Goal: Task Accomplishment & Management: Complete application form

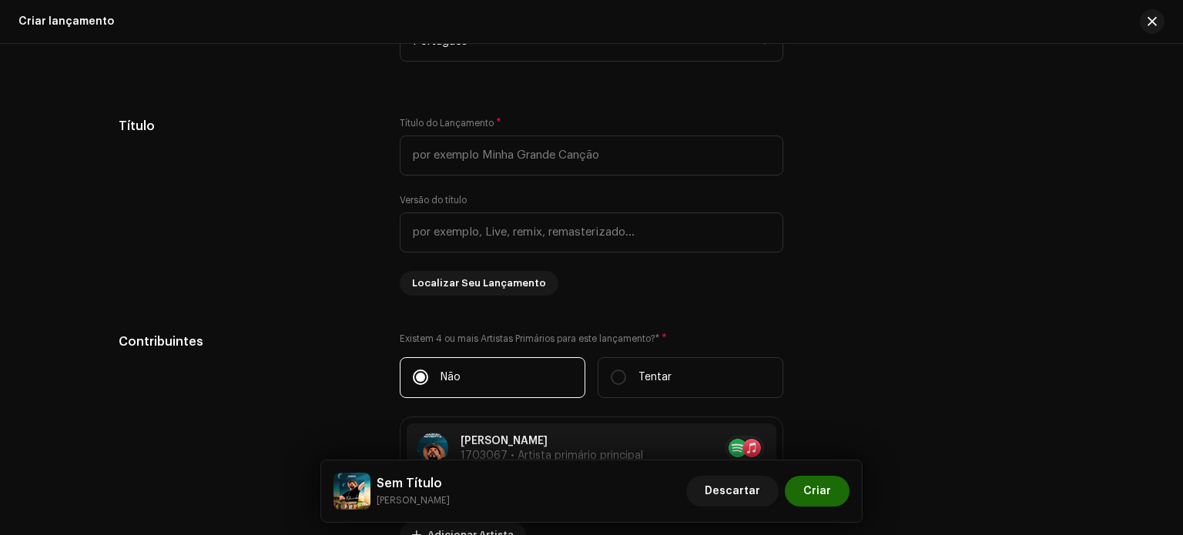
scroll to position [1691, 0]
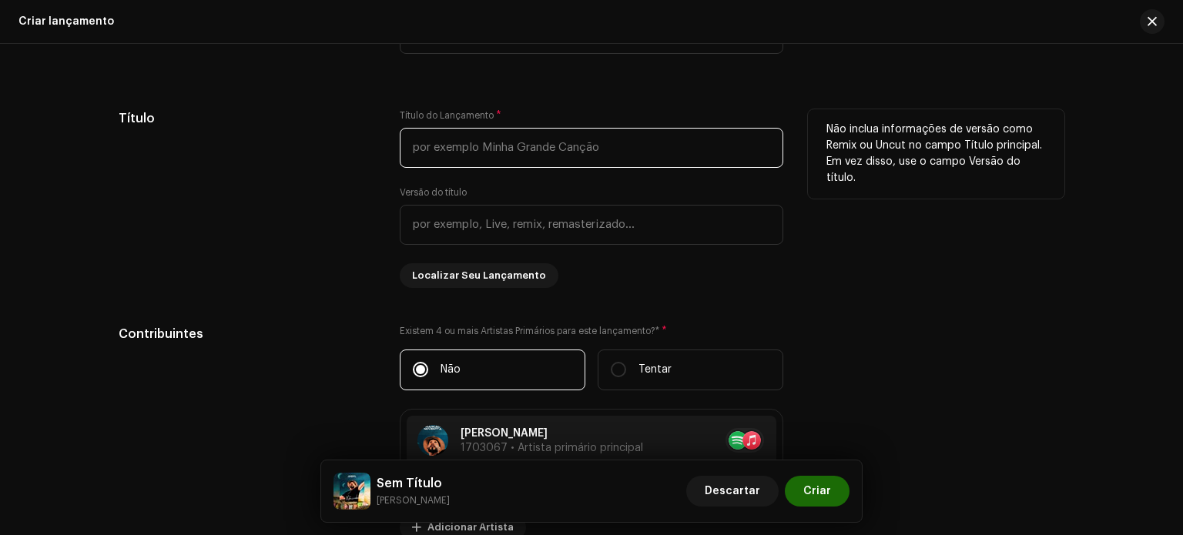
click at [471, 149] on input "text" at bounding box center [592, 148] width 384 height 40
type input "Xotezinho"
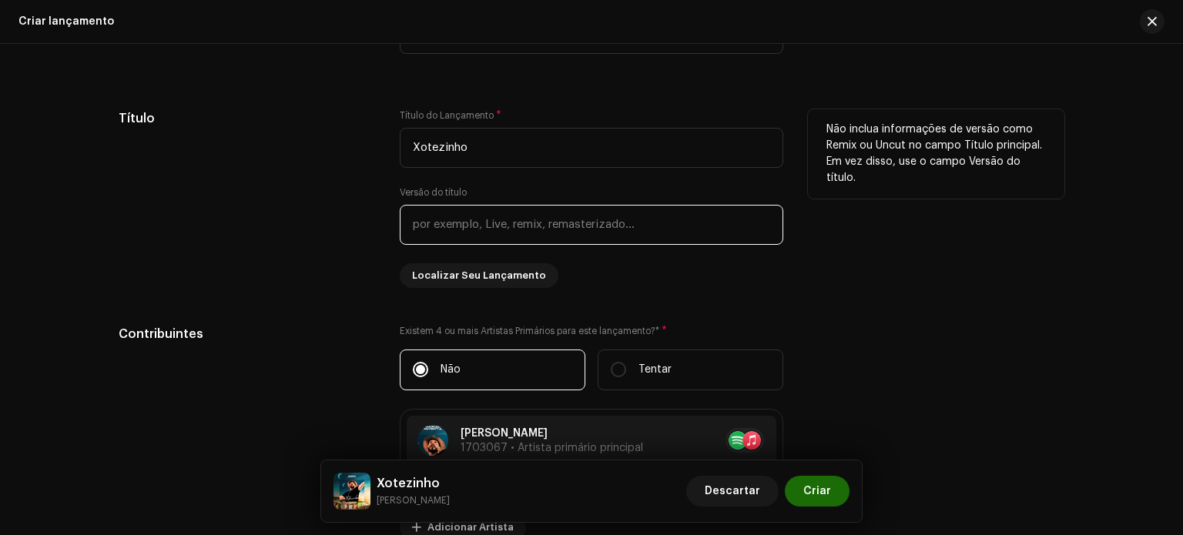
click at [538, 224] on input "text" at bounding box center [592, 225] width 384 height 40
type input "L"
type input "X"
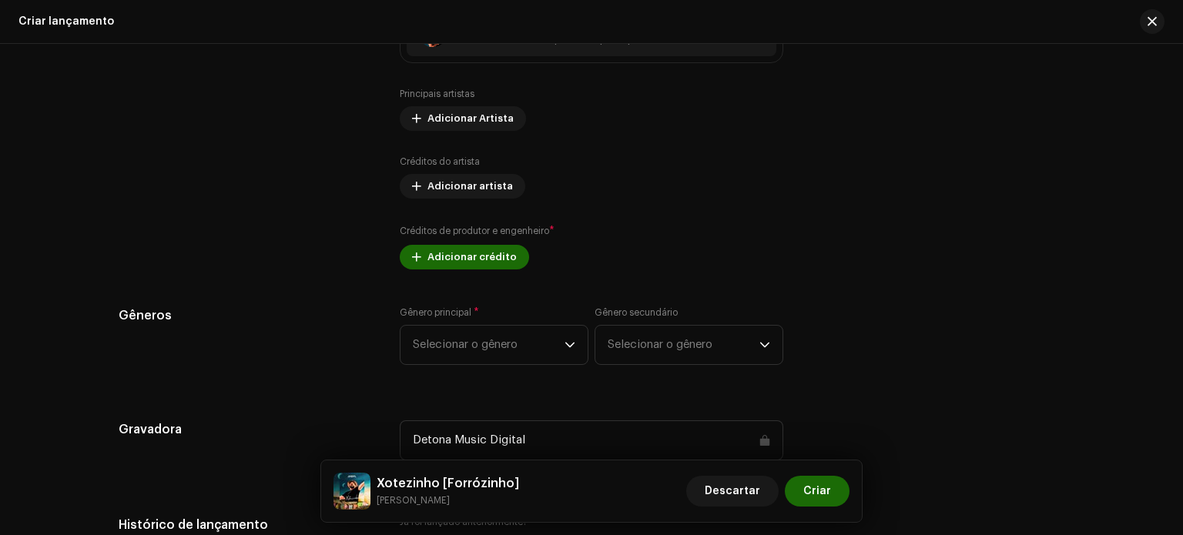
scroll to position [2104, 0]
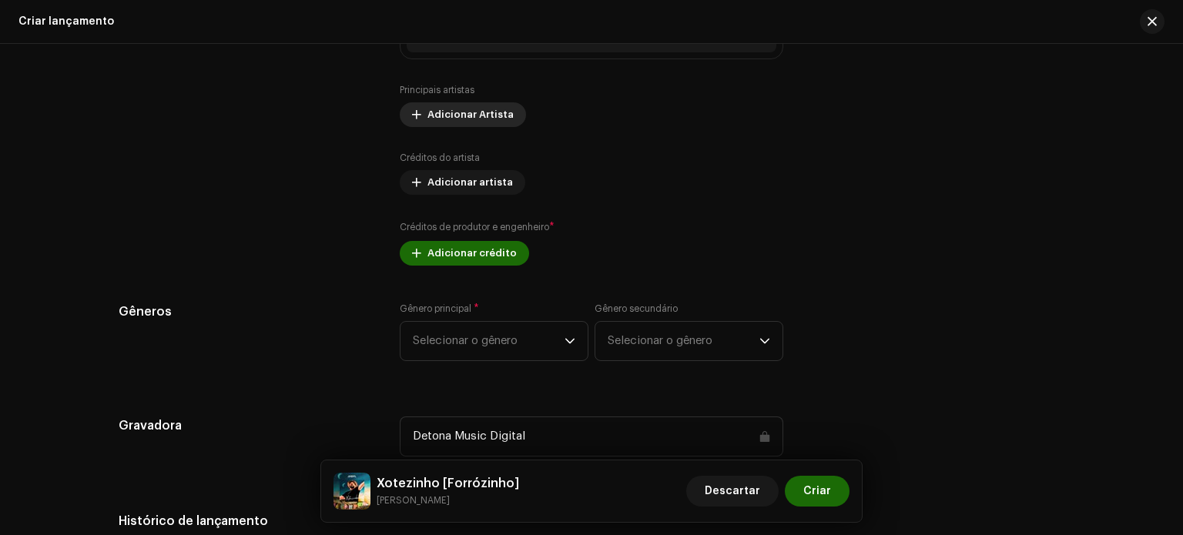
type input "Forrózinho"
click at [450, 122] on span "Adicionar Artista" at bounding box center [470, 114] width 86 height 31
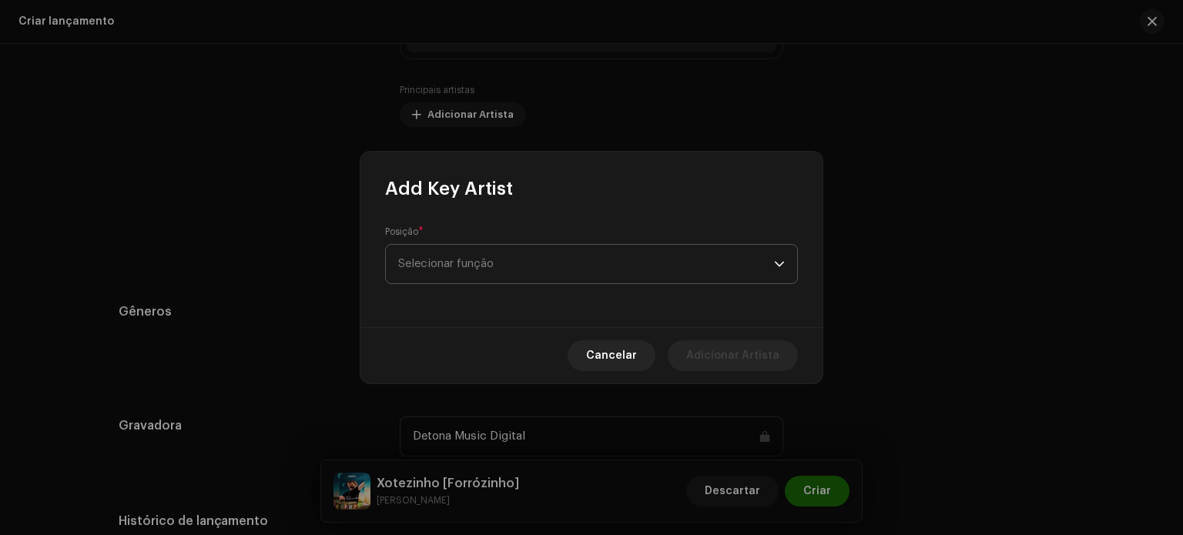
click at [428, 246] on span "Selecionar função" at bounding box center [586, 264] width 376 height 39
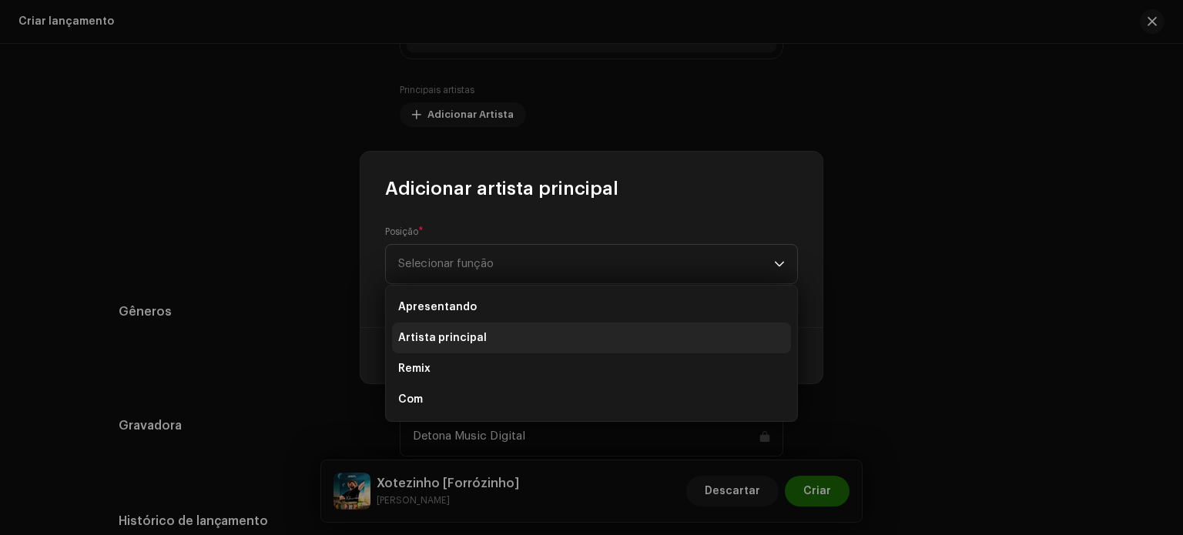
click at [450, 348] on li "Artista principal" at bounding box center [591, 338] width 399 height 31
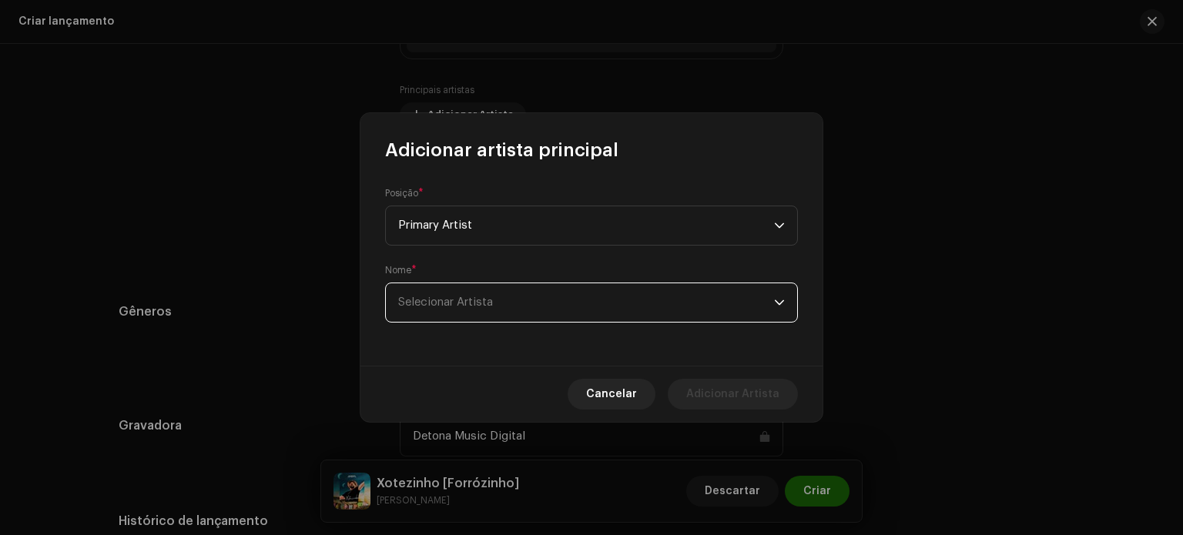
click at [455, 306] on font "Selecionar Artista" at bounding box center [445, 303] width 95 height 12
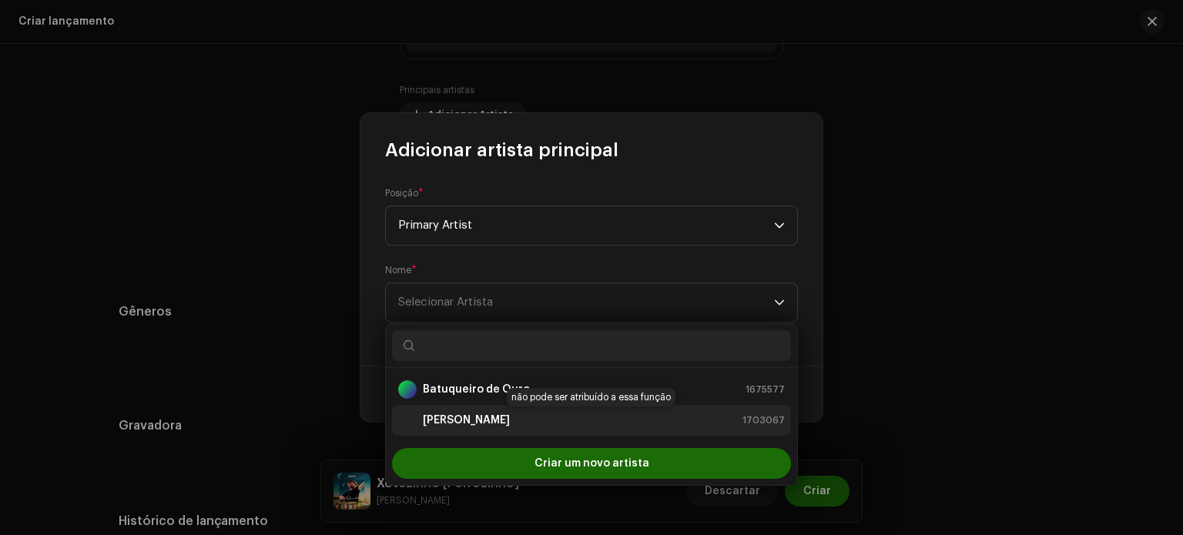
click at [461, 418] on font "[PERSON_NAME]" at bounding box center [466, 420] width 87 height 11
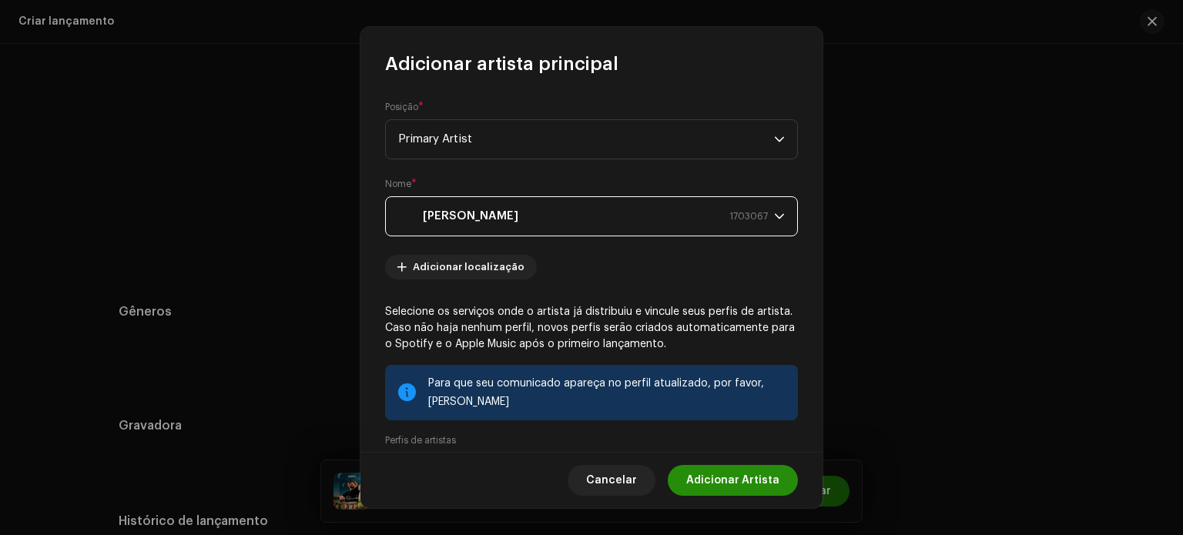
click at [722, 478] on font "Adicionar Artista" at bounding box center [732, 480] width 93 height 11
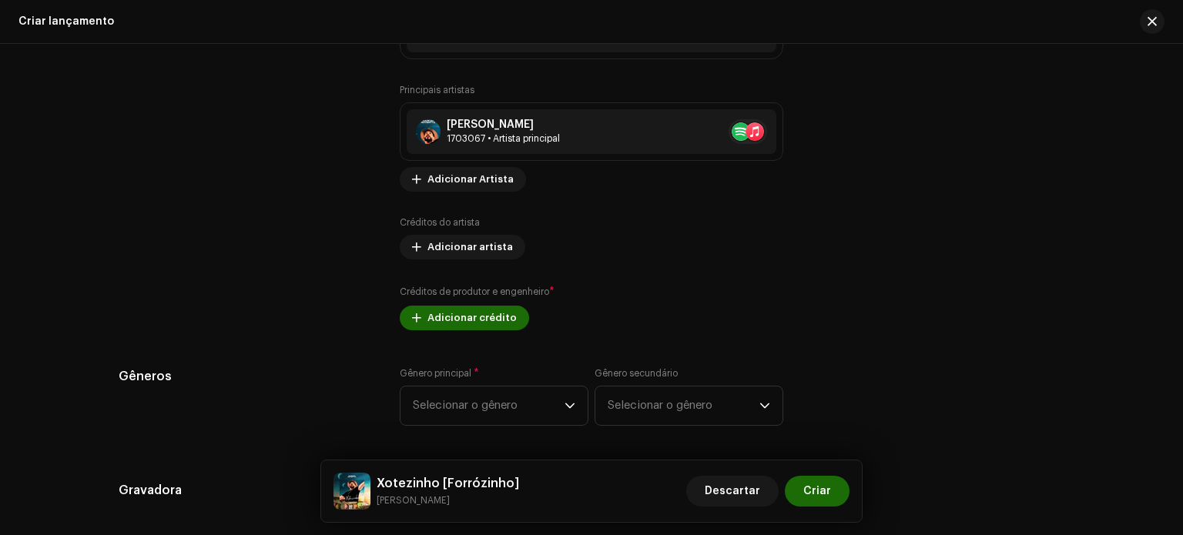
click at [527, 342] on div "Preencher informações de lançamento a partir dos metadadoss Compilação É uma co…" at bounding box center [592, 218] width 946 height 1711
click at [521, 411] on span "Selecionar o gênero" at bounding box center [489, 406] width 152 height 39
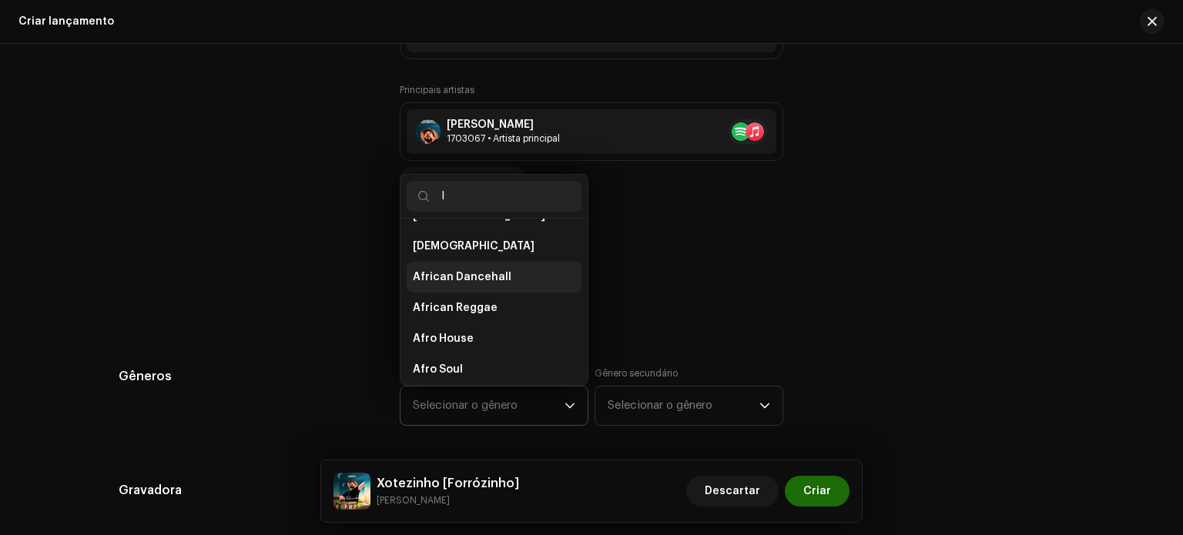
scroll to position [0, 0]
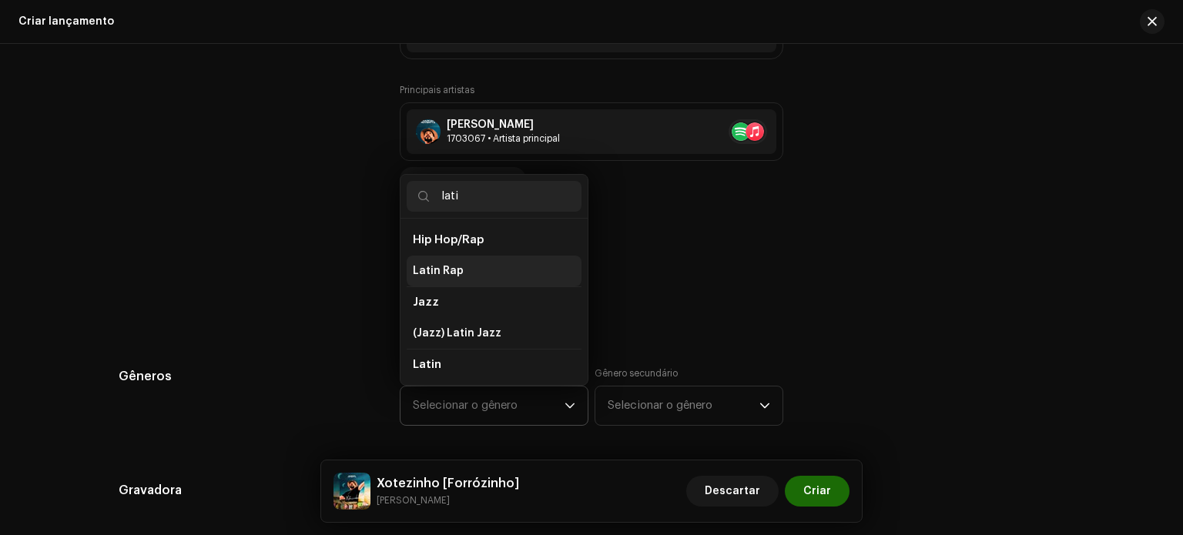
type input "lati"
drag, startPoint x: 438, startPoint y: 273, endPoint x: 434, endPoint y: 370, distance: 97.1
click at [434, 370] on ul "Hip Hop/Rap Latin Rap Jazz (Jazz) Latin Jazz Latin Latin Contemporary Latin Lat…" at bounding box center [494, 364] width 187 height 291
click at [431, 364] on span "Latin" at bounding box center [427, 365] width 28 height 12
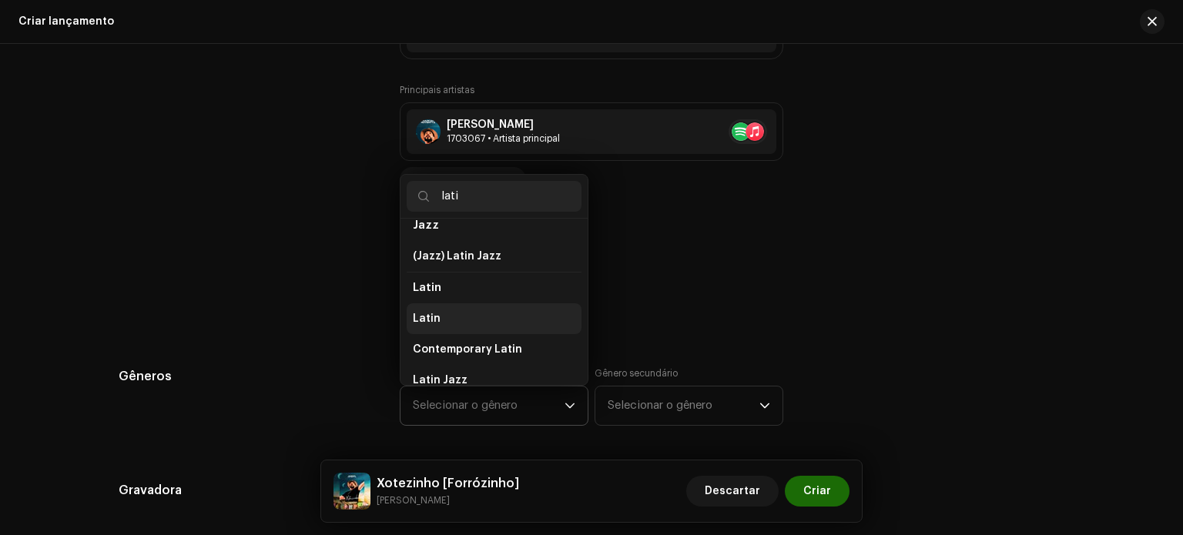
click at [430, 316] on span "Latin" at bounding box center [427, 318] width 28 height 15
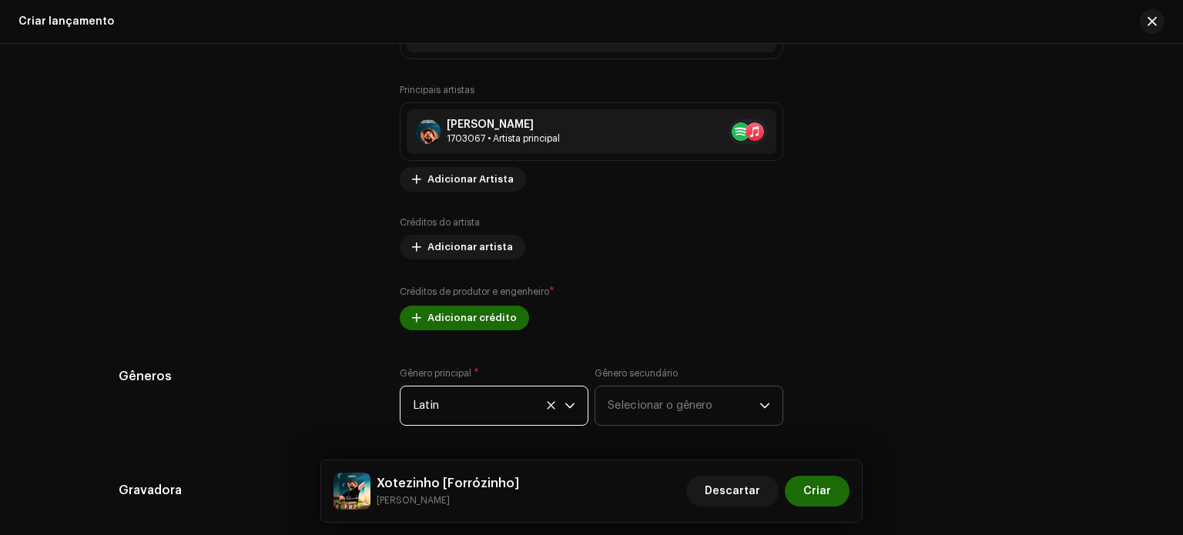
click at [628, 410] on font "Selecionar o gênero" at bounding box center [660, 406] width 105 height 12
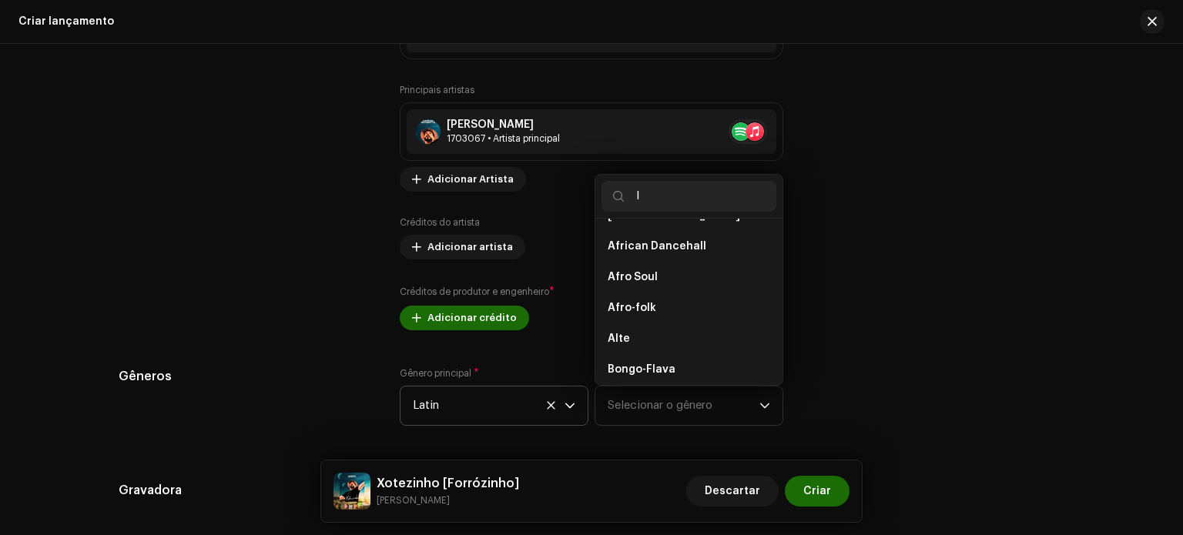
scroll to position [0, 0]
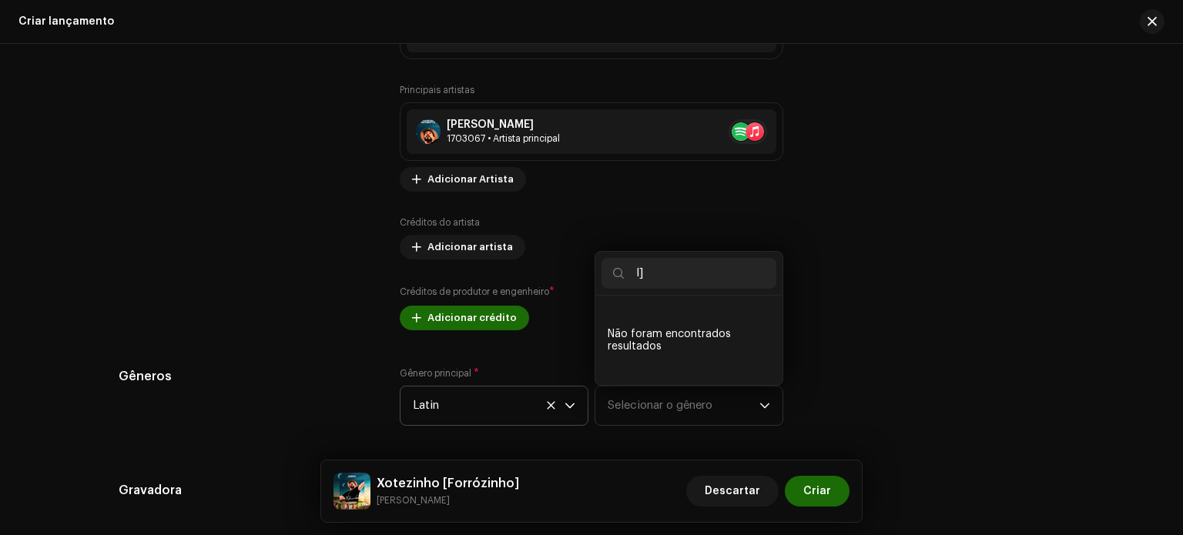
type input "l"
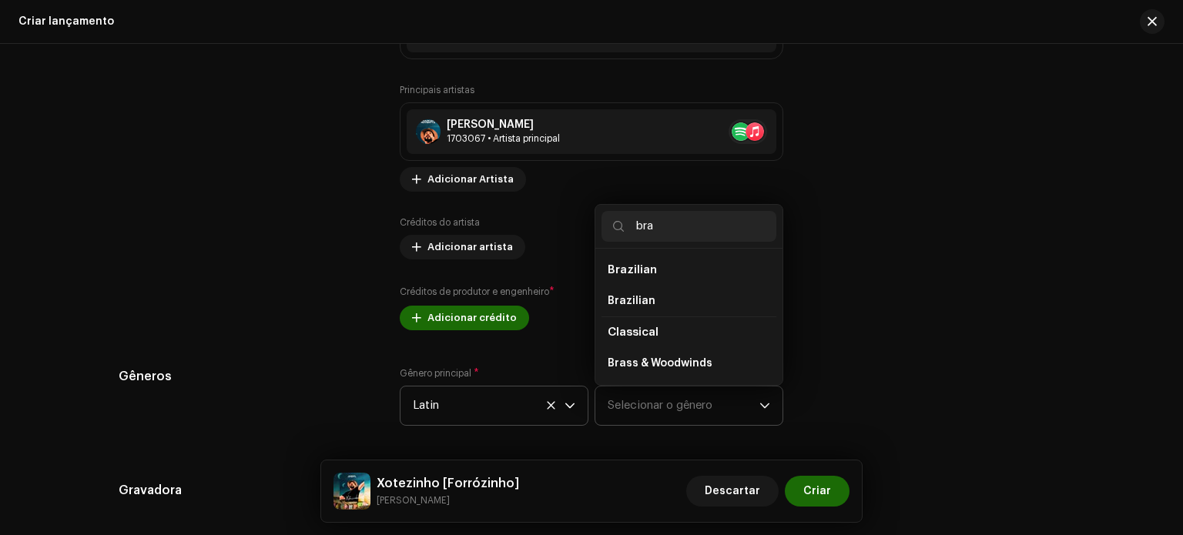
type input "bra"
click at [641, 275] on span "Brazilian" at bounding box center [632, 270] width 49 height 12
click at [638, 270] on span "Brazilian" at bounding box center [632, 270] width 49 height 12
click at [646, 307] on span "Brazilian" at bounding box center [632, 300] width 48 height 15
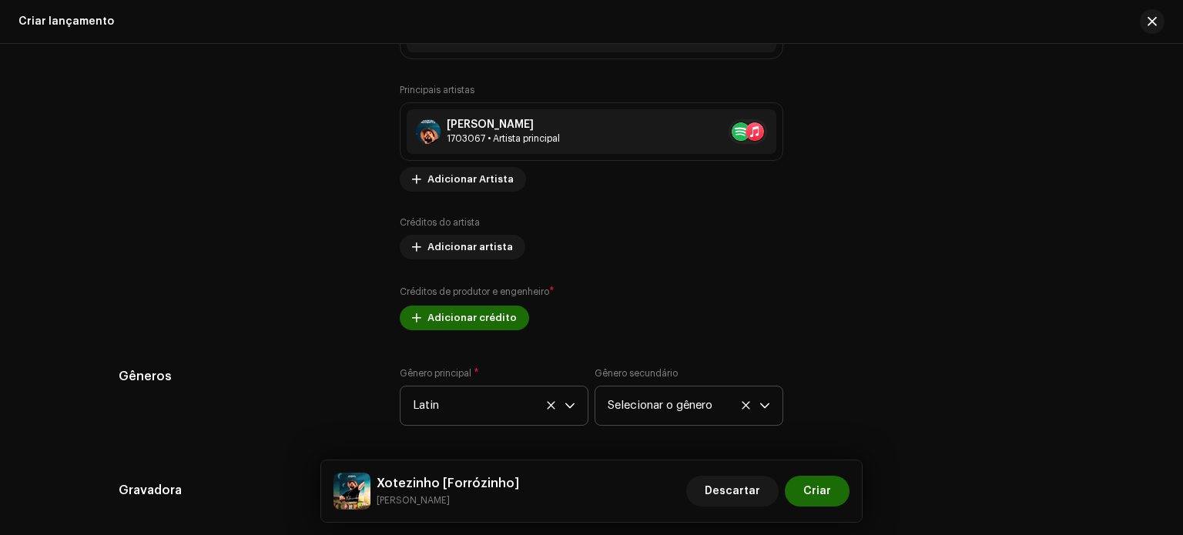
drag, startPoint x: 742, startPoint y: 410, endPoint x: 673, endPoint y: 412, distance: 69.4
click at [673, 411] on font "Selecionar o gênero" at bounding box center [660, 406] width 105 height 12
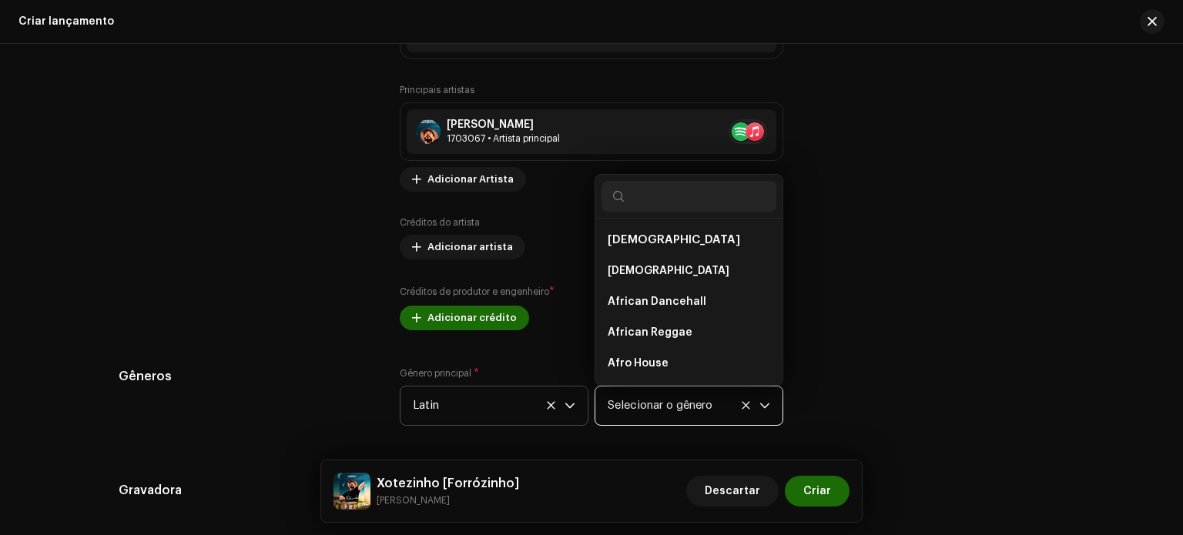
click at [673, 411] on font "Selecionar o gênero" at bounding box center [660, 406] width 105 height 12
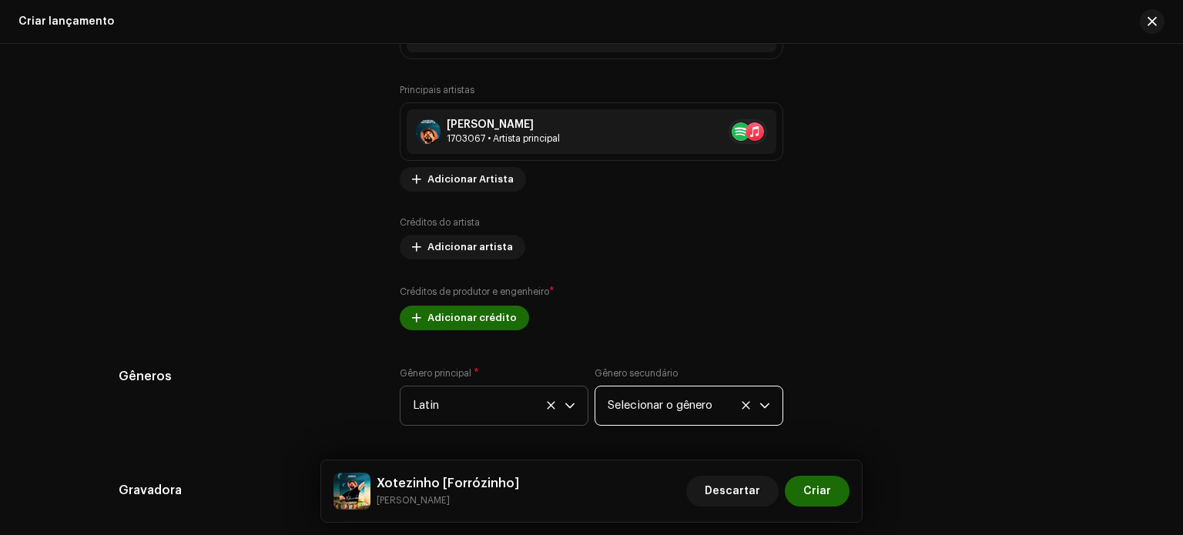
scroll to position [1815, 0]
click at [746, 405] on icon at bounding box center [746, 406] width 10 height 10
click at [706, 406] on font "Selecionar o gênero" at bounding box center [660, 406] width 105 height 12
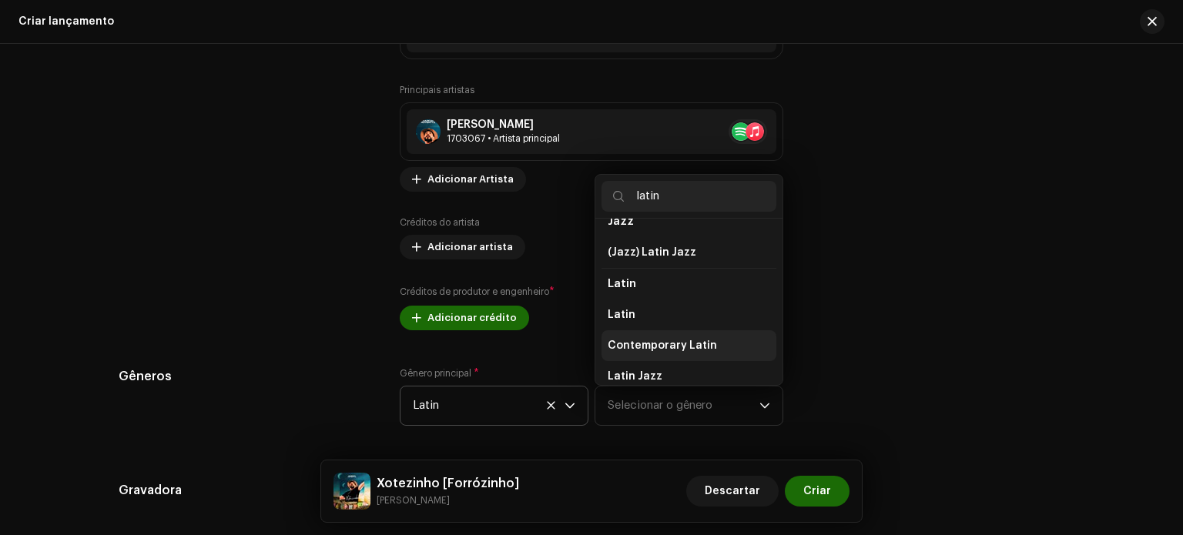
scroll to position [87, 0]
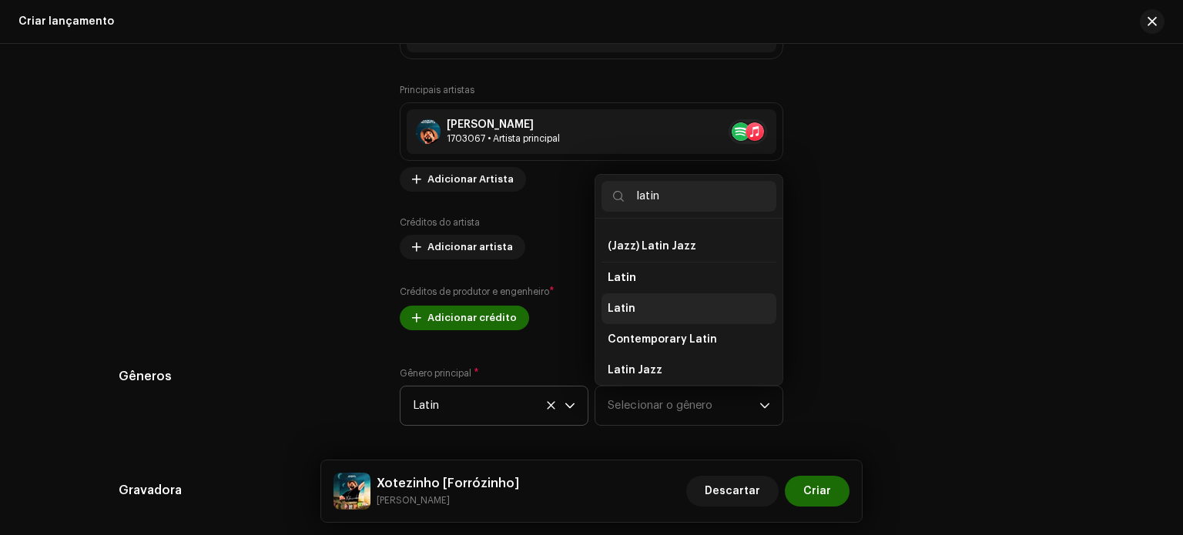
type input "latin"
click at [612, 313] on span "Latin" at bounding box center [622, 308] width 28 height 15
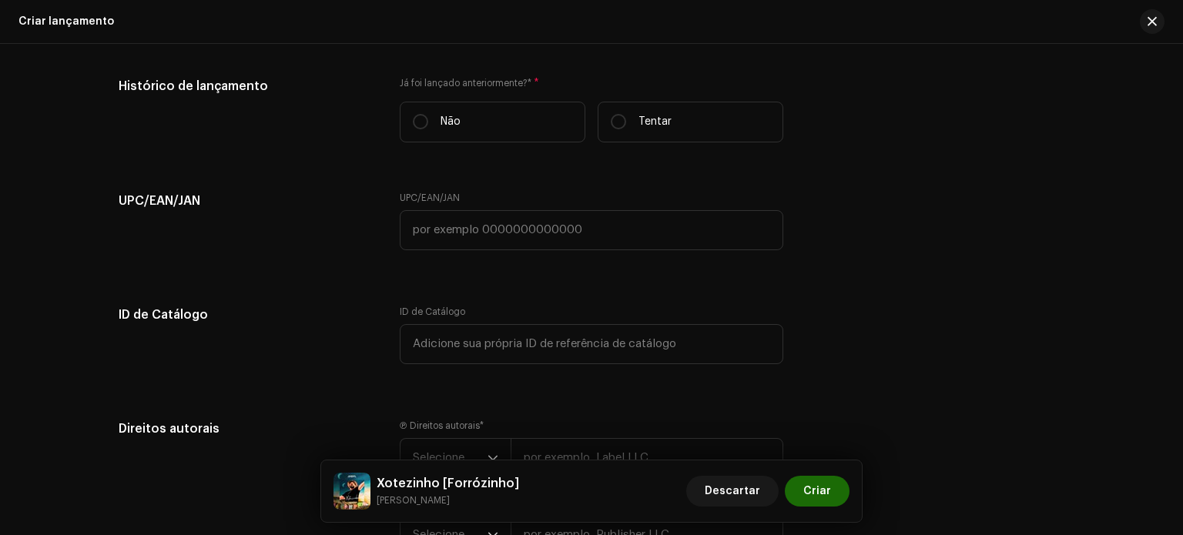
scroll to position [2637, 0]
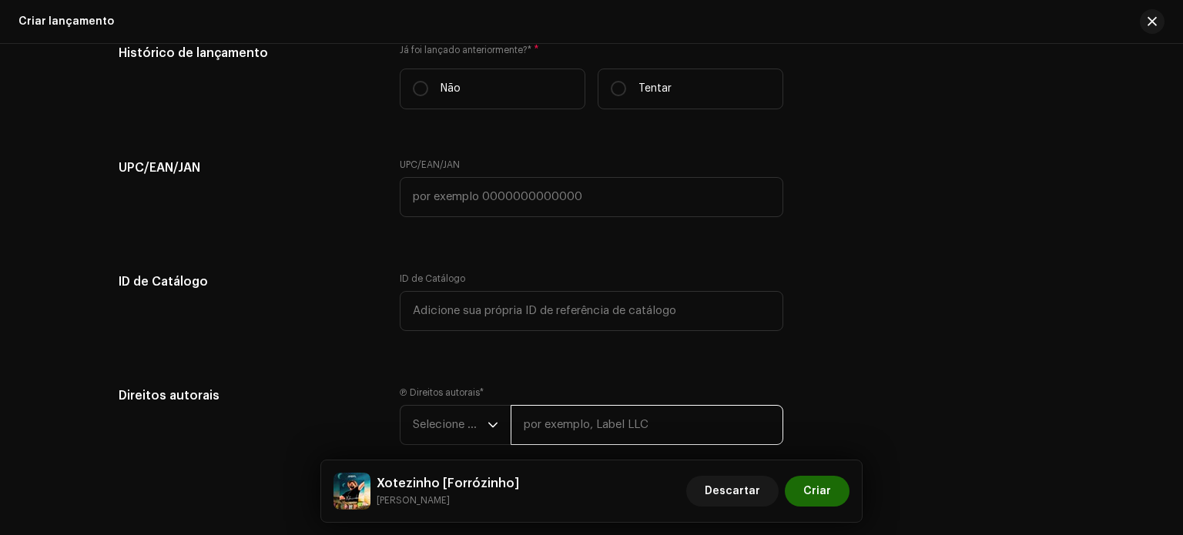
click at [548, 433] on input "text" at bounding box center [647, 425] width 273 height 40
click at [514, 431] on input "Detona Music Digital" at bounding box center [647, 425] width 273 height 40
click at [498, 424] on p-select "Selecione o ano" at bounding box center [455, 425] width 111 height 40
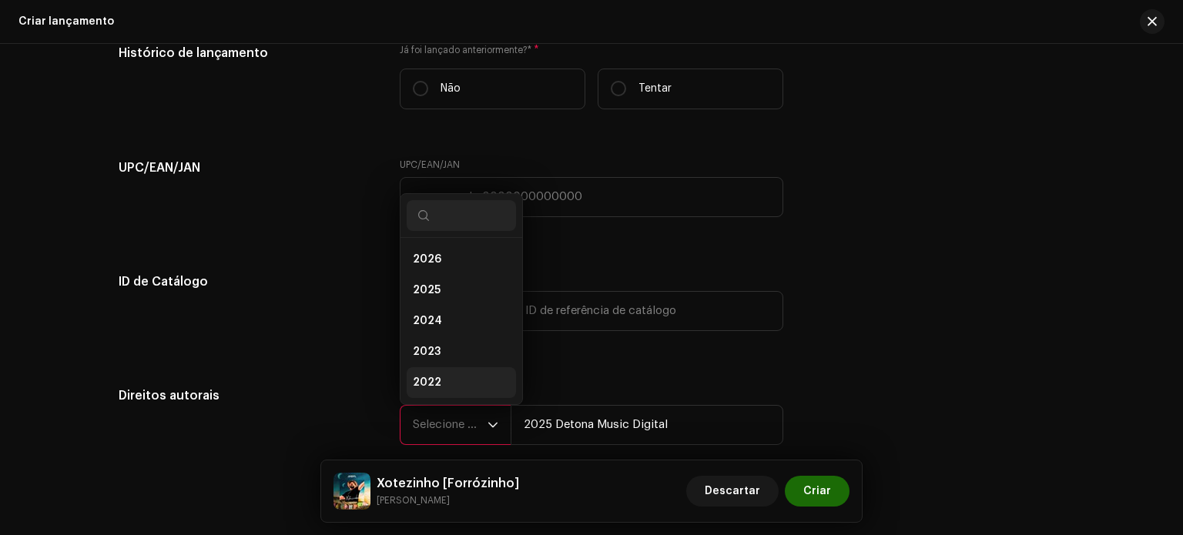
scroll to position [25, 0]
click at [431, 264] on span "2025" at bounding box center [427, 265] width 28 height 15
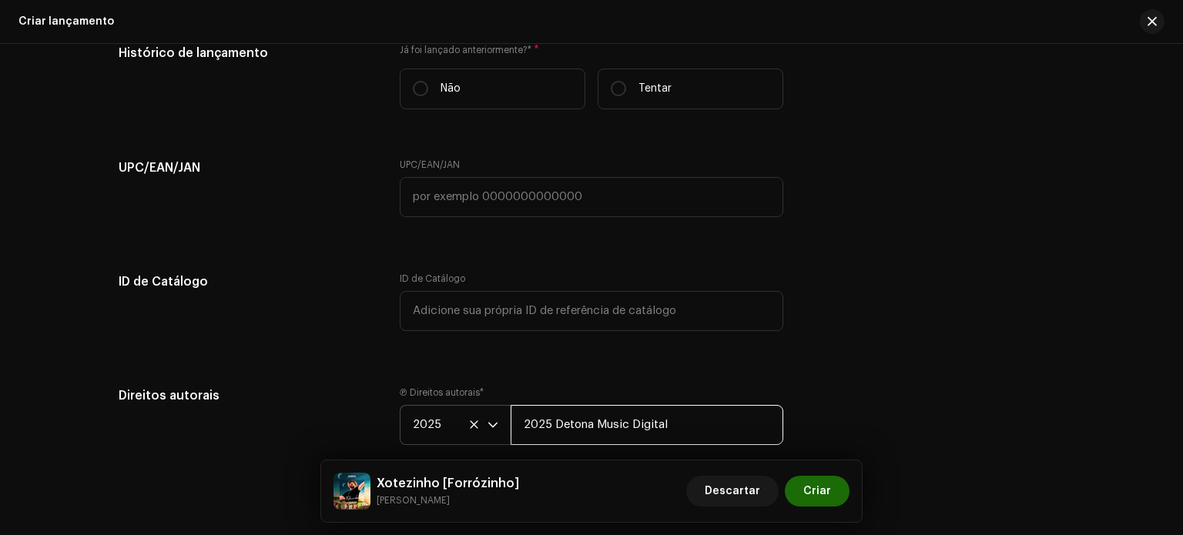
drag, startPoint x: 548, startPoint y: 431, endPoint x: 518, endPoint y: 425, distance: 30.5
click at [518, 425] on input "2025 Detona Music Digital" at bounding box center [647, 425] width 273 height 40
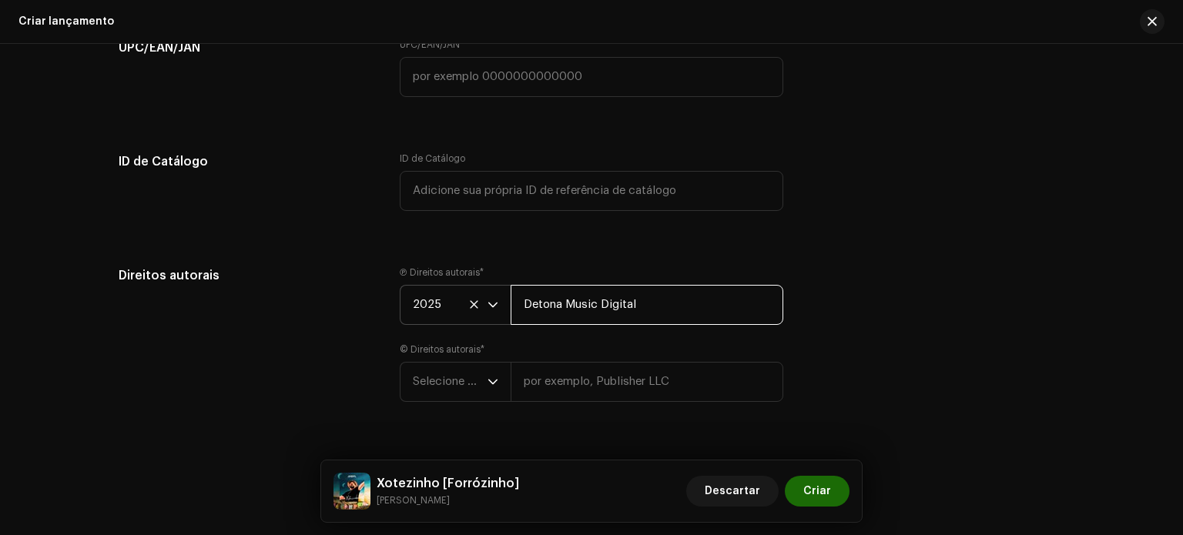
scroll to position [2794, 0]
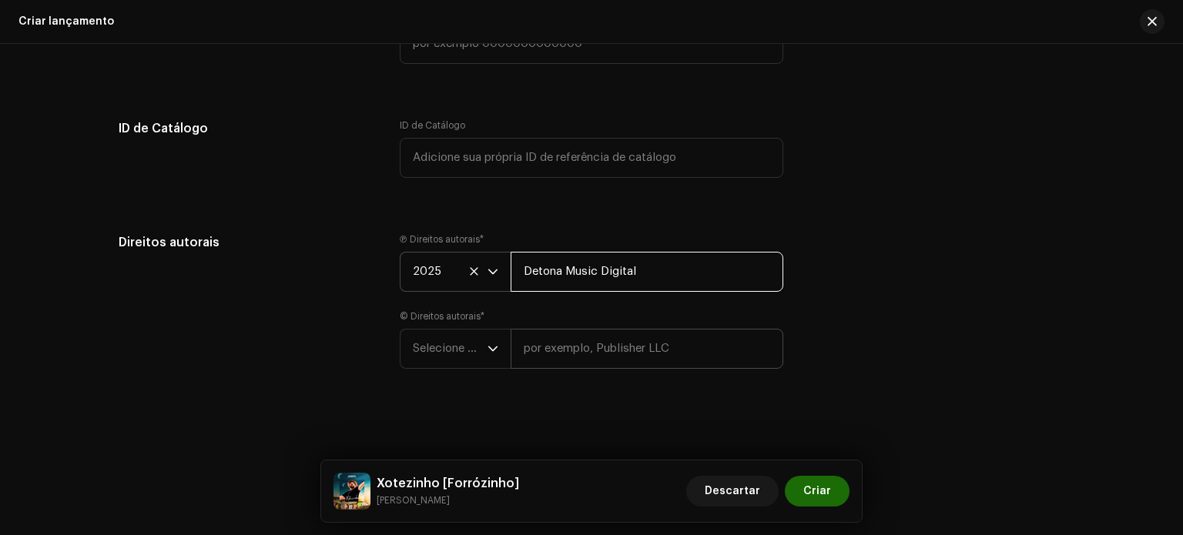
type input "Detona Music Digital"
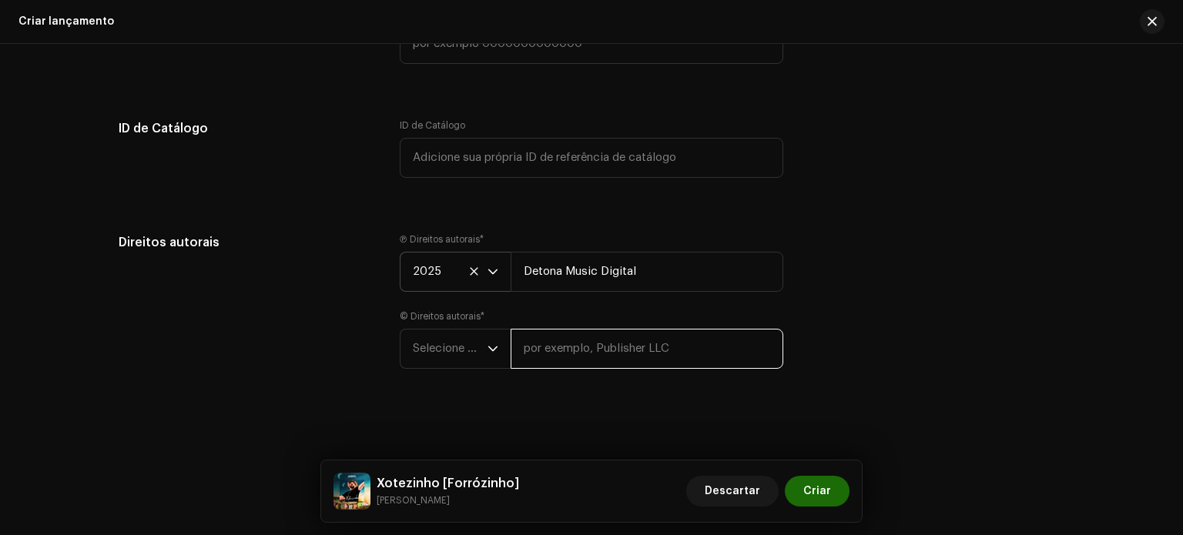
click at [678, 354] on input "text" at bounding box center [647, 349] width 273 height 40
type input "Detona Music Digital"
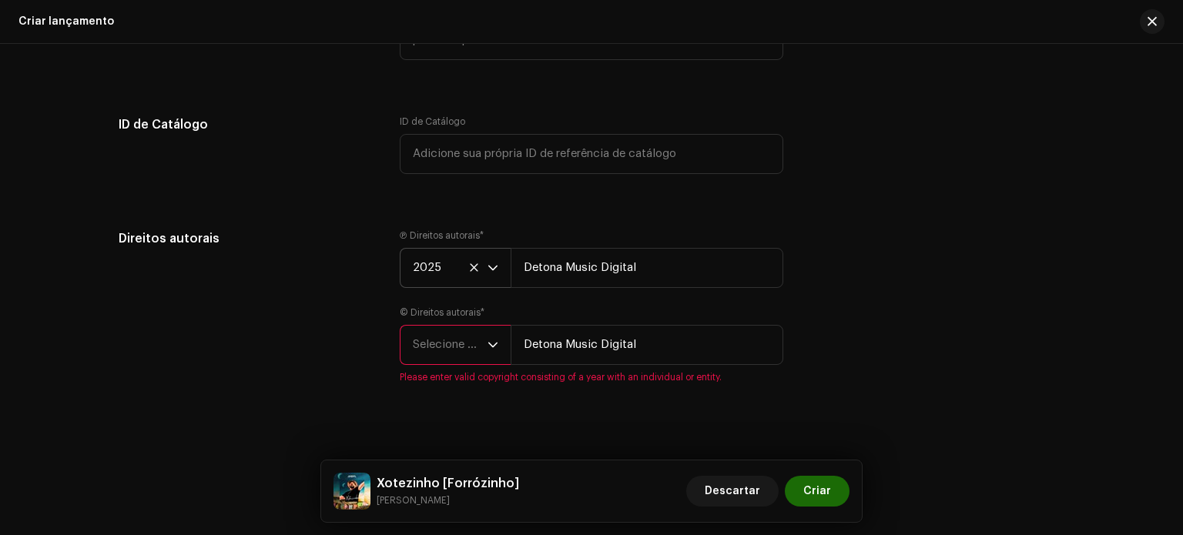
click at [461, 340] on span "Selecione o ano" at bounding box center [450, 345] width 75 height 39
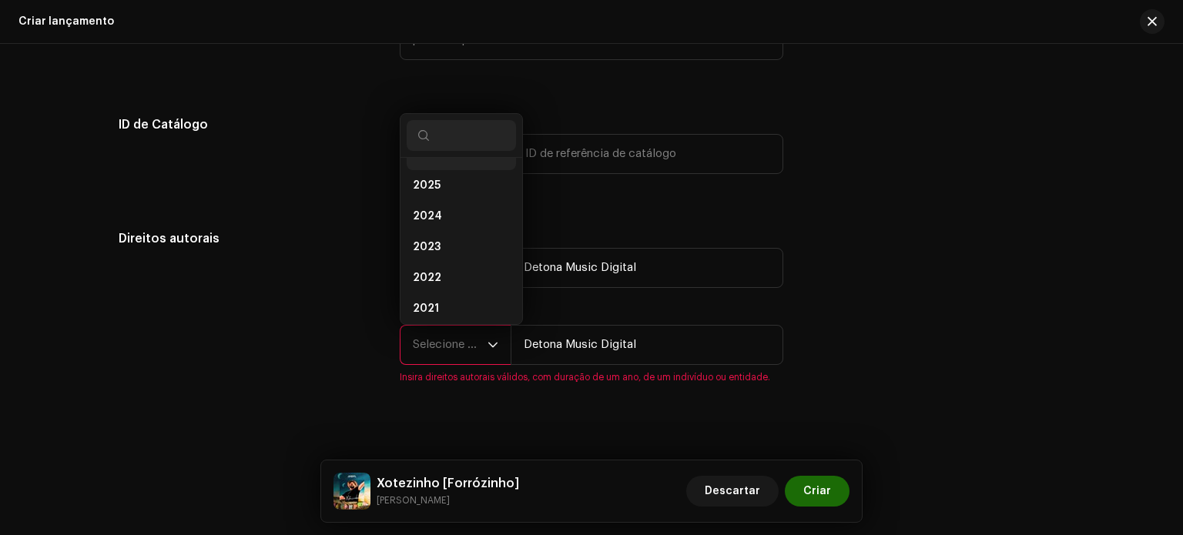
scroll to position [6, 0]
click at [451, 202] on li "2025" at bounding box center [461, 204] width 109 height 31
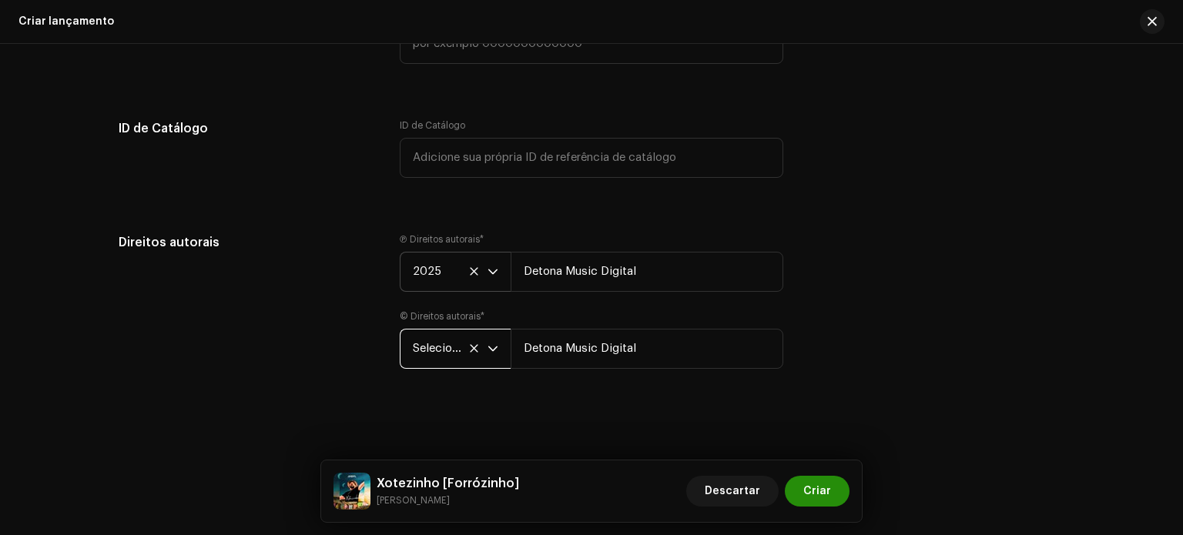
click at [813, 492] on span "Criar" at bounding box center [817, 491] width 28 height 31
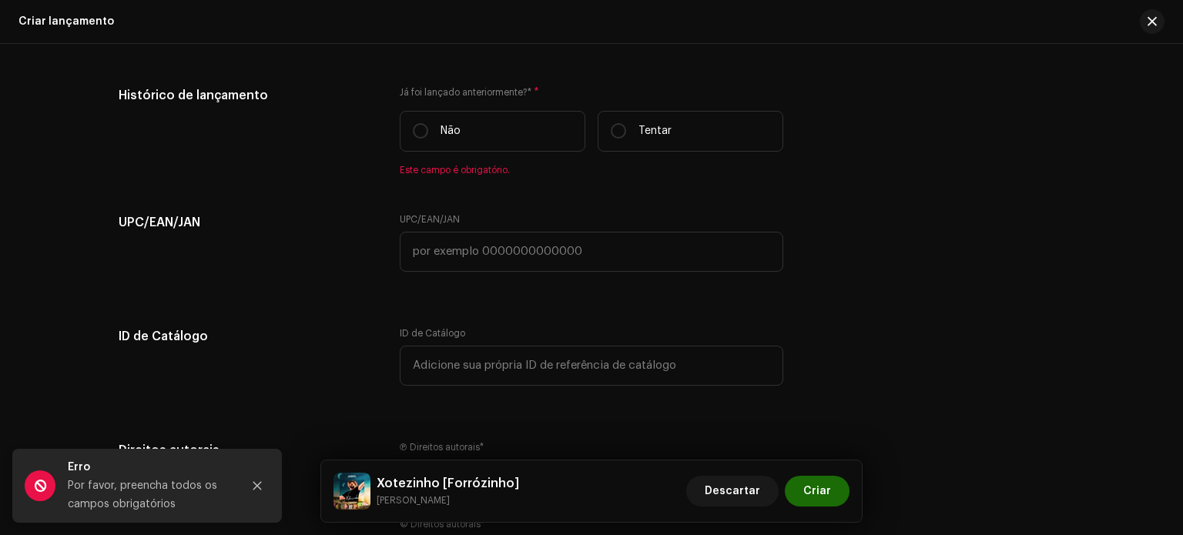
scroll to position [2605, 0]
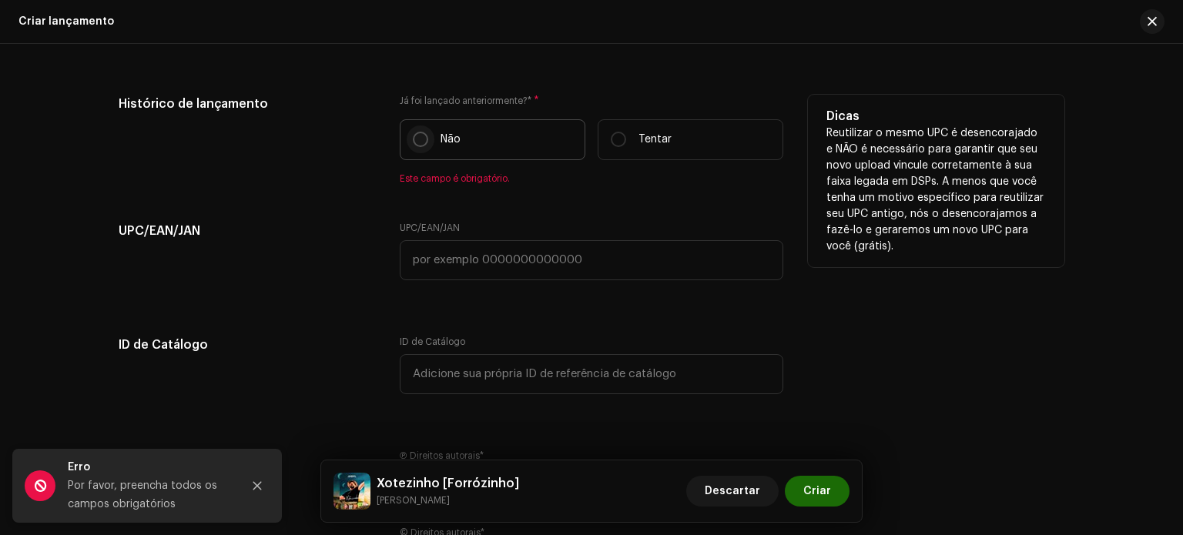
click at [421, 141] on input "Não" at bounding box center [420, 139] width 15 height 15
radio input "true"
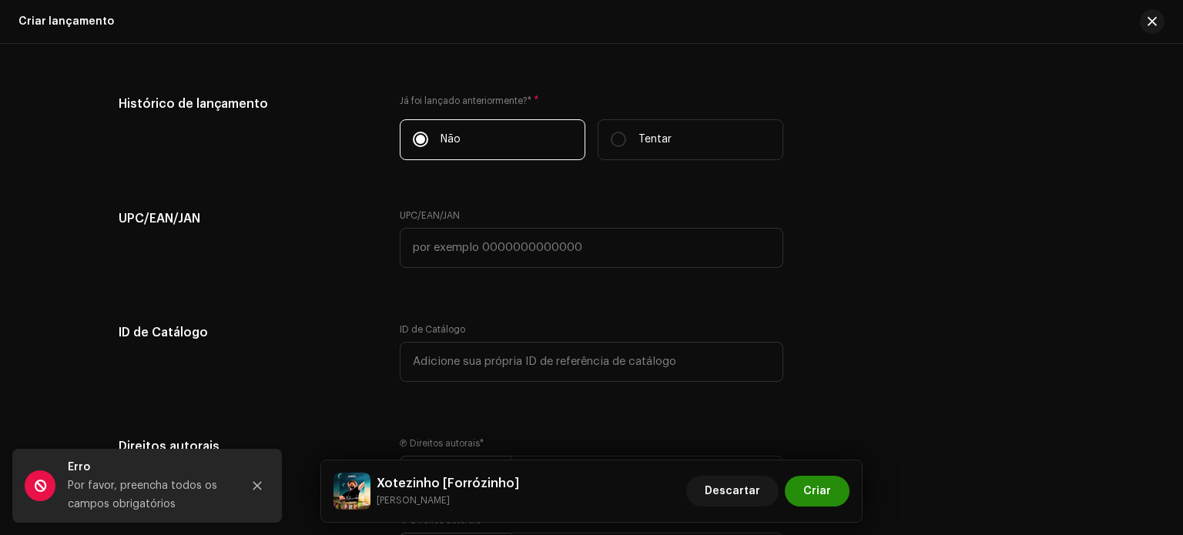
click at [825, 493] on span "Criar" at bounding box center [817, 491] width 28 height 31
click at [261, 481] on icon "Fechar" at bounding box center [257, 486] width 11 height 11
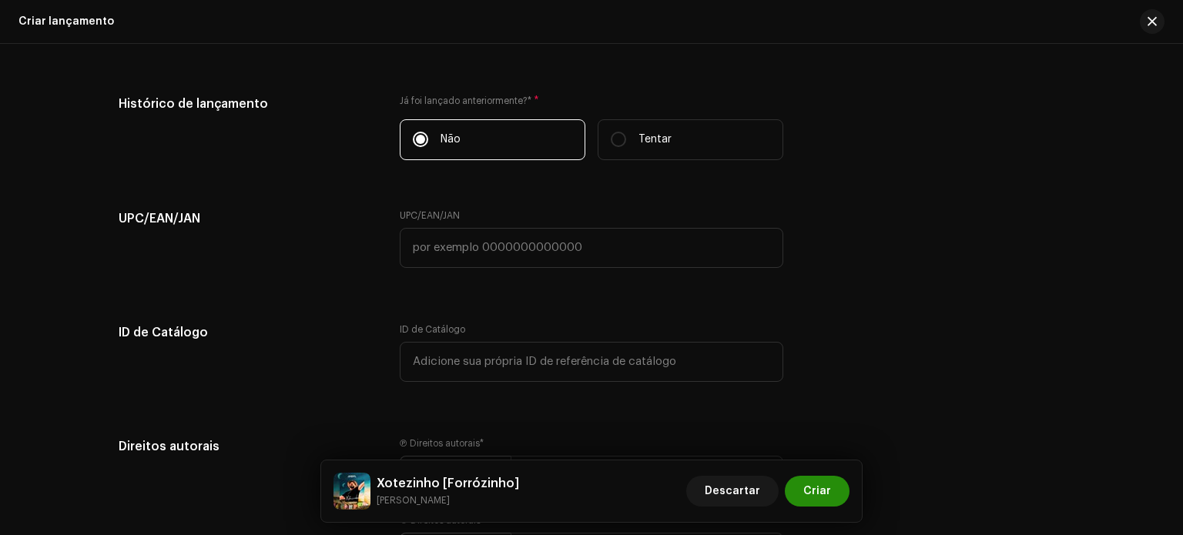
click at [821, 486] on span "Criar" at bounding box center [817, 491] width 28 height 31
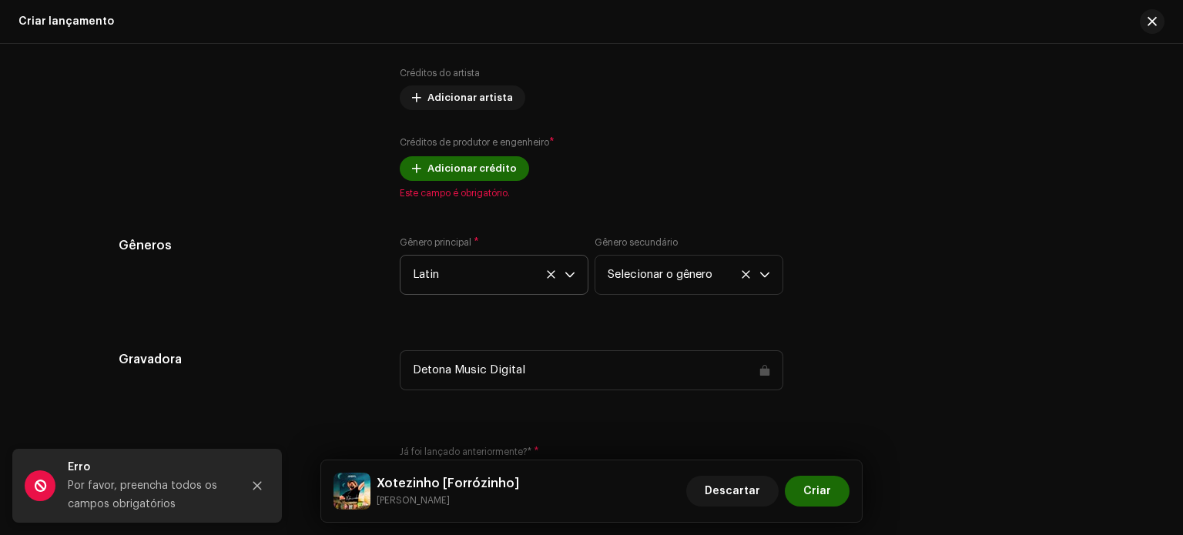
scroll to position [2237, 0]
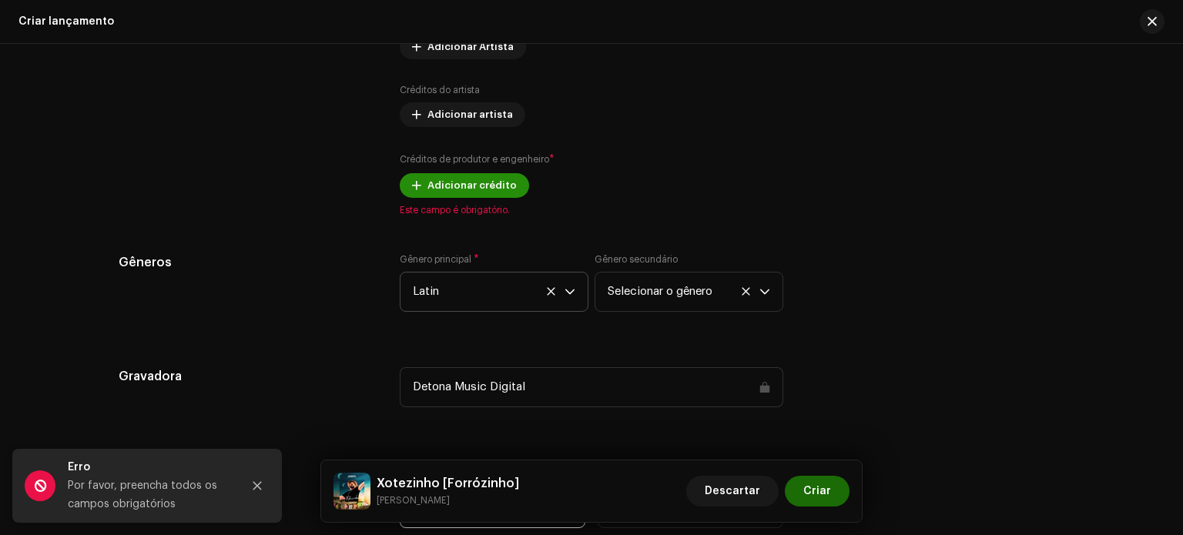
click at [472, 187] on font "Adicionar crédito" at bounding box center [471, 185] width 89 height 10
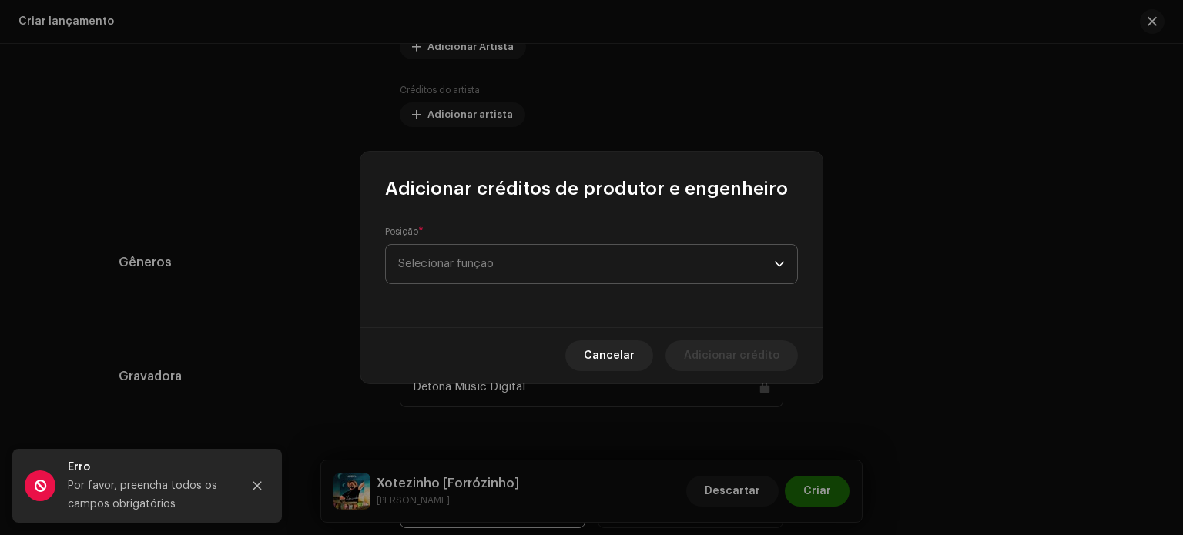
click at [472, 270] on span "Selecionar função" at bounding box center [586, 264] width 376 height 39
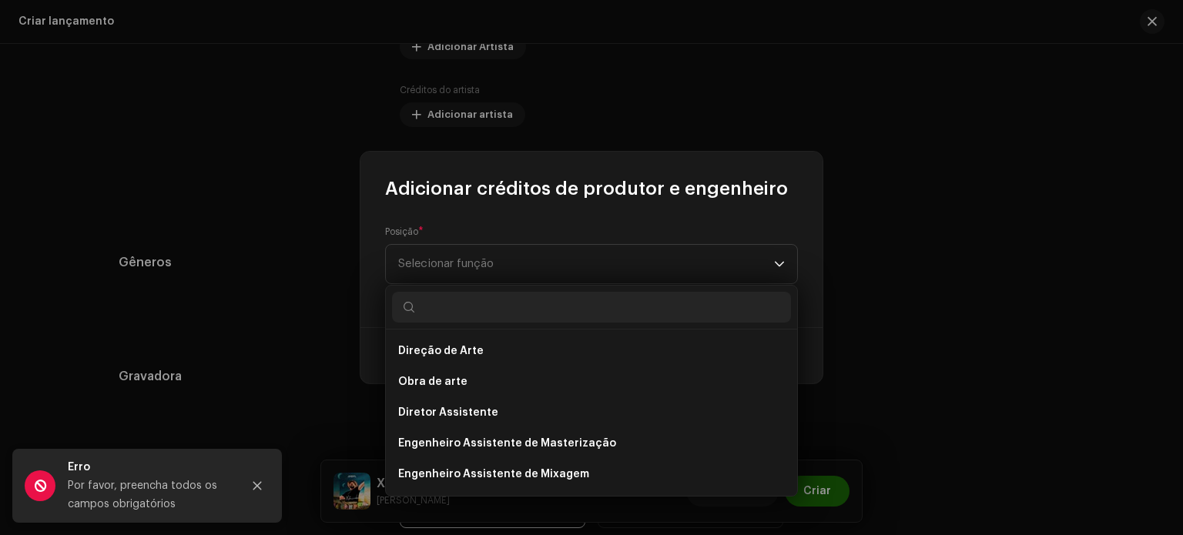
click at [481, 173] on div "Adicionar créditos de produtor e engenheiro" at bounding box center [591, 176] width 462 height 49
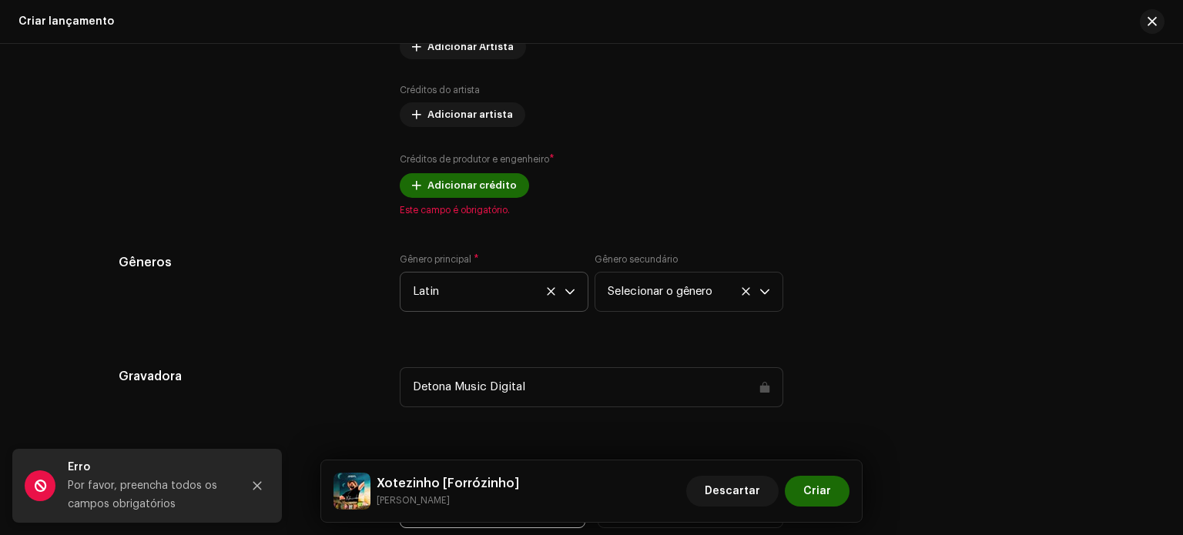
click at [496, 129] on div "Adicionar créditos de produtor e engenheiro Posição * Selecionar função Este ca…" at bounding box center [591, 267] width 1183 height 535
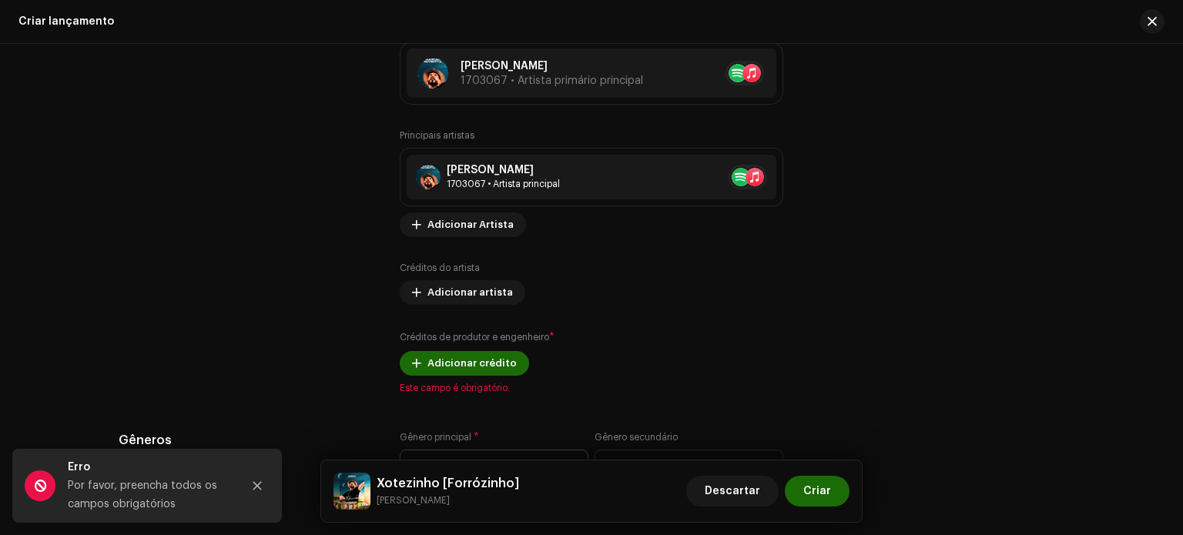
scroll to position [2109, 0]
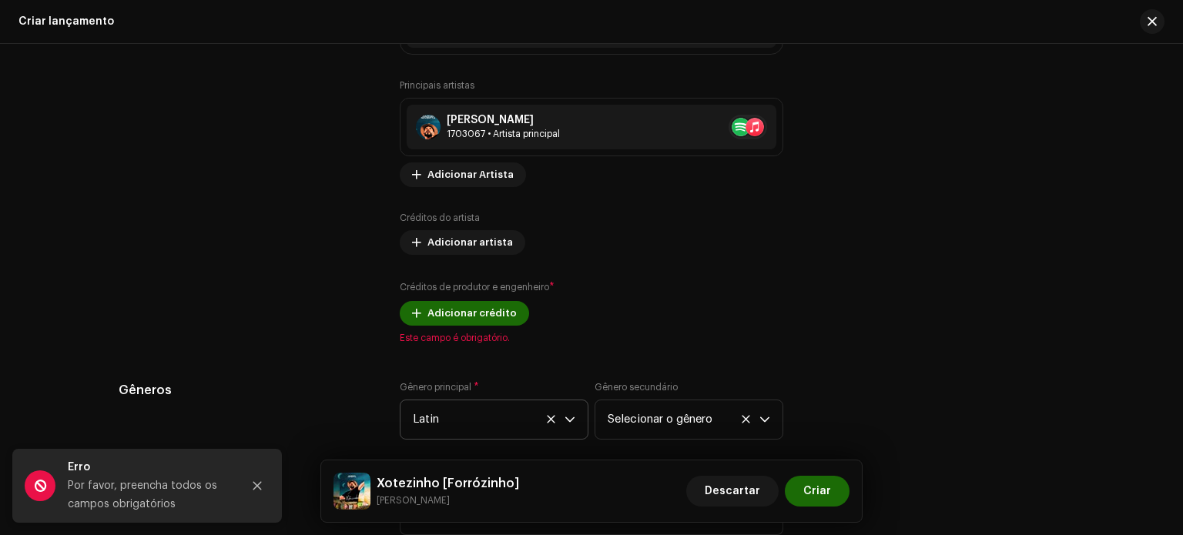
click at [459, 378] on div "Preencher informações de lançamento a partir dos metadadoss Compilação É uma co…" at bounding box center [592, 222] width 946 height 1729
click at [427, 316] on font "Adicionar crédito" at bounding box center [471, 313] width 89 height 10
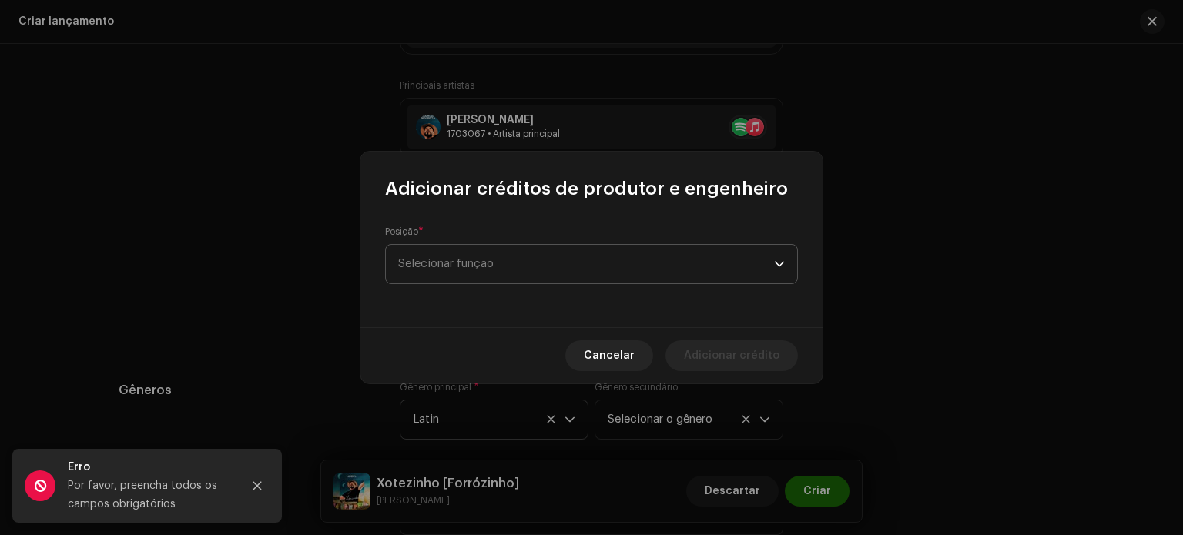
click at [431, 273] on span "Selecionar função" at bounding box center [586, 264] width 376 height 39
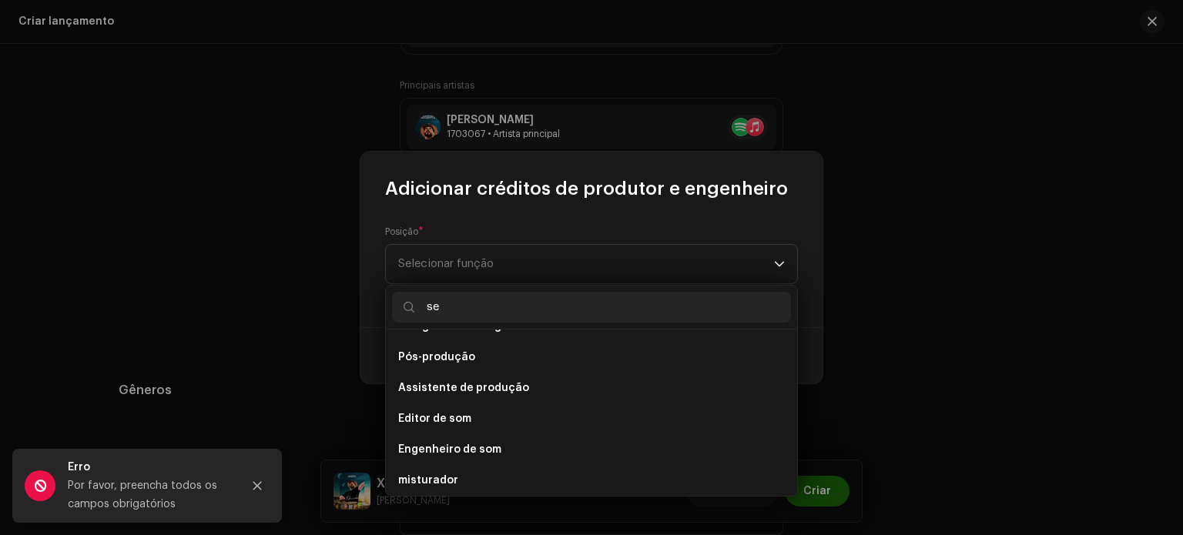
scroll to position [0, 0]
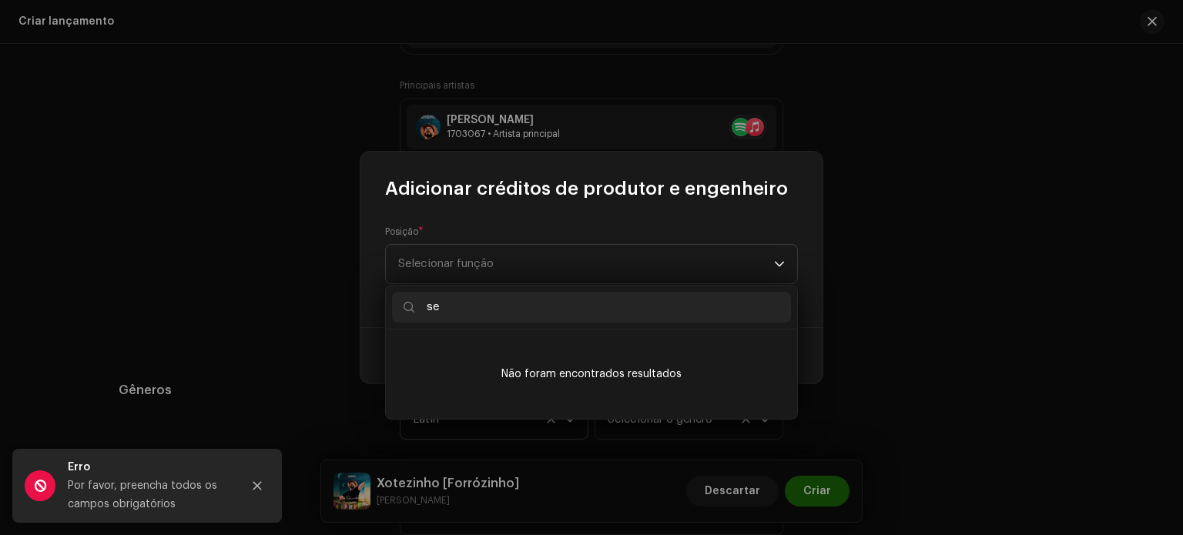
type input "s"
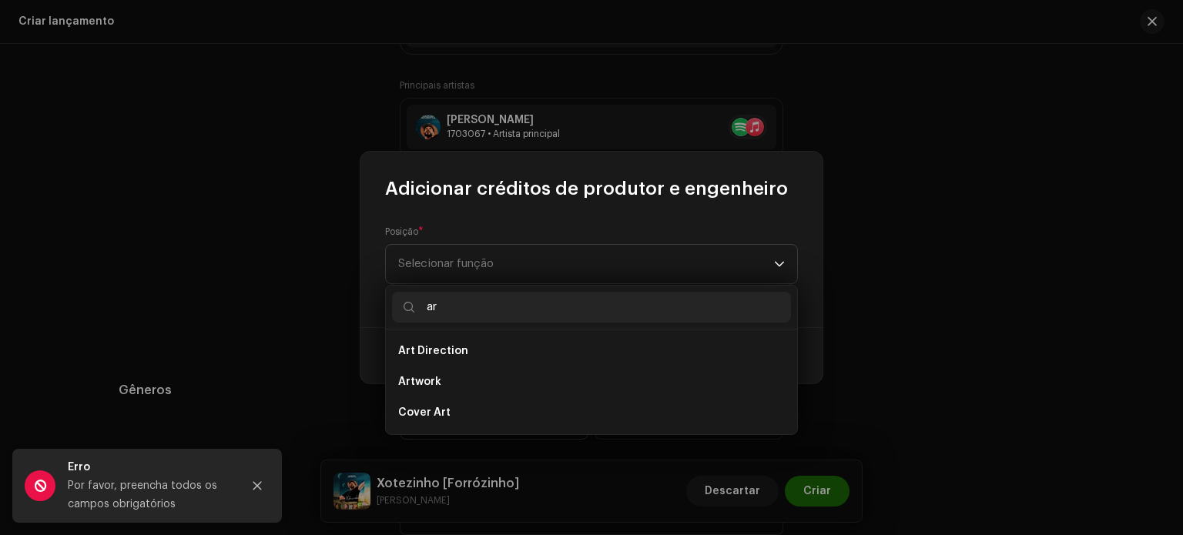
type input "a"
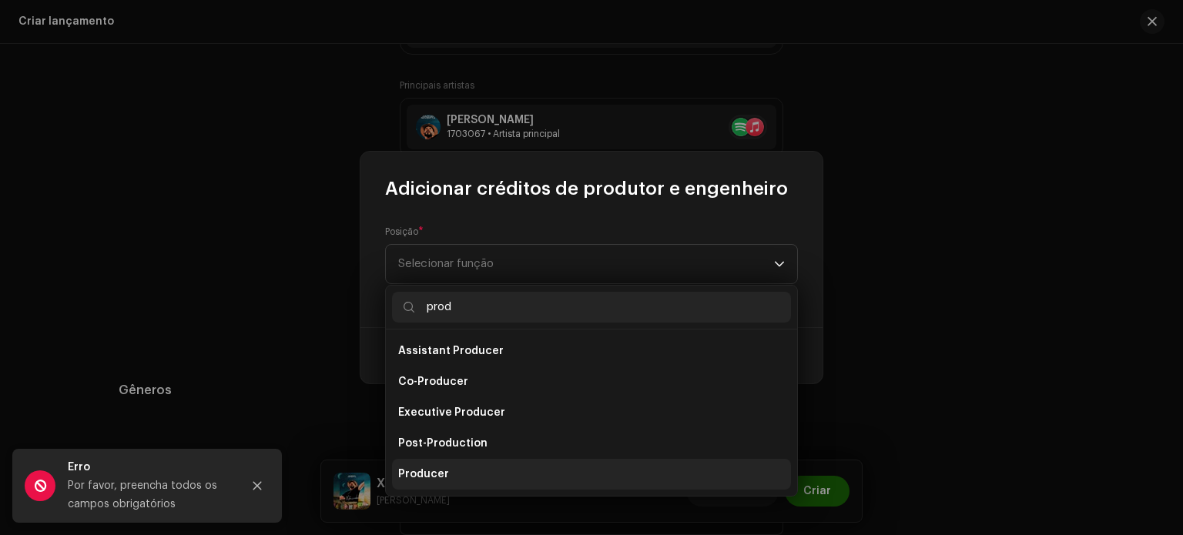
scroll to position [25, 0]
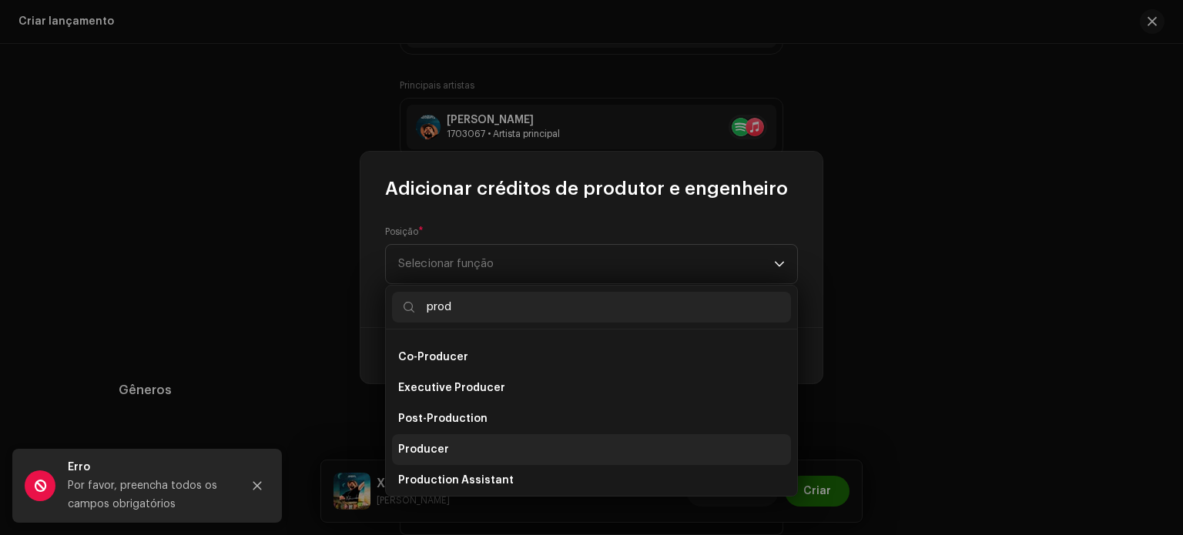
type input "prod"
click at [474, 459] on li "Producer" at bounding box center [591, 449] width 399 height 31
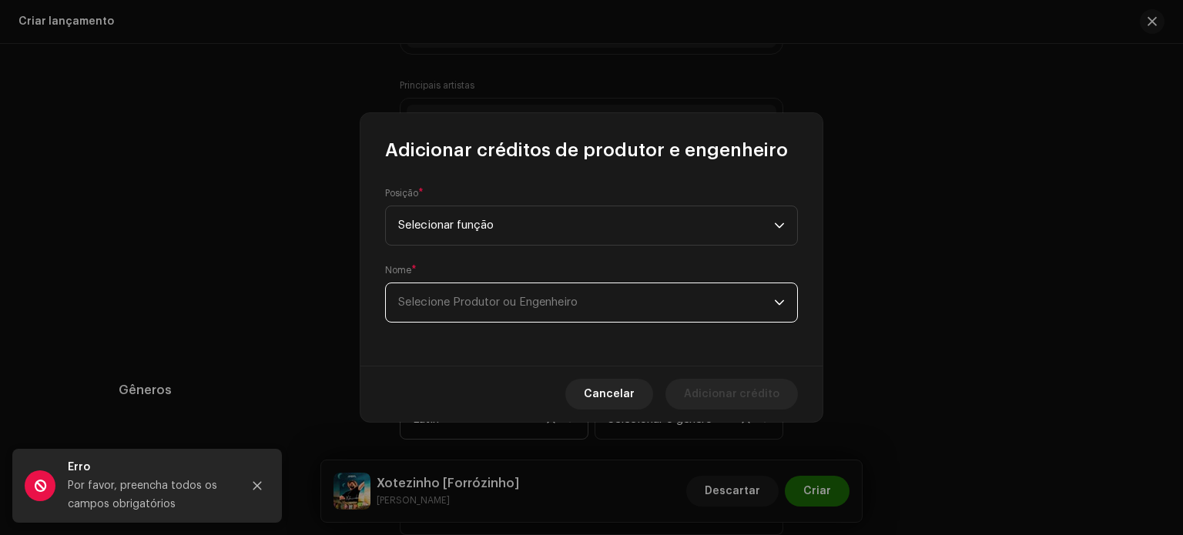
click at [447, 298] on font "Selecione Produtor ou Engenheiro" at bounding box center [487, 303] width 179 height 12
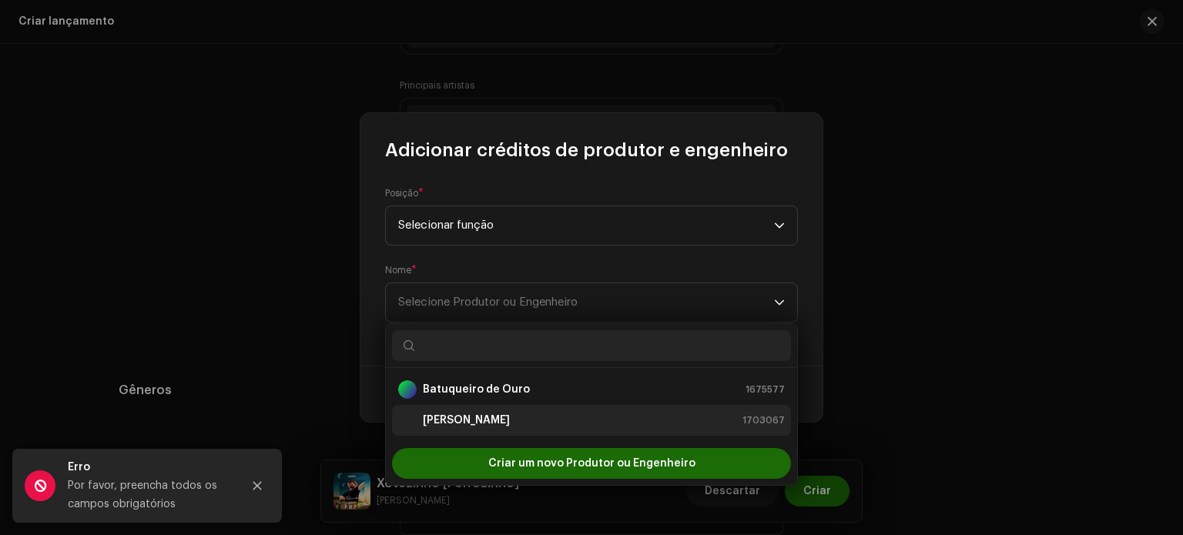
click at [444, 414] on strong "[PERSON_NAME]" at bounding box center [466, 420] width 87 height 15
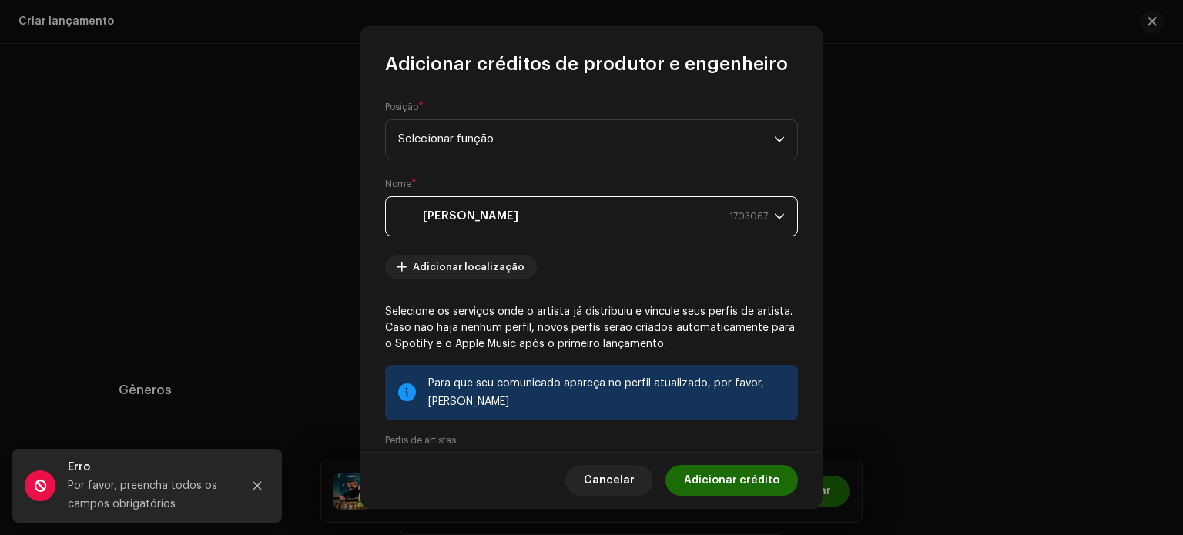
click at [465, 433] on div "Selecione os serviços onde o artista já distribuiu e vincule seus perfis de art…" at bounding box center [591, 457] width 413 height 306
drag, startPoint x: 466, startPoint y: 437, endPoint x: 478, endPoint y: 436, distance: 12.3
click at [468, 437] on div "Perfis de artistas Spotify Ligado Editar Maçã Ligado Editar Soundcloud Perfil d…" at bounding box center [591, 521] width 413 height 177
click at [758, 481] on font "Adicionar crédito" at bounding box center [732, 480] width 96 height 11
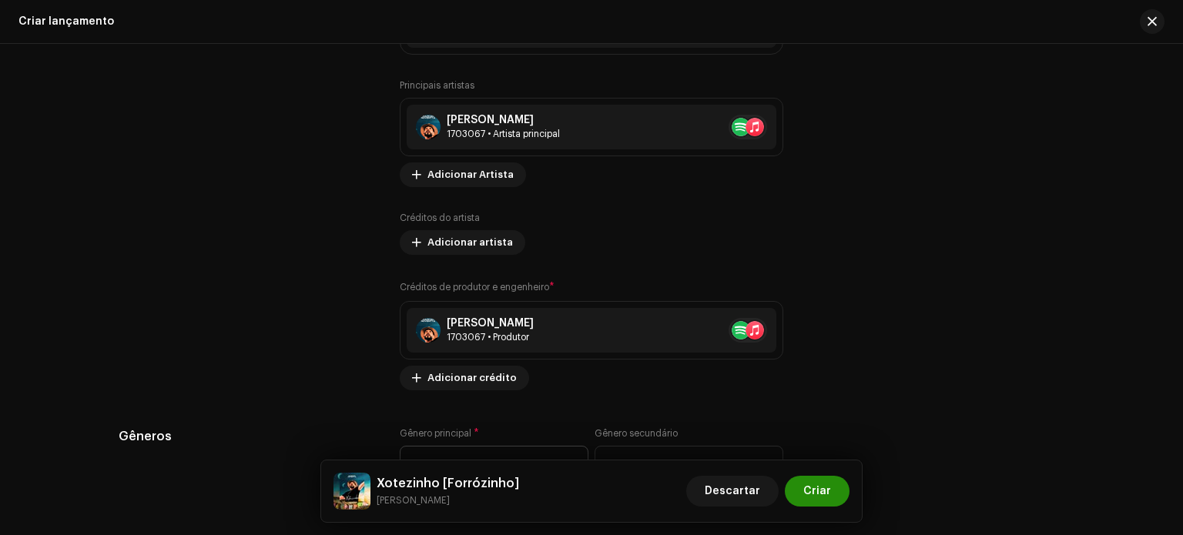
click at [813, 497] on span "Criar" at bounding box center [817, 491] width 28 height 31
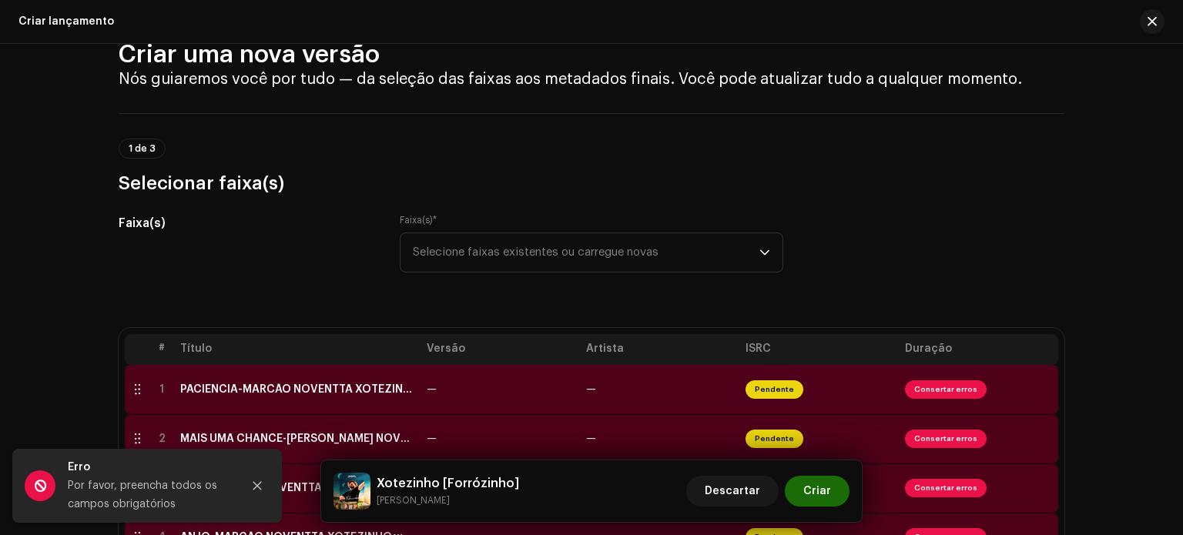
scroll to position [33, 0]
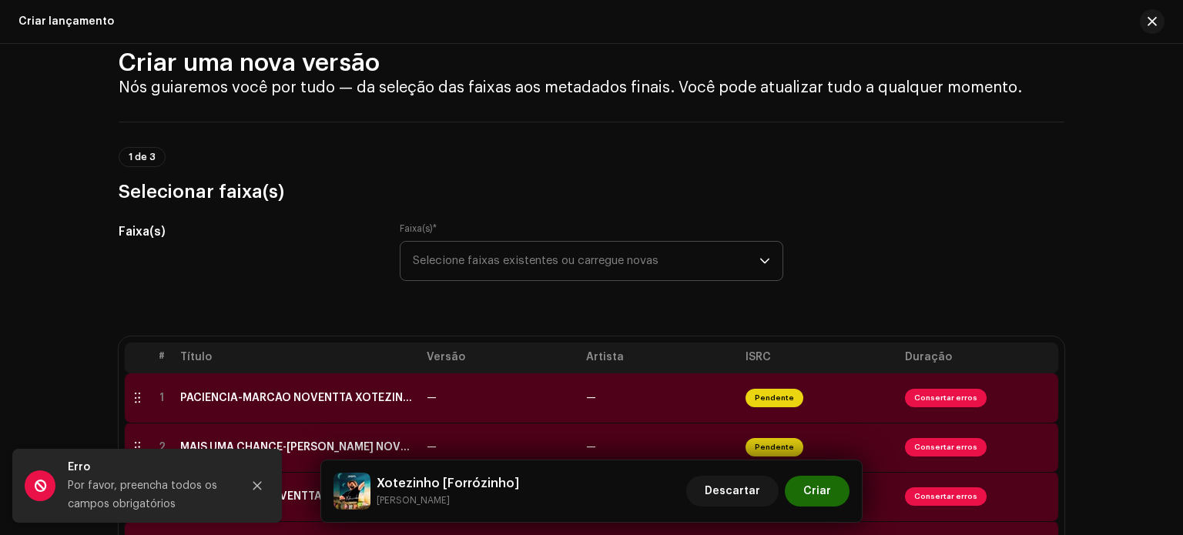
click at [762, 256] on icon "gatilho suspenso" at bounding box center [764, 261] width 11 height 11
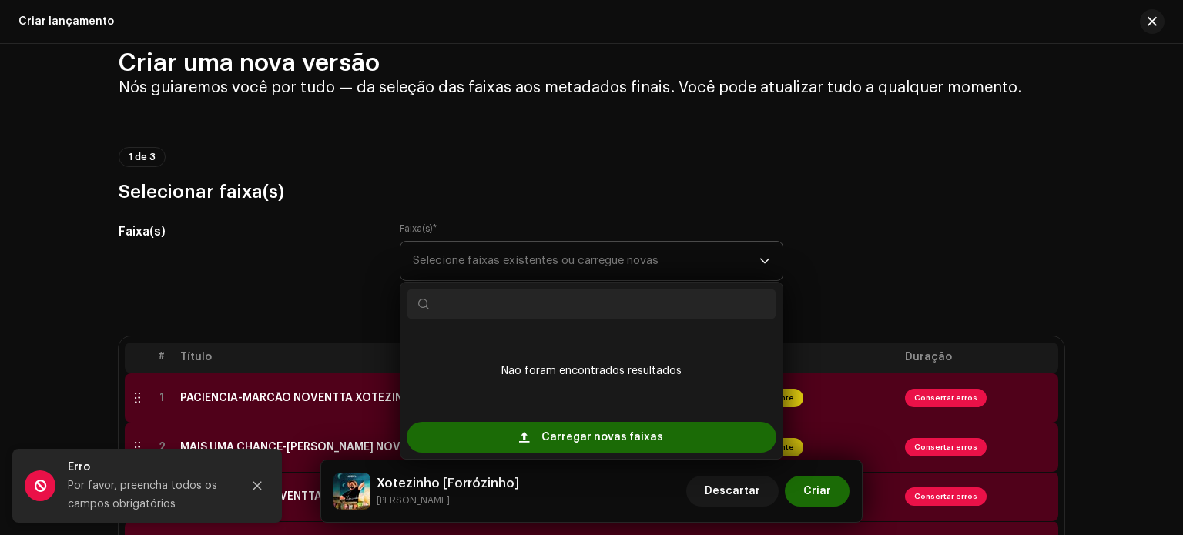
click at [762, 256] on icon "gatilho suspenso" at bounding box center [764, 261] width 11 height 11
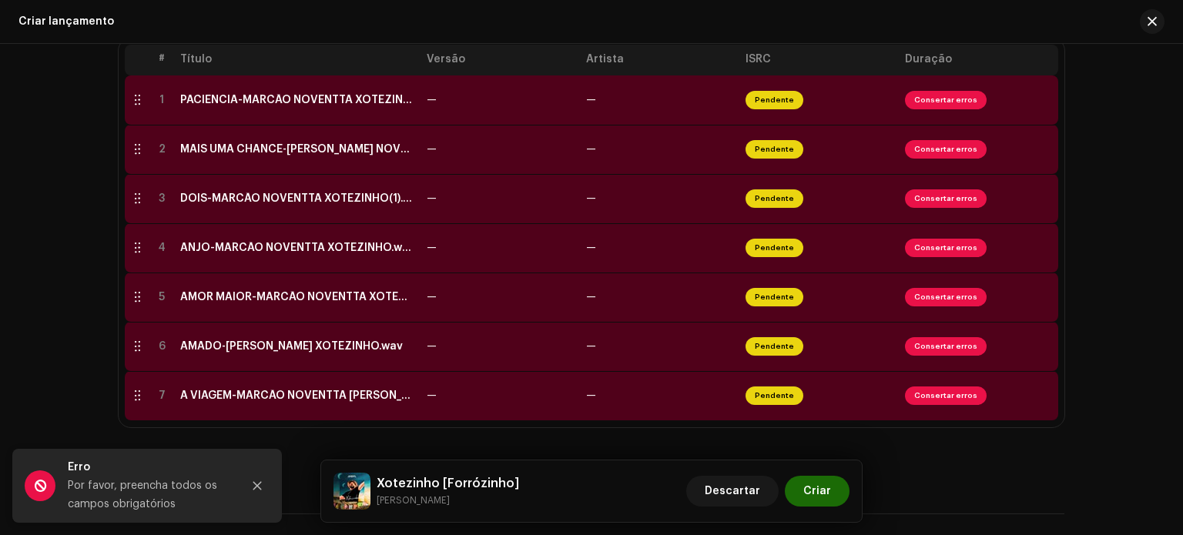
scroll to position [340, 0]
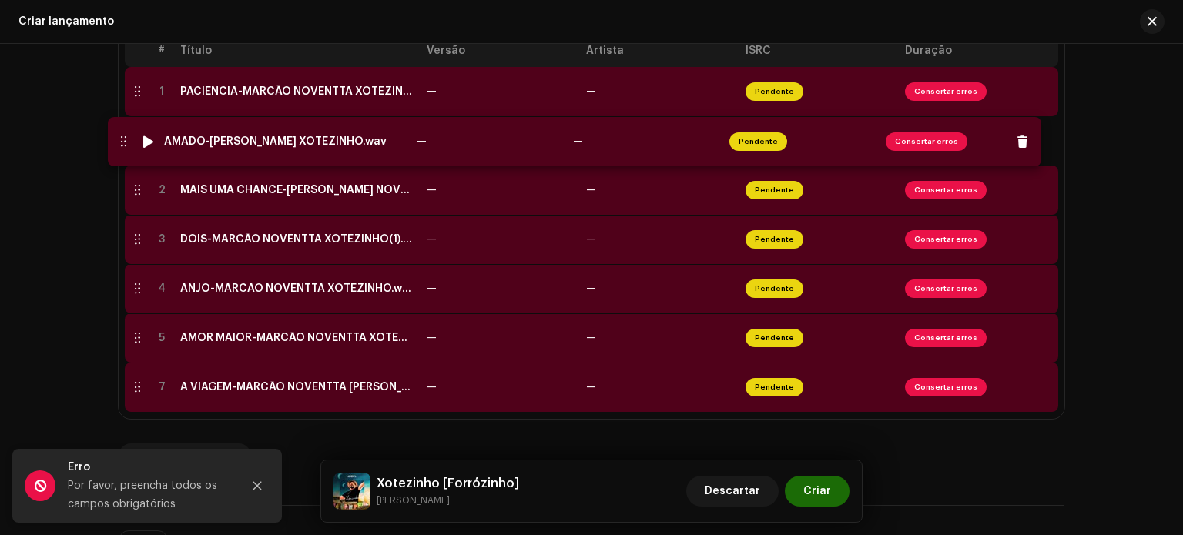
drag, startPoint x: 136, startPoint y: 338, endPoint x: 122, endPoint y: 142, distance: 196.9
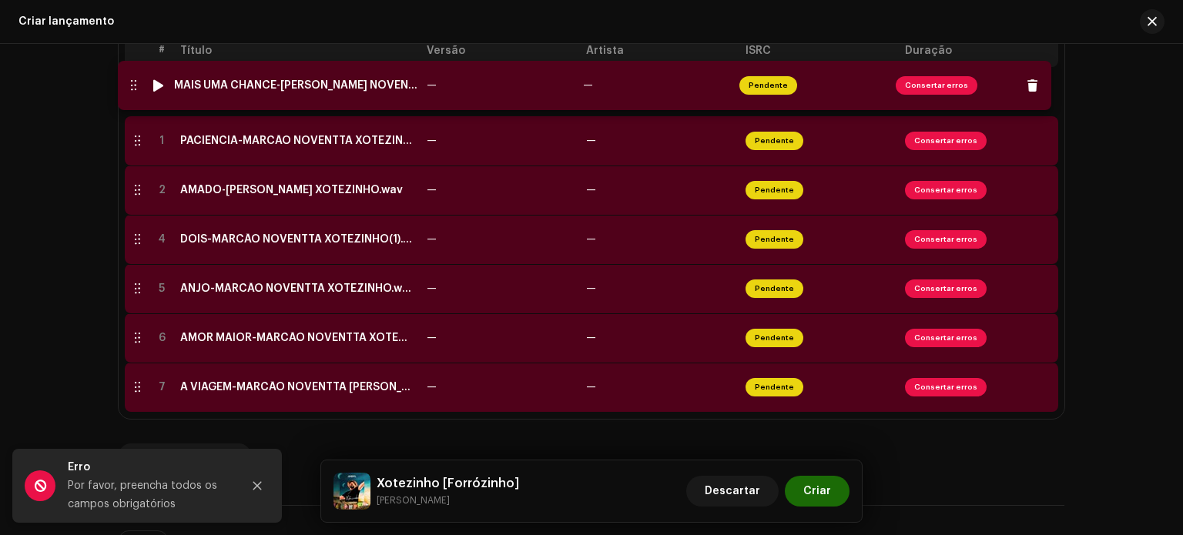
drag, startPoint x: 132, startPoint y: 193, endPoint x: 129, endPoint y: 89, distance: 104.0
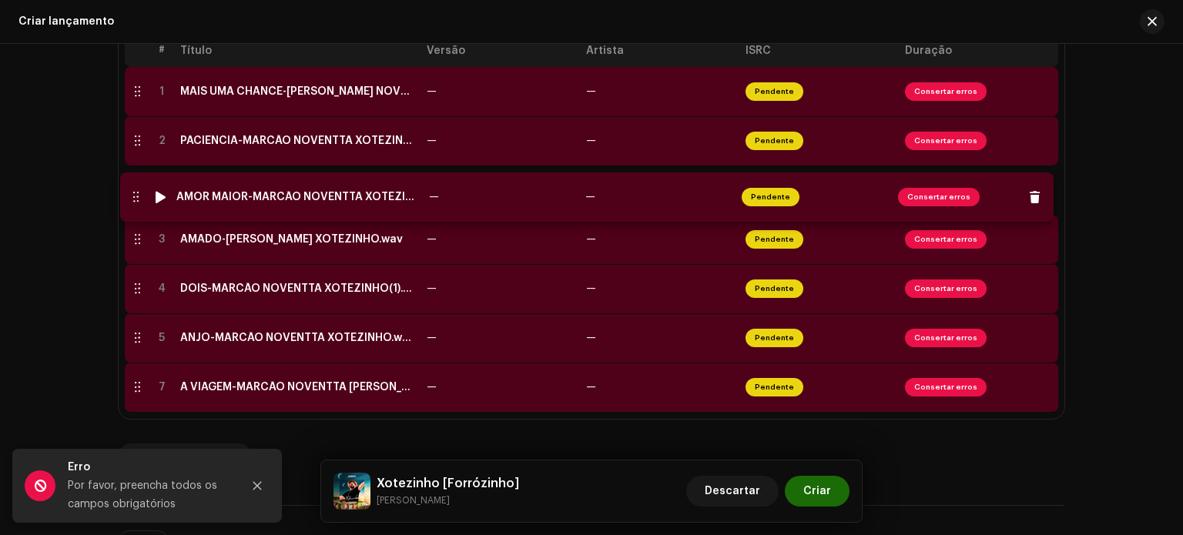
drag, startPoint x: 136, startPoint y: 343, endPoint x: 135, endPoint y: 202, distance: 141.0
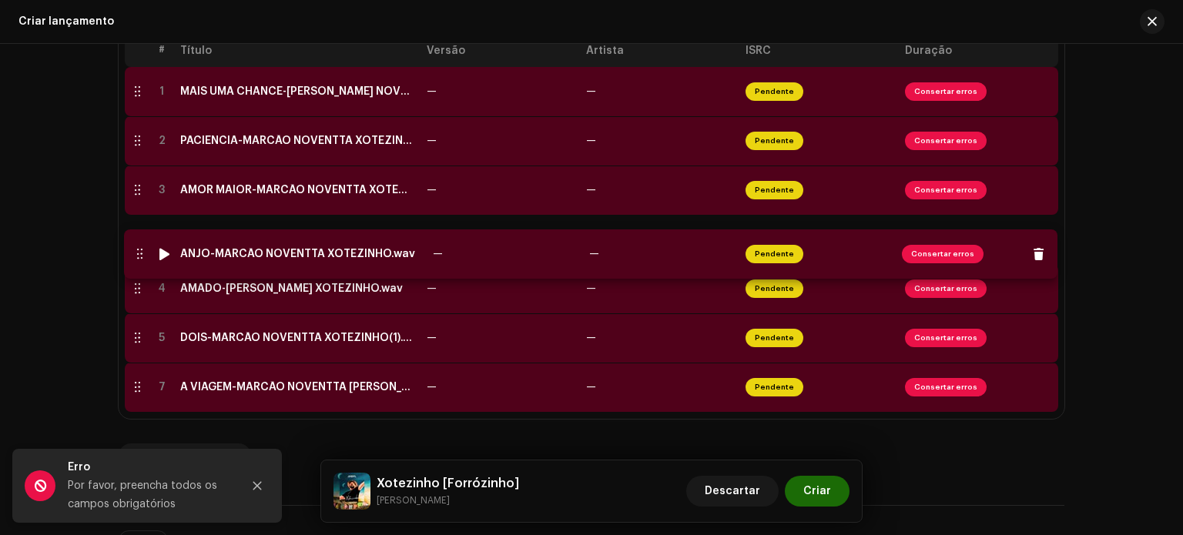
drag, startPoint x: 132, startPoint y: 344, endPoint x: 134, endPoint y: 260, distance: 84.0
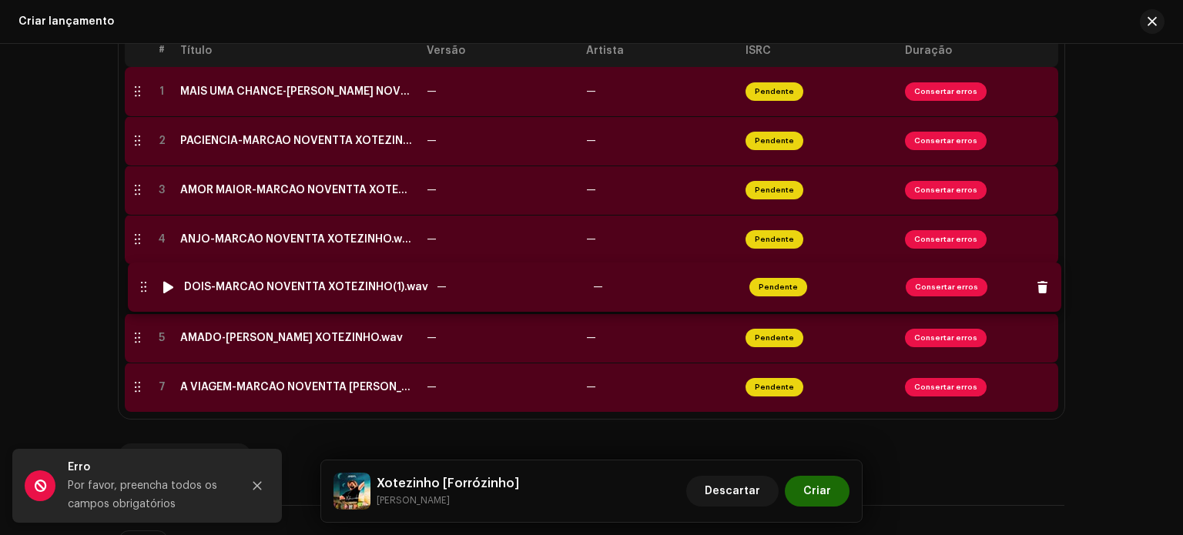
drag, startPoint x: 125, startPoint y: 359, endPoint x: 131, endPoint y: 308, distance: 51.2
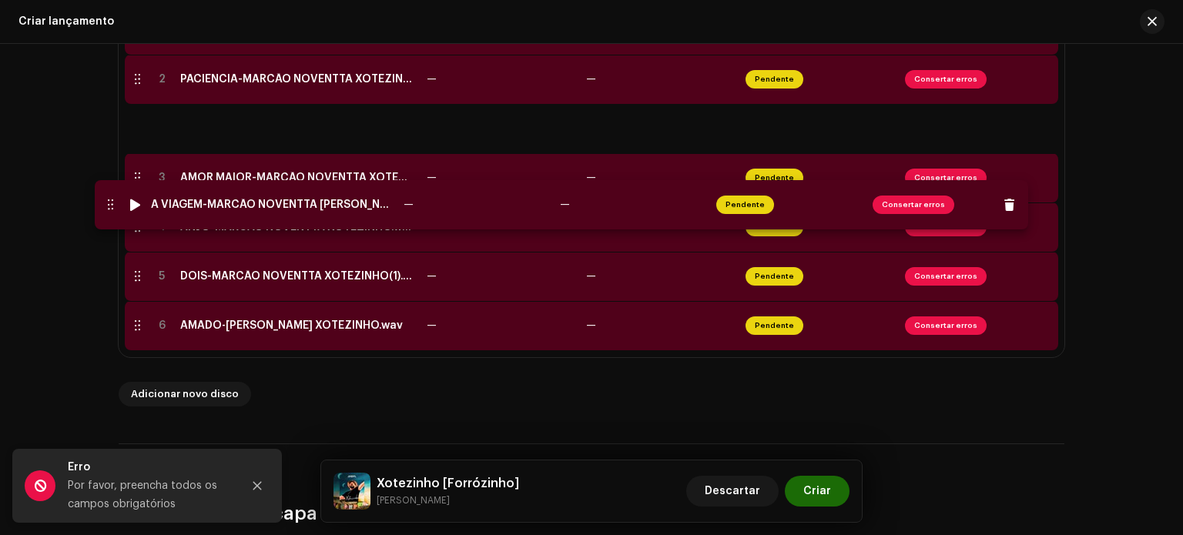
scroll to position [417, 0]
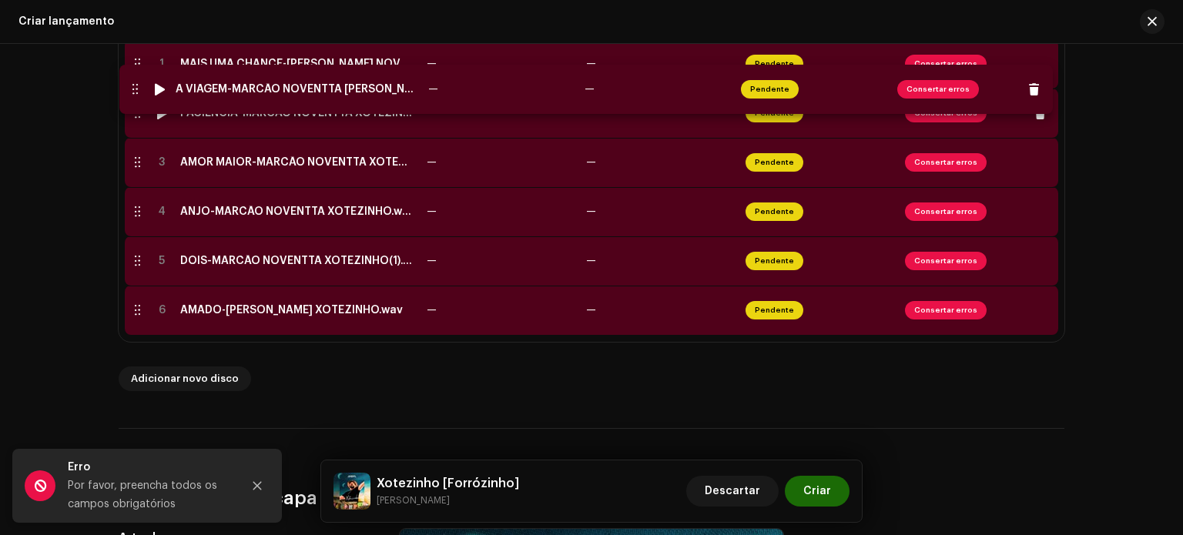
drag, startPoint x: 130, startPoint y: 394, endPoint x: 128, endPoint y: 96, distance: 298.1
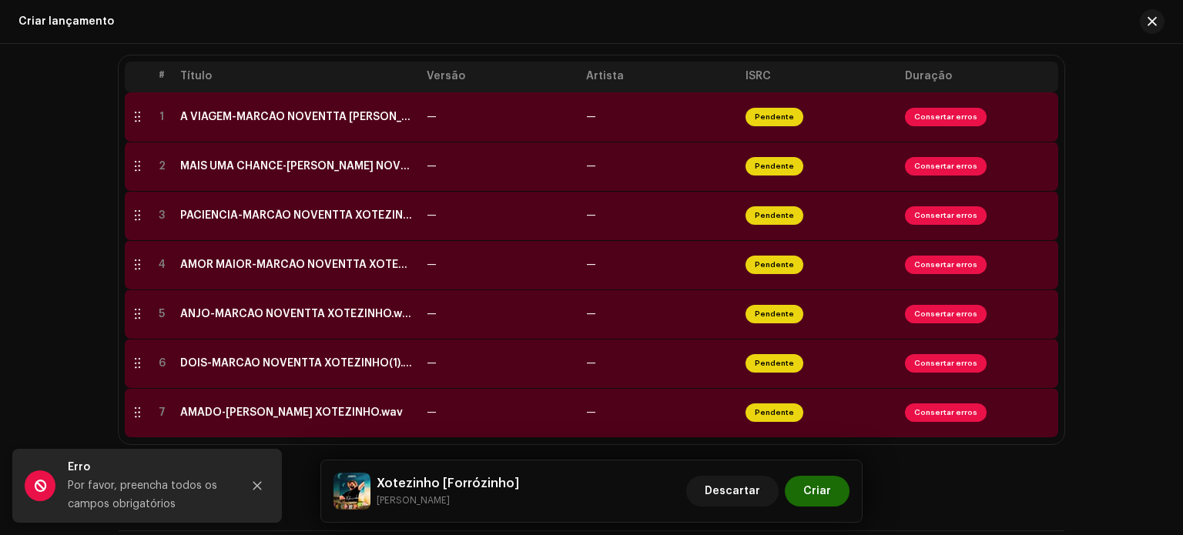
scroll to position [323, 0]
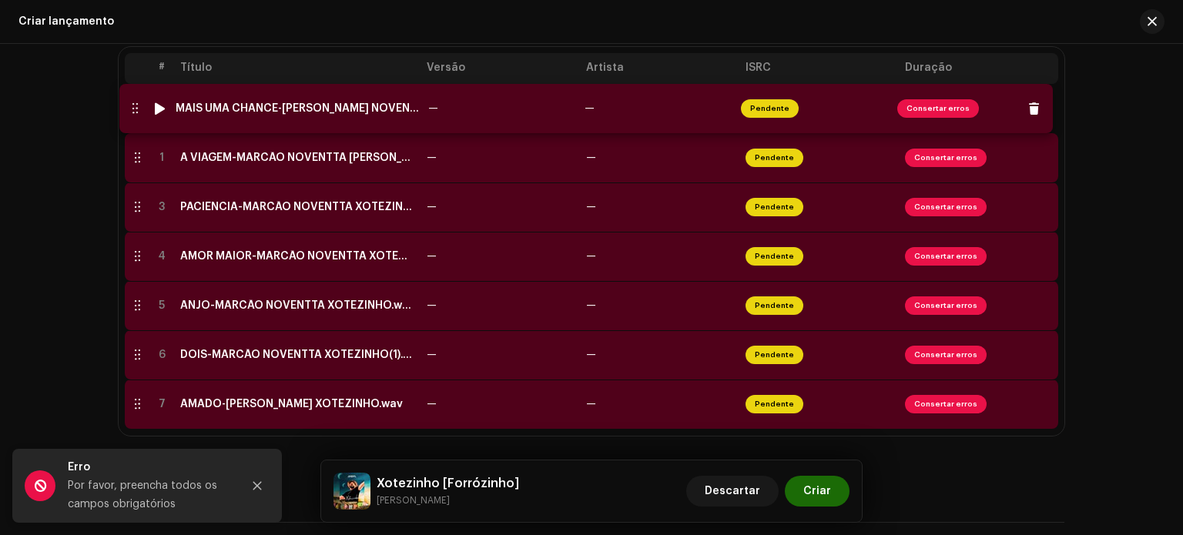
drag, startPoint x: 139, startPoint y: 162, endPoint x: 136, endPoint y: 112, distance: 49.3
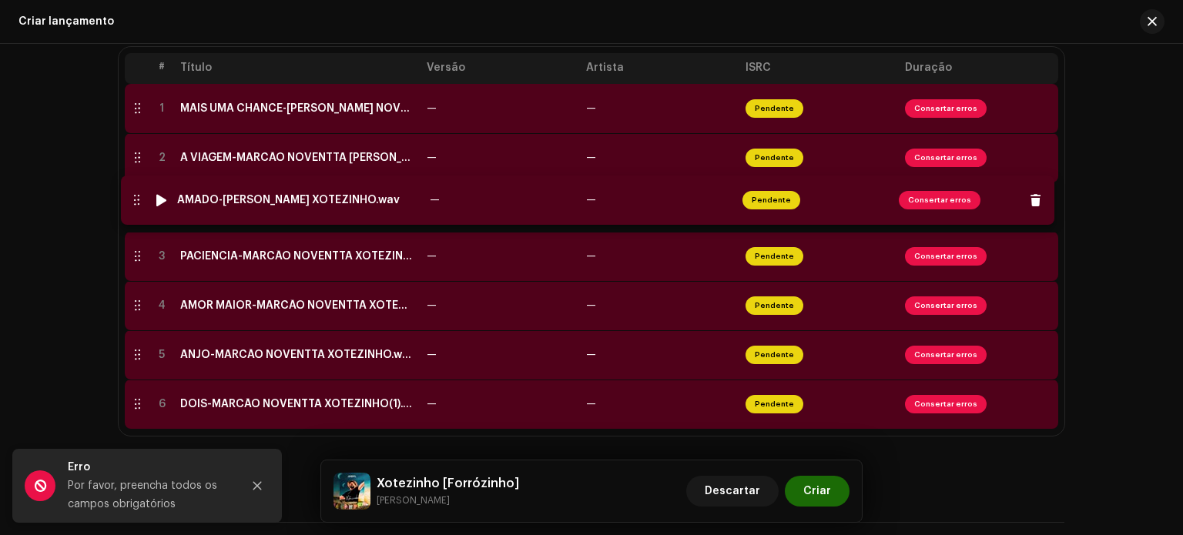
drag, startPoint x: 136, startPoint y: 403, endPoint x: 136, endPoint y: 199, distance: 204.1
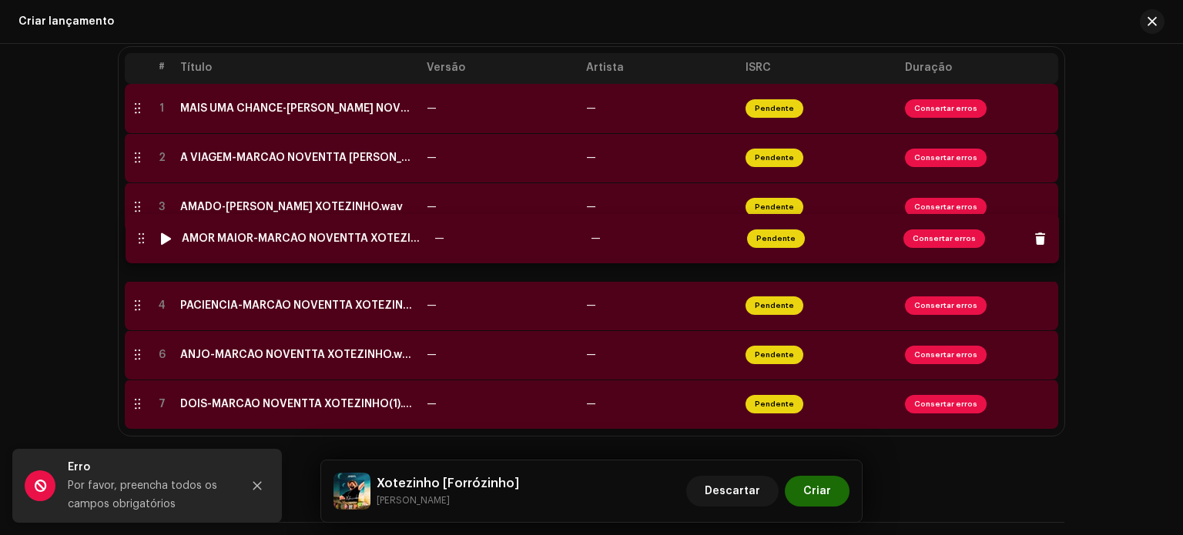
drag, startPoint x: 136, startPoint y: 310, endPoint x: 139, endPoint y: 243, distance: 67.1
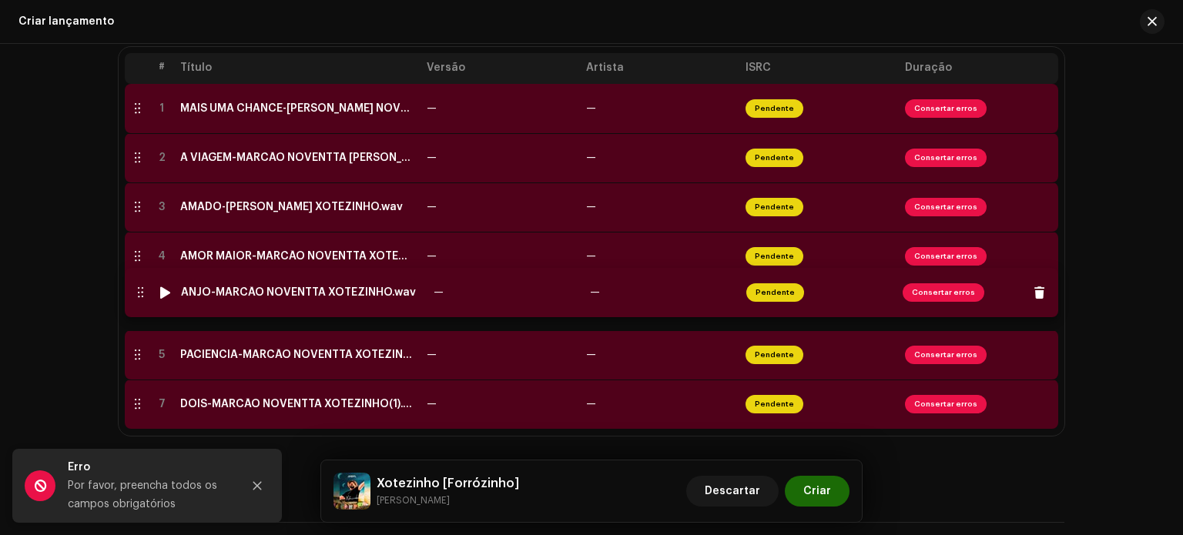
drag, startPoint x: 129, startPoint y: 360, endPoint x: 132, endPoint y: 297, distance: 62.5
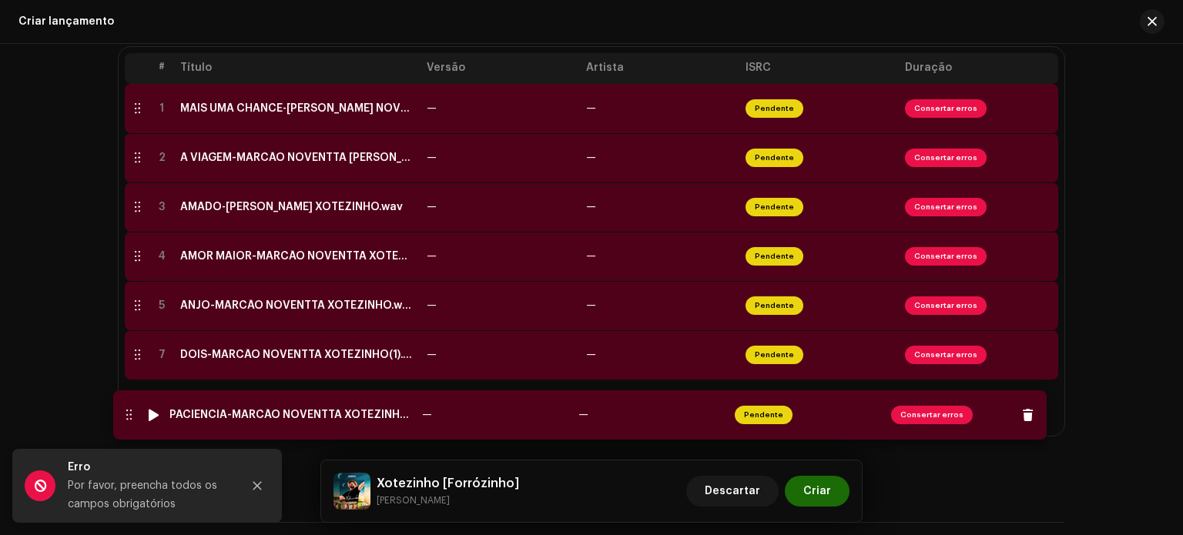
drag, startPoint x: 136, startPoint y: 354, endPoint x: 128, endPoint y: 414, distance: 60.6
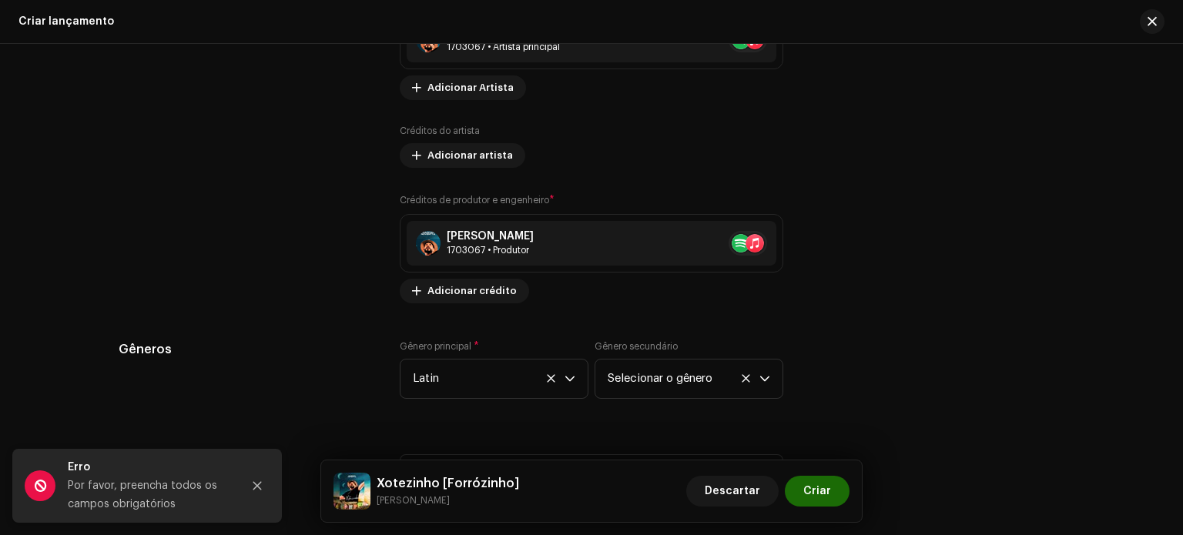
scroll to position [2246, 0]
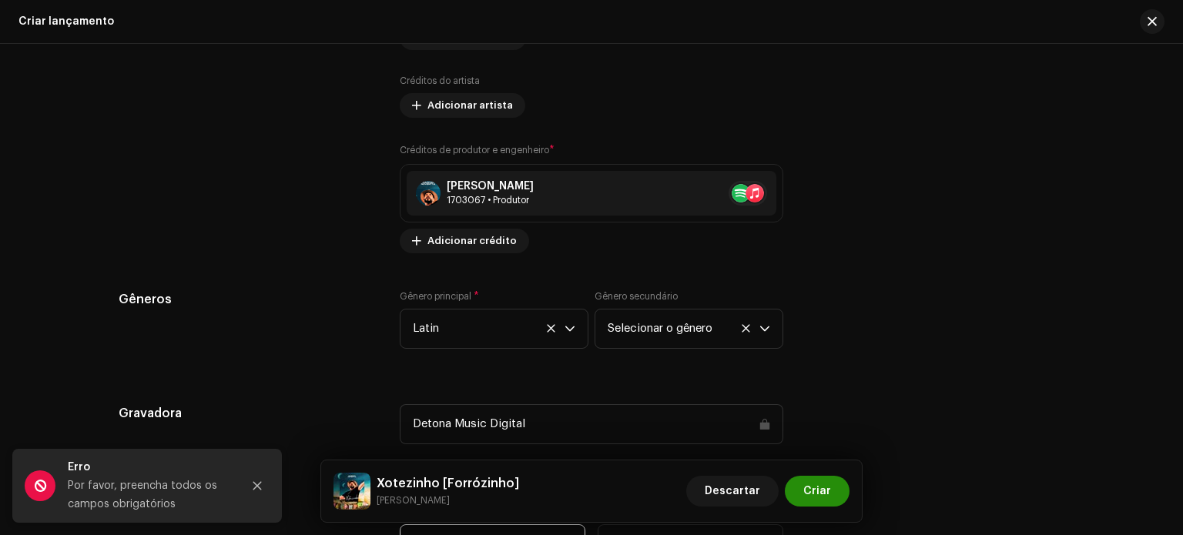
click at [816, 495] on span "Criar" at bounding box center [817, 491] width 28 height 31
click at [253, 484] on icon "Fechar" at bounding box center [257, 486] width 11 height 11
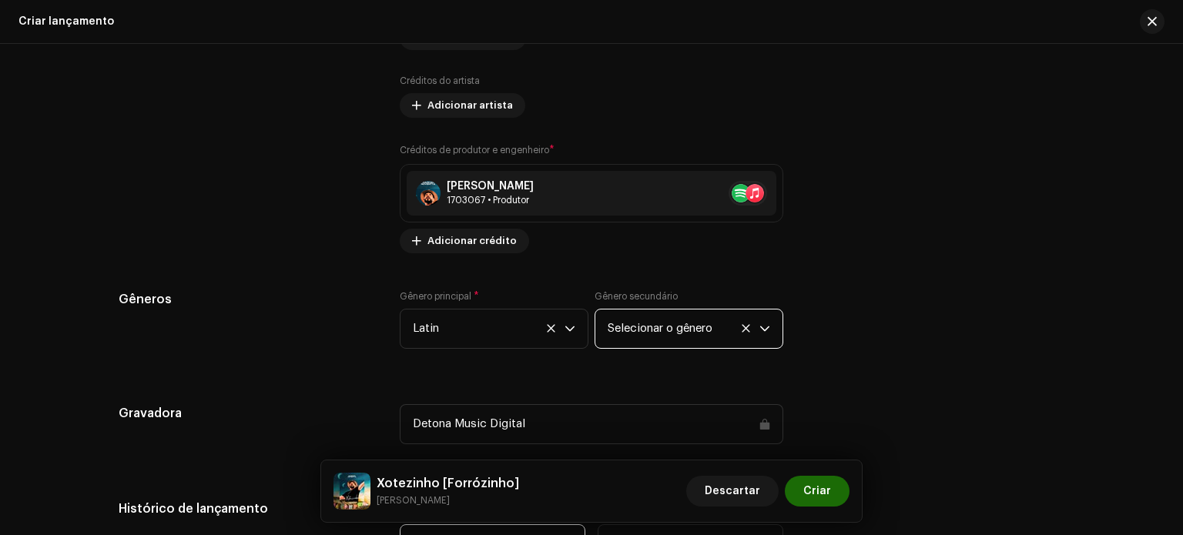
click at [684, 341] on span "Selecionar o gênero" at bounding box center [684, 329] width 152 height 39
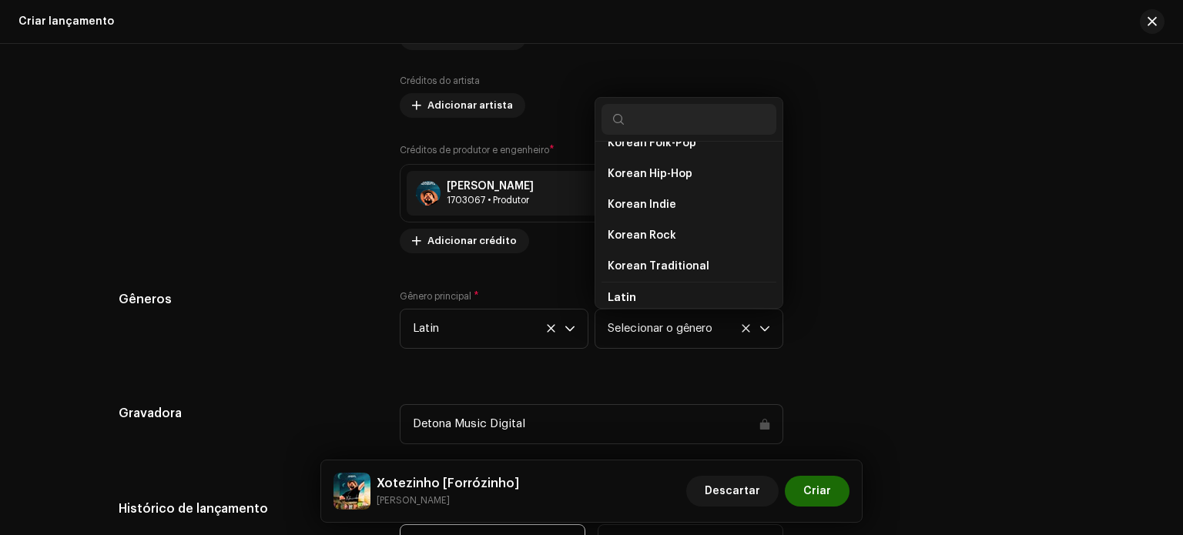
scroll to position [8607, 0]
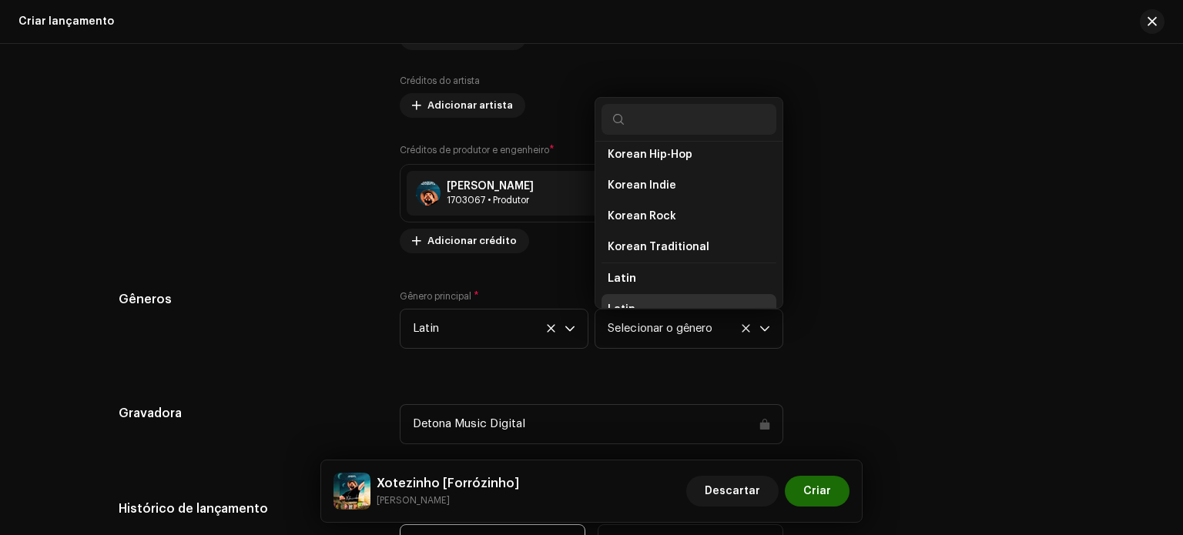
click at [632, 294] on li "Latin" at bounding box center [689, 309] width 175 height 31
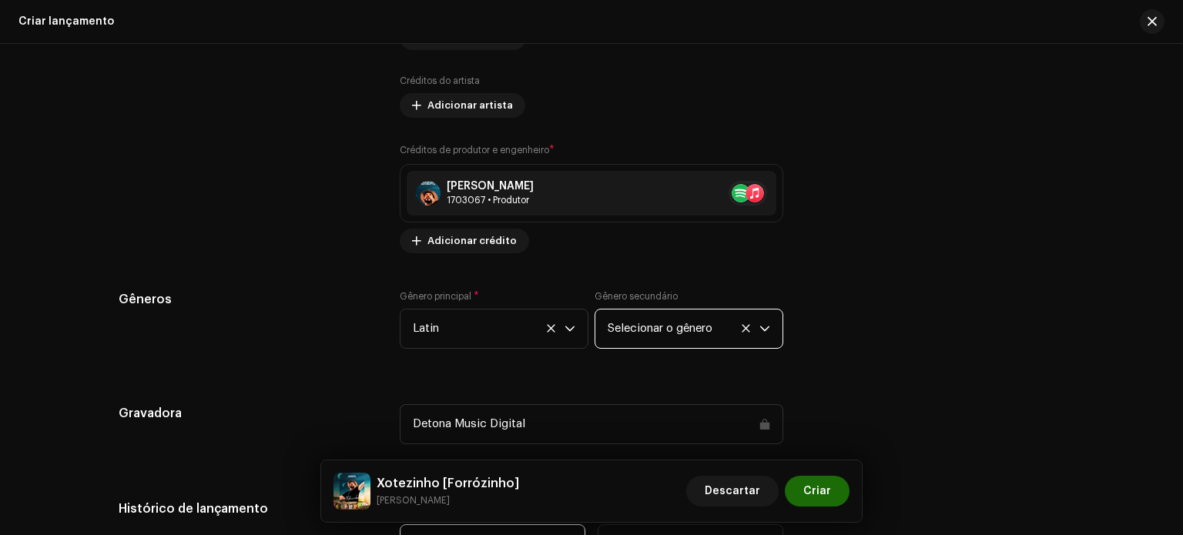
click at [681, 332] on font "Selecionar o gênero" at bounding box center [660, 329] width 105 height 12
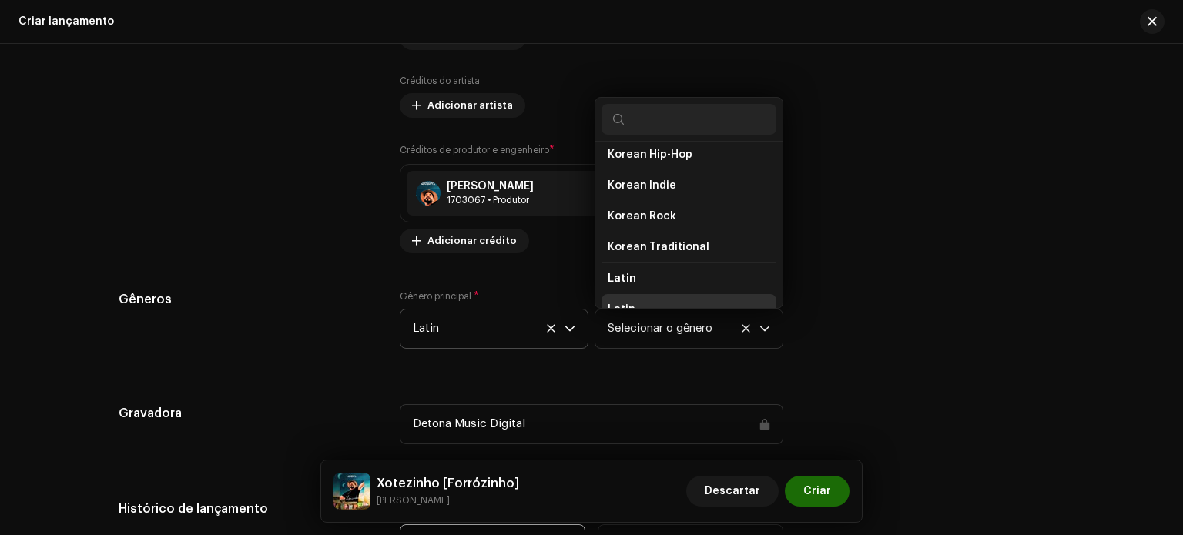
click at [548, 330] on icon at bounding box center [551, 328] width 8 height 8
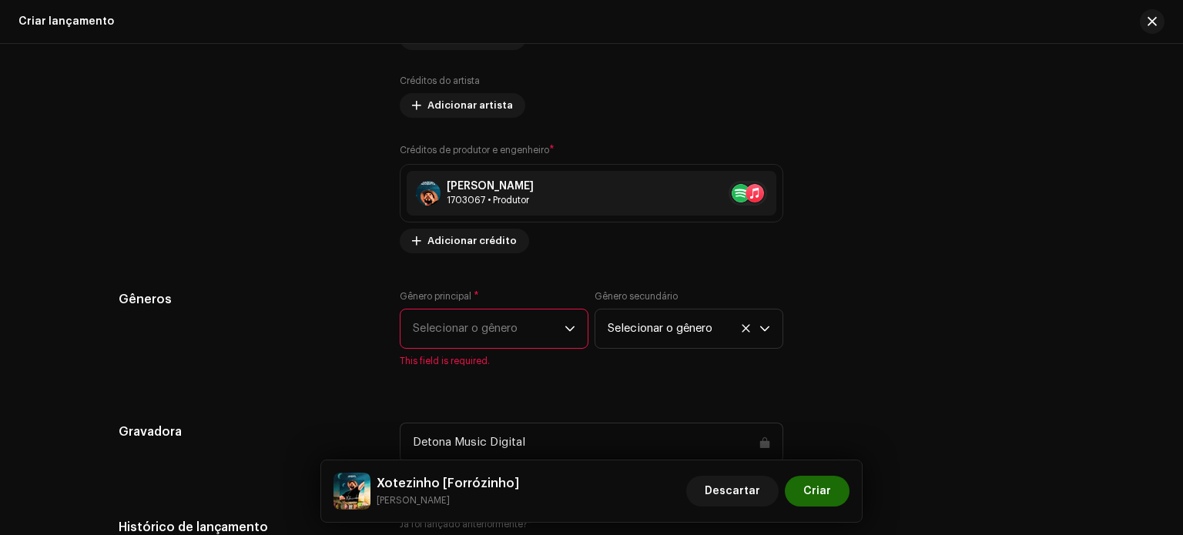
click at [508, 320] on span "Selecionar o gênero" at bounding box center [489, 329] width 152 height 39
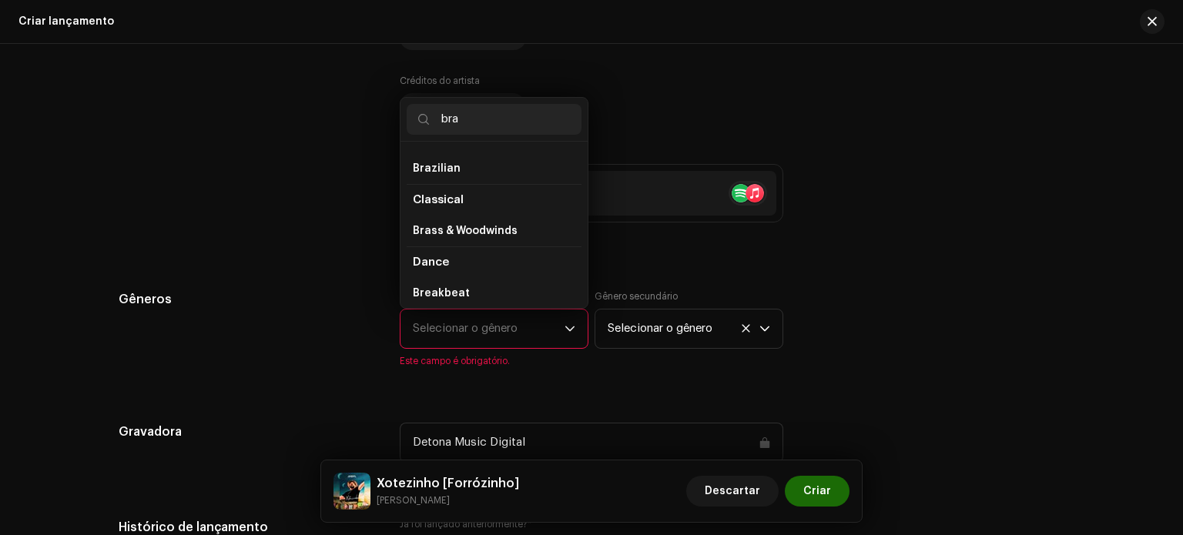
scroll to position [0, 0]
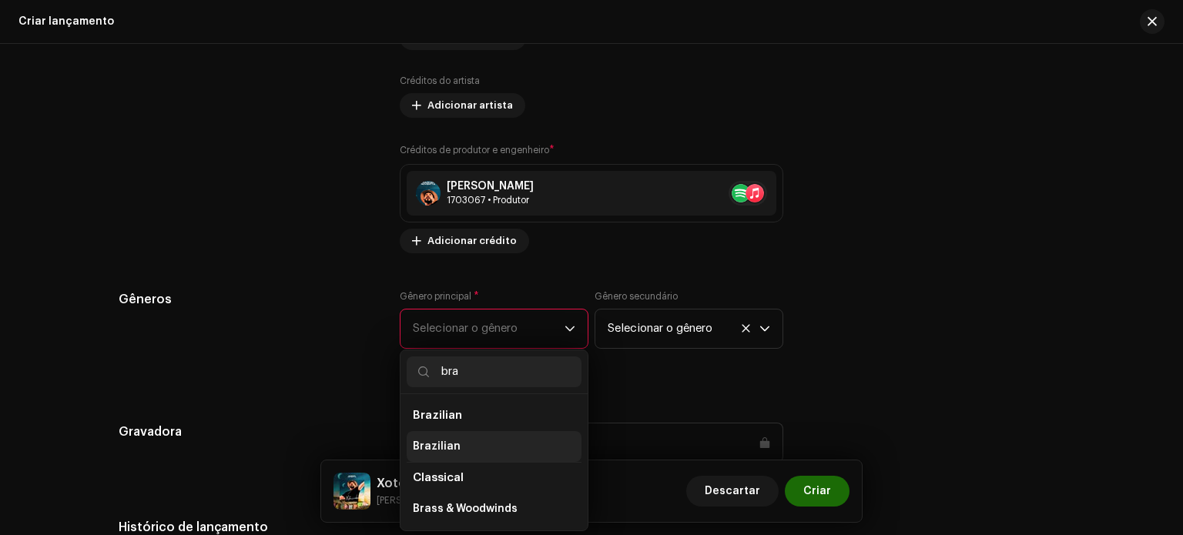
type input "bra"
click at [455, 446] on li "Brazilian" at bounding box center [494, 446] width 175 height 31
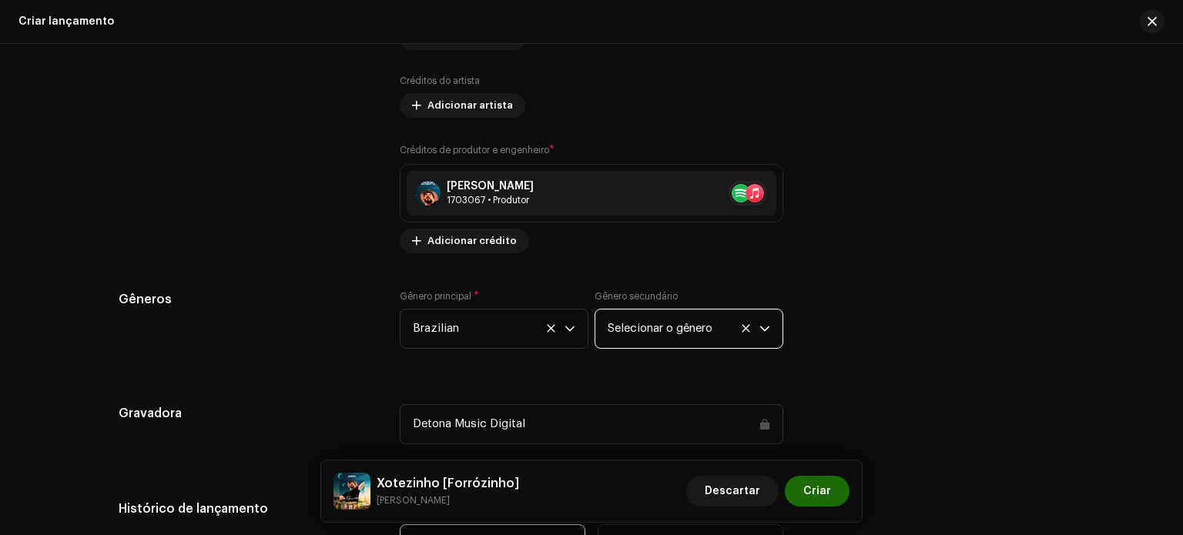
click at [619, 344] on span "Selecionar o gênero" at bounding box center [684, 329] width 152 height 39
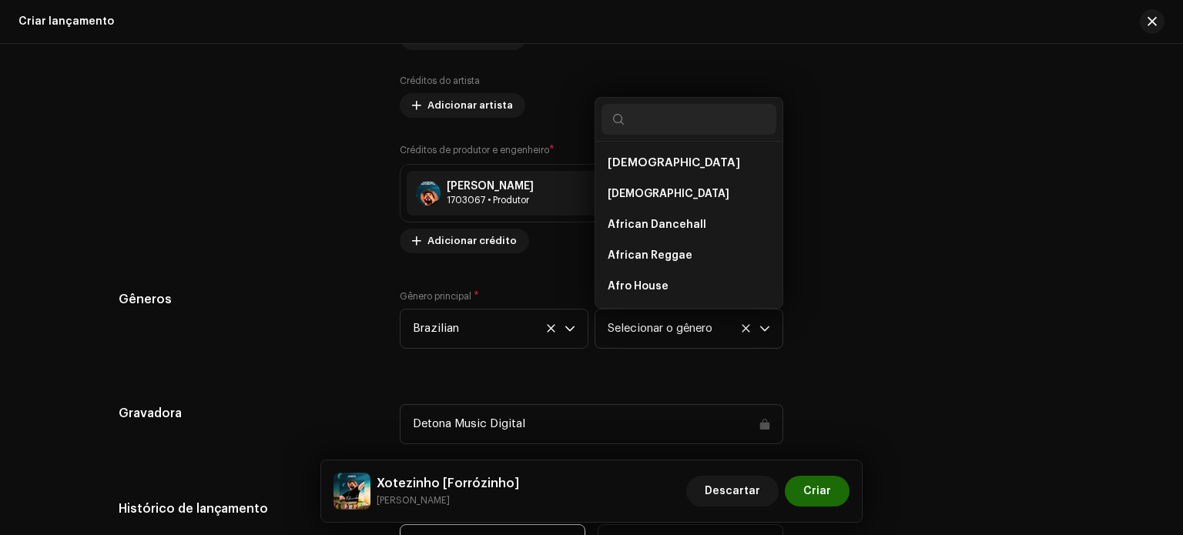
scroll to position [8607, 0]
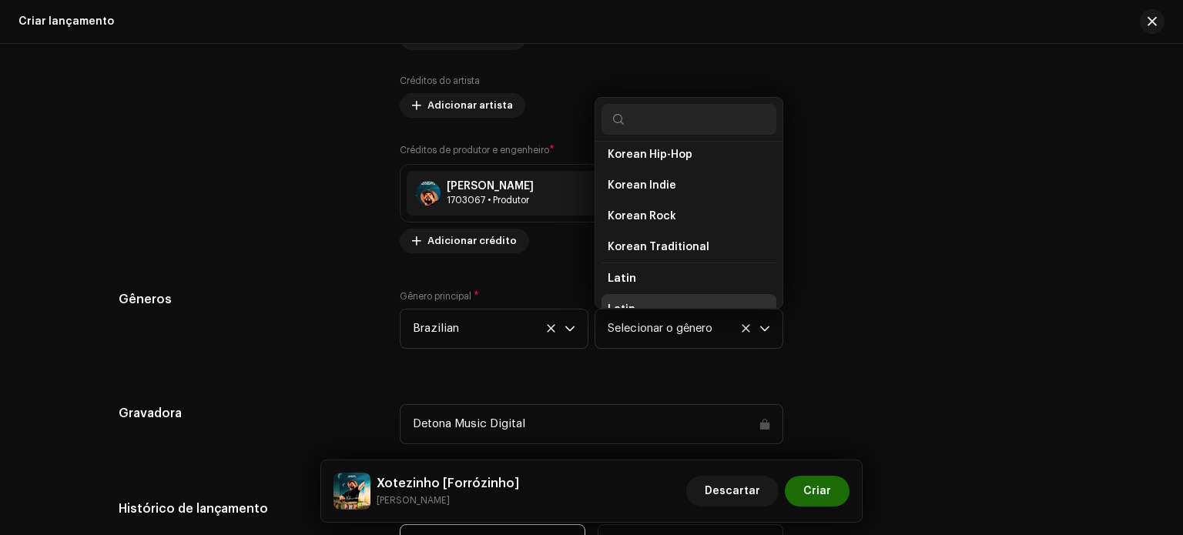
click at [635, 294] on li "Latin" at bounding box center [689, 309] width 175 height 31
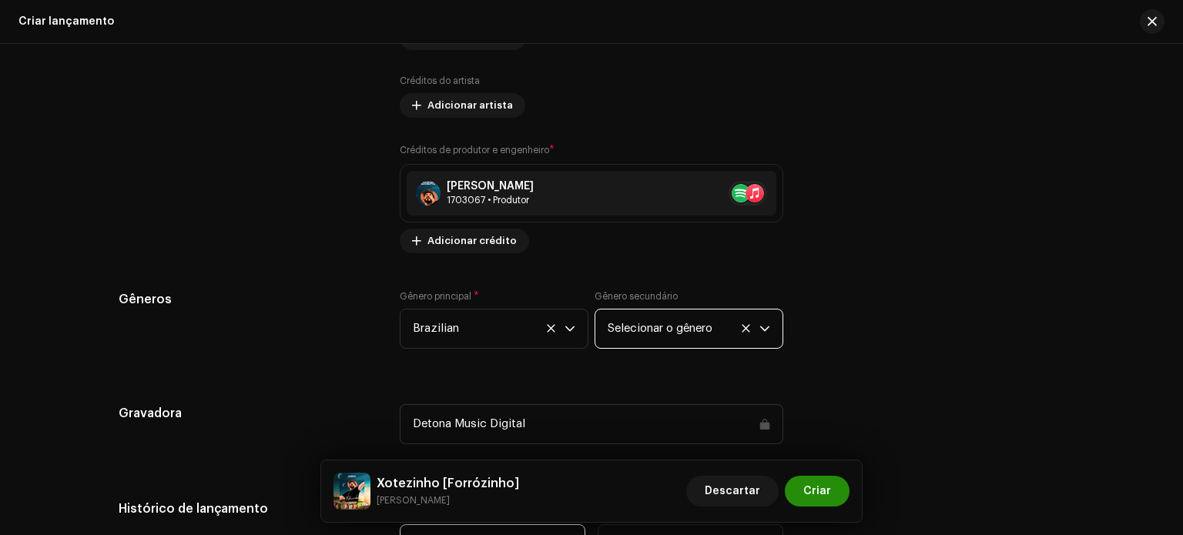
click at [813, 485] on span "Criar" at bounding box center [817, 491] width 28 height 31
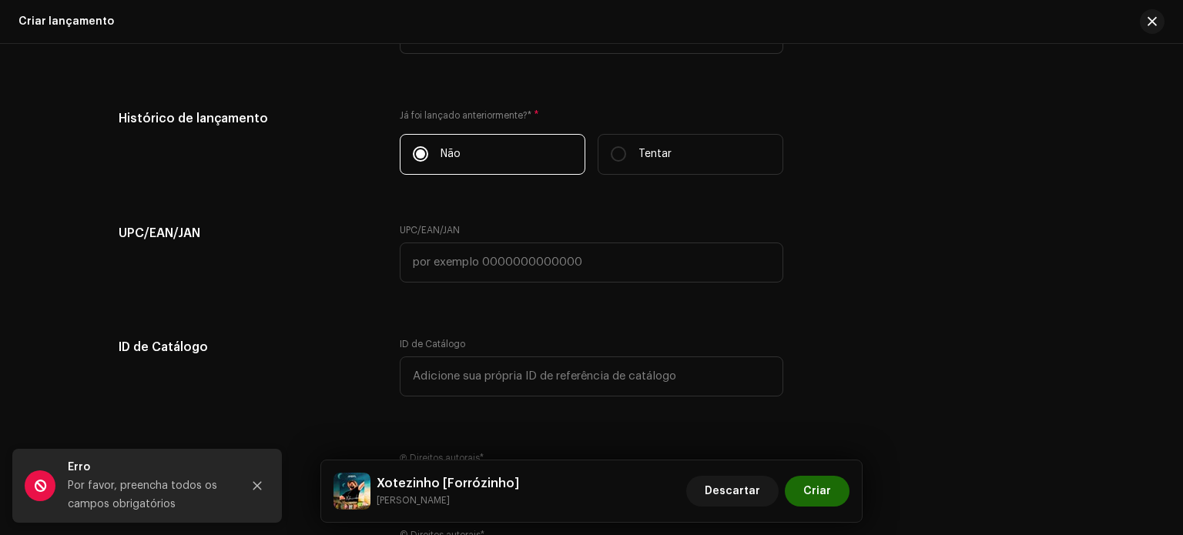
scroll to position [2628, 0]
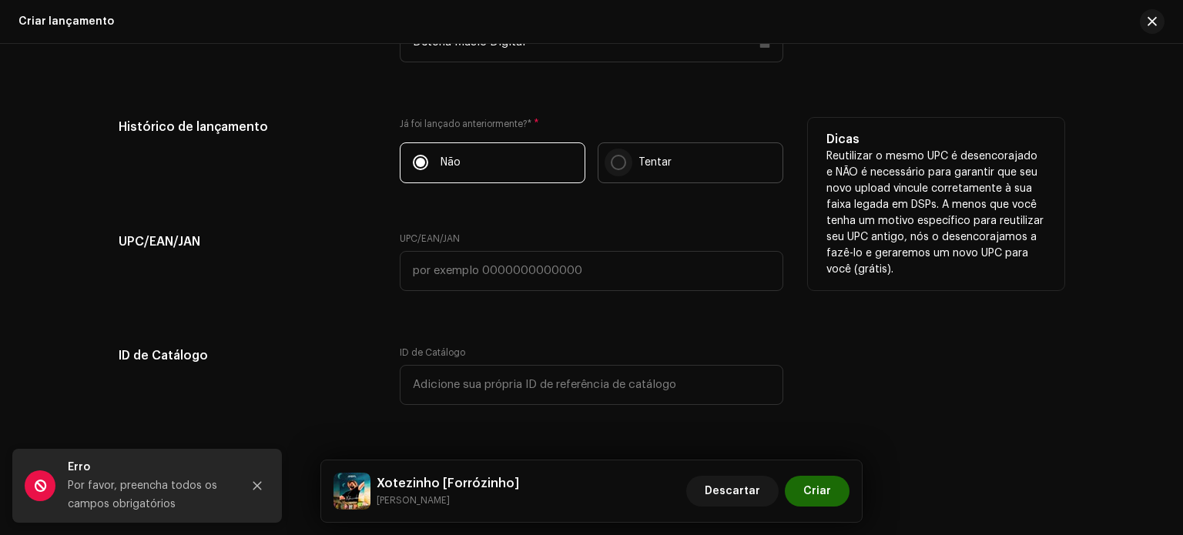
click at [611, 166] on input "Tentar" at bounding box center [618, 162] width 15 height 15
radio input "true"
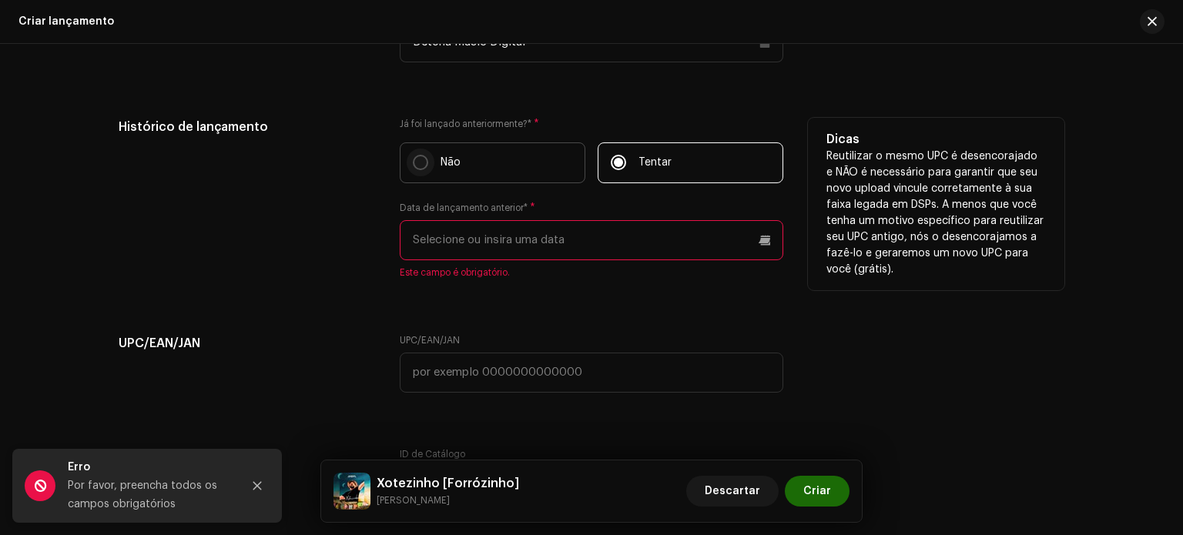
click at [419, 159] on input "Não" at bounding box center [420, 162] width 15 height 15
radio input "true"
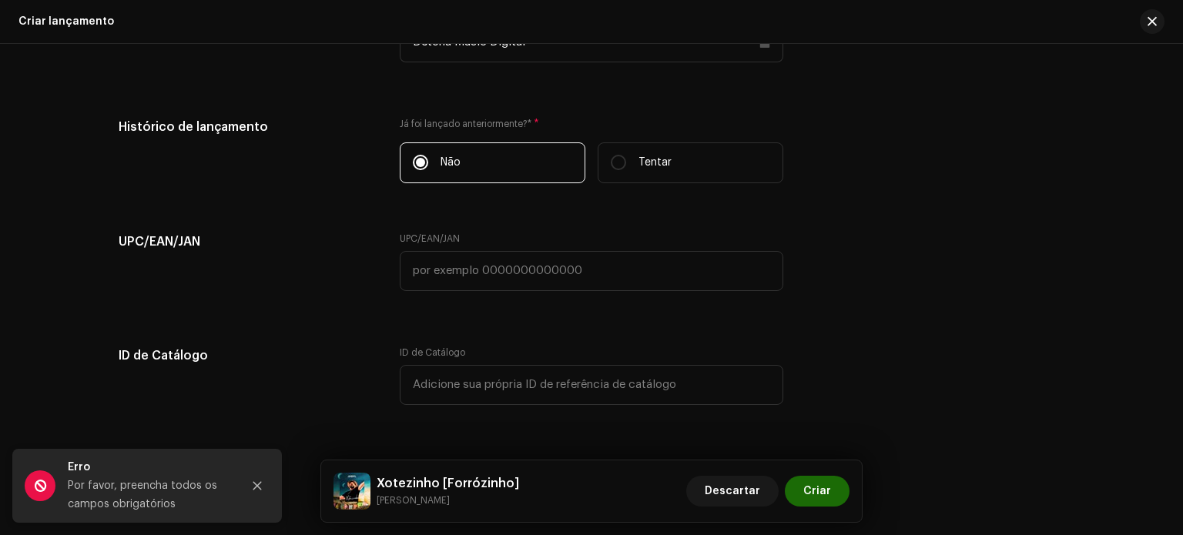
scroll to position [2859, 0]
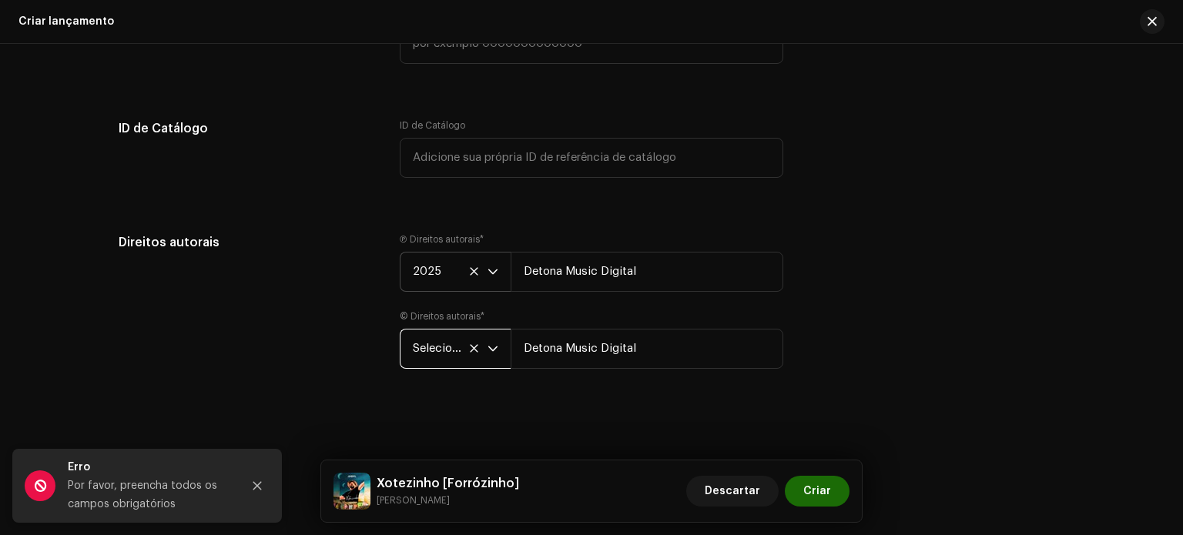
click at [453, 354] on span "Selecione o ano" at bounding box center [450, 349] width 75 height 39
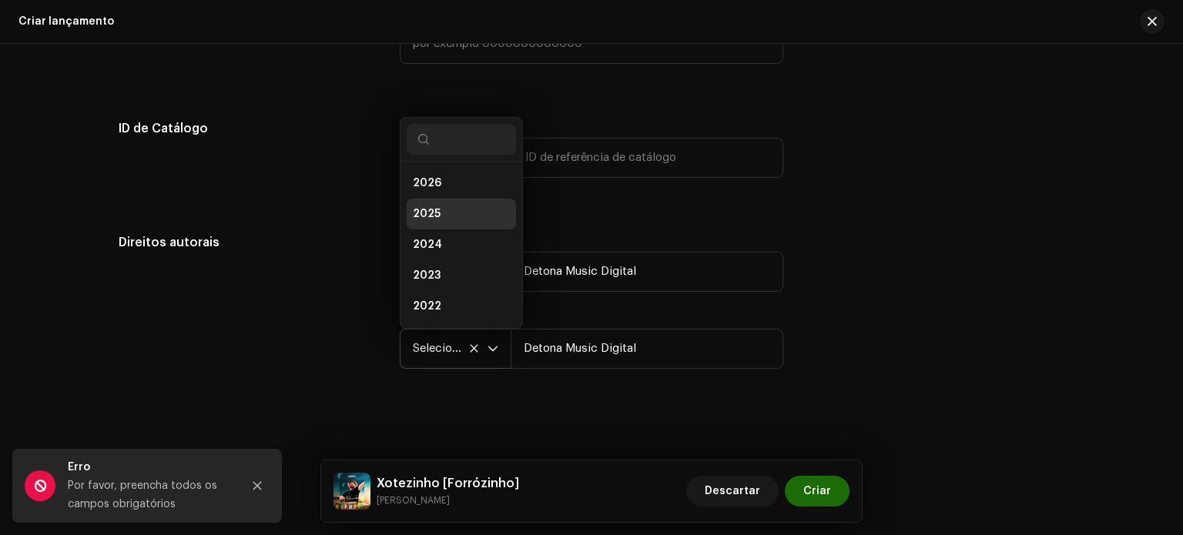
scroll to position [6, 0]
click at [421, 200] on span "2025" at bounding box center [427, 207] width 28 height 15
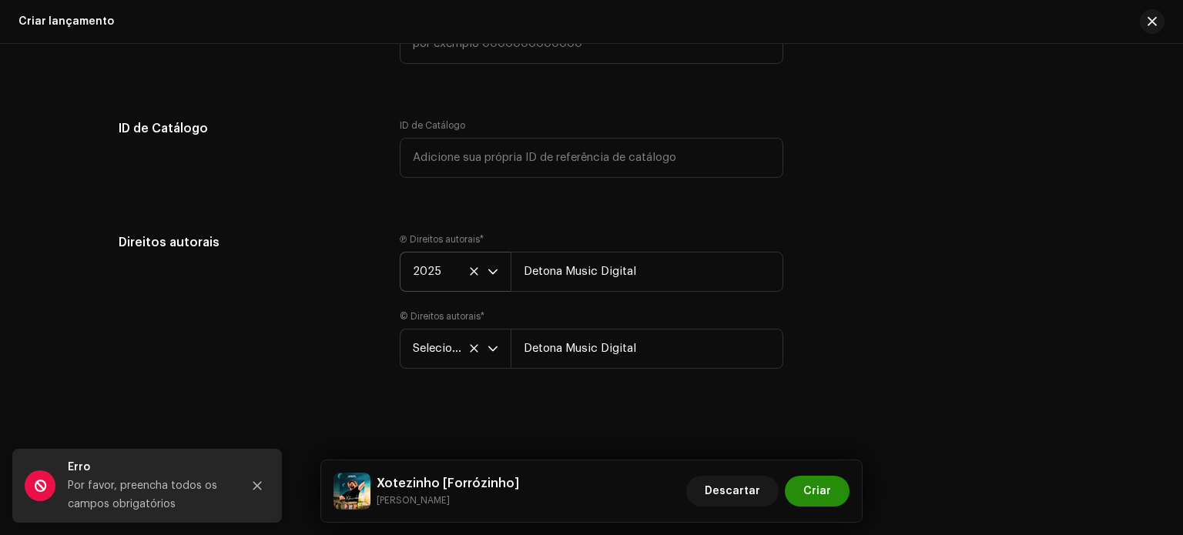
click at [835, 494] on button "Criar" at bounding box center [817, 491] width 65 height 31
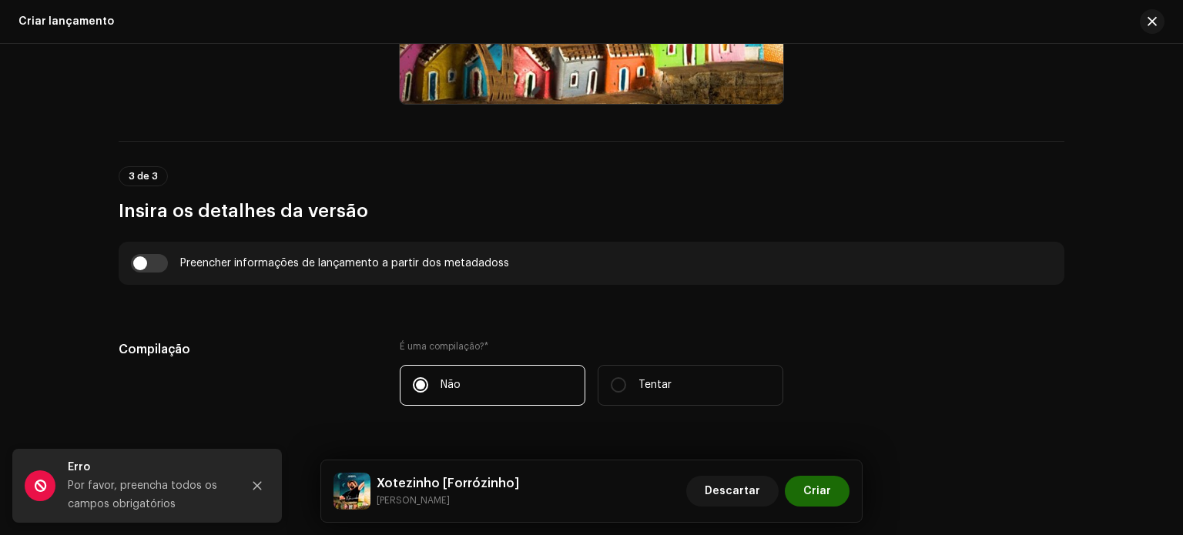
scroll to position [1217, 0]
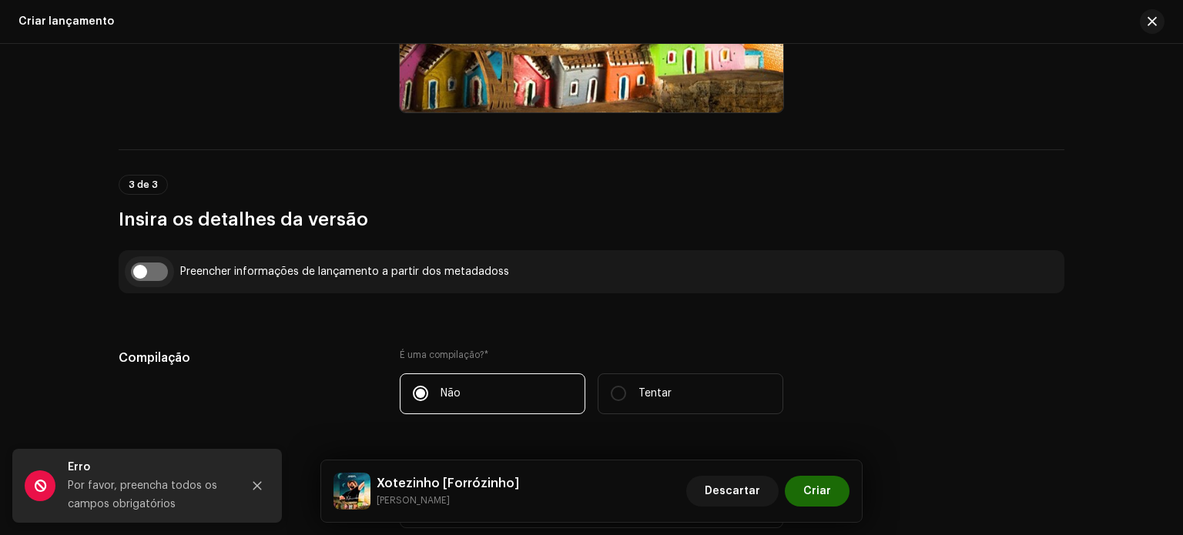
click at [159, 271] on input "checkbox" at bounding box center [149, 272] width 37 height 18
checkbox input "true"
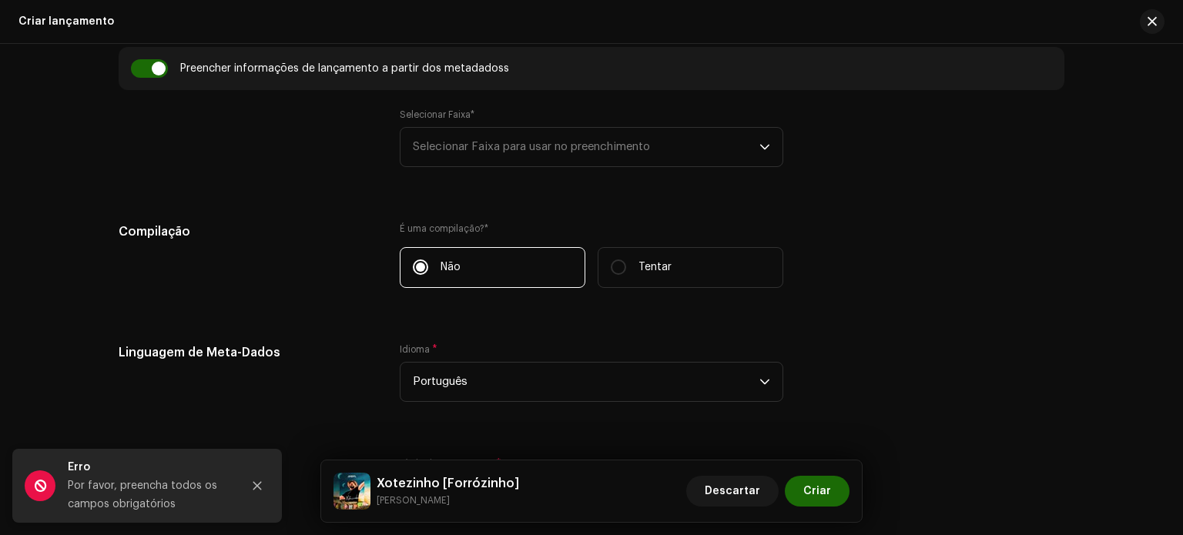
scroll to position [1378, 0]
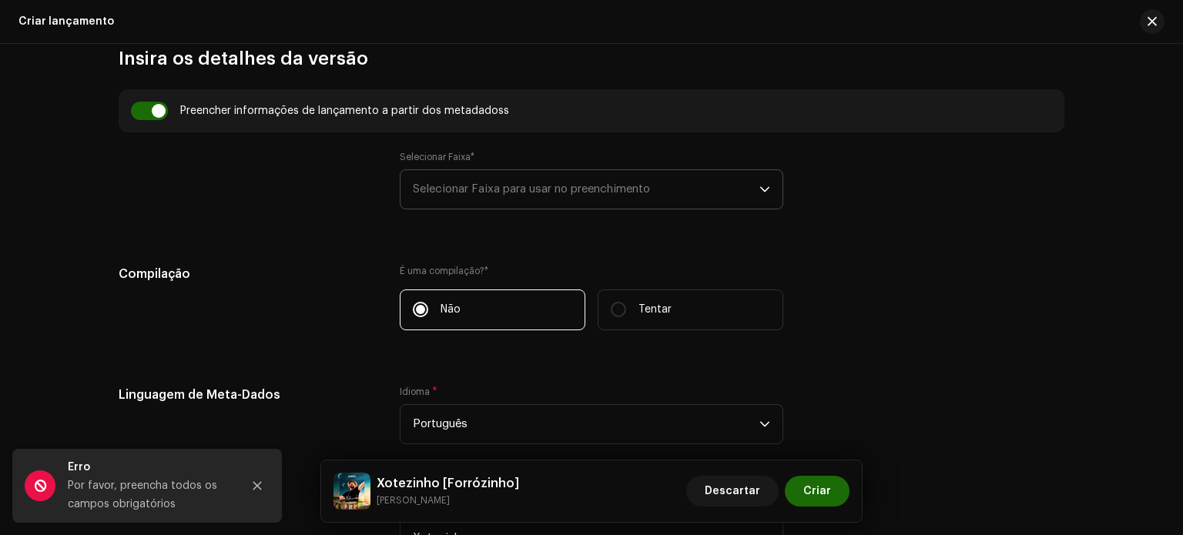
click at [767, 184] on p-select "Selecionar Faixa para usar no preenchimento" at bounding box center [592, 189] width 384 height 40
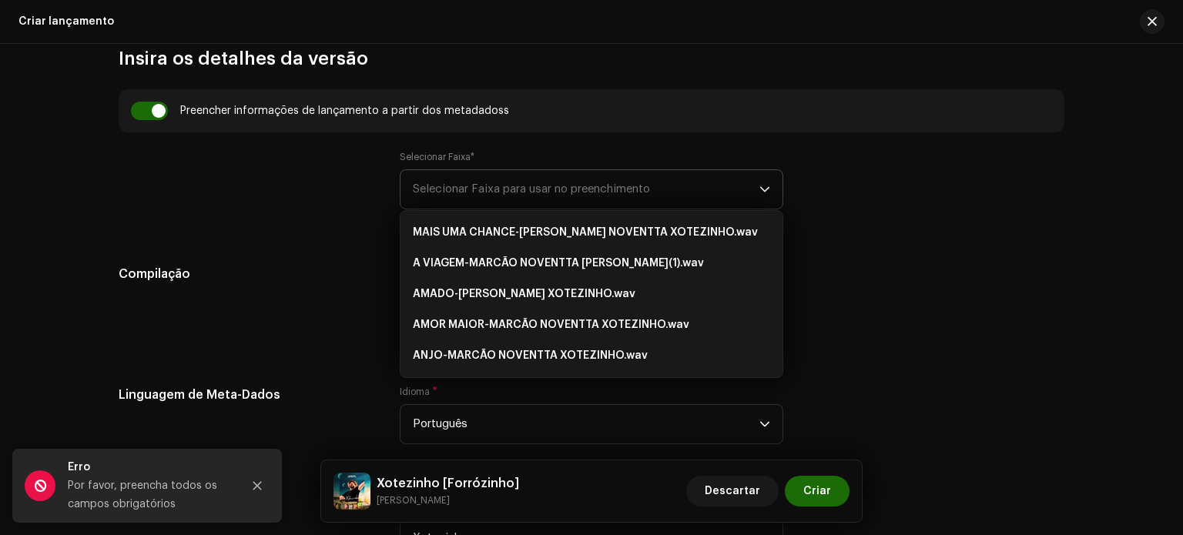
click at [766, 181] on div "gatilho suspenso" at bounding box center [764, 189] width 11 height 39
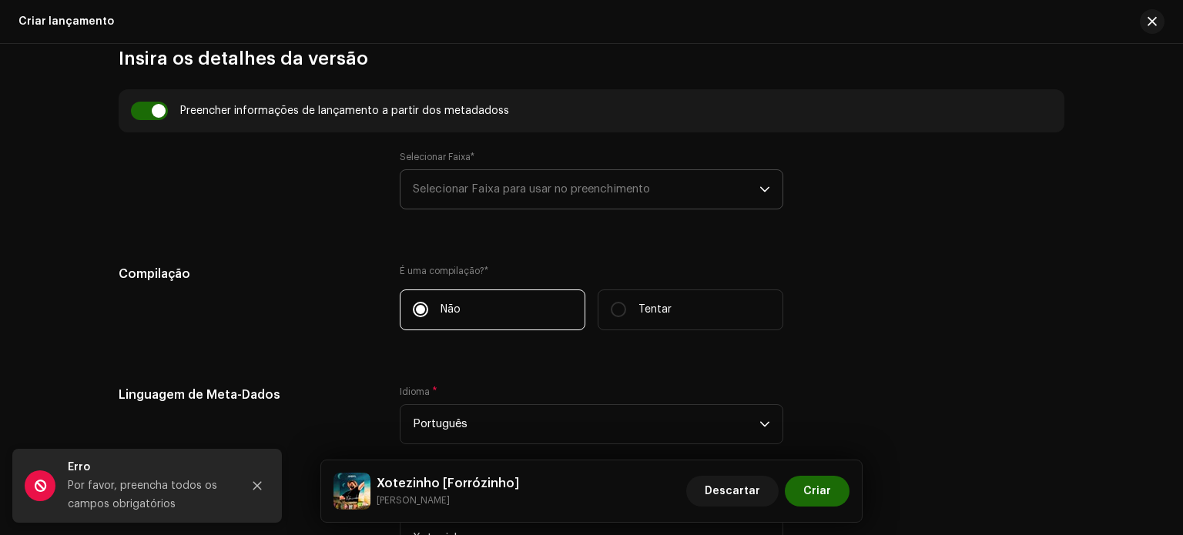
click at [765, 180] on div "gatilho suspenso" at bounding box center [764, 189] width 11 height 39
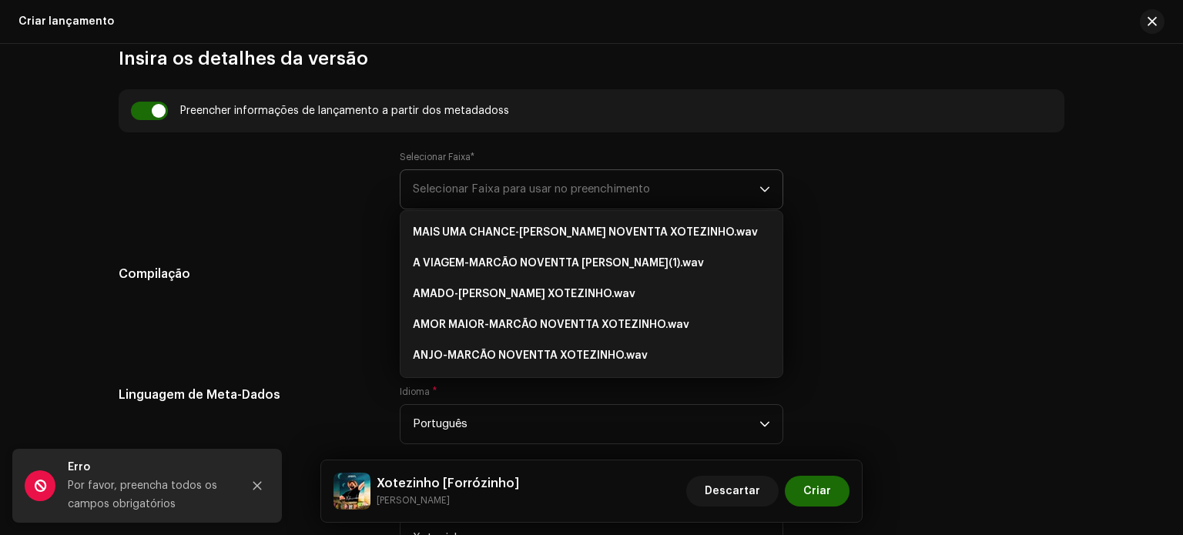
click at [765, 180] on div "gatilho suspenso" at bounding box center [764, 189] width 11 height 39
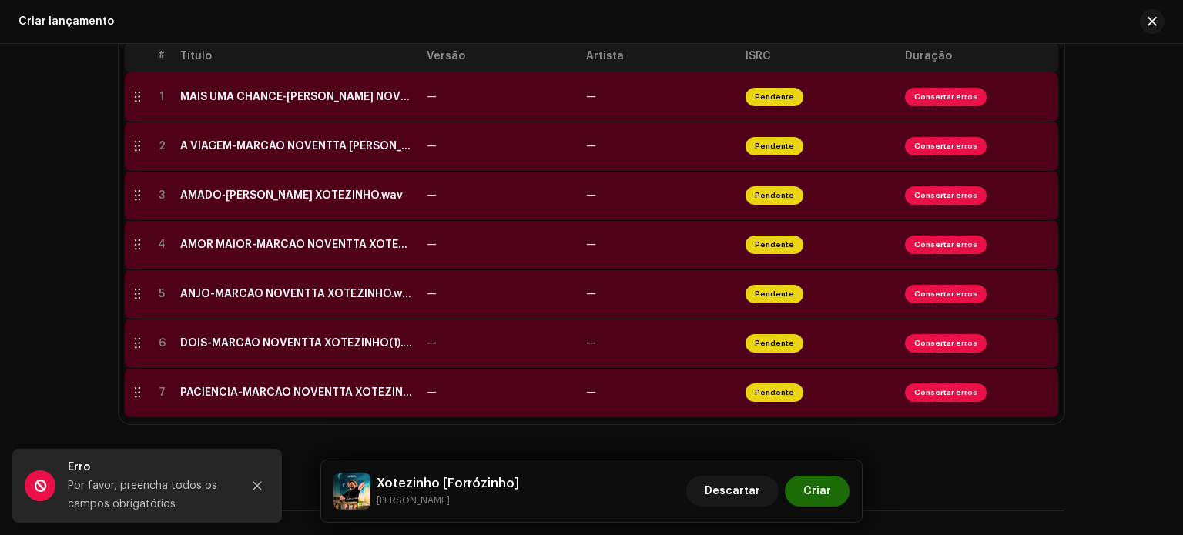
scroll to position [287, 0]
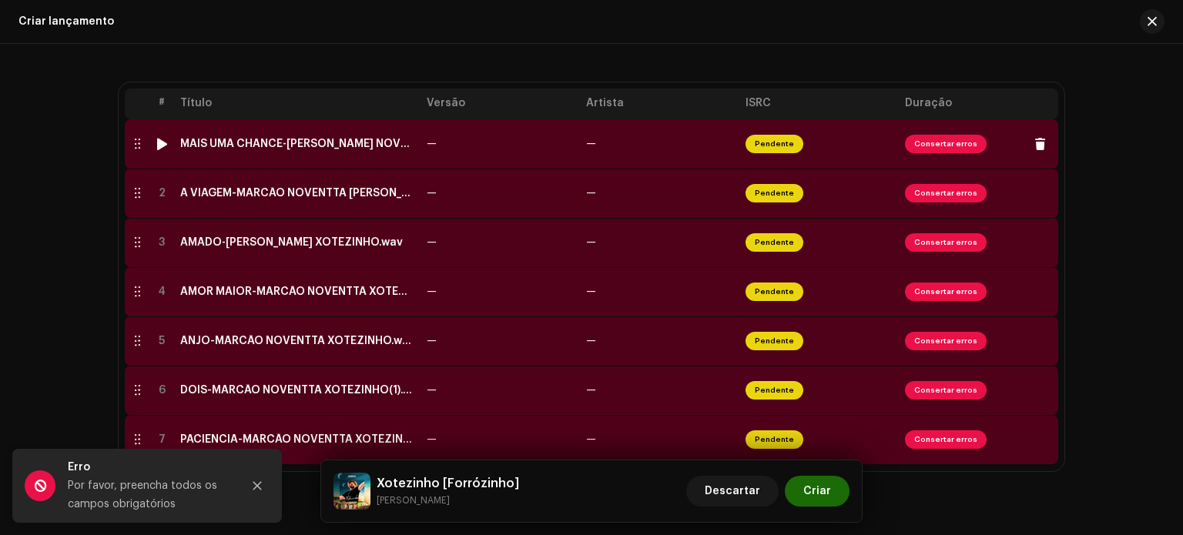
click at [226, 147] on div "MAIS UMA CHANCE-[PERSON_NAME] NOVENTTA XOTEZINHO.wav" at bounding box center [297, 144] width 234 height 12
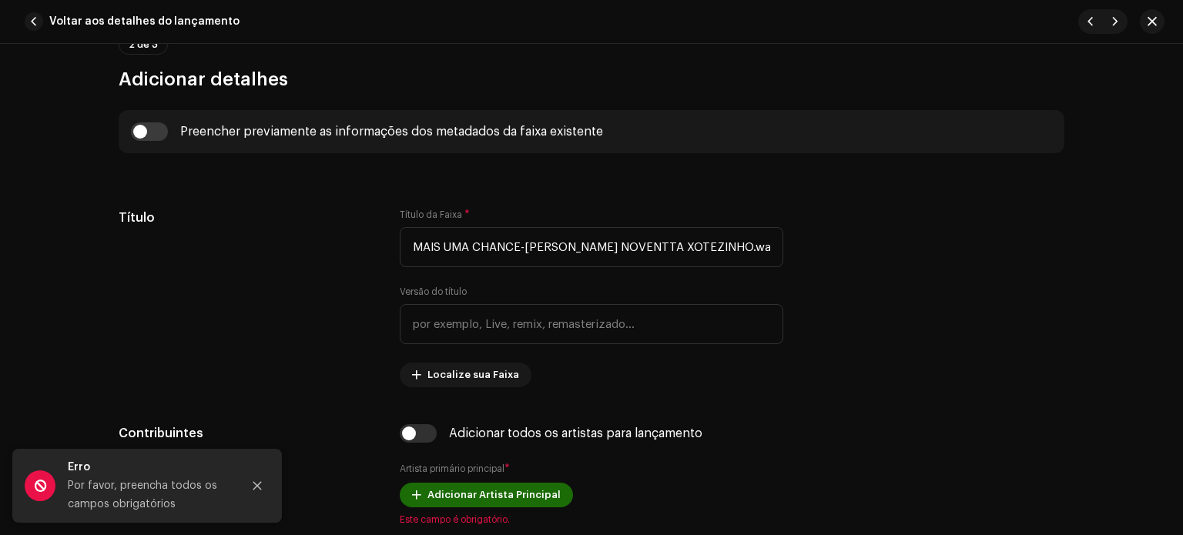
scroll to position [581, 0]
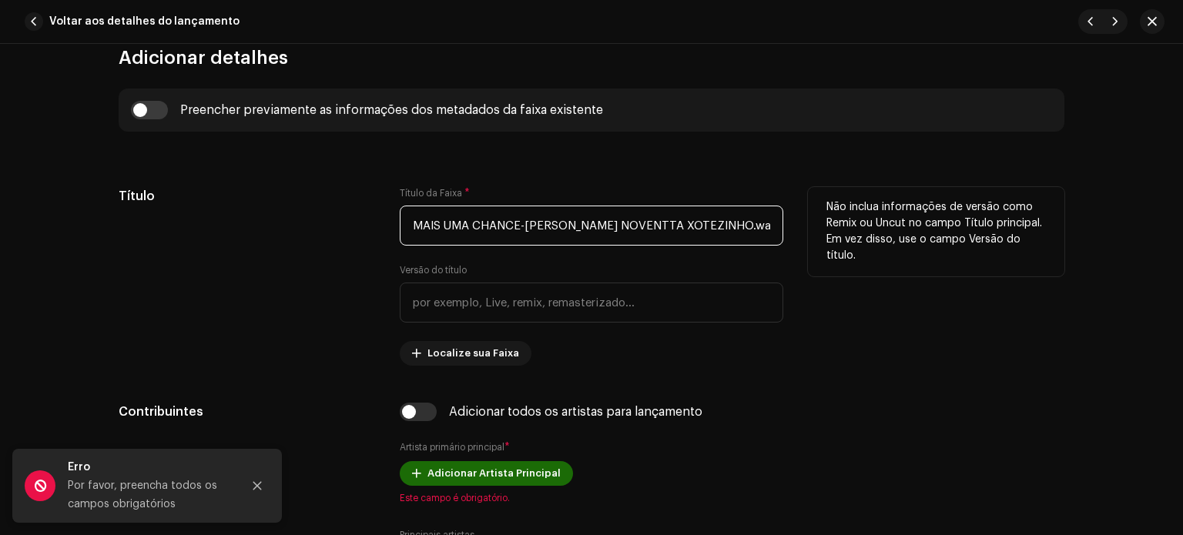
drag, startPoint x: 517, startPoint y: 224, endPoint x: 774, endPoint y: 240, distance: 257.7
click at [774, 240] on input "MAIS UMA CHANCE-[PERSON_NAME] NOVENTTA XOTEZINHO.wav" at bounding box center [592, 226] width 384 height 40
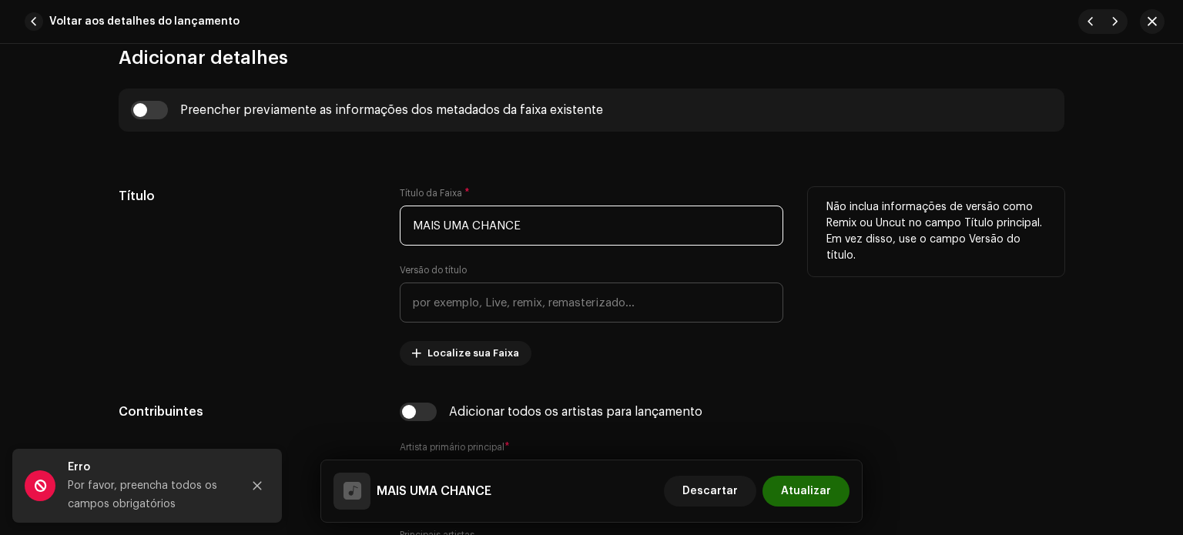
type input "MAIS UMA CHANCE"
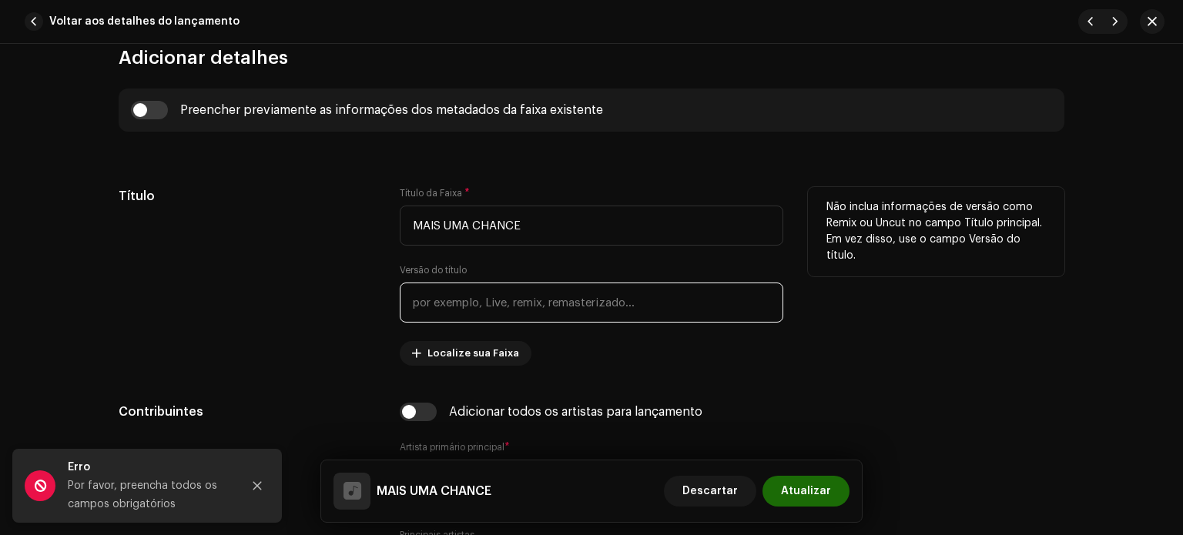
click at [537, 307] on input "text" at bounding box center [592, 303] width 384 height 40
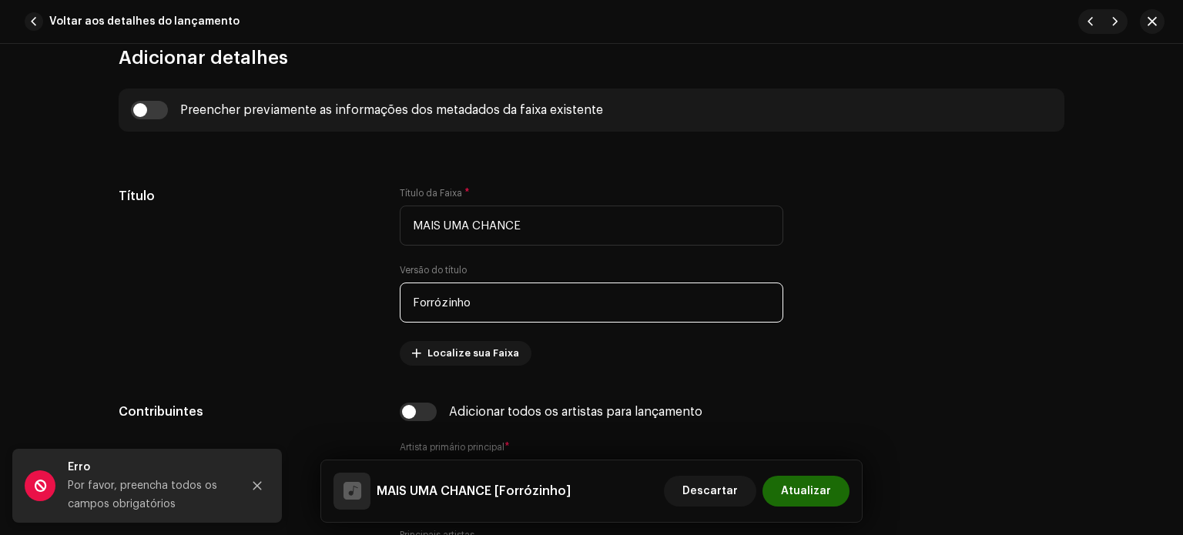
type input "Forrózinho"
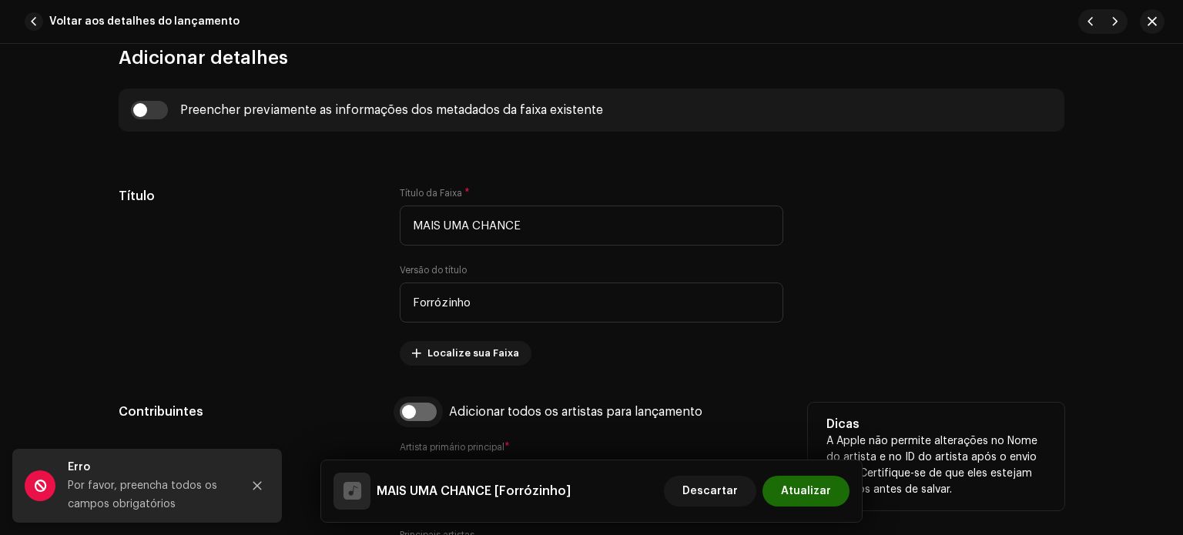
click at [428, 414] on input "checkbox" at bounding box center [418, 412] width 37 height 18
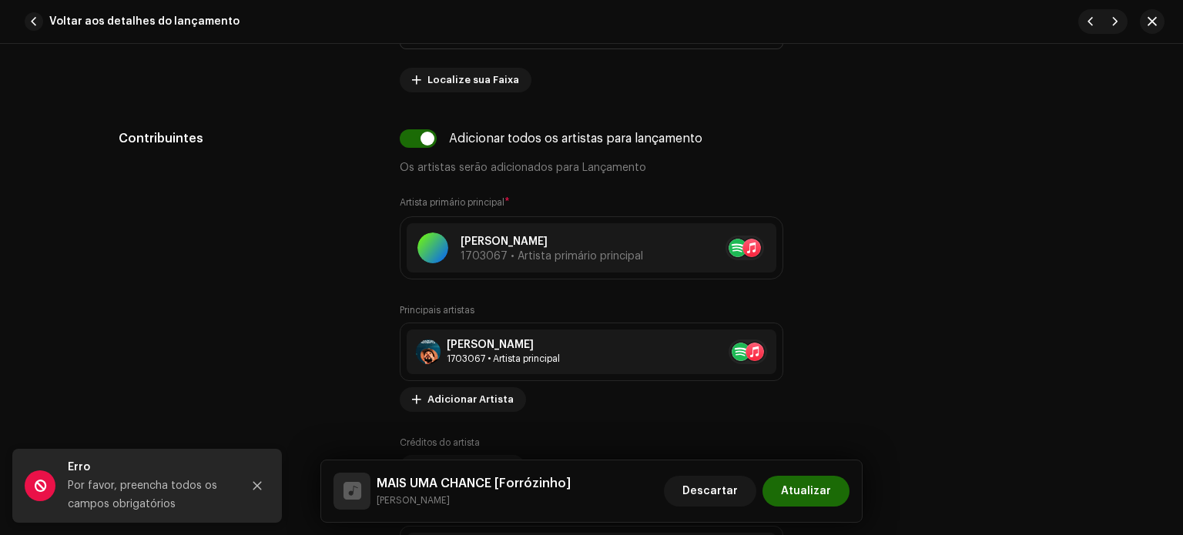
scroll to position [836, 0]
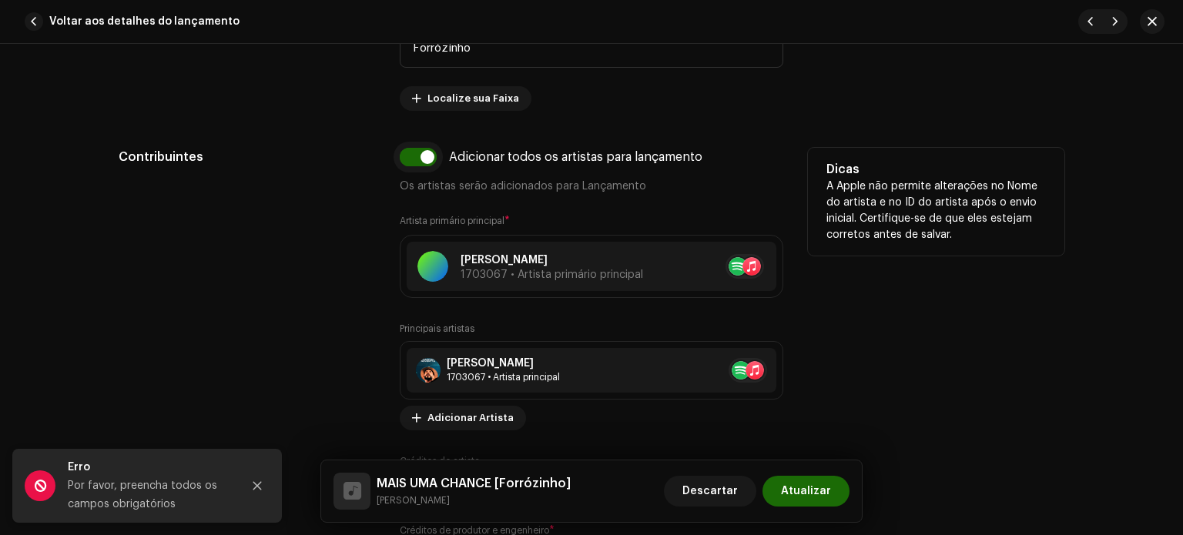
click at [409, 154] on input "checkbox" at bounding box center [418, 157] width 37 height 18
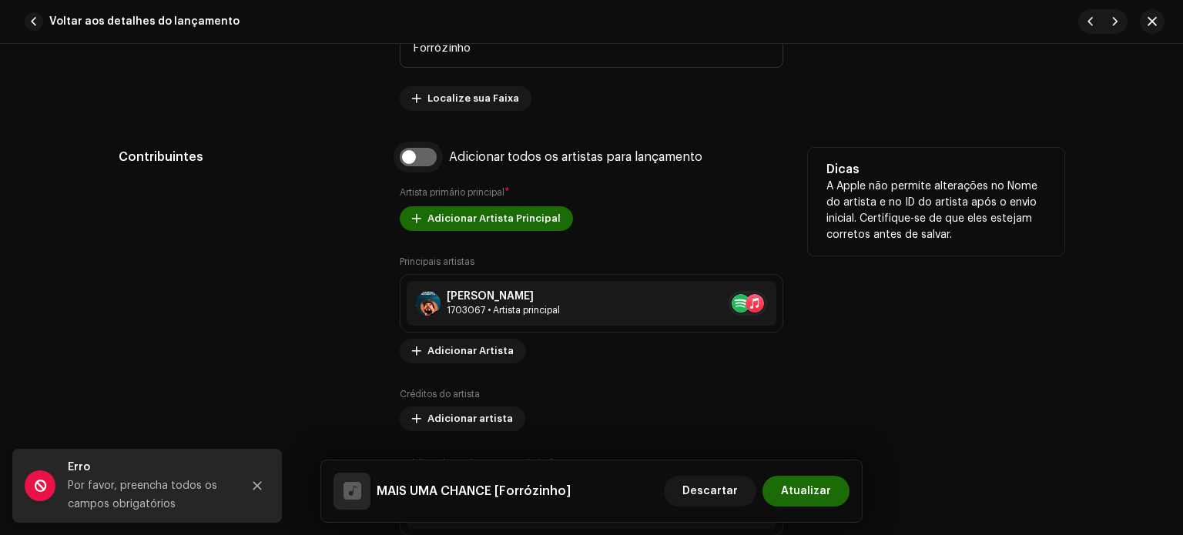
click at [410, 154] on input "checkbox" at bounding box center [418, 157] width 37 height 18
checkbox input "true"
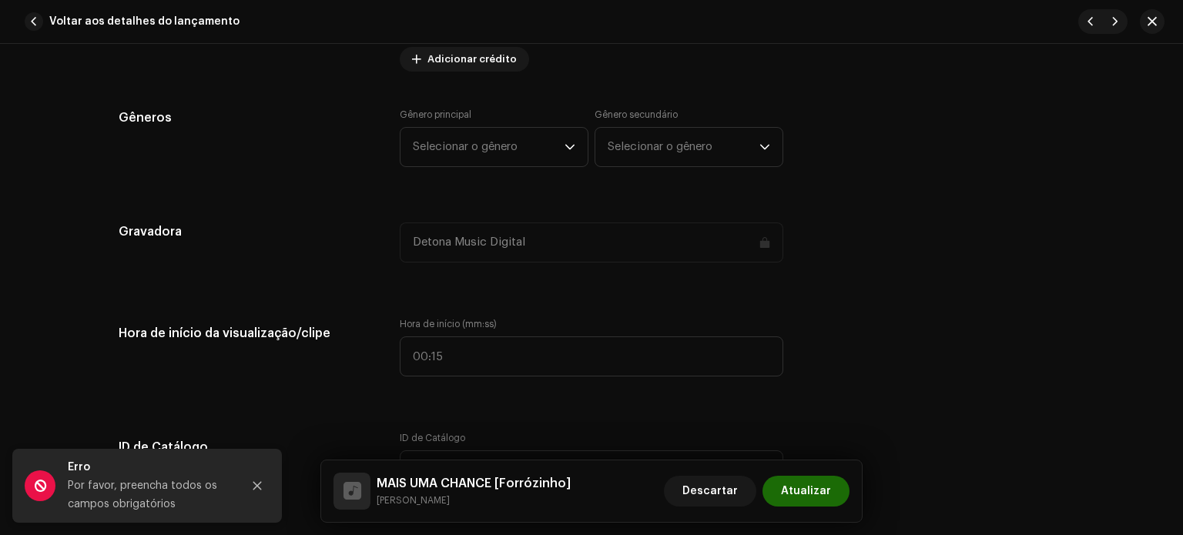
scroll to position [1403, 0]
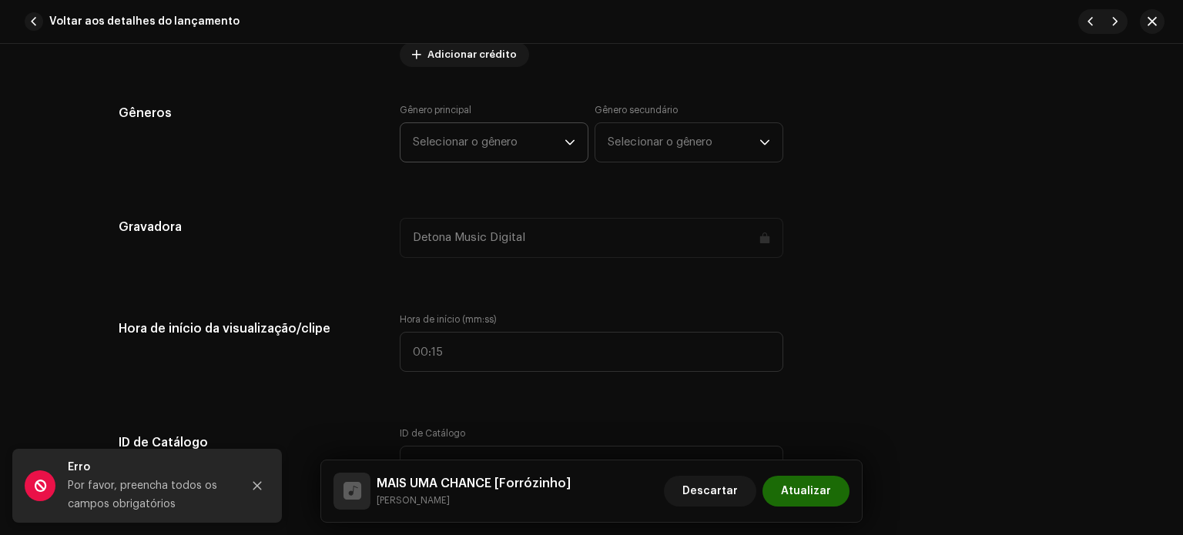
click at [578, 144] on p-select "Selecionar o gênero" at bounding box center [494, 142] width 189 height 40
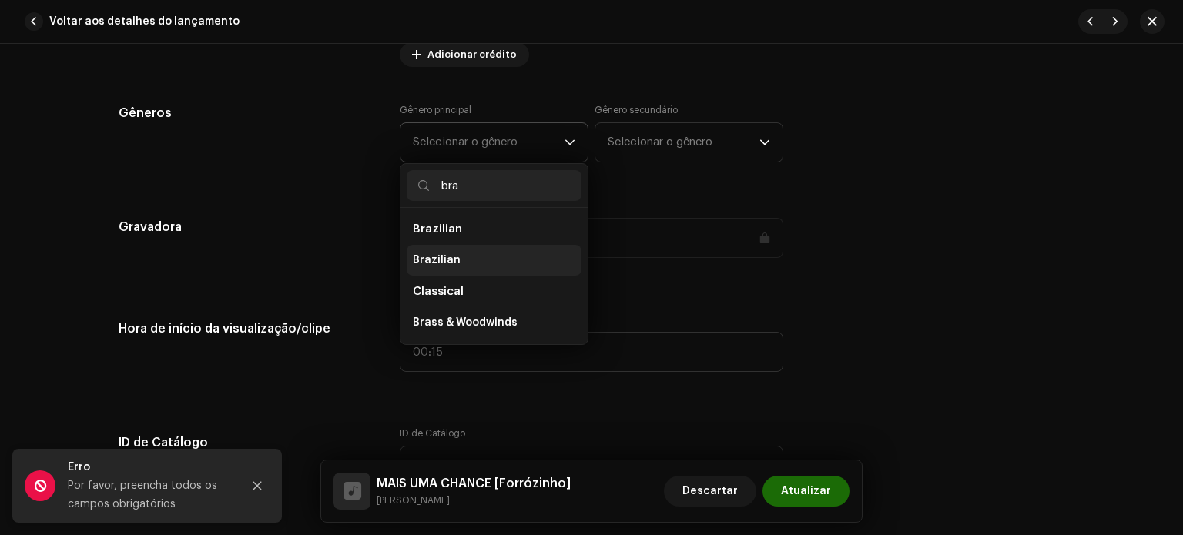
type input "bra"
click at [471, 257] on li "Brazilian" at bounding box center [494, 260] width 175 height 31
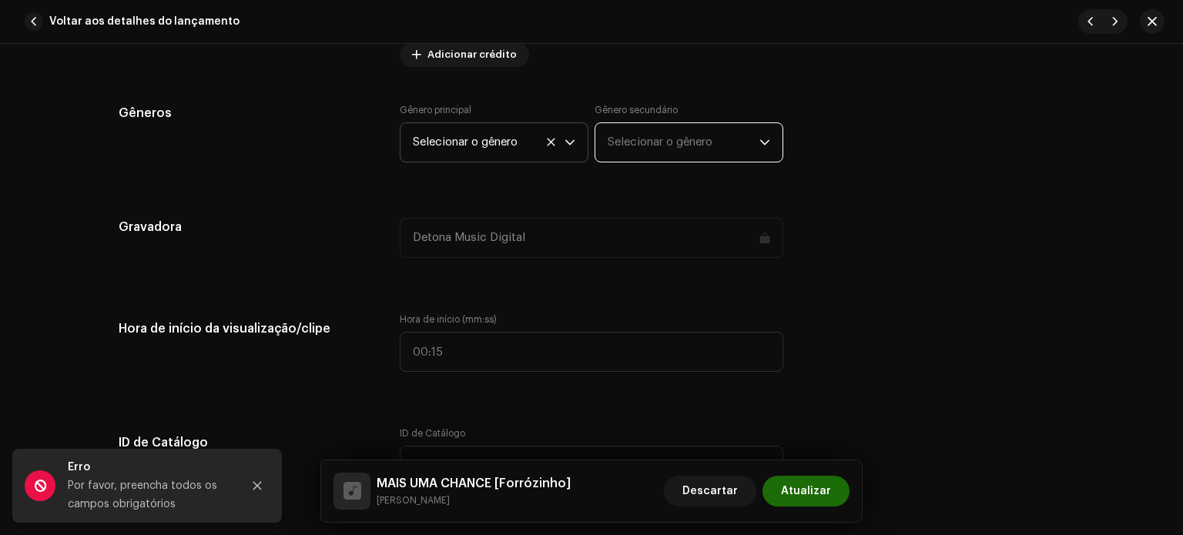
click at [642, 134] on span "Selecionar o gênero" at bounding box center [684, 142] width 152 height 39
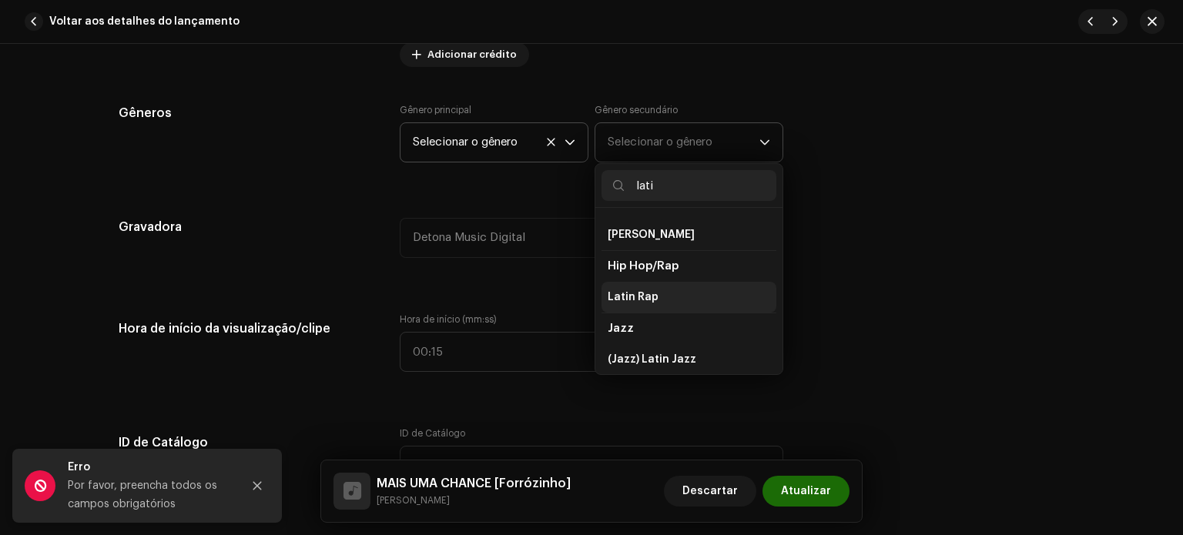
scroll to position [0, 0]
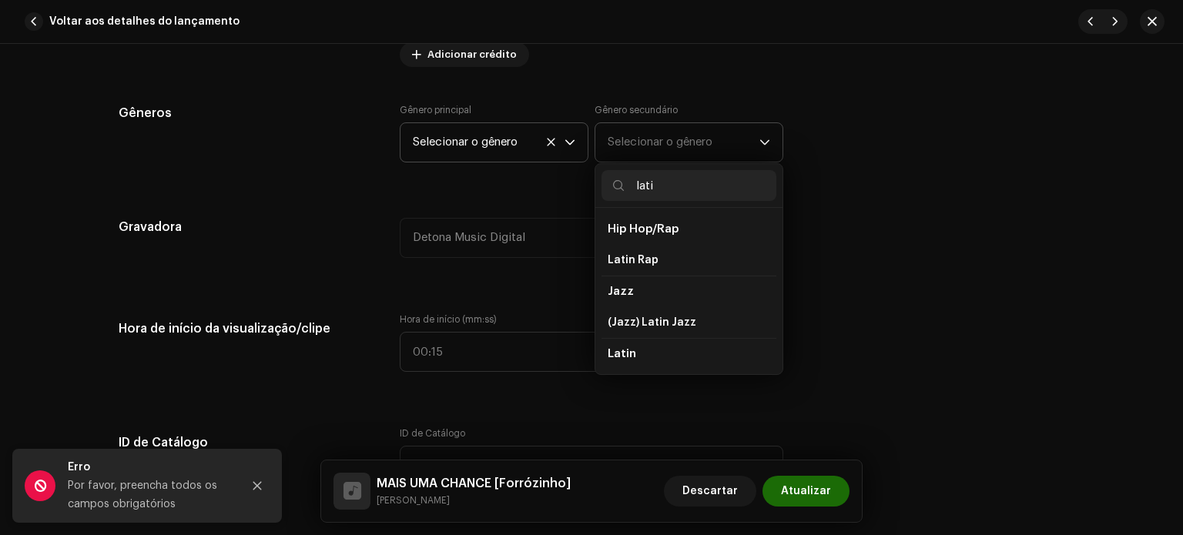
type input "lati"
click at [618, 351] on span "Latin" at bounding box center [622, 354] width 28 height 12
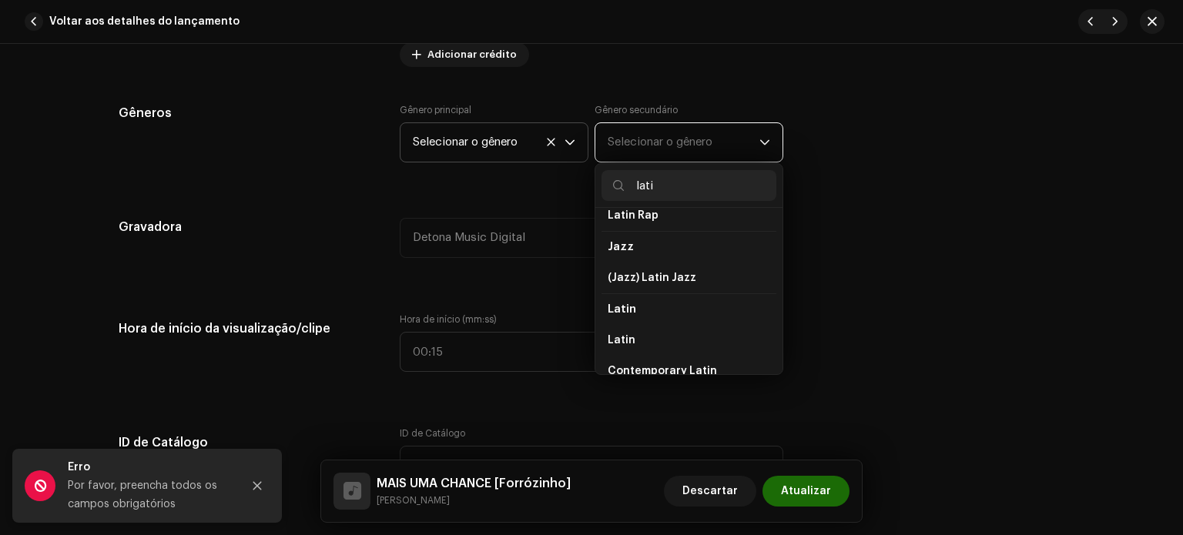
scroll to position [46, 0]
click at [646, 340] on li "Latin" at bounding box center [689, 338] width 175 height 31
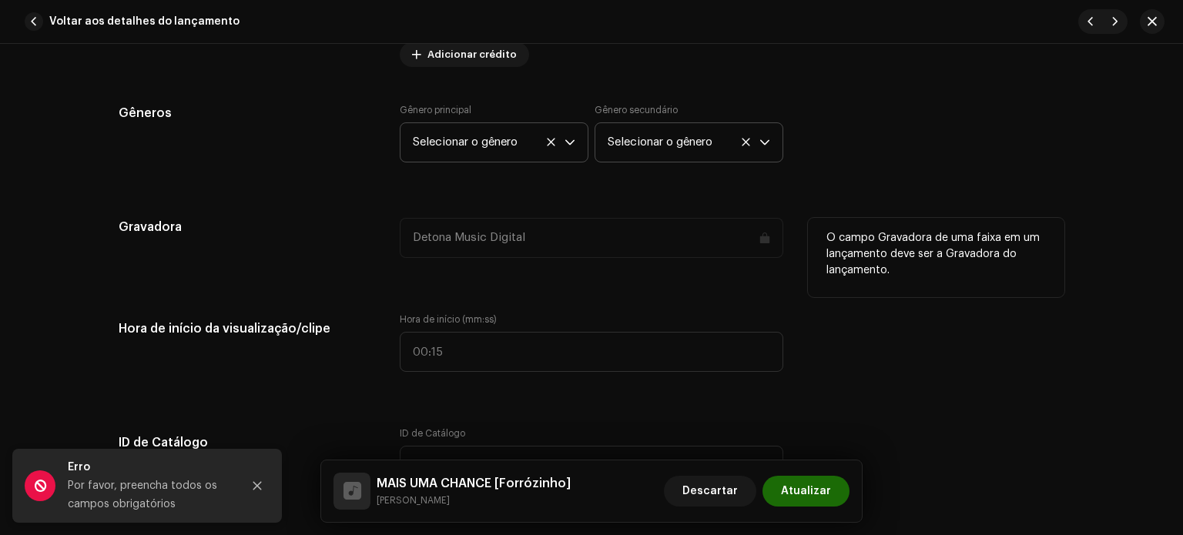
click at [498, 236] on div "Detona Music Digital" at bounding box center [592, 238] width 384 height 40
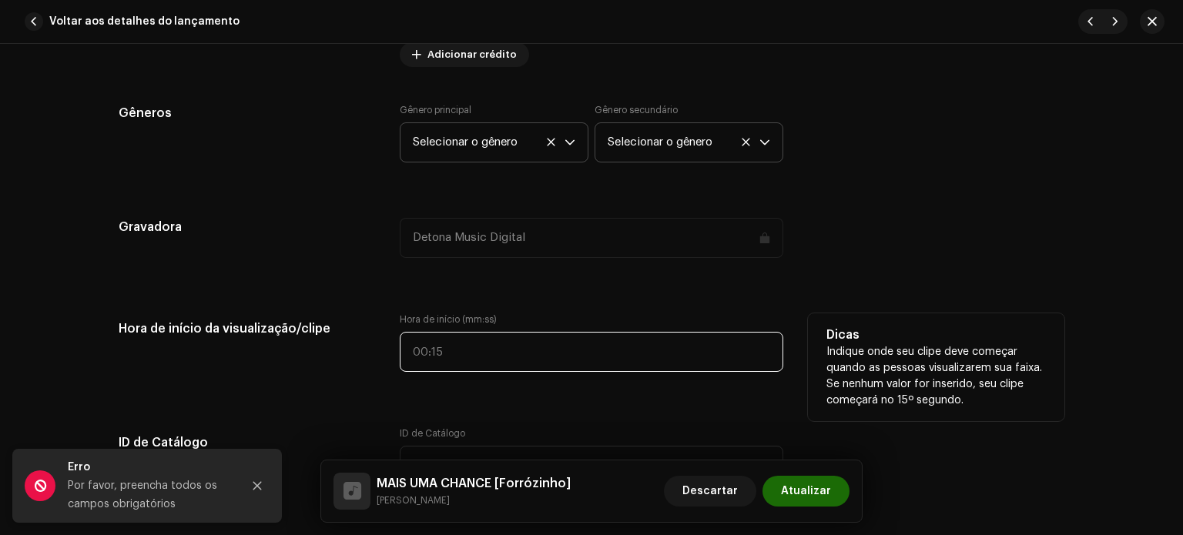
type input ":"
click at [434, 353] on input ":" at bounding box center [592, 352] width 384 height 40
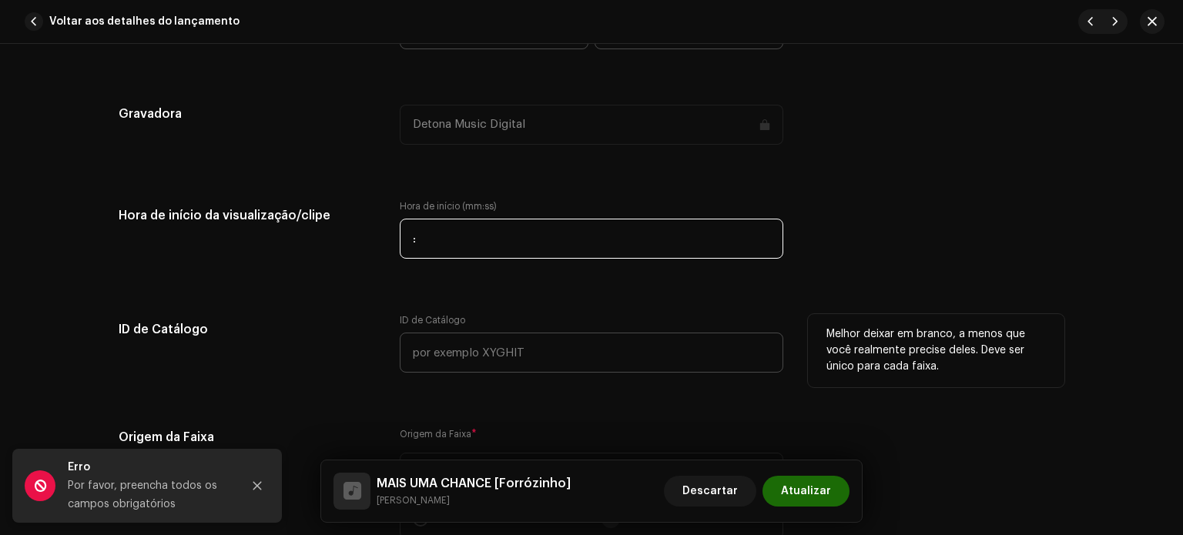
scroll to position [1480, 0]
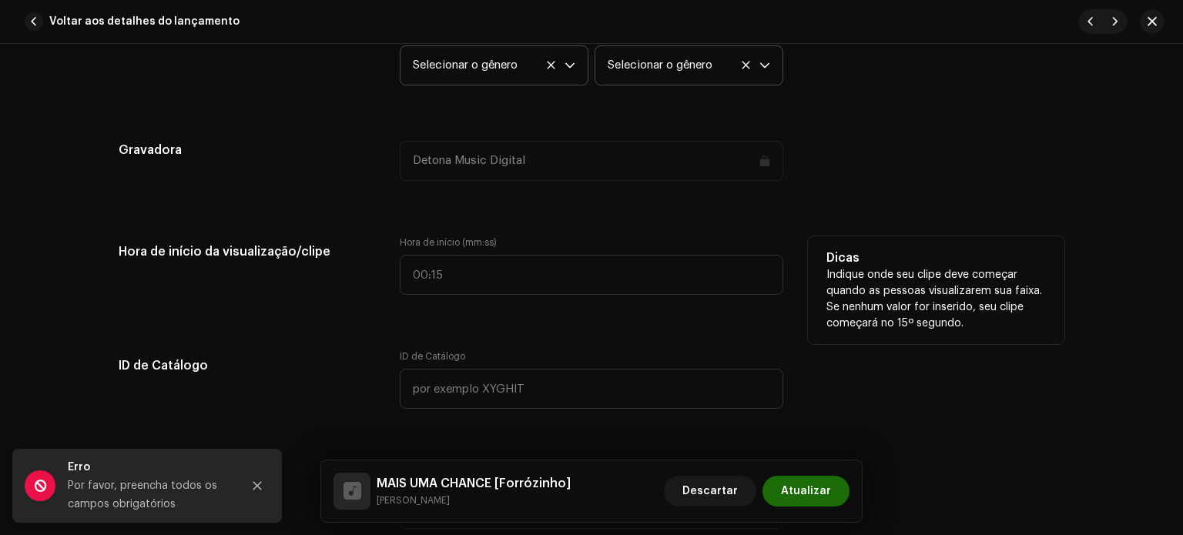
click at [314, 298] on div "Detalhes da faixa Complete o seguinte para finalizar sua faixa. 1 de 3 Adiciona…" at bounding box center [591, 333] width 995 height 3464
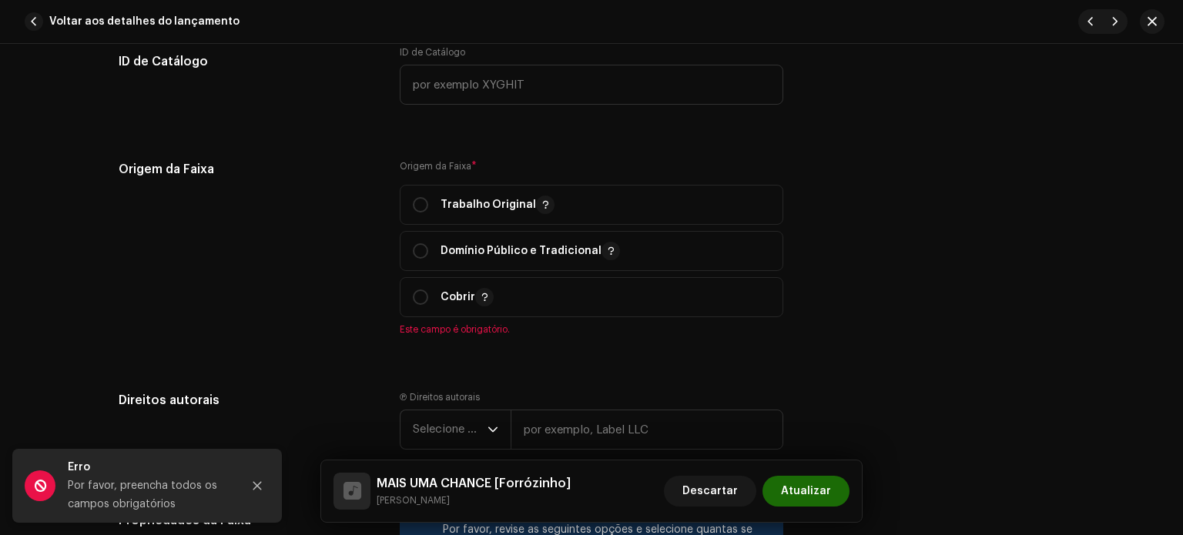
scroll to position [1788, 0]
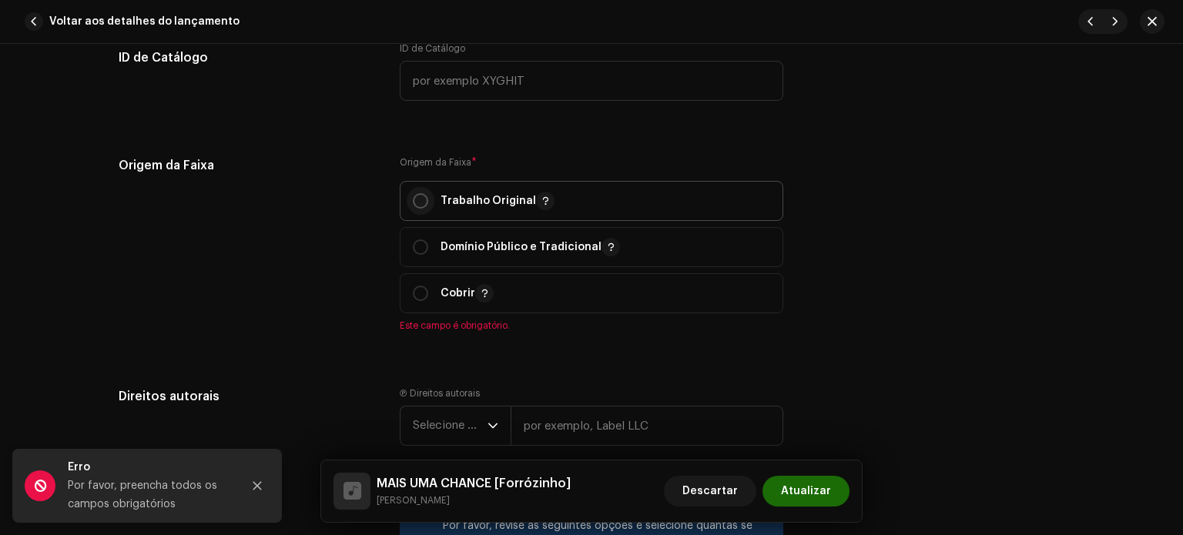
click at [420, 205] on input "radio" at bounding box center [420, 200] width 15 height 15
radio input "true"
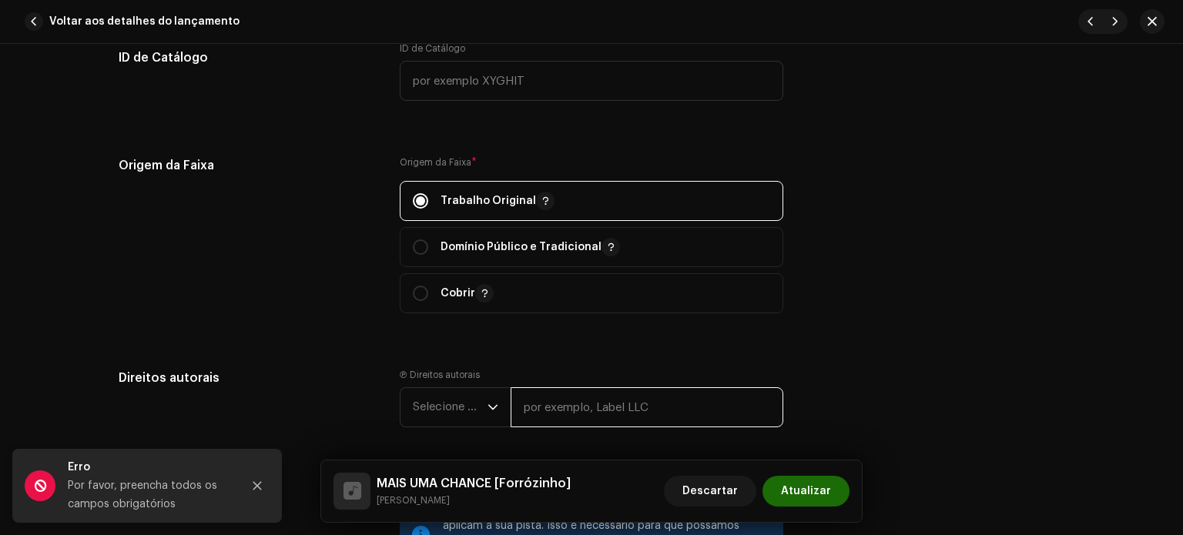
click at [606, 418] on input "text" at bounding box center [647, 407] width 273 height 40
type input "Detona Music Digital"
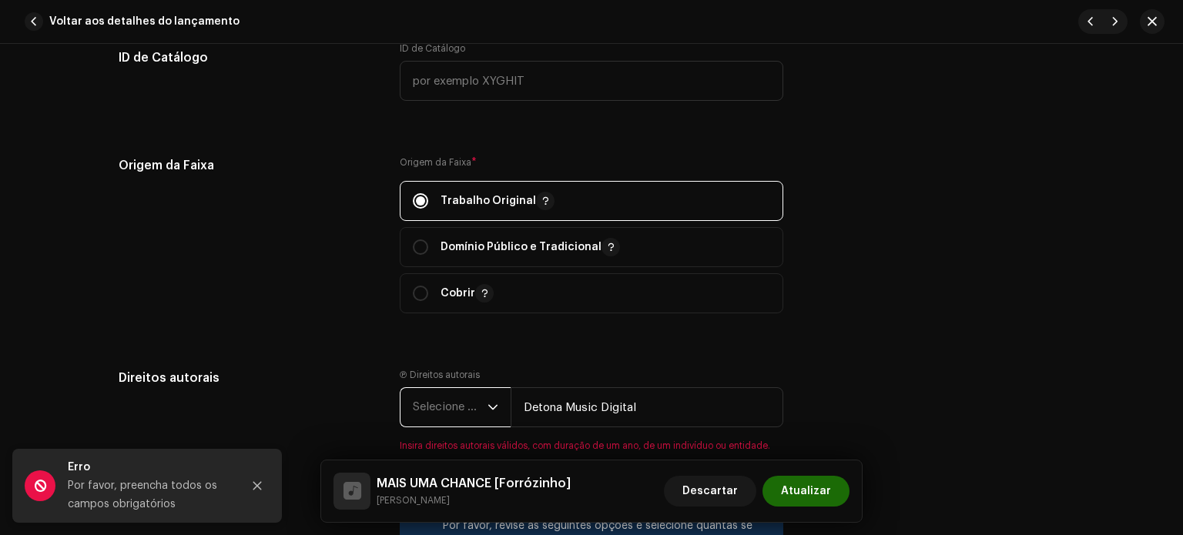
click at [423, 408] on font "Selecione o ano" at bounding box center [455, 407] width 84 height 12
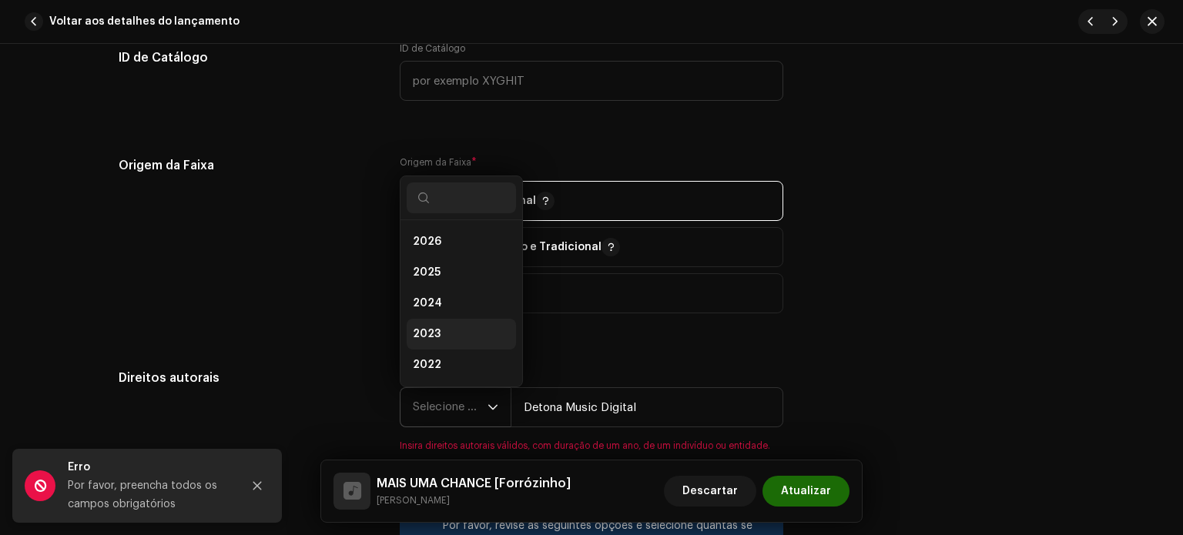
scroll to position [25, 0]
click at [442, 253] on li "2025" at bounding box center [461, 248] width 109 height 31
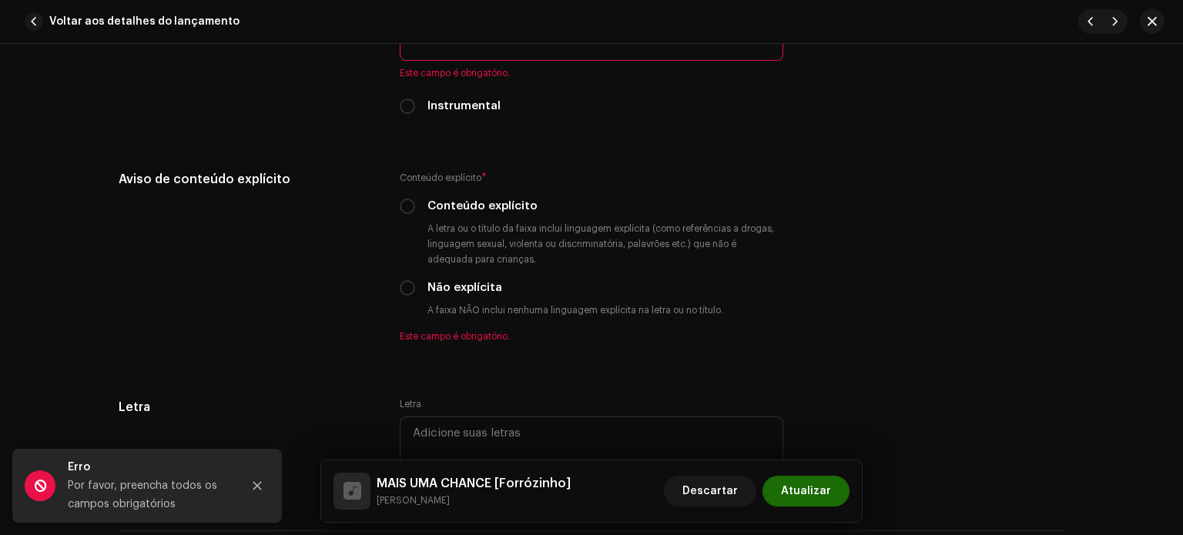
scroll to position [2531, 0]
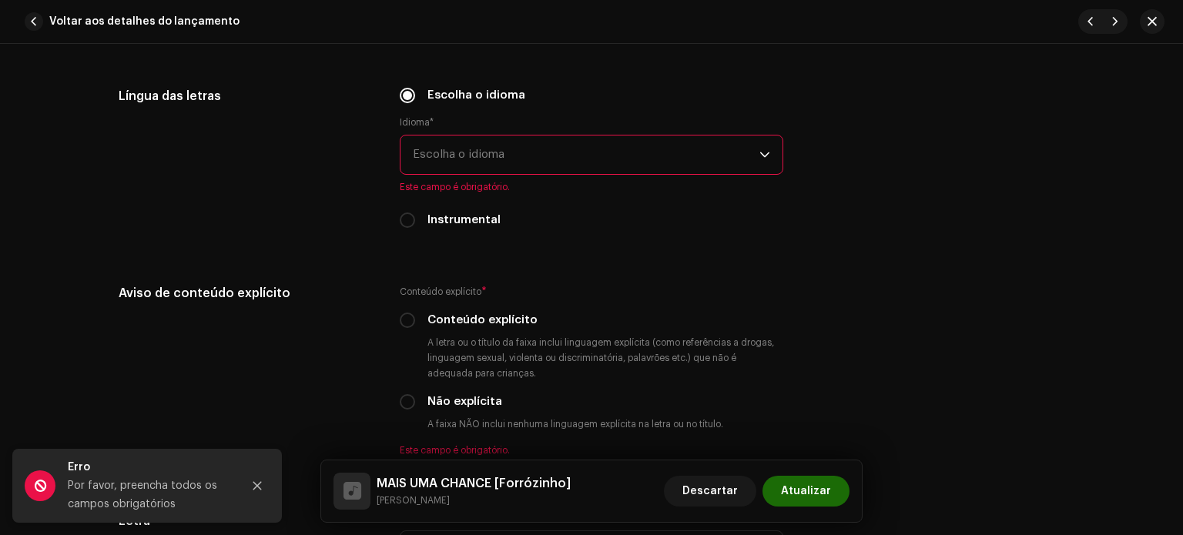
click at [436, 144] on span "Escolha o idioma" at bounding box center [586, 155] width 347 height 39
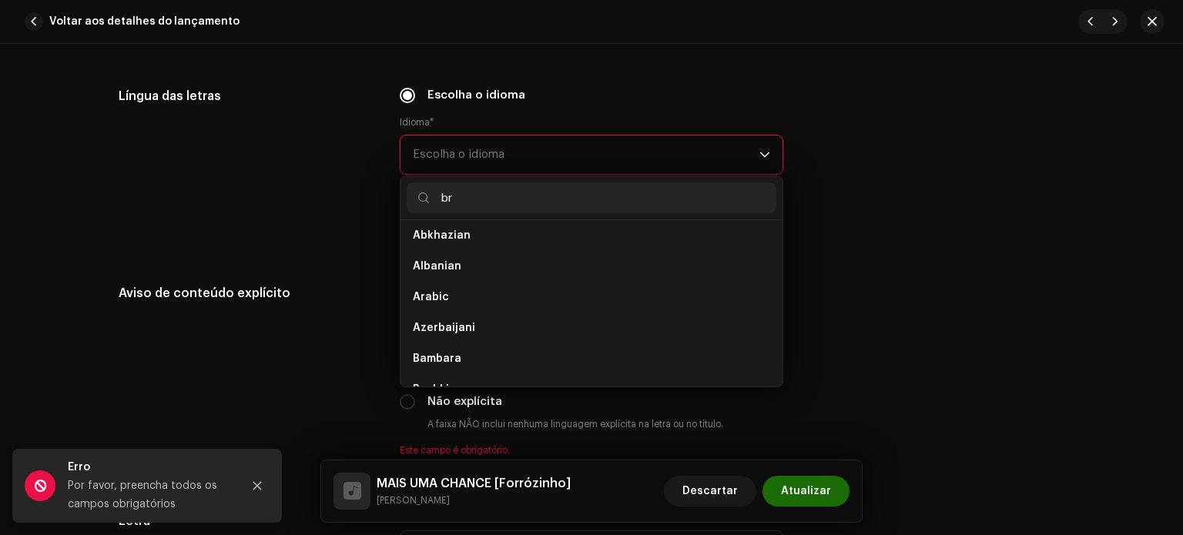
scroll to position [0, 0]
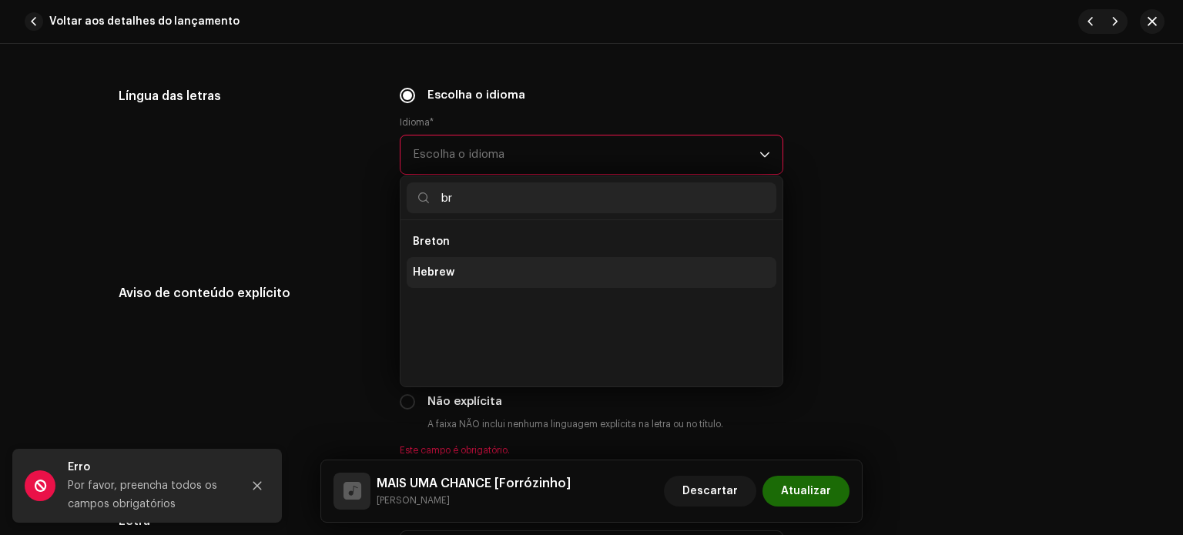
type input "b"
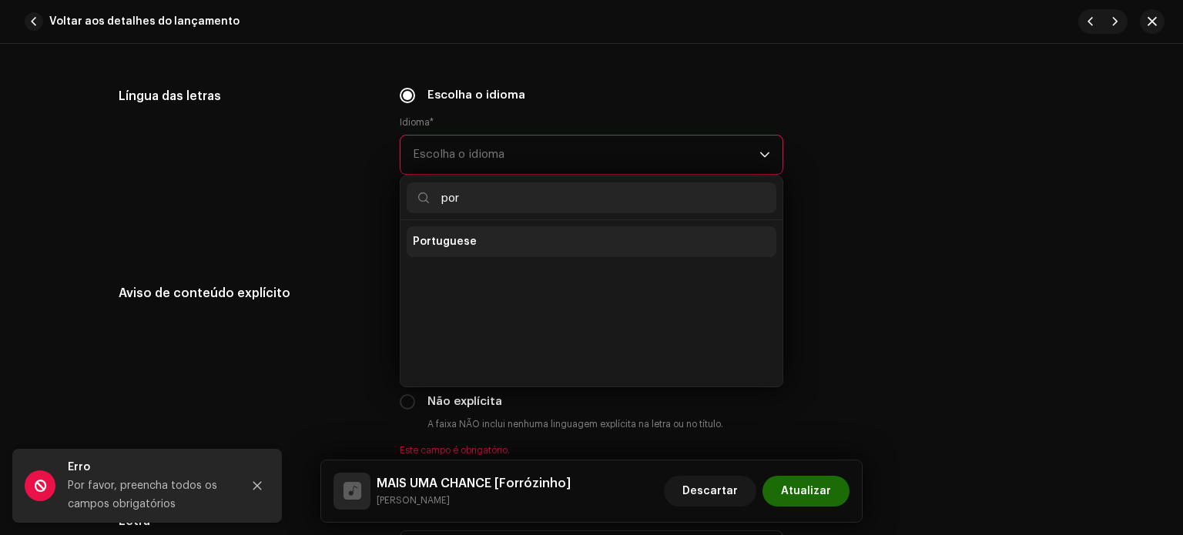
type input "por"
click at [464, 246] on span "Portuguese" at bounding box center [445, 241] width 64 height 15
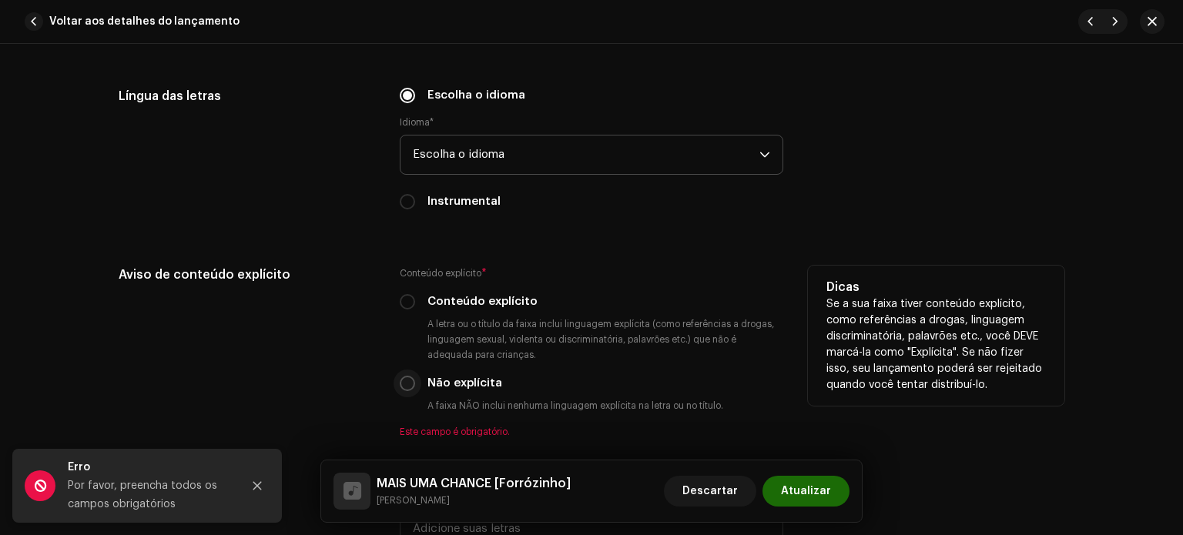
click at [402, 384] on input "Não explícita" at bounding box center [407, 383] width 15 height 15
radio input "true"
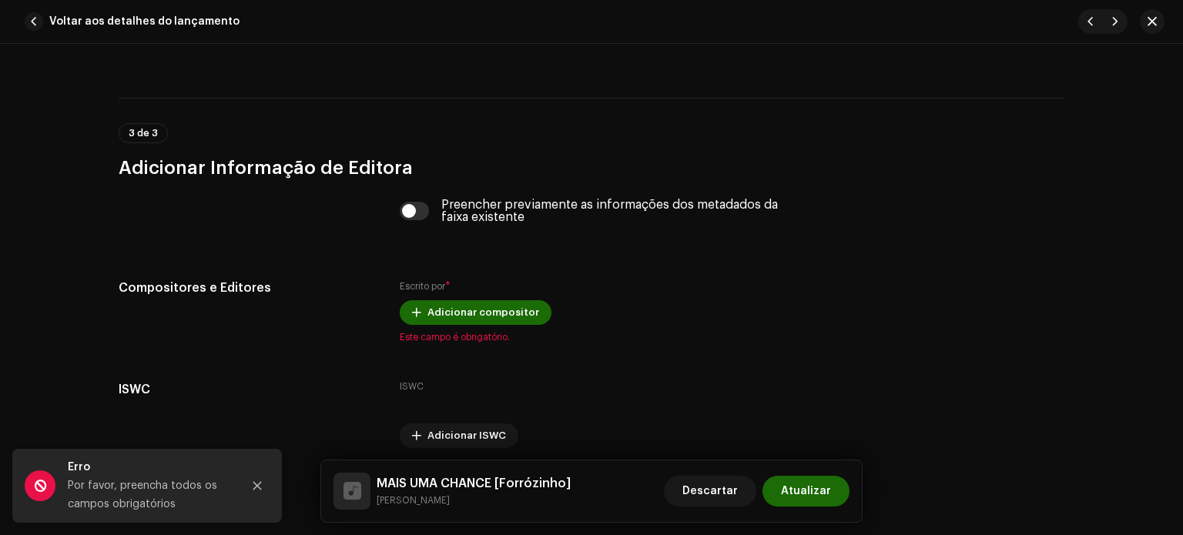
scroll to position [3045, 0]
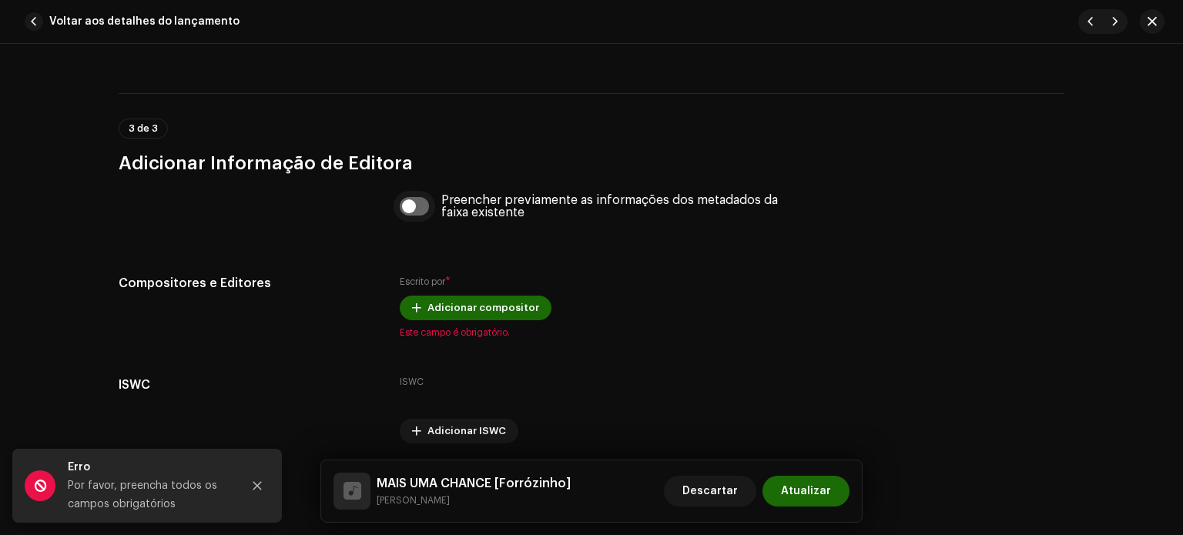
click at [411, 211] on input "checkbox" at bounding box center [415, 206] width 30 height 18
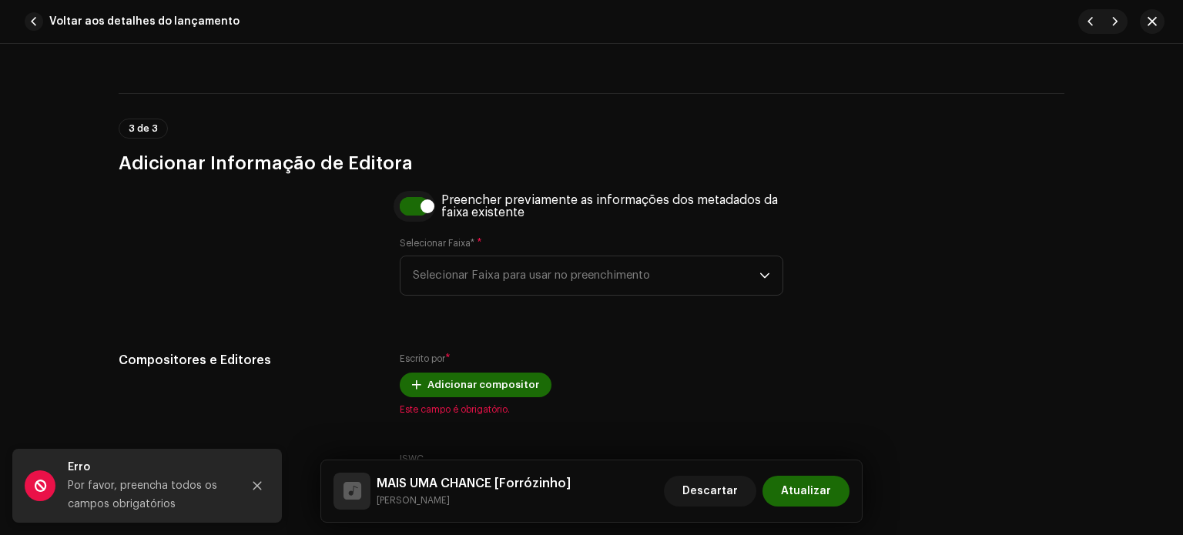
click at [404, 210] on input "checkbox" at bounding box center [415, 206] width 30 height 18
checkbox input "false"
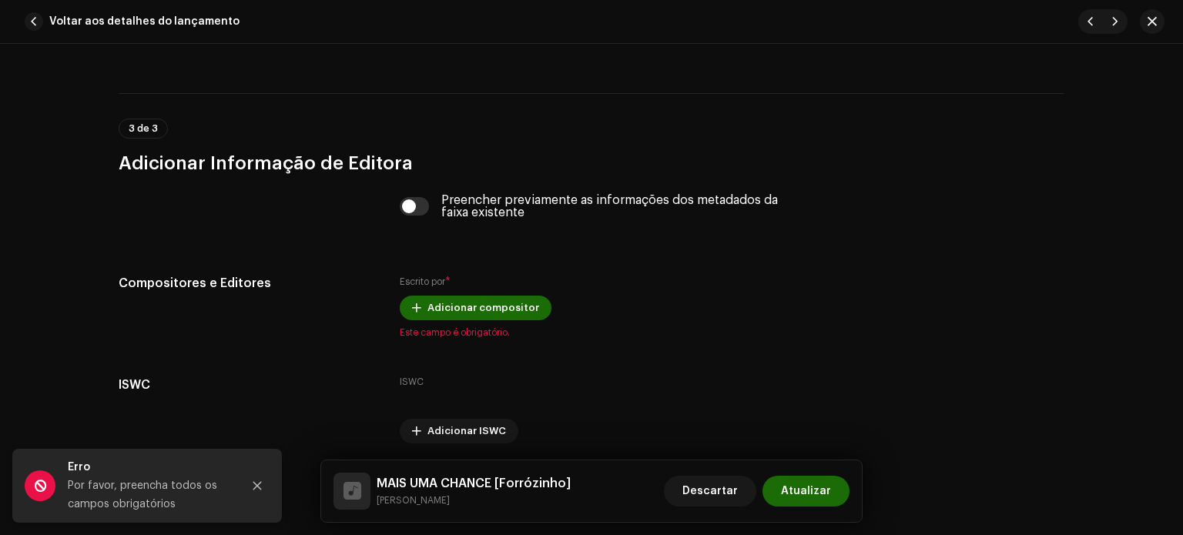
scroll to position [3104, 0]
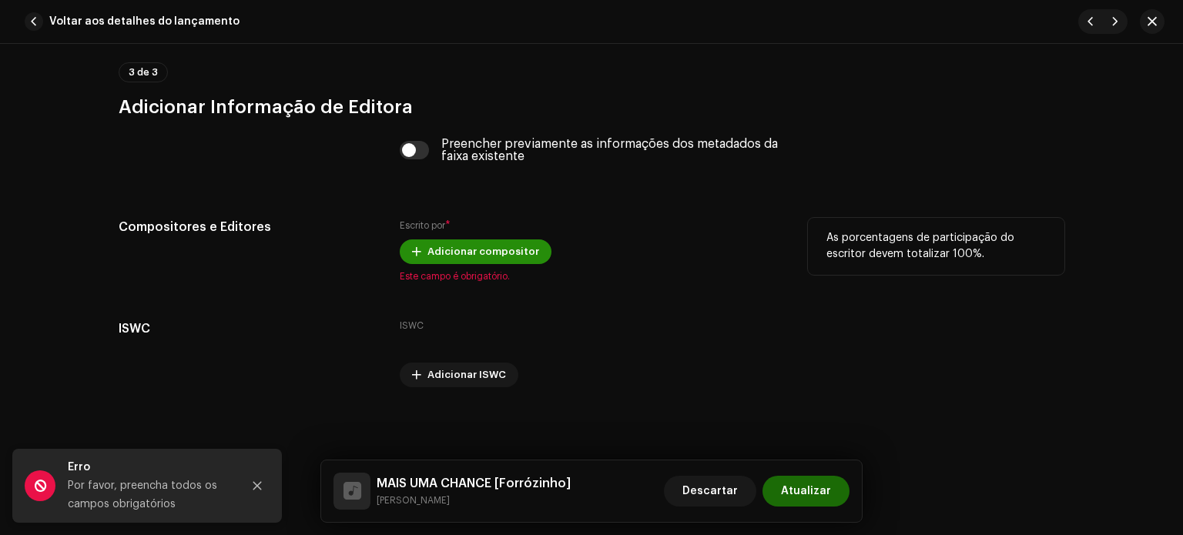
click at [427, 252] on span "Adicionar compositor" at bounding box center [483, 251] width 112 height 31
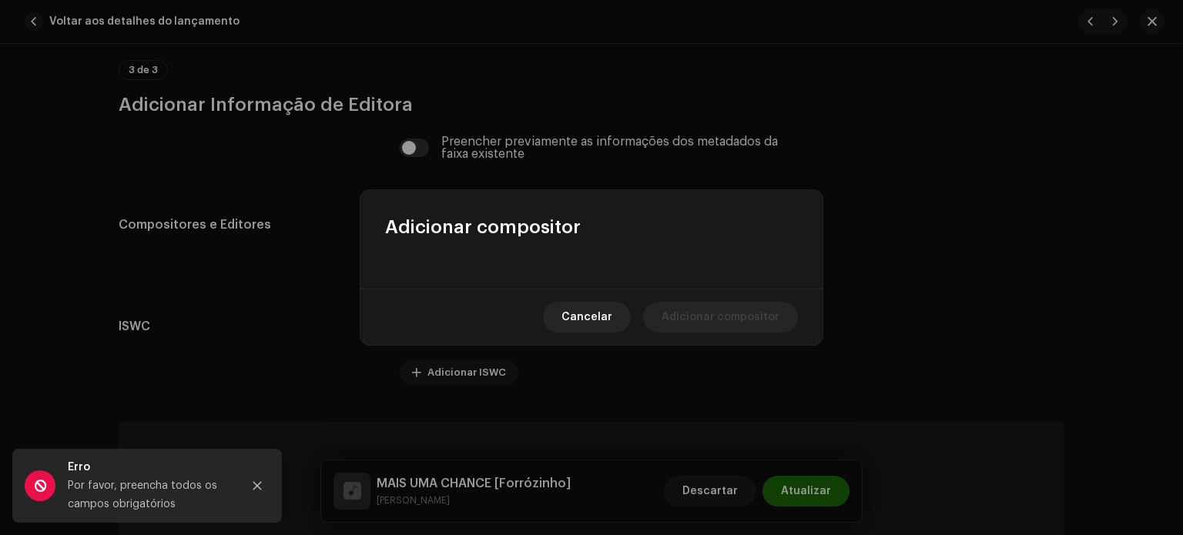
click at [537, 261] on div at bounding box center [591, 264] width 462 height 49
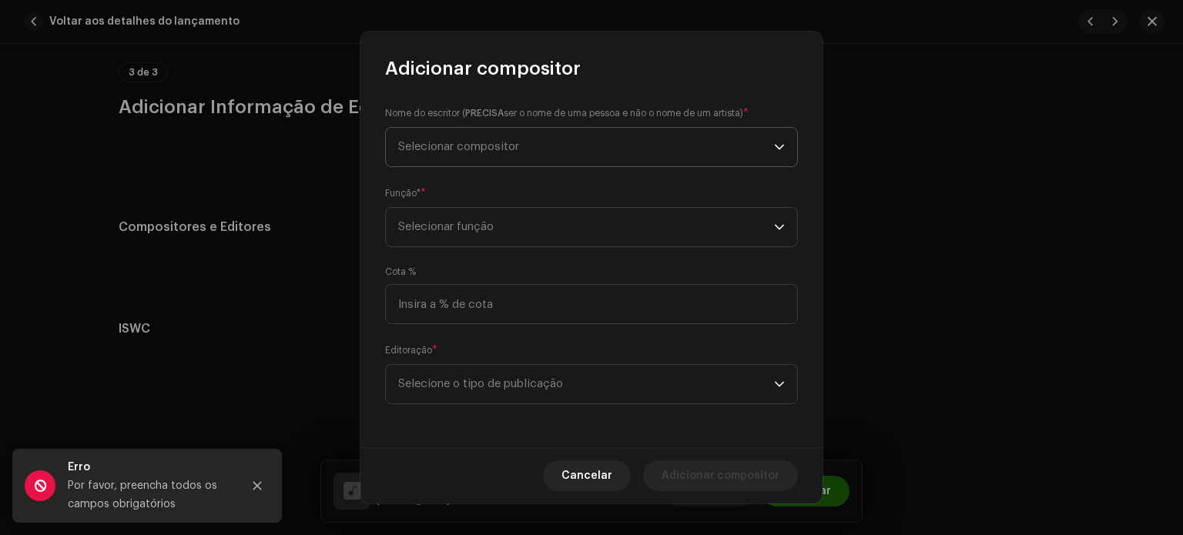
click at [438, 142] on span "Selecionar compositor" at bounding box center [458, 147] width 121 height 12
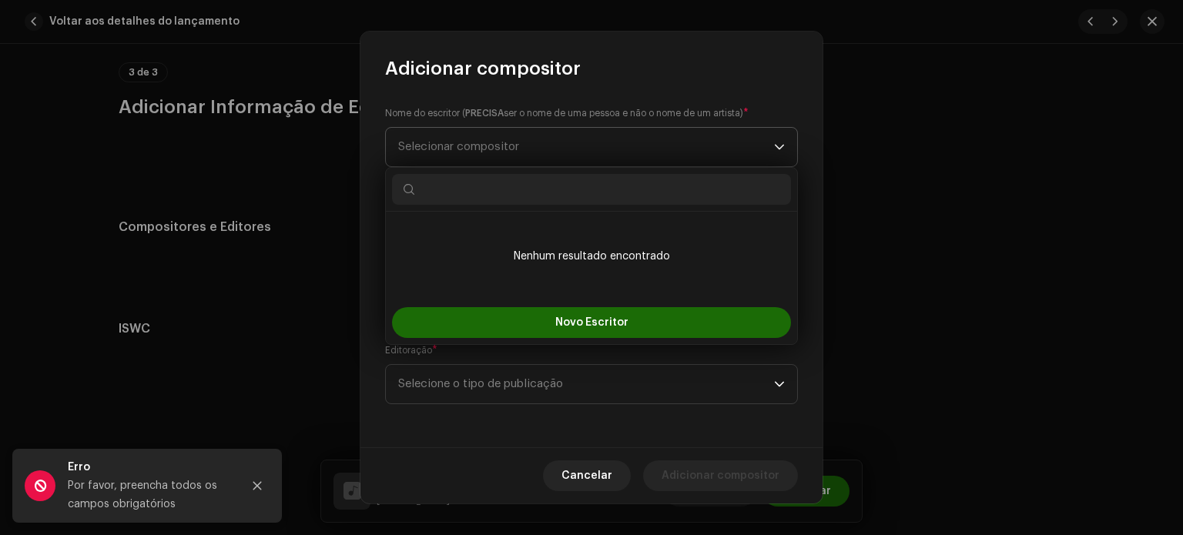
click at [439, 141] on span "Selecionar compositor" at bounding box center [458, 147] width 121 height 12
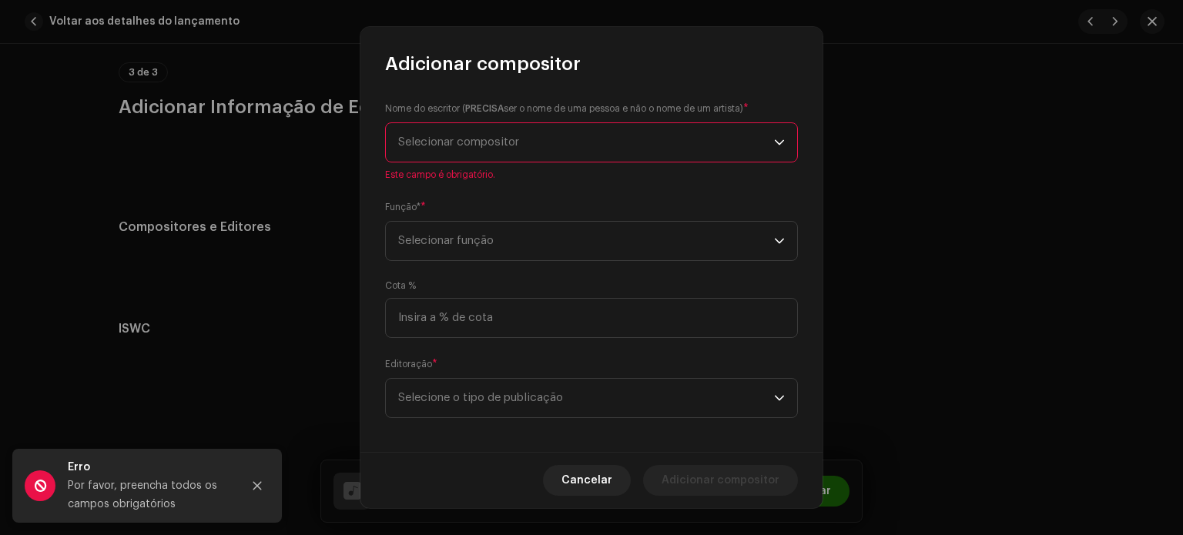
click at [468, 156] on span "Selecionar compositor" at bounding box center [586, 142] width 376 height 39
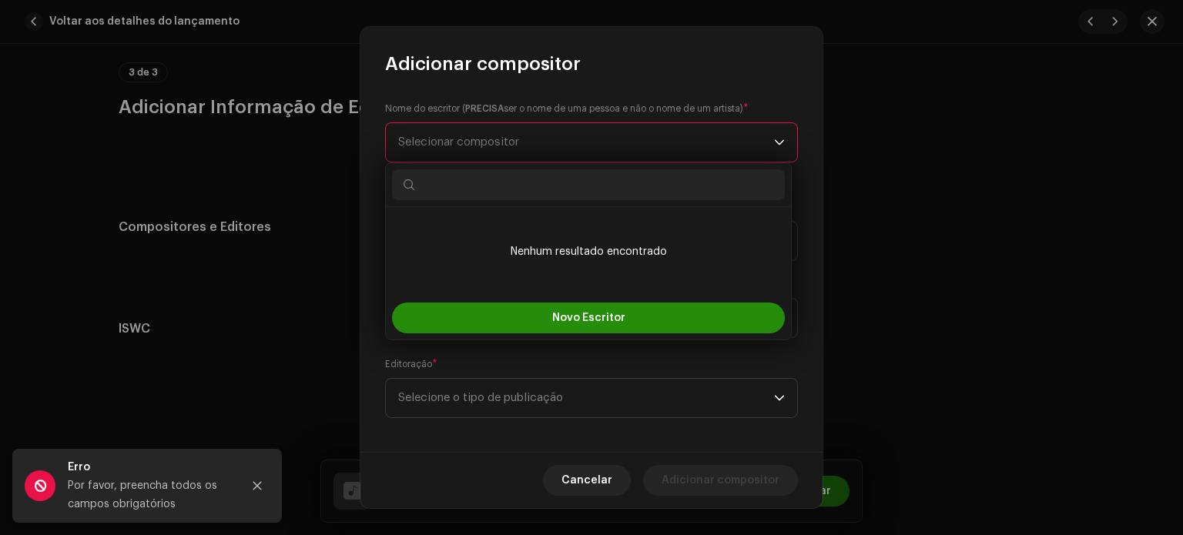
click at [573, 321] on font "Novo Escritor" at bounding box center [588, 318] width 73 height 11
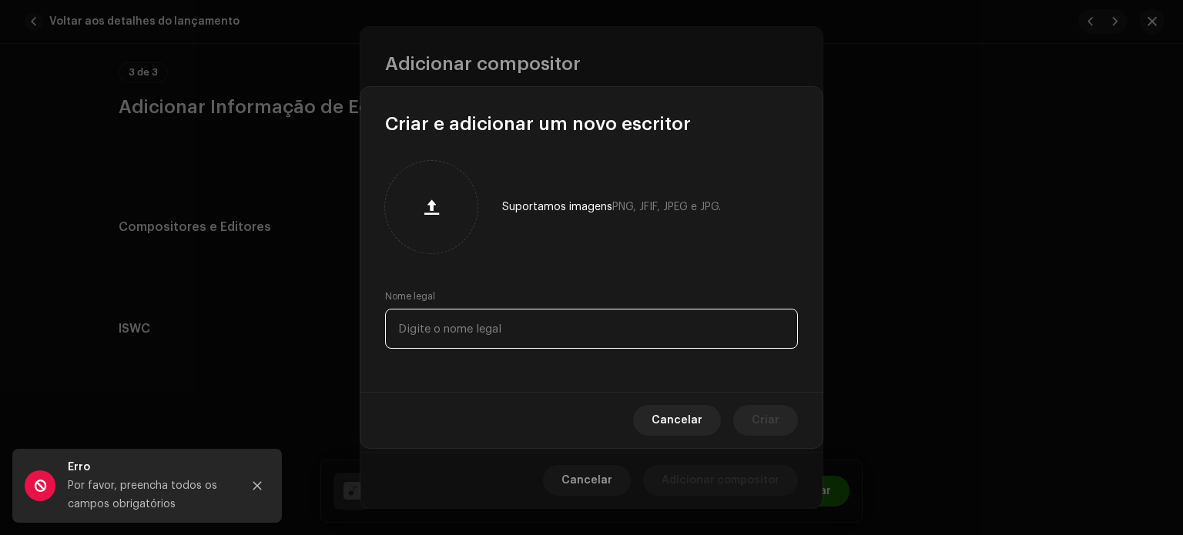
click at [468, 320] on input "text" at bounding box center [591, 329] width 413 height 40
type input "[PERSON_NAME]"
click at [752, 424] on button "Criar" at bounding box center [765, 420] width 65 height 31
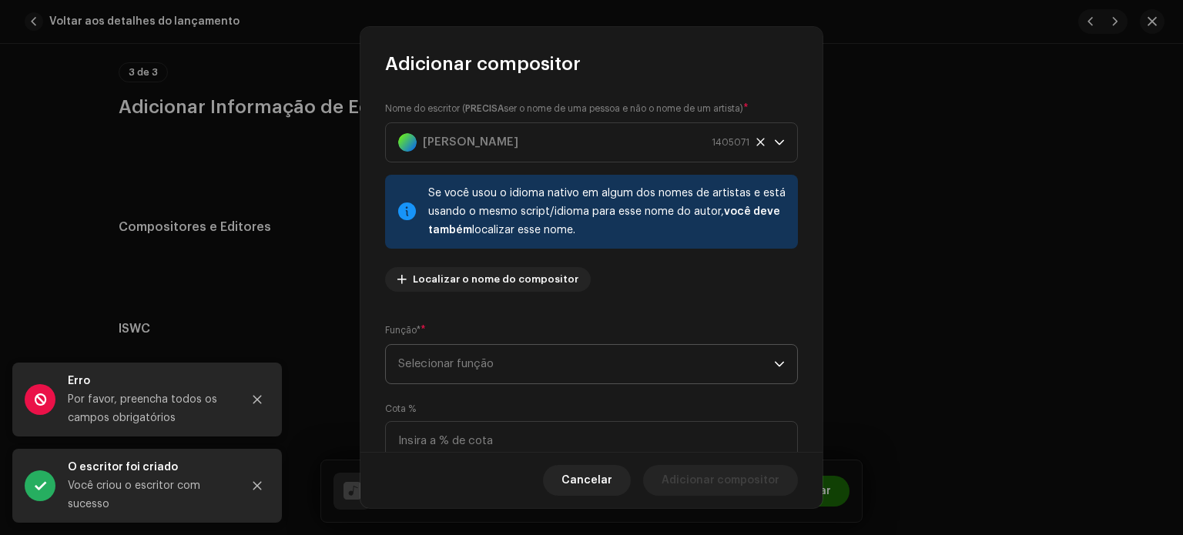
click at [445, 367] on font "Selecionar função" at bounding box center [446, 364] width 96 height 12
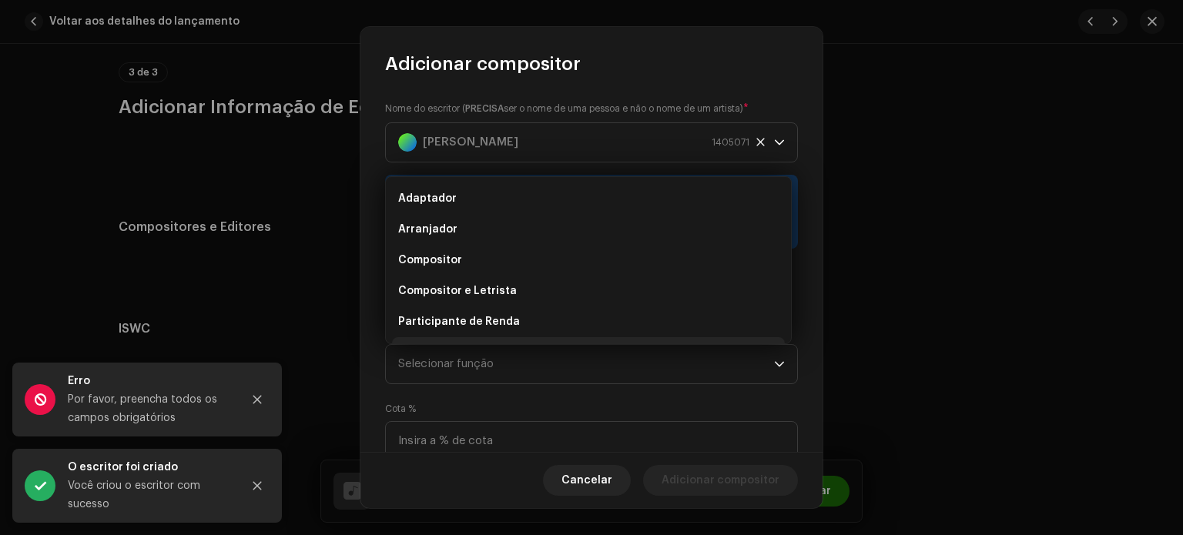
scroll to position [25, 0]
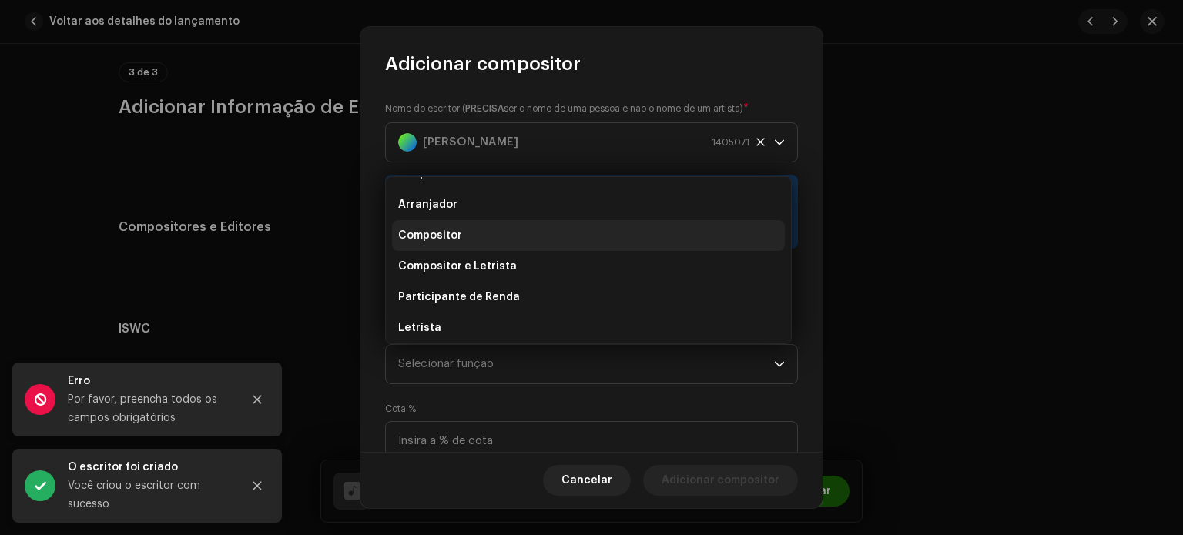
click at [440, 241] on span "Compositor" at bounding box center [430, 235] width 64 height 15
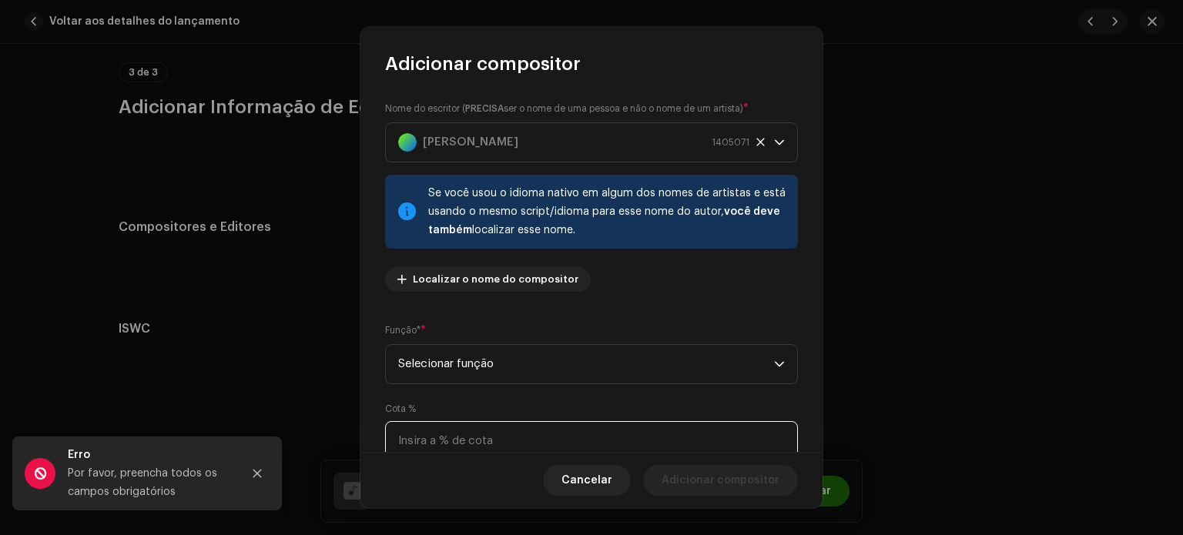
click at [433, 433] on input at bounding box center [591, 441] width 413 height 40
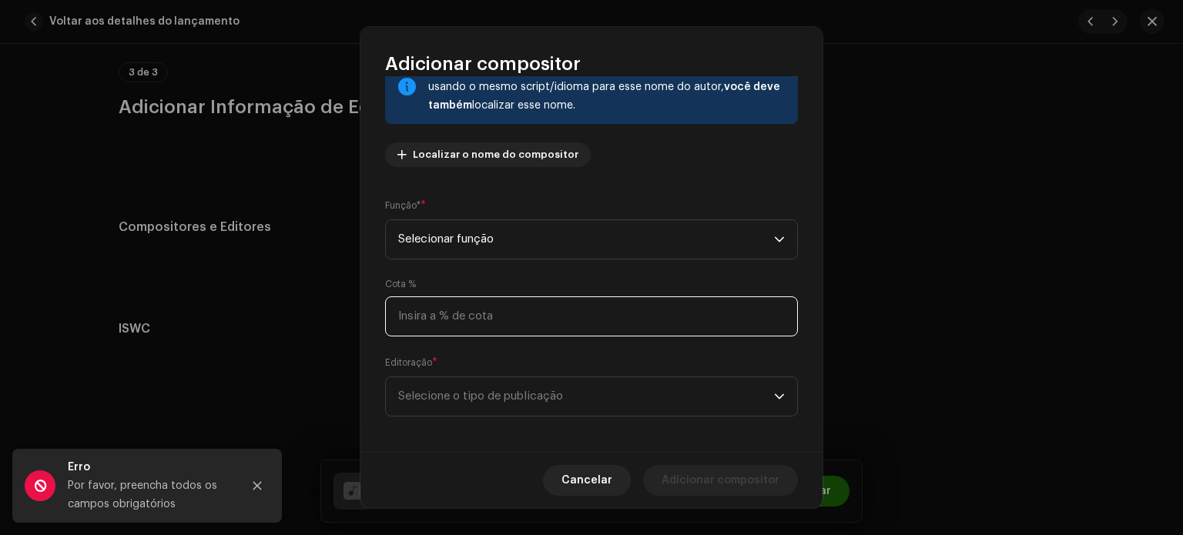
scroll to position [132, 0]
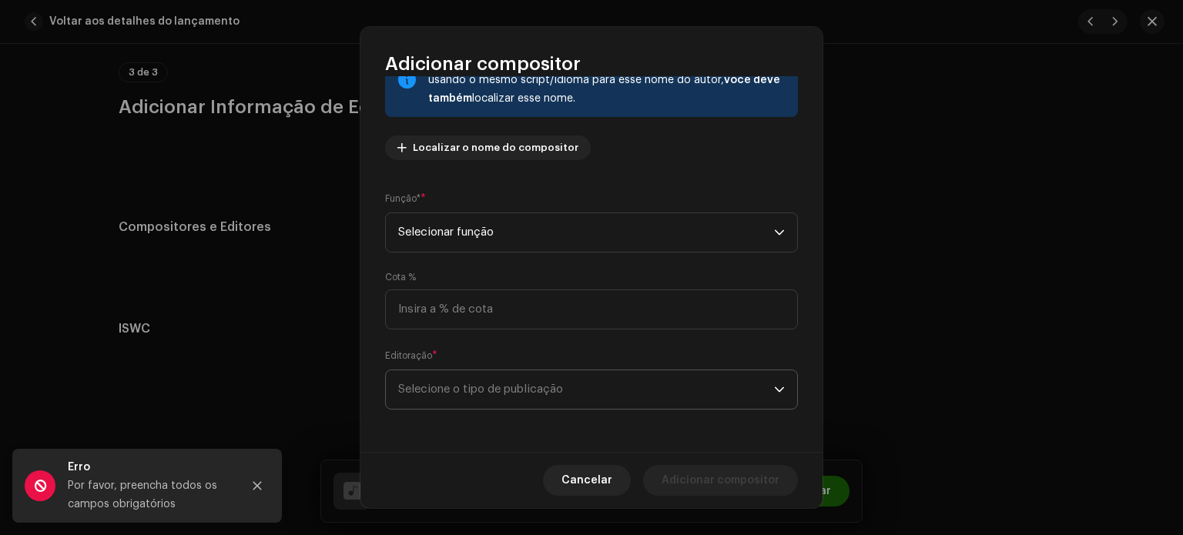
click at [563, 380] on span "Selecione o tipo de publicação" at bounding box center [586, 389] width 376 height 39
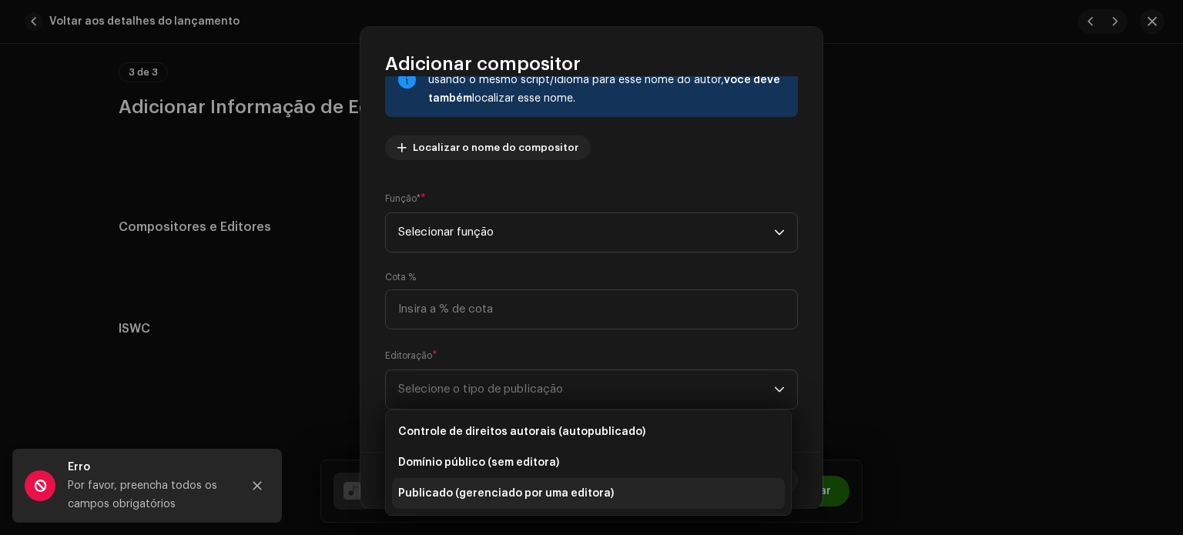
click at [508, 501] on span "Publicado (gerenciado por uma editora)" at bounding box center [506, 493] width 216 height 15
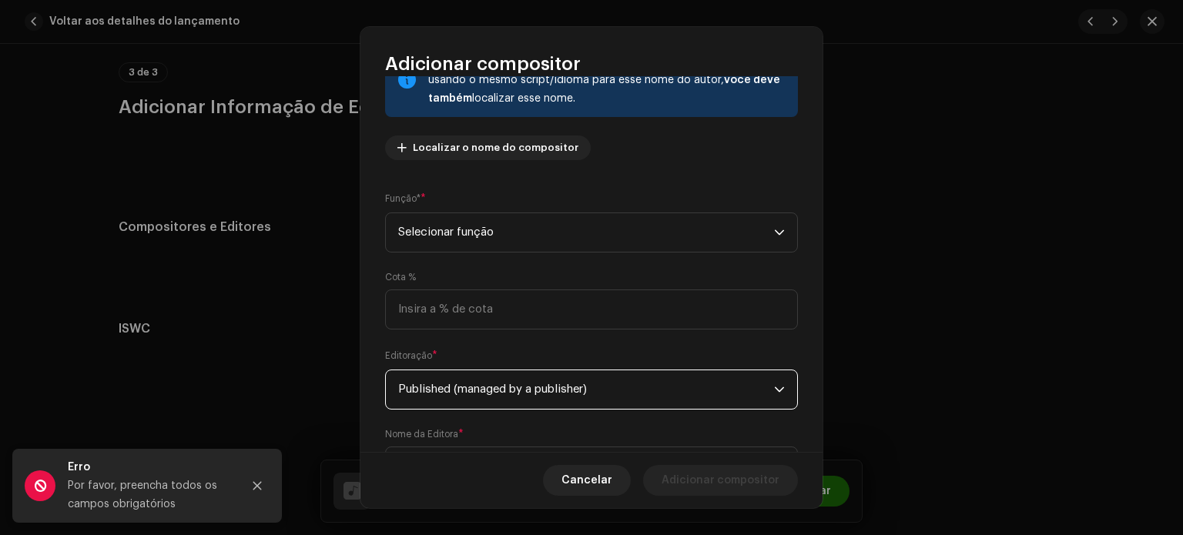
click at [559, 401] on span "Published (managed by a publisher)" at bounding box center [586, 389] width 376 height 39
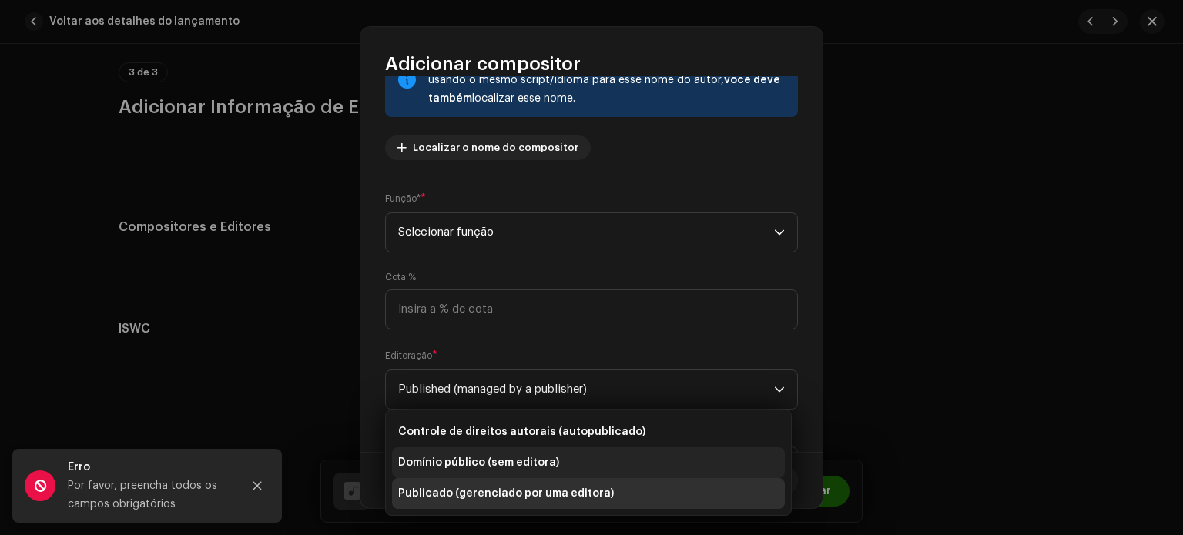
click at [493, 460] on font "Domínio público (sem editora)" at bounding box center [478, 462] width 161 height 11
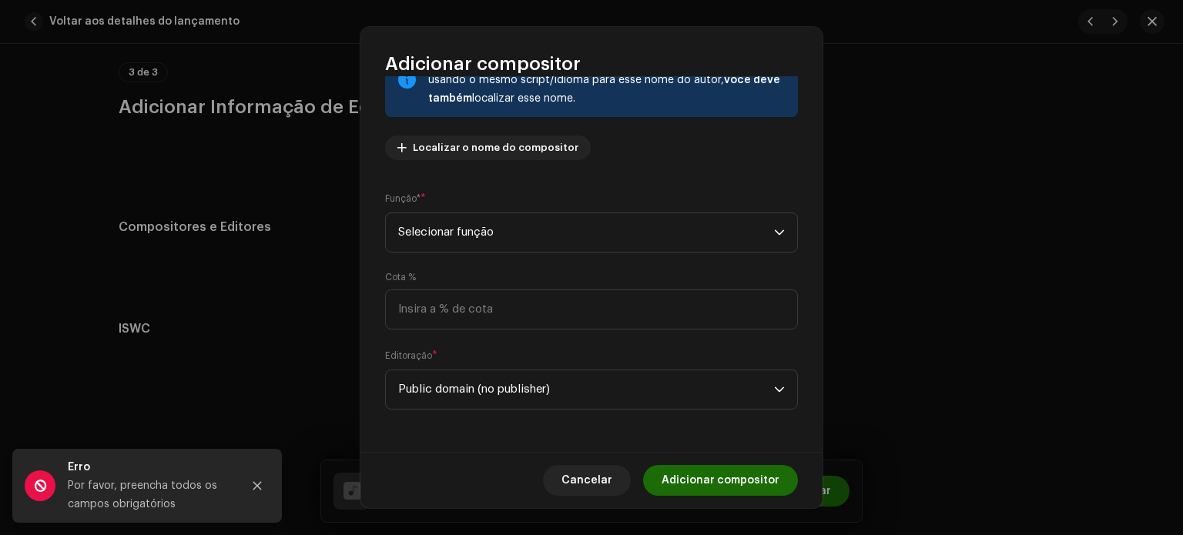
click at [710, 491] on span "Adicionar compositor" at bounding box center [721, 480] width 118 height 31
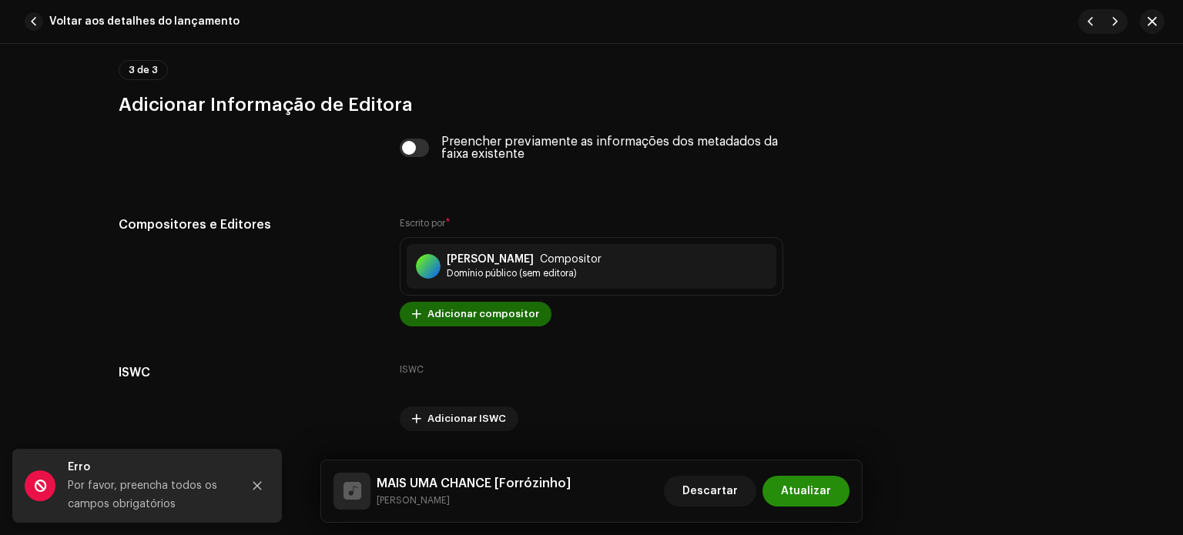
click at [821, 501] on span "Atualizar" at bounding box center [806, 491] width 50 height 31
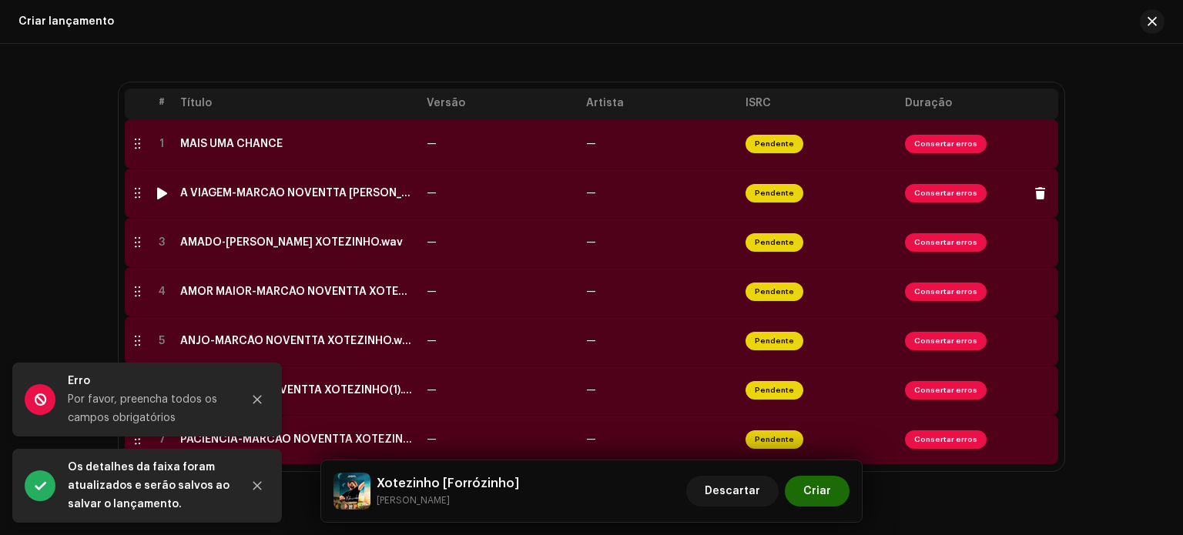
click at [301, 193] on div "A VIAGEM-MARCÃO NOVENTTA [PERSON_NAME](1).wav" at bounding box center [297, 193] width 234 height 12
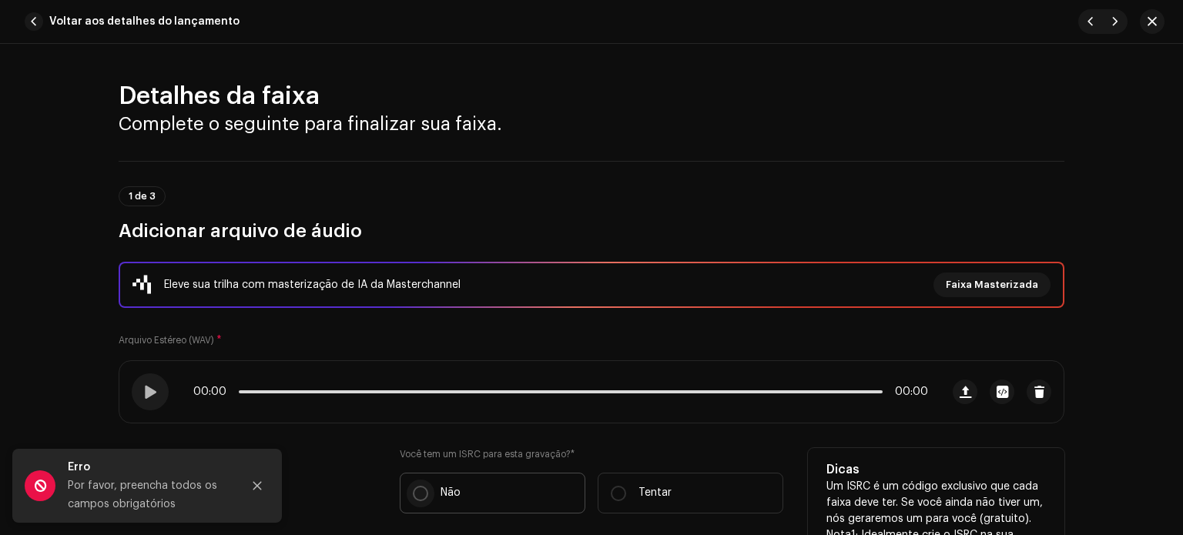
click at [417, 492] on input "Não" at bounding box center [420, 493] width 15 height 15
radio input "true"
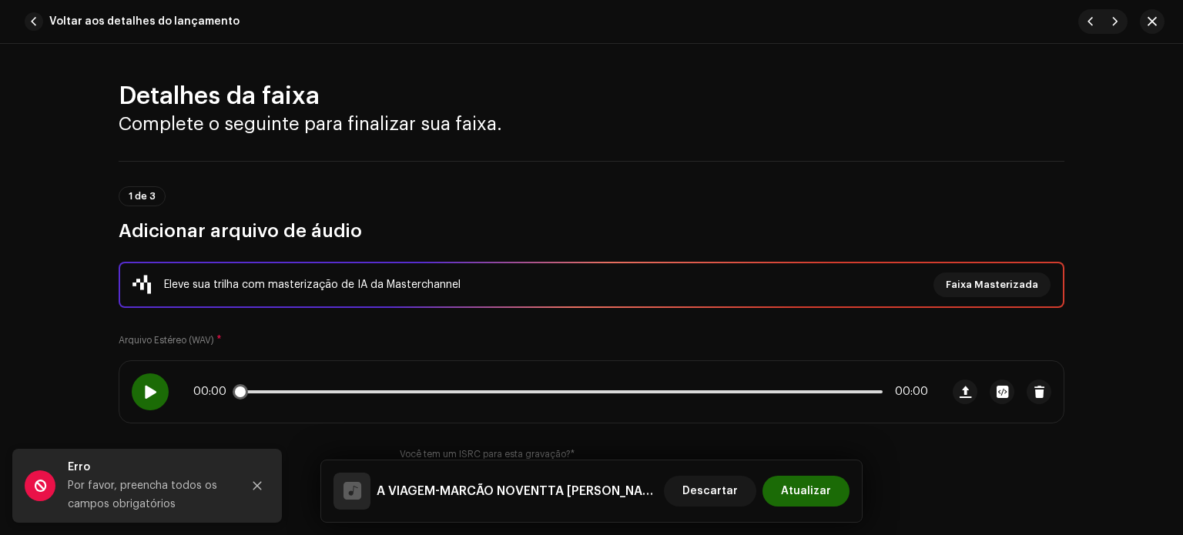
click at [143, 387] on span at bounding box center [149, 392] width 13 height 12
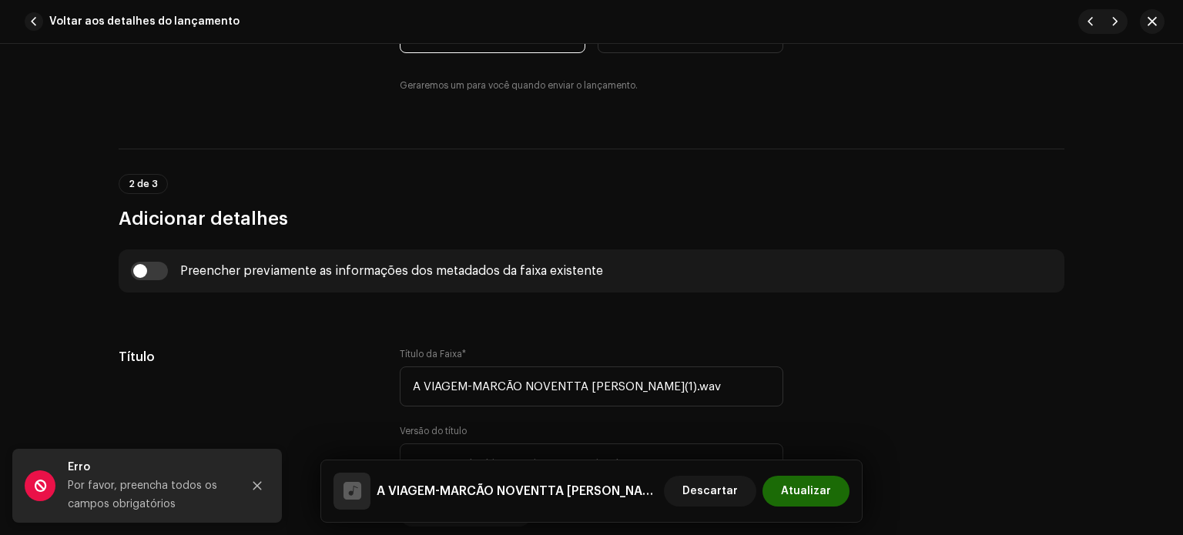
scroll to position [580, 0]
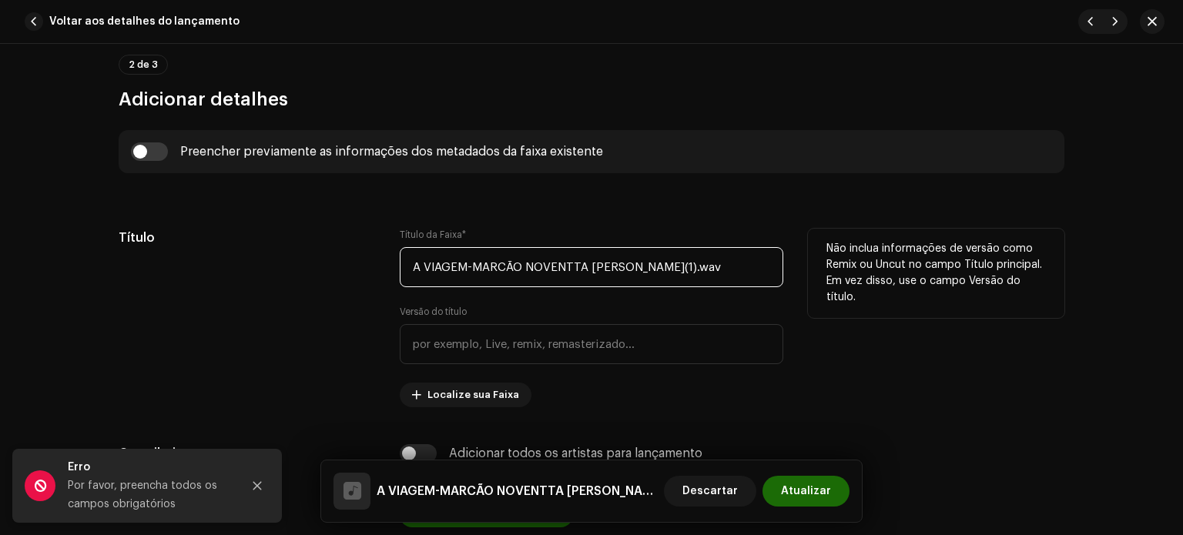
drag, startPoint x: 464, startPoint y: 268, endPoint x: 900, endPoint y: 270, distance: 435.2
click at [897, 273] on div "Título Título da Faixa * A VIAGEM-MARCÃO NOVENTTA XOTEZINHO(1).wav Versão do tí…" at bounding box center [592, 318] width 946 height 179
type input "A VIAGEM"
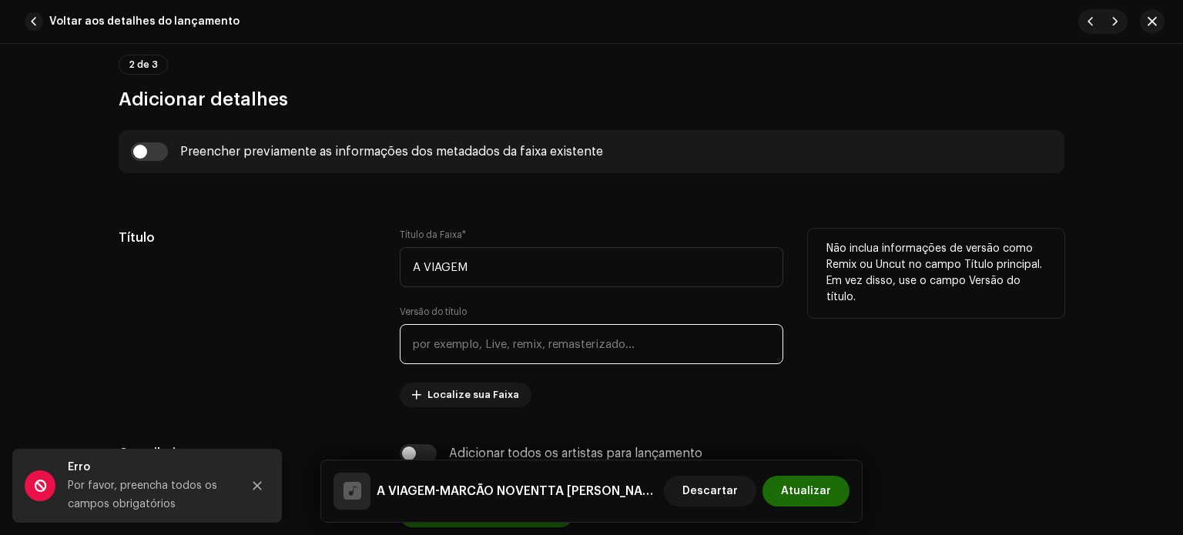
click at [676, 343] on input "text" at bounding box center [592, 344] width 384 height 40
paste input "Forrózinho"
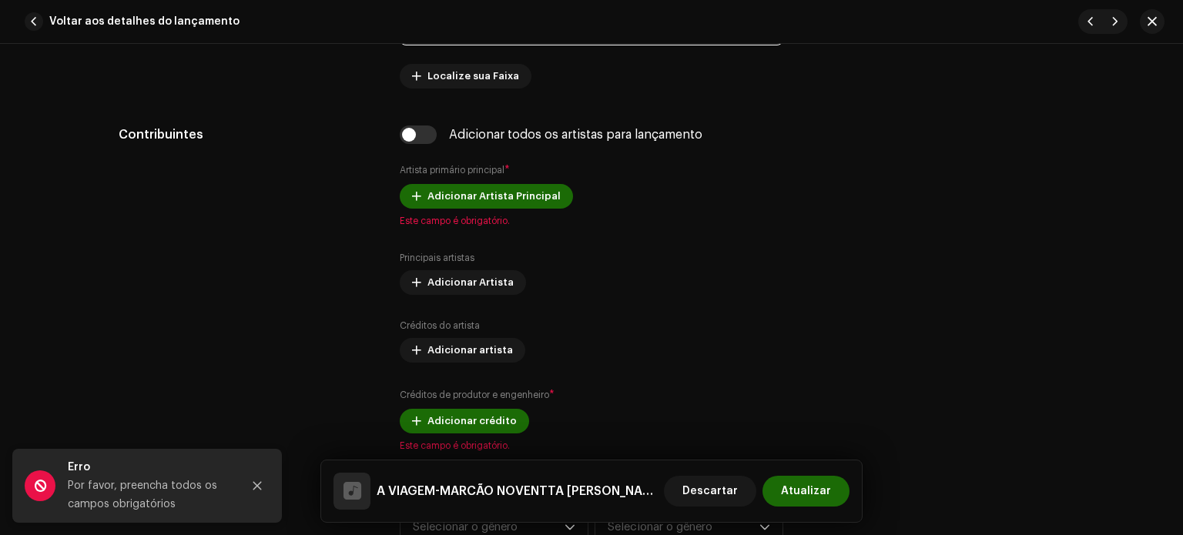
scroll to position [978, 0]
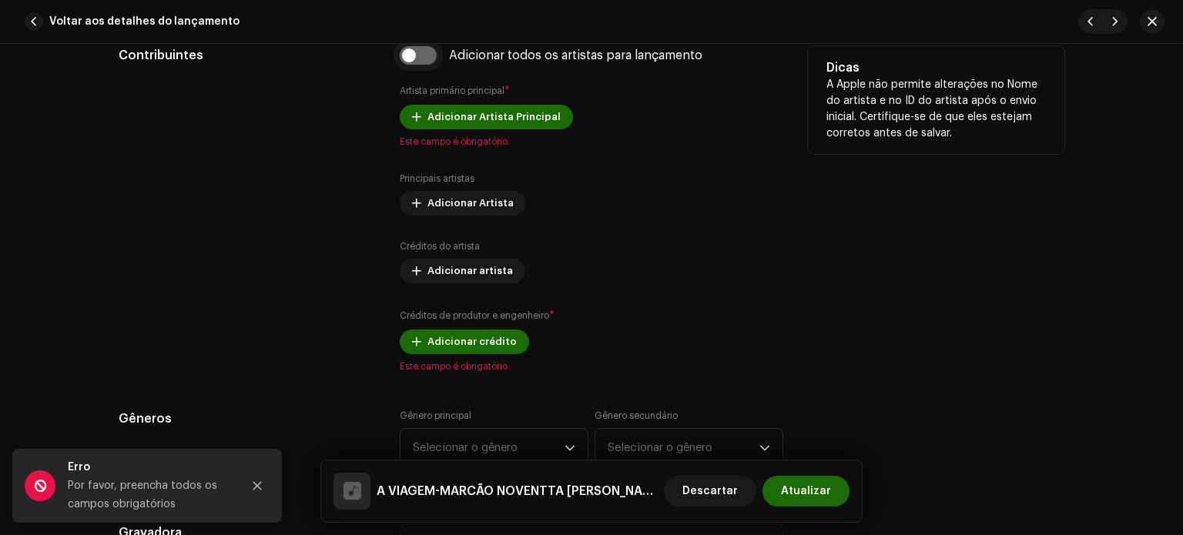
type input "Forrózinho"
click at [428, 63] on input "checkbox" at bounding box center [418, 55] width 37 height 18
checkbox input "true"
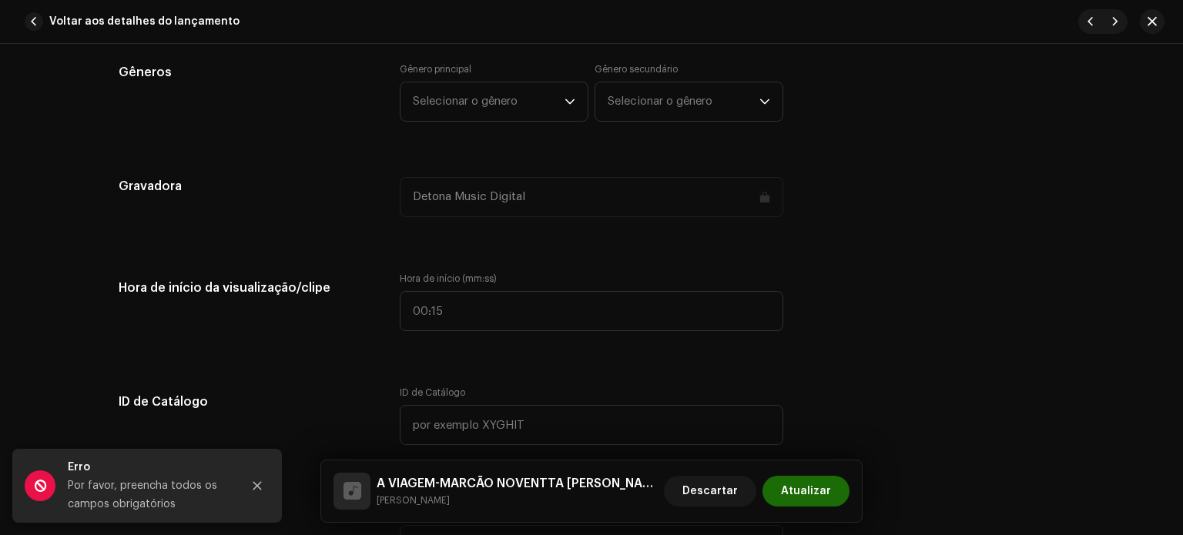
scroll to position [1493, 0]
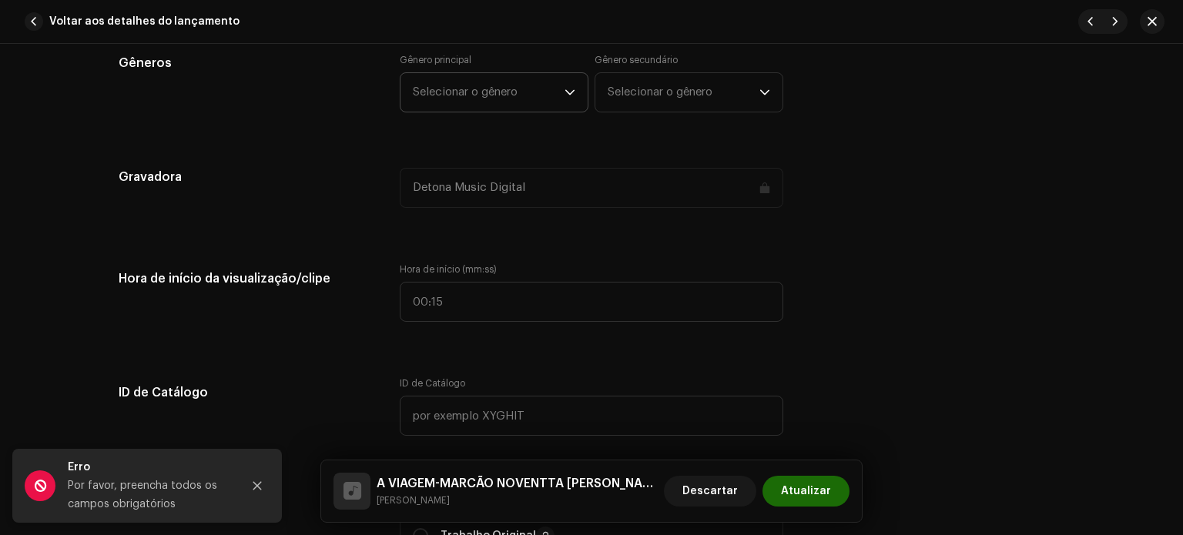
click at [575, 79] on p-select "Selecionar o gênero" at bounding box center [494, 92] width 189 height 40
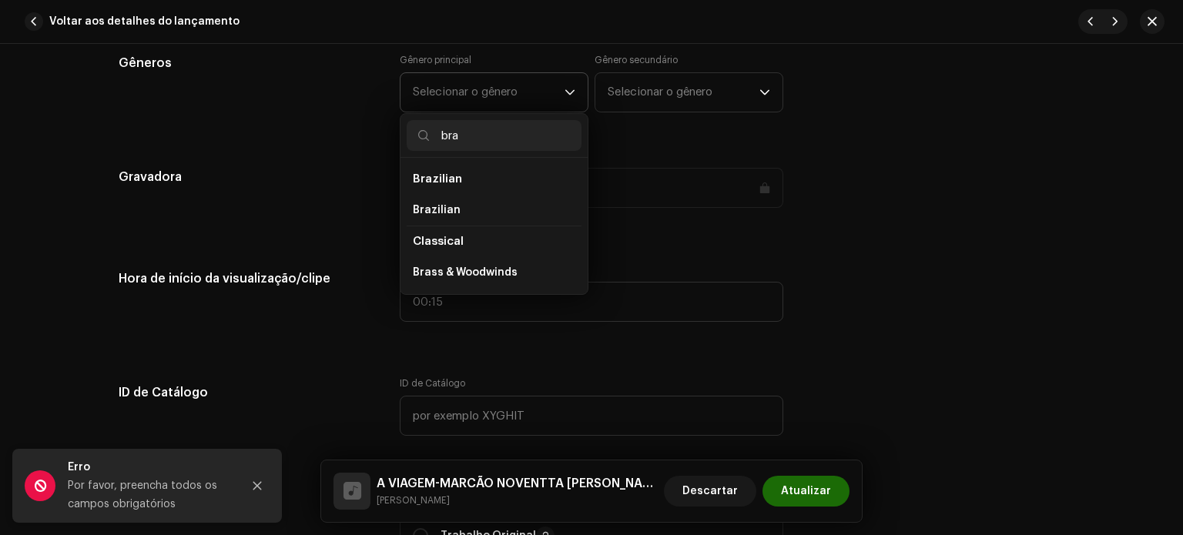
type input "bra"
drag, startPoint x: 494, startPoint y: 176, endPoint x: 478, endPoint y: 210, distance: 37.9
click at [478, 210] on ul "Brazilian Brazilian Classical Brass & Woodwinds" at bounding box center [494, 226] width 187 height 136
click at [478, 209] on li "Brazilian" at bounding box center [494, 210] width 175 height 31
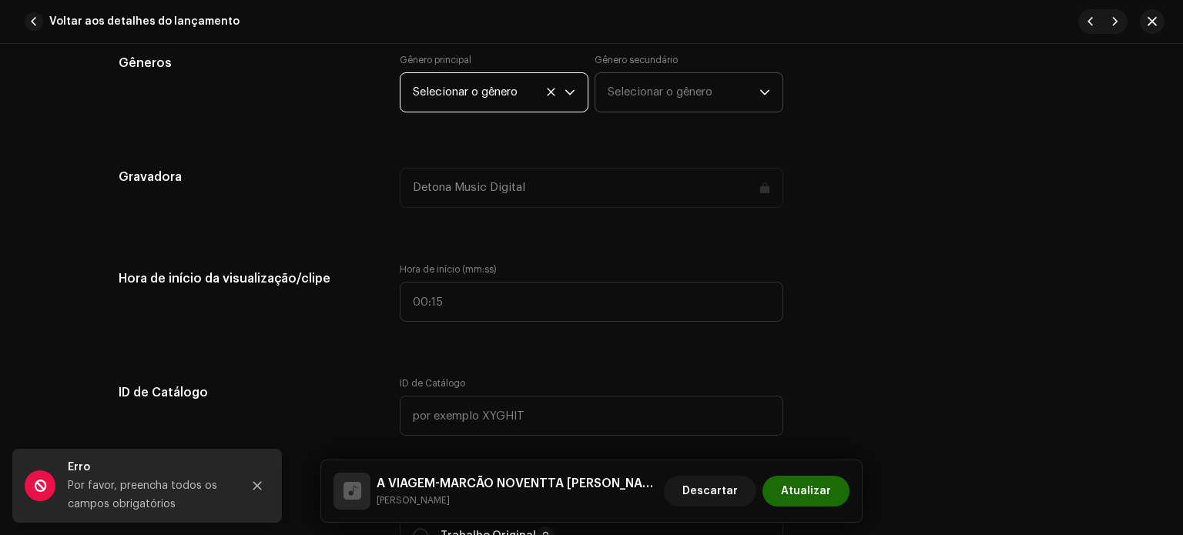
click at [749, 91] on span "Selecionar o gênero" at bounding box center [684, 92] width 152 height 39
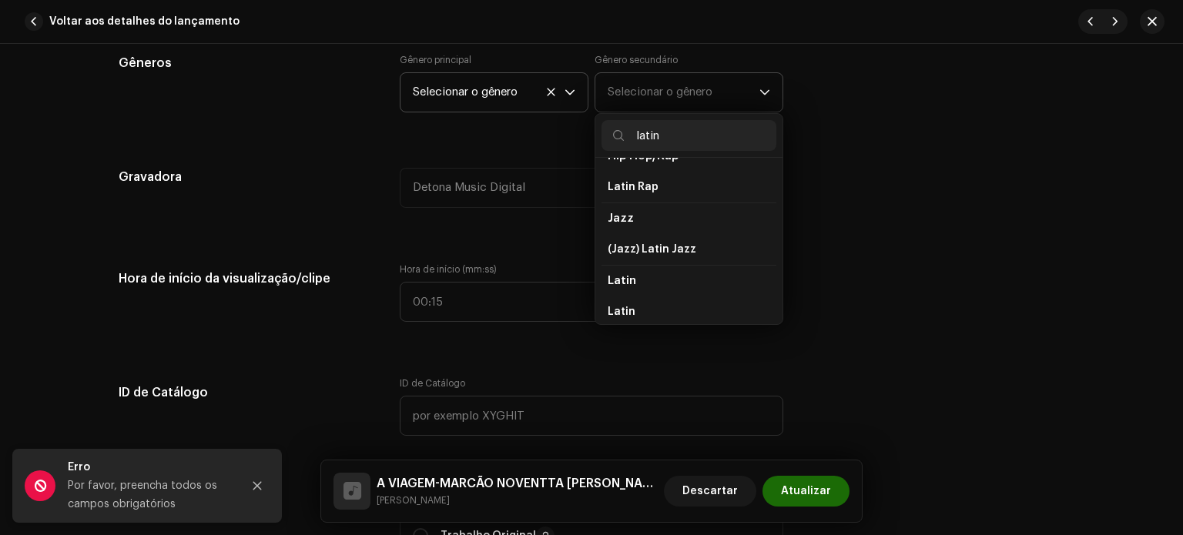
scroll to position [42, 0]
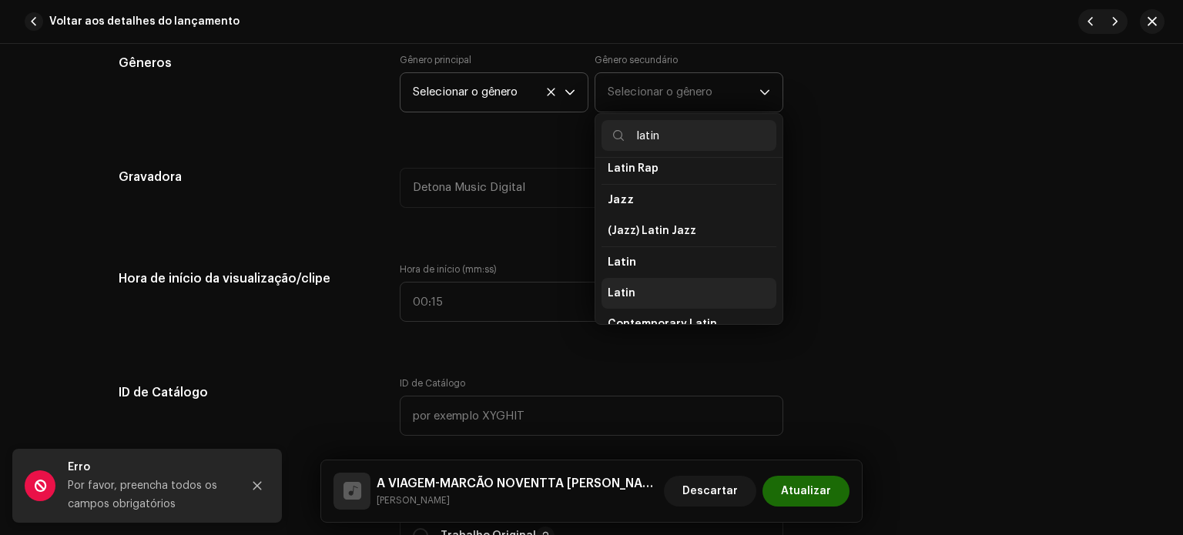
type input "latin"
click at [660, 293] on li "Latin" at bounding box center [689, 293] width 175 height 31
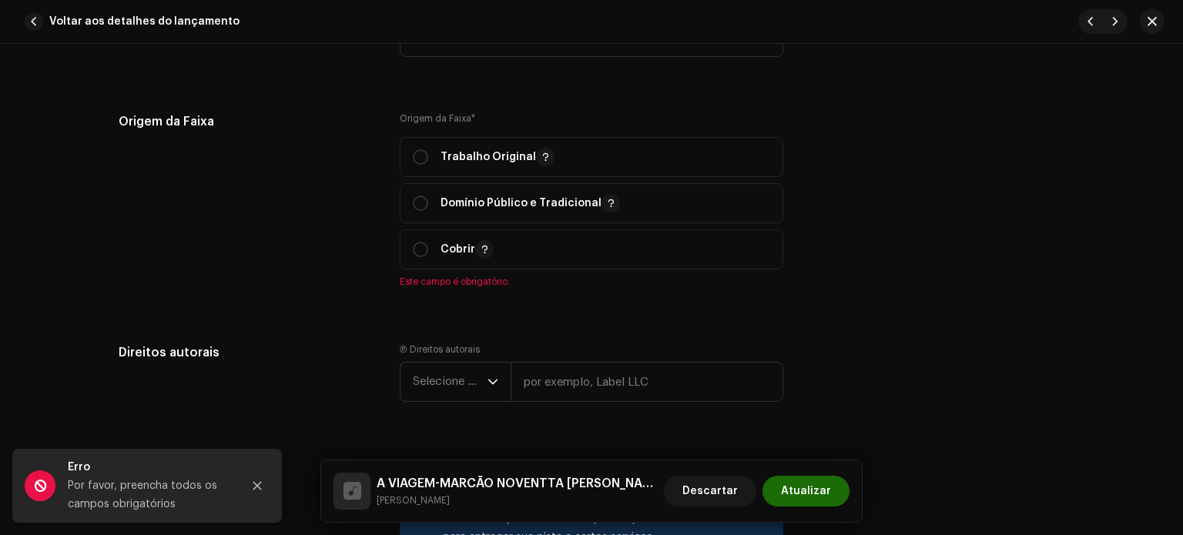
scroll to position [1891, 0]
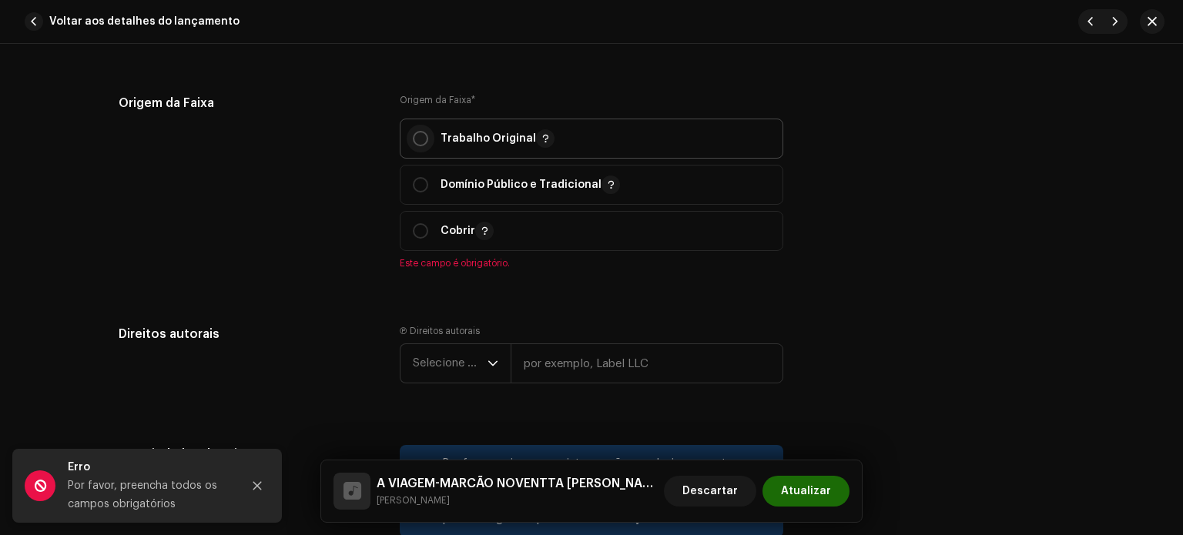
click at [420, 138] on input "radio" at bounding box center [420, 138] width 15 height 15
radio input "true"
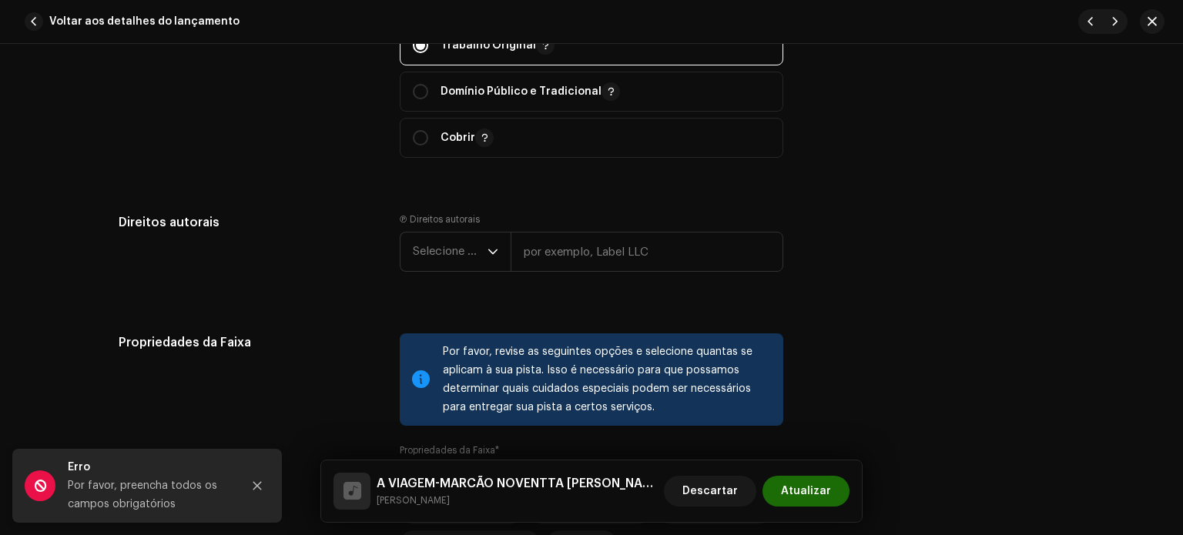
scroll to position [2076, 0]
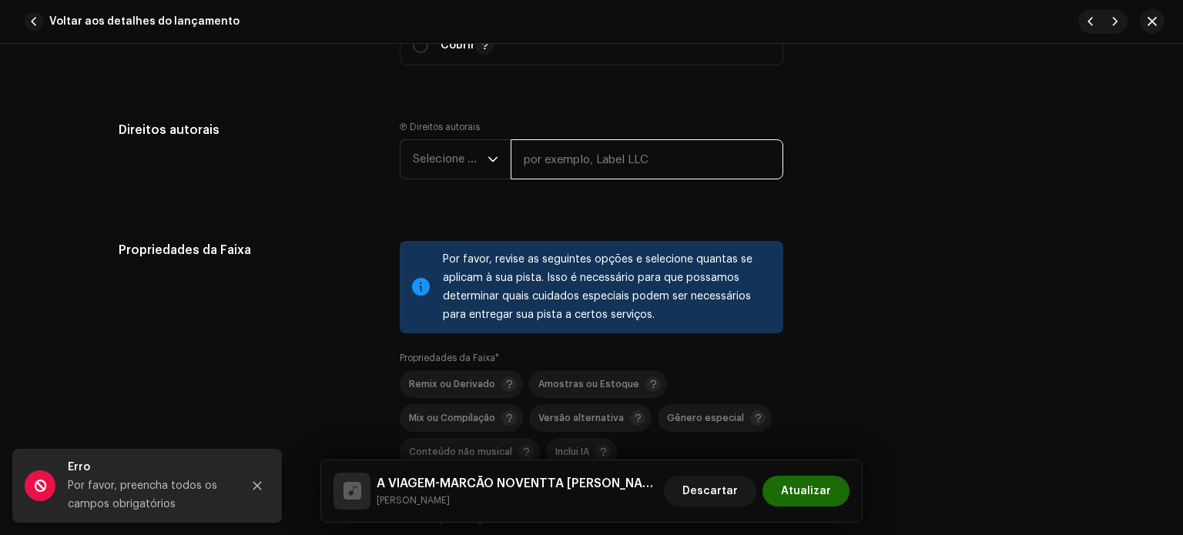
click at [565, 166] on input "text" at bounding box center [647, 159] width 273 height 40
type input "Detona Music Digital"
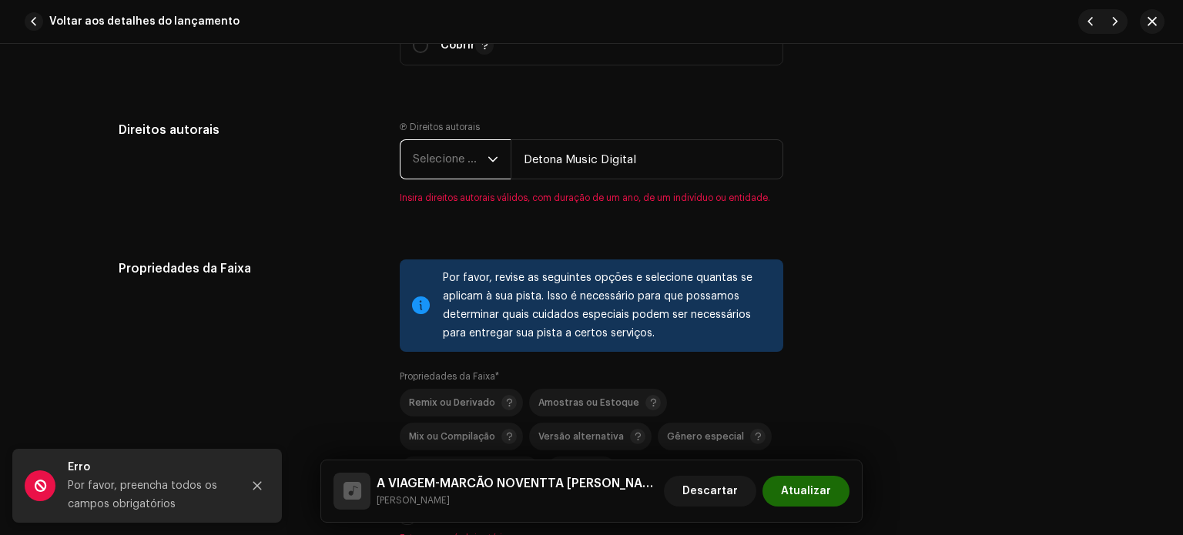
click at [479, 163] on font "Selecione o ano" at bounding box center [455, 159] width 84 height 12
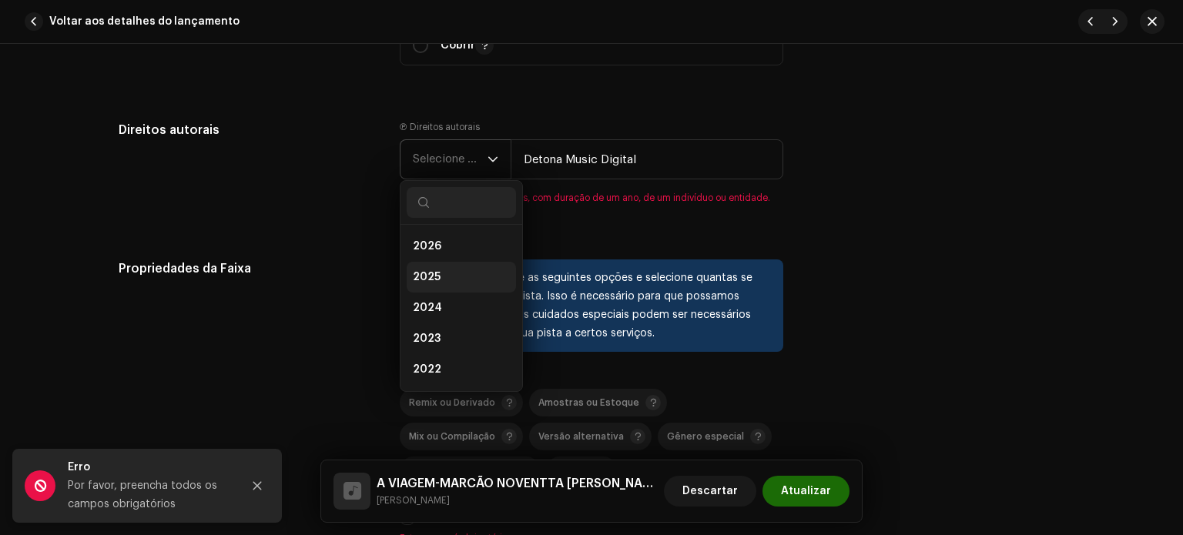
click at [425, 277] on span "2025" at bounding box center [427, 277] width 28 height 15
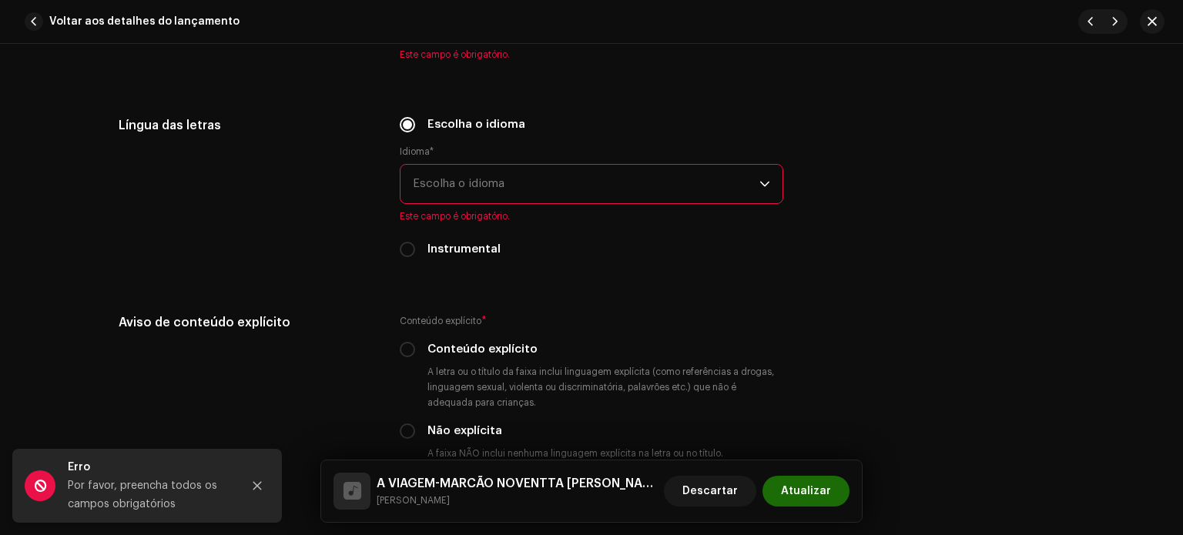
scroll to position [2689, 0]
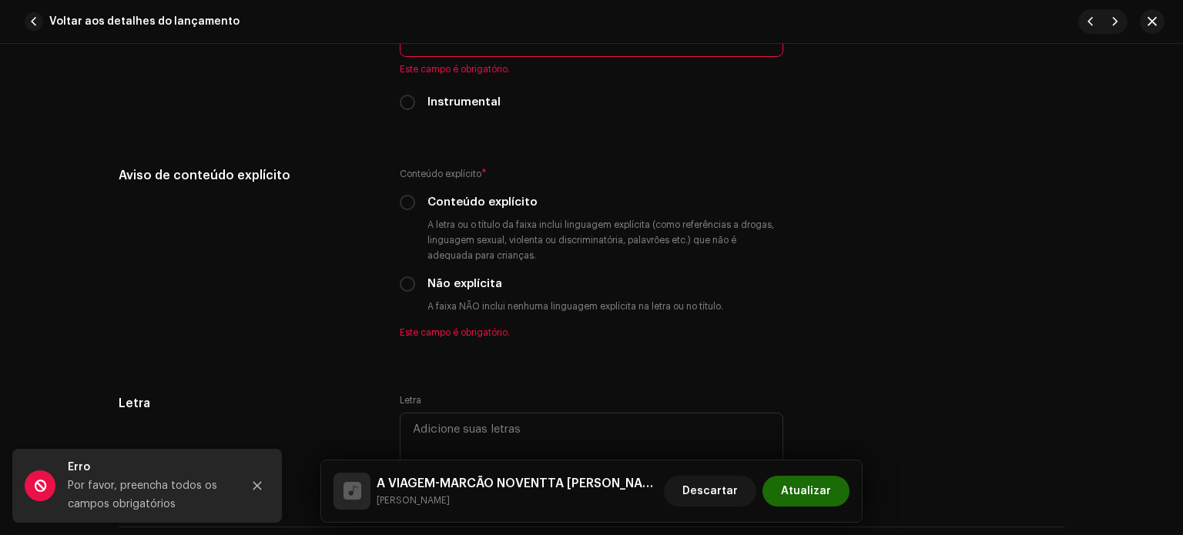
click at [450, 56] on span "Escolha o idioma" at bounding box center [586, 37] width 347 height 39
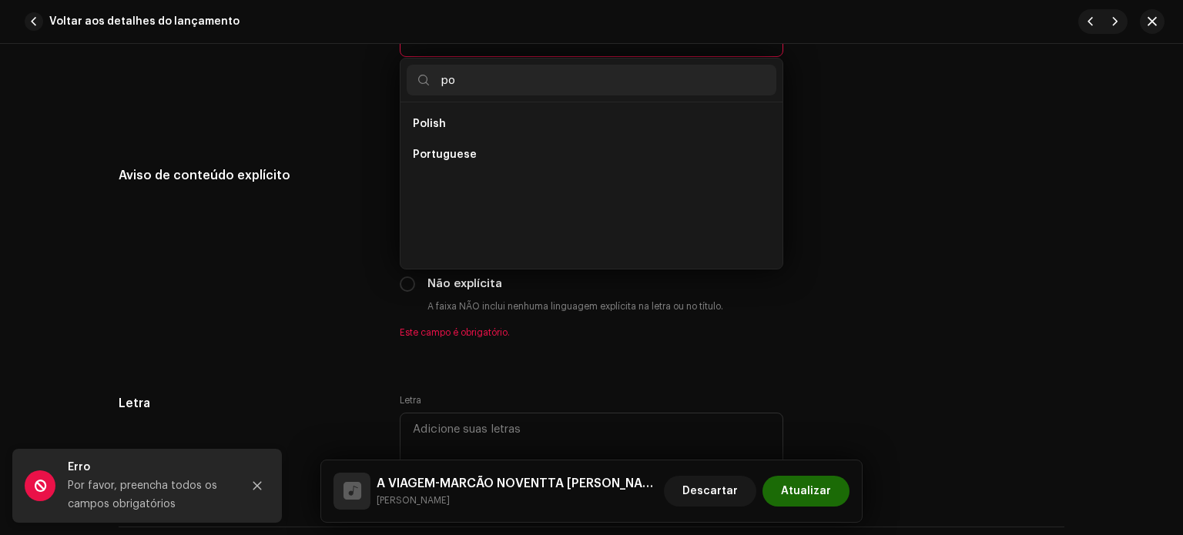
scroll to position [0, 0]
type input "po"
click at [462, 163] on span "Portuguese" at bounding box center [445, 154] width 64 height 15
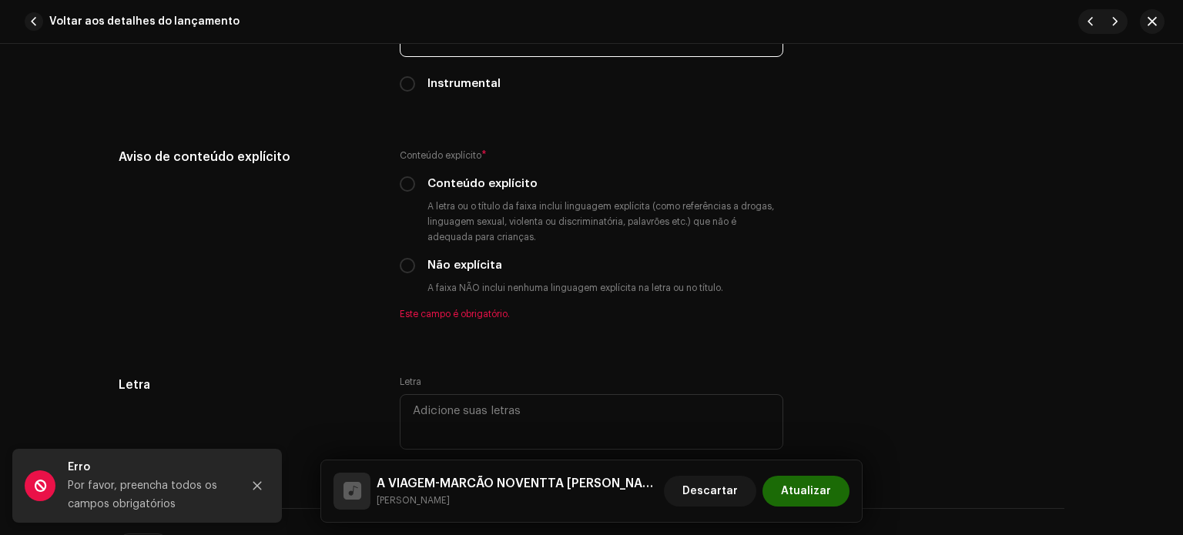
scroll to position [2665, 0]
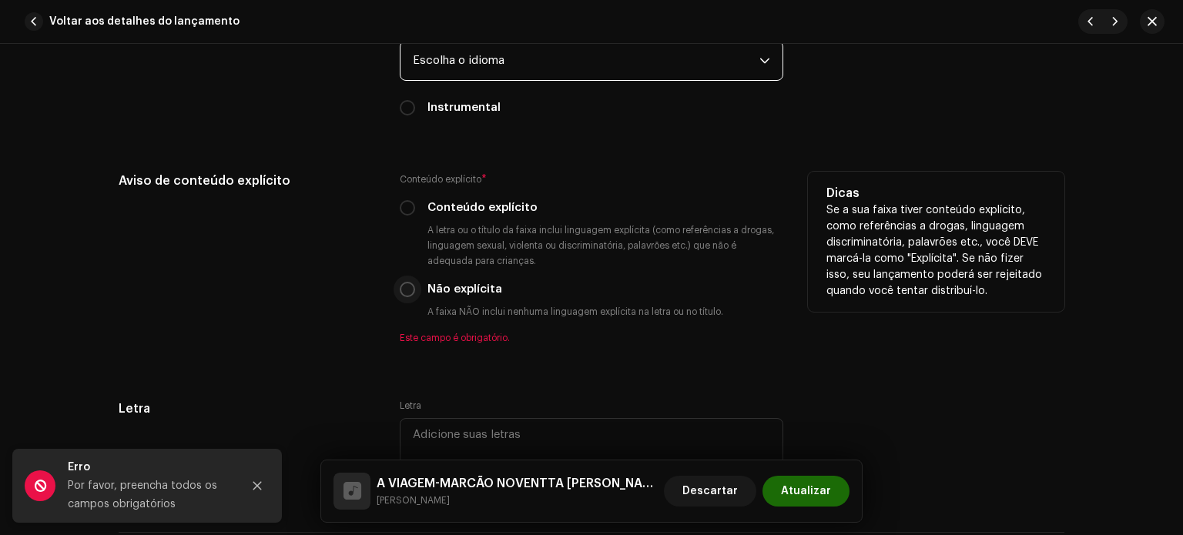
click at [407, 297] on input "Não explícita" at bounding box center [407, 289] width 15 height 15
radio input "true"
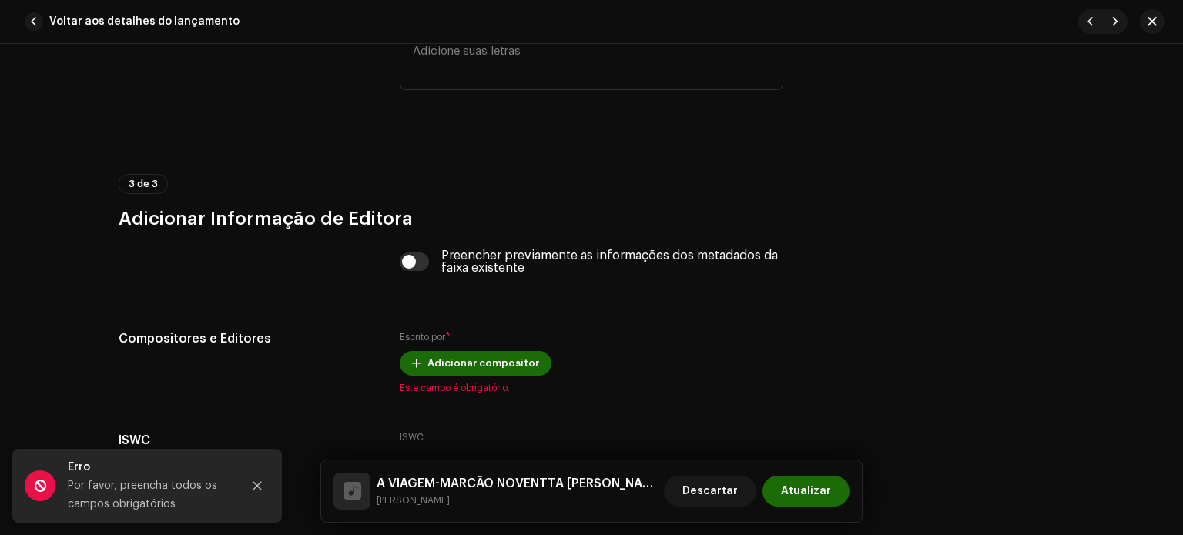
scroll to position [3062, 0]
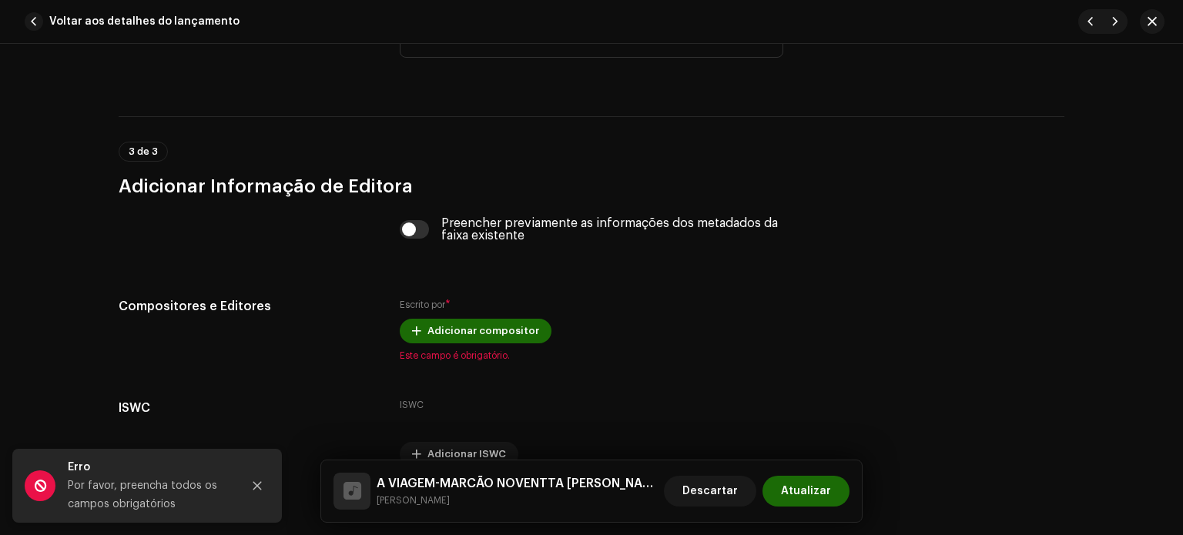
click at [413, 242] on div "Preencher previamente as informações dos metadados da faixa existente" at bounding box center [592, 229] width 384 height 25
click at [417, 233] on input "checkbox" at bounding box center [415, 229] width 30 height 18
checkbox input "true"
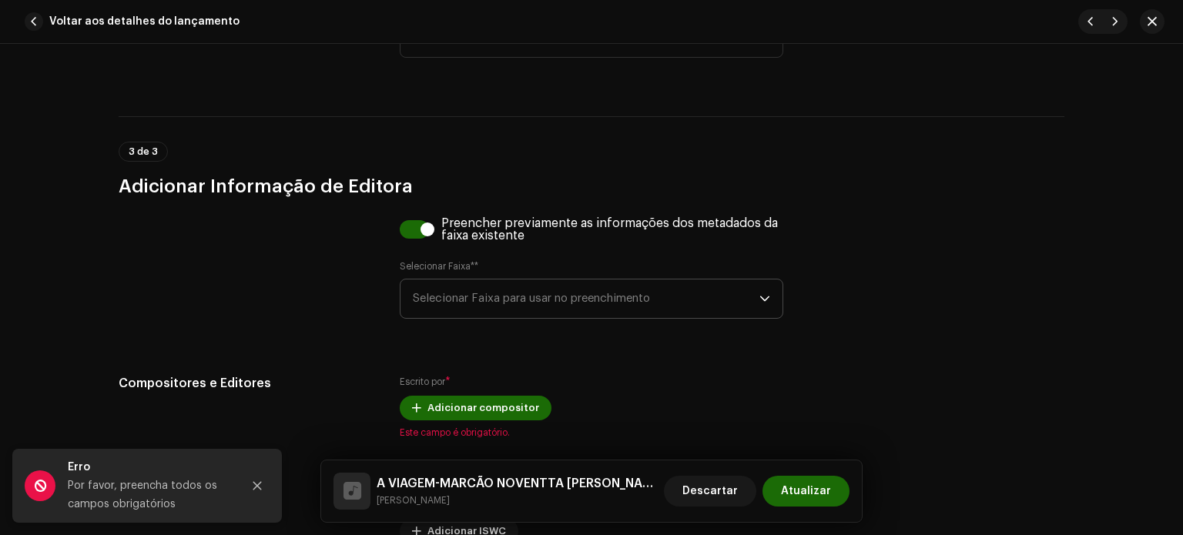
click at [689, 307] on span "Selecionar Faixa para usar no preenchimento" at bounding box center [586, 299] width 347 height 39
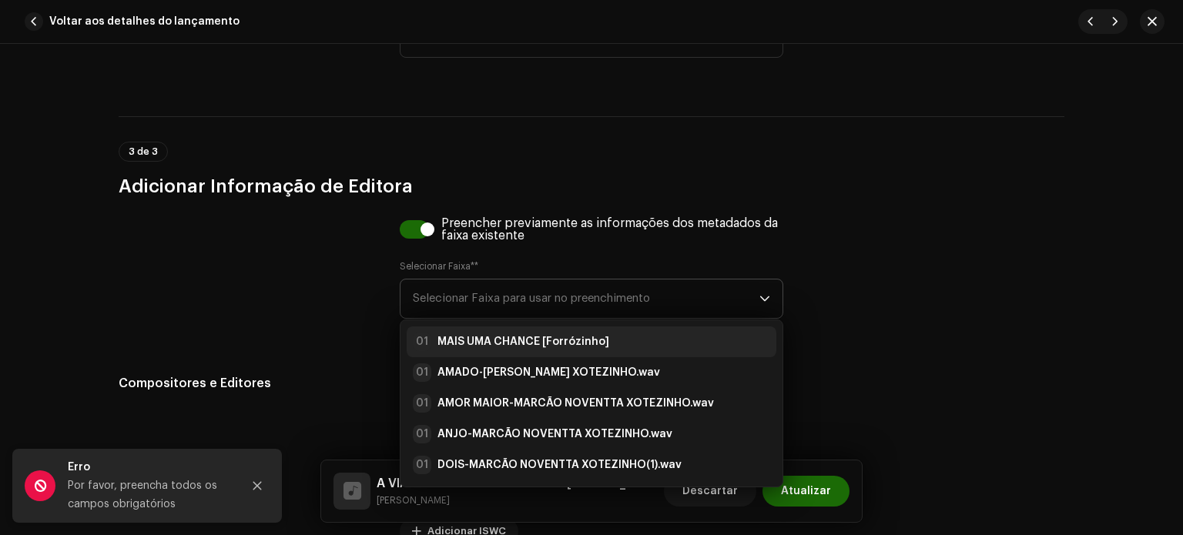
click at [493, 337] on div "01 MAIS UMA CHANCE [Forrózinho]" at bounding box center [511, 342] width 196 height 18
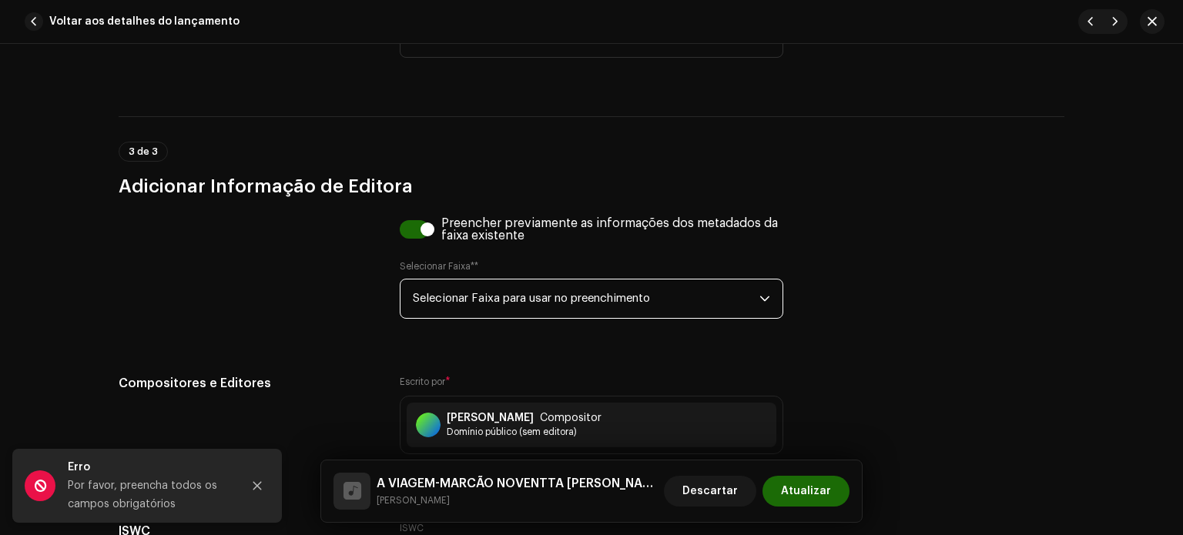
scroll to position [3268, 0]
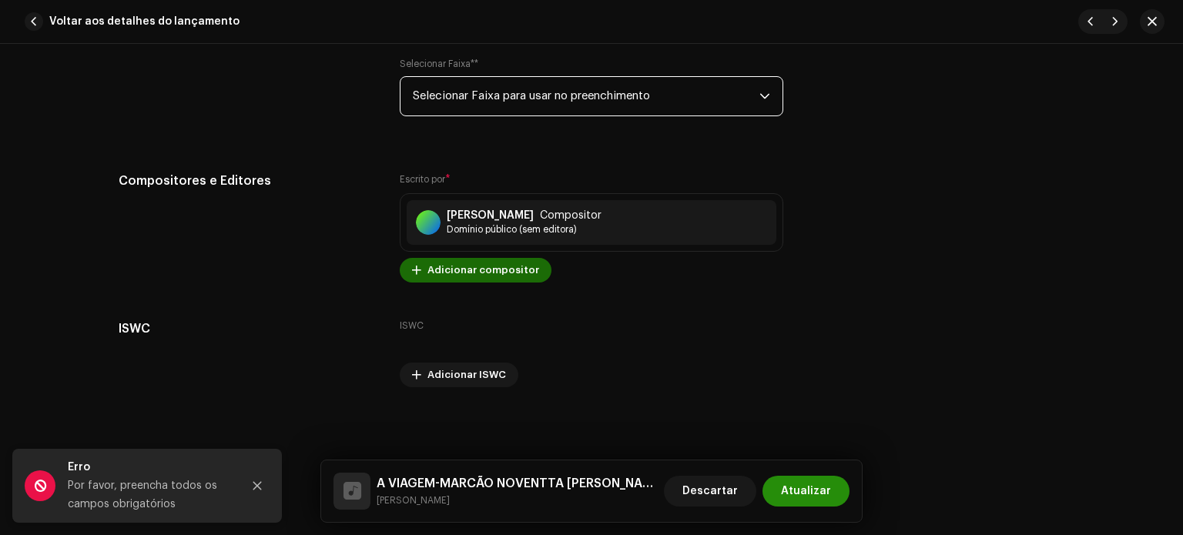
click at [804, 495] on font "Atualizar" at bounding box center [806, 491] width 50 height 11
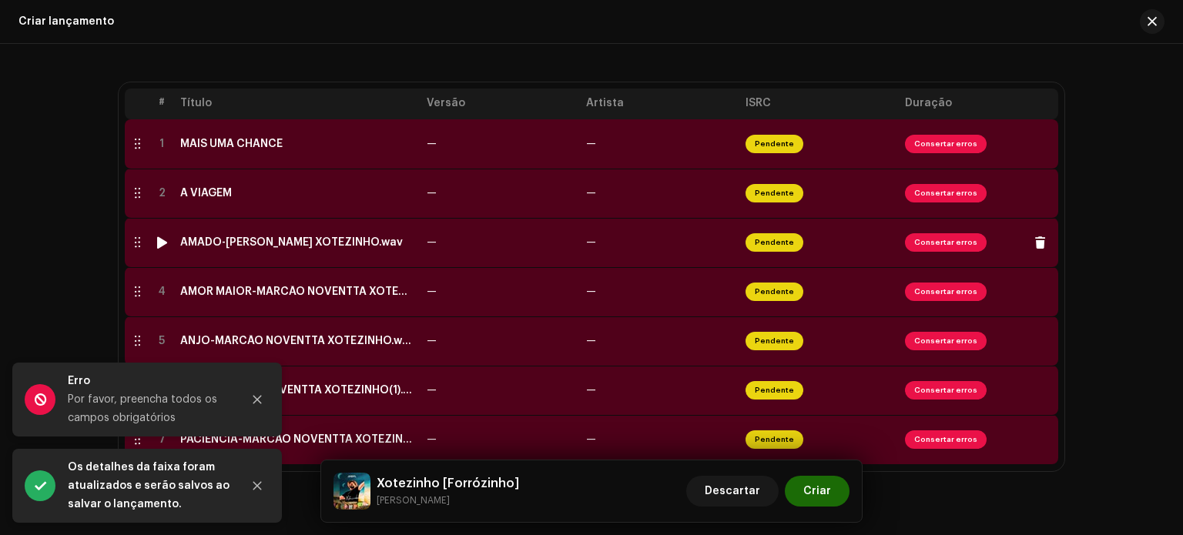
click at [221, 251] on td "[PERSON_NAME] XOTEZINHO.wav" at bounding box center [297, 242] width 246 height 49
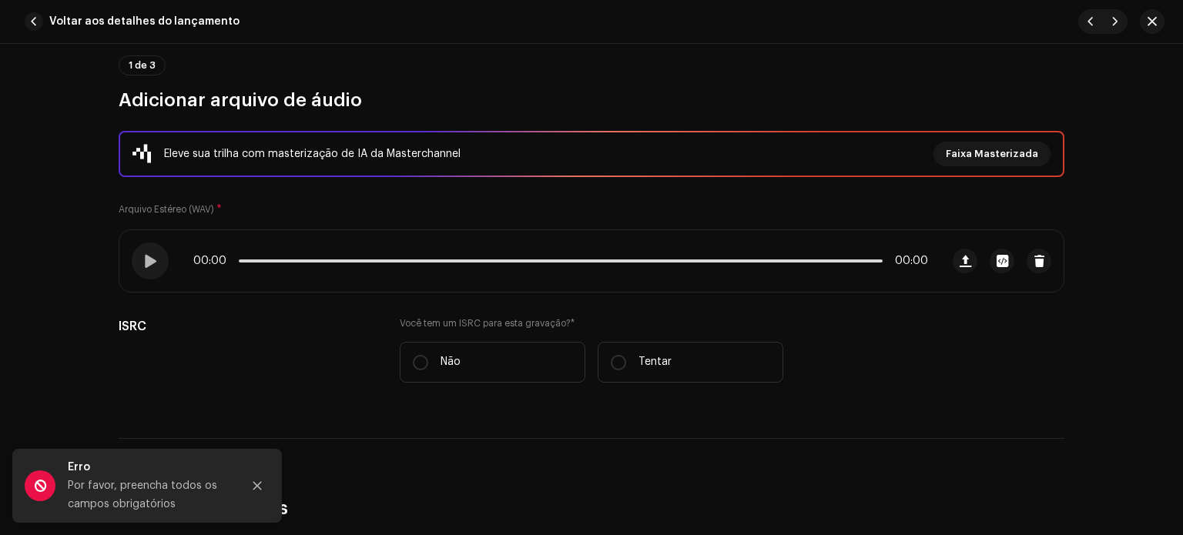
scroll to position [206, 0]
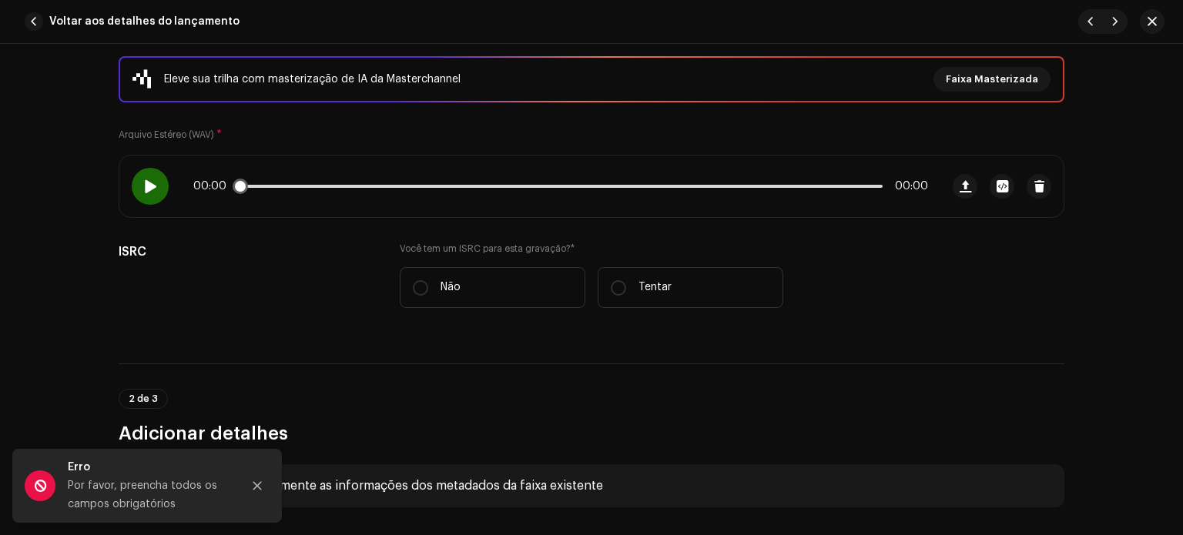
click at [143, 184] on span at bounding box center [149, 186] width 13 height 12
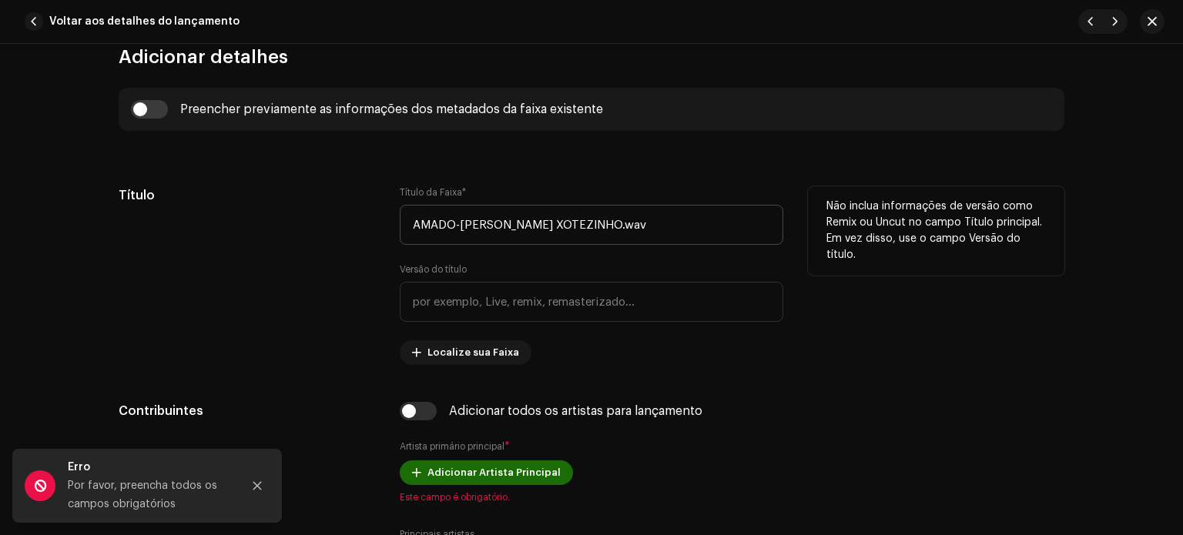
scroll to position [599, 0]
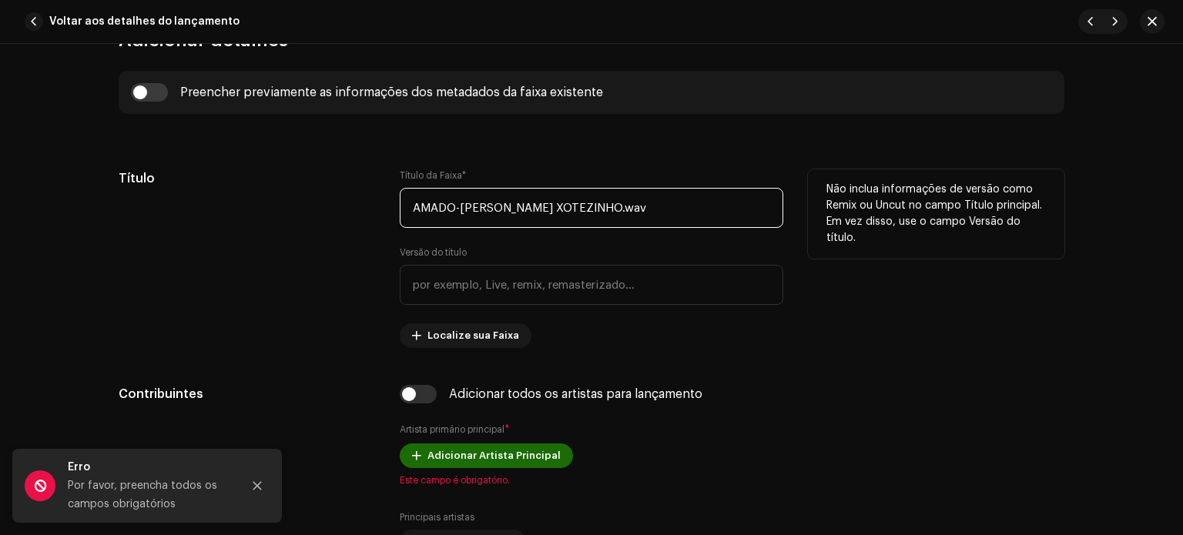
drag, startPoint x: 452, startPoint y: 206, endPoint x: 809, endPoint y: 244, distance: 358.7
click at [805, 249] on div "Título Título da Faixa * AMADO-MARCÃO NOVENTTA XOTEZINHO.wav Versão do título L…" at bounding box center [592, 258] width 946 height 179
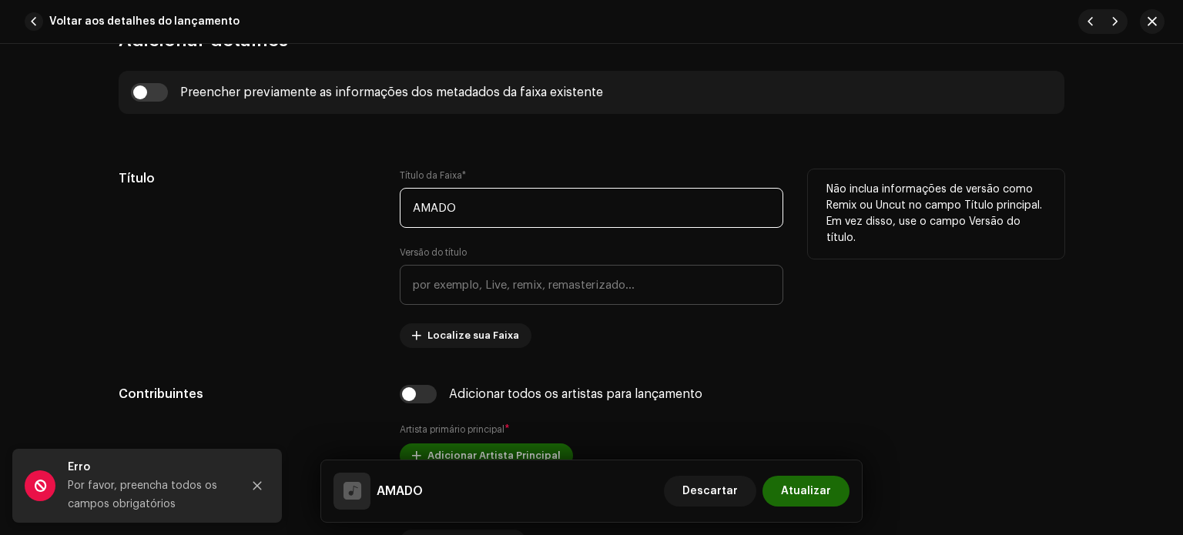
type input "AMADO"
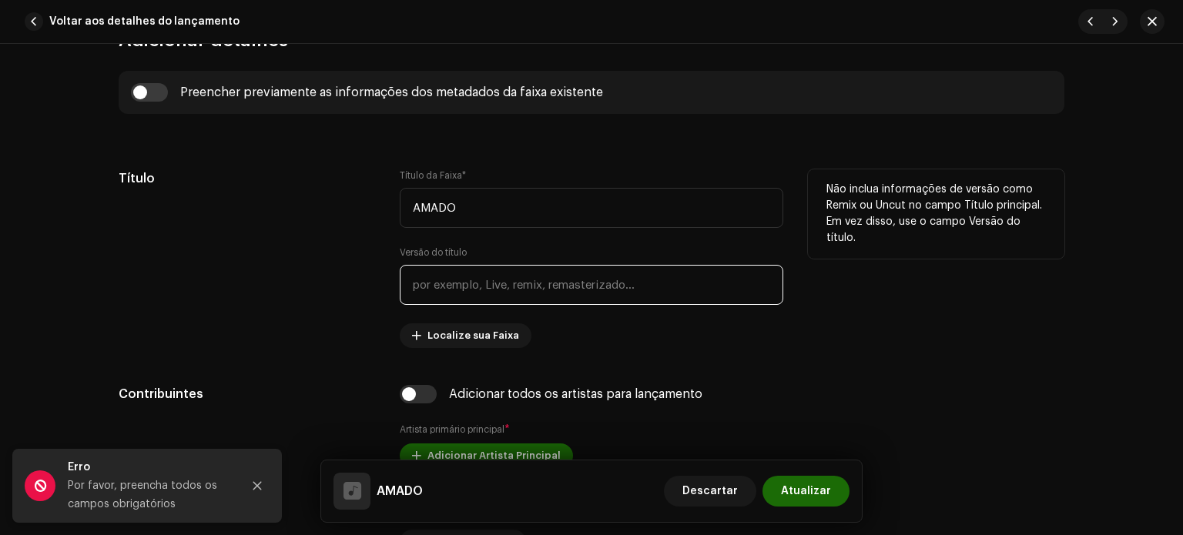
click at [647, 290] on input "text" at bounding box center [592, 285] width 384 height 40
paste input "Forrózinho"
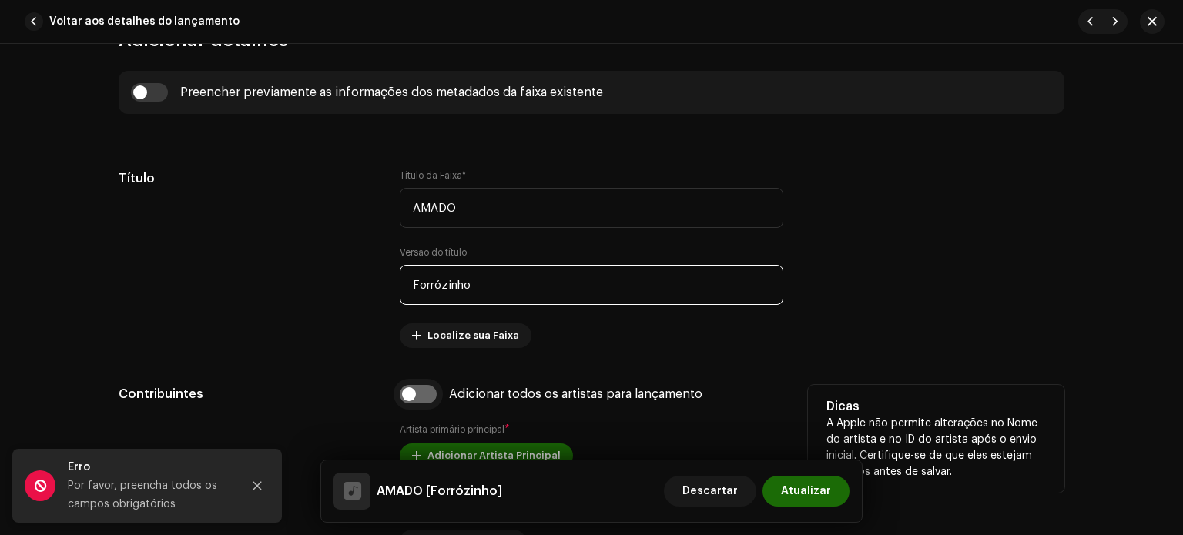
type input "Forrózinho"
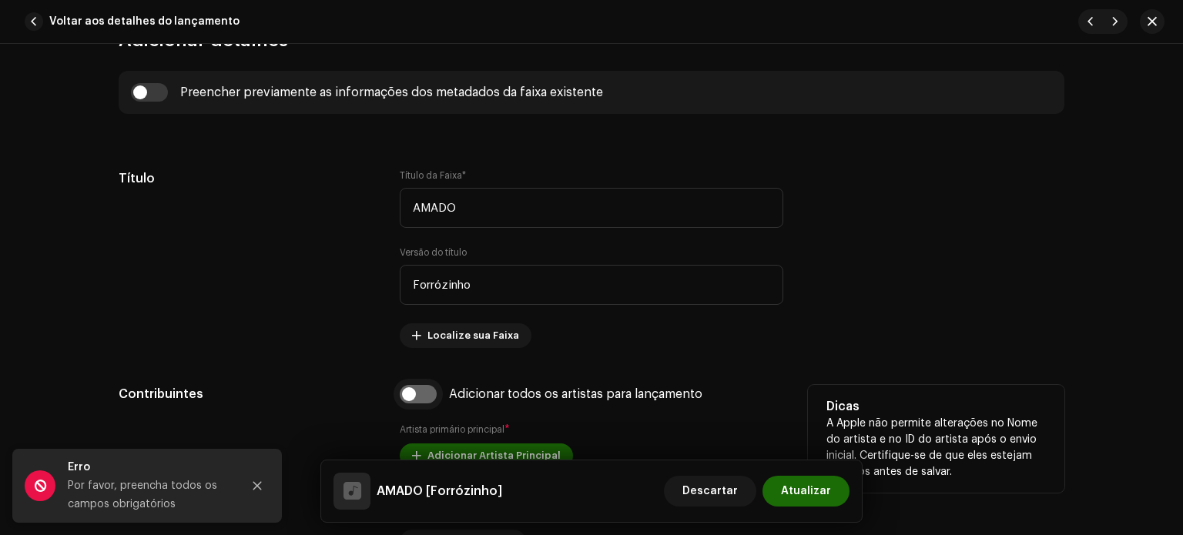
click at [428, 394] on input "checkbox" at bounding box center [418, 394] width 37 height 18
checkbox input "true"
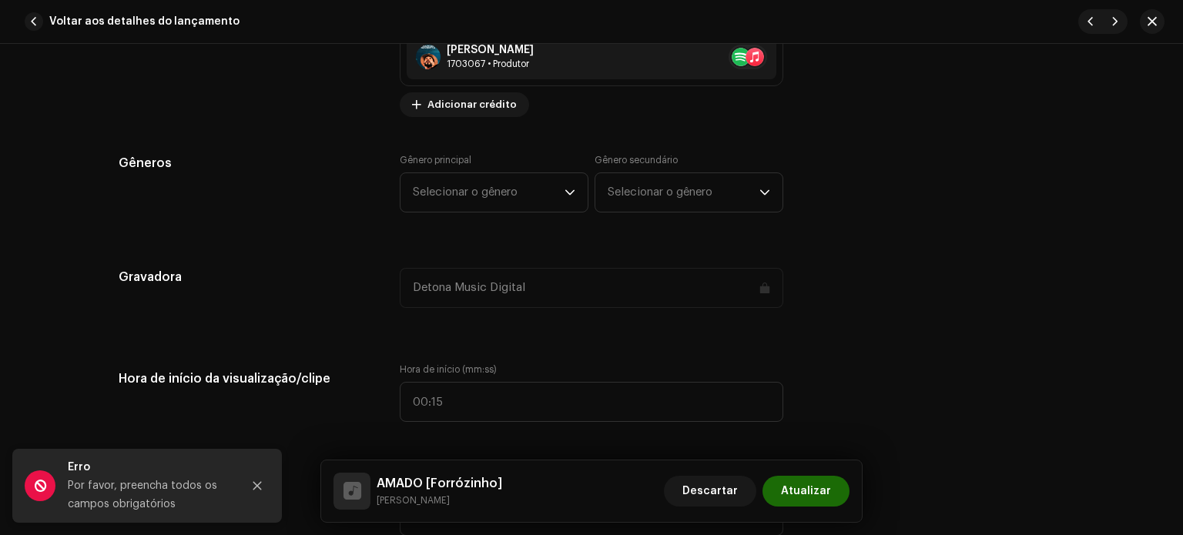
scroll to position [1417, 0]
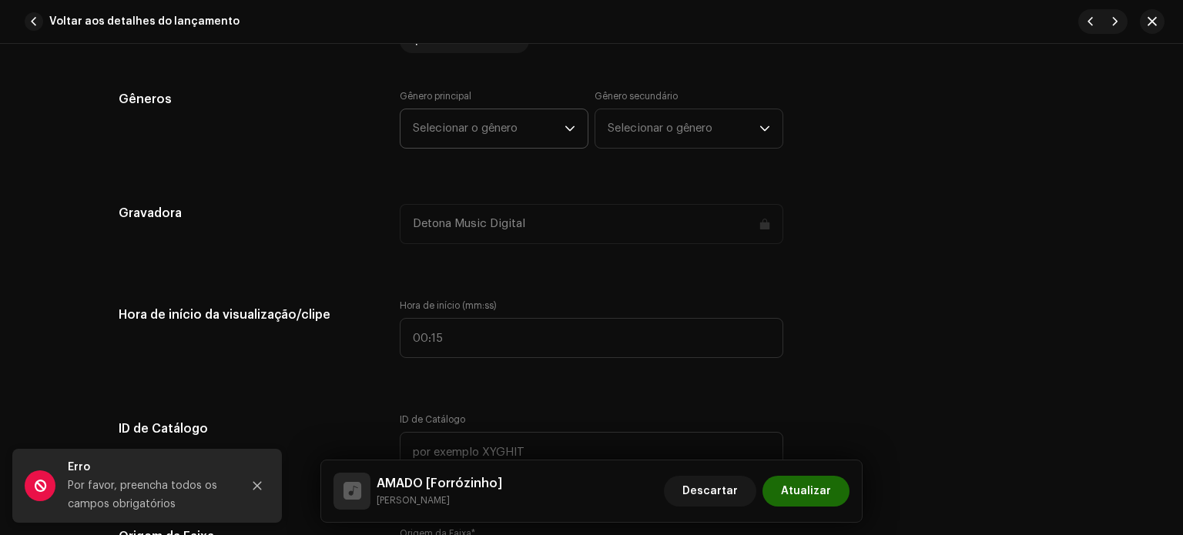
click at [559, 122] on span "Selecionar o gênero" at bounding box center [489, 128] width 152 height 39
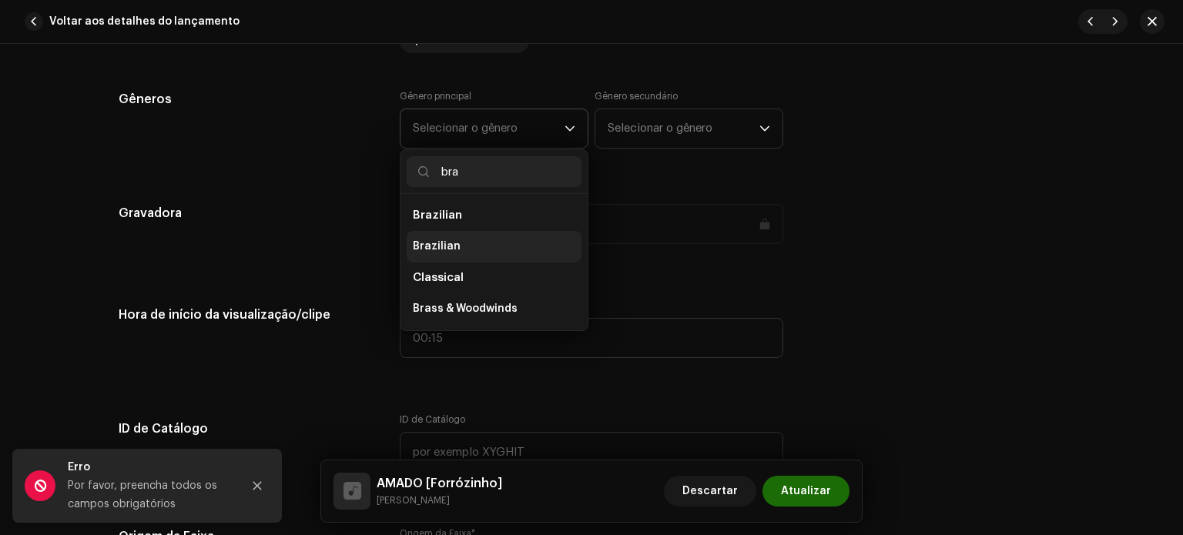
type input "bra"
click at [453, 250] on li "Brazilian" at bounding box center [494, 246] width 175 height 31
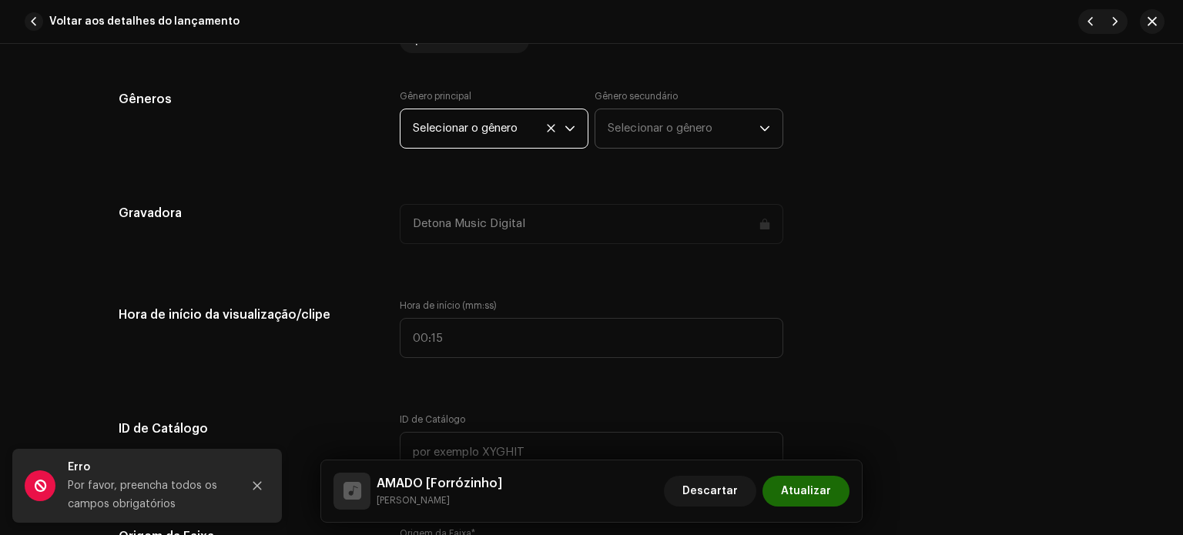
click at [739, 121] on span "Selecionar o gênero" at bounding box center [684, 128] width 152 height 39
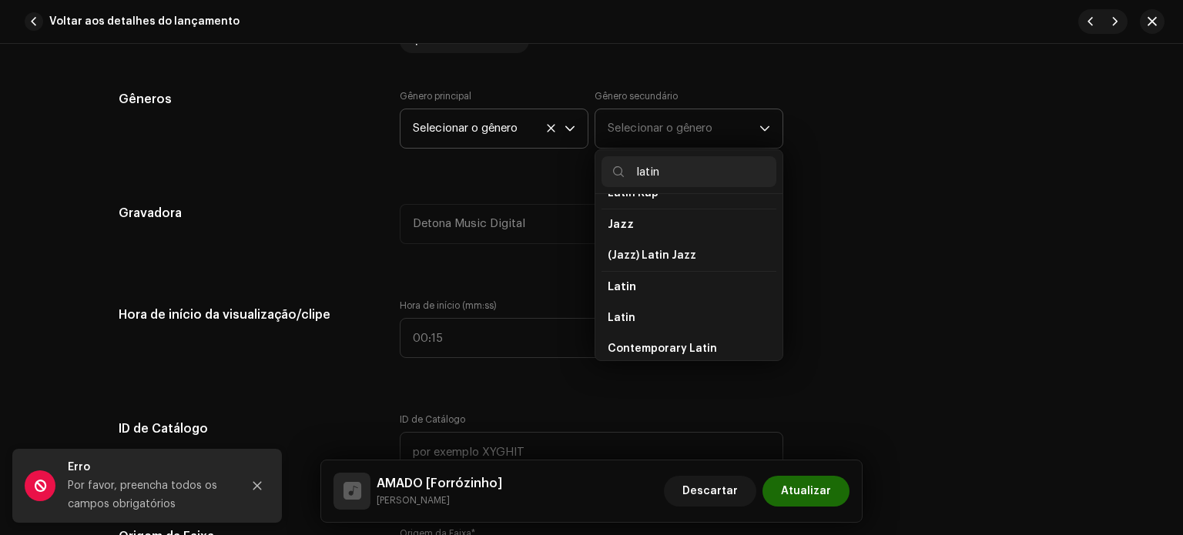
scroll to position [77, 0]
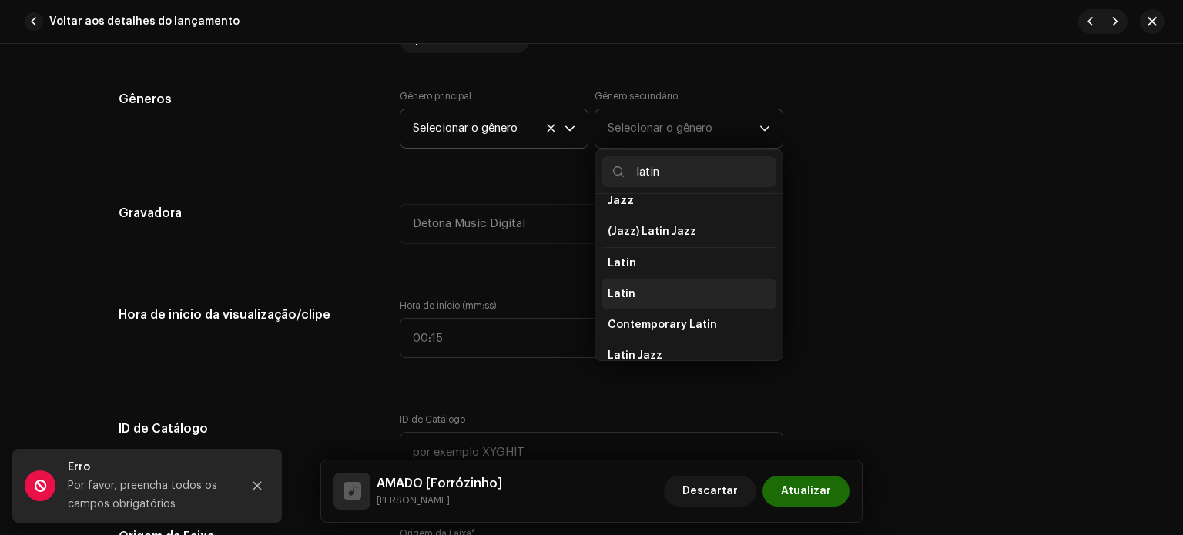
type input "latin"
click at [632, 295] on li "Latin" at bounding box center [689, 294] width 175 height 31
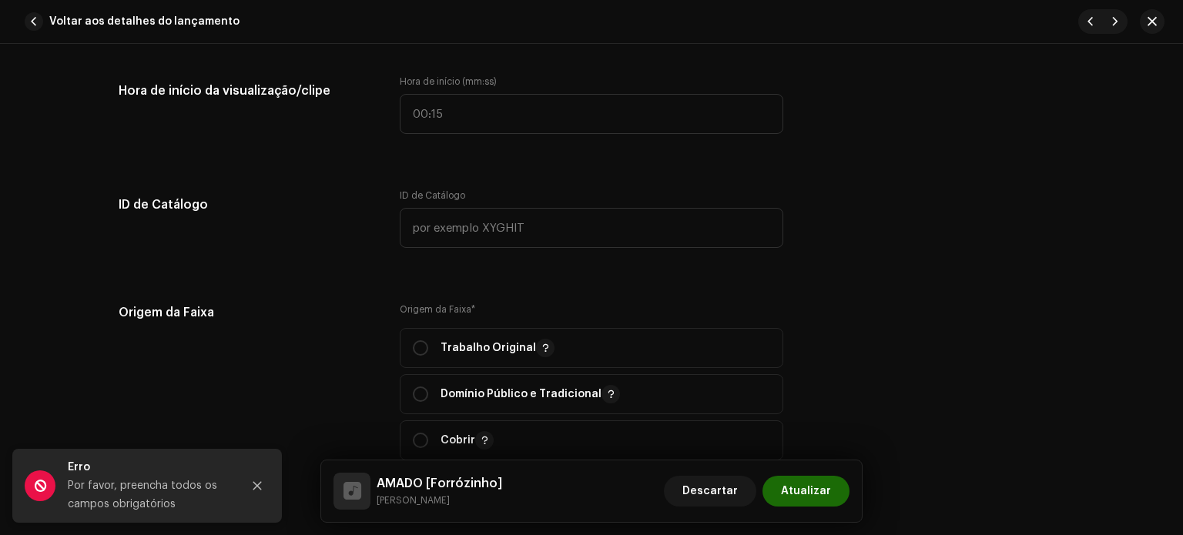
scroll to position [1724, 0]
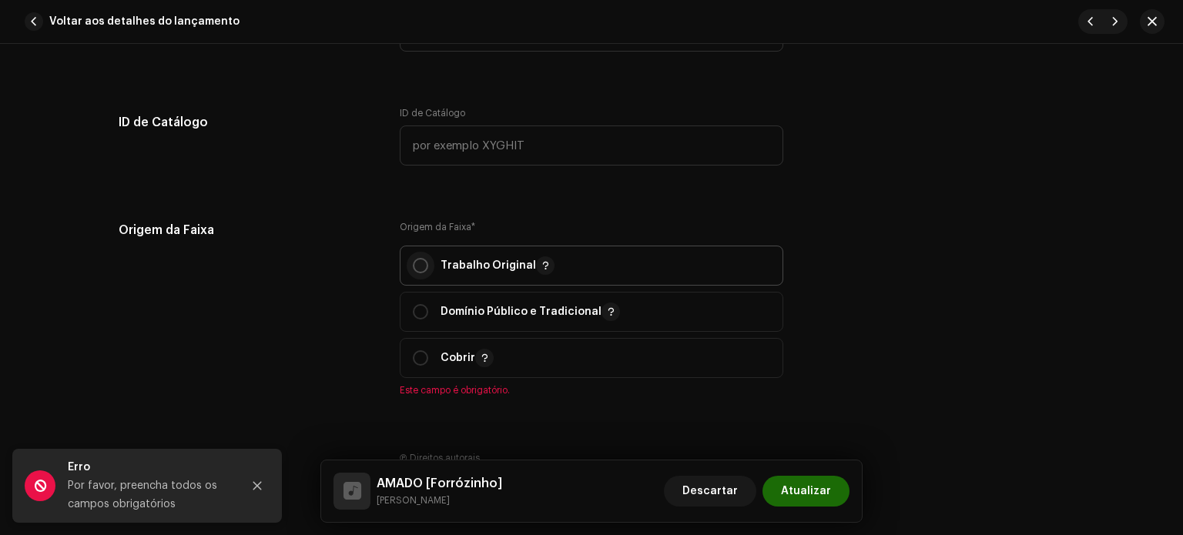
click at [419, 266] on input "radio" at bounding box center [420, 265] width 15 height 15
radio input "true"
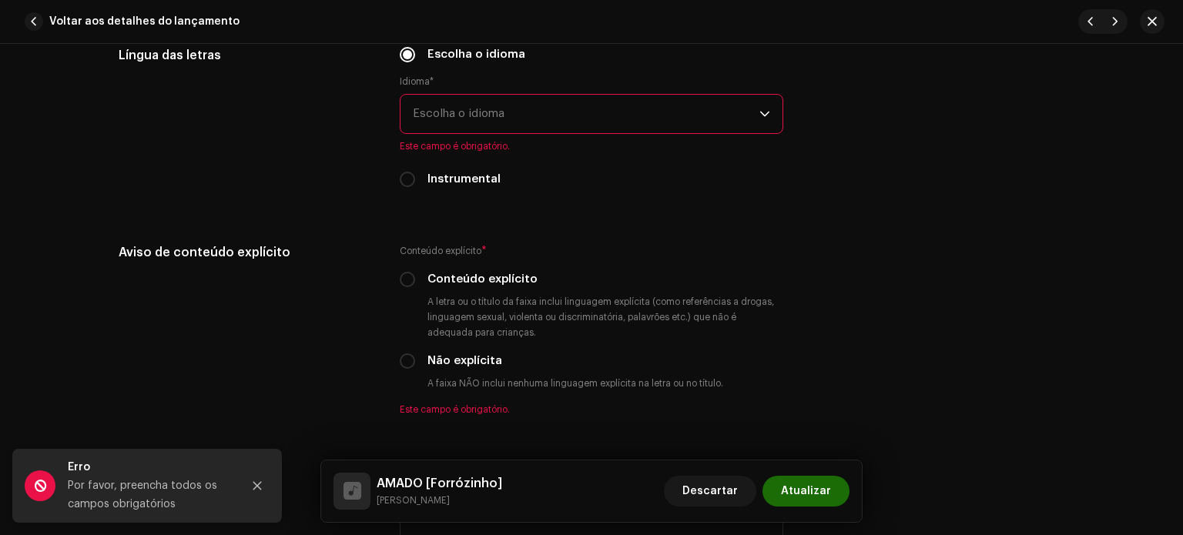
scroll to position [2576, 0]
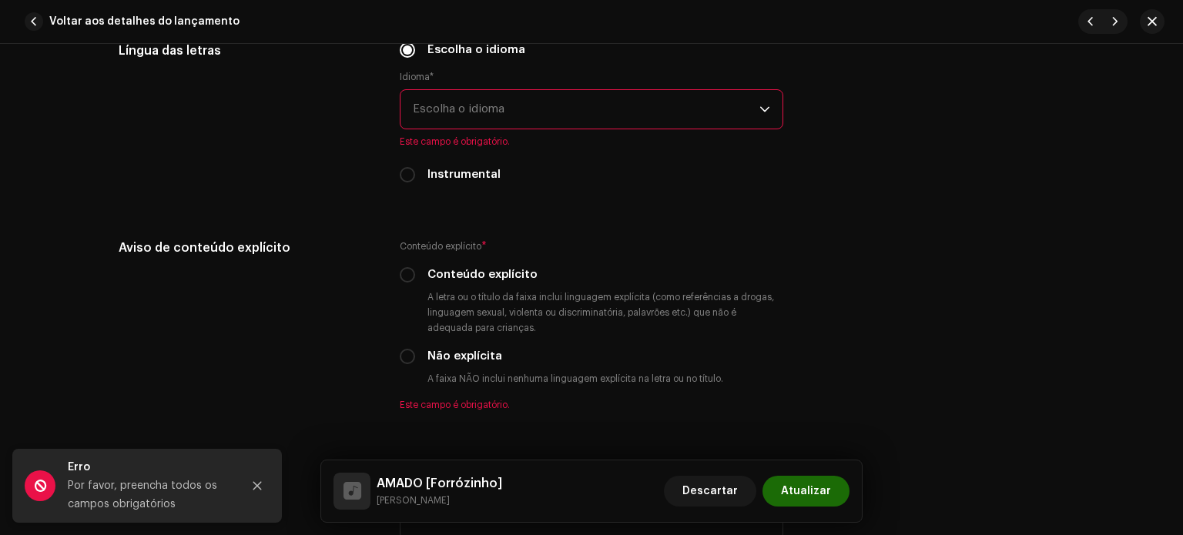
click at [575, 119] on span "Escolha o idioma" at bounding box center [586, 109] width 347 height 39
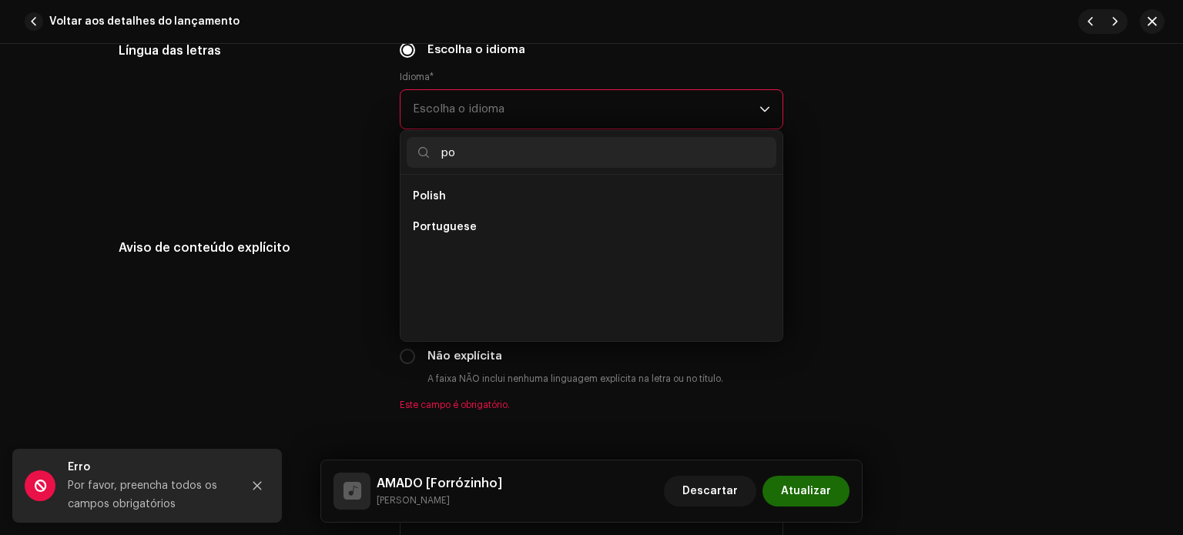
scroll to position [0, 0]
type input "po"
click at [442, 230] on span "Portuguese" at bounding box center [445, 227] width 64 height 15
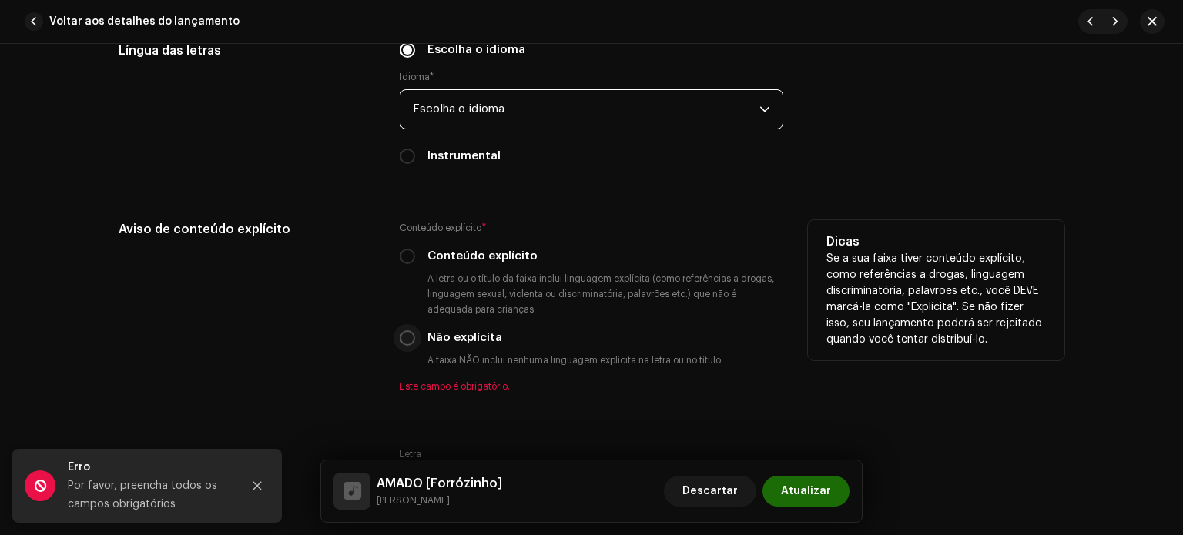
click at [407, 340] on input "Não explícita" at bounding box center [407, 337] width 15 height 15
radio input "true"
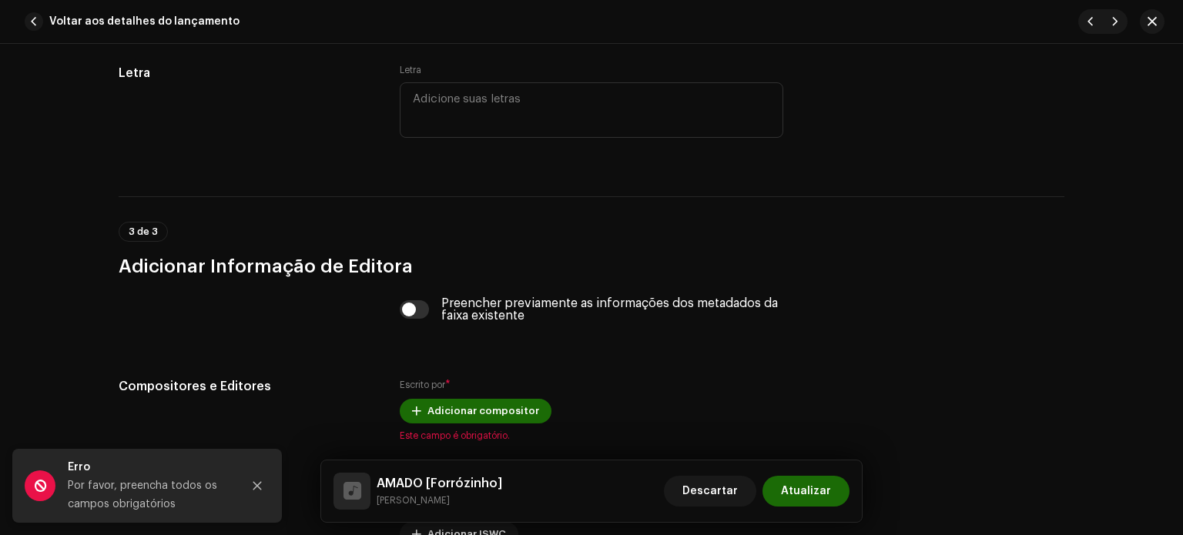
scroll to position [2987, 0]
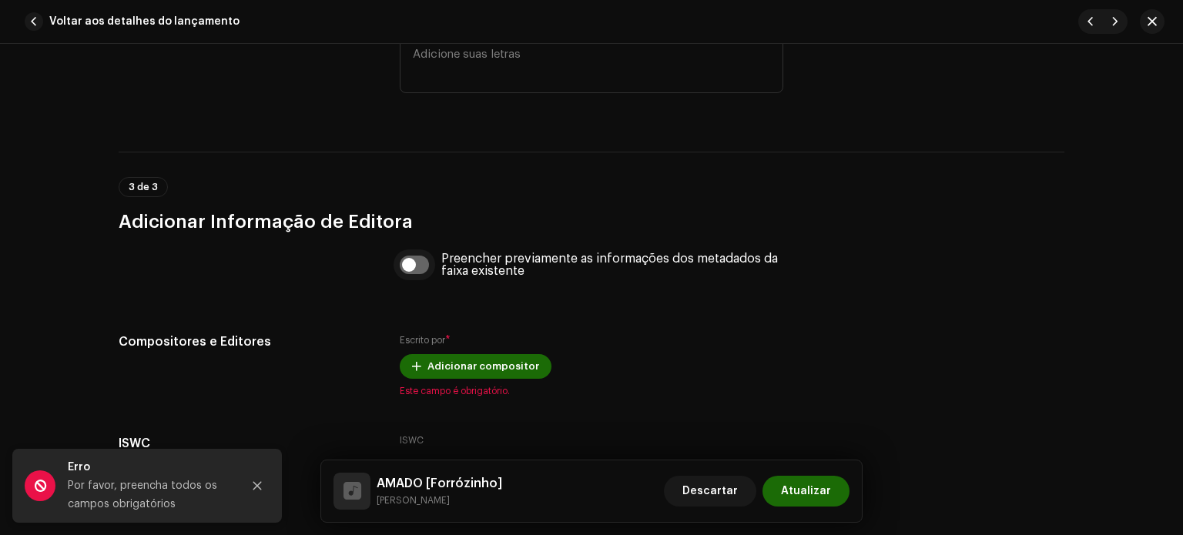
click at [417, 267] on input "checkbox" at bounding box center [415, 265] width 30 height 18
checkbox input "true"
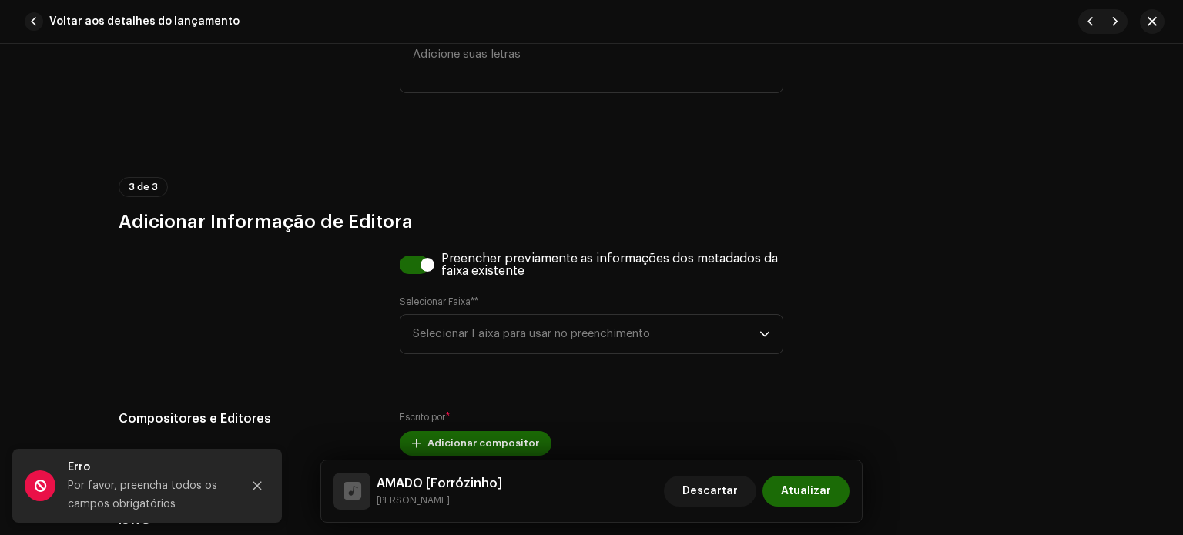
scroll to position [3182, 0]
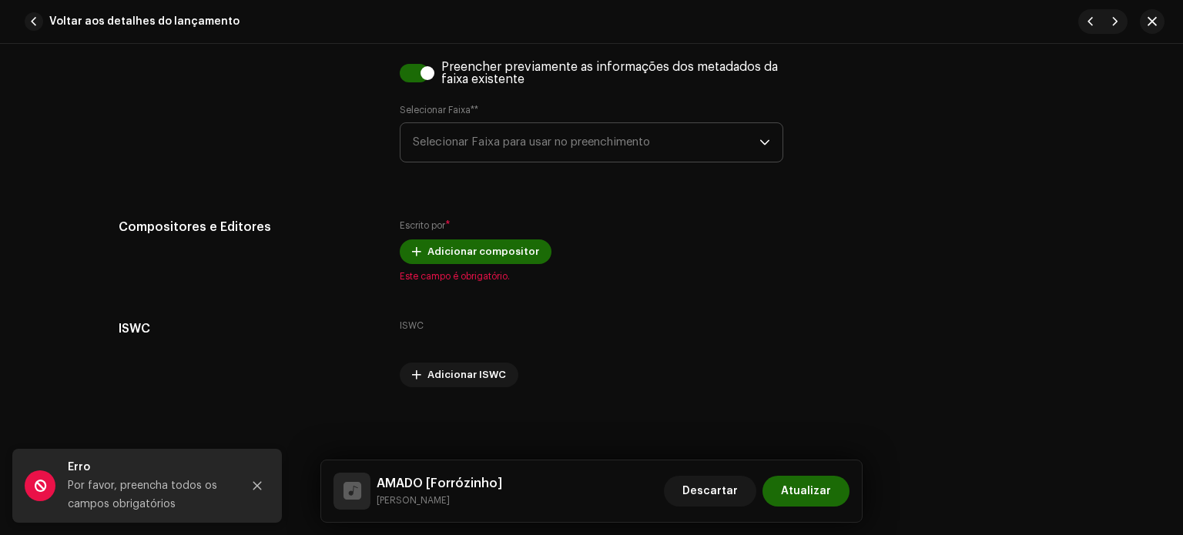
click at [538, 145] on font "Selecionar Faixa para usar no preenchimento" at bounding box center [531, 142] width 237 height 12
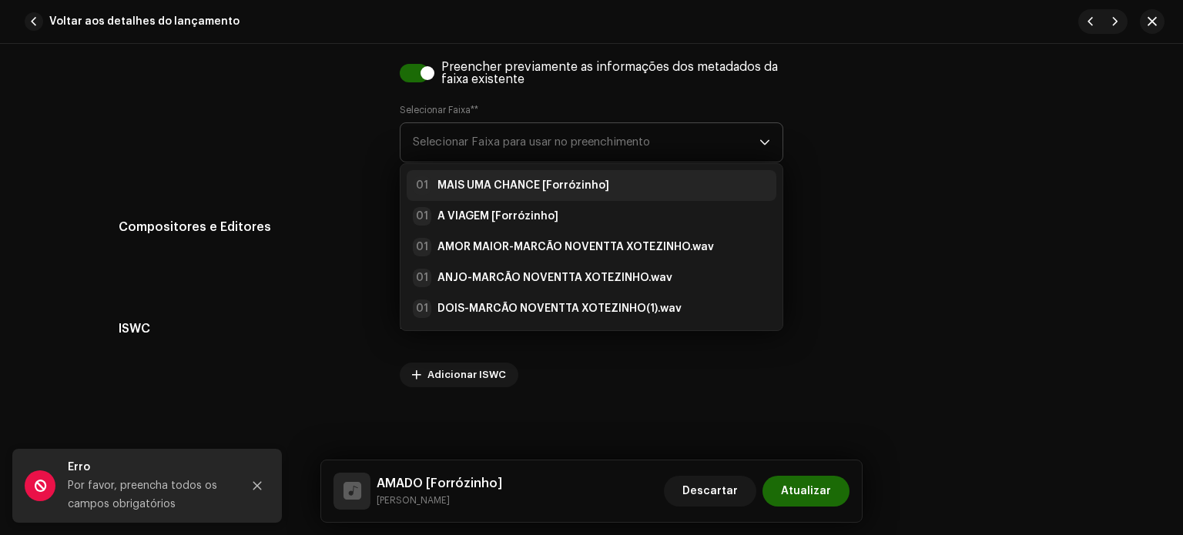
click at [477, 188] on strong "MAIS UMA CHANCE [Forrózinho]" at bounding box center [523, 185] width 172 height 15
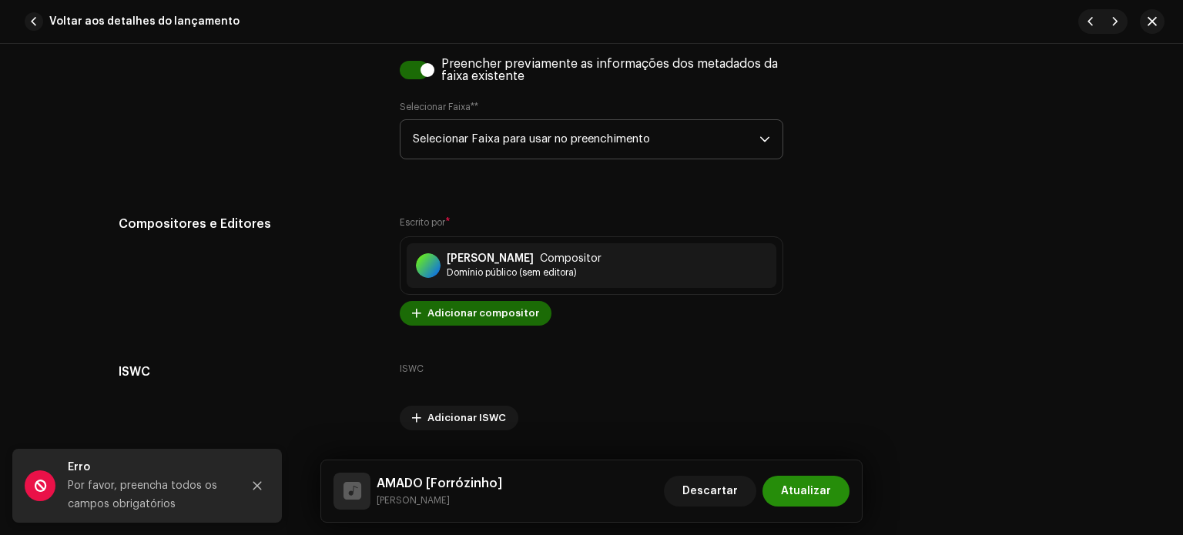
click at [779, 488] on button "Atualizar" at bounding box center [805, 491] width 87 height 31
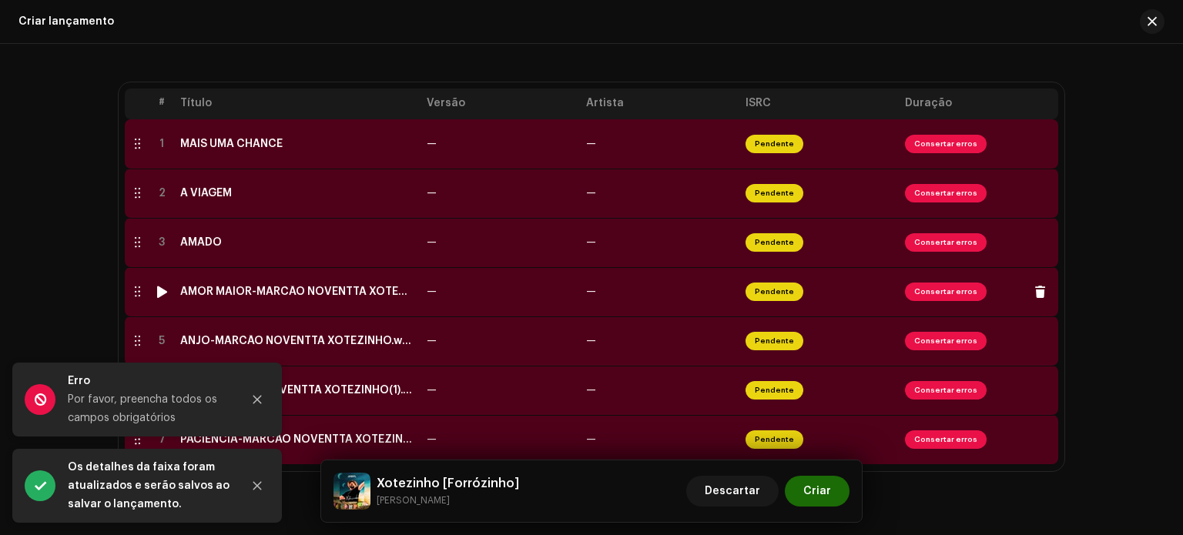
click at [250, 297] on div "AMOR MAIOR-MARCÃO NOVENTTA XOTEZINHO.wav" at bounding box center [297, 292] width 234 height 12
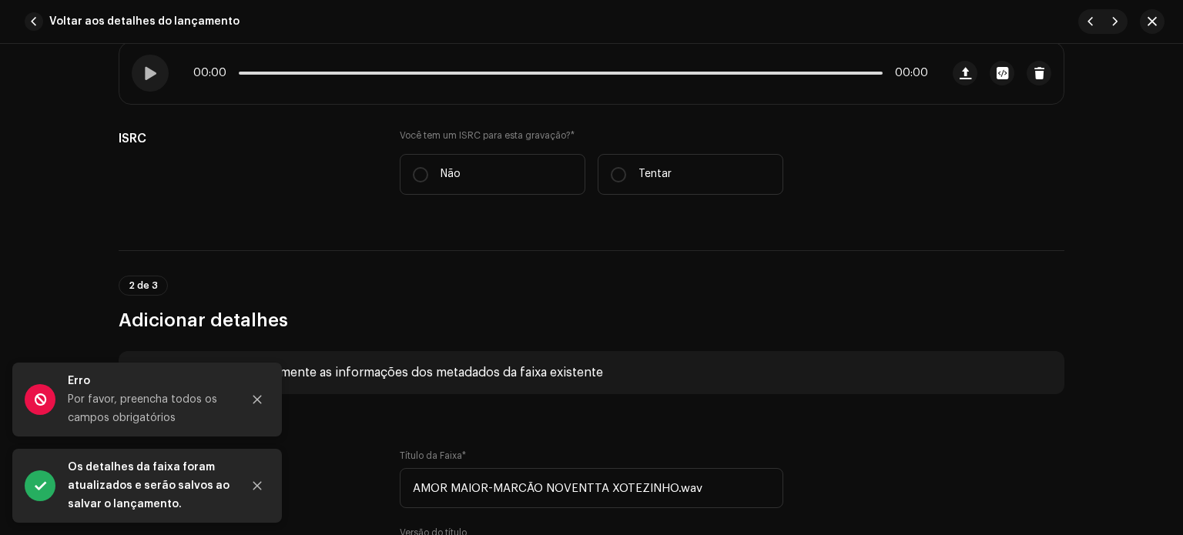
scroll to position [323, 0]
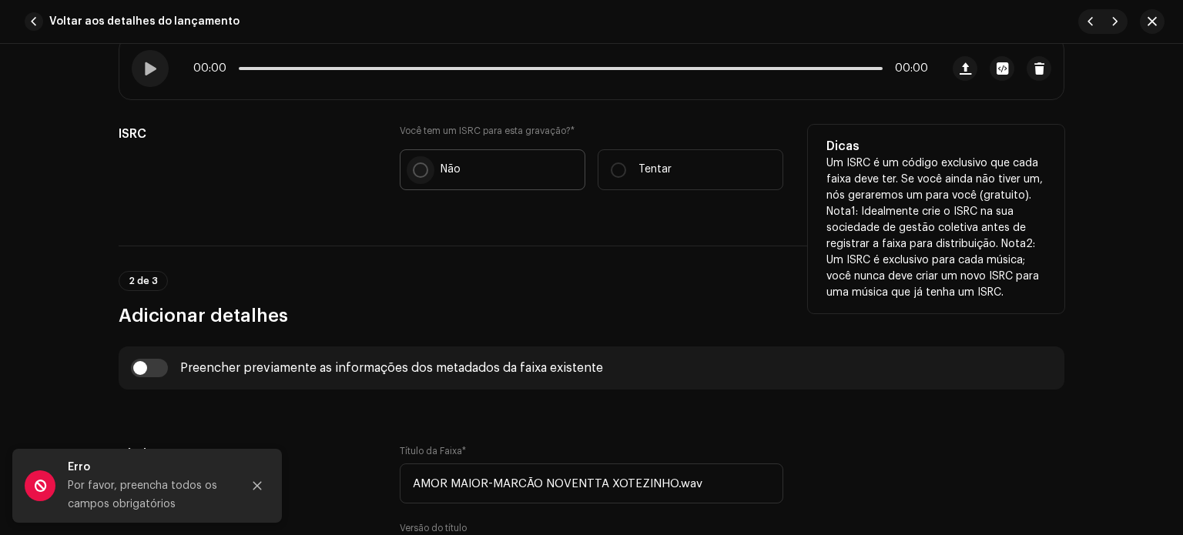
click at [413, 169] on input "Não" at bounding box center [420, 170] width 15 height 15
radio input "true"
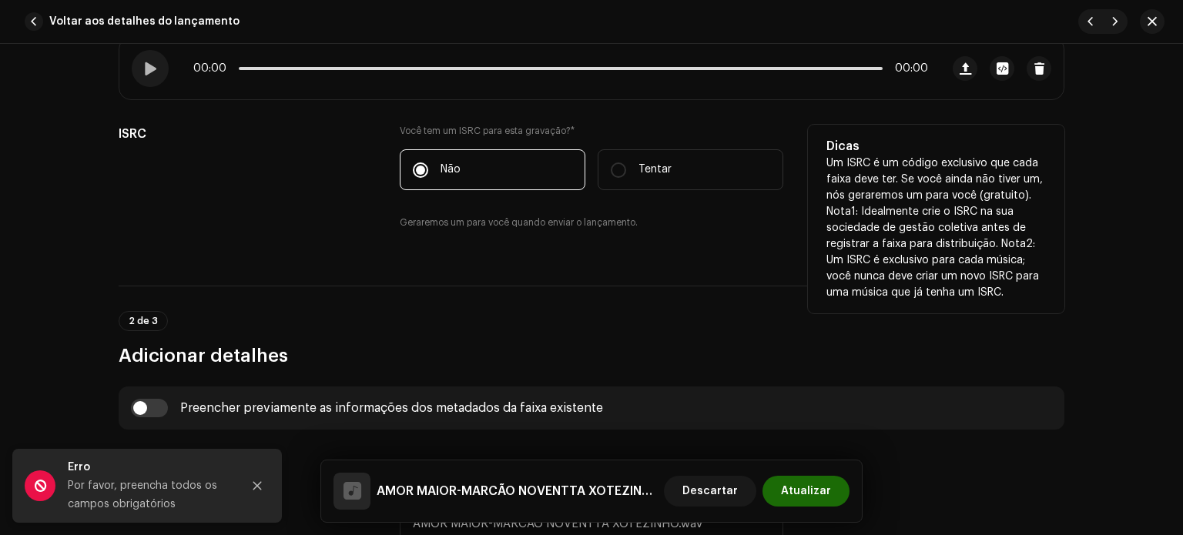
click at [615, 219] on font "Geraremos um para você quando enviar o lançamento." at bounding box center [519, 222] width 238 height 9
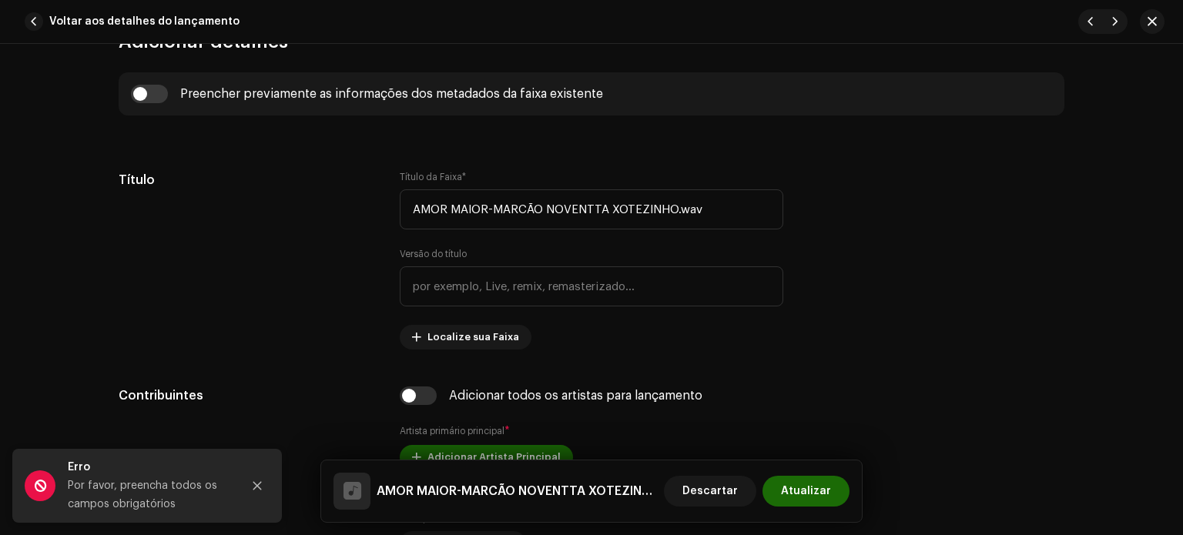
scroll to position [642, 0]
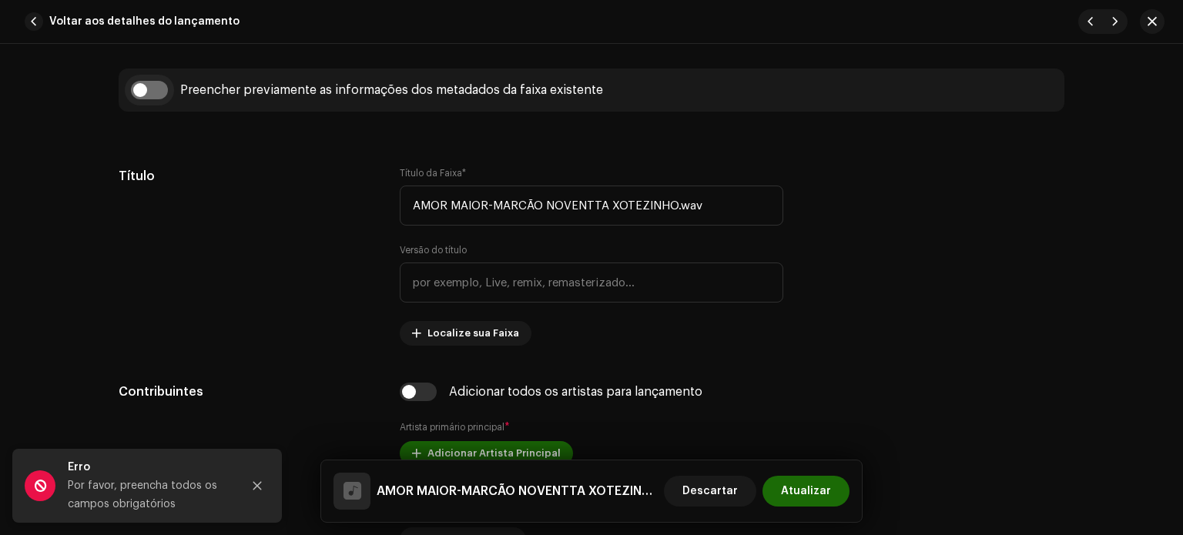
click at [154, 89] on input "checkbox" at bounding box center [149, 90] width 37 height 18
checkbox input "true"
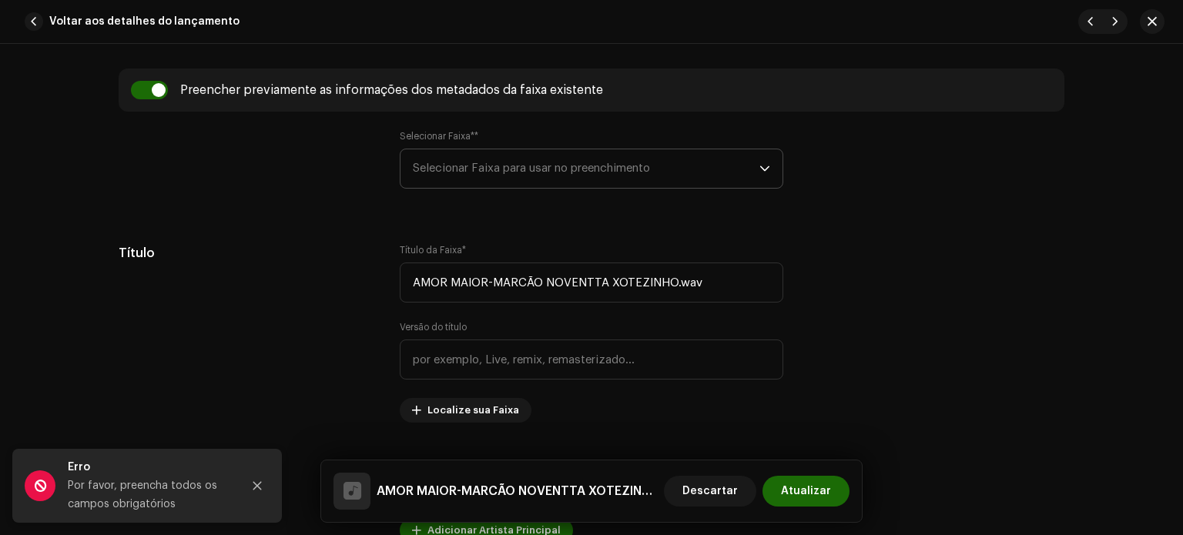
click at [521, 174] on span "Selecionar Faixa para usar no preenchimento" at bounding box center [586, 168] width 347 height 39
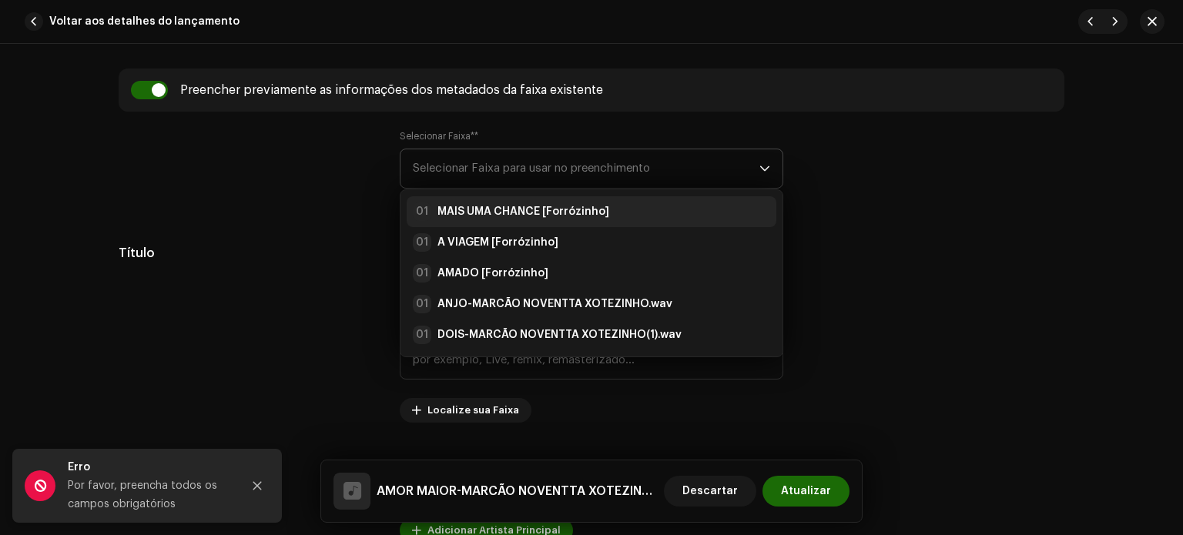
click at [503, 214] on strong "MAIS UMA CHANCE [Forrózinho]" at bounding box center [523, 211] width 172 height 15
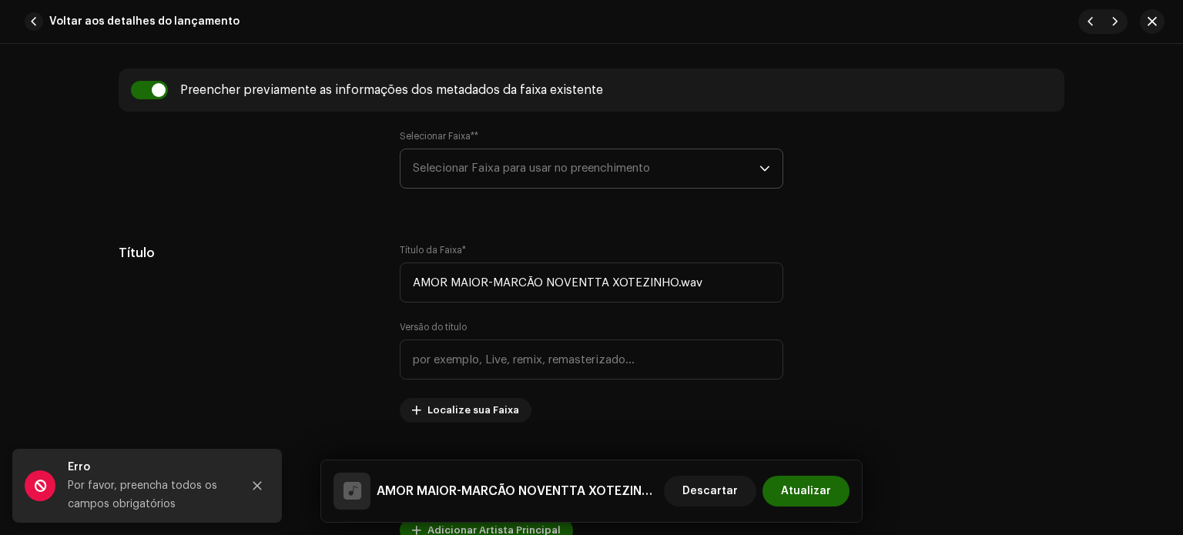
type input "MAIS UMA CHANCE"
type input "Forrózinho"
radio input "true"
type input "Detona Music Digital"
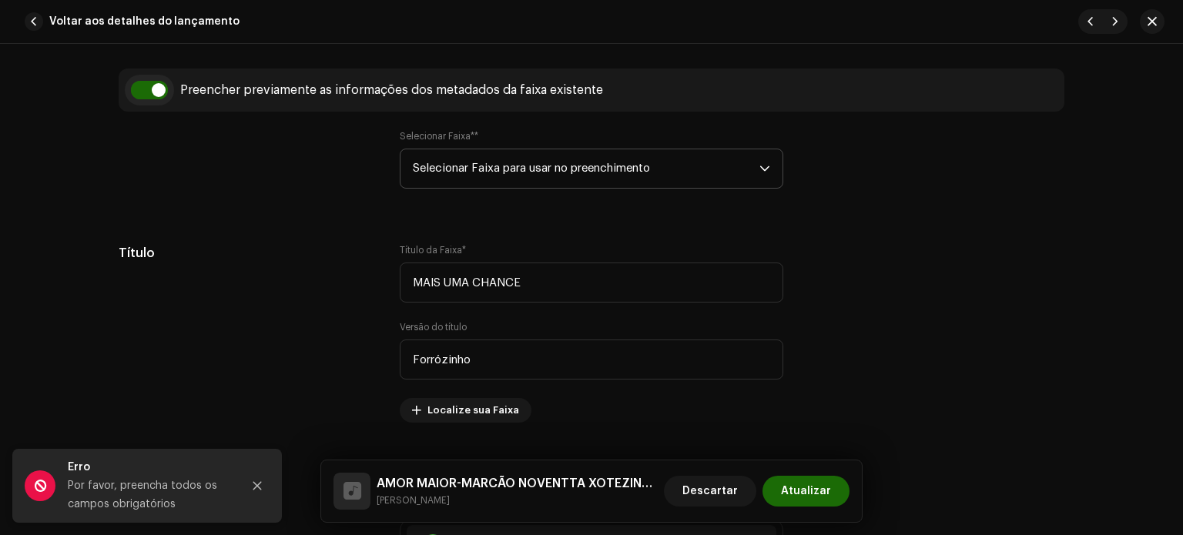
click at [147, 95] on input "checkbox" at bounding box center [149, 90] width 37 height 18
checkbox input "false"
type input "AMOR MAIOR-MARCÃO NOVENTTA XOTEZINHO.wav"
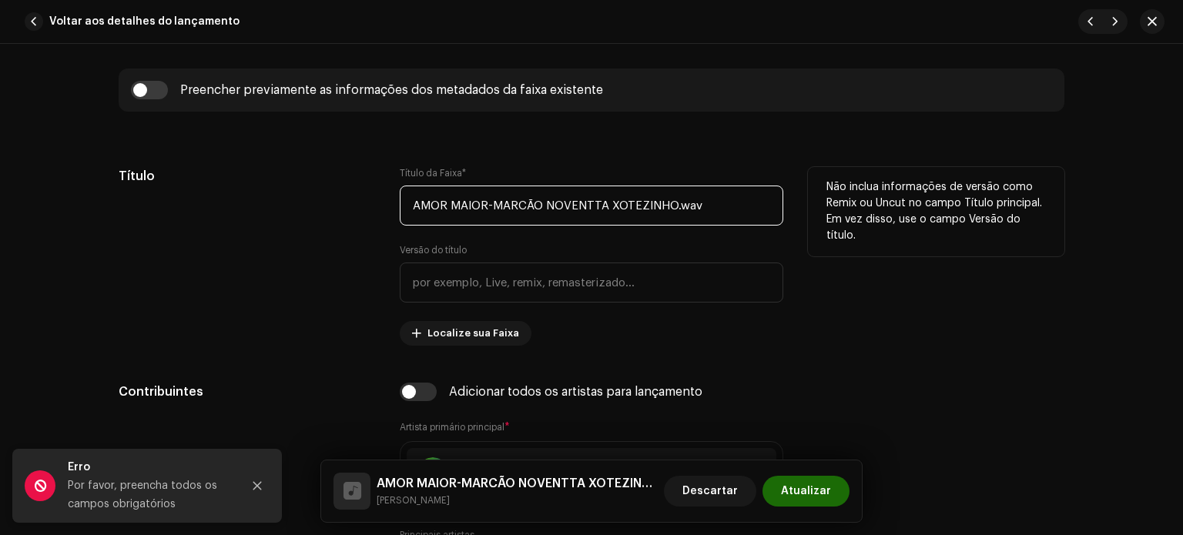
drag, startPoint x: 484, startPoint y: 203, endPoint x: 338, endPoint y: 182, distance: 147.0
click at [338, 182] on div "Título Título da Faixa * AMOR MAIOR-MARCÃO NOVENTTA XOTEZINHO.wav Versão do tít…" at bounding box center [592, 256] width 946 height 179
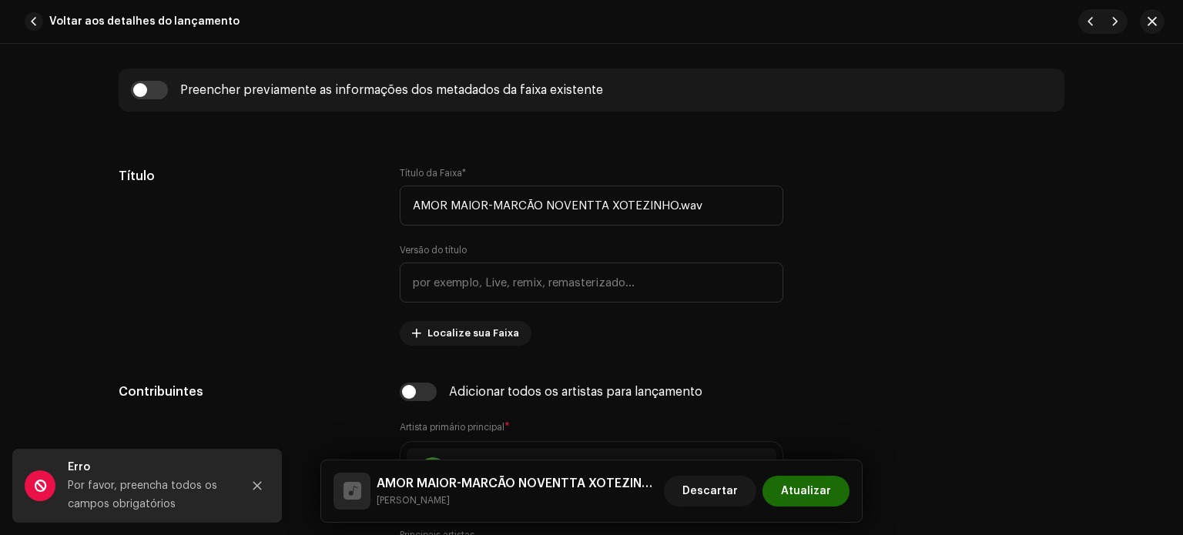
click at [165, 93] on div "Preencher previamente as informações dos metadados da faixa existente" at bounding box center [591, 90] width 921 height 18
click at [148, 94] on input "checkbox" at bounding box center [149, 90] width 37 height 18
checkbox input "true"
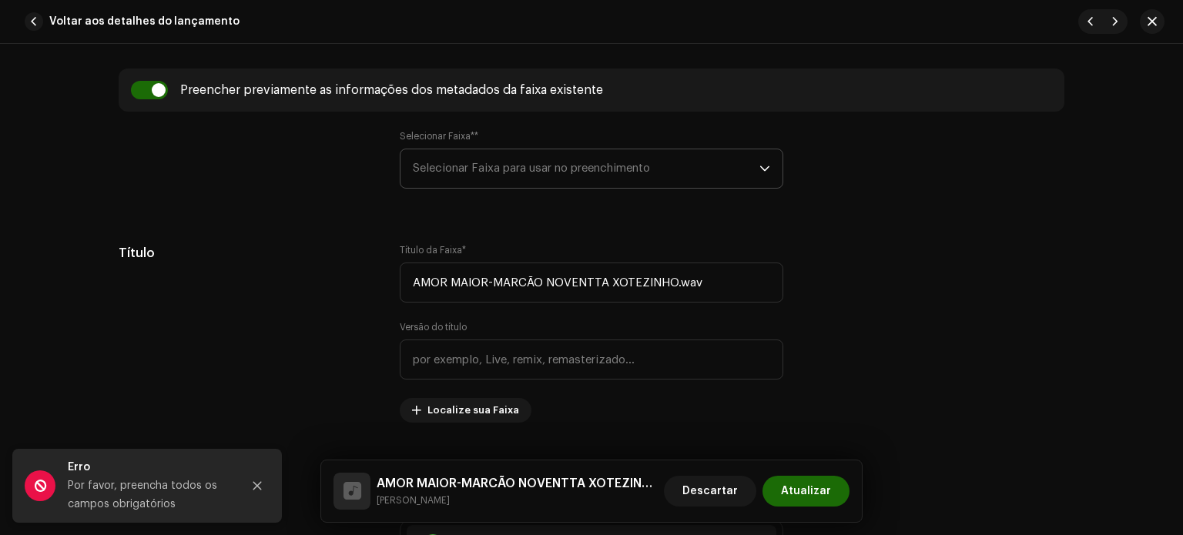
click at [476, 172] on font "Selecionar Faixa para usar no preenchimento" at bounding box center [531, 169] width 237 height 12
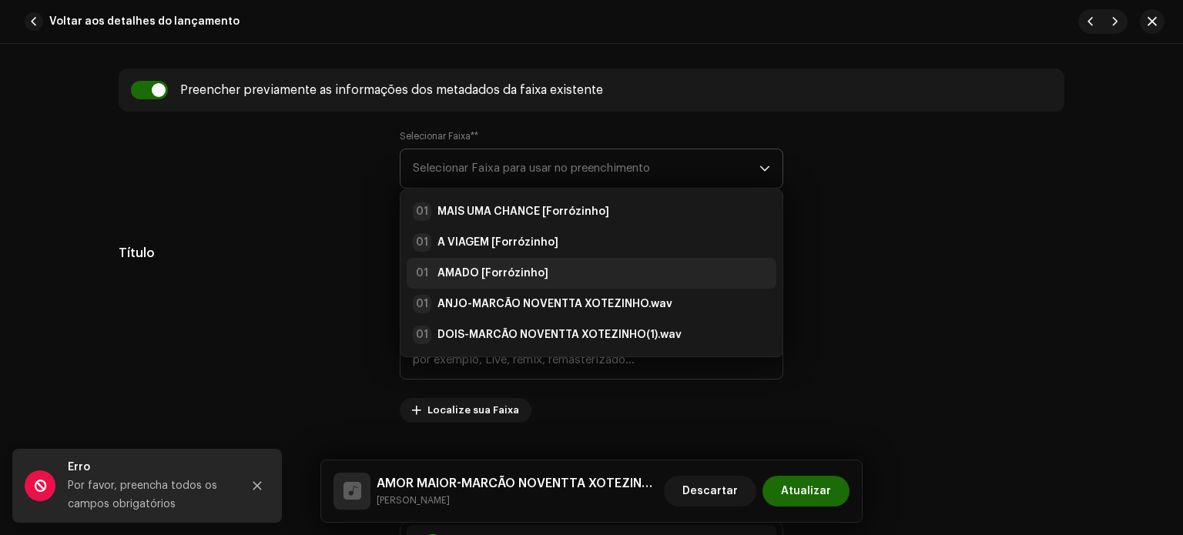
click at [484, 273] on strong "AMADO [Forrózinho]" at bounding box center [492, 273] width 111 height 15
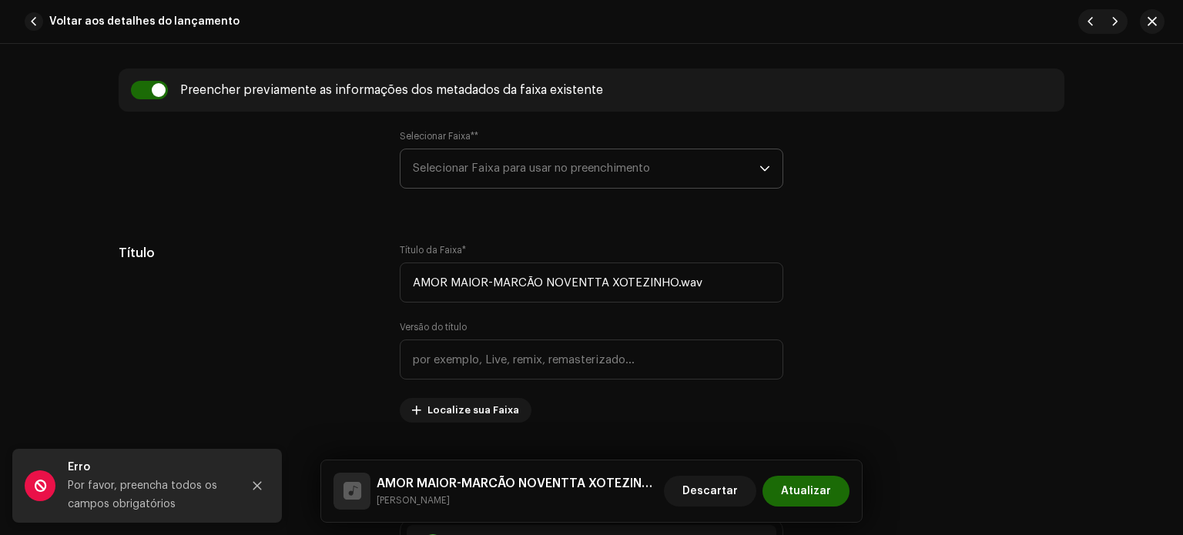
type input "AMADO"
type input "Forrózinho"
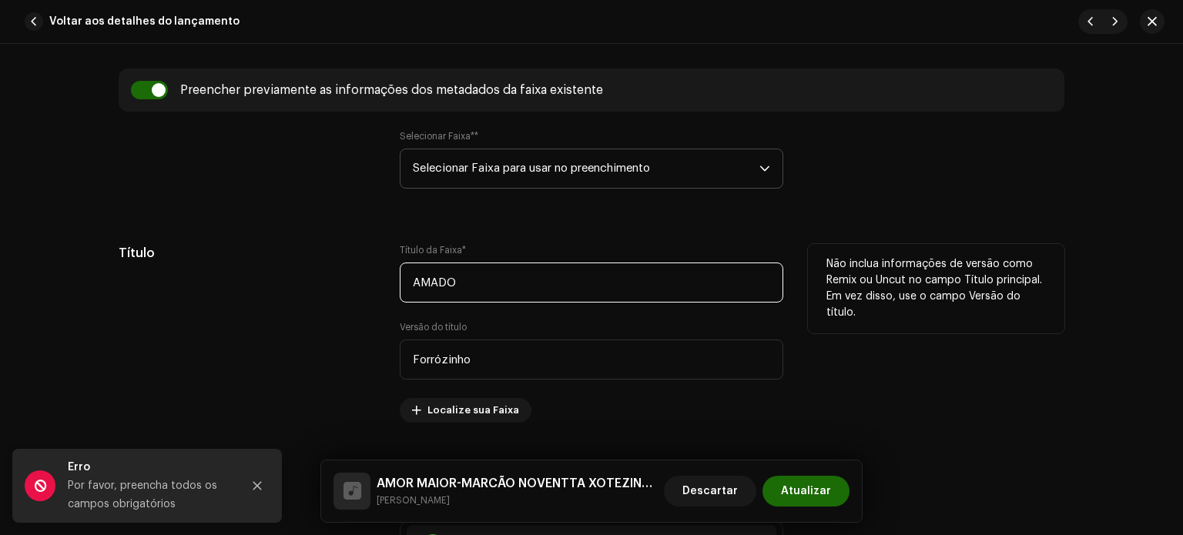
drag, startPoint x: 476, startPoint y: 290, endPoint x: 375, endPoint y: 273, distance: 102.3
click at [377, 277] on div "Título Título da Faixa * AMADO Versão do título Forrózinho Localize sua Faixa N…" at bounding box center [592, 333] width 946 height 179
paste input "OR MAIOR"
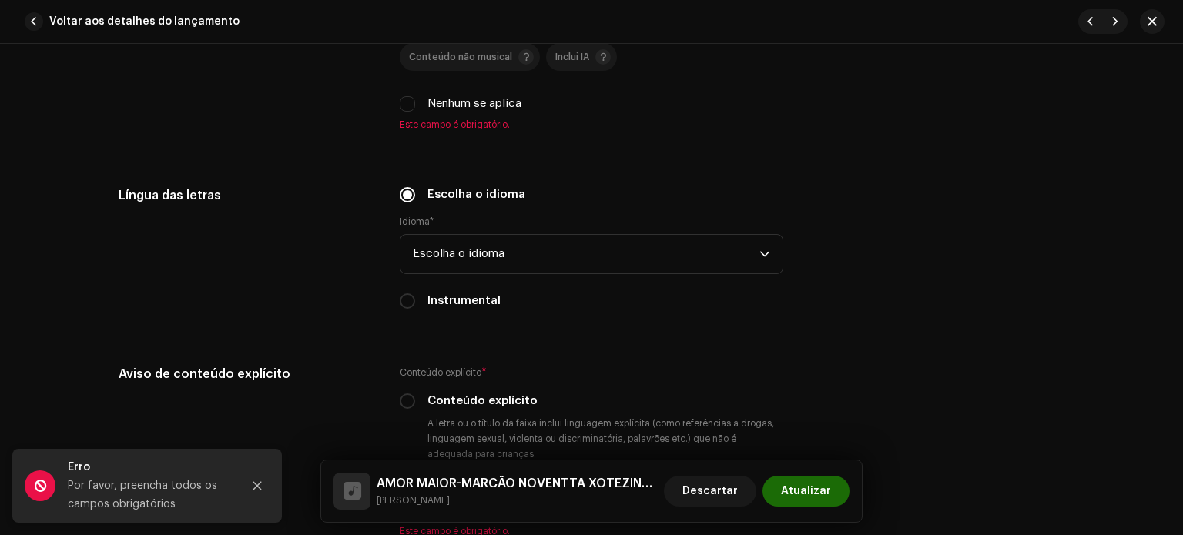
scroll to position [2511, 0]
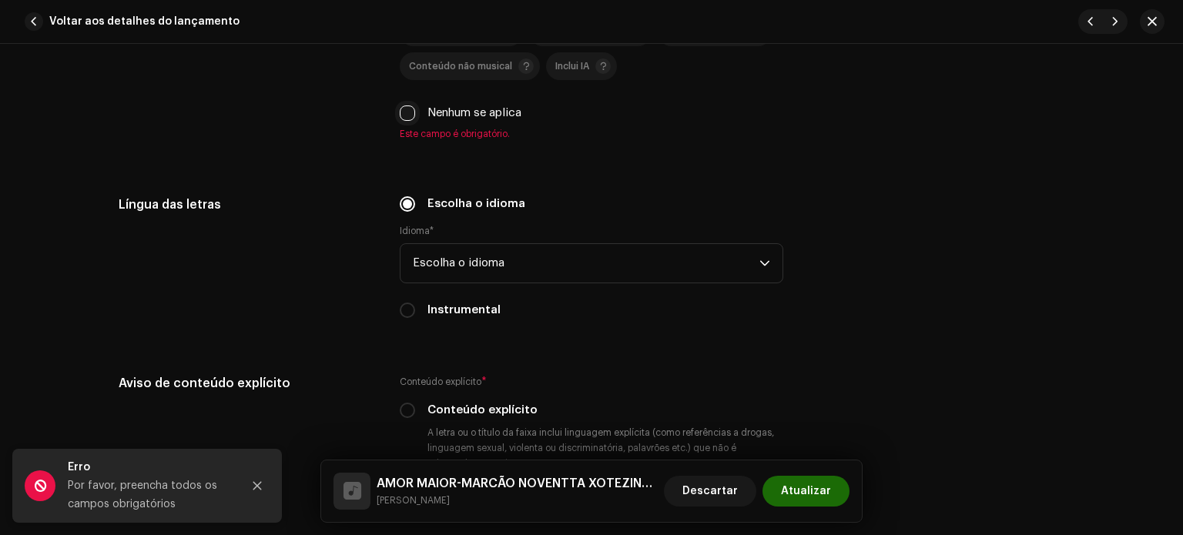
type input "AMOR MAIOR"
click at [404, 115] on input "Nenhum se aplica" at bounding box center [407, 113] width 15 height 15
checkbox input "true"
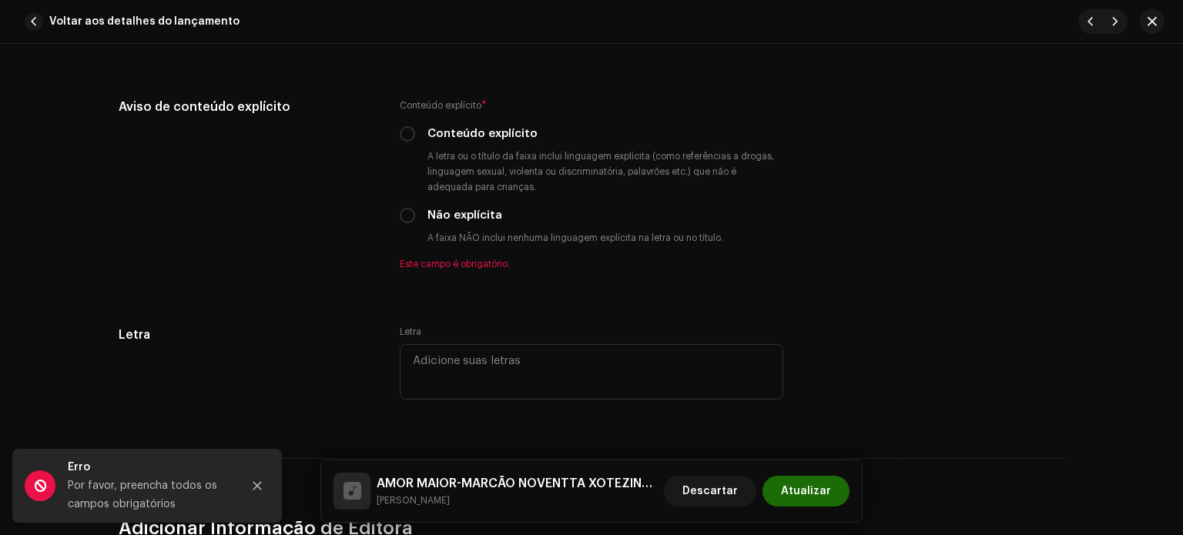
scroll to position [2930, 0]
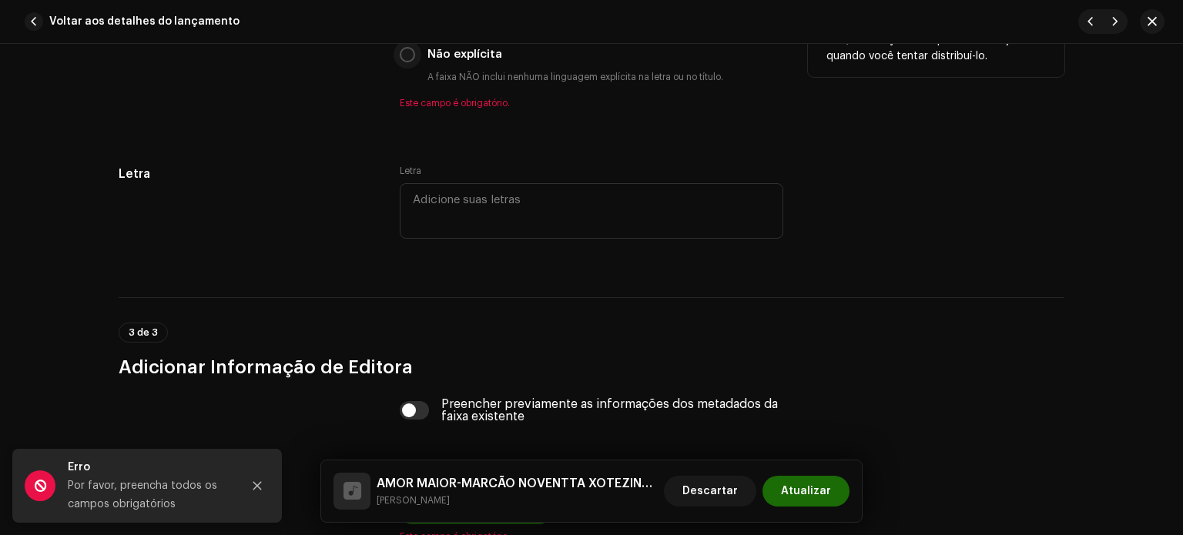
click at [400, 59] on input "Não explícita" at bounding box center [407, 54] width 15 height 15
radio input "true"
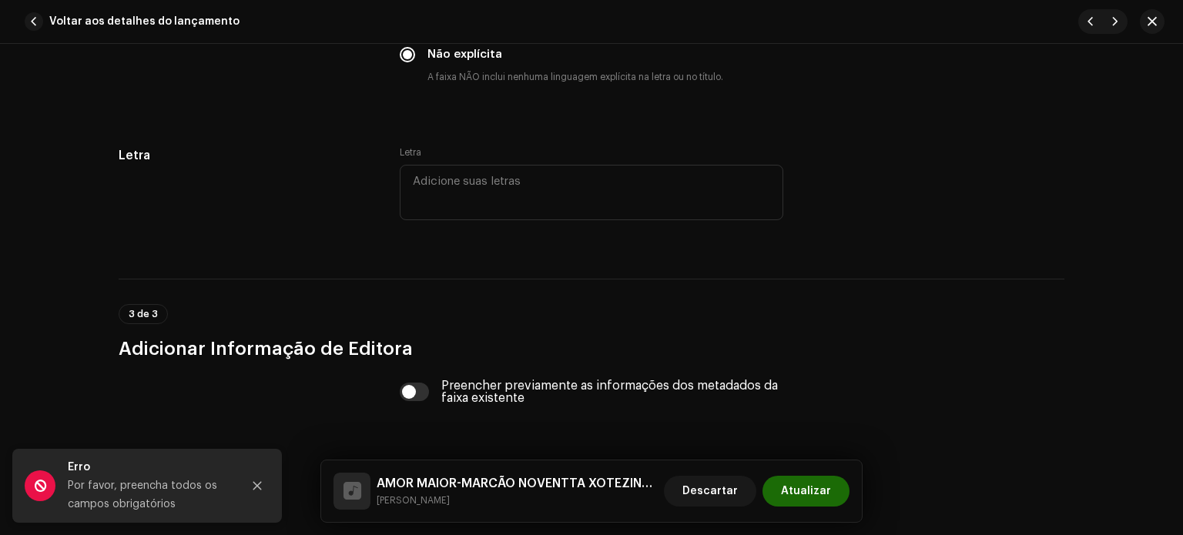
drag, startPoint x: 413, startPoint y: 394, endPoint x: 1067, endPoint y: 449, distance: 656.9
click at [413, 394] on input "checkbox" at bounding box center [415, 392] width 30 height 18
checkbox input "true"
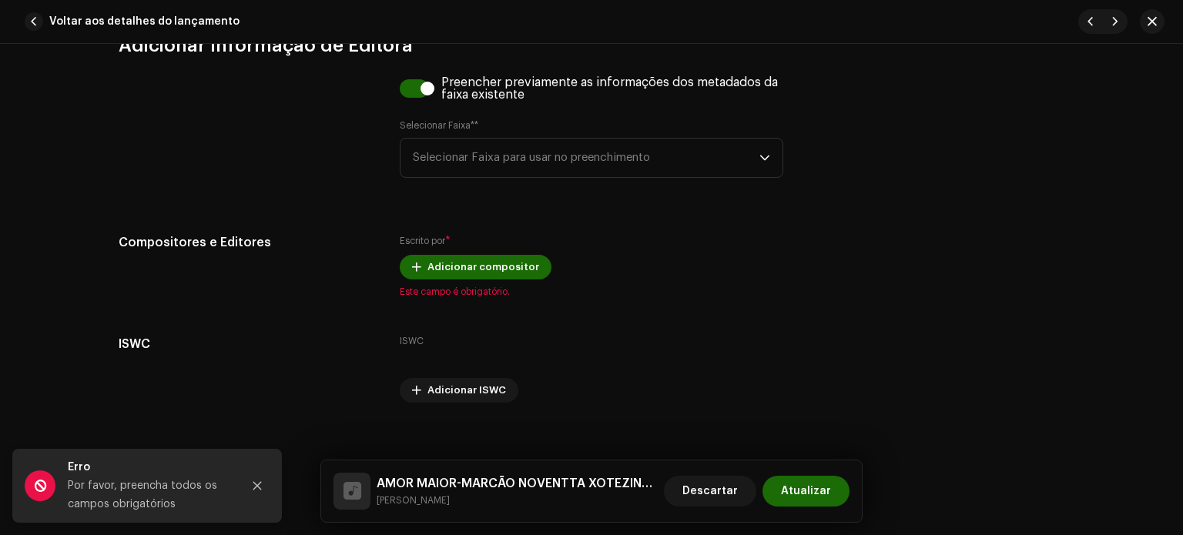
scroll to position [3253, 0]
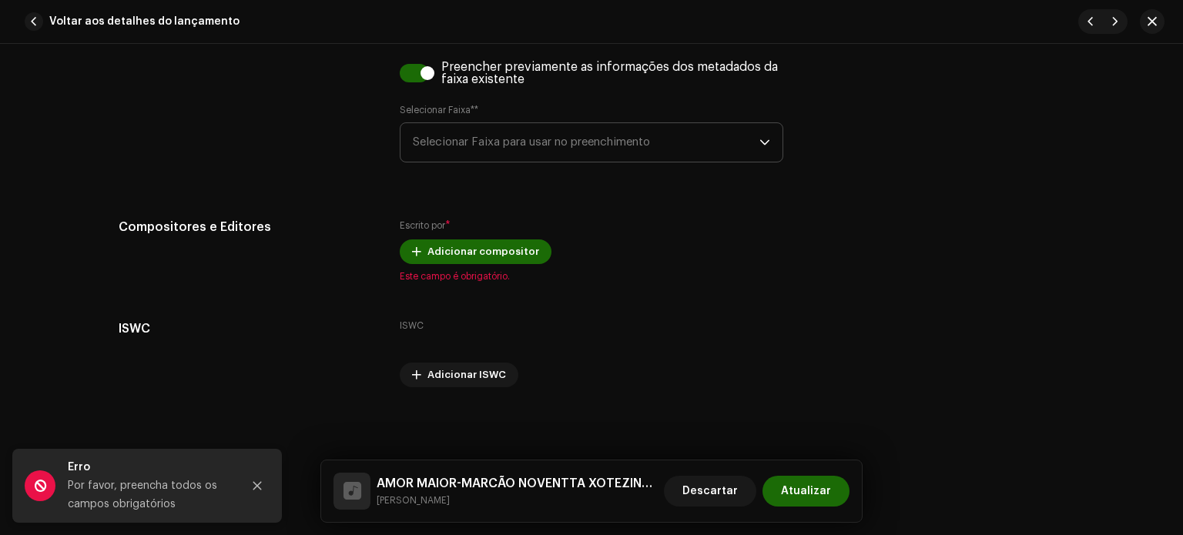
click at [490, 132] on span "Selecionar Faixa para usar no preenchimento" at bounding box center [586, 142] width 347 height 39
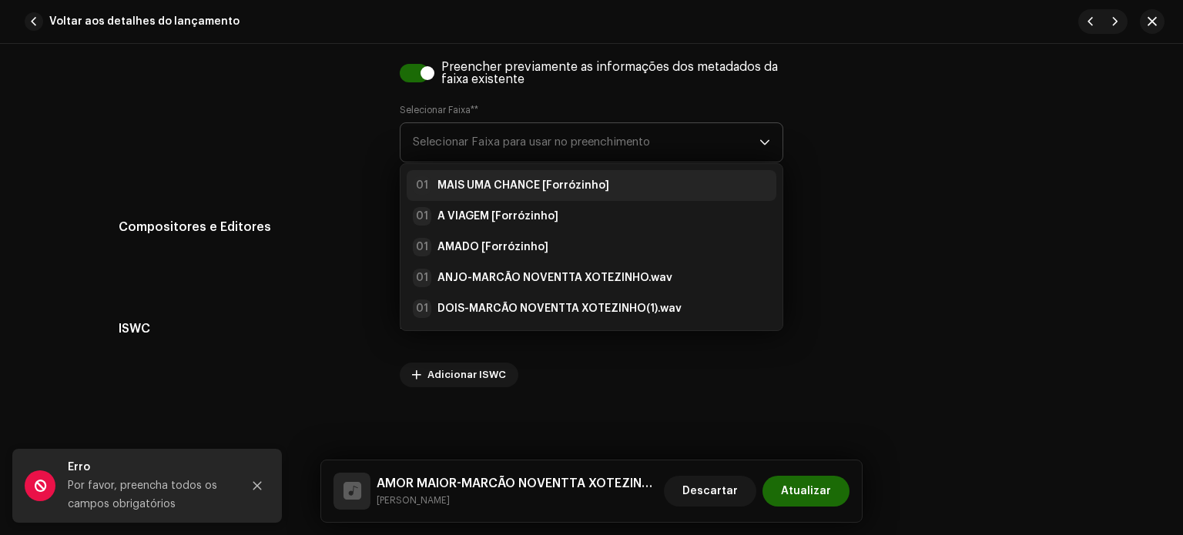
click at [481, 179] on strong "MAIS UMA CHANCE [Forrózinho]" at bounding box center [523, 185] width 172 height 15
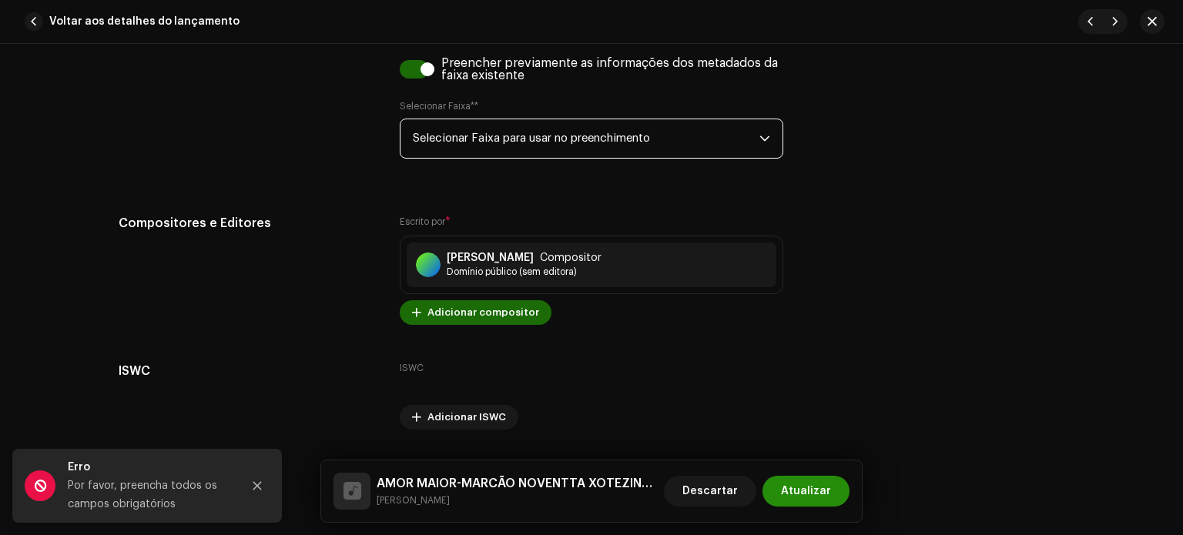
click at [820, 485] on span "Atualizar" at bounding box center [806, 491] width 50 height 31
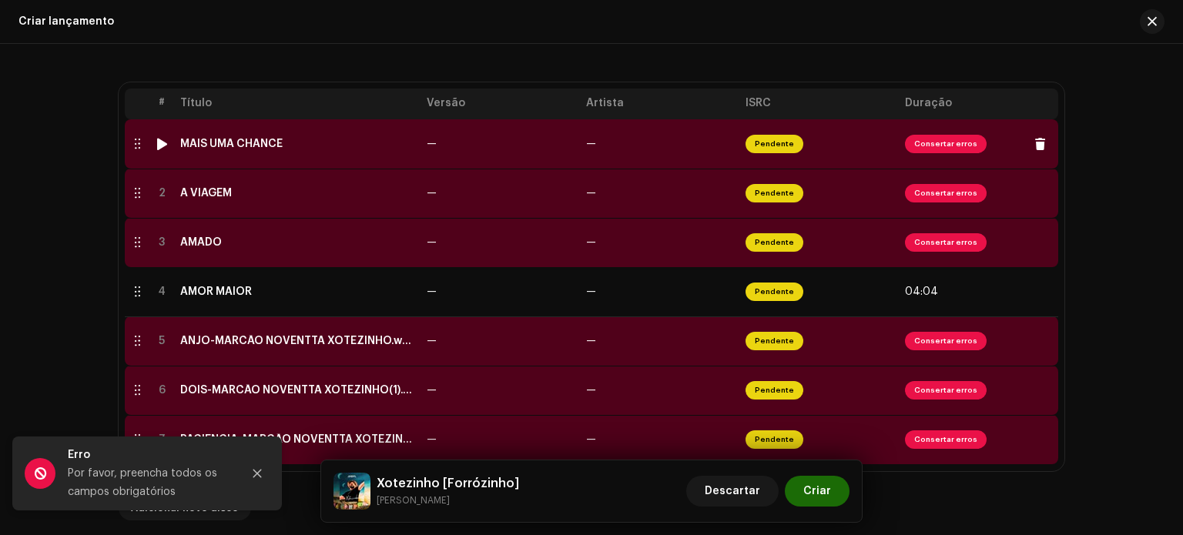
click at [199, 143] on div "MAIS UMA CHANCE" at bounding box center [231, 144] width 102 height 12
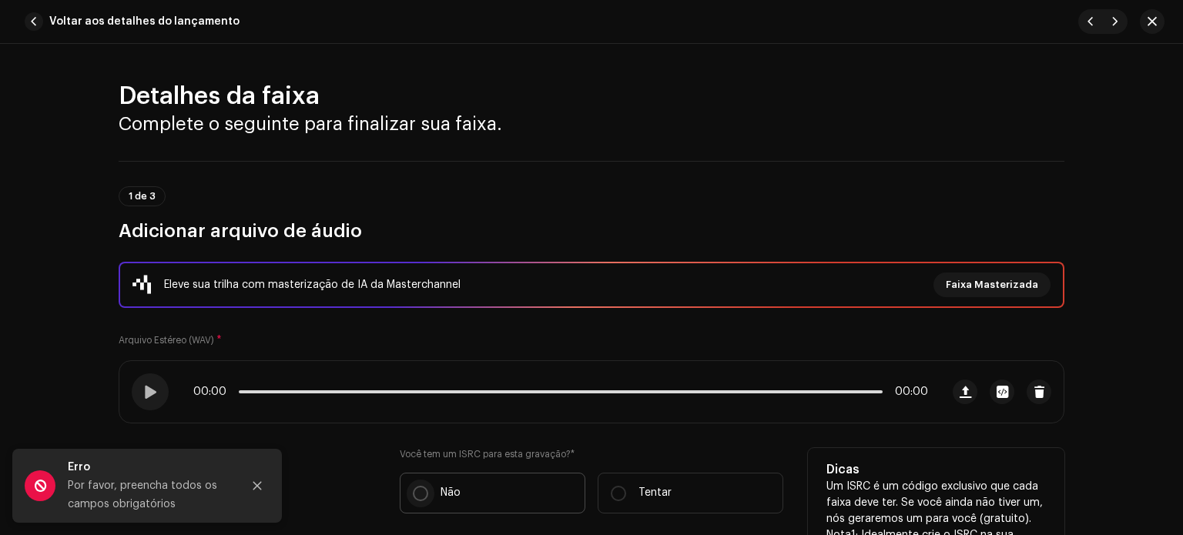
click at [413, 498] on input "Não" at bounding box center [420, 493] width 15 height 15
radio input "true"
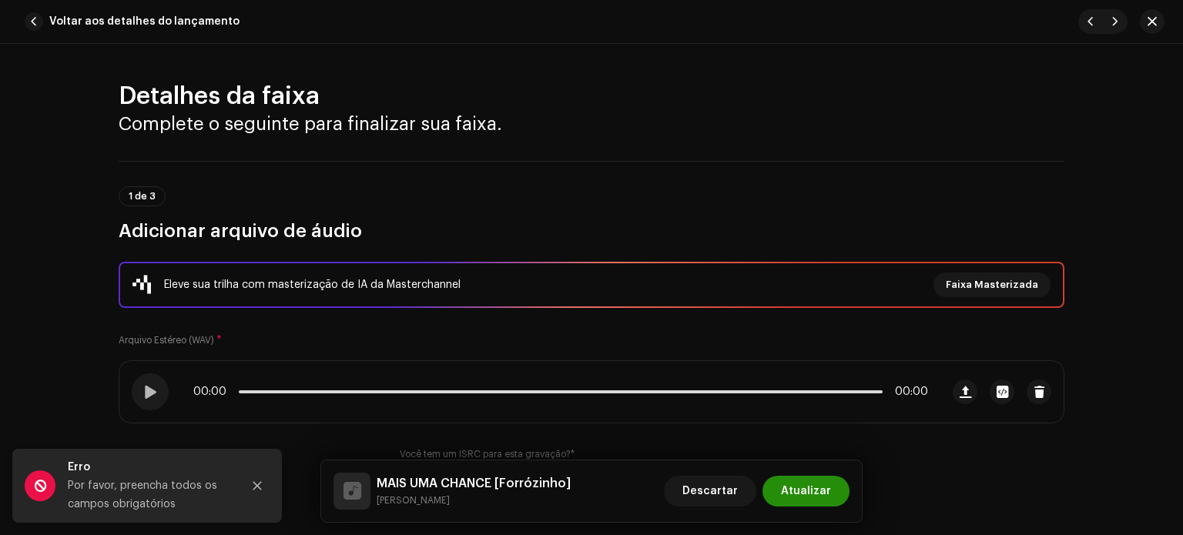
click at [812, 495] on font "Atualizar" at bounding box center [806, 491] width 50 height 11
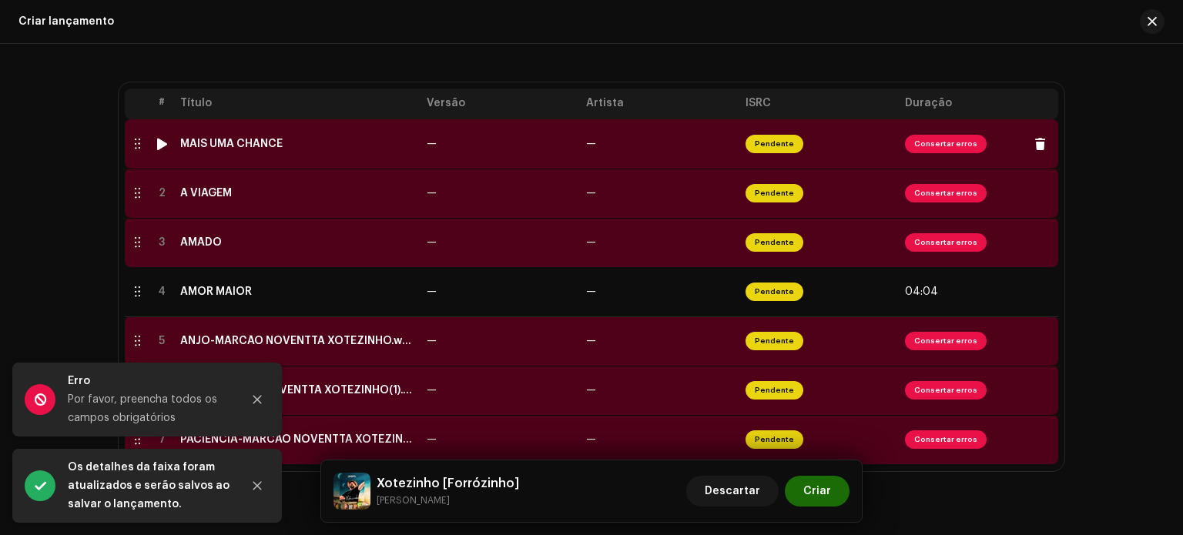
click at [206, 144] on div "MAIS UMA CHANCE" at bounding box center [231, 144] width 102 height 12
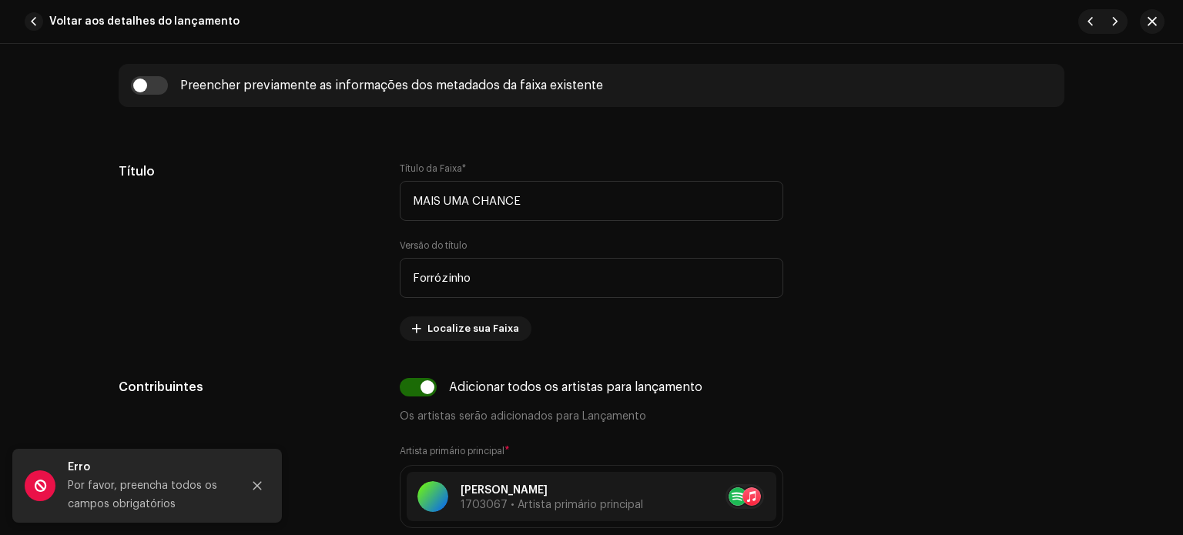
scroll to position [688, 0]
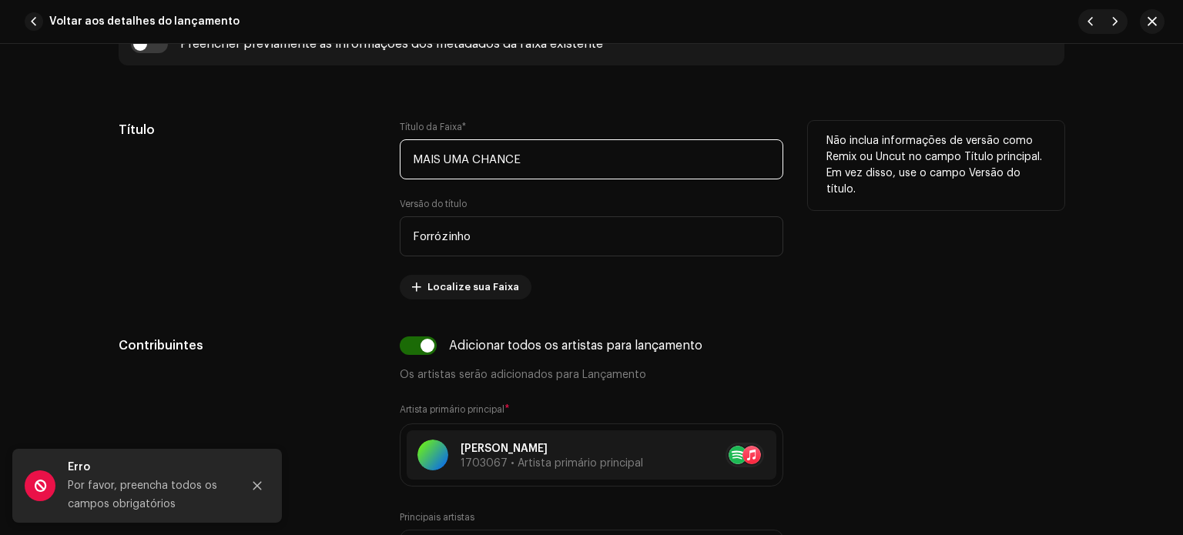
drag, startPoint x: 542, startPoint y: 155, endPoint x: 327, endPoint y: 166, distance: 215.2
click at [327, 166] on div "Título Título da Faixa * MAIS UMA CHANCE Versão do título Forrózinho Localize s…" at bounding box center [592, 210] width 946 height 179
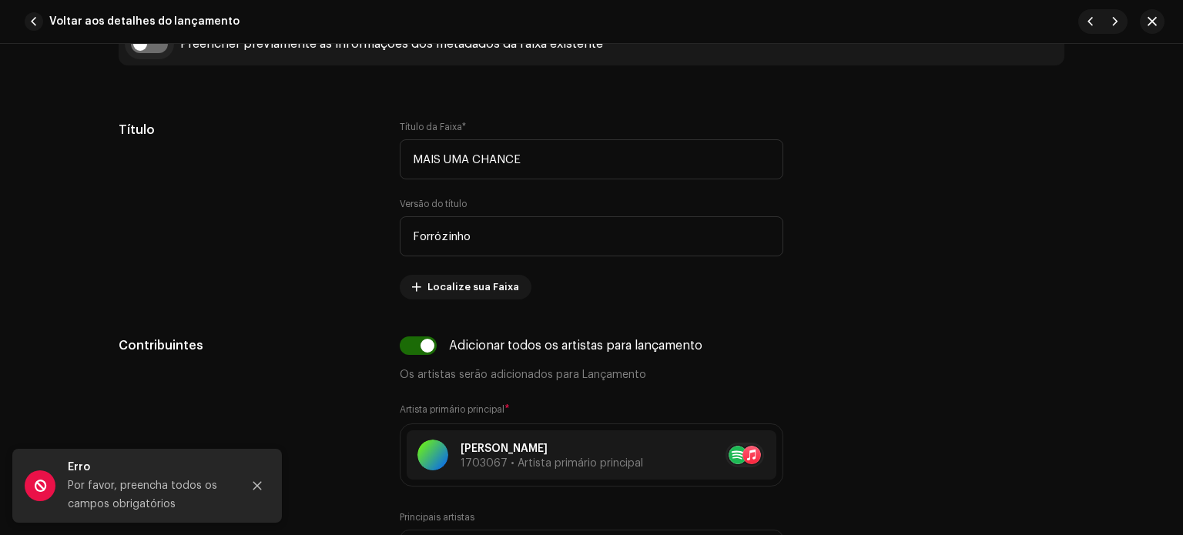
click at [157, 46] on input "checkbox" at bounding box center [149, 44] width 37 height 18
checkbox input "true"
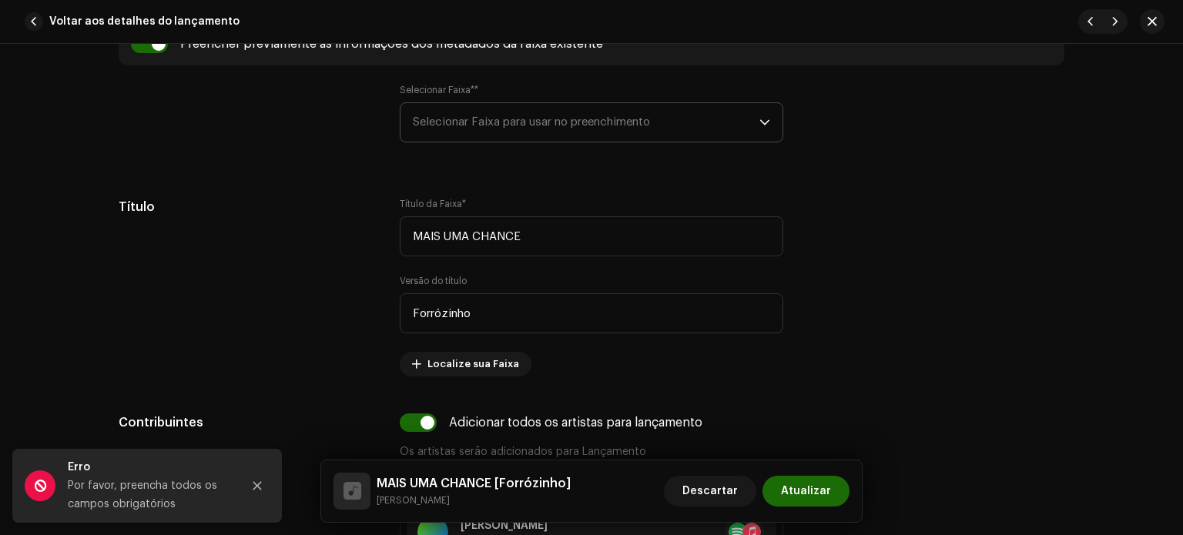
click at [471, 127] on span "Selecionar Faixa para usar no preenchimento" at bounding box center [586, 122] width 347 height 39
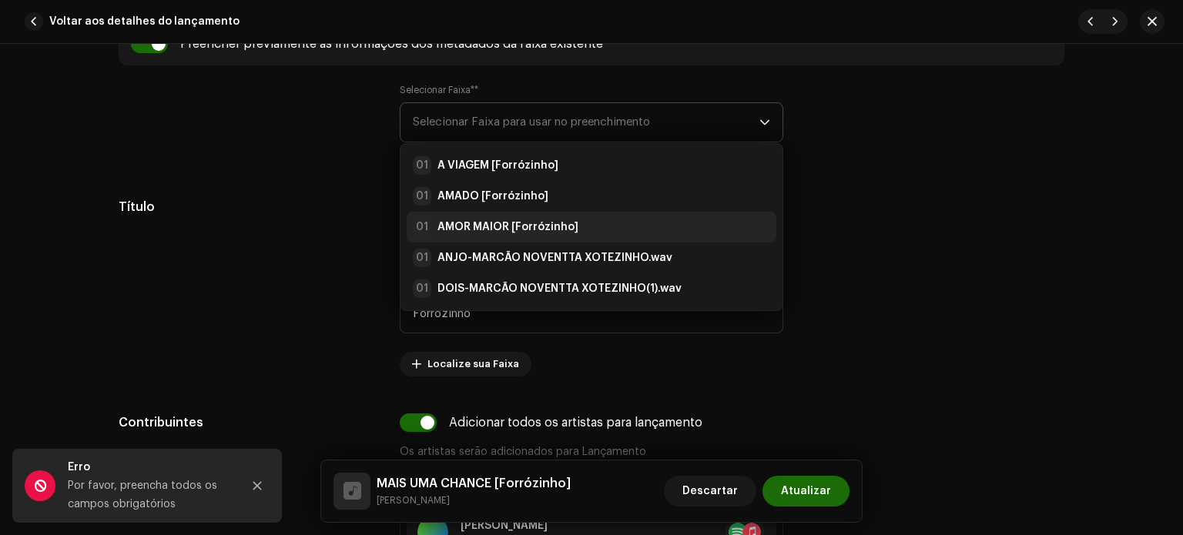
click at [474, 223] on strong "AMOR MAIOR [Forrózinho]" at bounding box center [507, 227] width 141 height 15
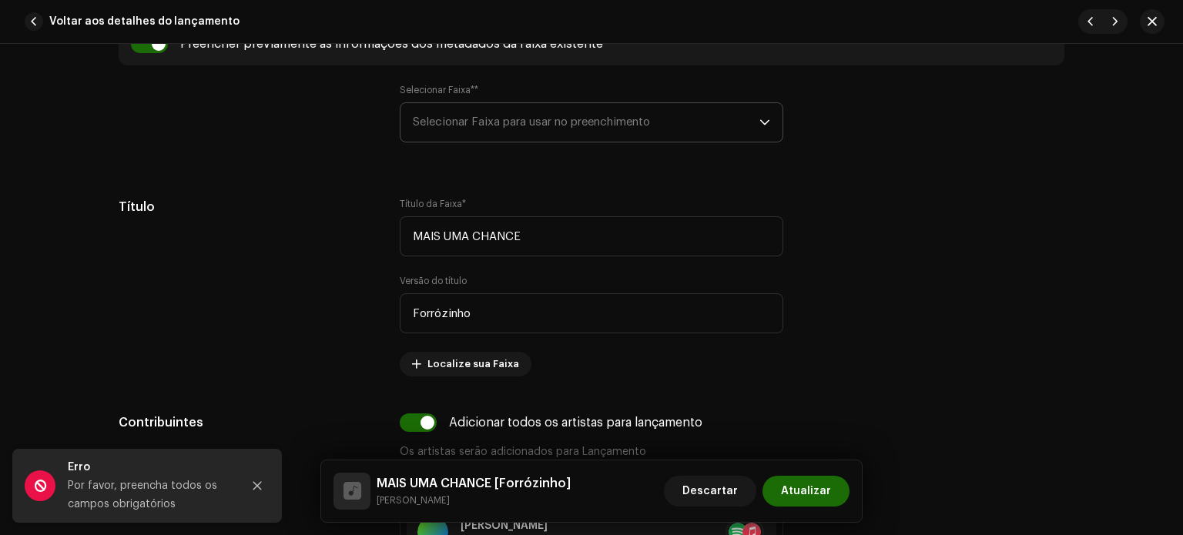
type input "AMOR MAIOR"
checkbox input "true"
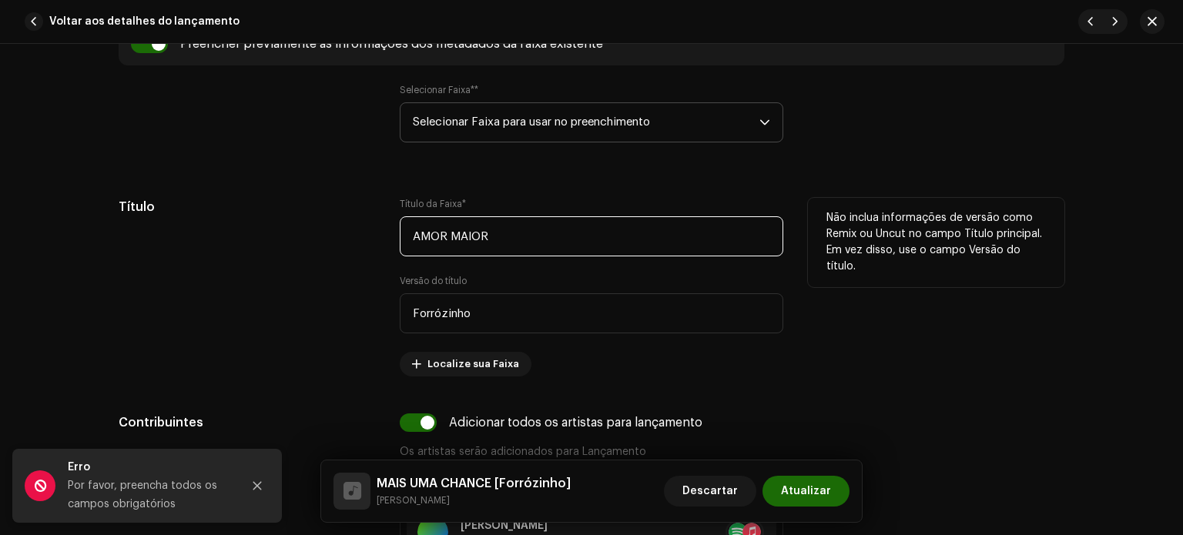
drag, startPoint x: 501, startPoint y: 236, endPoint x: 397, endPoint y: 233, distance: 103.3
click at [400, 234] on input "AMOR MAIOR" at bounding box center [592, 236] width 384 height 40
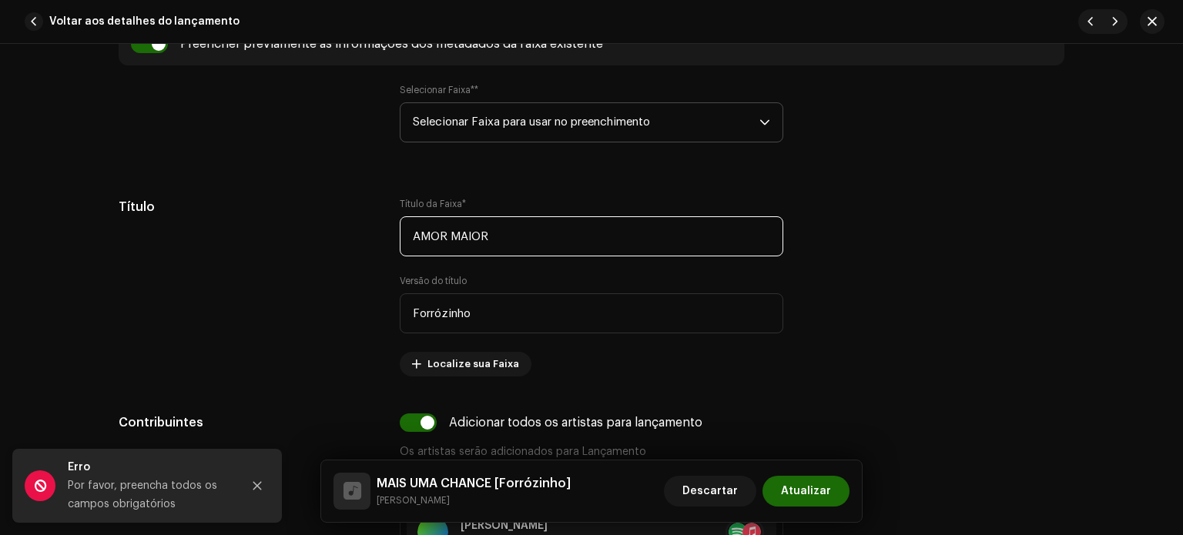
paste input "MAIS UMA CHANCE"
type input "MAIS UMA CHANCE"
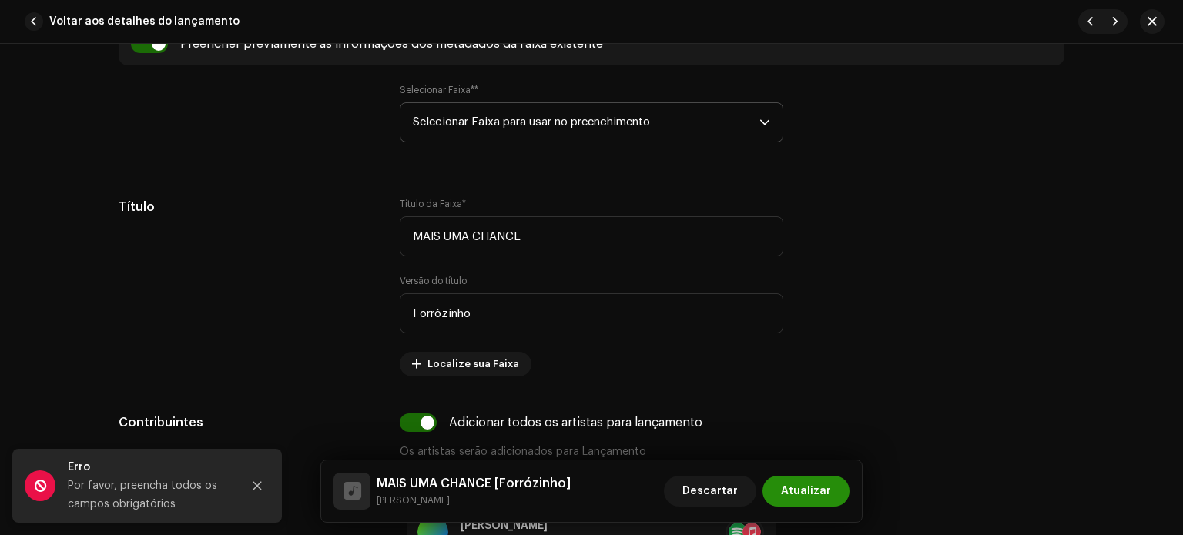
click at [817, 495] on font "Atualizar" at bounding box center [806, 491] width 50 height 11
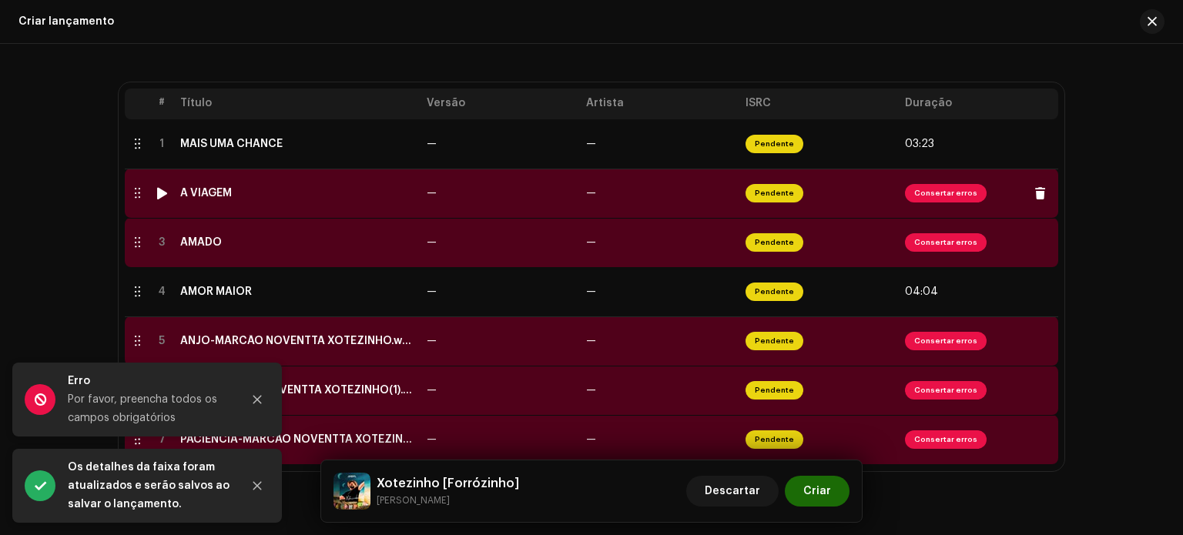
click at [262, 203] on td "A VIAGEM" at bounding box center [297, 193] width 246 height 49
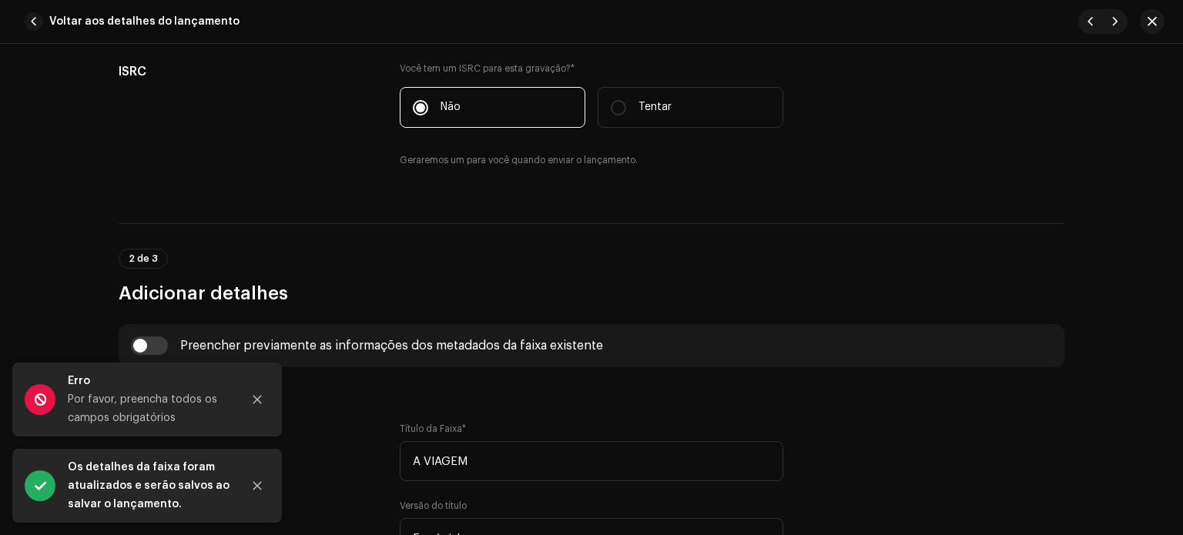
scroll to position [800, 0]
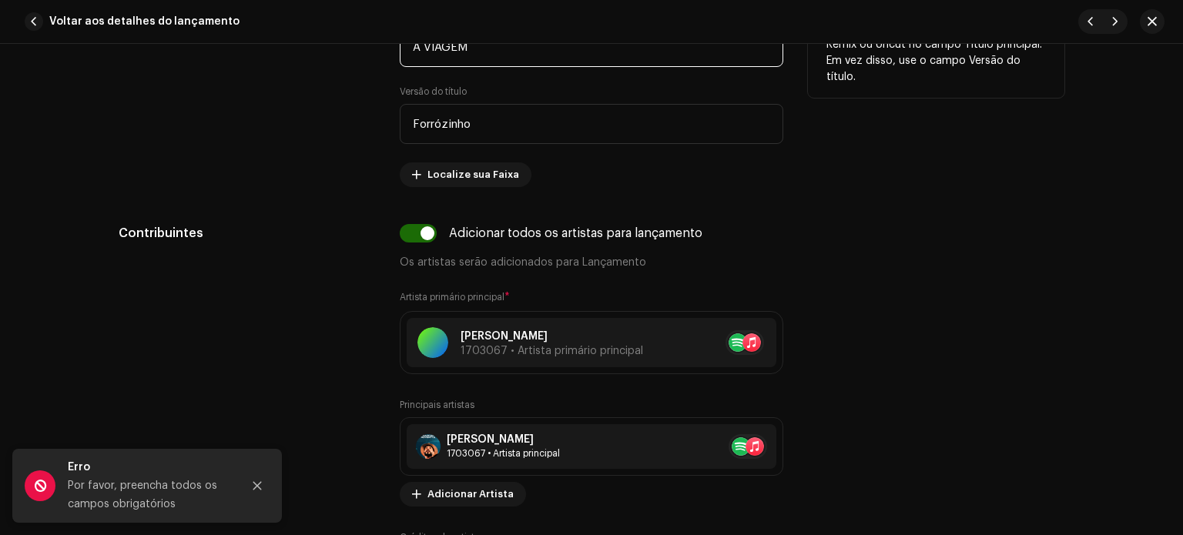
drag, startPoint x: 504, startPoint y: 52, endPoint x: 334, endPoint y: 61, distance: 169.7
click at [334, 61] on div "Título Título da Faixa * A VIAGEM Versão do título Forrózinho Localize sua Faix…" at bounding box center [592, 97] width 946 height 179
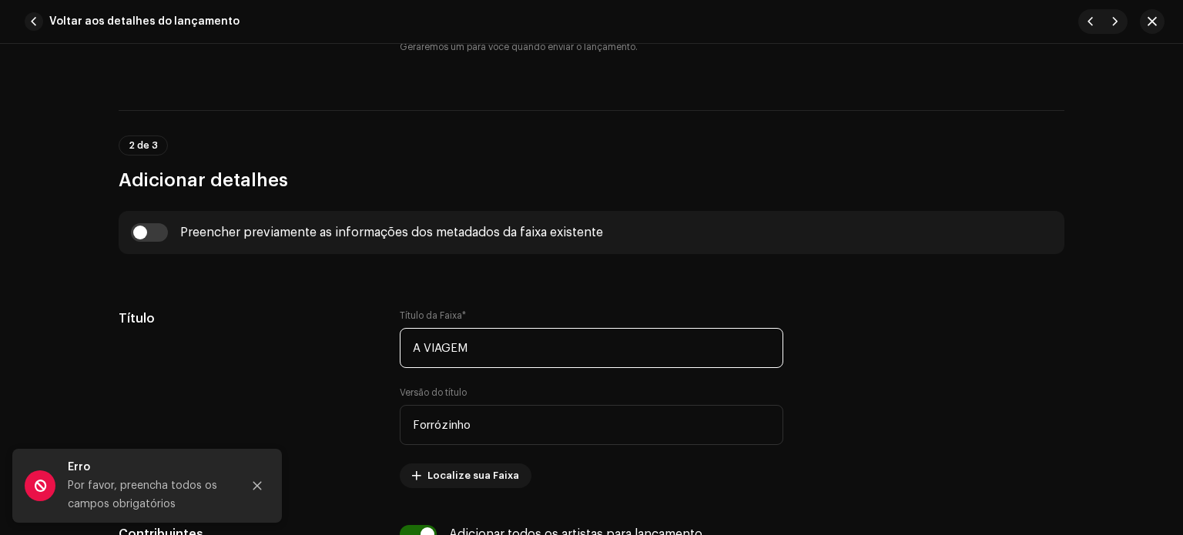
scroll to position [437, 0]
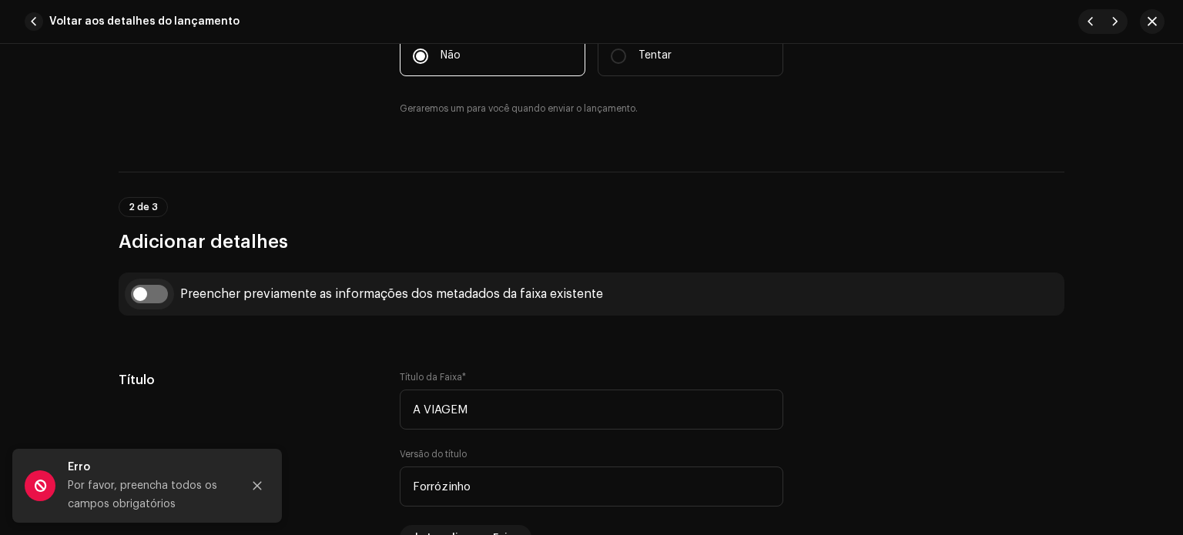
click at [136, 297] on input "checkbox" at bounding box center [149, 294] width 37 height 18
checkbox input "true"
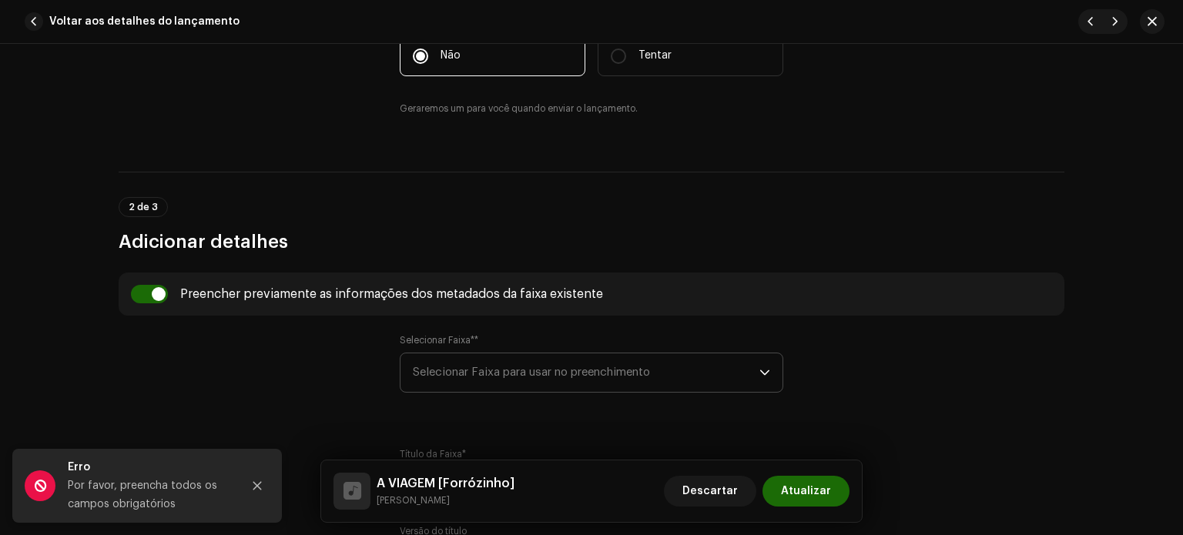
click at [687, 378] on span "Selecionar Faixa para usar no preenchimento" at bounding box center [586, 373] width 347 height 39
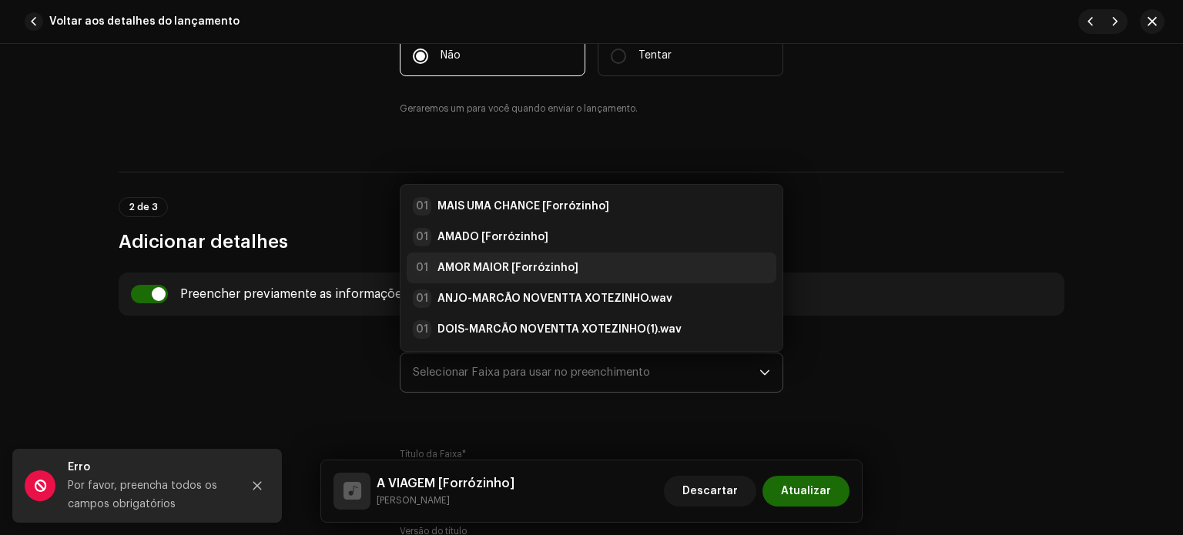
click at [487, 267] on strong "AMOR MAIOR [Forrózinho]" at bounding box center [507, 267] width 141 height 15
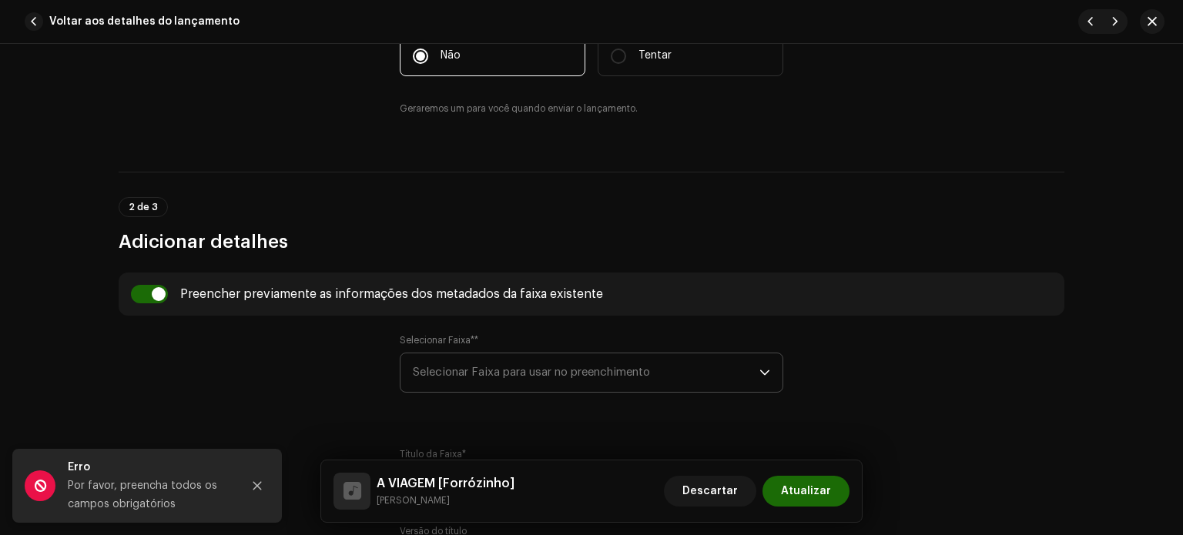
type input "AMOR MAIOR"
checkbox input "true"
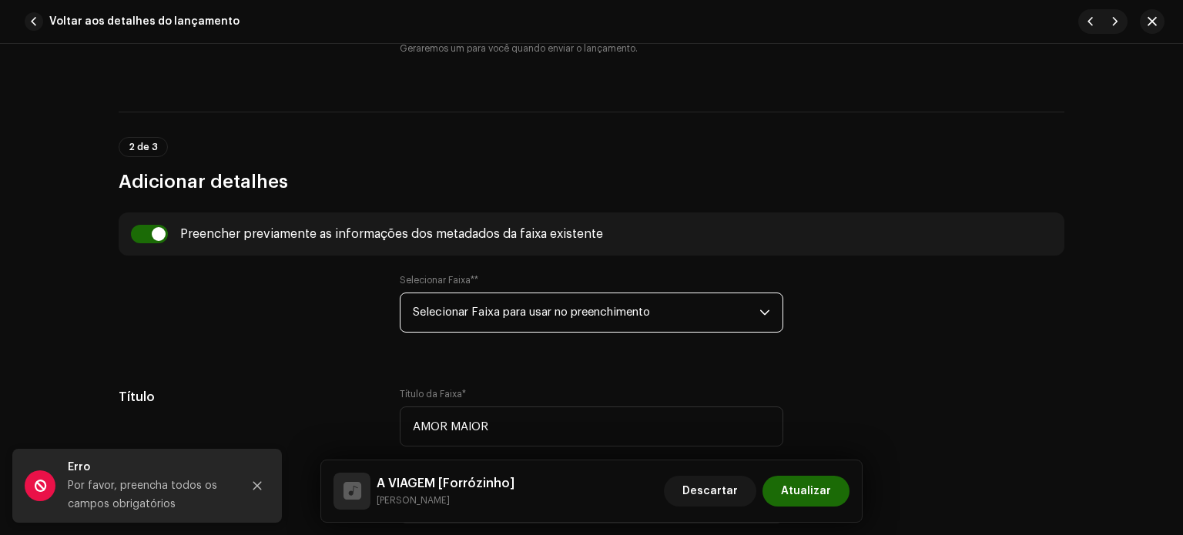
scroll to position [579, 0]
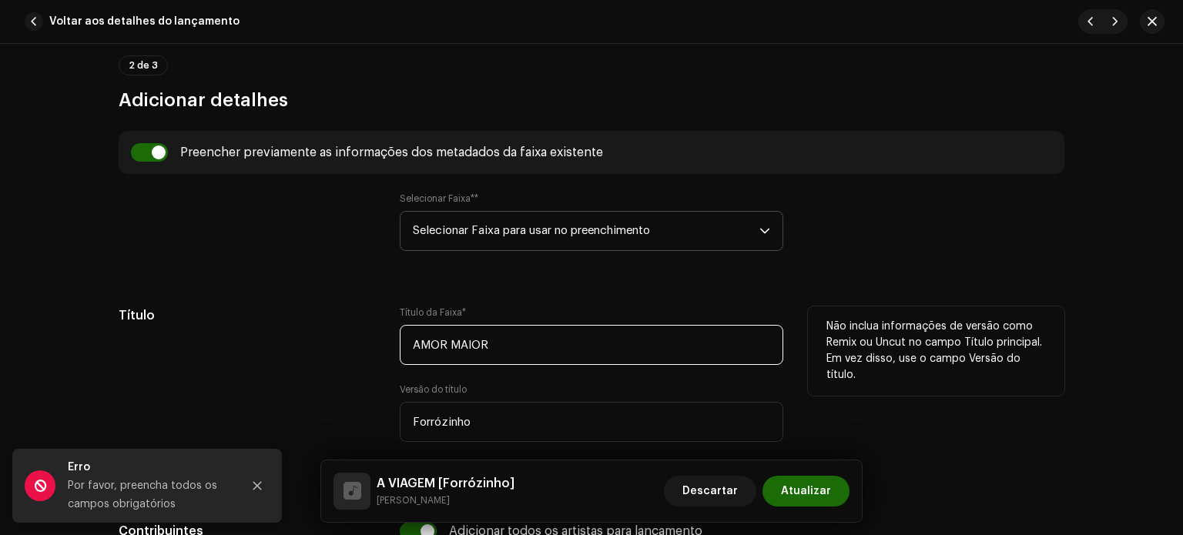
drag, startPoint x: 498, startPoint y: 338, endPoint x: 379, endPoint y: 350, distance: 120.0
click at [370, 350] on div "Título Título da Faixa * AMOR MAIOR Versão do título Forrózinho Localize sua Fa…" at bounding box center [592, 396] width 946 height 179
paste input "VIAGEM"
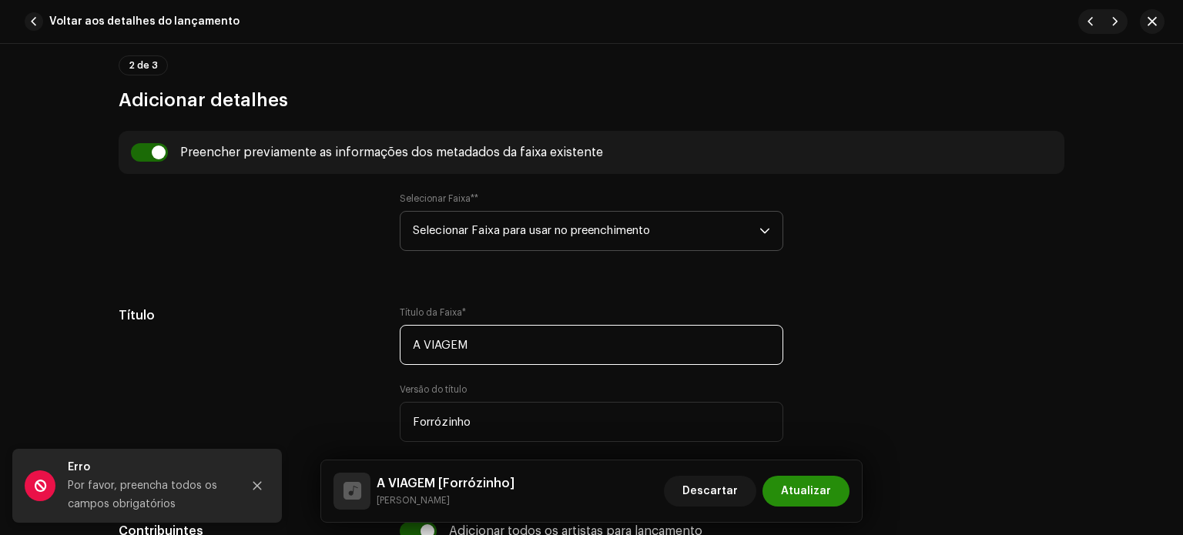
type input "A VIAGEM"
click at [822, 491] on font "Atualizar" at bounding box center [806, 491] width 50 height 11
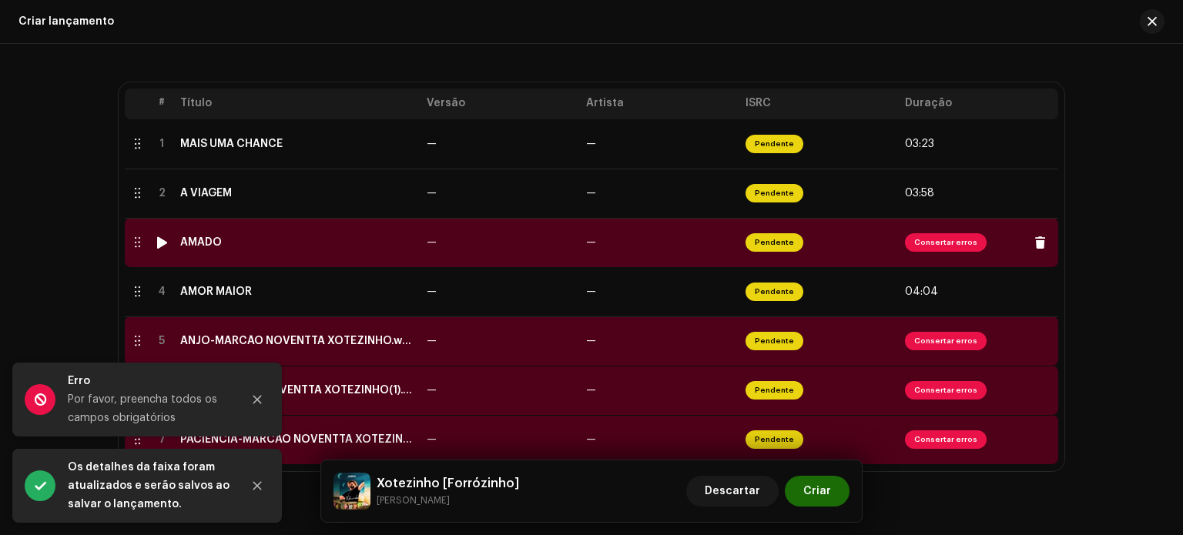
click at [208, 243] on div "AMADO" at bounding box center [201, 242] width 42 height 12
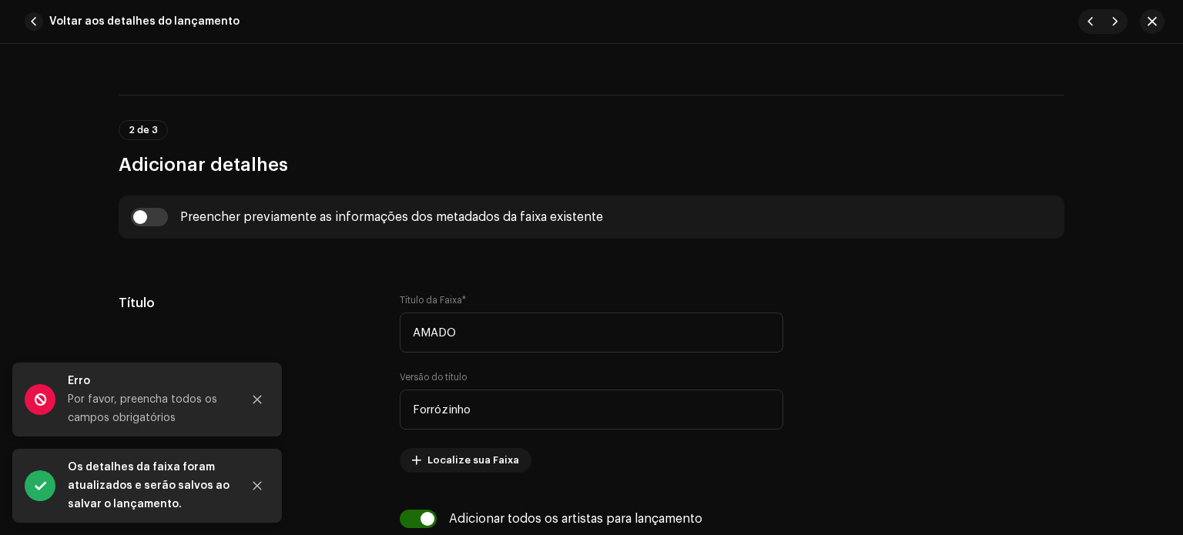
scroll to position [578, 0]
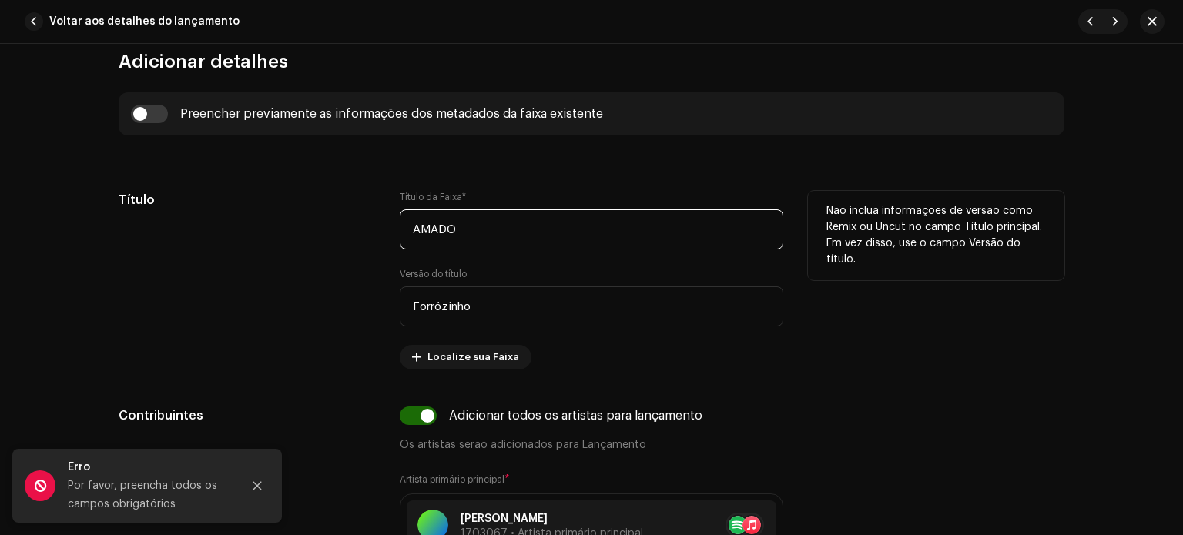
drag, startPoint x: 588, startPoint y: 230, endPoint x: 338, endPoint y: 230, distance: 250.3
click at [338, 233] on div "Título Título da Faixa * AMADO Versão do título Forrózinho Localize sua Faixa N…" at bounding box center [592, 280] width 946 height 179
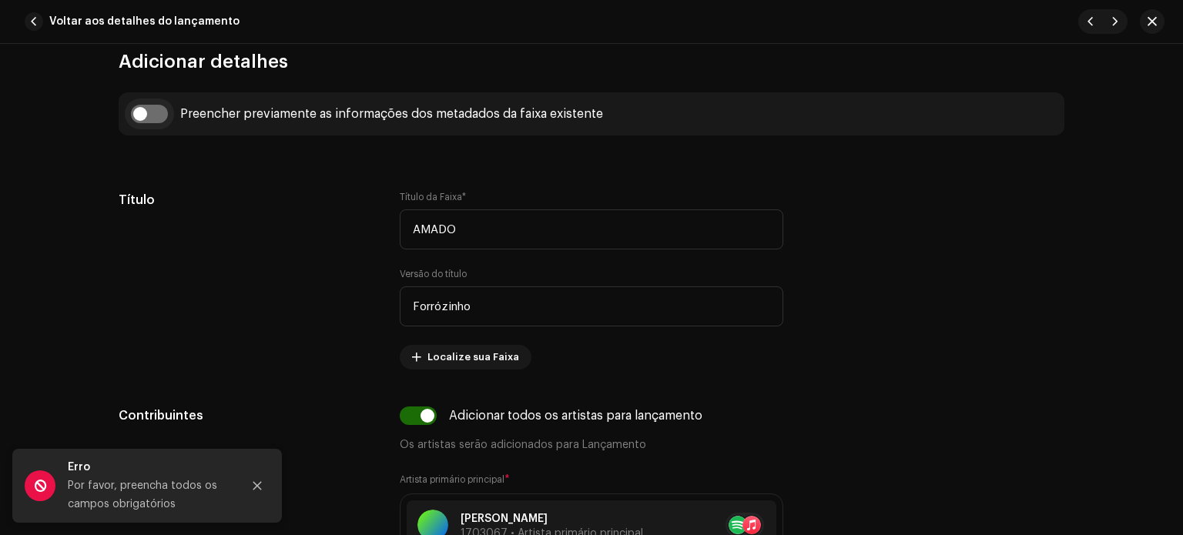
click at [153, 113] on input "checkbox" at bounding box center [149, 114] width 37 height 18
checkbox input "true"
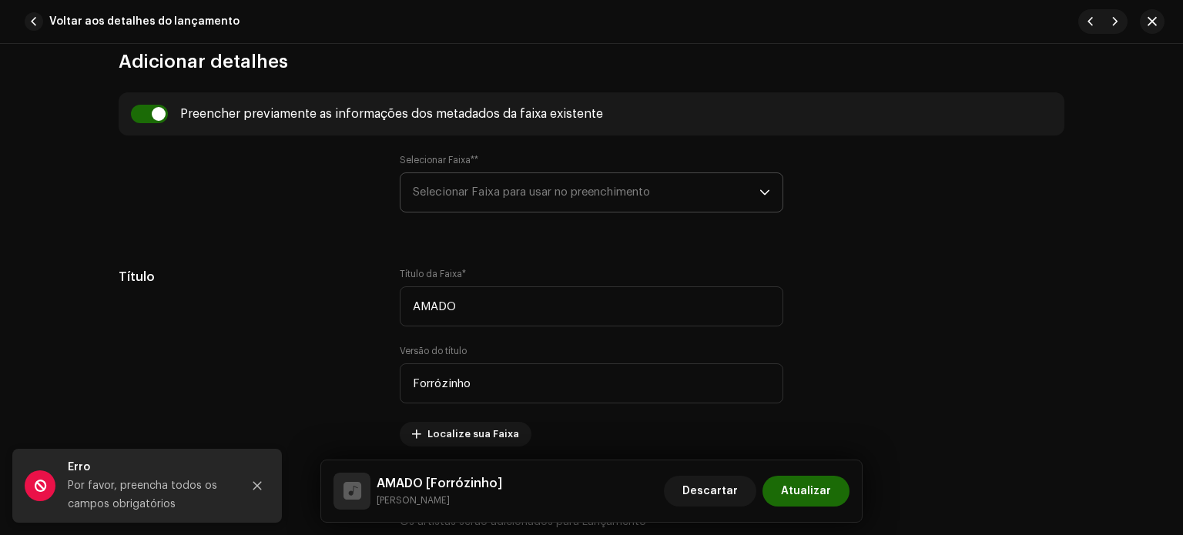
click at [453, 193] on font "Selecionar Faixa para usar no preenchimento" at bounding box center [531, 192] width 237 height 12
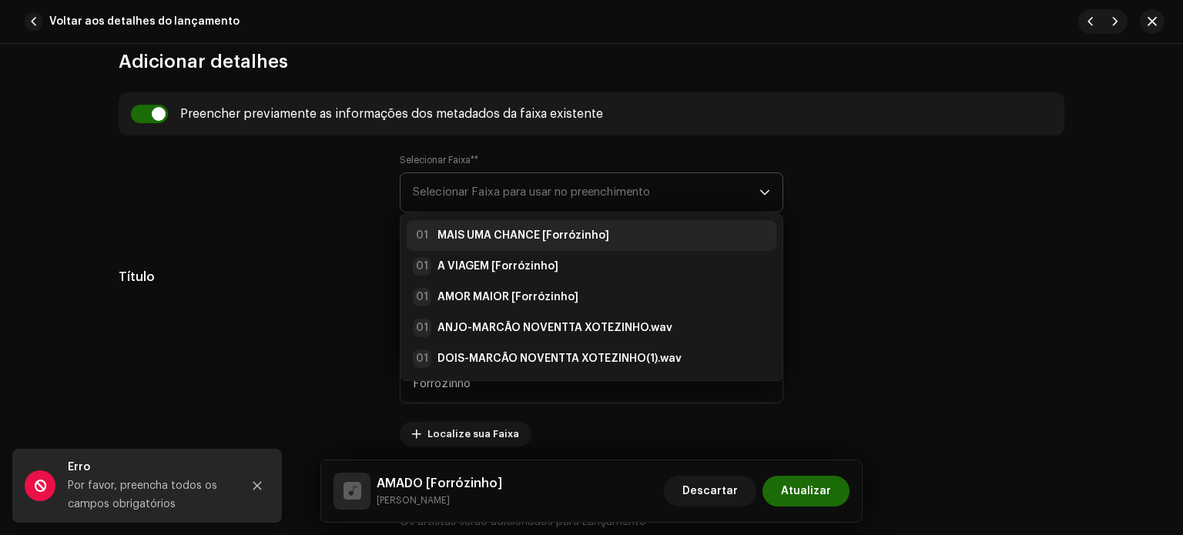
click at [475, 229] on strong "MAIS UMA CHANCE [Forrózinho]" at bounding box center [523, 235] width 172 height 15
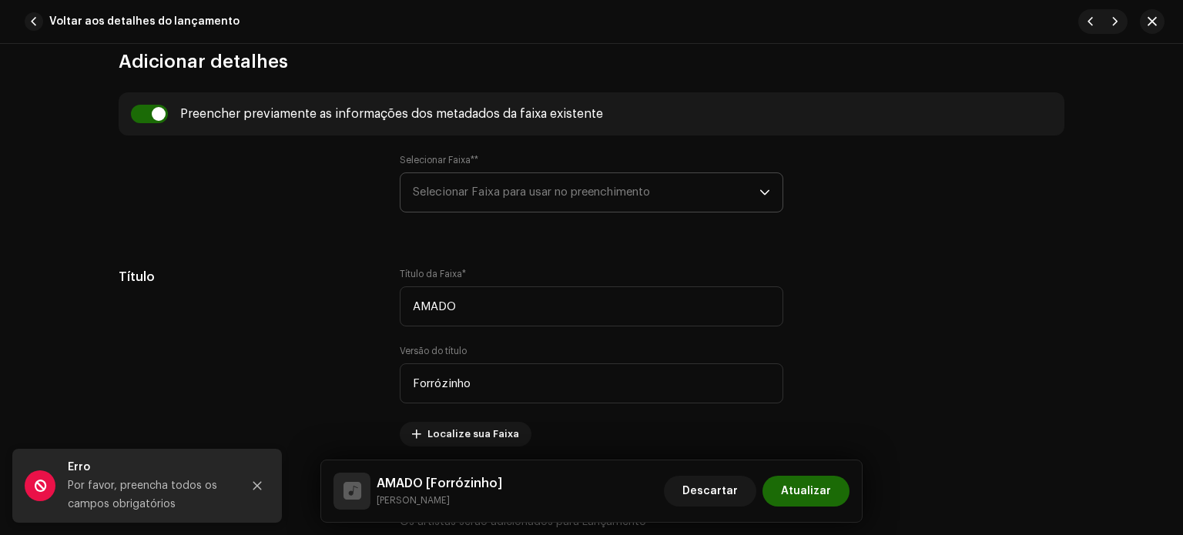
type input "MAIS UMA CHANCE"
type input "Detona Music Digital"
checkbox input "true"
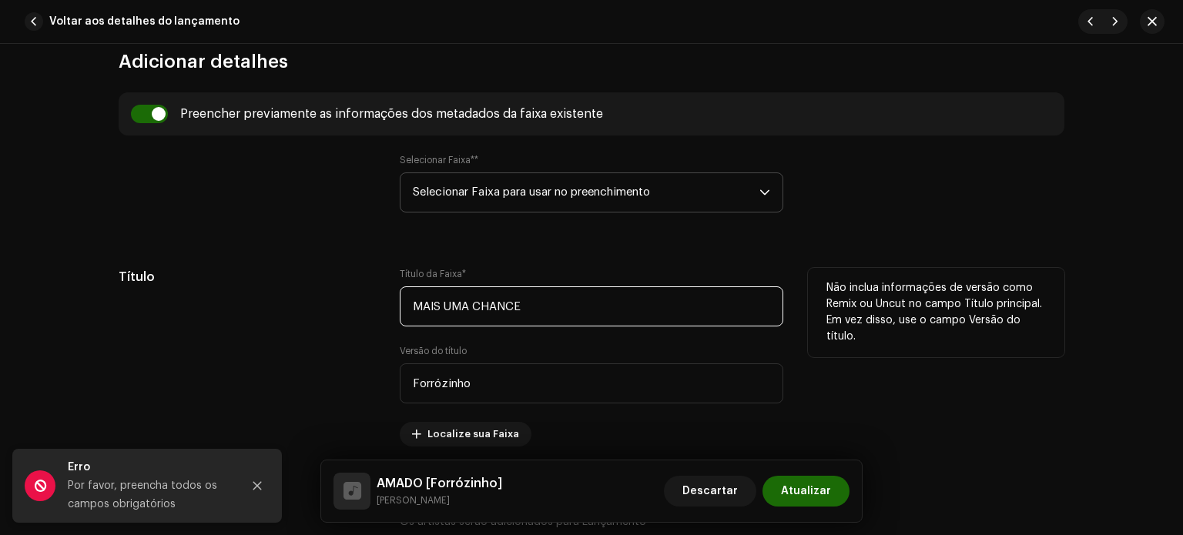
drag, startPoint x: 528, startPoint y: 313, endPoint x: 391, endPoint y: 298, distance: 137.9
click at [382, 299] on div "Título Título da Faixa * MAIS UMA CHANCE Versão do título Forrózinho Localize s…" at bounding box center [592, 357] width 946 height 179
paste input "AMADO"
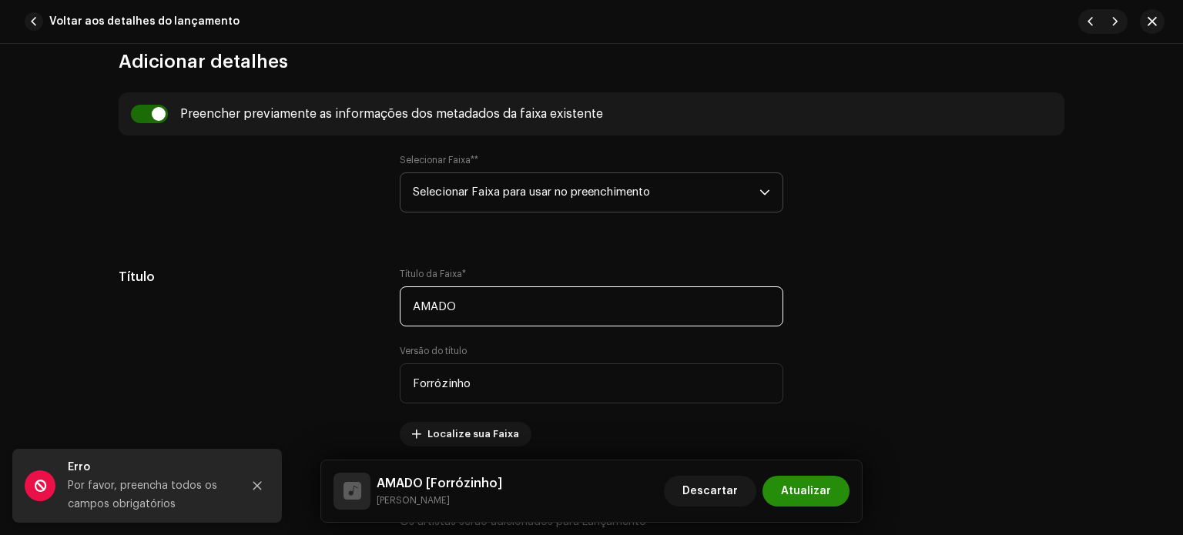
type input "AMADO"
click at [794, 486] on font "Atualizar" at bounding box center [806, 491] width 50 height 11
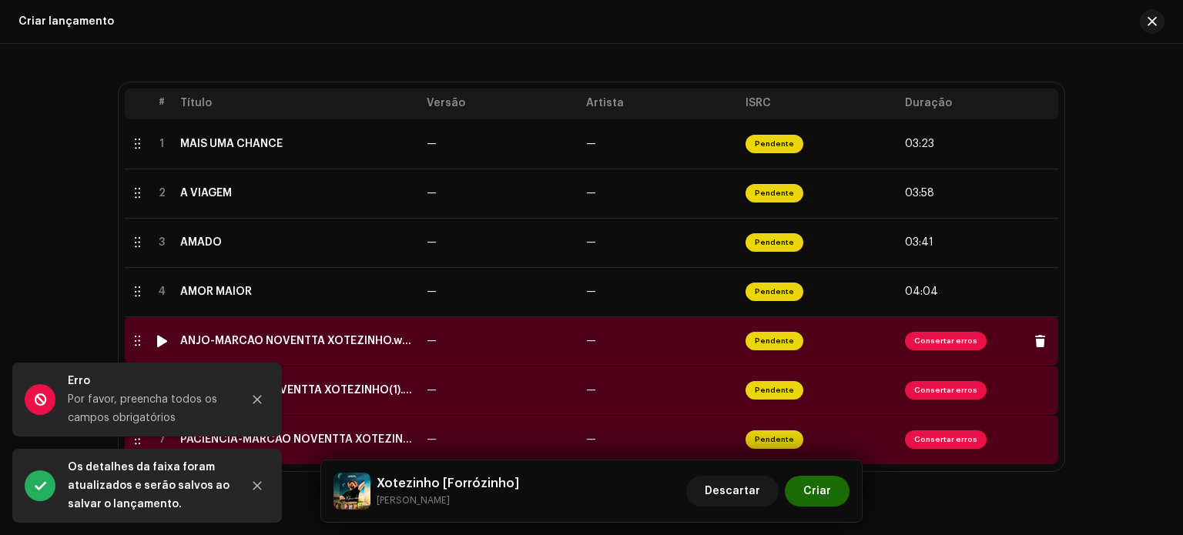
click at [287, 347] on td "ANJO-MARCÃO NOVENTTA XOTEZINHO.wav" at bounding box center [297, 341] width 246 height 49
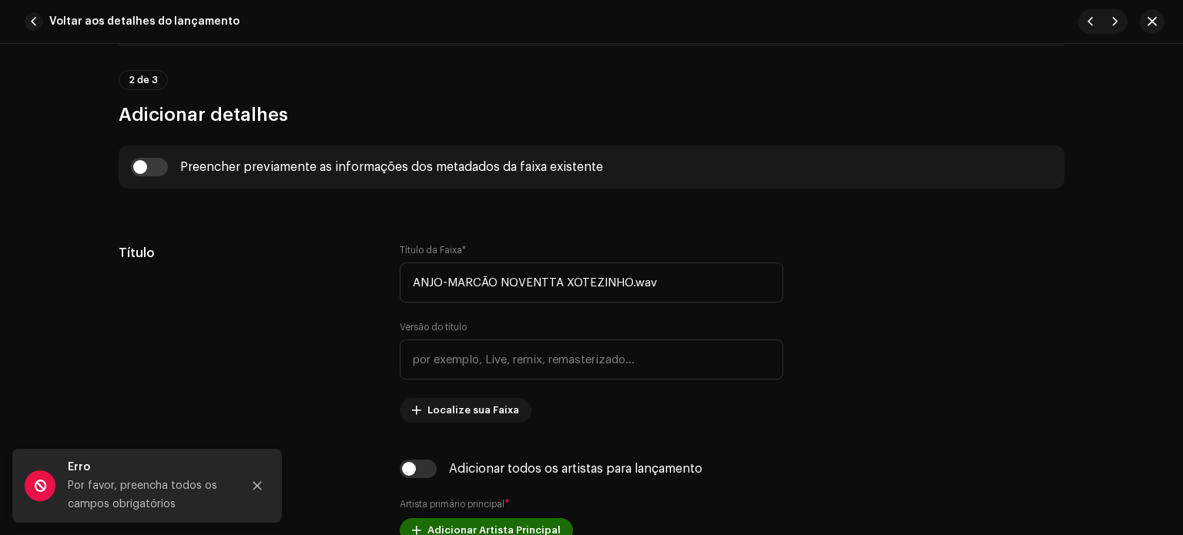
scroll to position [529, 0]
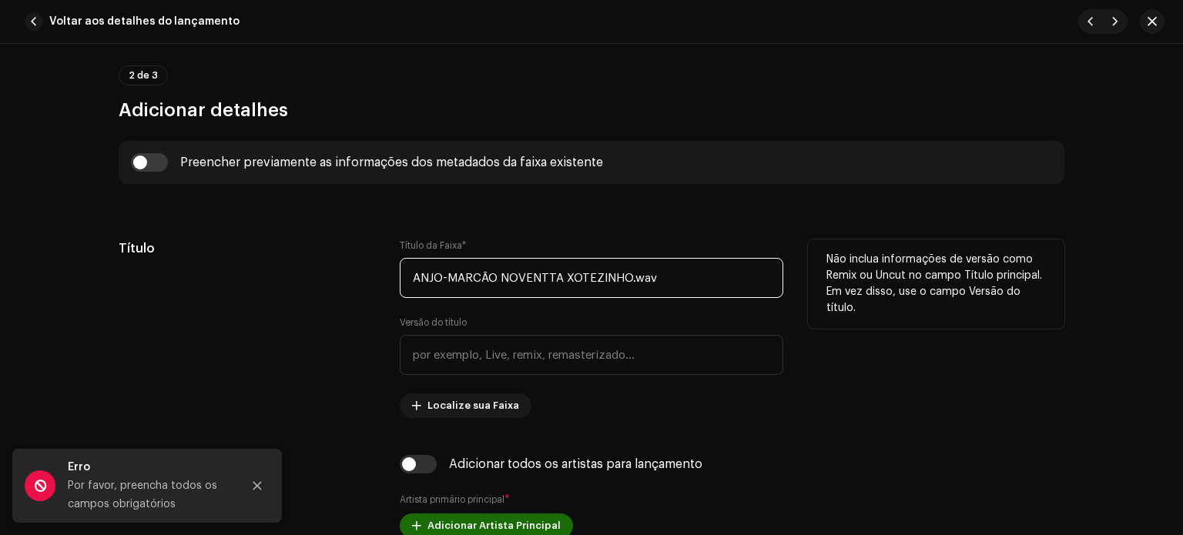
drag, startPoint x: 497, startPoint y: 273, endPoint x: 359, endPoint y: 267, distance: 138.0
click at [360, 270] on div "Título Título da Faixa * ANJO-MARCÃO NOVENTTA XOTEZINHO.wav Versão do título Lo…" at bounding box center [592, 329] width 946 height 179
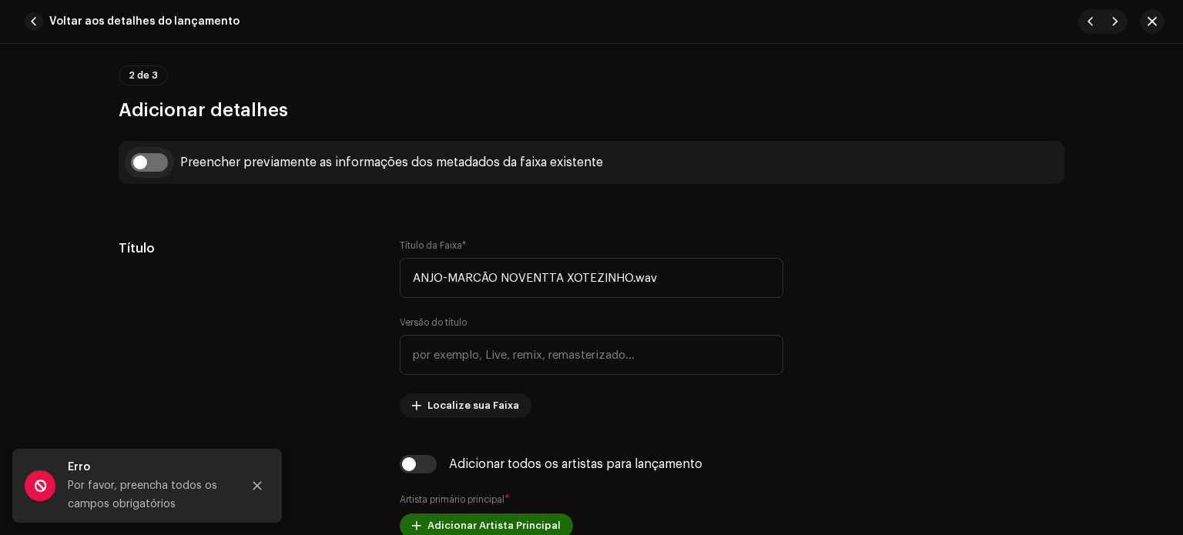
click at [156, 163] on input "checkbox" at bounding box center [149, 162] width 37 height 18
checkbox input "true"
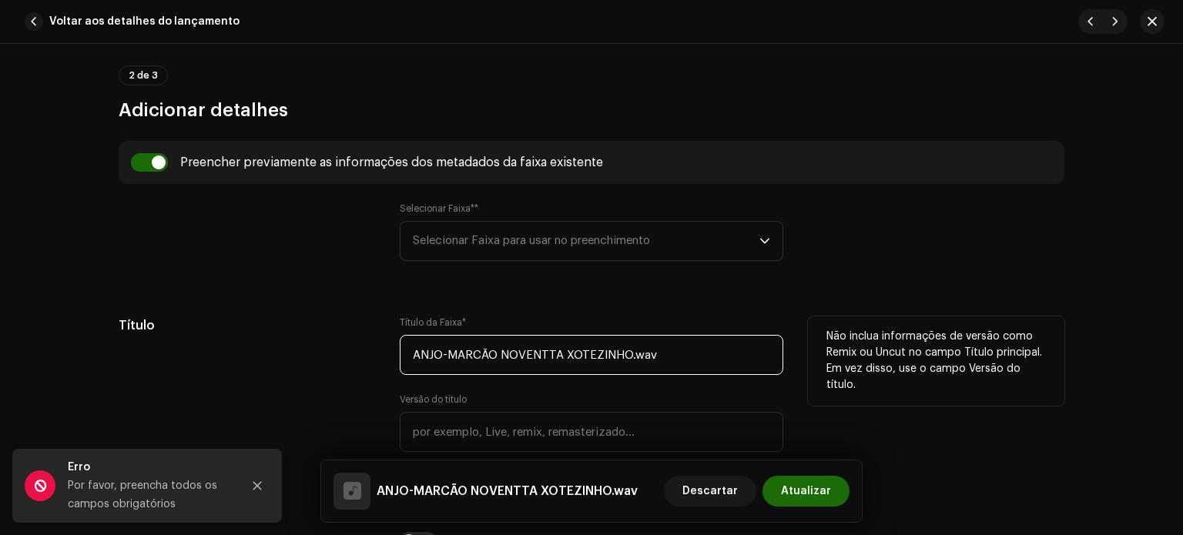
click at [499, 360] on input "ANJO-MARCÃO NOVENTTA XOTEZINHO.wav" at bounding box center [592, 355] width 384 height 40
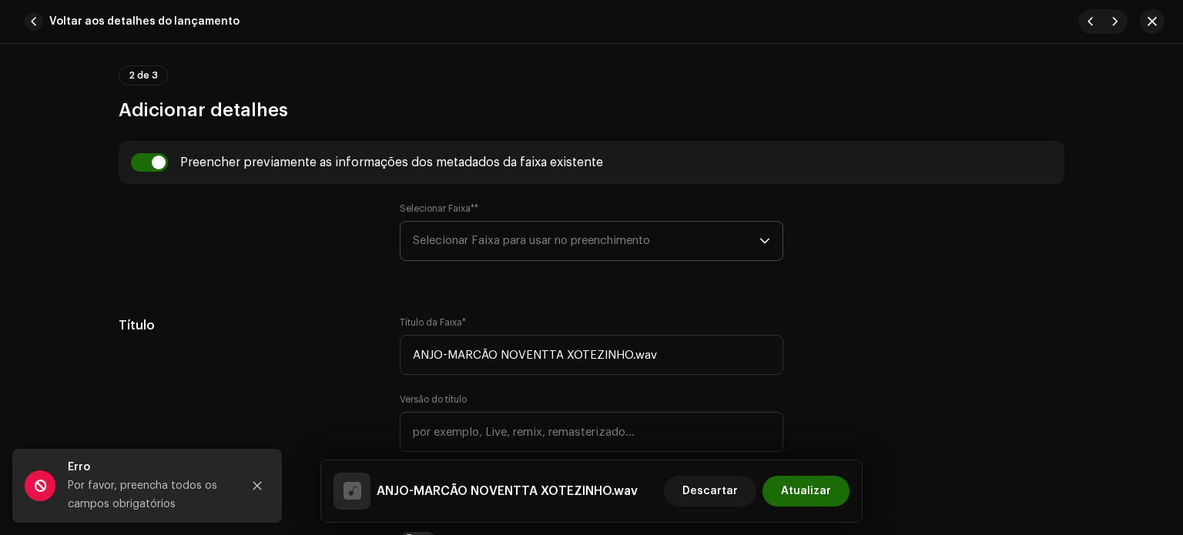
click at [504, 252] on span "Selecionar Faixa para usar no preenchimento" at bounding box center [586, 241] width 347 height 39
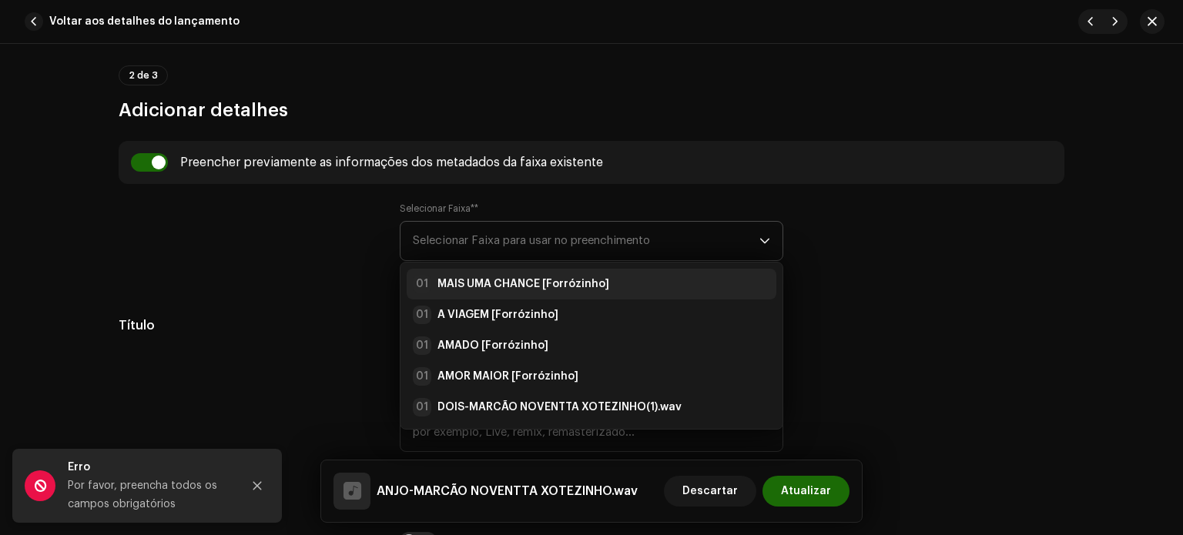
click at [484, 277] on strong "MAIS UMA CHANCE [Forrózinho]" at bounding box center [523, 284] width 172 height 15
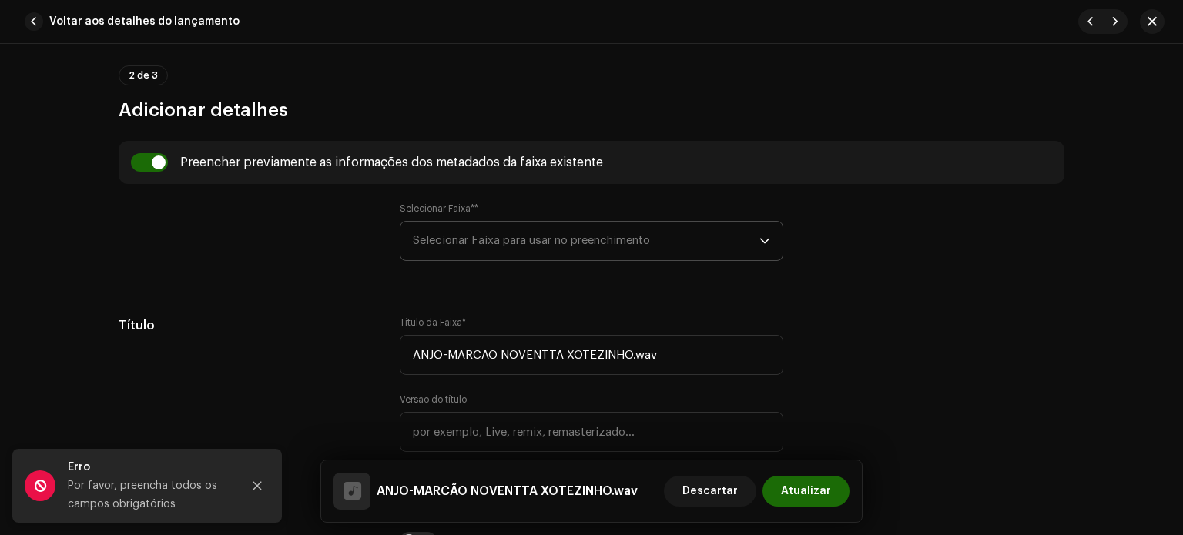
type input "MAIS UMA CHANCE"
type input "Forrózinho"
radio input "true"
type input "Detona Music Digital"
checkbox input "true"
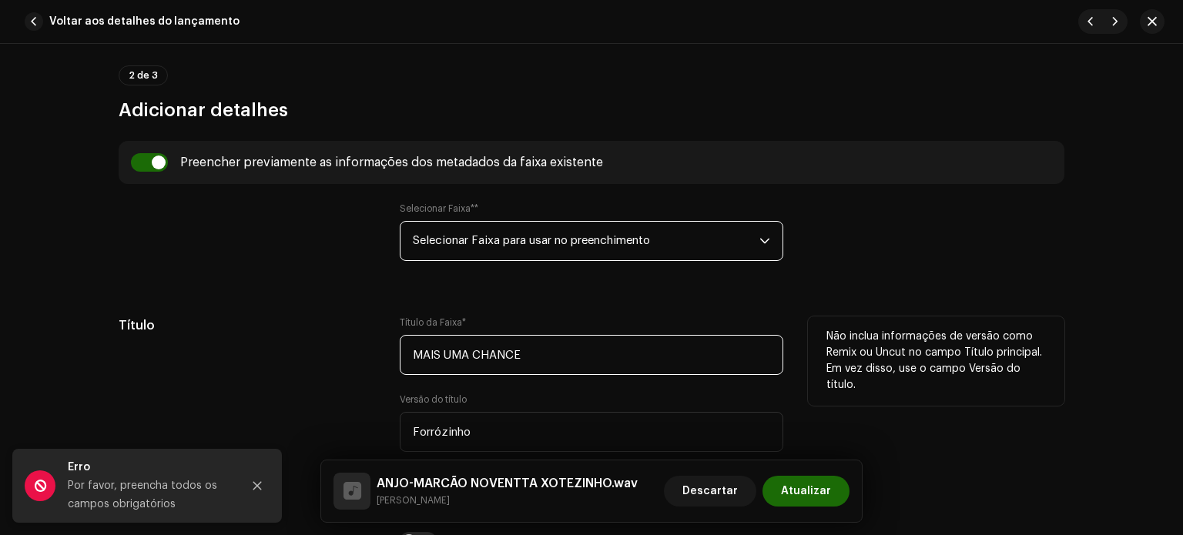
drag, startPoint x: 477, startPoint y: 354, endPoint x: 504, endPoint y: 352, distance: 27.8
click at [478, 354] on input "MAIS UMA CHANCE" at bounding box center [592, 355] width 384 height 40
drag, startPoint x: 526, startPoint y: 350, endPoint x: 352, endPoint y: 354, distance: 174.1
click at [352, 357] on div "Título Título da Faixa * MAIS UMA CHANCE Versão do título Forrózinho Localize s…" at bounding box center [592, 406] width 946 height 179
paste input "ANJO-MARCÃO"
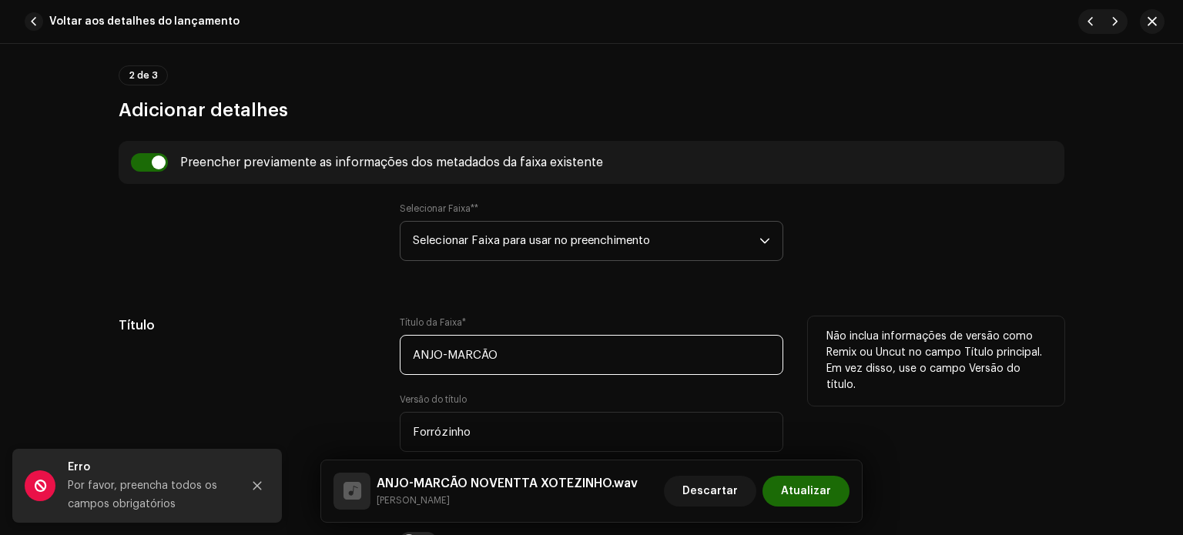
click at [446, 352] on input "ANJO-MARCÃO" at bounding box center [592, 355] width 384 height 40
drag, startPoint x: 440, startPoint y: 355, endPoint x: 596, endPoint y: 380, distance: 158.3
click at [594, 384] on div "Título da Faixa * ANJO-MARCÃO Versão do título Forrózinho Localize sua Faixa" at bounding box center [592, 406] width 384 height 179
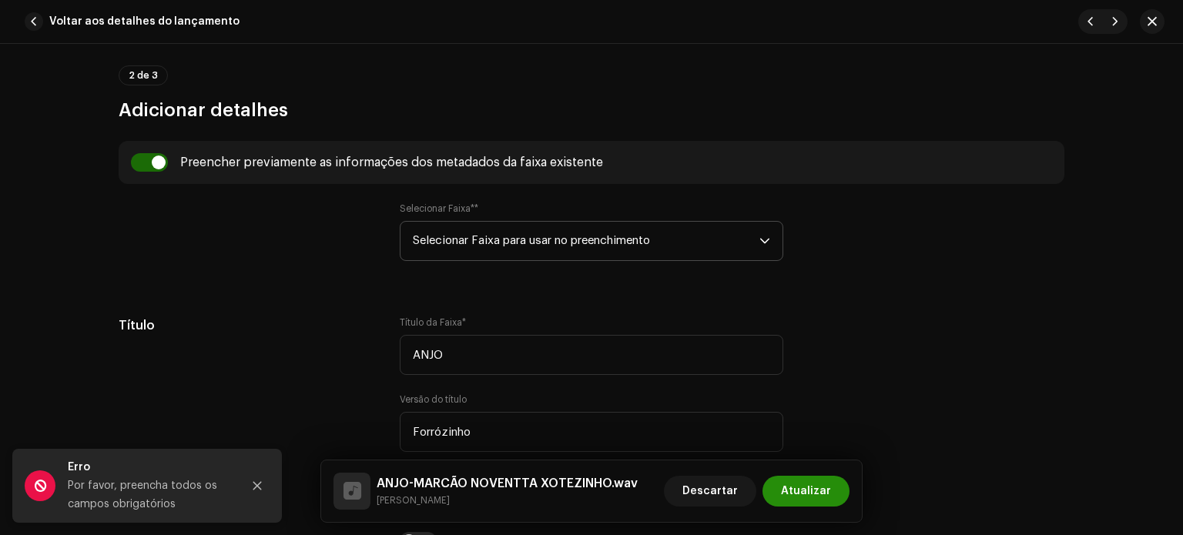
type input "ANJO"
click at [796, 488] on font "Atualizar" at bounding box center [806, 491] width 50 height 11
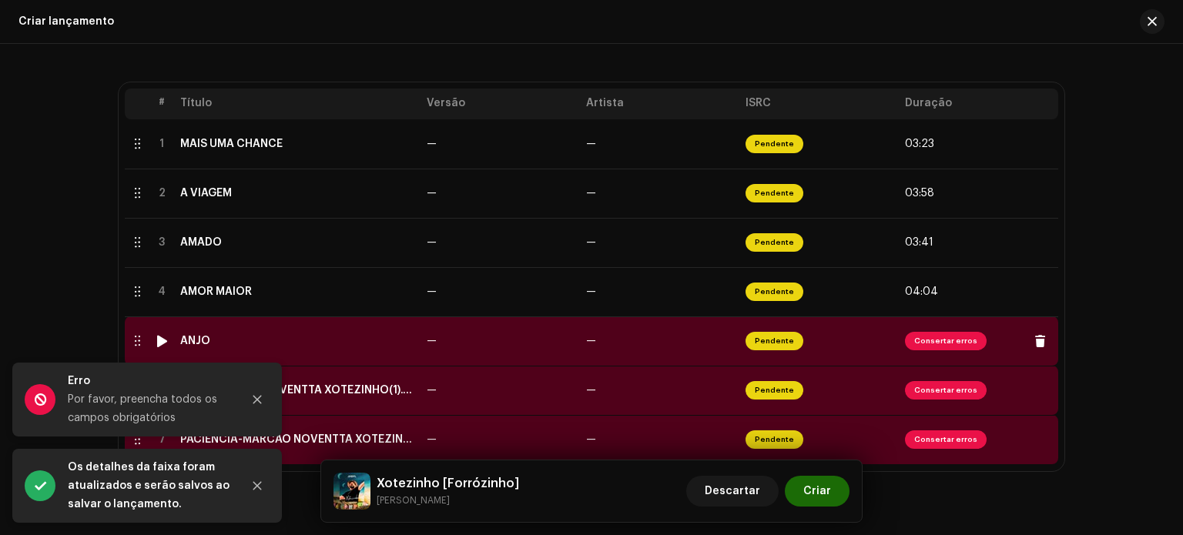
click at [327, 350] on td "ANJO" at bounding box center [297, 341] width 246 height 49
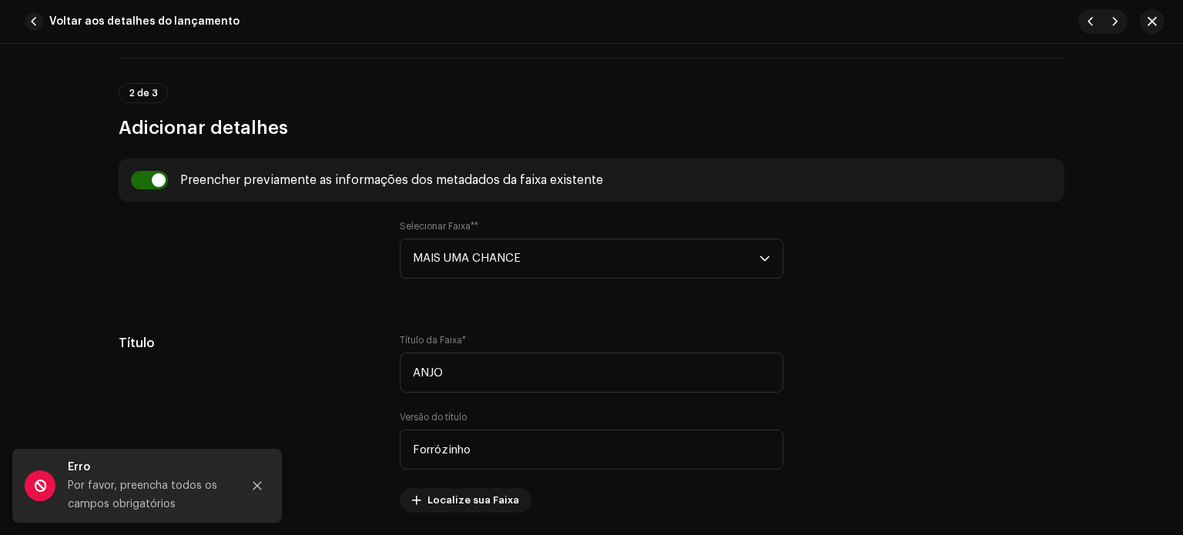
scroll to position [530, 0]
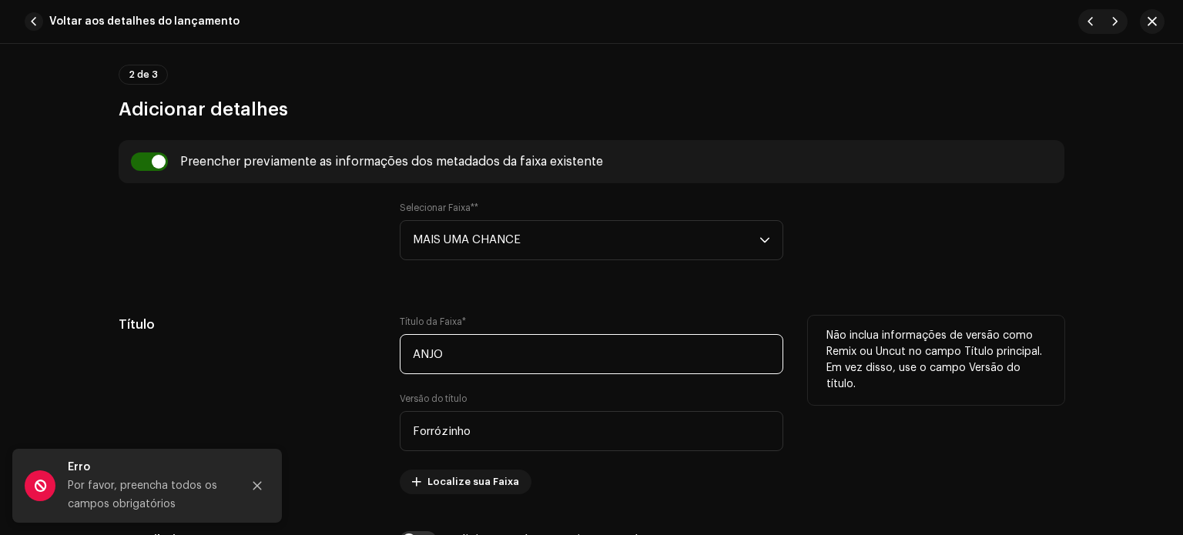
click at [459, 363] on input "ANJO" at bounding box center [592, 354] width 384 height 40
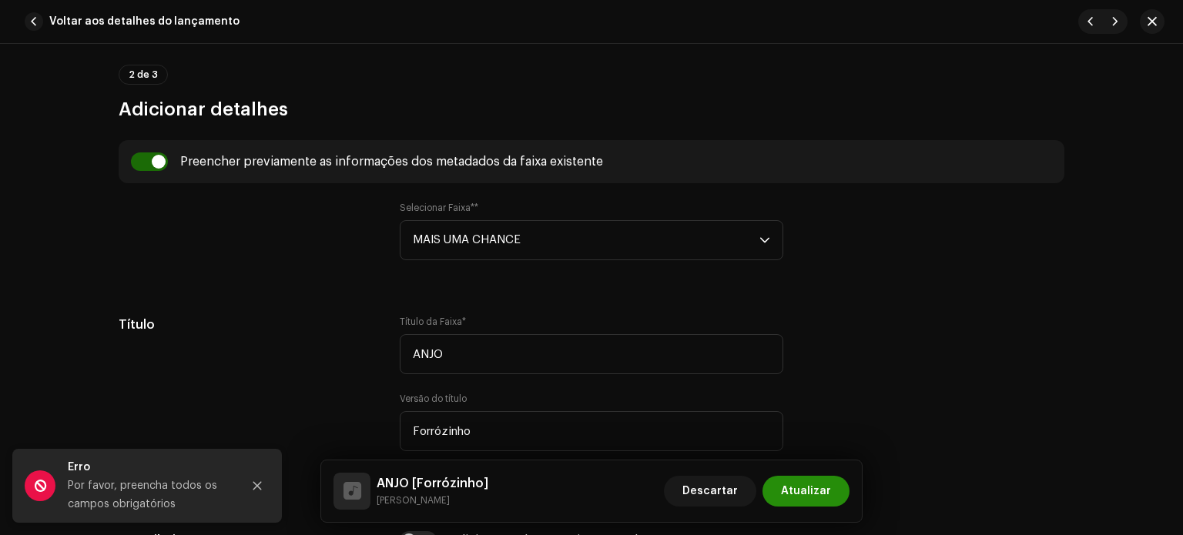
type input "ANJO"
click at [806, 488] on font "Atualizar" at bounding box center [806, 491] width 50 height 11
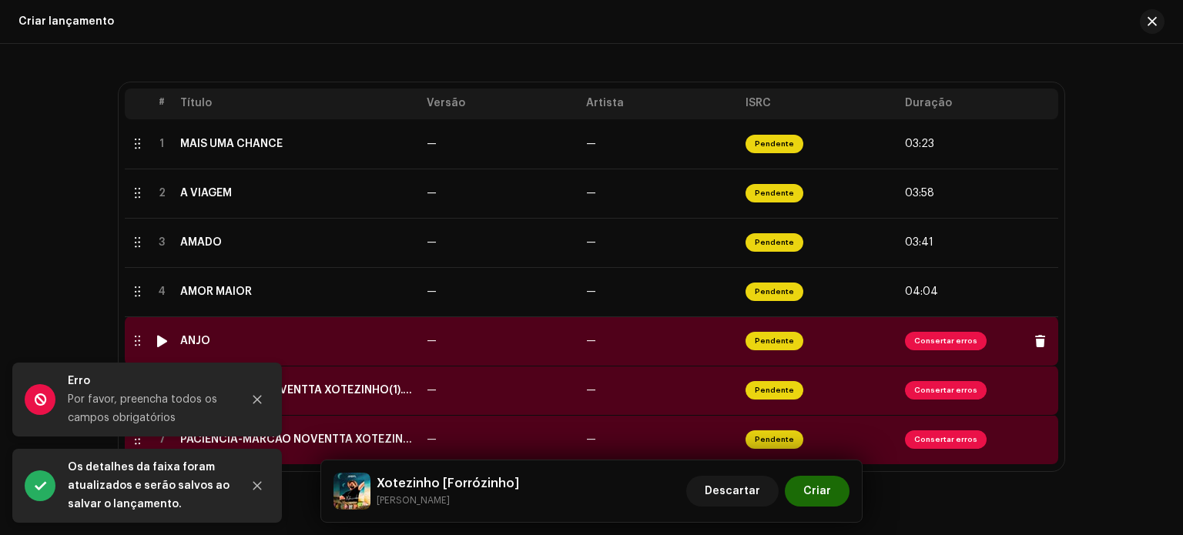
click at [157, 341] on div at bounding box center [162, 341] width 12 height 12
click at [263, 345] on div "ANJO" at bounding box center [297, 341] width 234 height 12
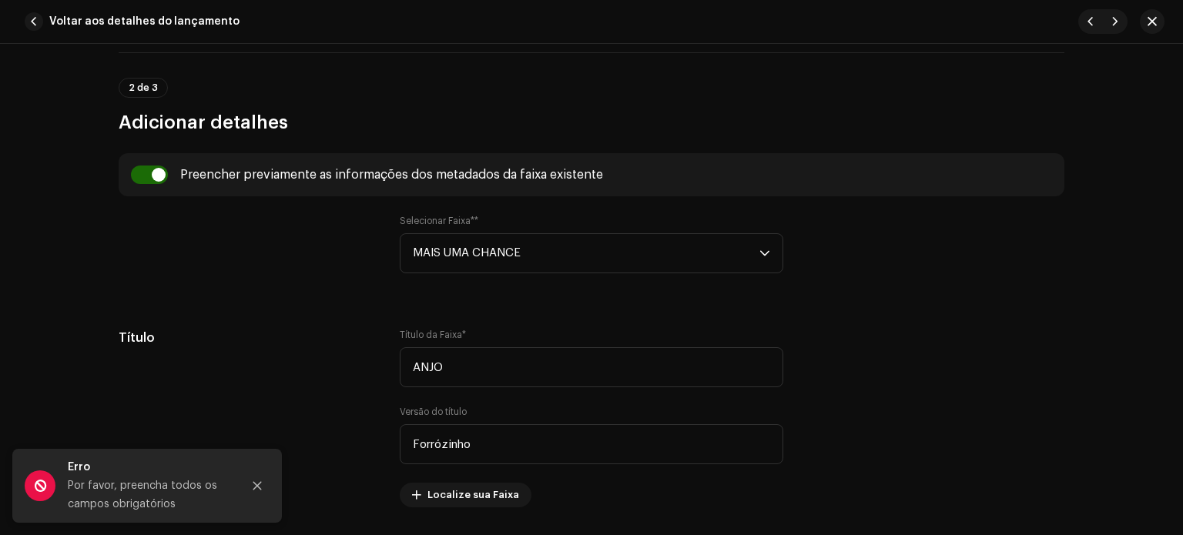
scroll to position [566, 0]
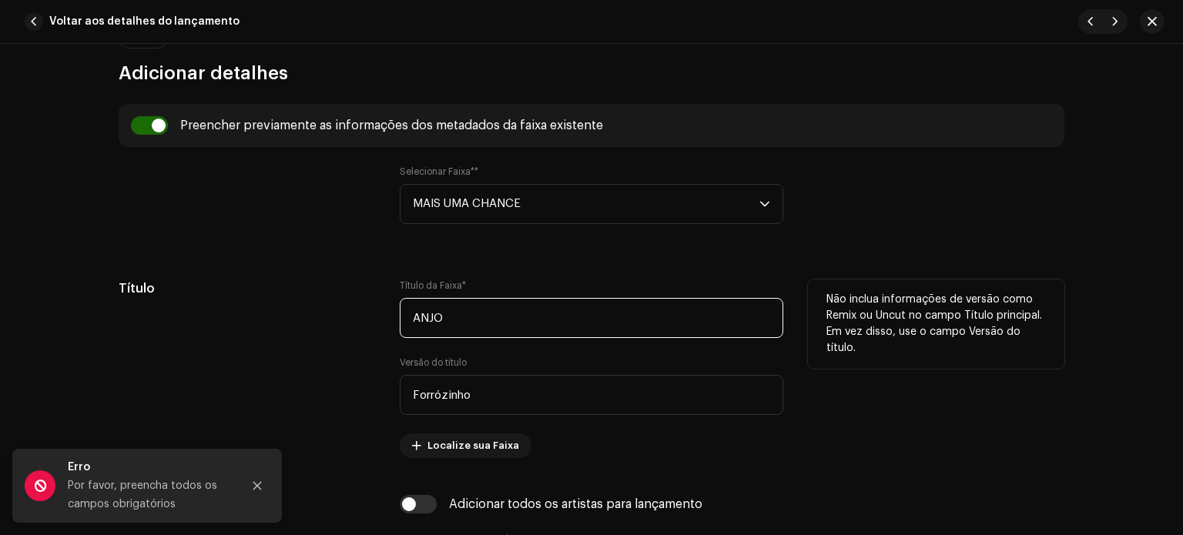
drag, startPoint x: 469, startPoint y: 317, endPoint x: 339, endPoint y: 306, distance: 130.7
click at [343, 313] on div "Título Título da Faixa * ANJO Versão do título Forrózinho Localize sua Faixa Nã…" at bounding box center [592, 369] width 946 height 179
click at [460, 320] on input "ANJO" at bounding box center [592, 318] width 384 height 40
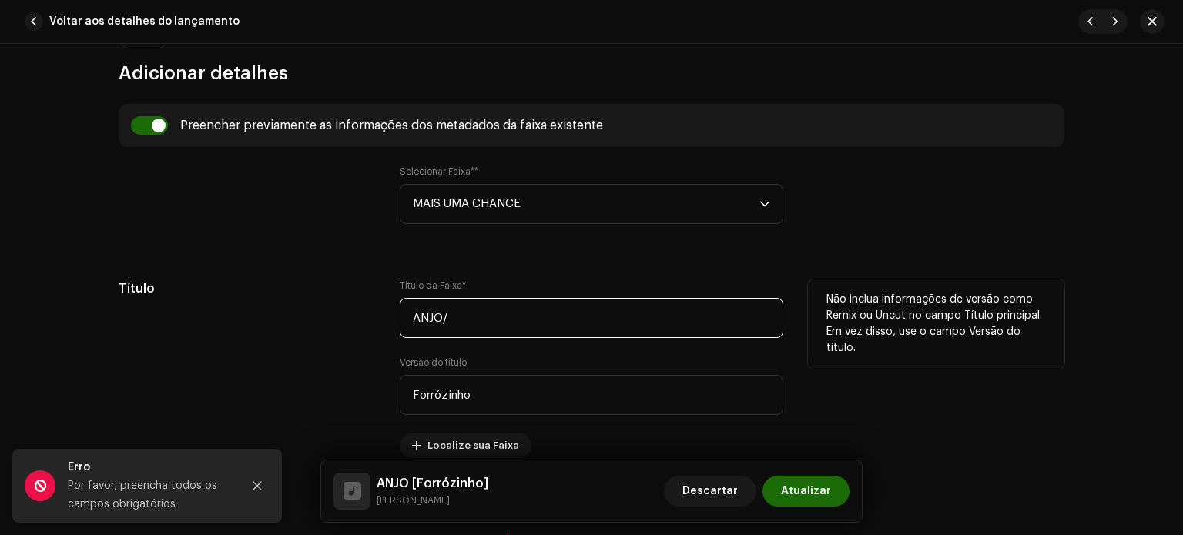
click at [478, 309] on input "ANJO/" at bounding box center [592, 318] width 384 height 40
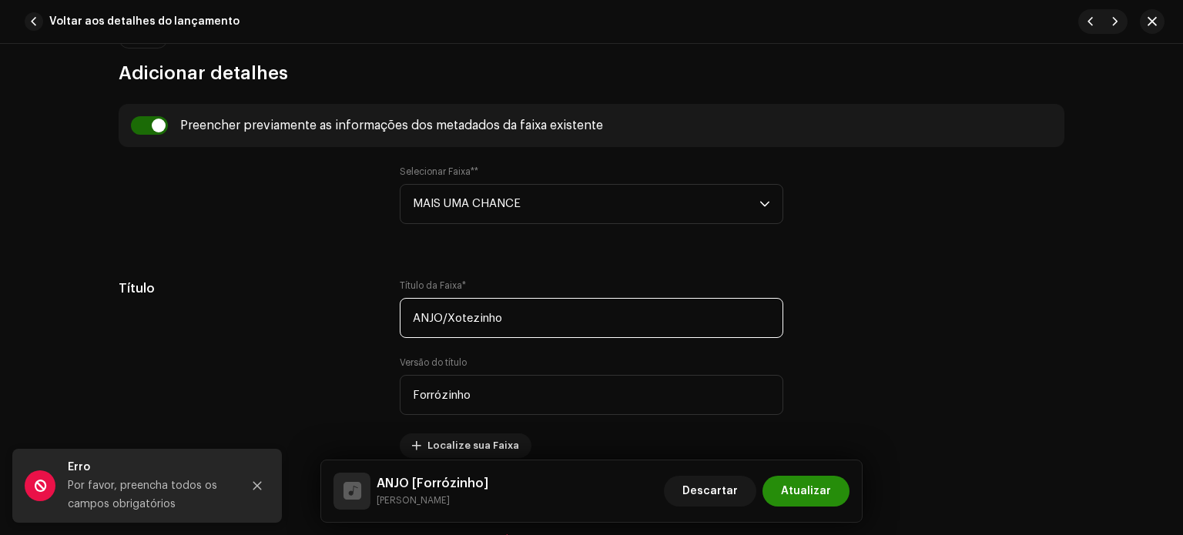
type input "ANJO/Xotezinho"
click at [795, 494] on font "Atualizar" at bounding box center [806, 491] width 50 height 11
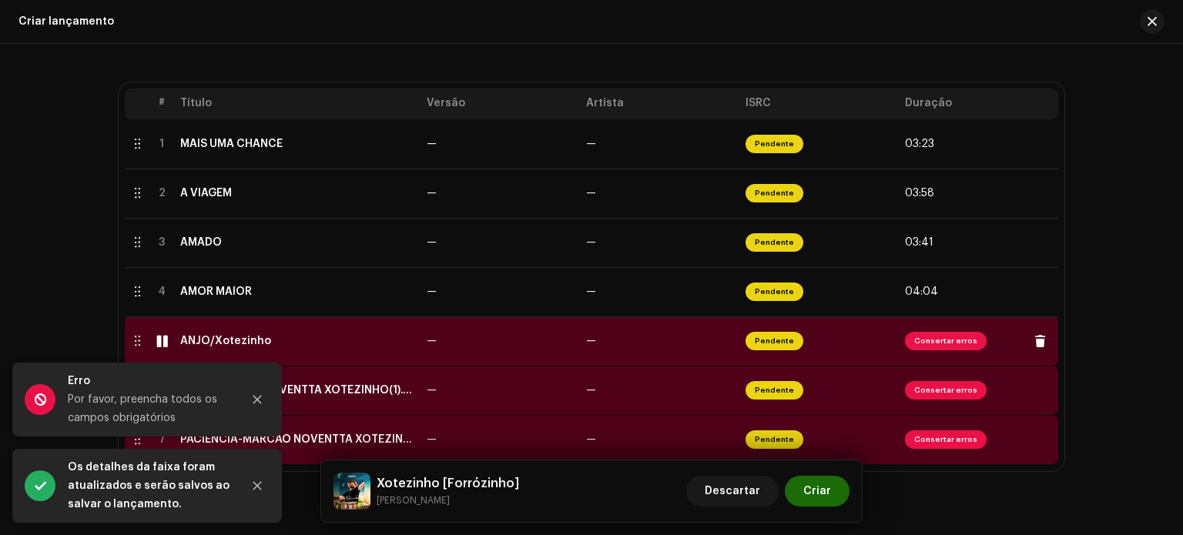
click at [327, 344] on div "ANJO/Xotezinho" at bounding box center [297, 341] width 234 height 12
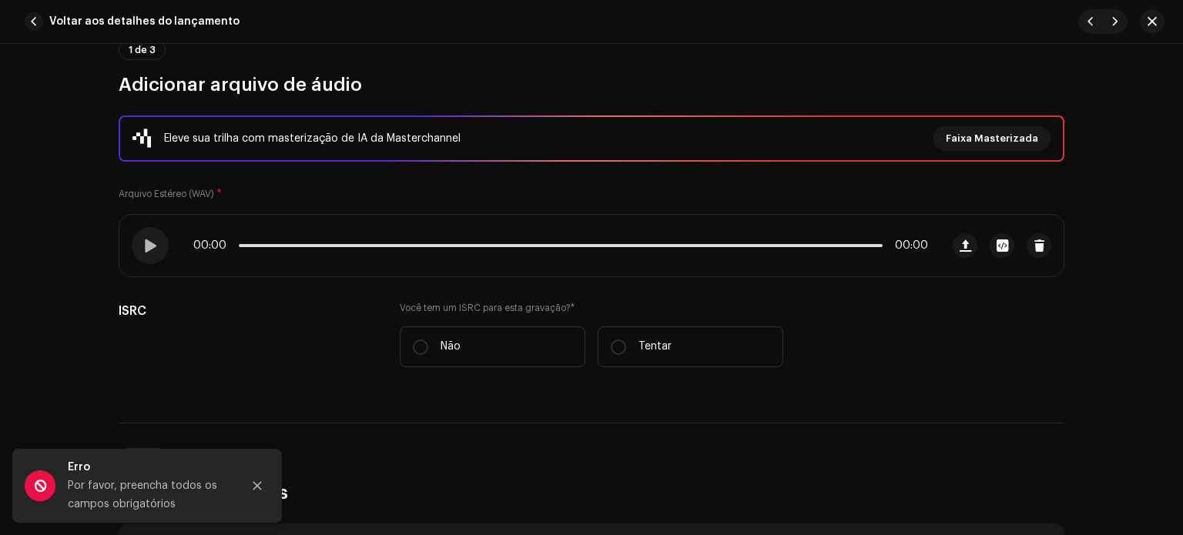
scroll to position [169, 0]
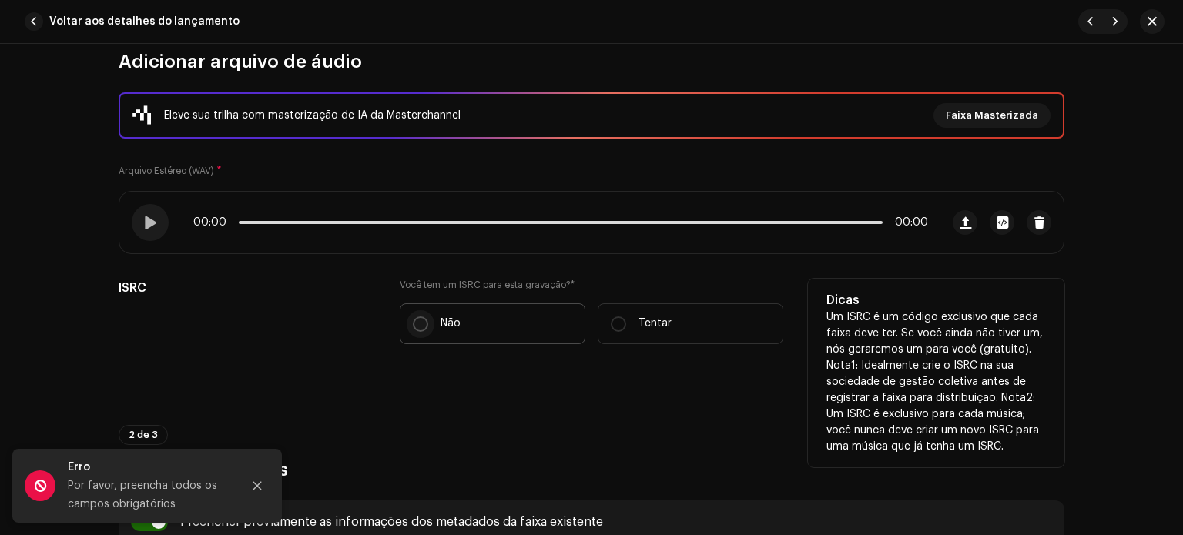
click at [417, 328] on input "Não" at bounding box center [420, 324] width 15 height 15
radio input "true"
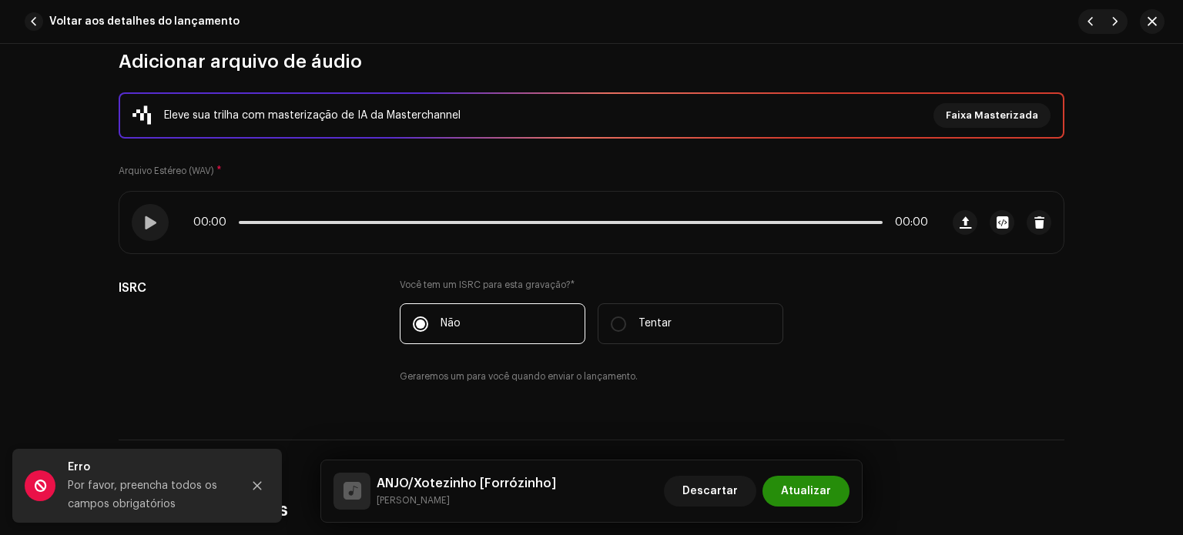
click at [821, 478] on span "Atualizar" at bounding box center [806, 491] width 50 height 31
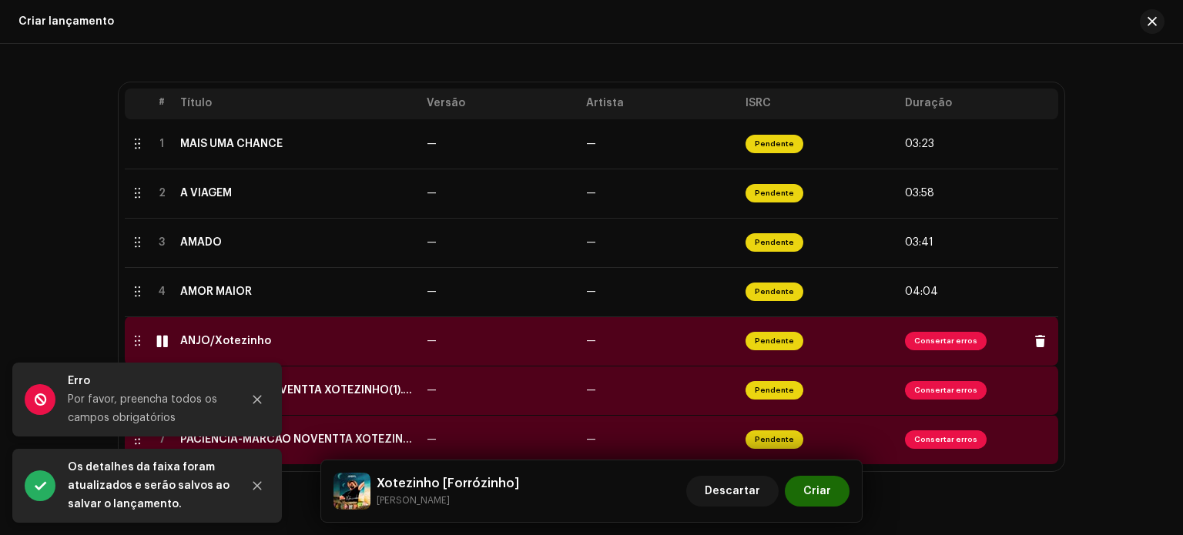
click at [357, 344] on div "ANJO/Xotezinho" at bounding box center [297, 341] width 234 height 12
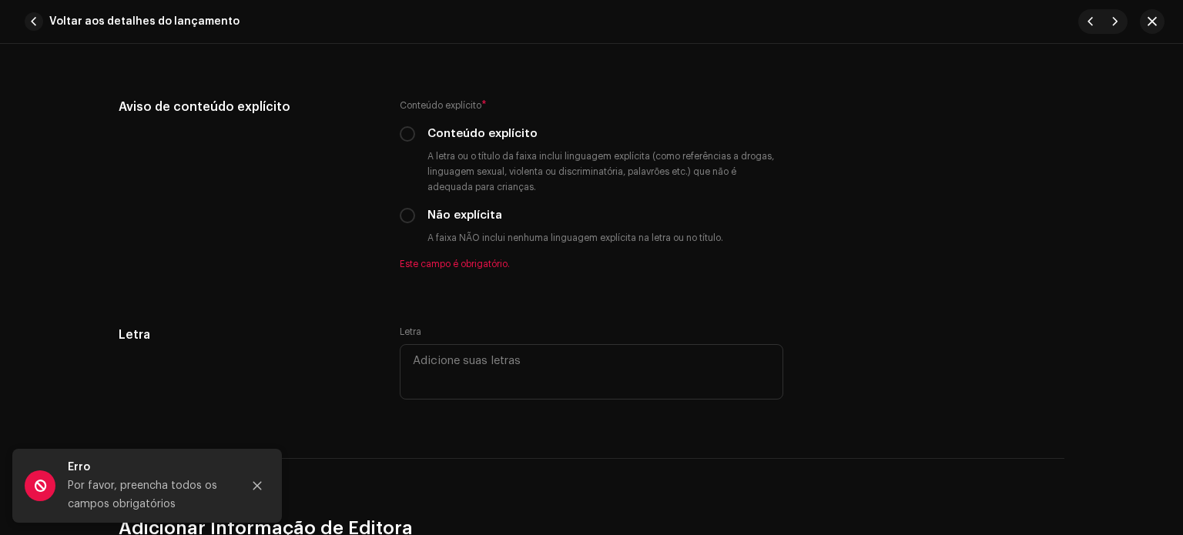
scroll to position [2800, 0]
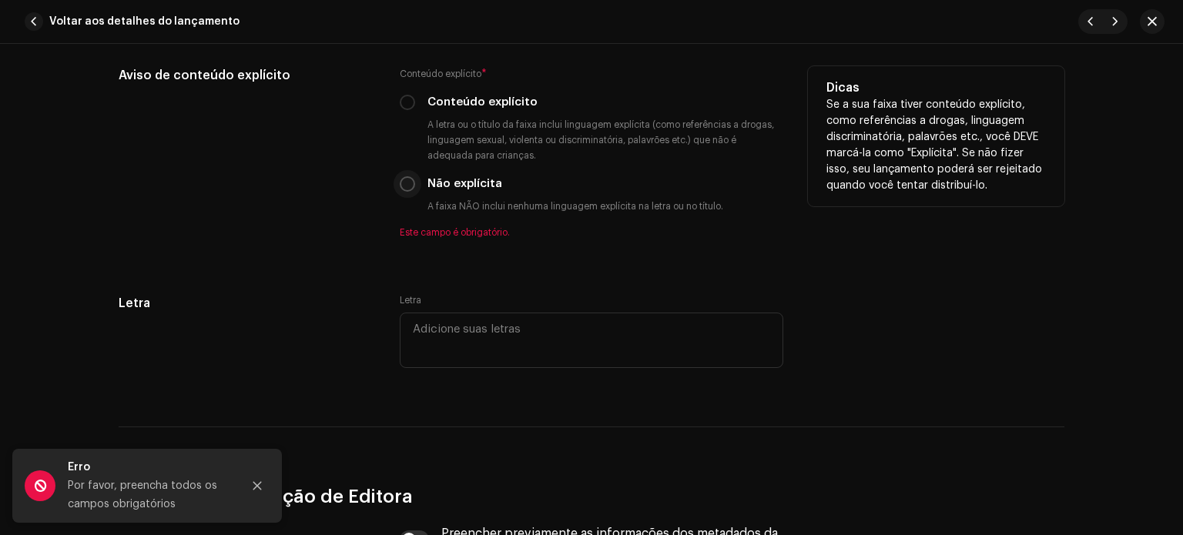
click at [401, 182] on input "Não explícita" at bounding box center [407, 183] width 15 height 15
radio input "true"
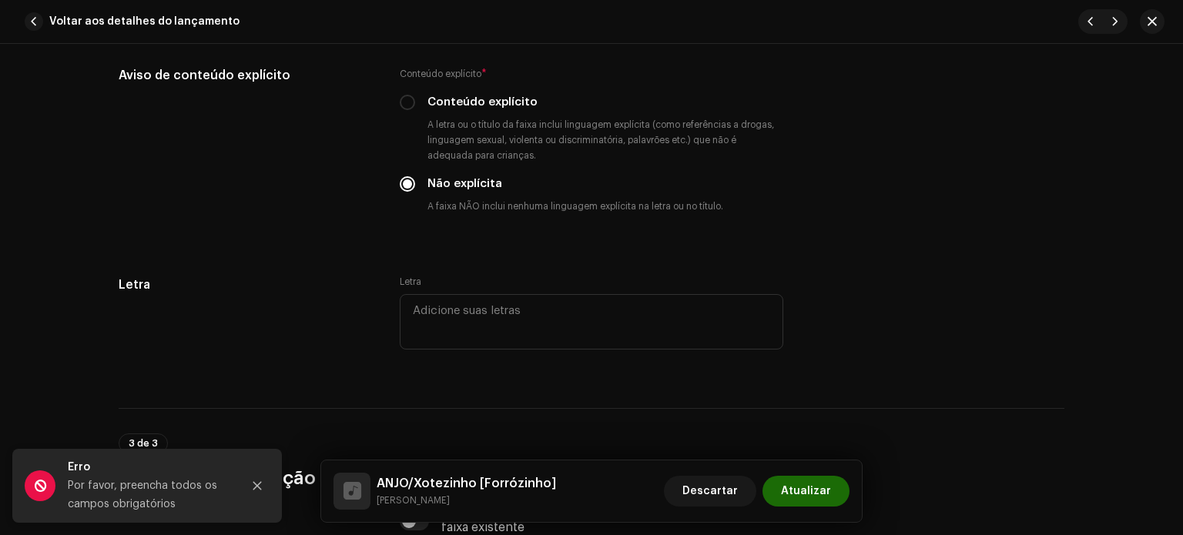
click at [813, 482] on span "Atualizar" at bounding box center [806, 491] width 50 height 31
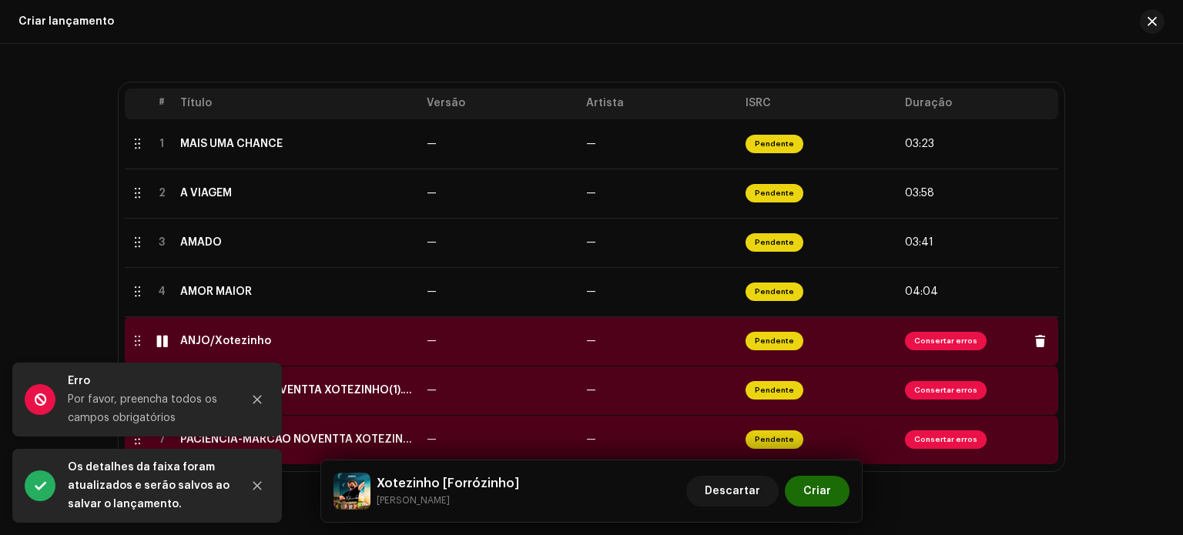
click at [321, 329] on td "ANJO/Xotezinho" at bounding box center [297, 341] width 246 height 49
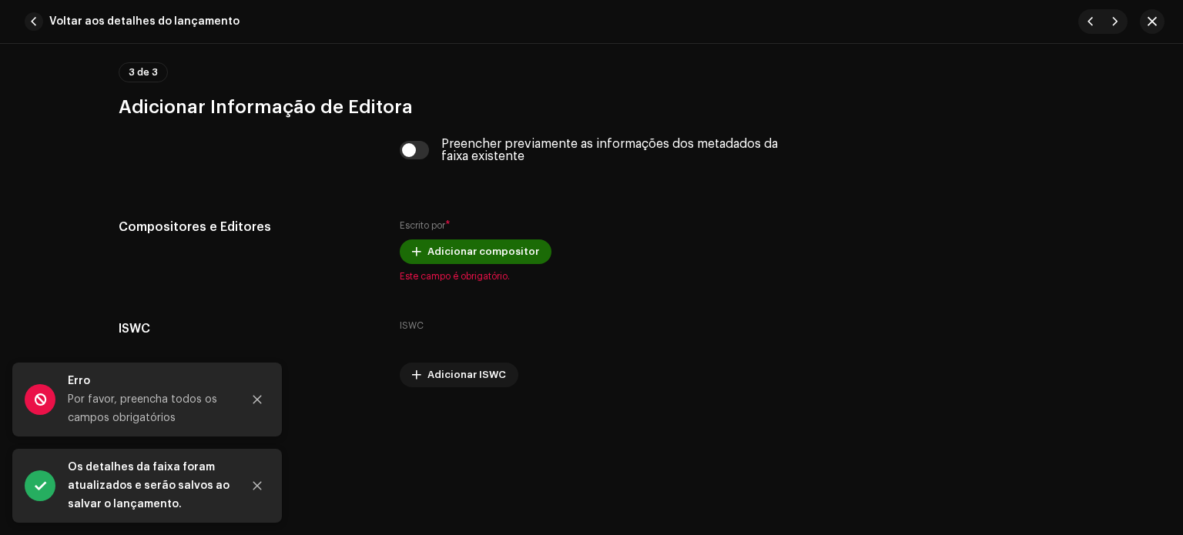
scroll to position [3152, 0]
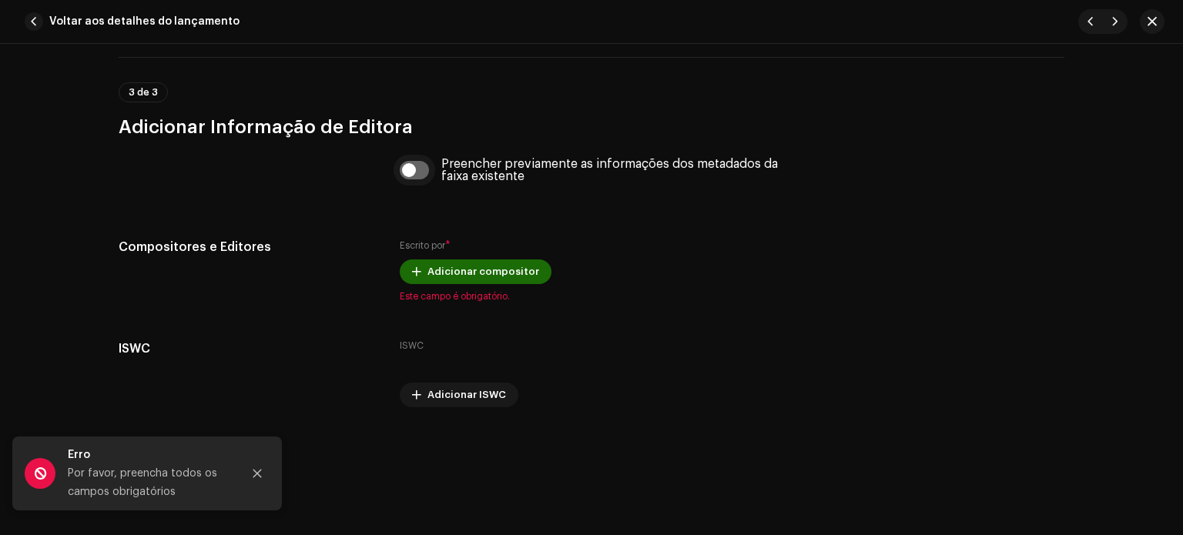
click at [424, 179] on input "checkbox" at bounding box center [415, 170] width 30 height 18
checkbox input "true"
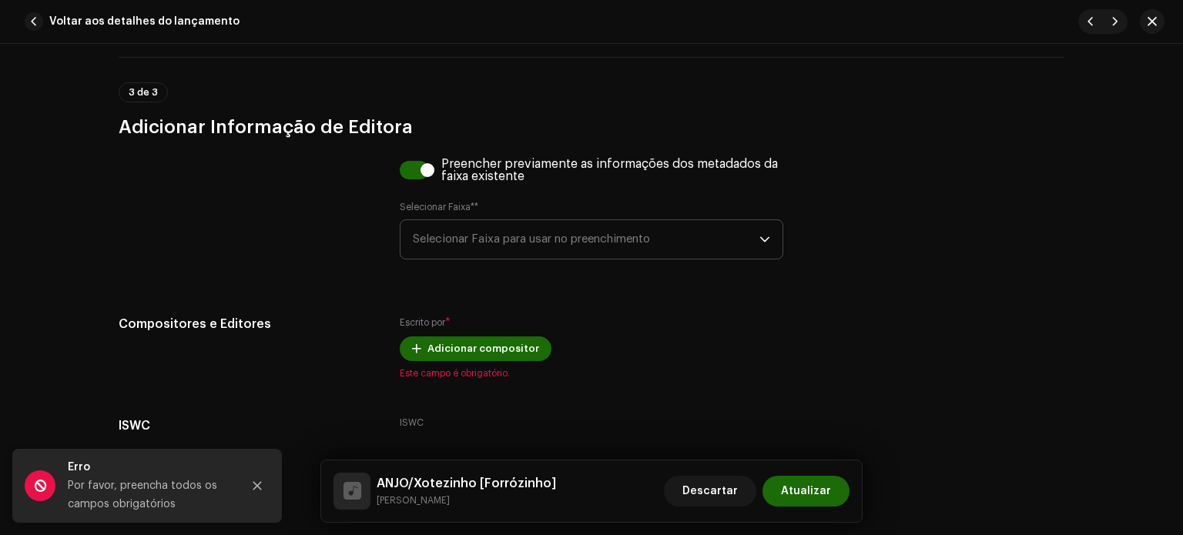
click at [573, 250] on span "Selecionar Faixa para usar no preenchimento" at bounding box center [586, 239] width 347 height 39
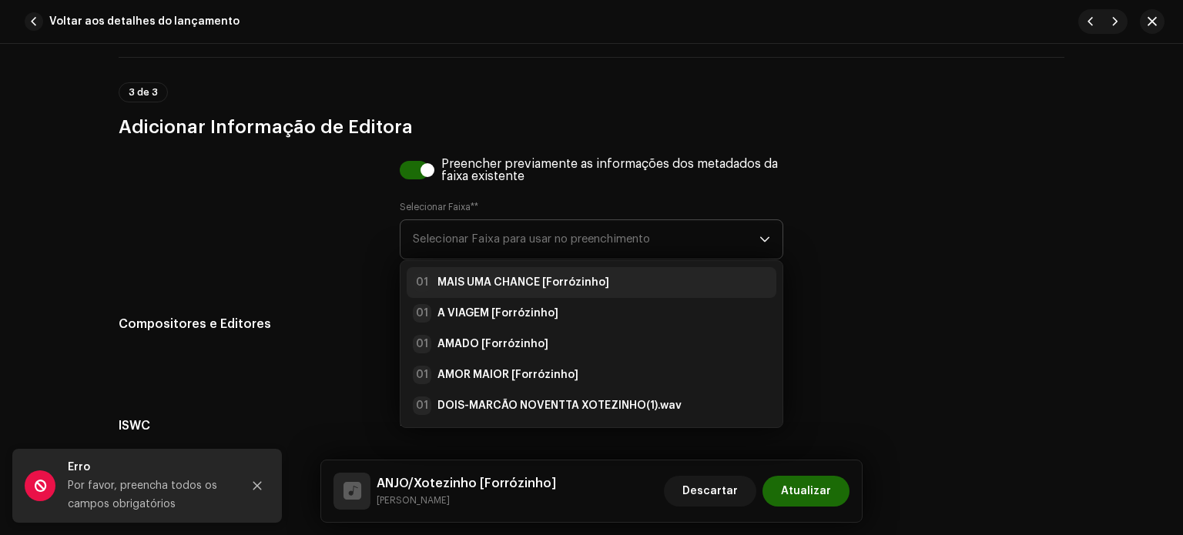
click at [527, 283] on strong "MAIS UMA CHANCE [Forrózinho]" at bounding box center [523, 282] width 172 height 15
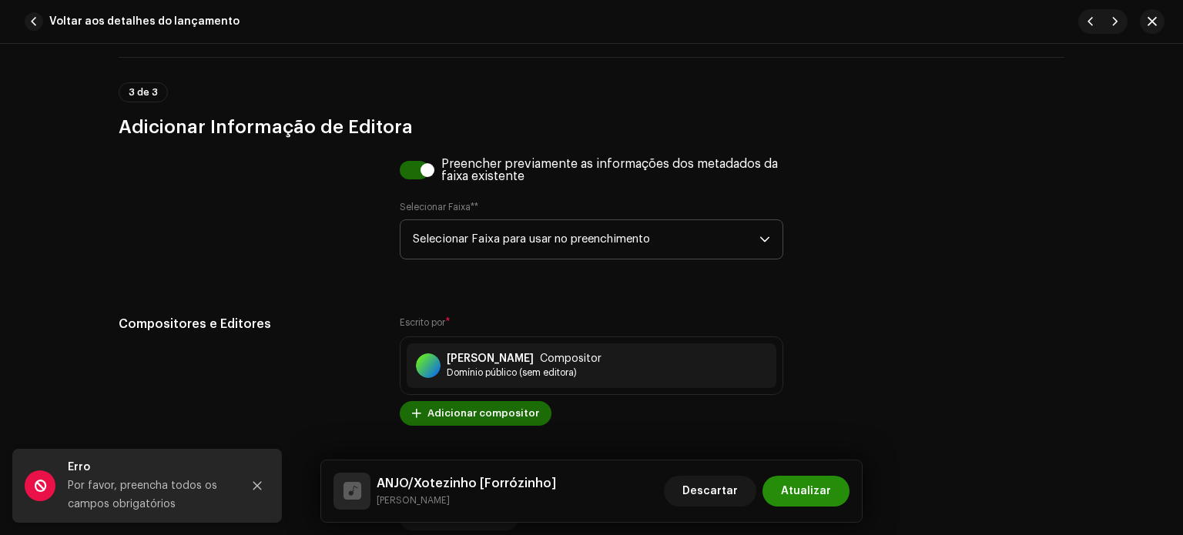
click at [813, 492] on font "Atualizar" at bounding box center [806, 491] width 50 height 11
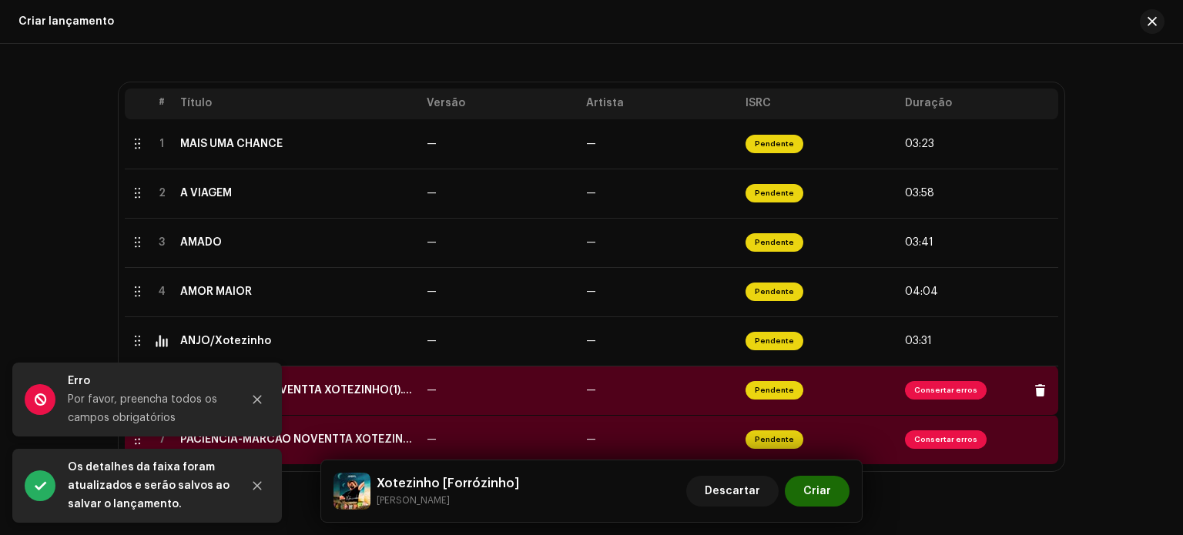
click at [334, 390] on div "DOIS-MARCÃO NOVENTTA XOTEZINHO(1).wav" at bounding box center [297, 390] width 234 height 12
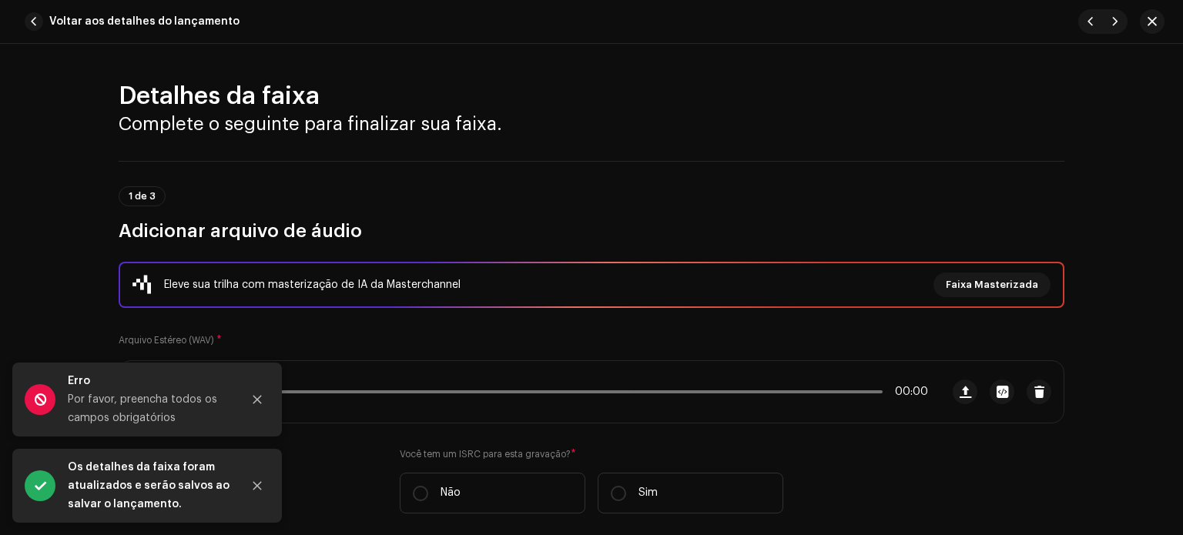
click at [334, 390] on div "Eleve sua trilha com masterização de IA da Masterchannel Faixa Masterizada Arqu…" at bounding box center [592, 397] width 946 height 270
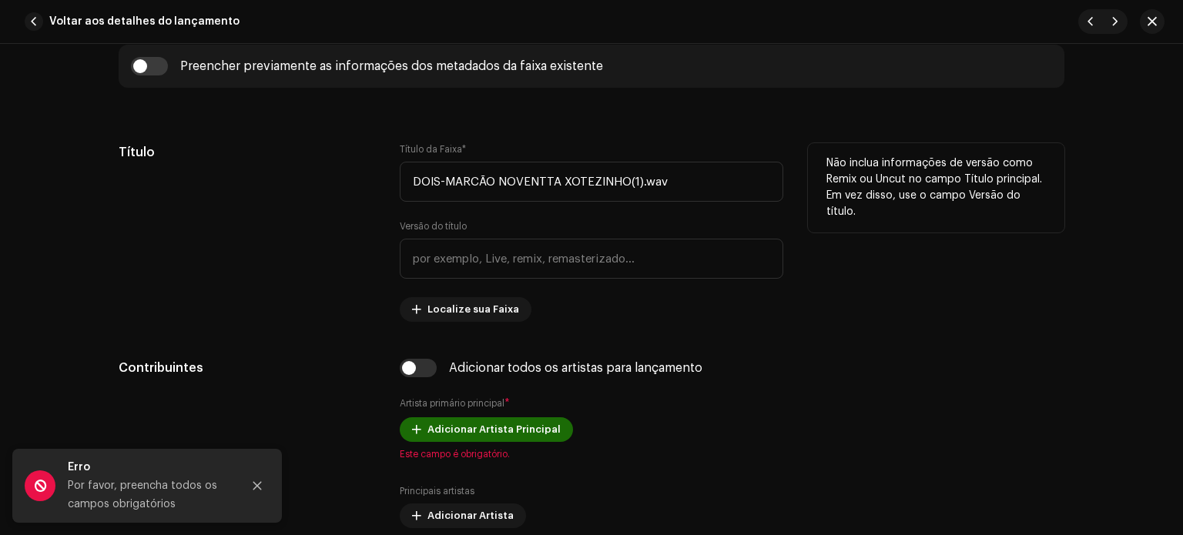
scroll to position [630, 0]
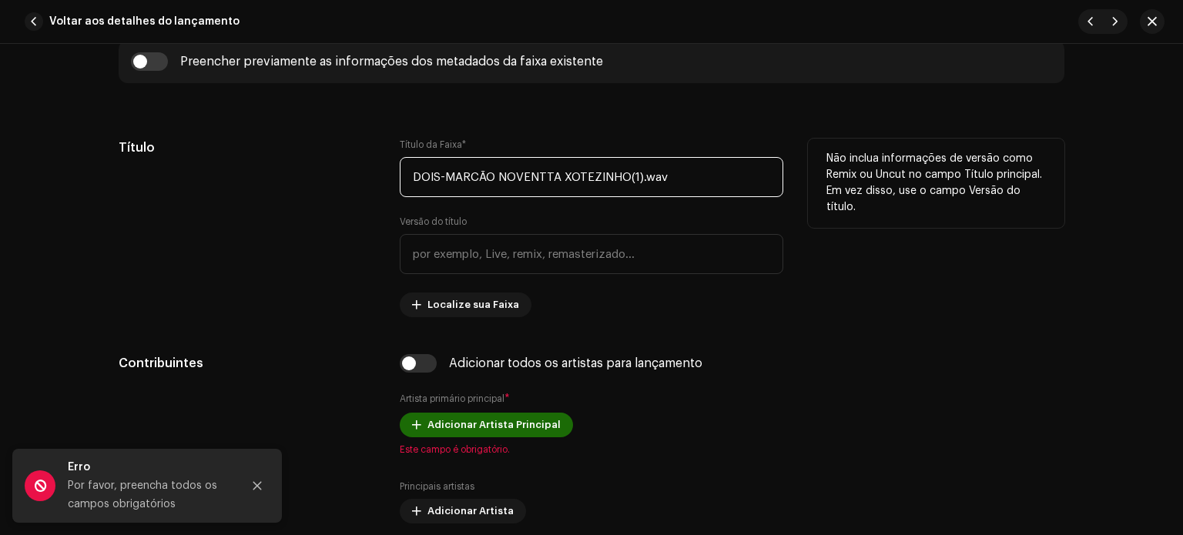
drag, startPoint x: 404, startPoint y: 175, endPoint x: 437, endPoint y: 178, distance: 33.3
click at [437, 178] on input "DOIS-MARCÃO NOVENTTA XOTEZINHO(1).wav" at bounding box center [592, 177] width 384 height 40
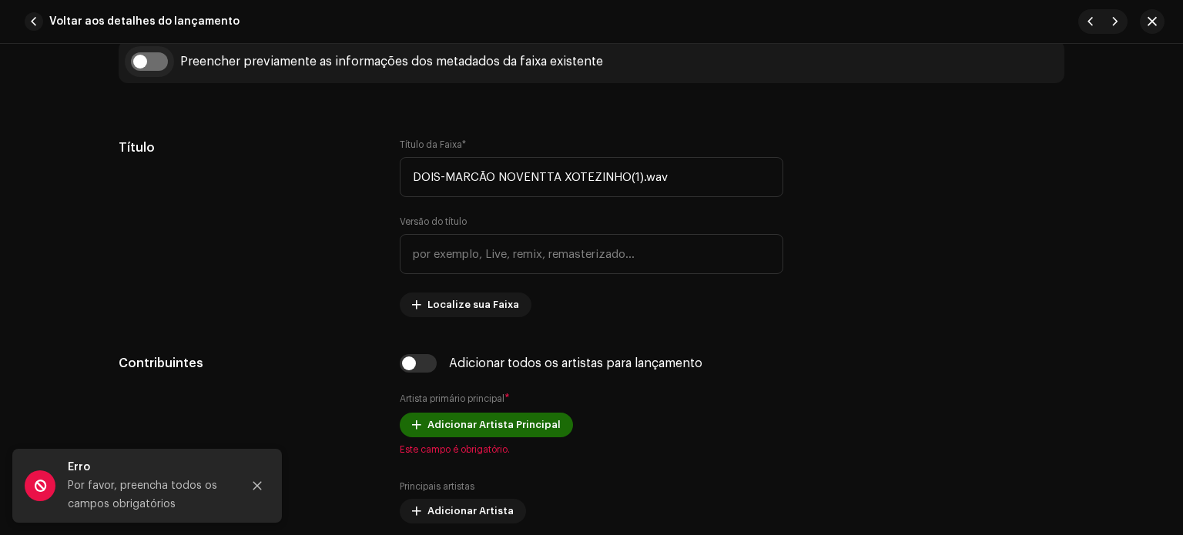
click at [159, 63] on input "checkbox" at bounding box center [149, 61] width 37 height 18
checkbox input "true"
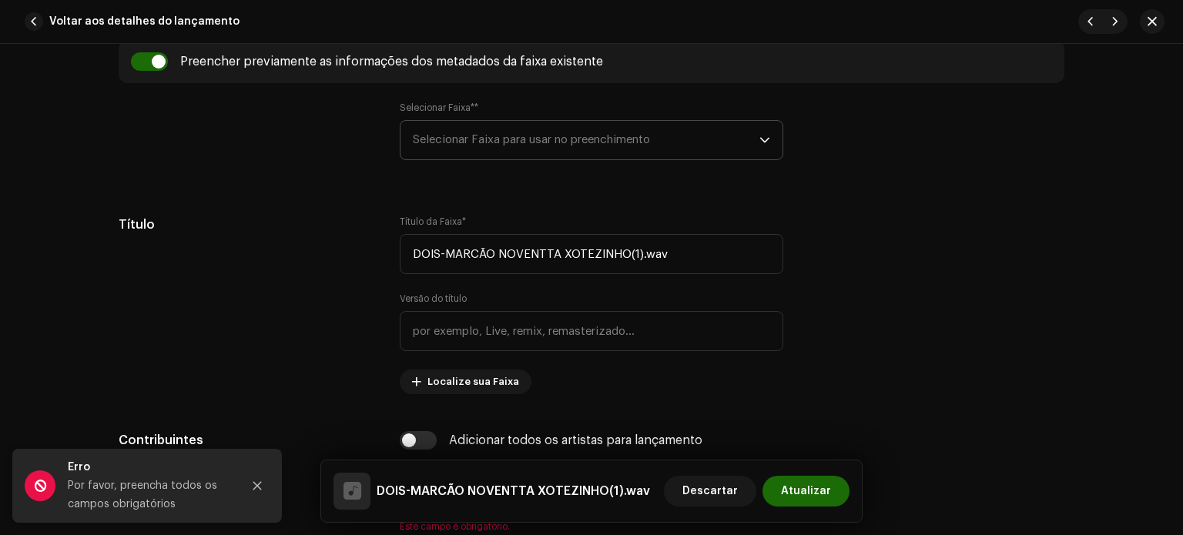
click at [464, 144] on font "Selecionar Faixa para usar no preenchimento" at bounding box center [531, 140] width 237 height 12
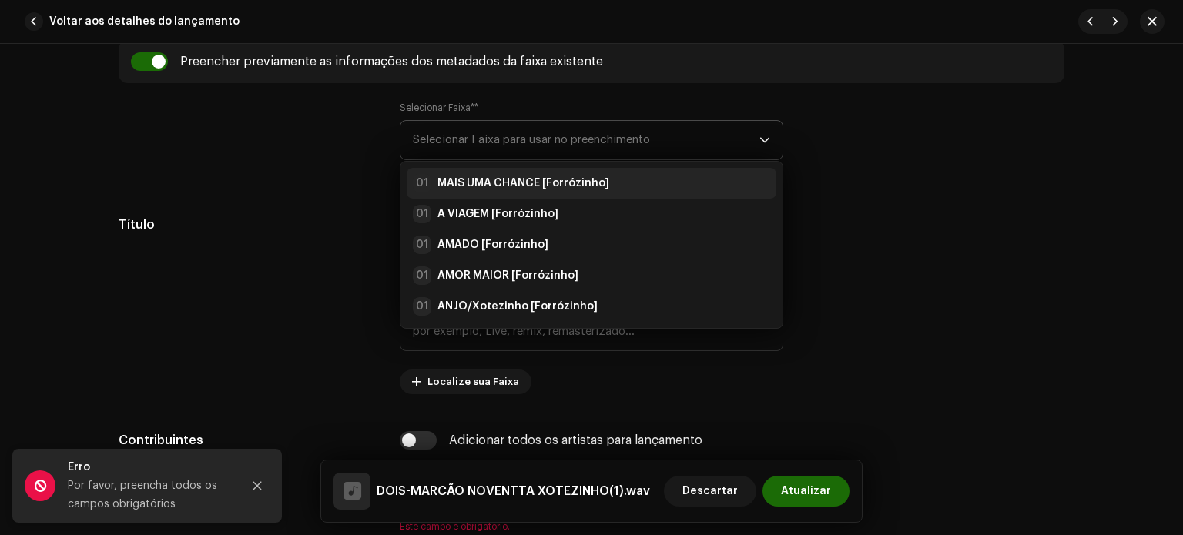
click at [471, 176] on strong "MAIS UMA CHANCE [Forrózinho]" at bounding box center [523, 183] width 172 height 15
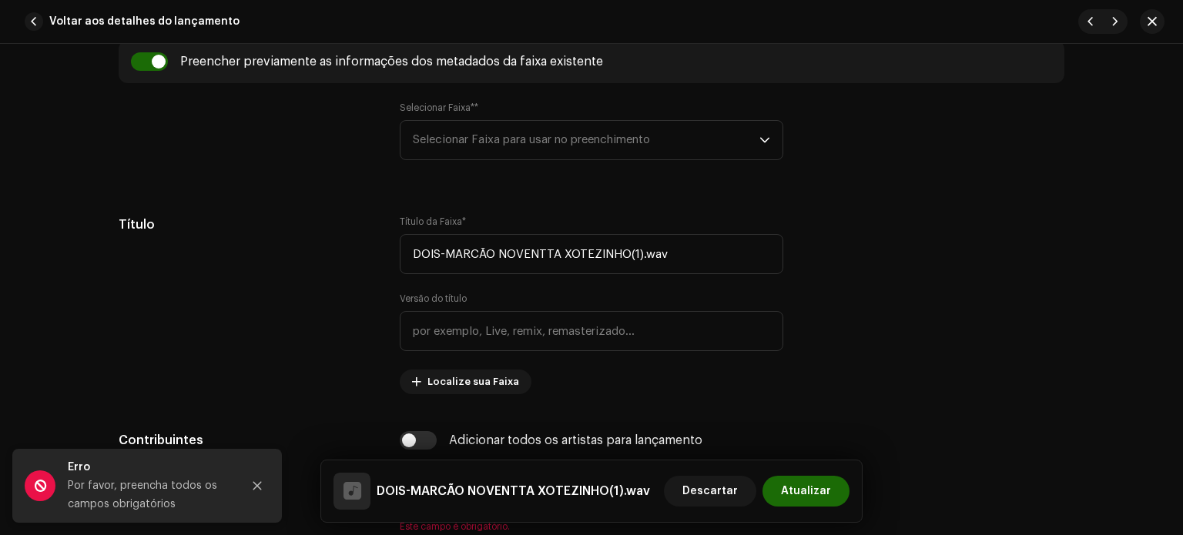
type input "MAIS UMA CHANCE"
type input "Forrózinho"
radio input "true"
type input "Detona Music Digital"
checkbox input "true"
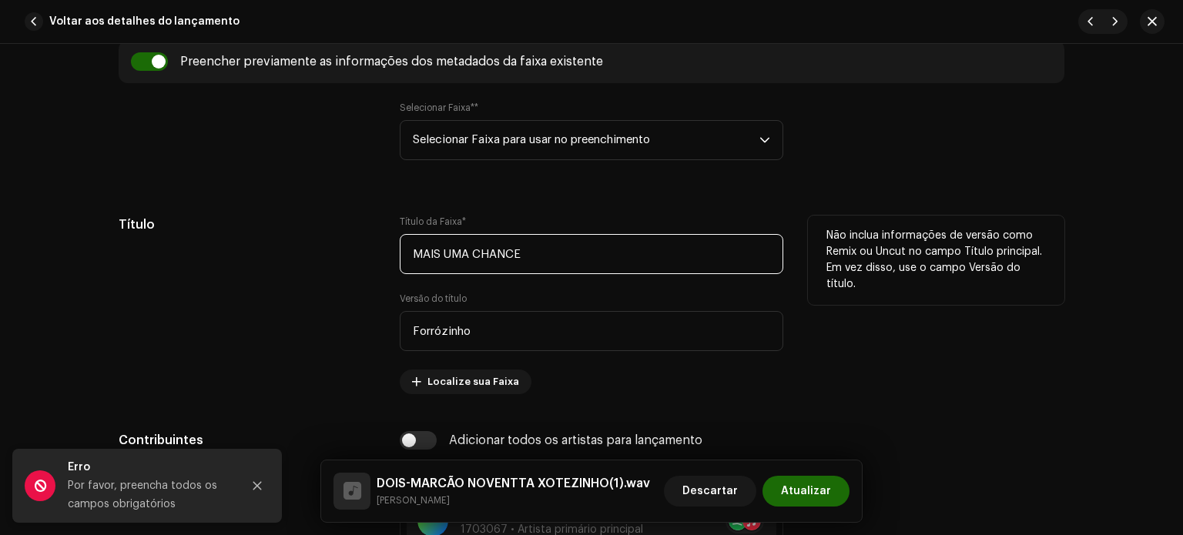
drag, startPoint x: 529, startPoint y: 255, endPoint x: 388, endPoint y: 263, distance: 141.2
click at [391, 267] on div "Título Título da Faixa * MAIS UMA CHANCE Versão do título Forrózinho Localize s…" at bounding box center [592, 305] width 946 height 179
paste input "DOIS"
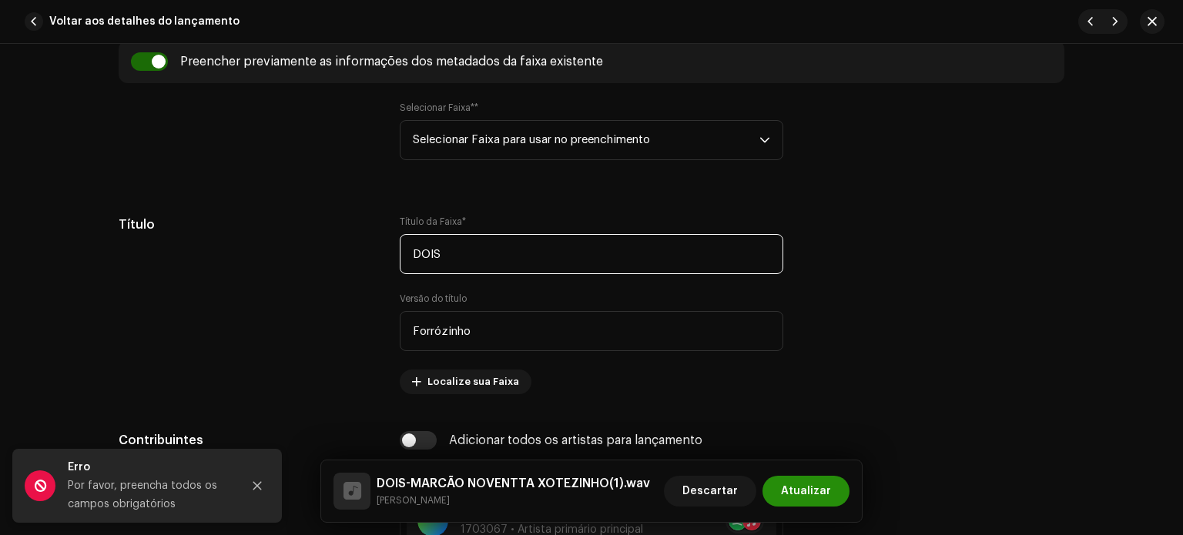
type input "DOIS"
click at [803, 495] on font "Atualizar" at bounding box center [806, 491] width 50 height 11
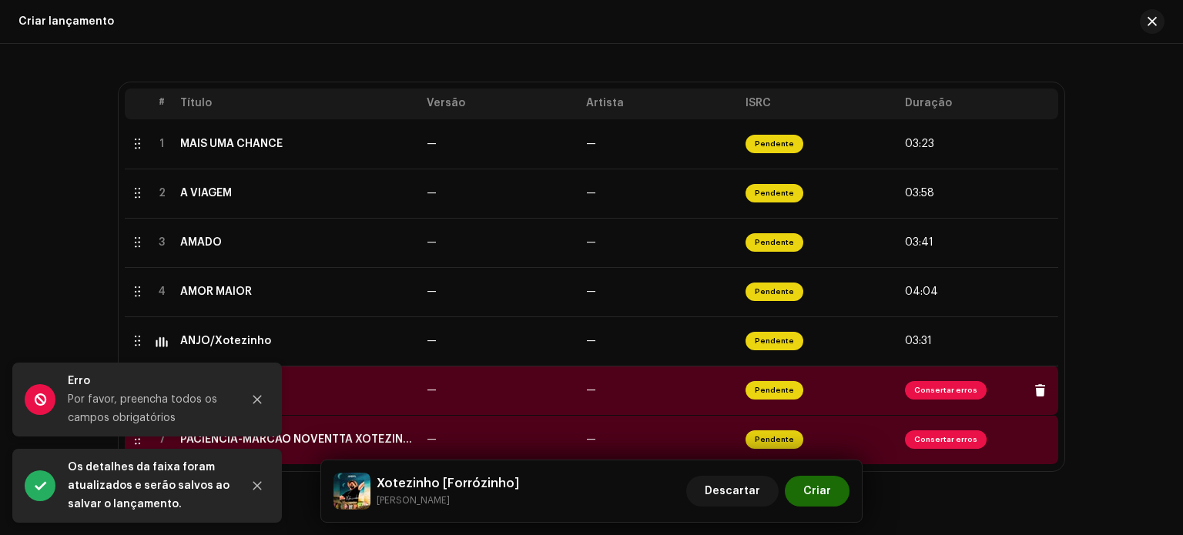
click at [641, 399] on td "—" at bounding box center [659, 390] width 159 height 49
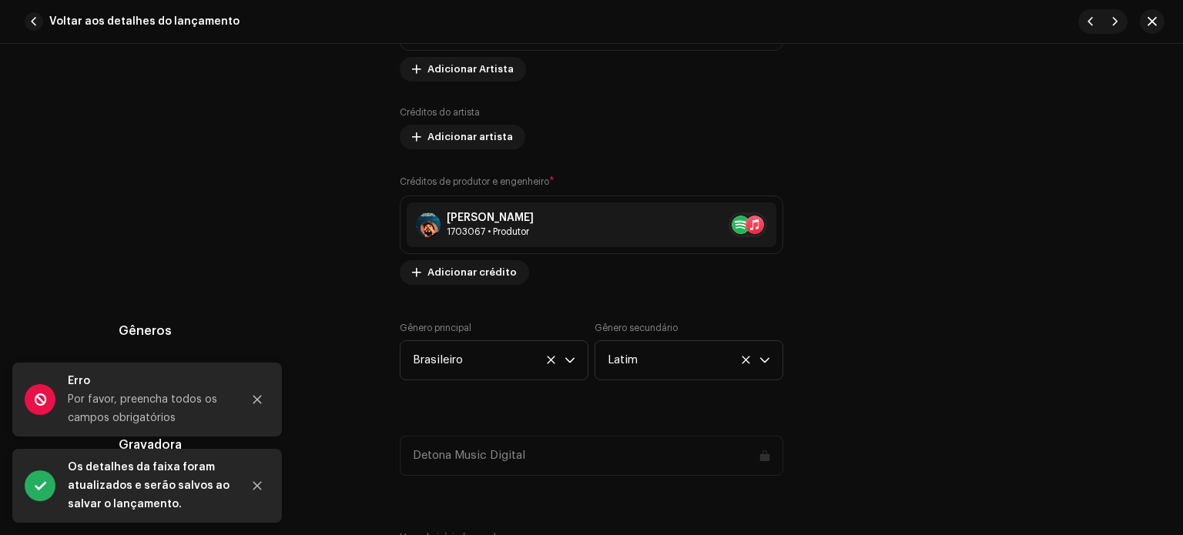
scroll to position [2344, 0]
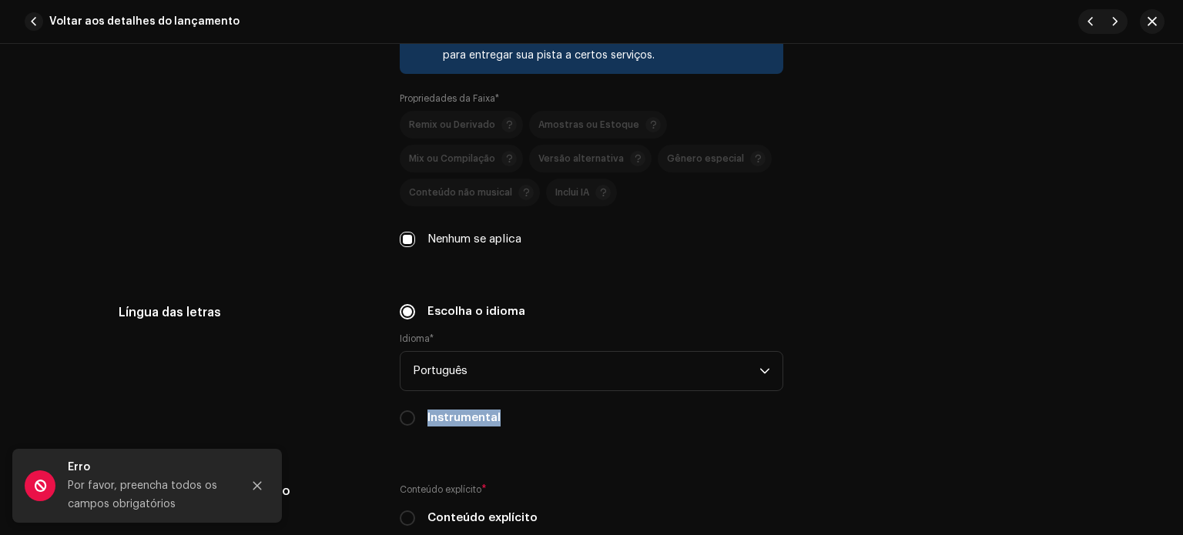
drag, startPoint x: 1175, startPoint y: 381, endPoint x: 1182, endPoint y: 411, distance: 30.1
click at [1182, 431] on div "Detalhes da faixa Complete o seguinte para finalizar sua faixa. 1 de 3 Adiciona…" at bounding box center [591, 289] width 1183 height 491
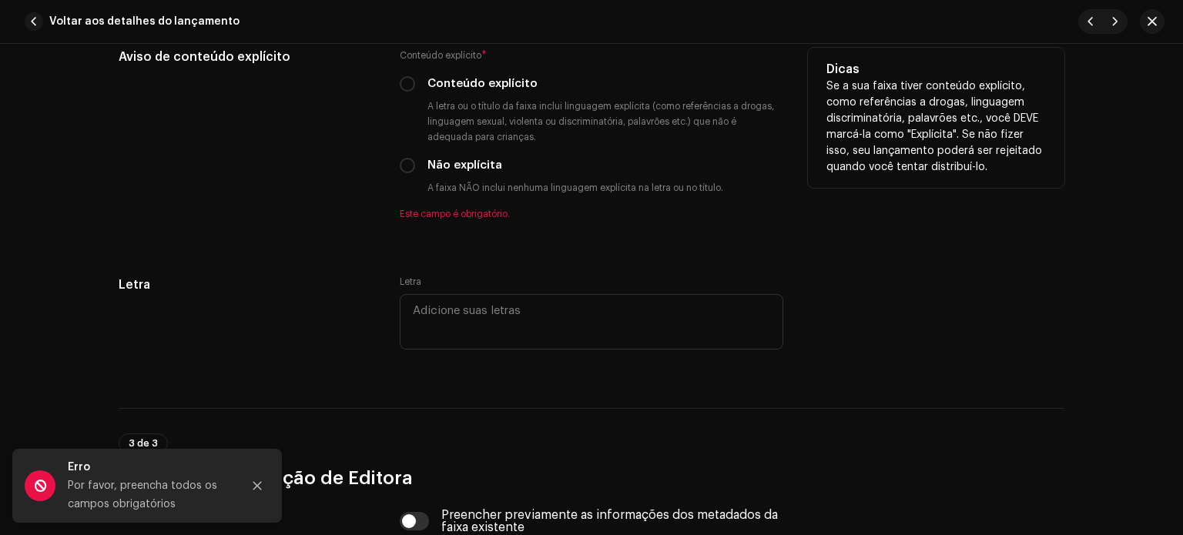
scroll to position [2765, 0]
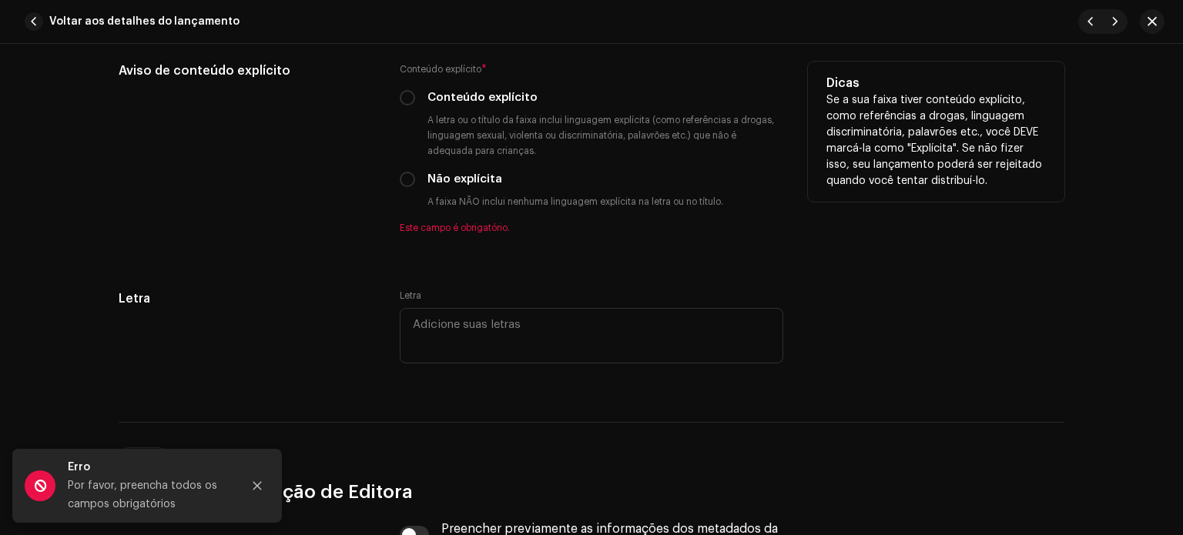
click at [415, 187] on div "Não explícita" at bounding box center [592, 179] width 384 height 17
click at [404, 183] on input "Não explícita" at bounding box center [407, 179] width 15 height 15
radio input "true"
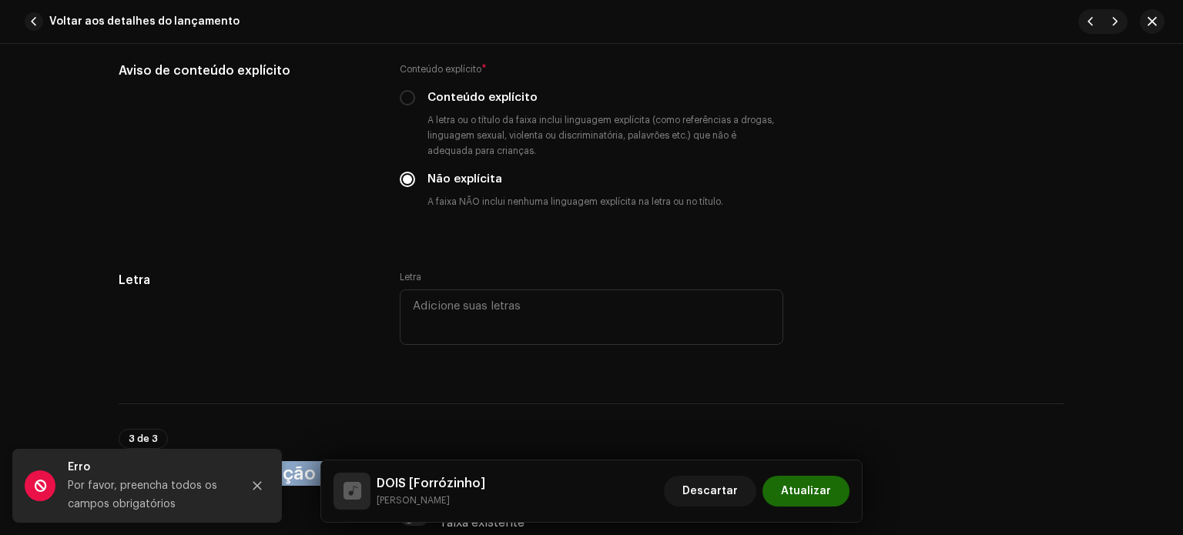
drag, startPoint x: 1175, startPoint y: 444, endPoint x: 1182, endPoint y: 454, distance: 12.8
click at [1174, 487] on div "Detalhes da faixa Complete o seguinte para finalizar sua faixa. 1 de 3 Adiciona…" at bounding box center [591, 289] width 1183 height 491
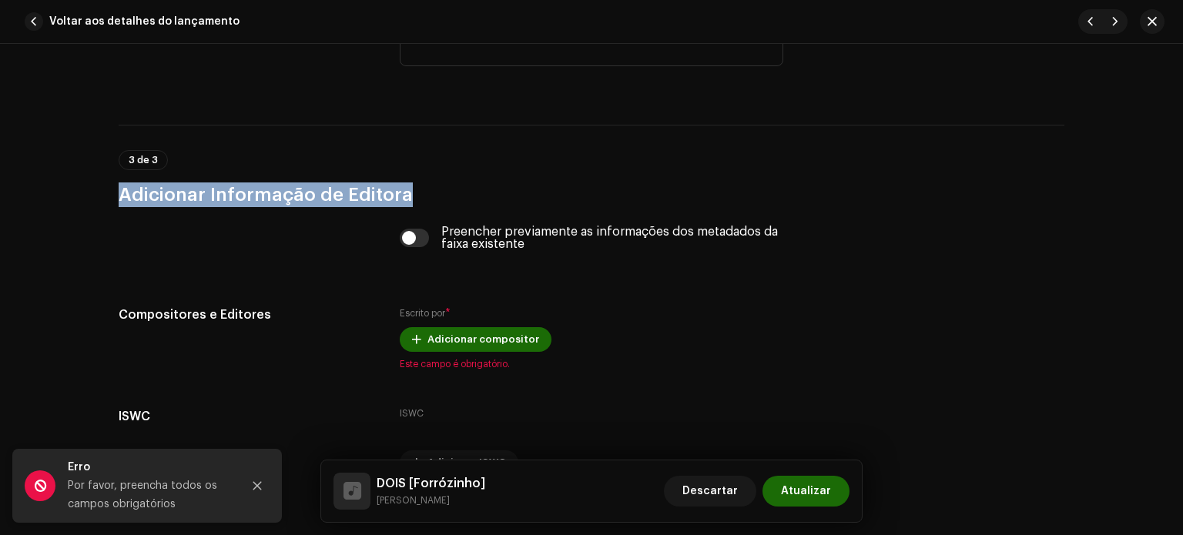
scroll to position [3085, 0]
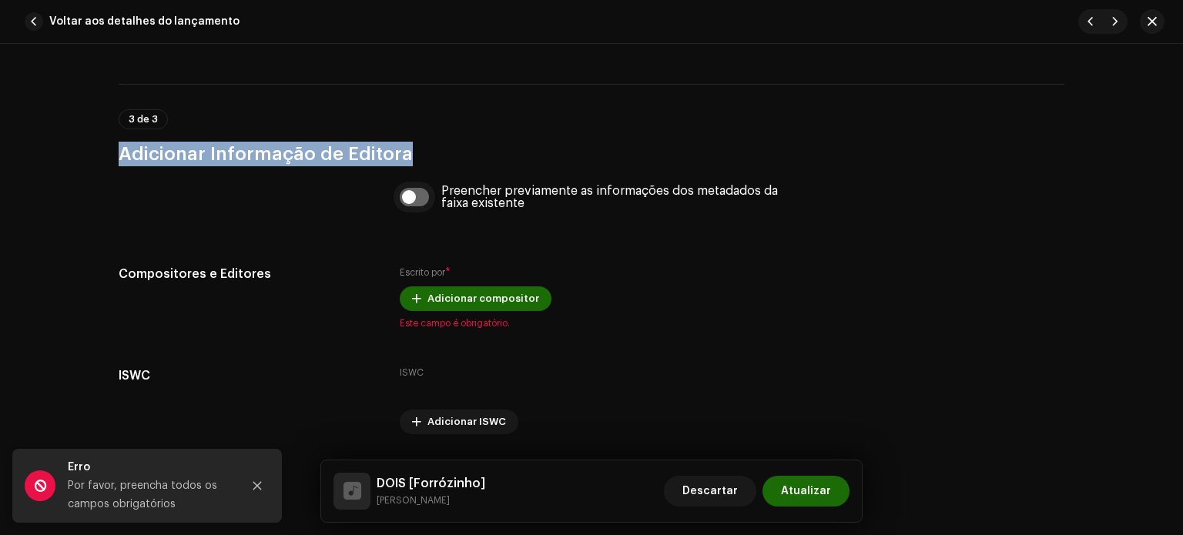
click at [422, 206] on input "checkbox" at bounding box center [415, 197] width 30 height 18
checkbox input "true"
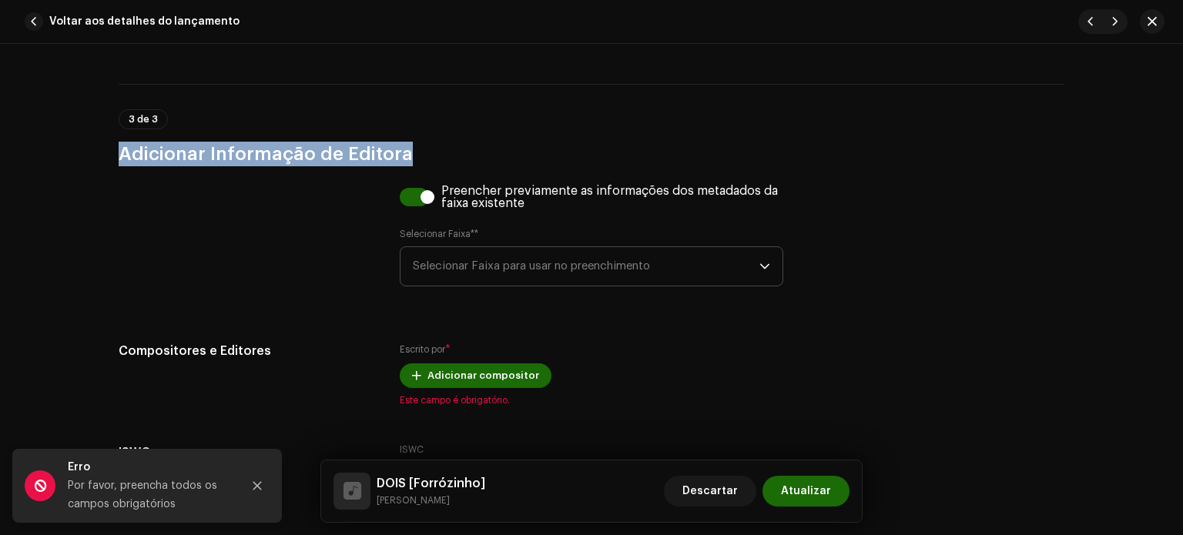
click at [474, 252] on span "Selecionar Faixa para usar no preenchimento" at bounding box center [586, 266] width 347 height 39
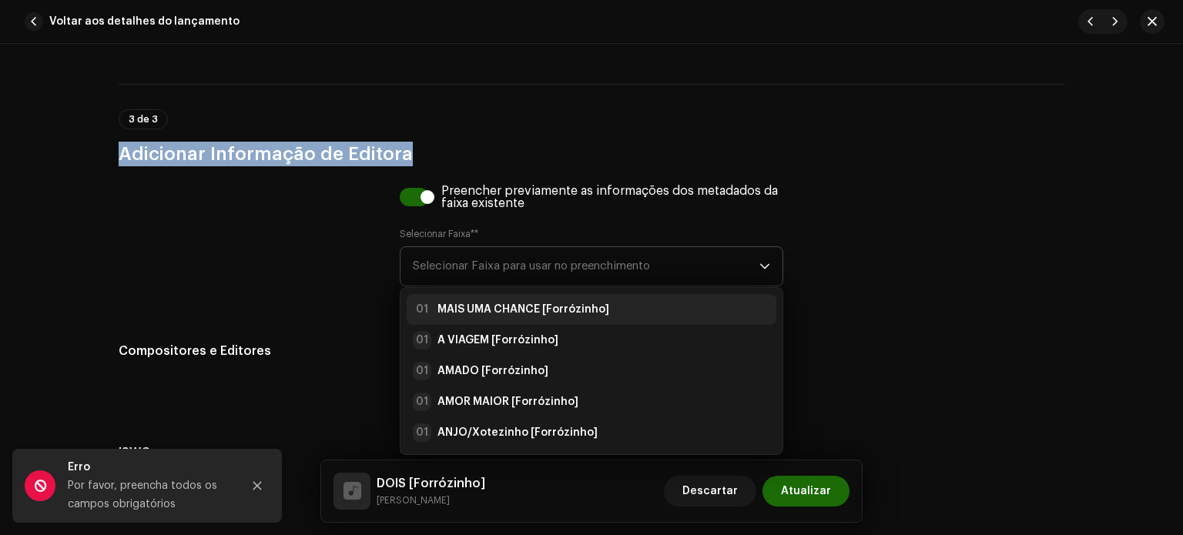
click at [463, 304] on div "01 MAIS UMA CHANCE [Forrózinho]" at bounding box center [511, 309] width 196 height 18
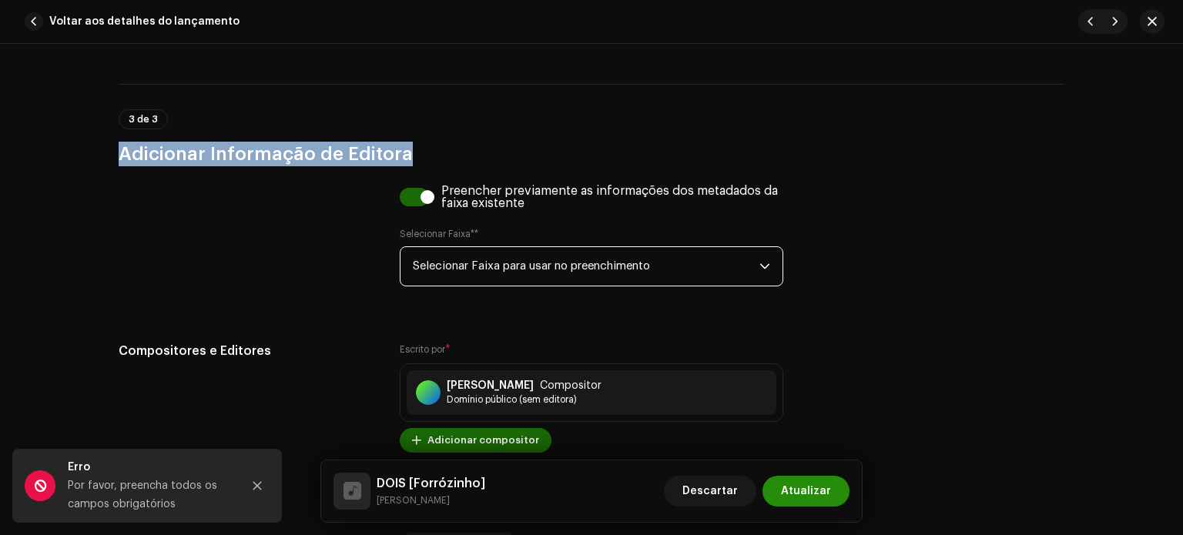
click at [793, 485] on span "Atualizar" at bounding box center [806, 491] width 50 height 31
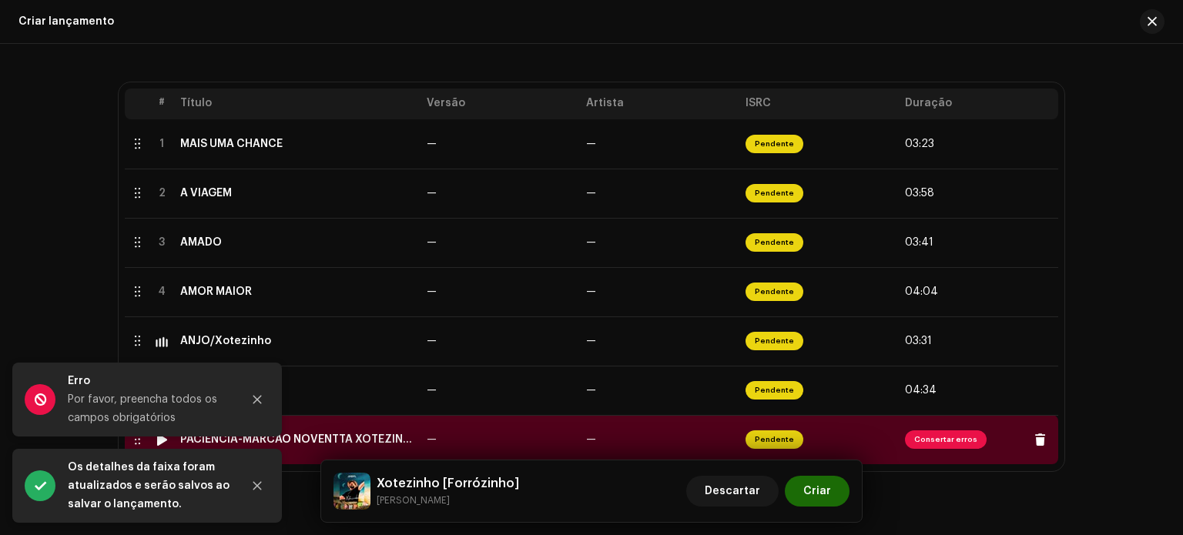
click at [464, 441] on td "—" at bounding box center [500, 439] width 159 height 49
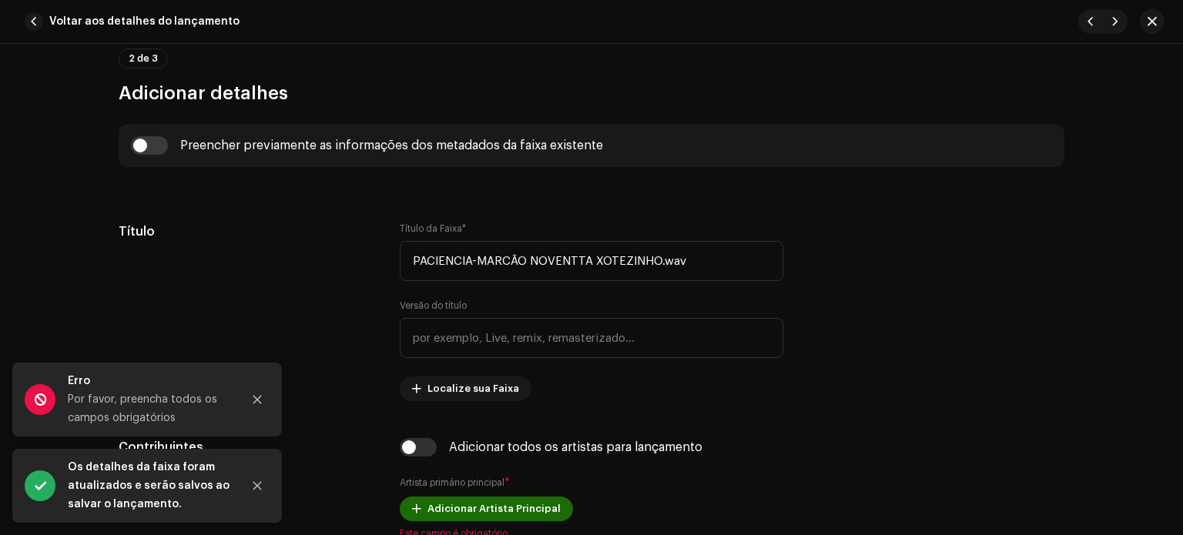
scroll to position [591, 0]
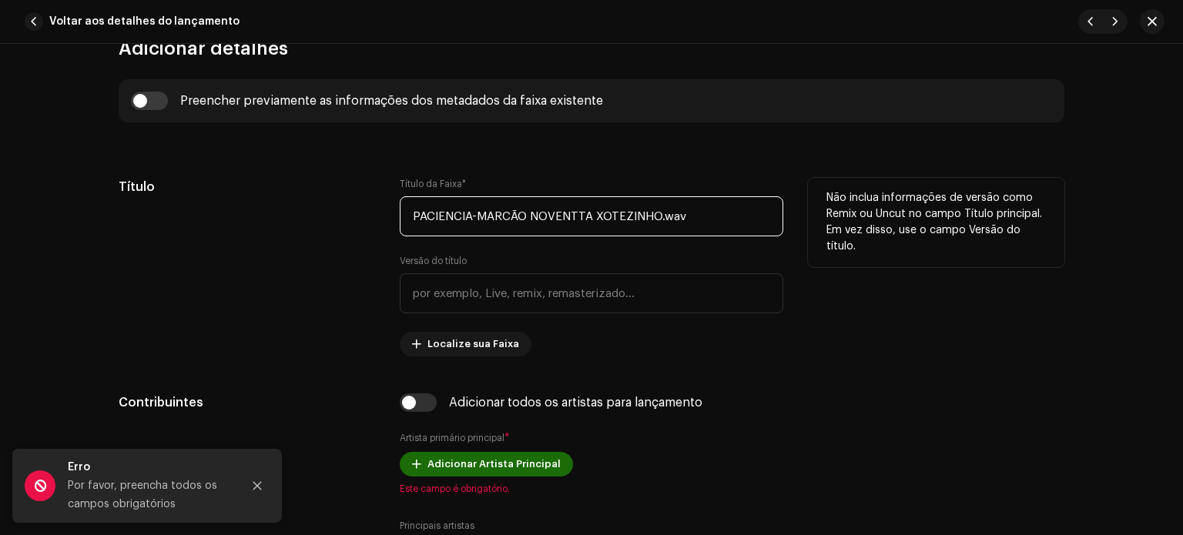
drag, startPoint x: 470, startPoint y: 214, endPoint x: 370, endPoint y: 218, distance: 100.2
click at [370, 218] on div "Título Título da Faixa * PACIENCIA-MARCÃO NOVENTTA XOTEZINHO.wav Versão do títu…" at bounding box center [592, 267] width 946 height 179
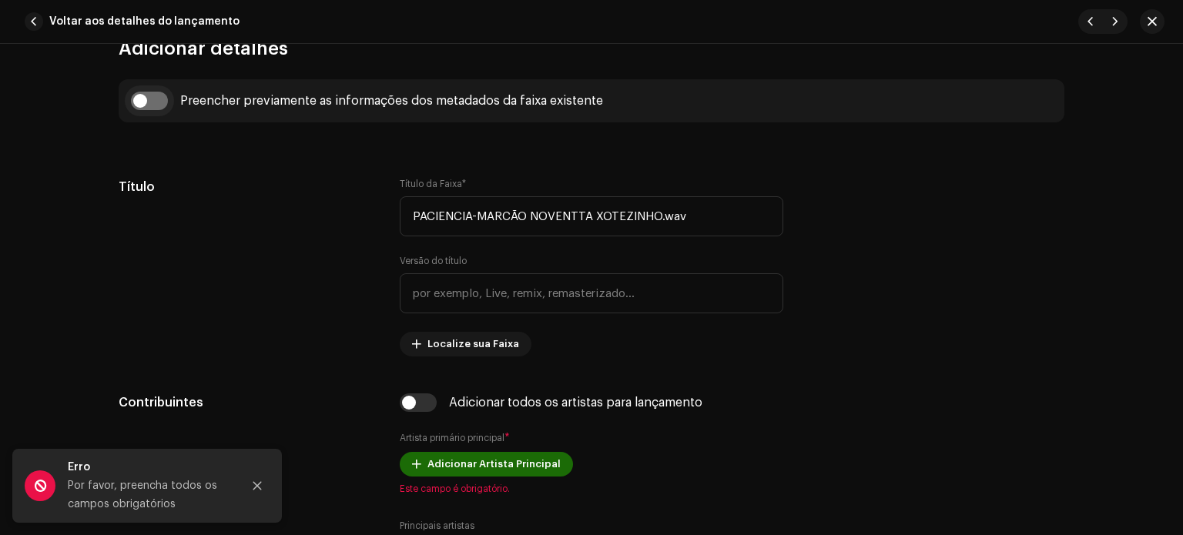
click at [161, 102] on input "checkbox" at bounding box center [149, 101] width 37 height 18
checkbox input "true"
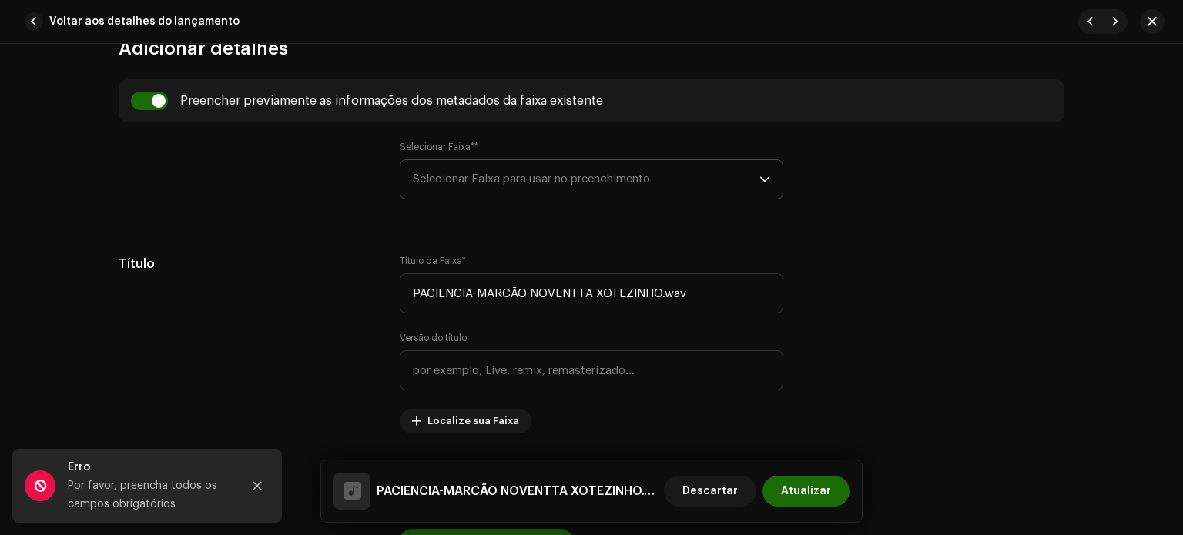
click at [482, 181] on font "Selecionar Faixa para usar no preenchimento" at bounding box center [531, 179] width 237 height 12
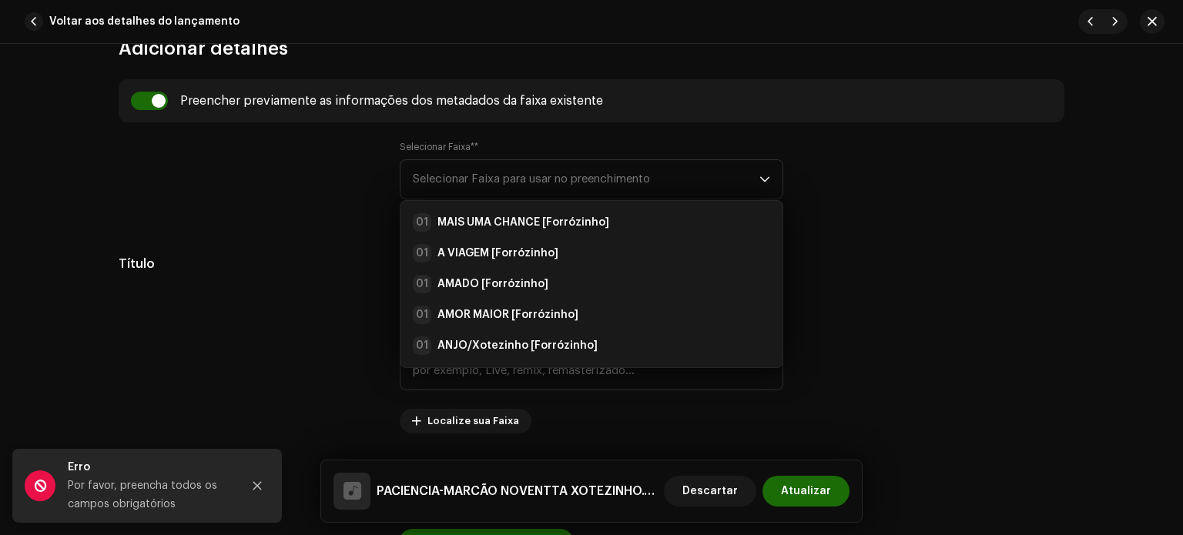
drag, startPoint x: 339, startPoint y: 235, endPoint x: 351, endPoint y: 234, distance: 12.3
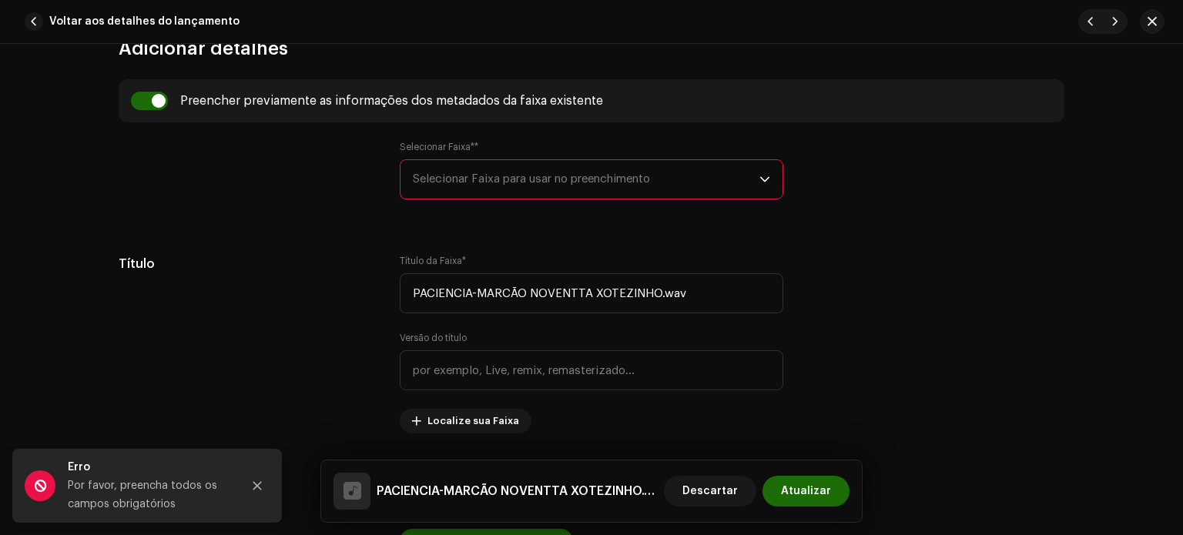
click at [451, 200] on div "Selecionar Faixa* * Selecionar Faixa para usar no preenchimento" at bounding box center [592, 179] width 384 height 77
click at [465, 194] on span "Selecionar Faixa para usar no preenchimento" at bounding box center [586, 179] width 347 height 39
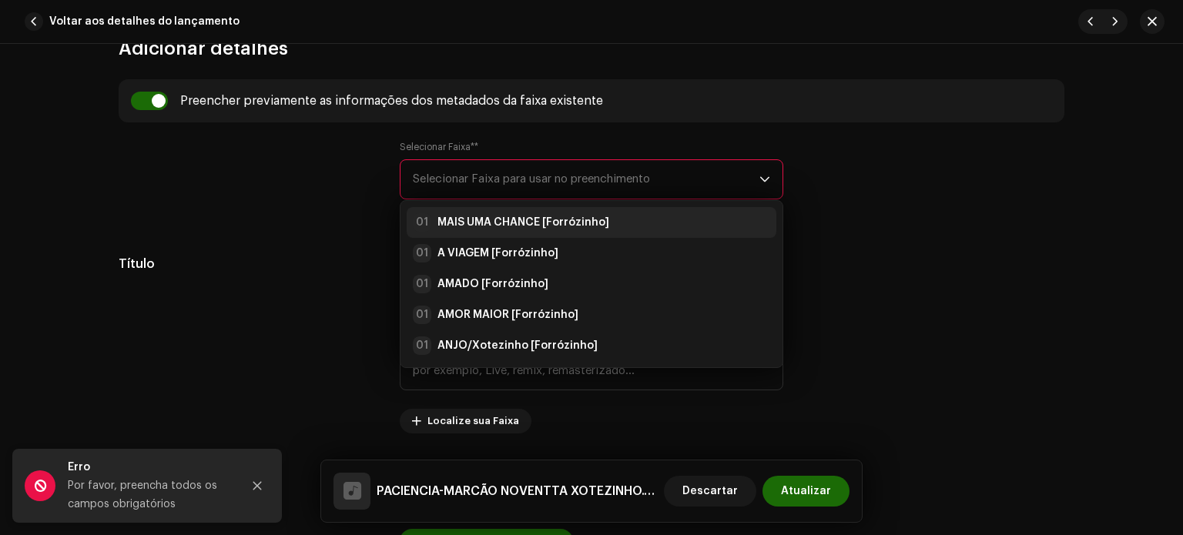
click at [470, 215] on strong "MAIS UMA CHANCE [Forrózinho]" at bounding box center [523, 222] width 172 height 15
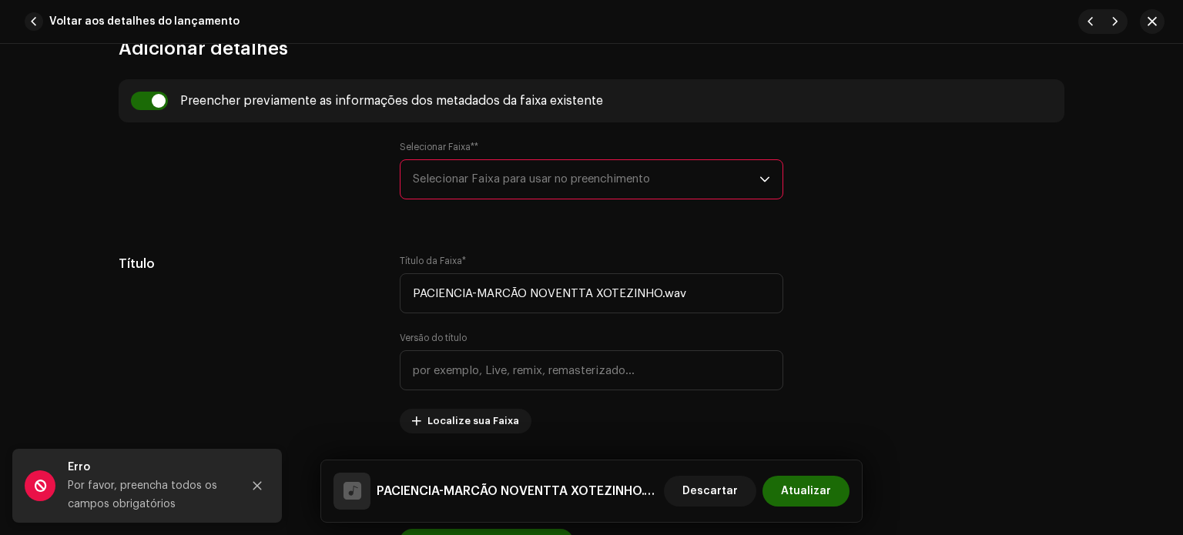
type input "MAIS UMA CHANCE"
type input "Forrózinho"
radio input "true"
type input "Detona Music Digital"
checkbox input "true"
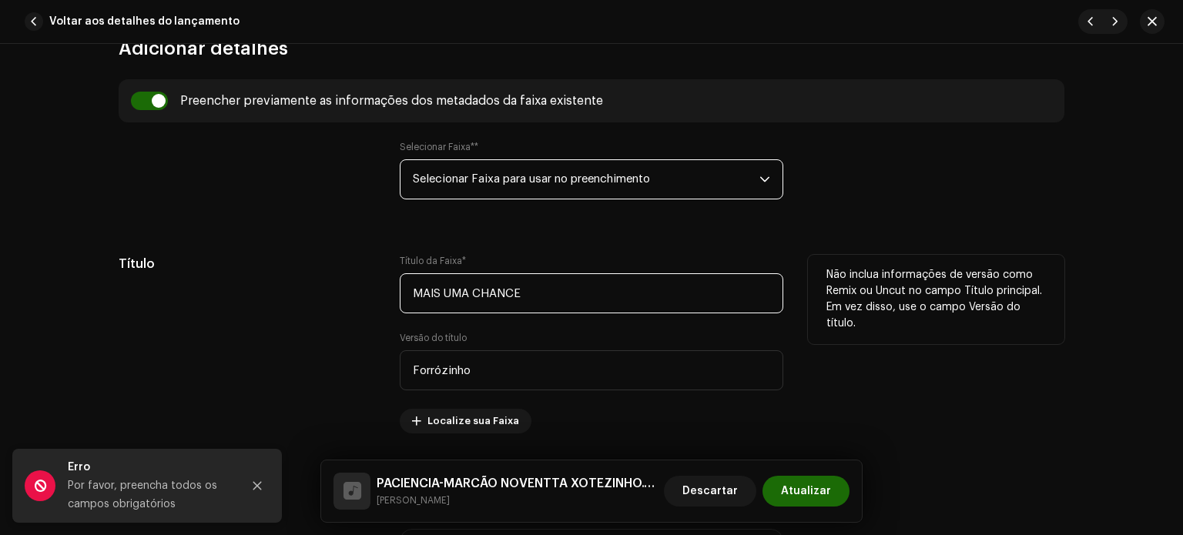
click at [463, 303] on input "MAIS UMA CHANCE" at bounding box center [592, 293] width 384 height 40
paste input "PACIENCIA"
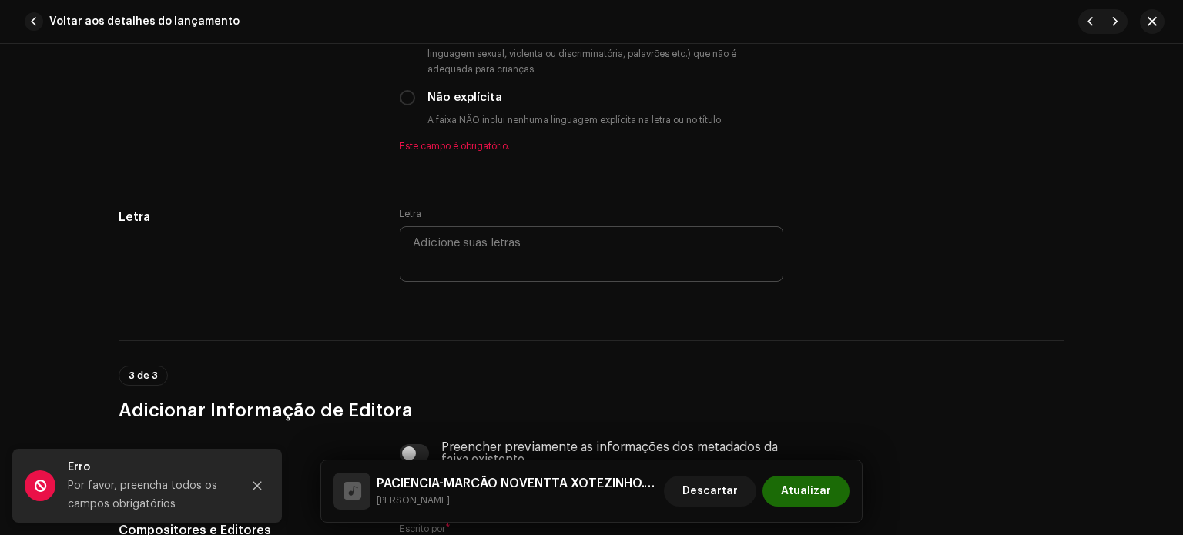
scroll to position [2829, 0]
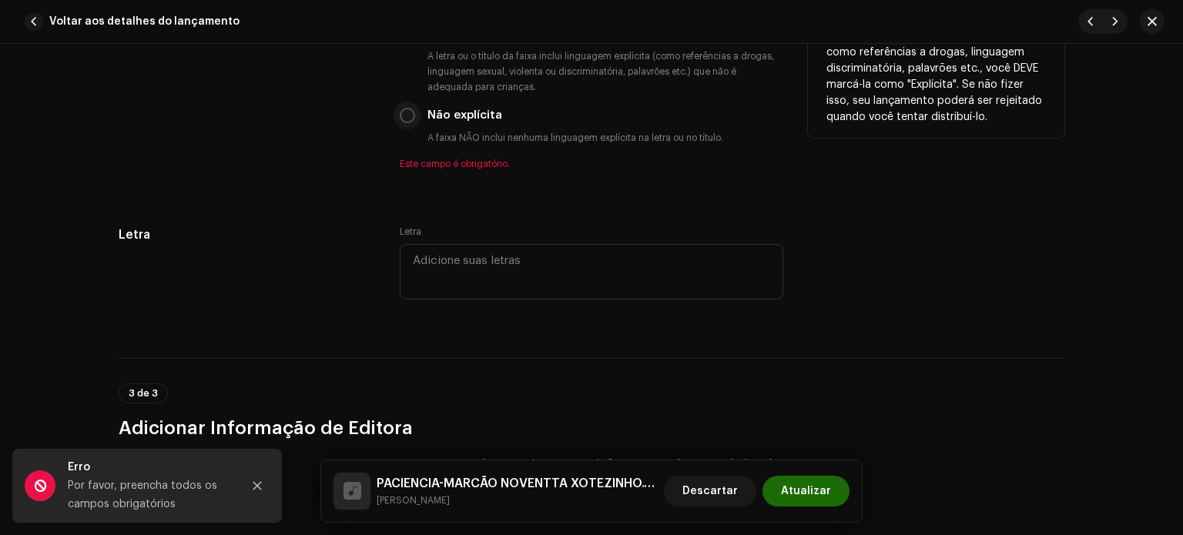
type input "PACIENCIA"
click at [403, 121] on input "Não explícita" at bounding box center [407, 115] width 15 height 15
radio input "true"
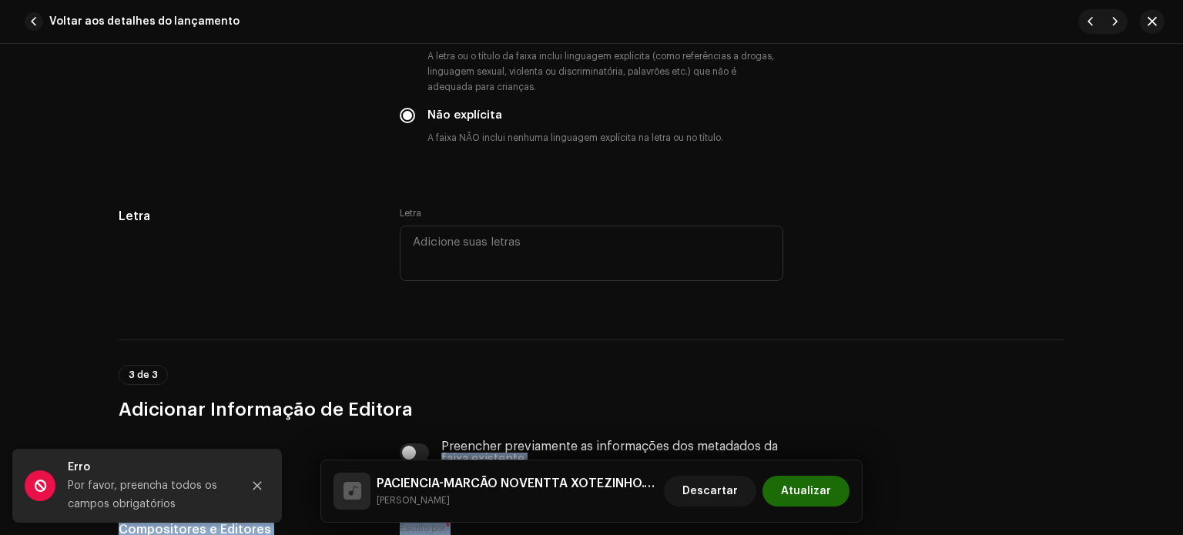
drag, startPoint x: 1175, startPoint y: 443, endPoint x: 1169, endPoint y: 501, distance: 58.9
click at [1171, 504] on div "Detalhes da faixa Complete o seguinte para finalizar sua faixa. 1 de 3 Adiciona…" at bounding box center [591, 289] width 1183 height 491
click at [401, 451] on input "checkbox" at bounding box center [415, 453] width 30 height 18
checkbox input "true"
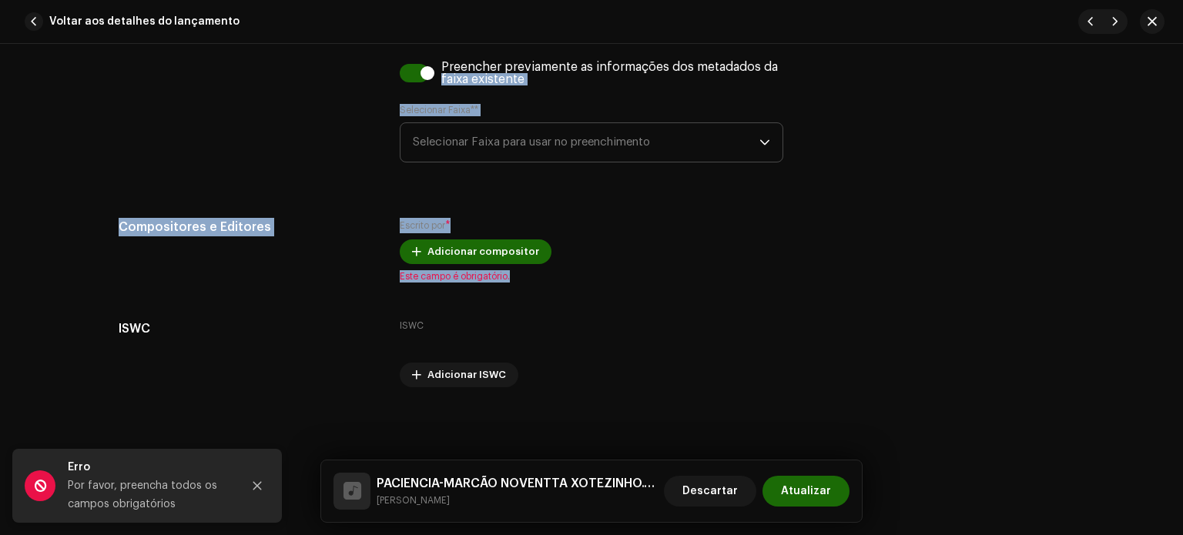
click at [541, 149] on span "Selecionar Faixa para usar no preenchimento" at bounding box center [586, 142] width 347 height 39
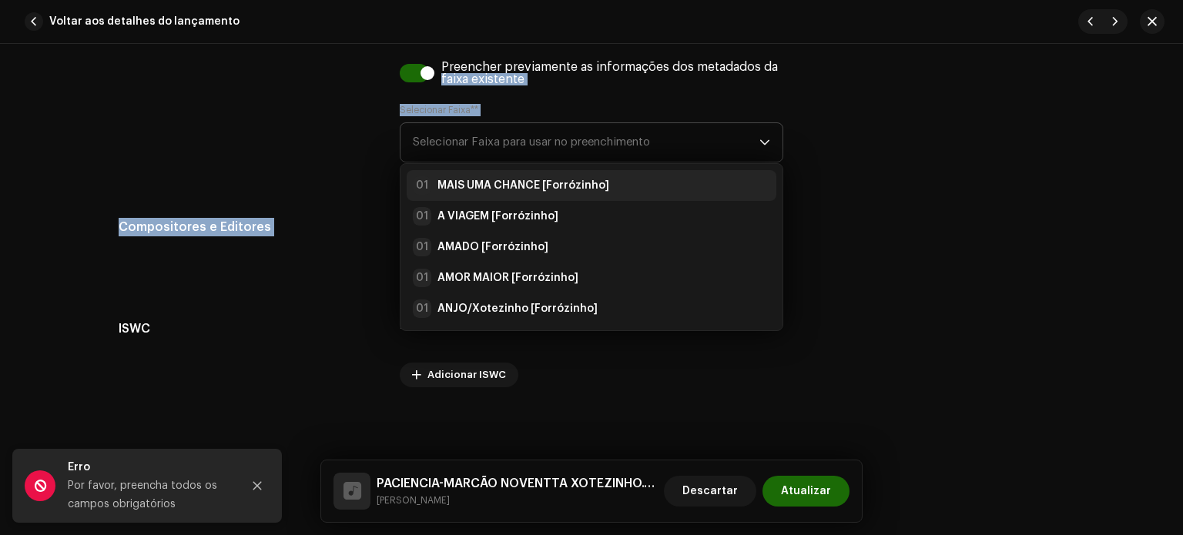
click at [524, 181] on strong "MAIS UMA CHANCE [Forrózinho]" at bounding box center [523, 185] width 172 height 15
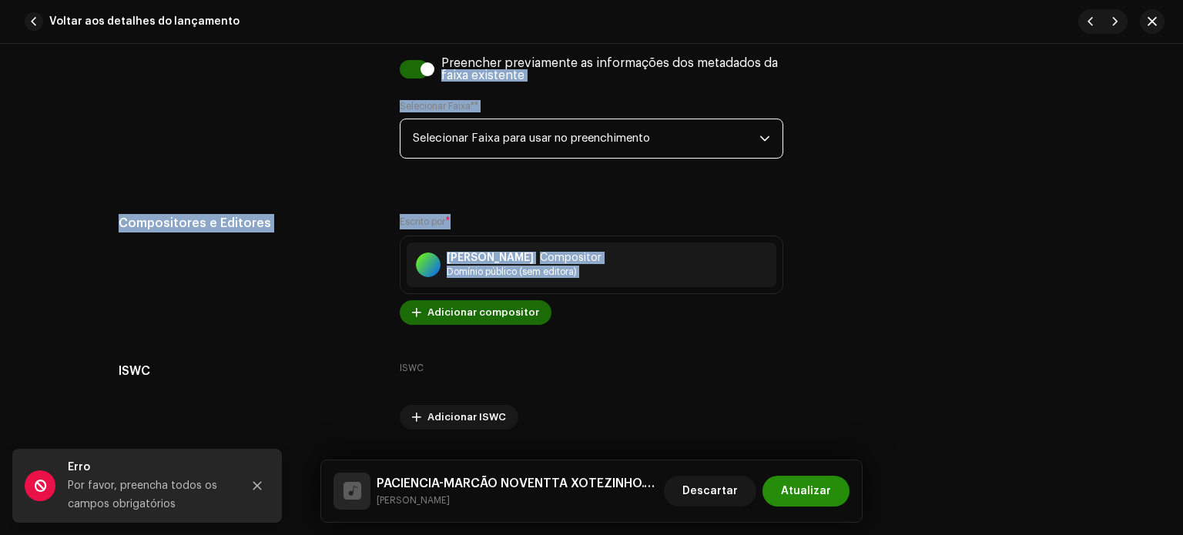
click at [783, 488] on button "Atualizar" at bounding box center [805, 491] width 87 height 31
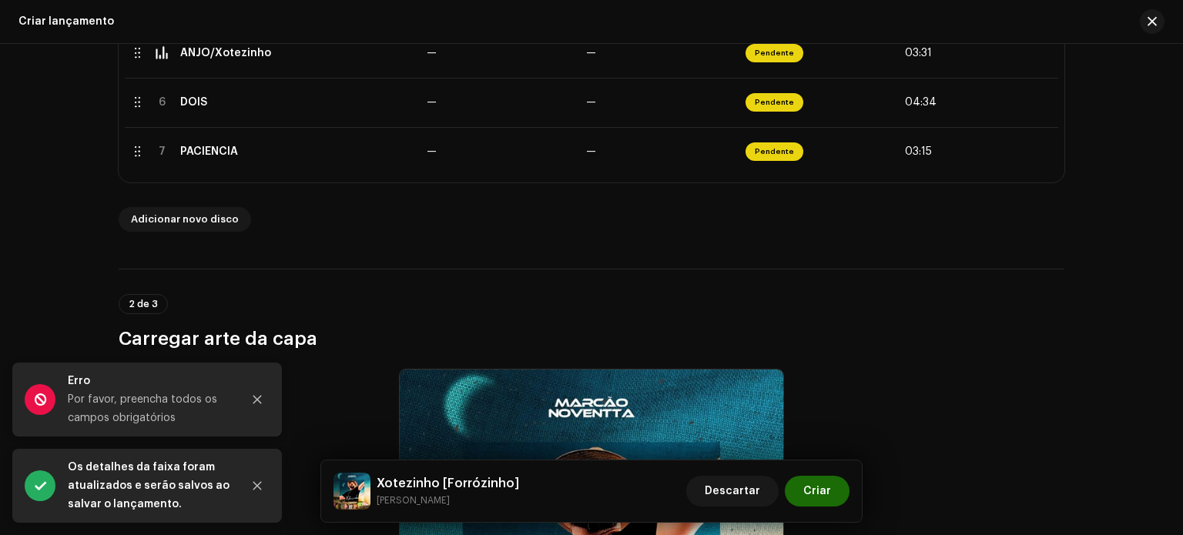
scroll to position [583, 0]
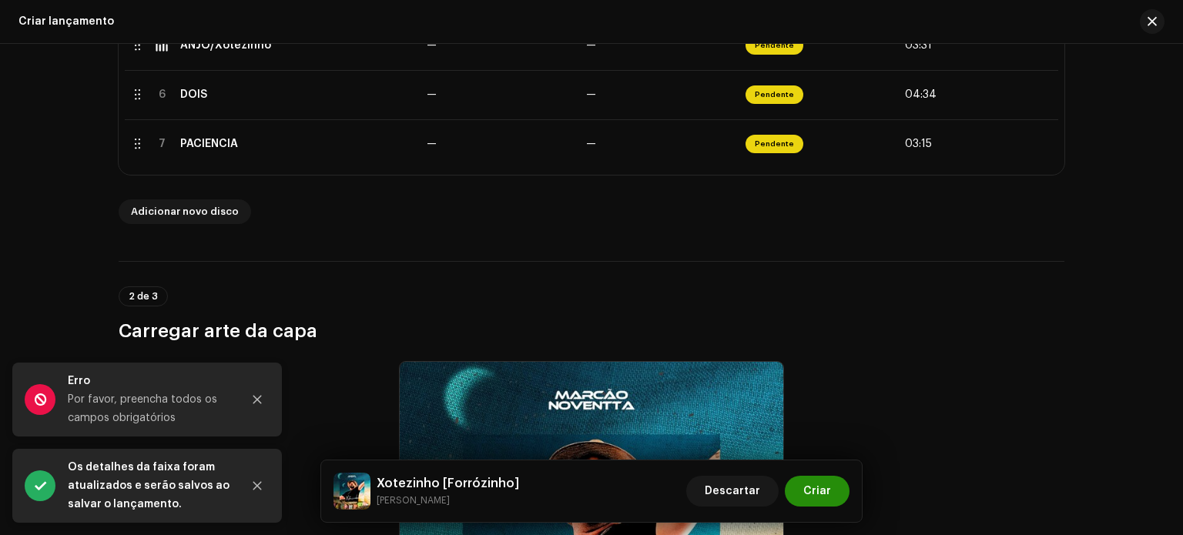
click at [825, 489] on span "Criar" at bounding box center [817, 491] width 28 height 31
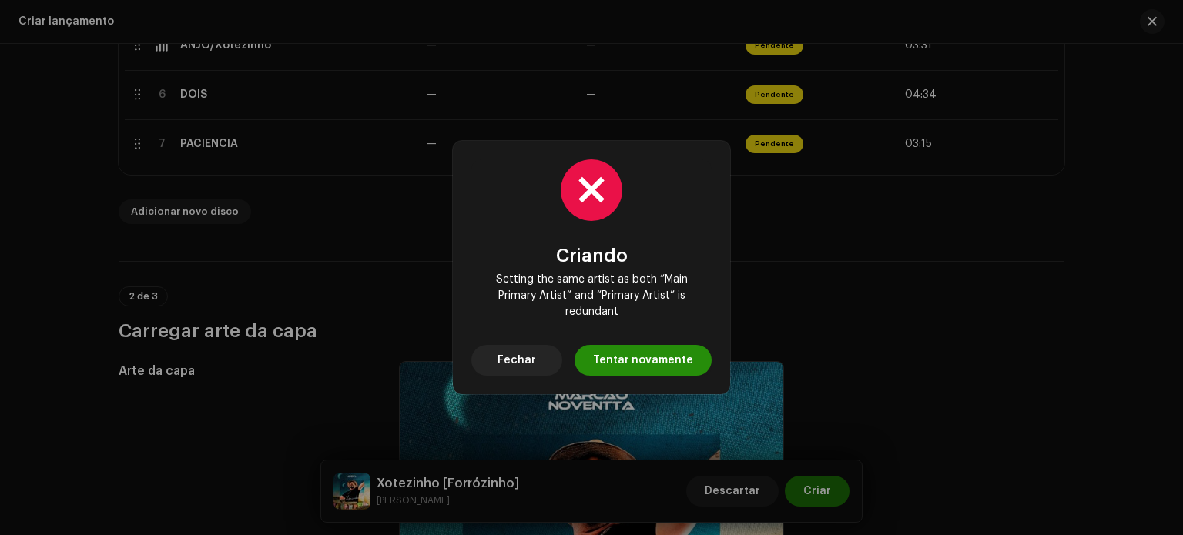
click at [624, 366] on span "Tentar novamente" at bounding box center [643, 360] width 100 height 31
click at [542, 364] on button "Fechar" at bounding box center [516, 360] width 91 height 31
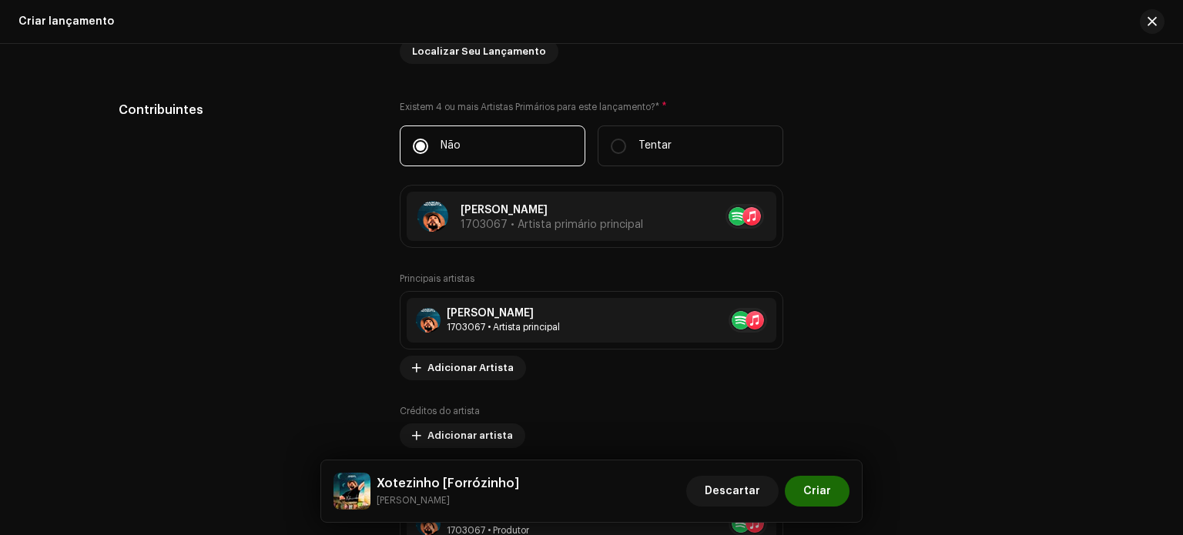
scroll to position [1983, 0]
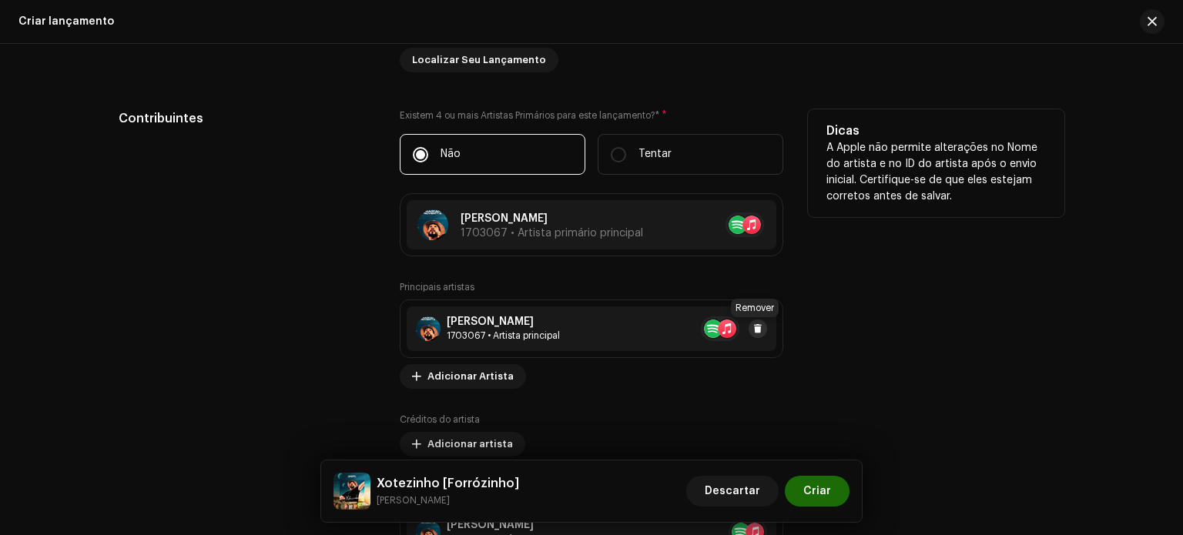
click at [757, 324] on span at bounding box center [757, 329] width 9 height 12
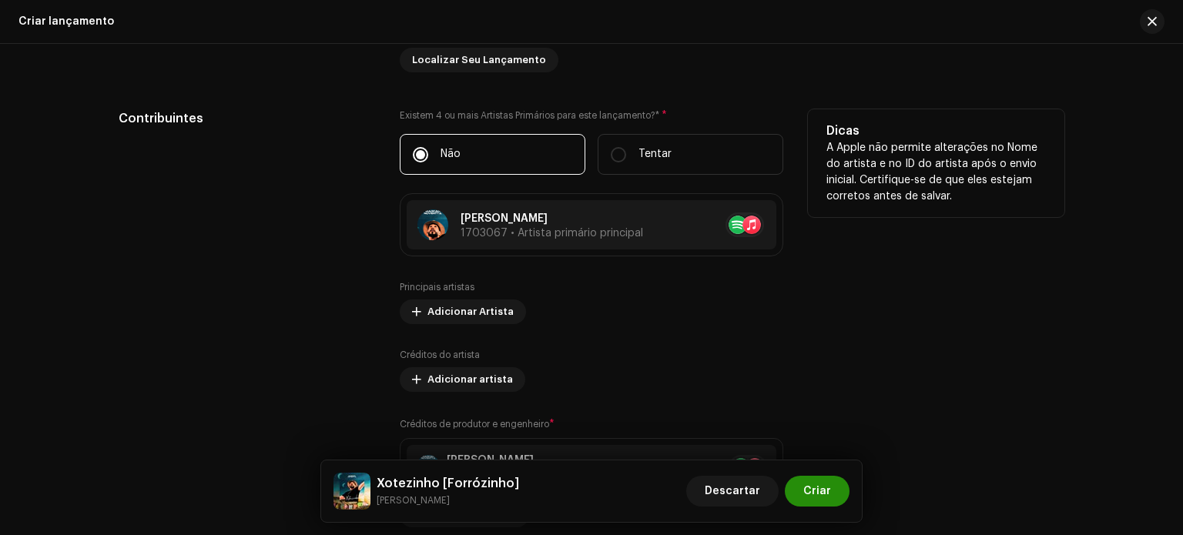
click at [823, 489] on font "Criar" at bounding box center [817, 491] width 28 height 11
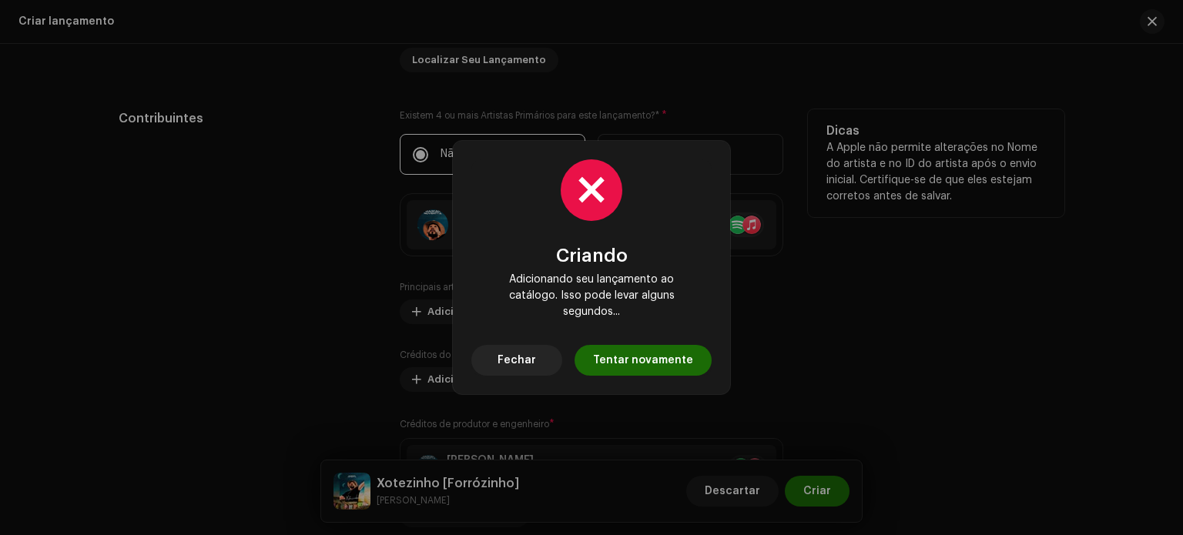
click at [615, 355] on font "Tentar novamente" at bounding box center [643, 360] width 100 height 11
click at [496, 345] on button "Fechar" at bounding box center [516, 360] width 91 height 31
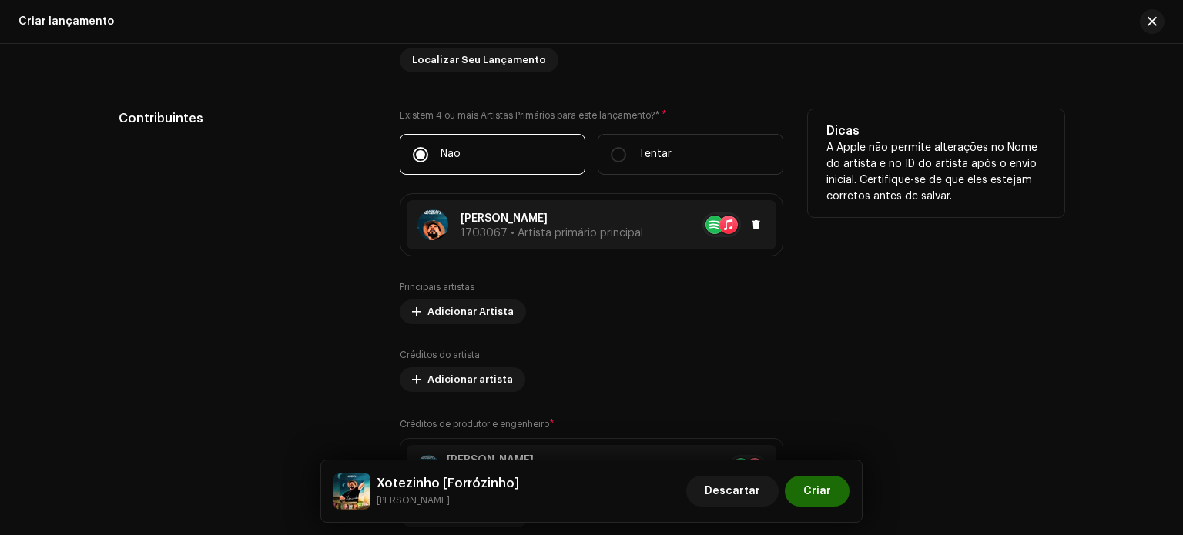
click at [535, 227] on p "[PERSON_NAME]" at bounding box center [552, 219] width 183 height 16
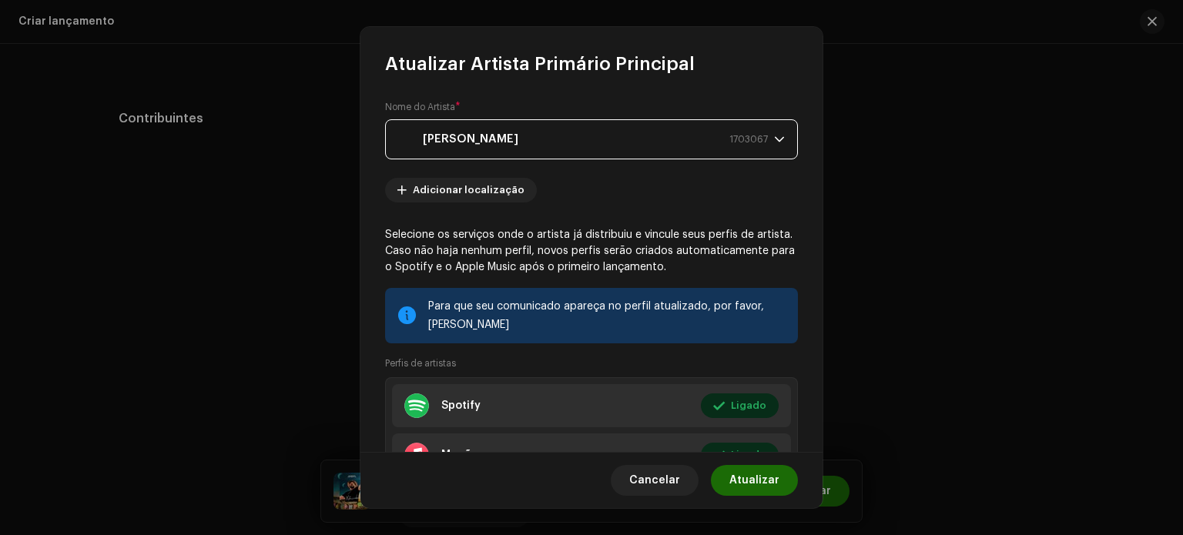
click at [720, 146] on div "[PERSON_NAME] 1703067" at bounding box center [583, 139] width 370 height 39
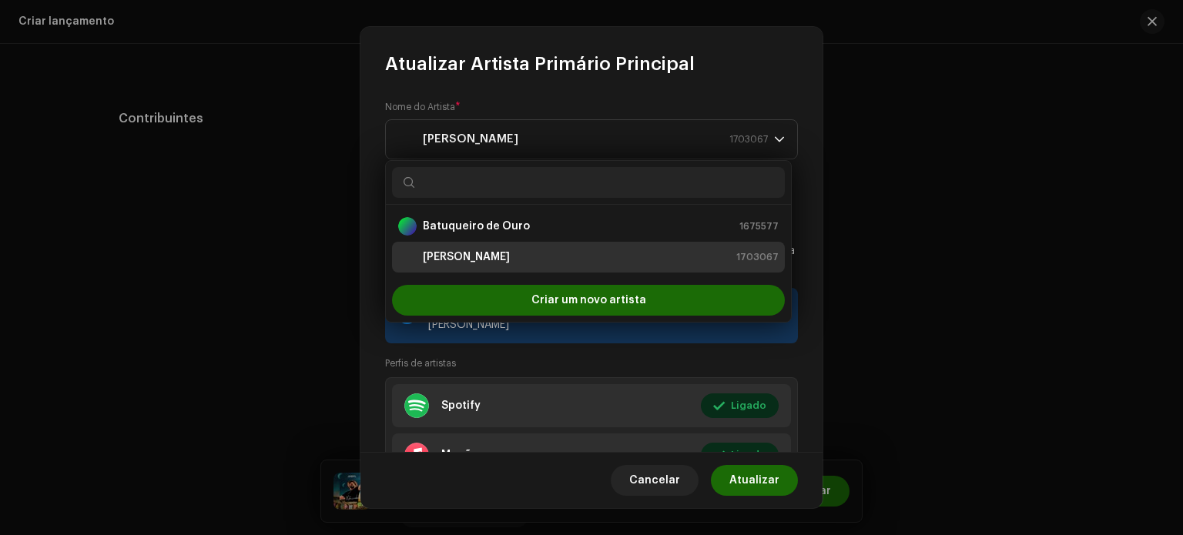
drag, startPoint x: 741, startPoint y: 446, endPoint x: 692, endPoint y: 364, distance: 96.0
click at [694, 364] on div "Perfis de artistas Spotify Ligado Editar Maçã Ligado Editar Soundcloud Perfil d…" at bounding box center [591, 444] width 413 height 177
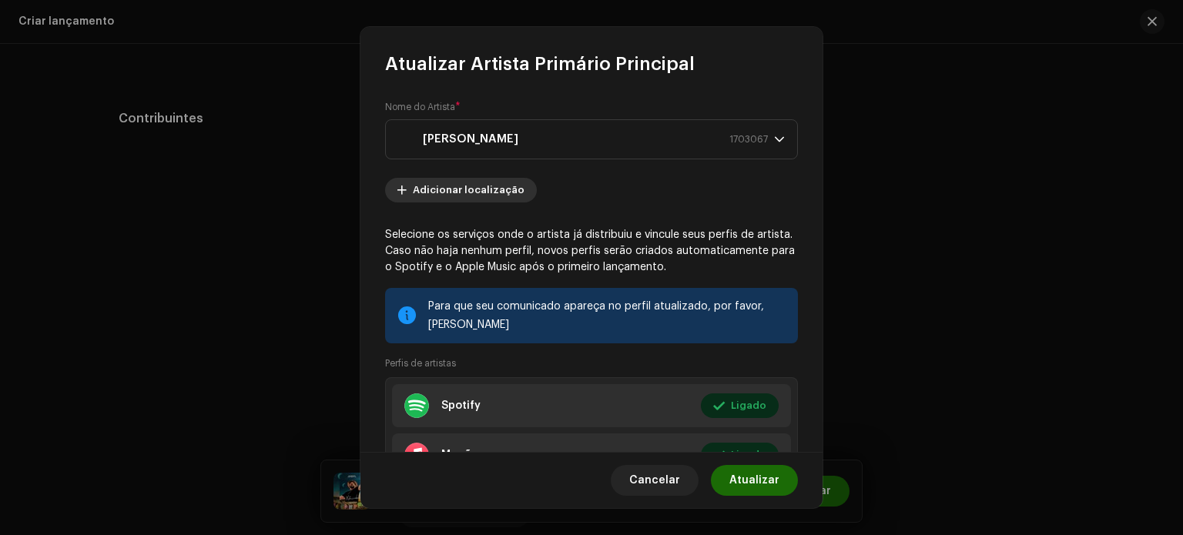
click at [488, 192] on font "Adicionar localização" at bounding box center [469, 190] width 112 height 10
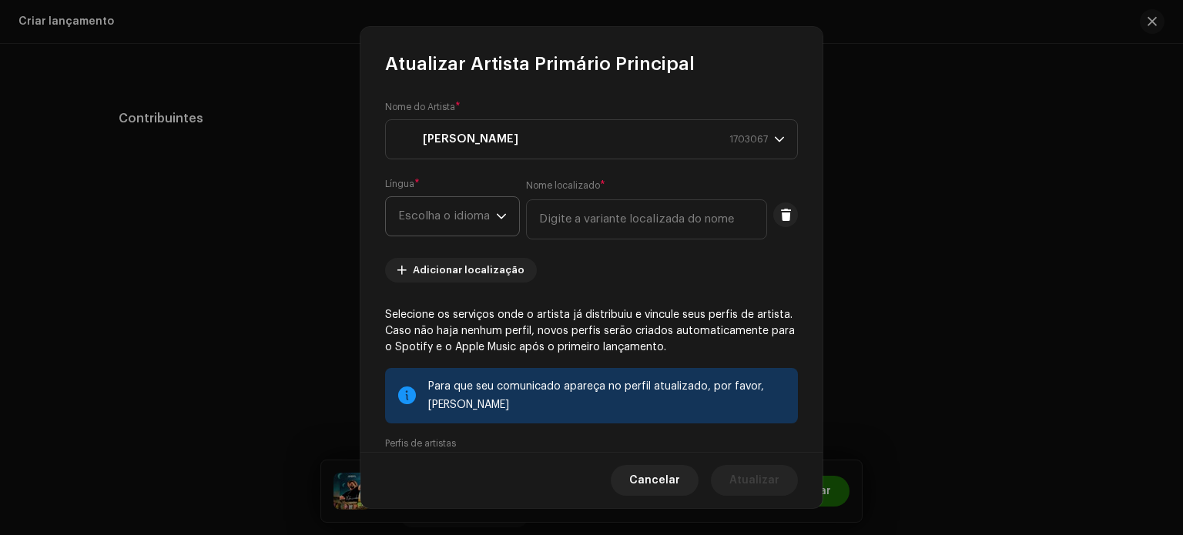
click at [493, 209] on span "Escolha o idioma" at bounding box center [447, 216] width 98 height 39
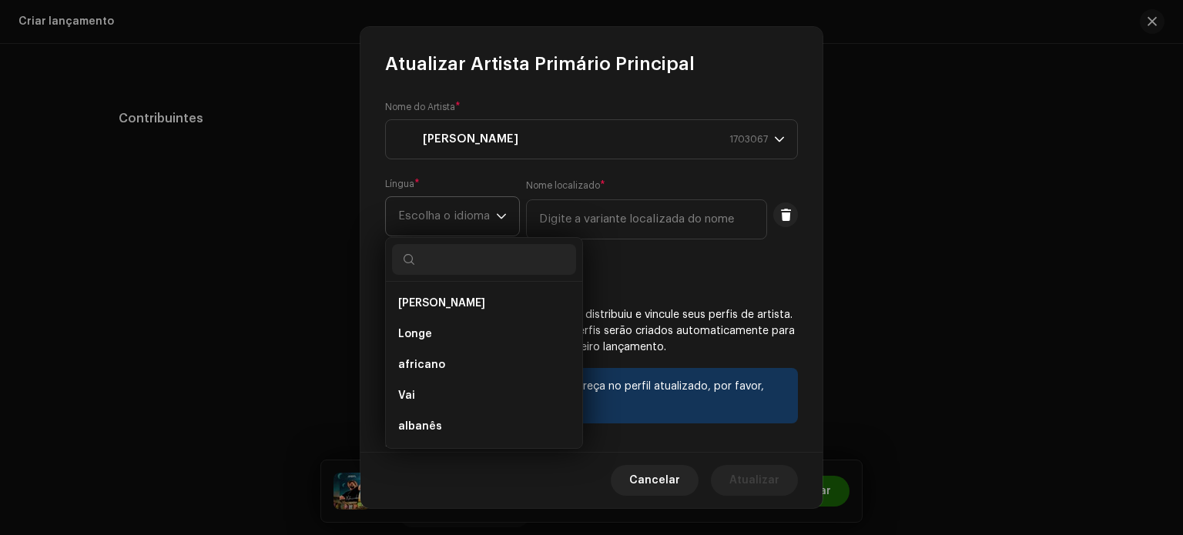
click at [494, 208] on span "Escolha o idioma" at bounding box center [447, 216] width 98 height 39
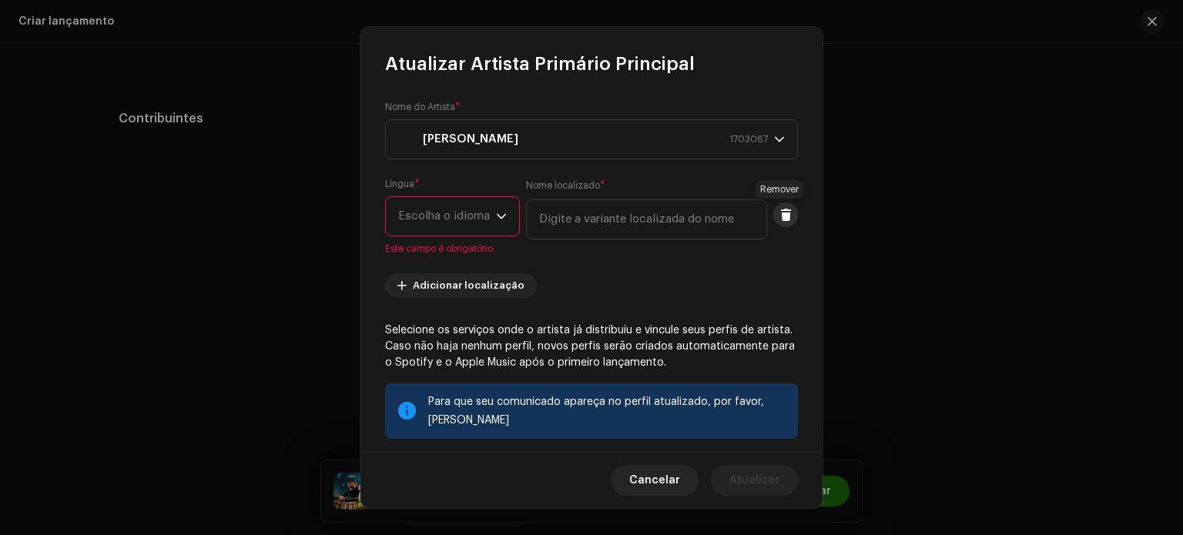
click at [780, 209] on span at bounding box center [786, 215] width 12 height 12
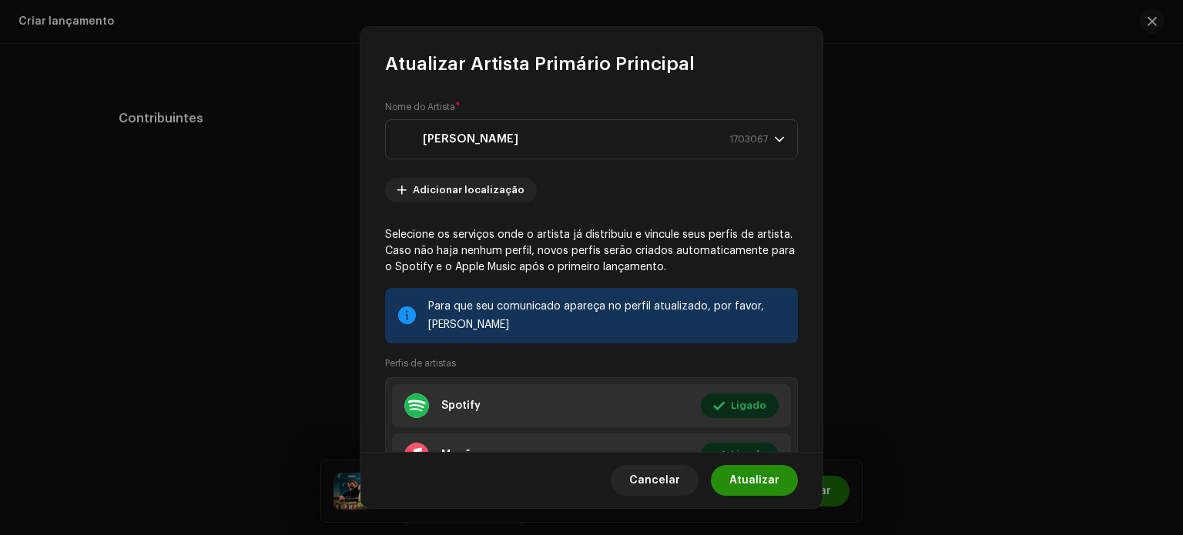
click at [755, 468] on span "Atualizar" at bounding box center [754, 480] width 50 height 31
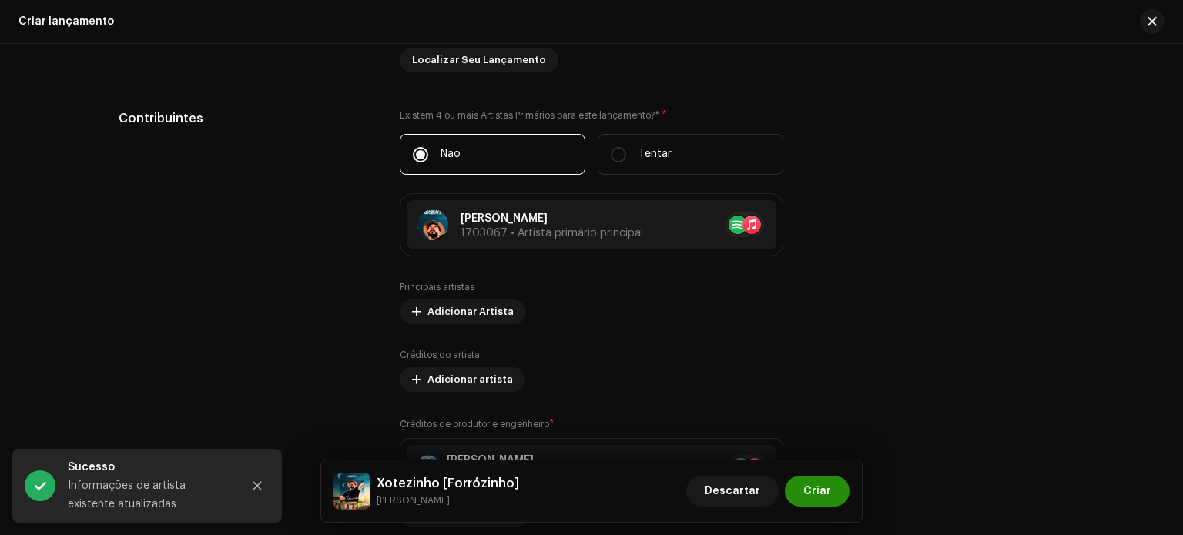
click at [810, 487] on font "Criar" at bounding box center [817, 491] width 28 height 11
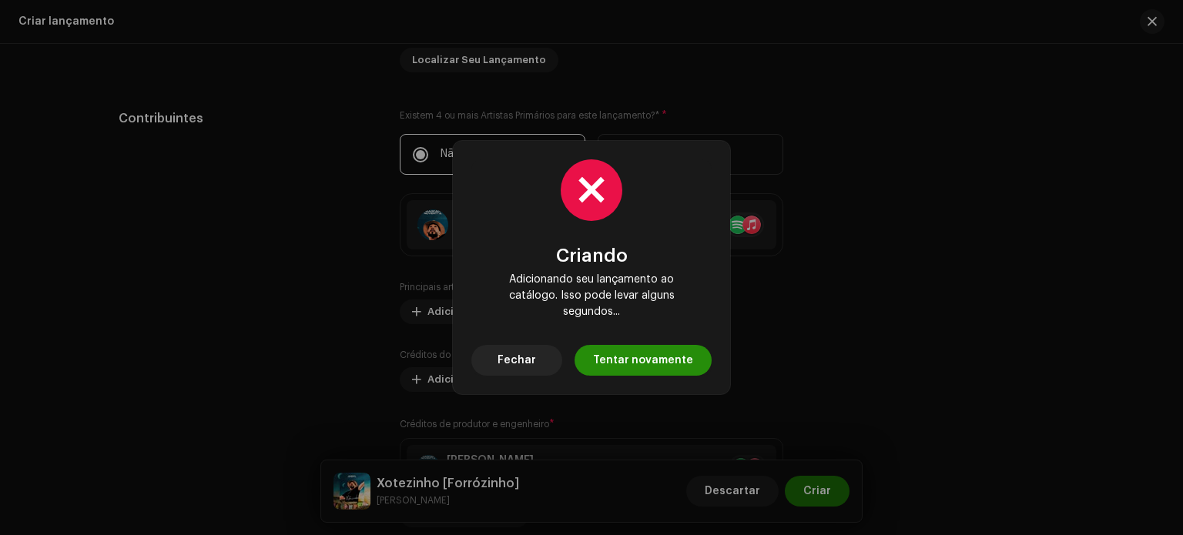
click at [608, 355] on font "Tentar novamente" at bounding box center [643, 360] width 100 height 11
click at [638, 337] on div "Criando Adicionando seu lançamento ao catálogo. Isso pode levar alguns segundos…" at bounding box center [591, 267] width 240 height 216
click at [638, 355] on font "Tentar novamente" at bounding box center [643, 360] width 100 height 11
click at [544, 347] on button "Fechar" at bounding box center [516, 360] width 91 height 31
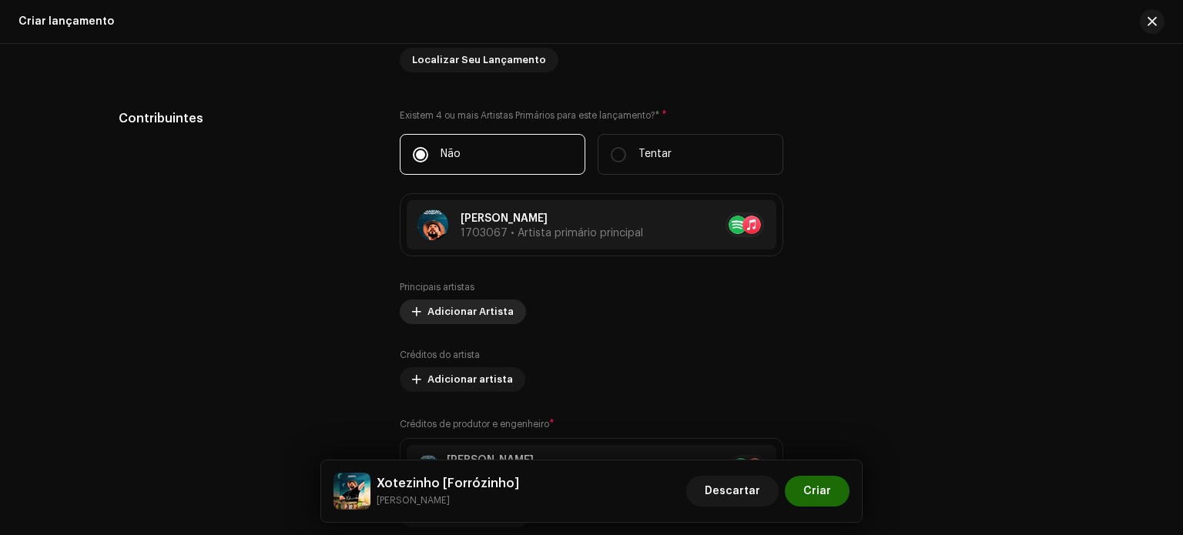
click at [474, 310] on font "Adicionar Artista" at bounding box center [470, 312] width 86 height 10
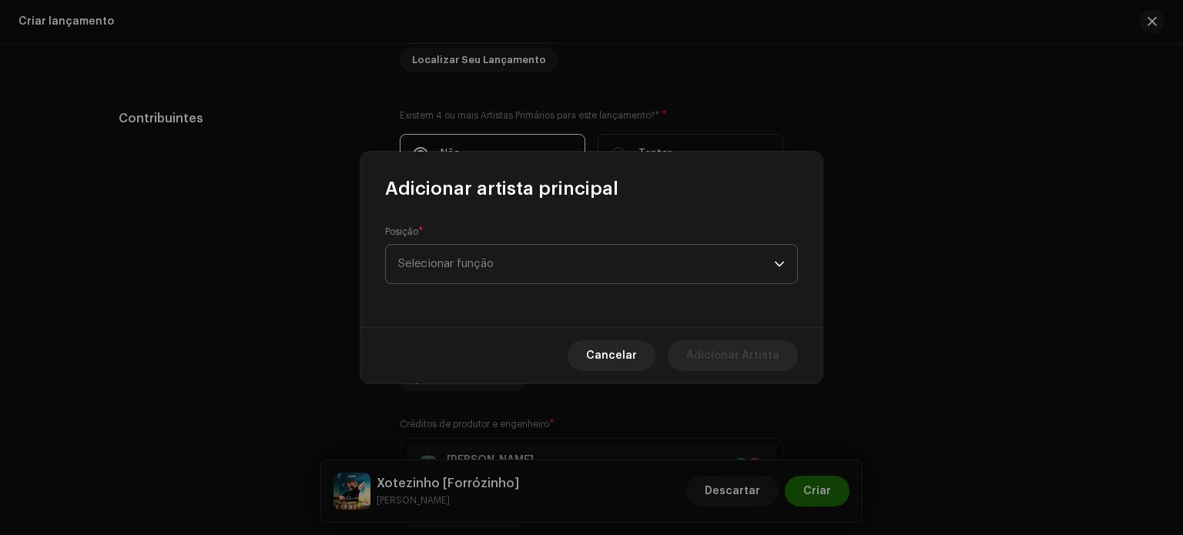
click at [485, 260] on font "Selecionar função" at bounding box center [446, 264] width 96 height 12
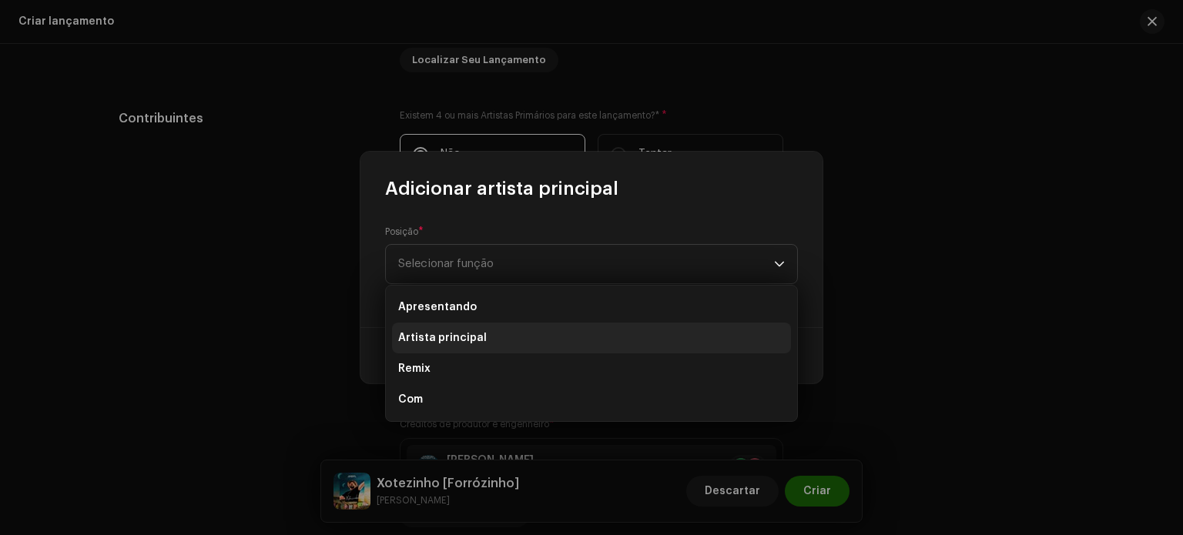
click at [444, 336] on font "Artista principal" at bounding box center [442, 338] width 89 height 11
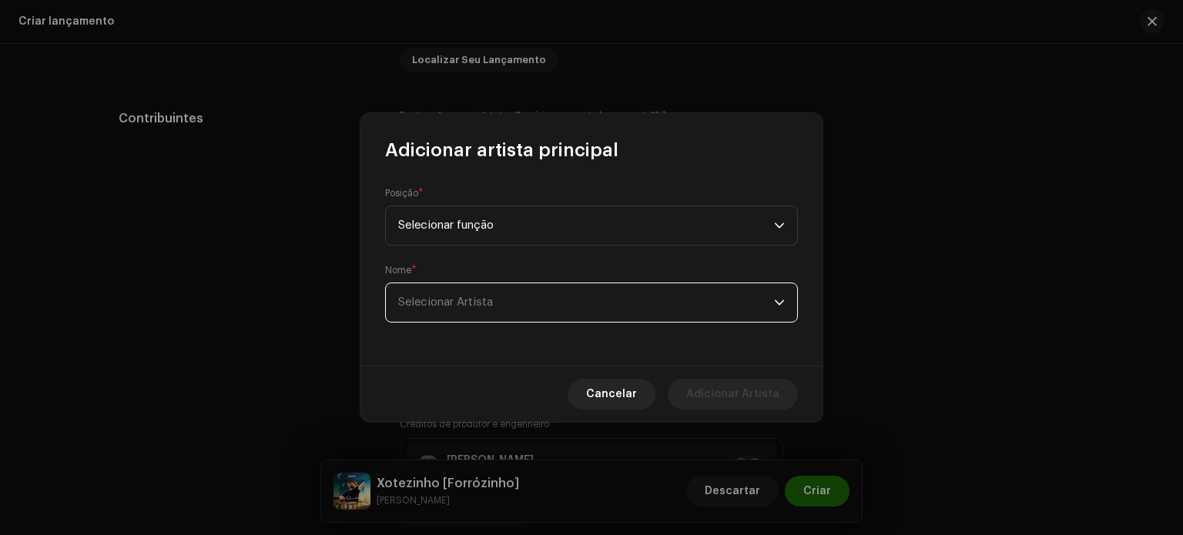
click at [444, 303] on font "Selecionar Artista" at bounding box center [445, 303] width 95 height 12
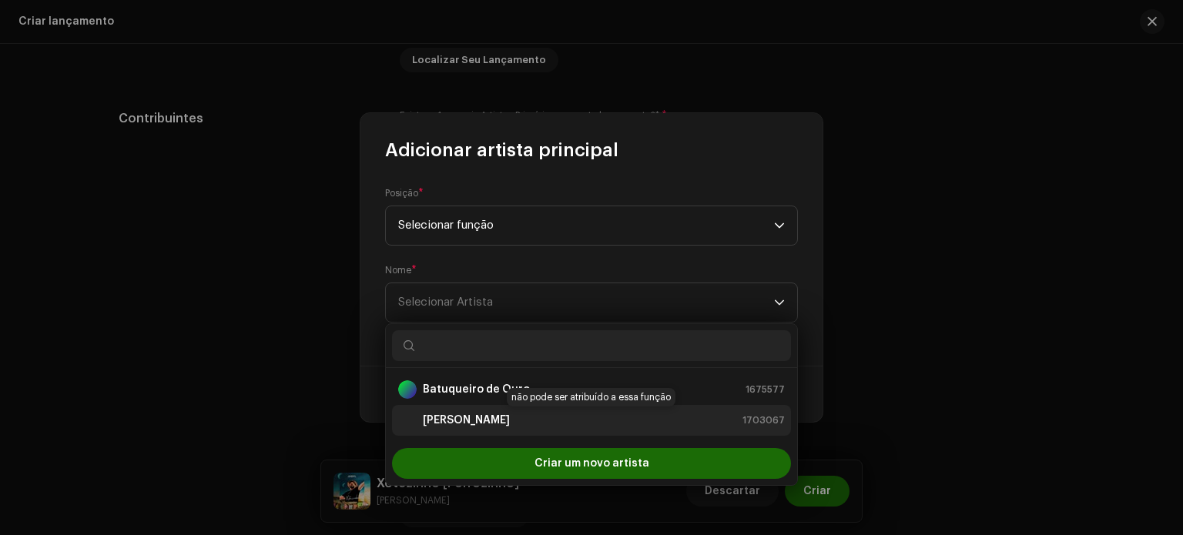
click at [471, 413] on strong "[PERSON_NAME]" at bounding box center [466, 420] width 87 height 15
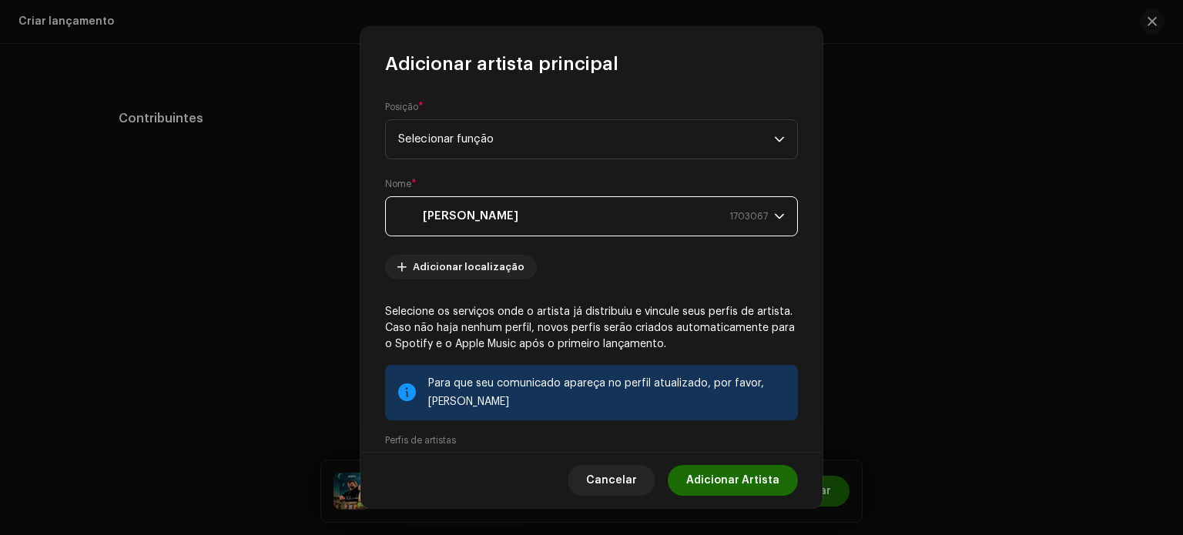
click at [430, 439] on font "Perfis de artistas" at bounding box center [420, 440] width 71 height 9
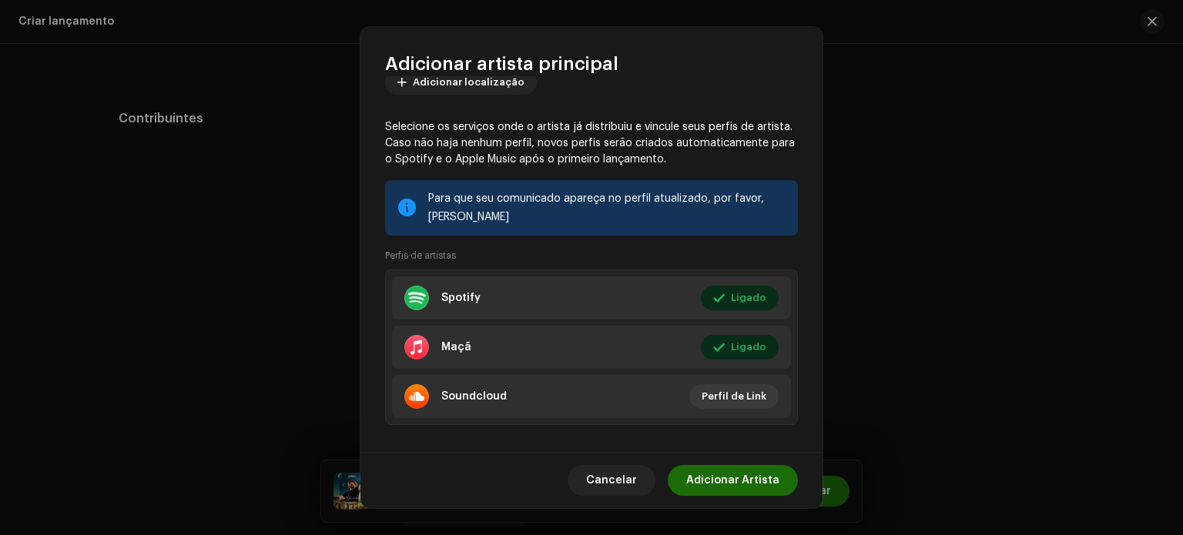
scroll to position [200, 0]
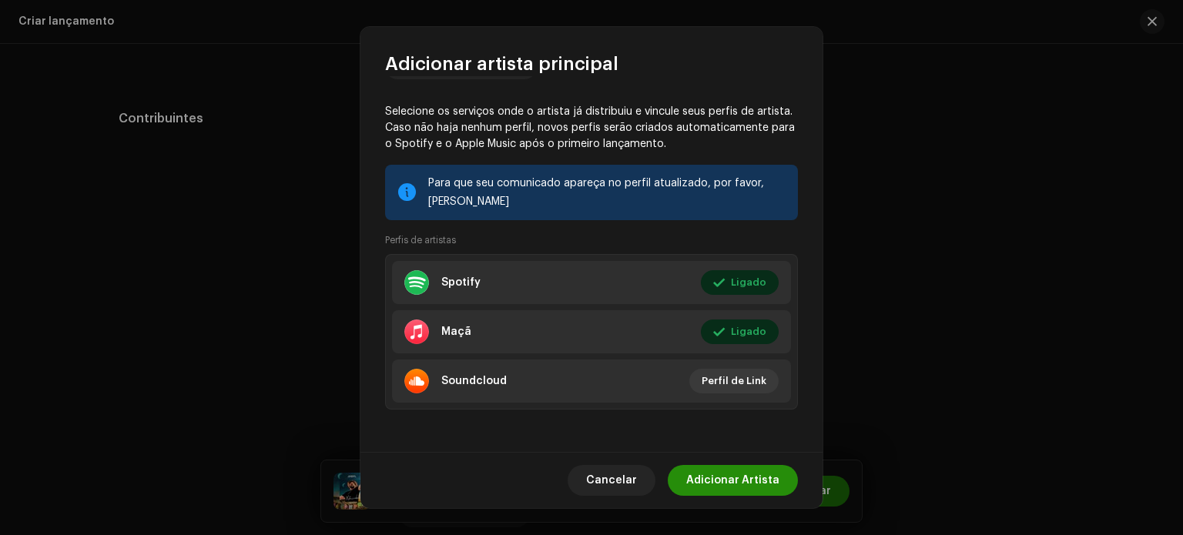
click at [735, 482] on font "Adicionar Artista" at bounding box center [732, 480] width 93 height 11
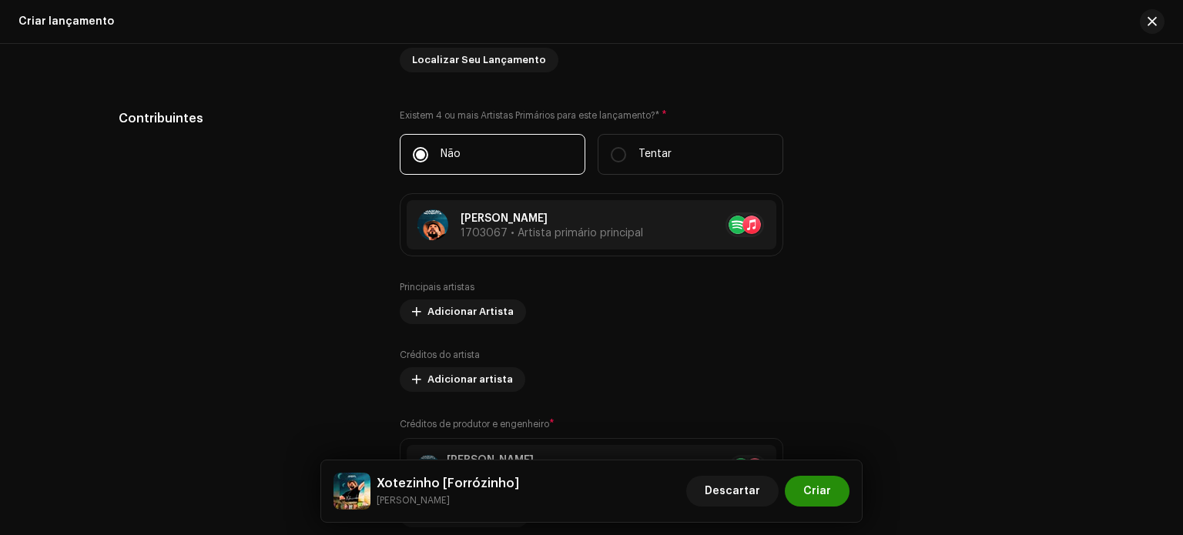
click at [819, 489] on font "Criar" at bounding box center [817, 491] width 28 height 11
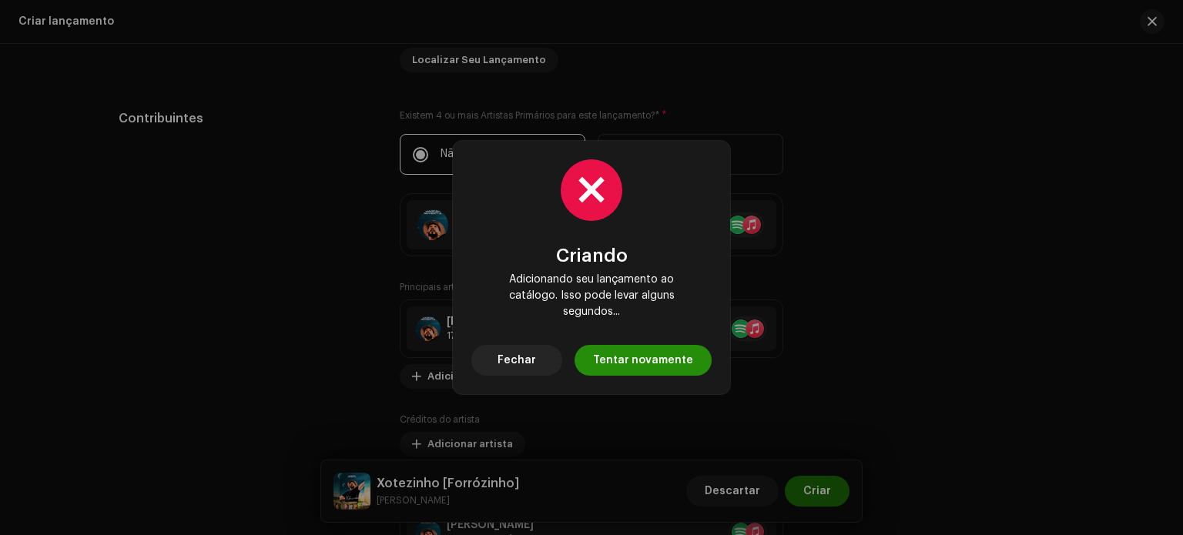
click at [676, 366] on span "Tentar novamente" at bounding box center [643, 360] width 100 height 31
drag, startPoint x: 1179, startPoint y: 352, endPoint x: 1171, endPoint y: 408, distance: 56.7
click at [1171, 408] on div "Criando Adicionando seu lançamento ao catálogo. Isso pode levar alguns segundos…" at bounding box center [591, 267] width 1183 height 535
click at [529, 357] on span "Fechar" at bounding box center [517, 360] width 39 height 31
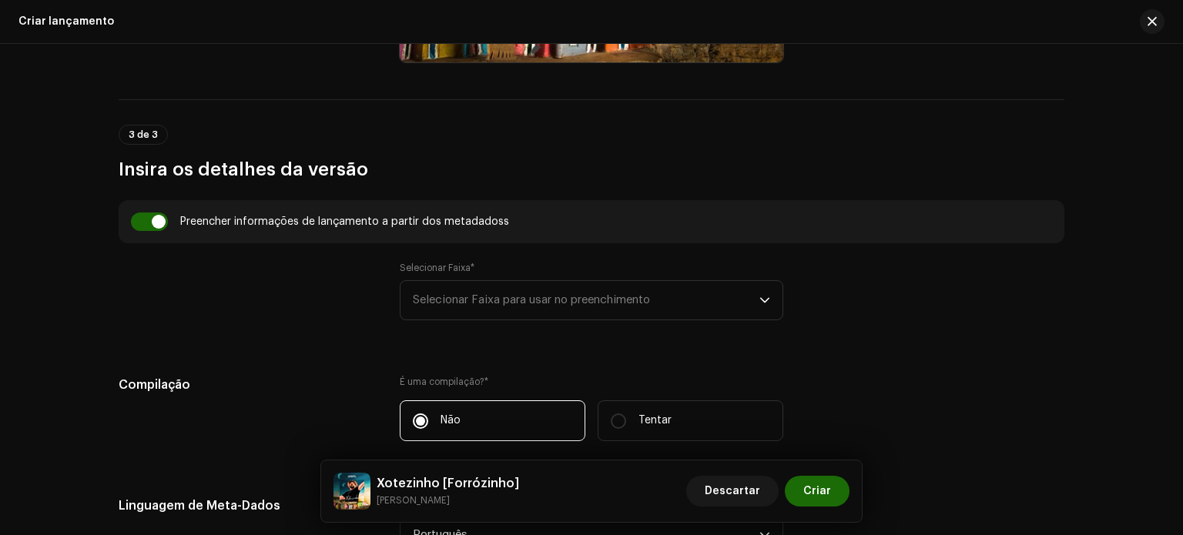
scroll to position [1279, 0]
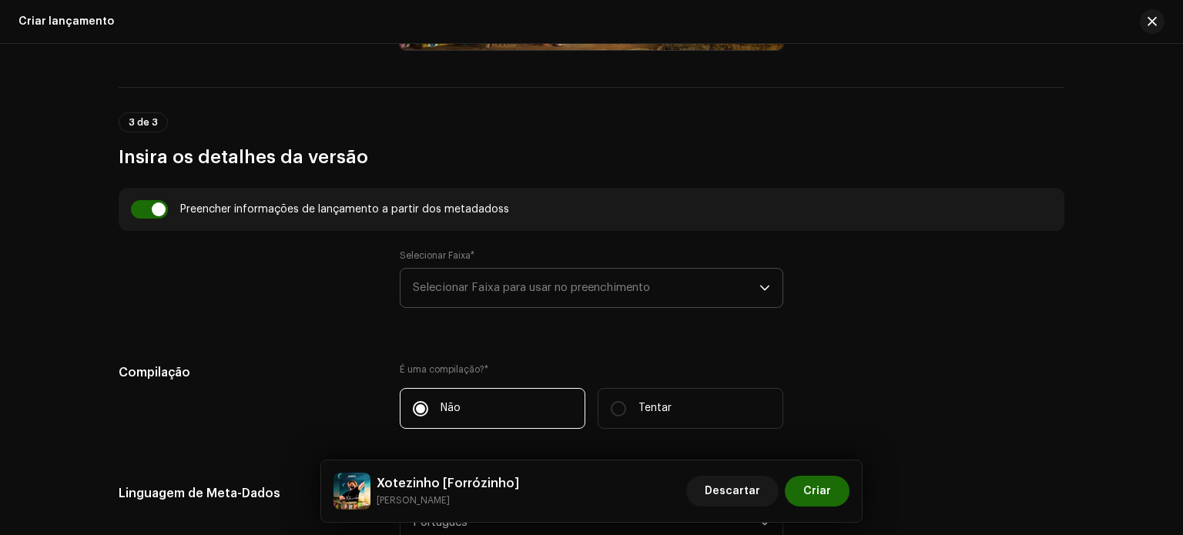
click at [422, 292] on span "Selecionar Faixa para usar no preenchimento" at bounding box center [586, 288] width 347 height 39
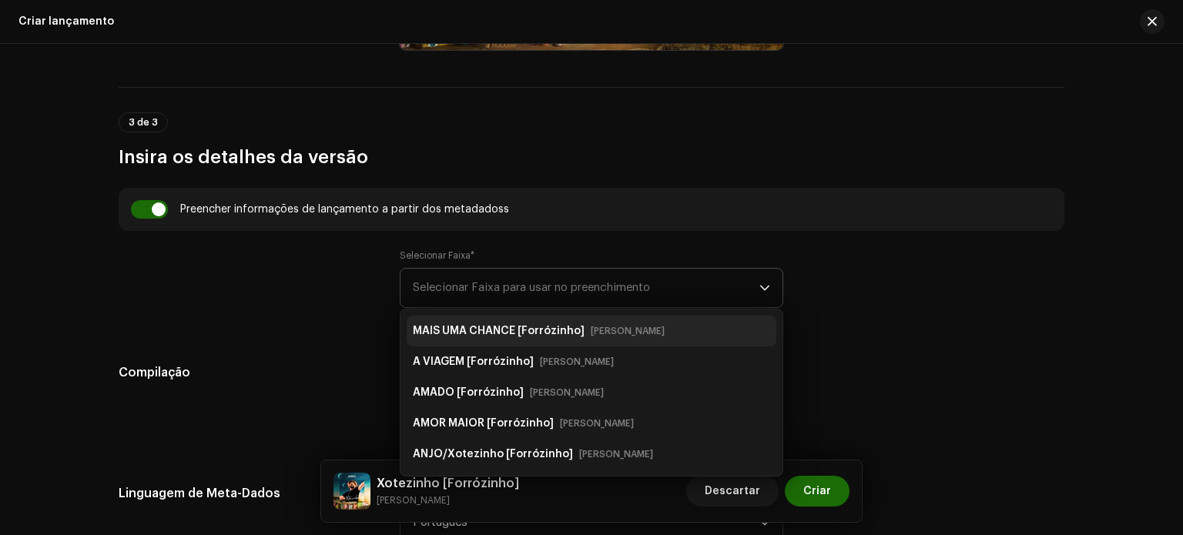
click at [457, 320] on strong "MAIS UMA CHANCE [Forrózinho]" at bounding box center [499, 331] width 172 height 25
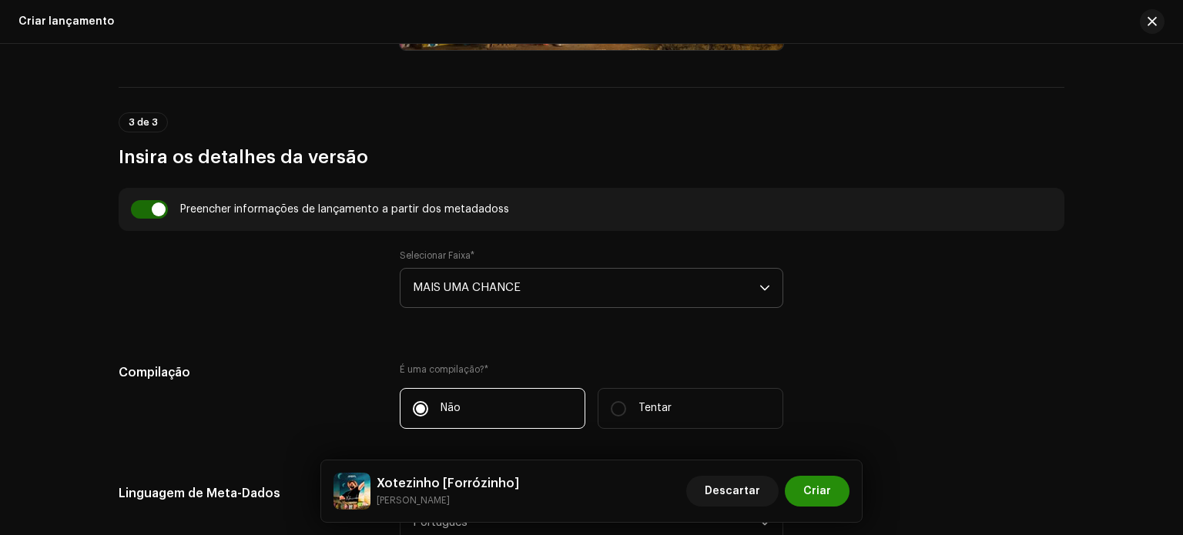
click at [823, 486] on font "Criar" at bounding box center [817, 491] width 28 height 11
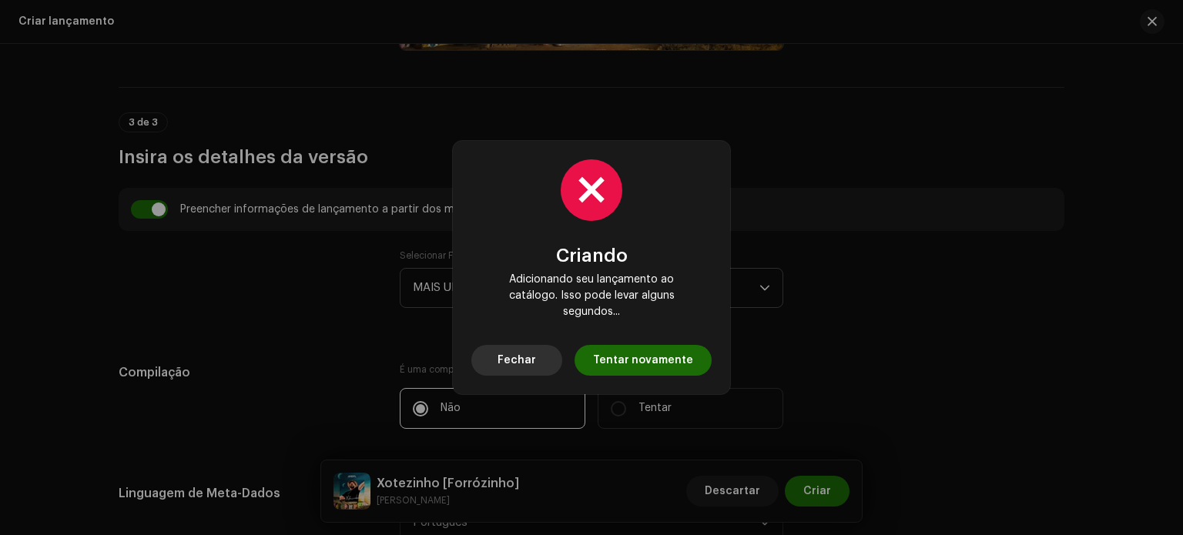
click at [506, 345] on span "Fechar" at bounding box center [517, 360] width 39 height 31
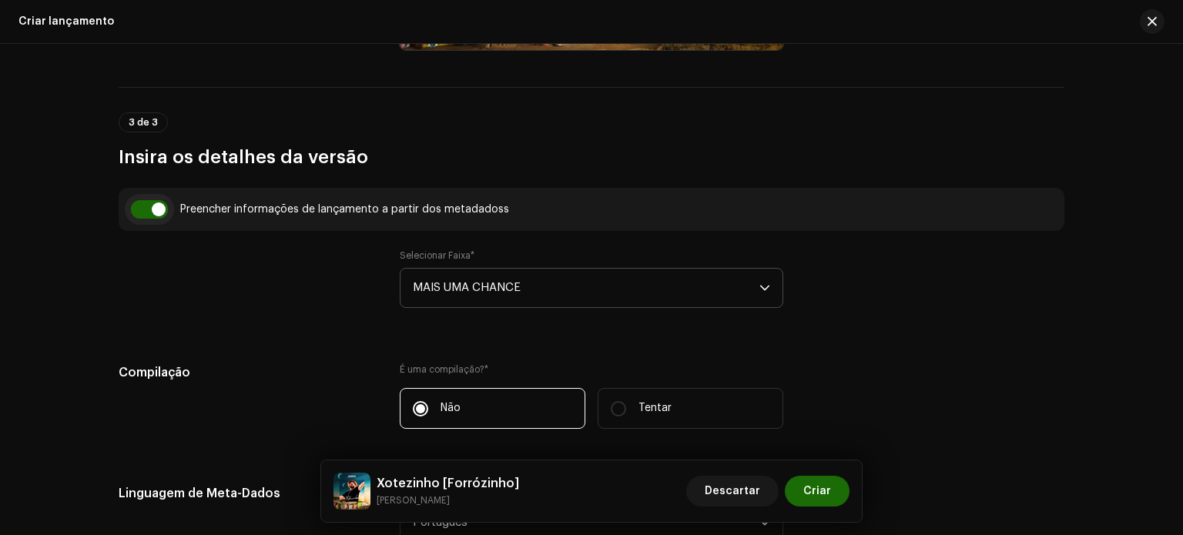
click at [152, 203] on input "checkbox" at bounding box center [149, 209] width 37 height 18
checkbox input "false"
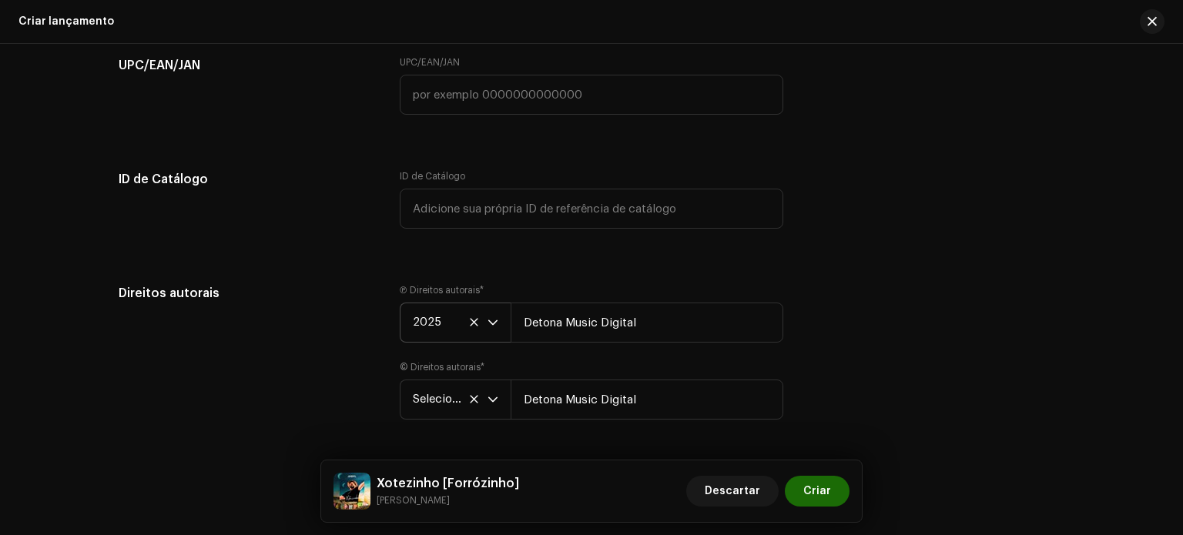
scroll to position [2859, 0]
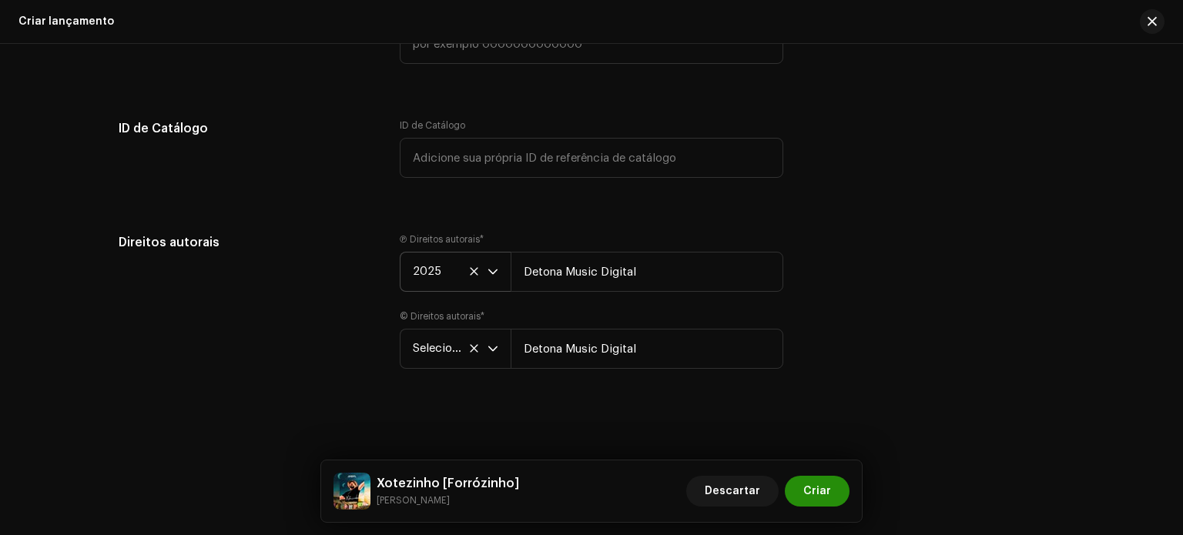
click at [842, 492] on button "Criar" at bounding box center [817, 491] width 65 height 31
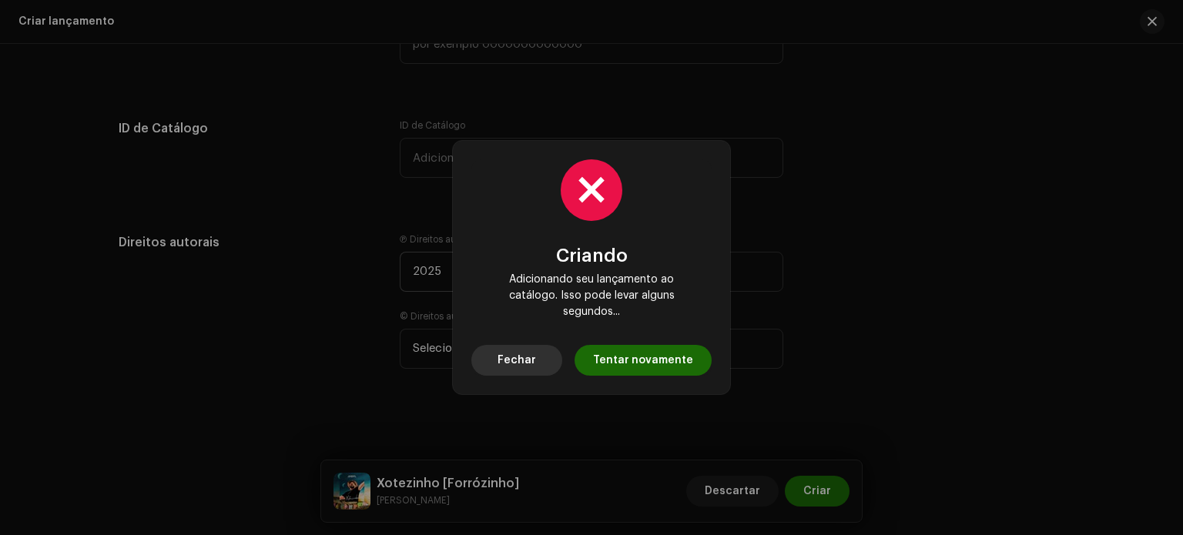
click at [533, 355] on font "Fechar" at bounding box center [517, 360] width 39 height 11
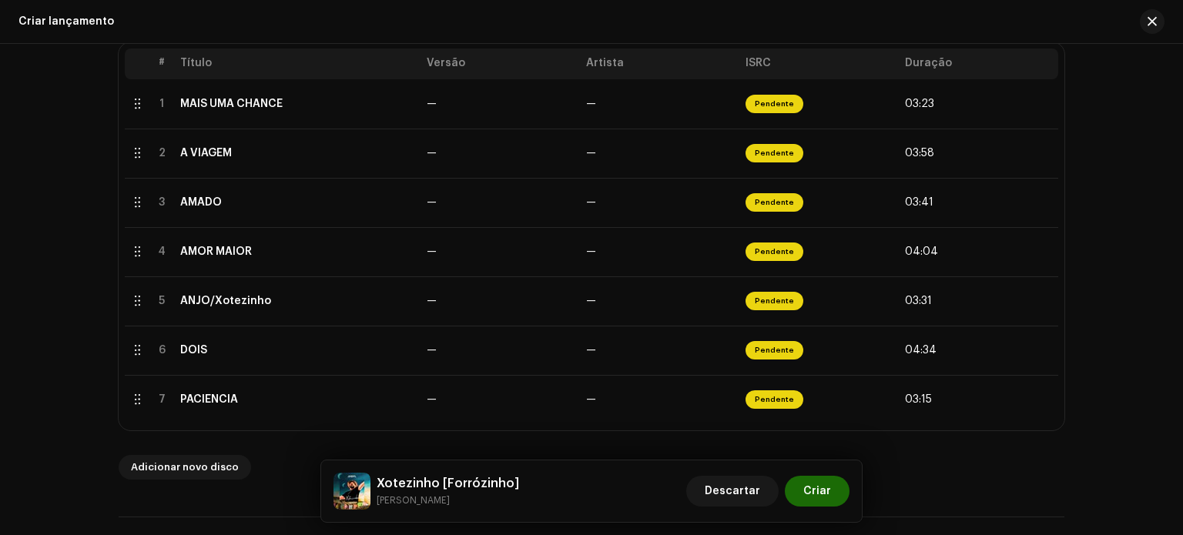
scroll to position [0, 0]
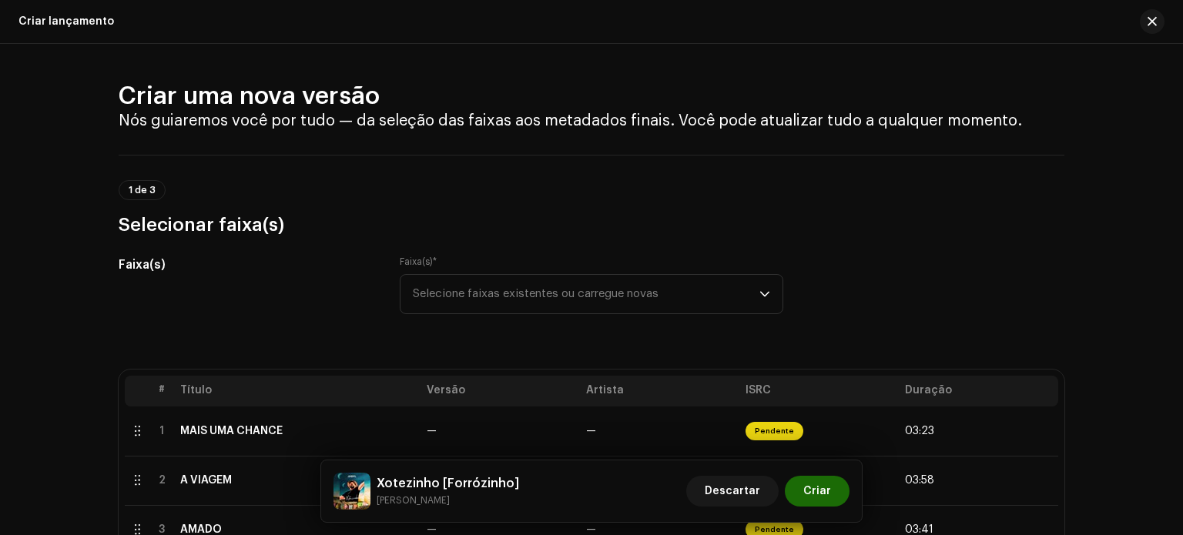
click at [135, 190] on font "1 de 3" at bounding box center [142, 190] width 27 height 9
click at [563, 299] on span "Selecione faixas existentes ou carregue novas" at bounding box center [586, 294] width 347 height 39
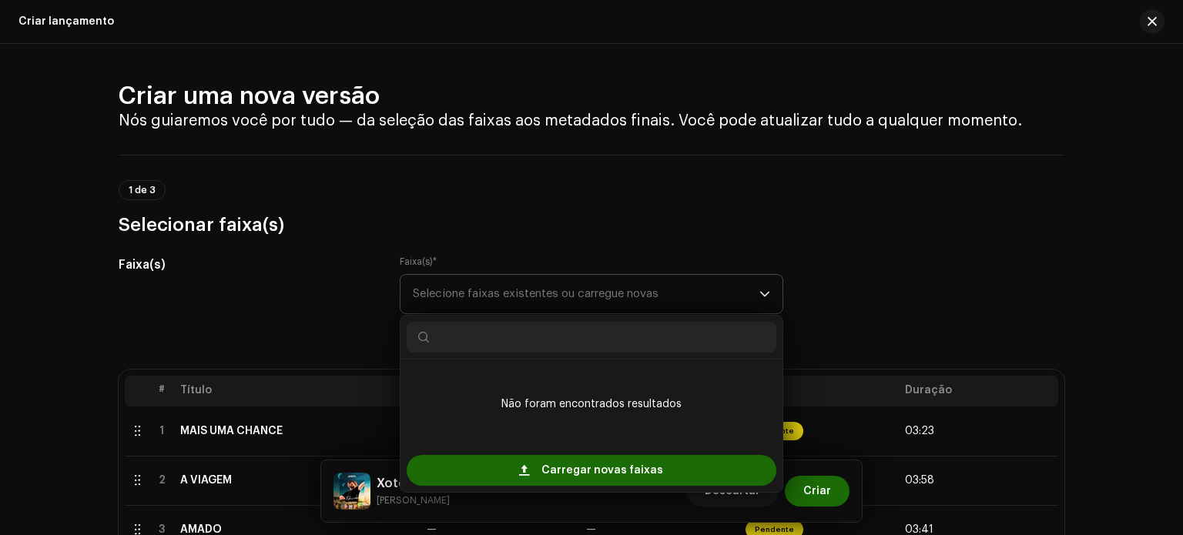
click at [761, 292] on icon "gatilho suspenso" at bounding box center [764, 294] width 11 height 11
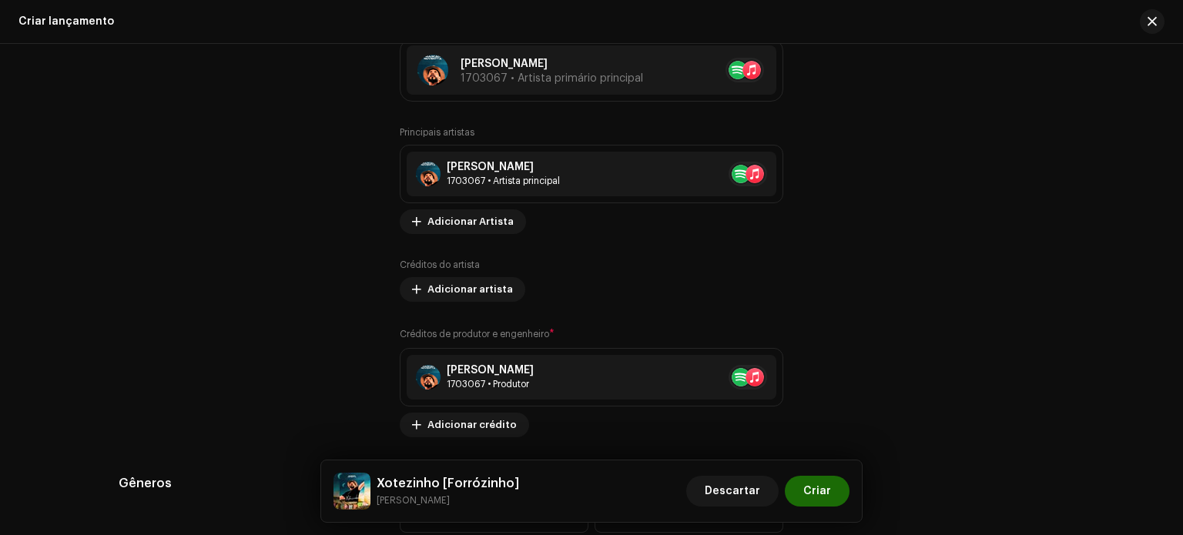
scroll to position [2049, 0]
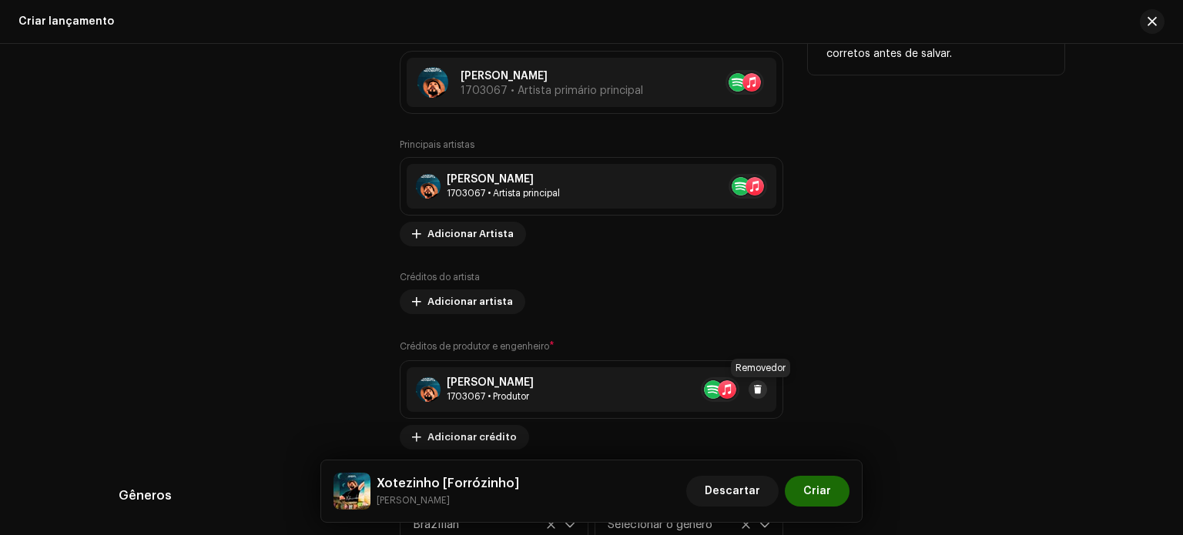
click at [756, 385] on button at bounding box center [758, 389] width 18 height 18
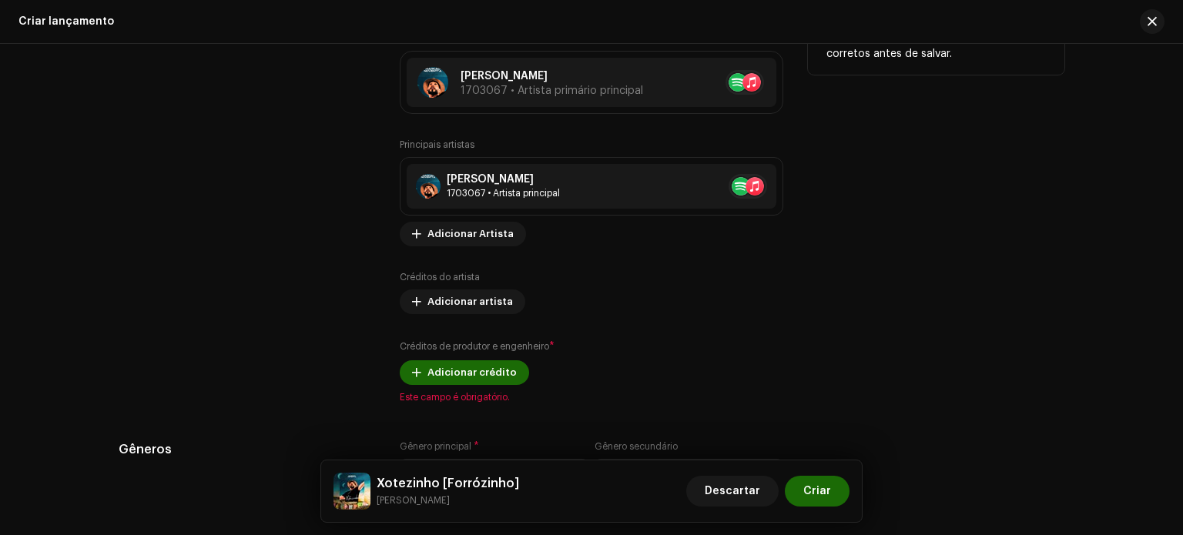
click at [468, 387] on div "Existem 4 ou mais Artistas Primários para este lançamento?* * Não Tentar Marcão…" at bounding box center [592, 185] width 384 height 437
click at [465, 374] on font "Adicionar crédito" at bounding box center [471, 372] width 89 height 10
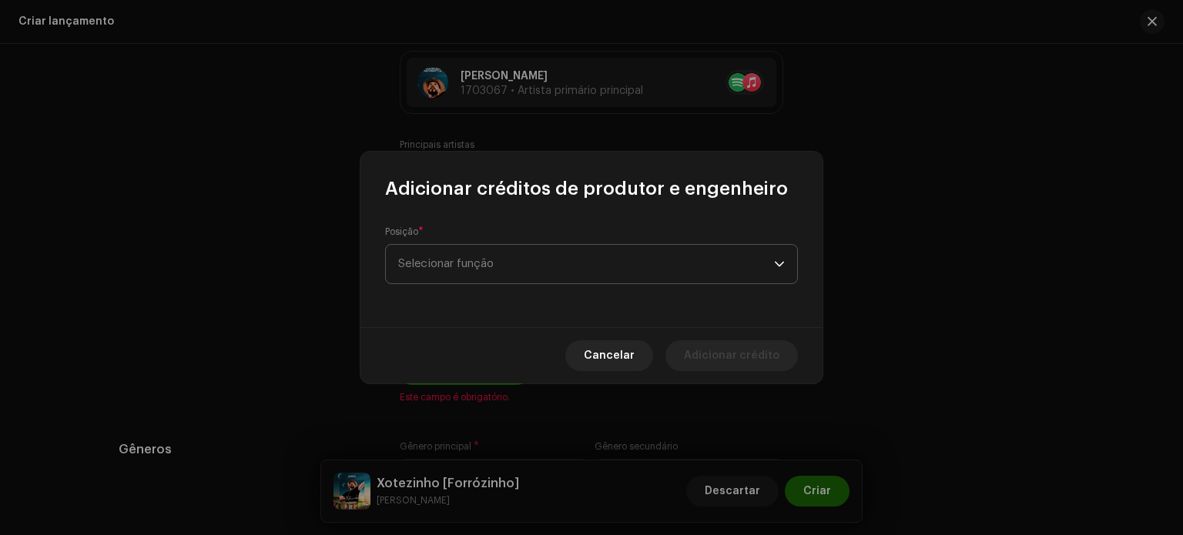
click at [474, 283] on span "Selecionar função" at bounding box center [586, 264] width 376 height 39
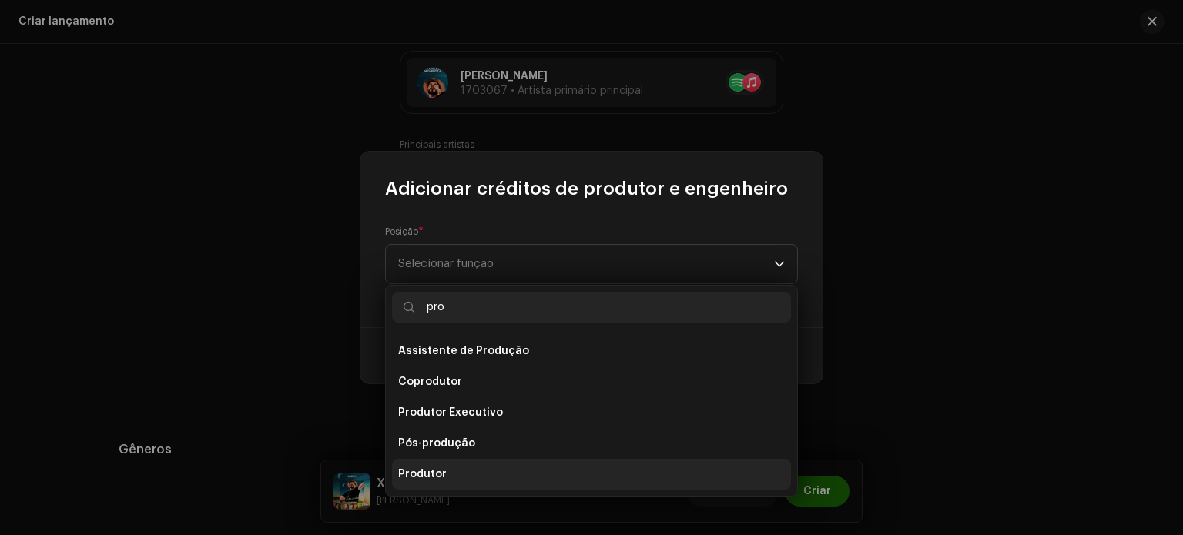
scroll to position [25, 0]
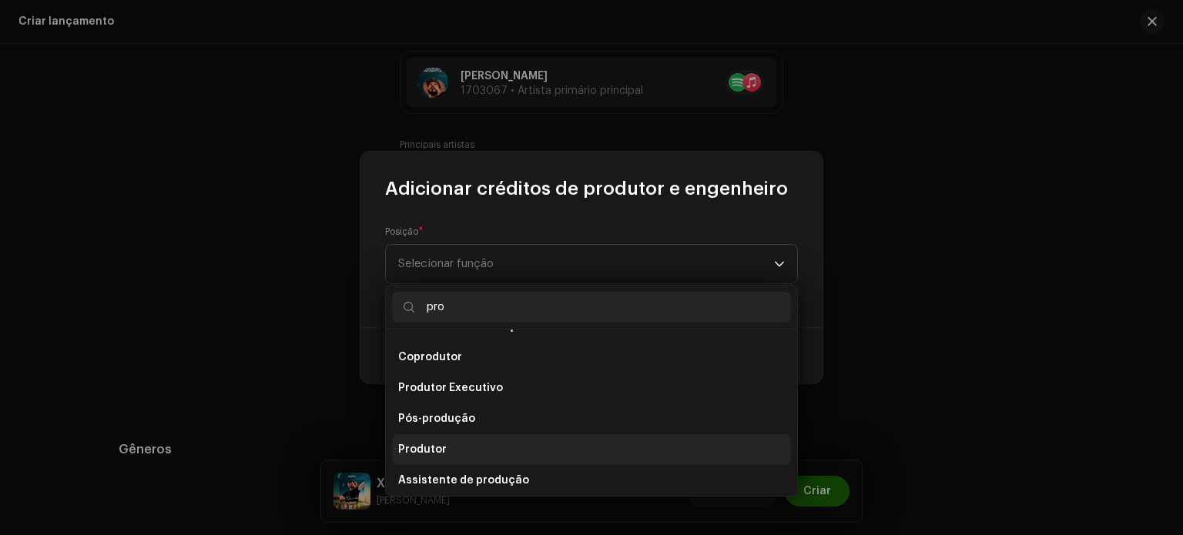
type input "pro"
click at [436, 455] on span "Produtor" at bounding box center [422, 449] width 49 height 15
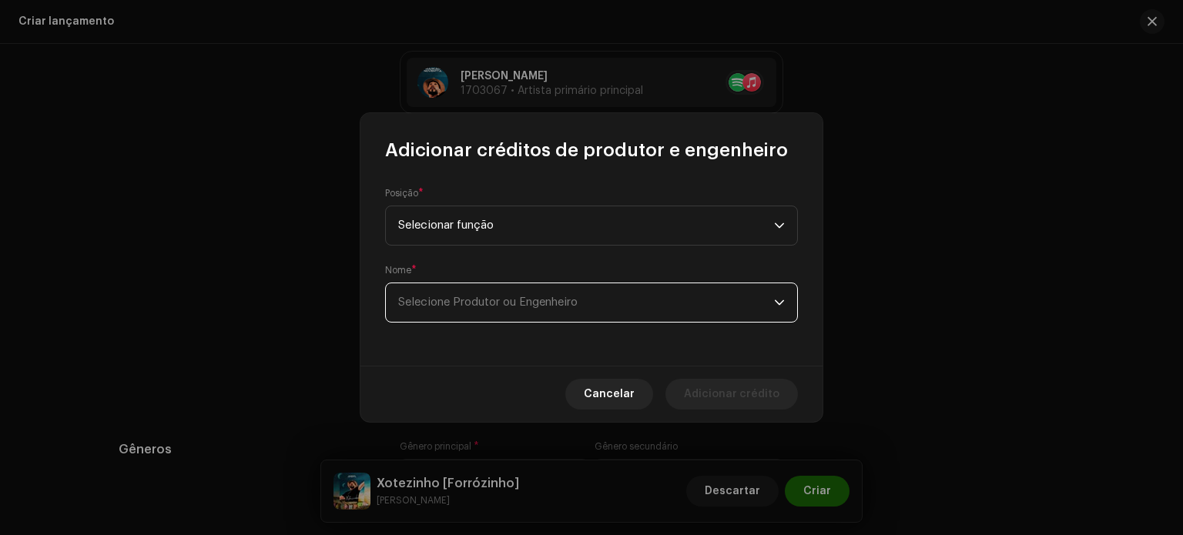
click at [480, 301] on font "Selecione Produtor ou Engenheiro" at bounding box center [487, 303] width 179 height 12
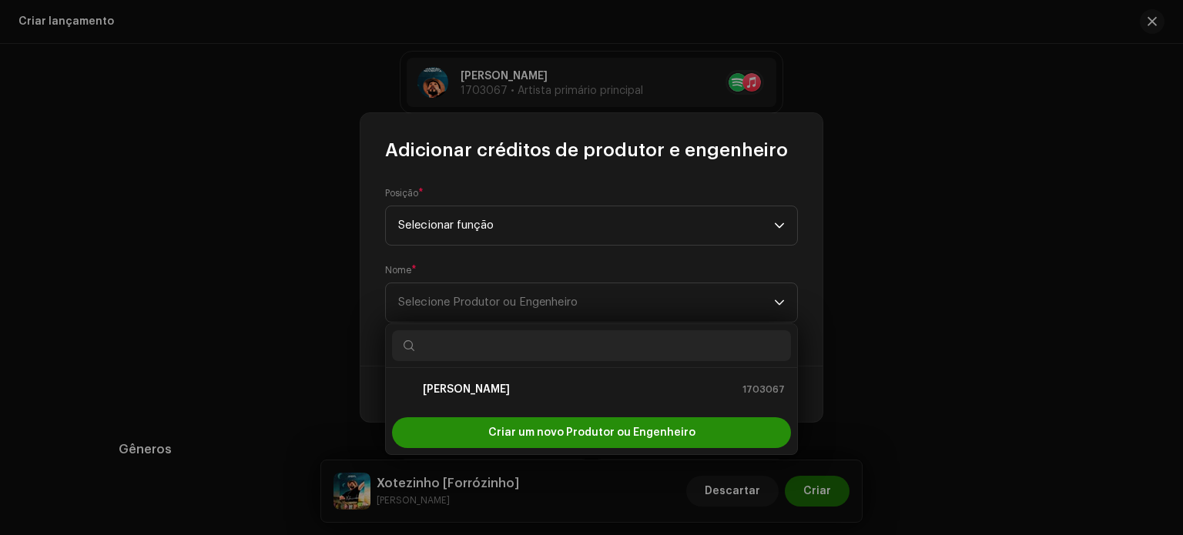
click at [538, 427] on font "Criar um novo Produtor ou Engenheiro" at bounding box center [591, 432] width 207 height 11
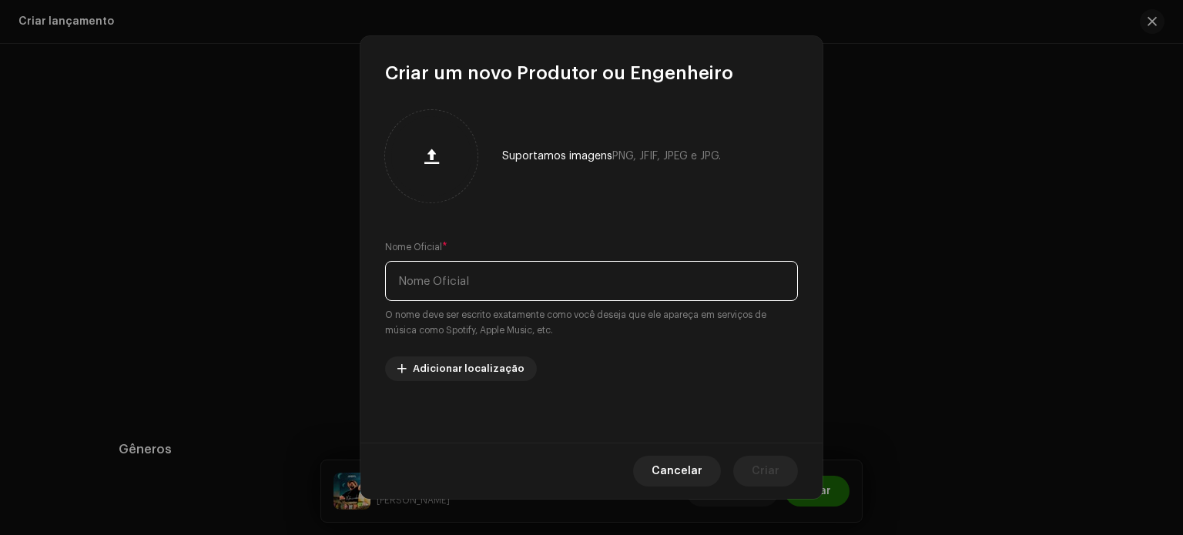
click at [484, 283] on input "text" at bounding box center [591, 281] width 413 height 40
type input "Detona Music"
click at [769, 469] on font "Criar" at bounding box center [766, 471] width 28 height 11
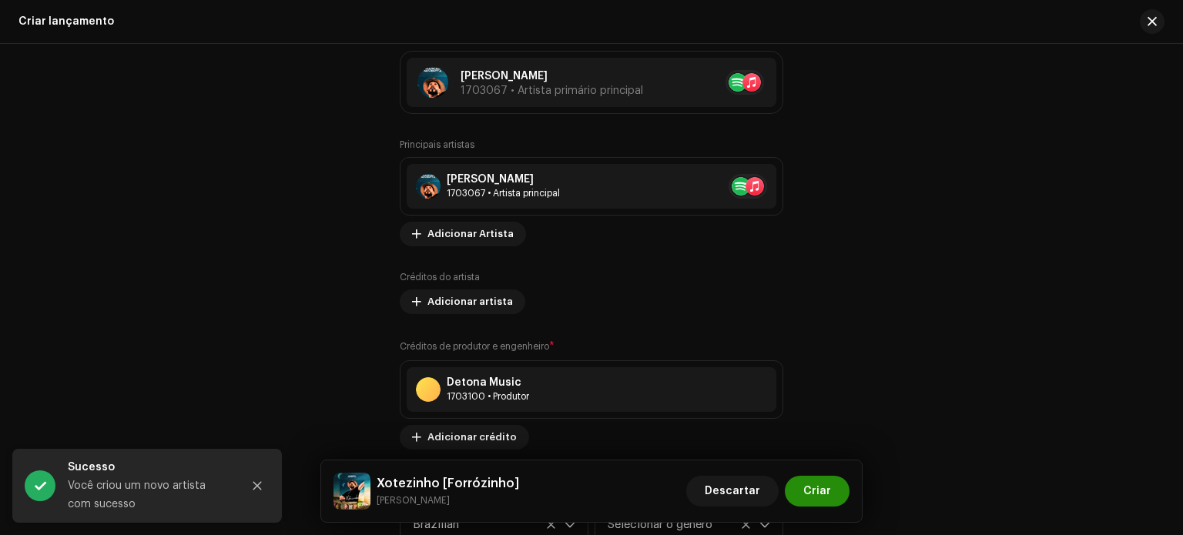
click at [829, 481] on span "Criar" at bounding box center [817, 491] width 28 height 31
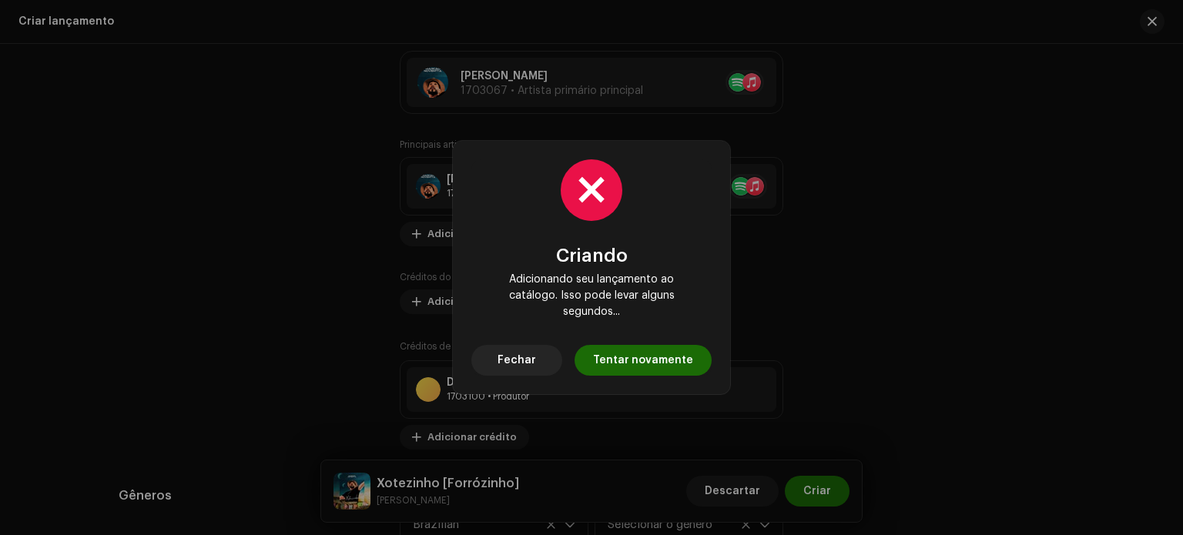
click at [632, 403] on div "Criando Adicionando seu lançamento ao catálogo. Isso pode levar alguns segundos…" at bounding box center [591, 267] width 1183 height 535
click at [552, 347] on button "Fechar" at bounding box center [516, 360] width 91 height 31
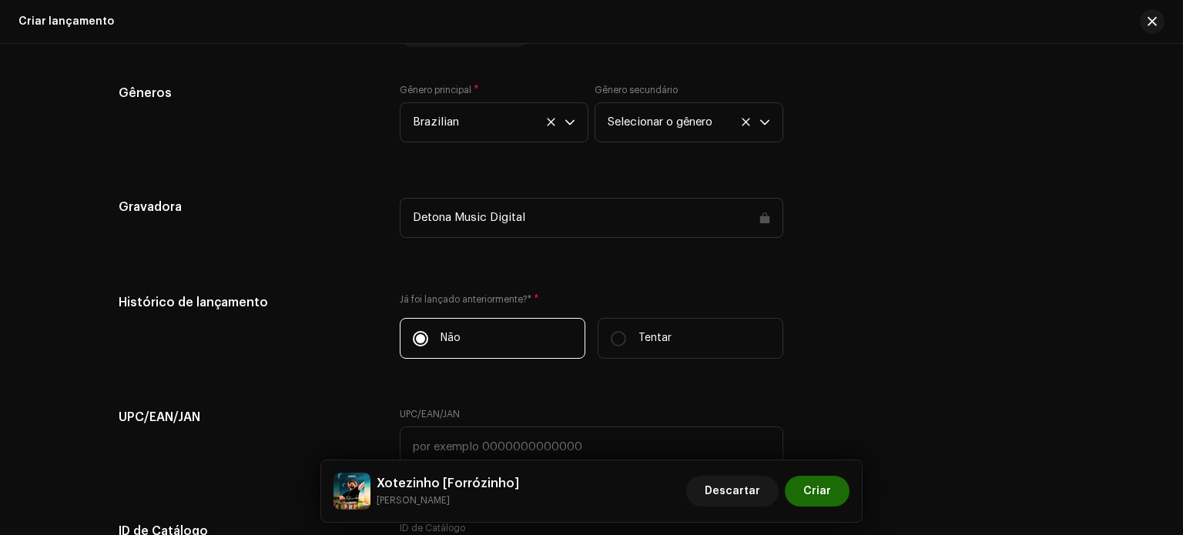
scroll to position [2859, 0]
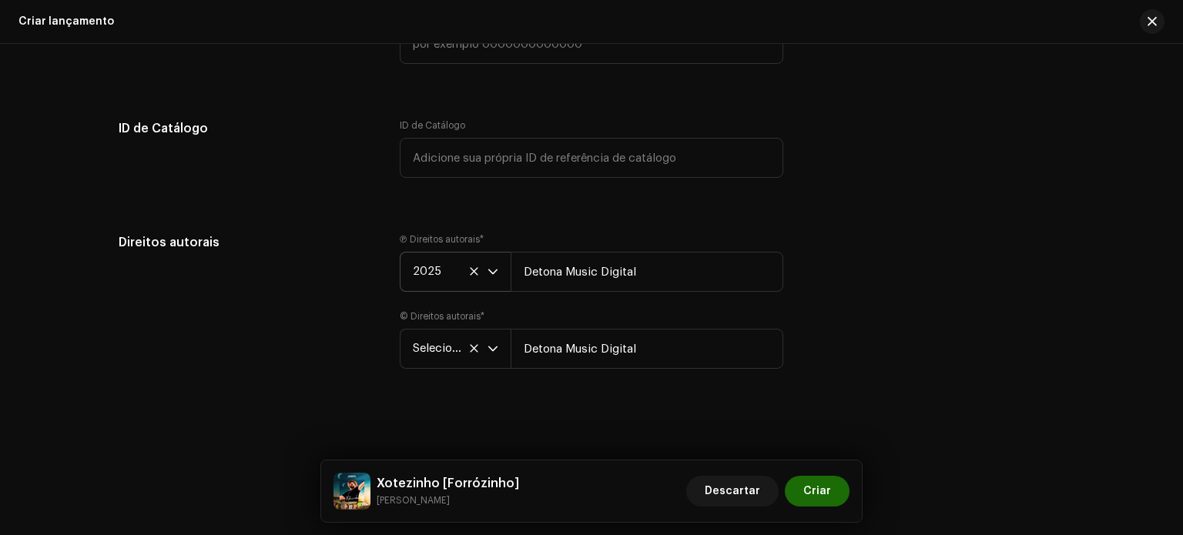
click at [816, 471] on div "Xotezinho [Forrózinho] Marcão Noventta Descartar Criar" at bounding box center [591, 492] width 541 height 62
click at [819, 486] on font "Criar" at bounding box center [817, 491] width 28 height 11
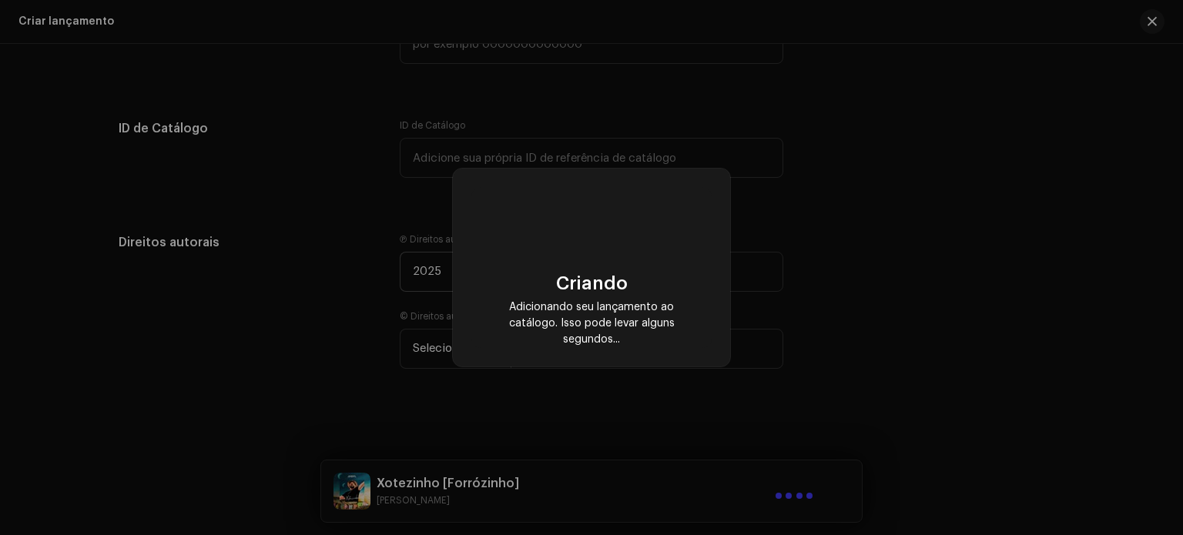
click at [819, 486] on div "Criando Adicionando seu lançamento ao catálogo. Isso pode levar alguns segundos…" at bounding box center [591, 267] width 1183 height 535
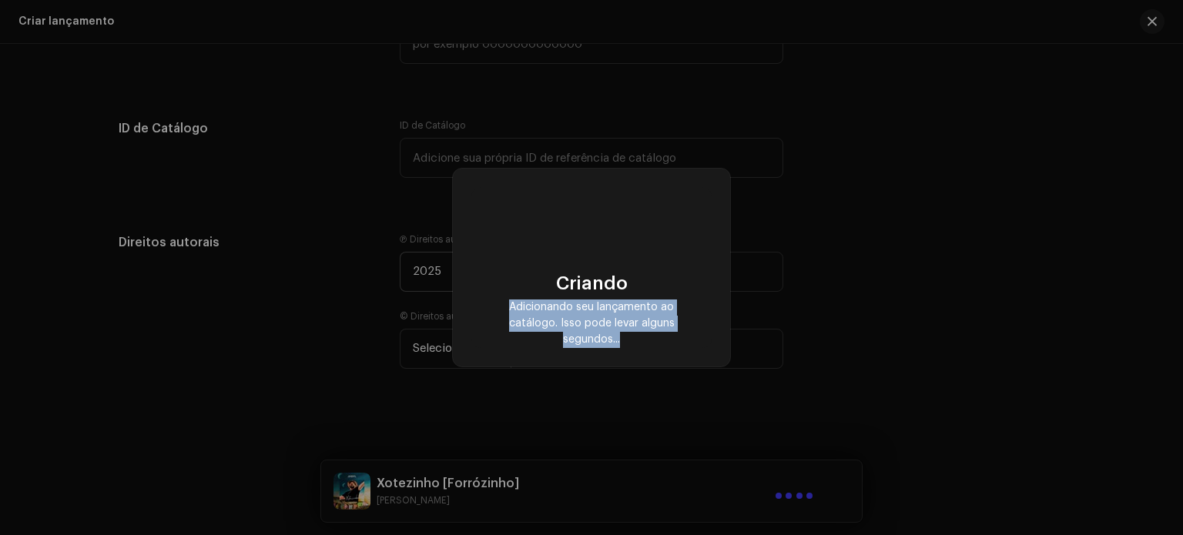
click at [819, 486] on div "Criando Adicionando seu lançamento ao catálogo. Isso pode levar alguns segundos…" at bounding box center [591, 267] width 1183 height 535
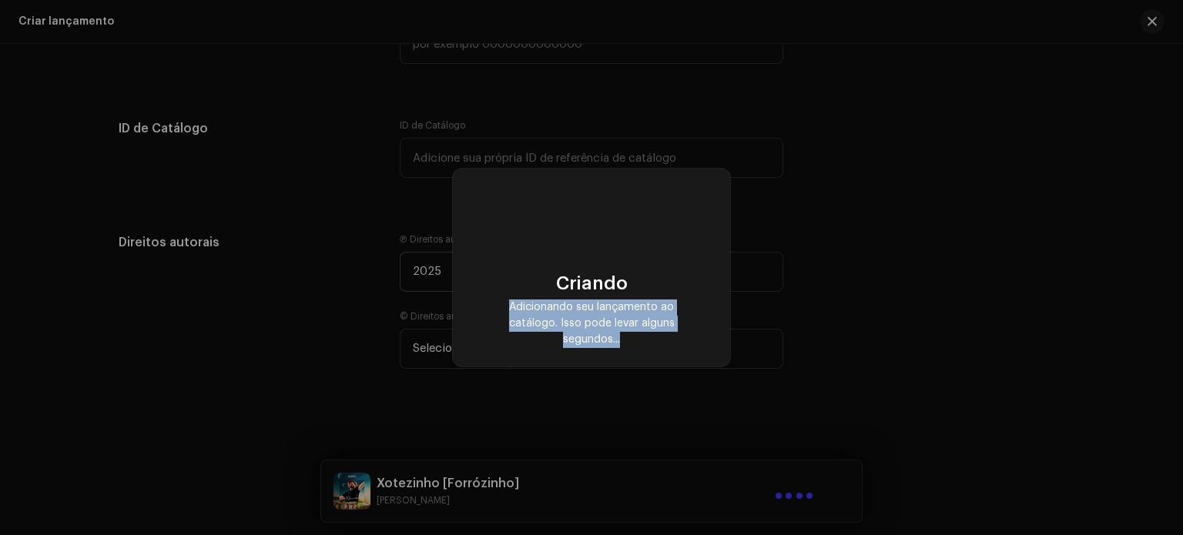
click at [819, 486] on div "Criando Adicionando seu lançamento ao catálogo. Isso pode levar alguns segundos…" at bounding box center [591, 267] width 1183 height 535
click at [819, 488] on div "Criando Adicionando seu lançamento ao catálogo. Isso pode levar alguns segundos…" at bounding box center [591, 267] width 1183 height 535
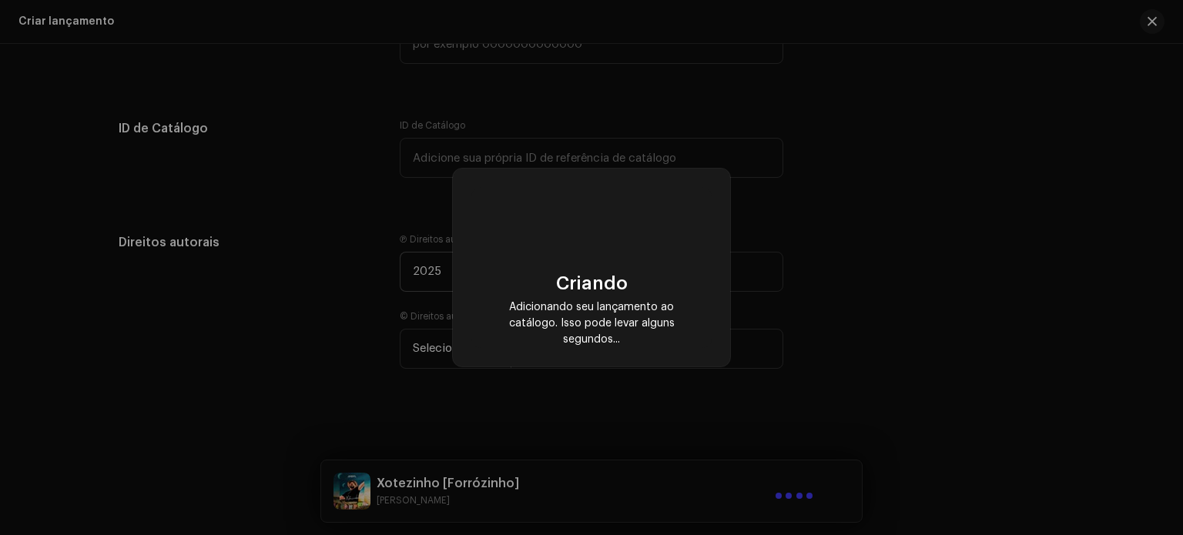
click at [819, 489] on div "Criando Adicionando seu lançamento ao catálogo. Isso pode levar alguns segundos…" at bounding box center [591, 267] width 1183 height 535
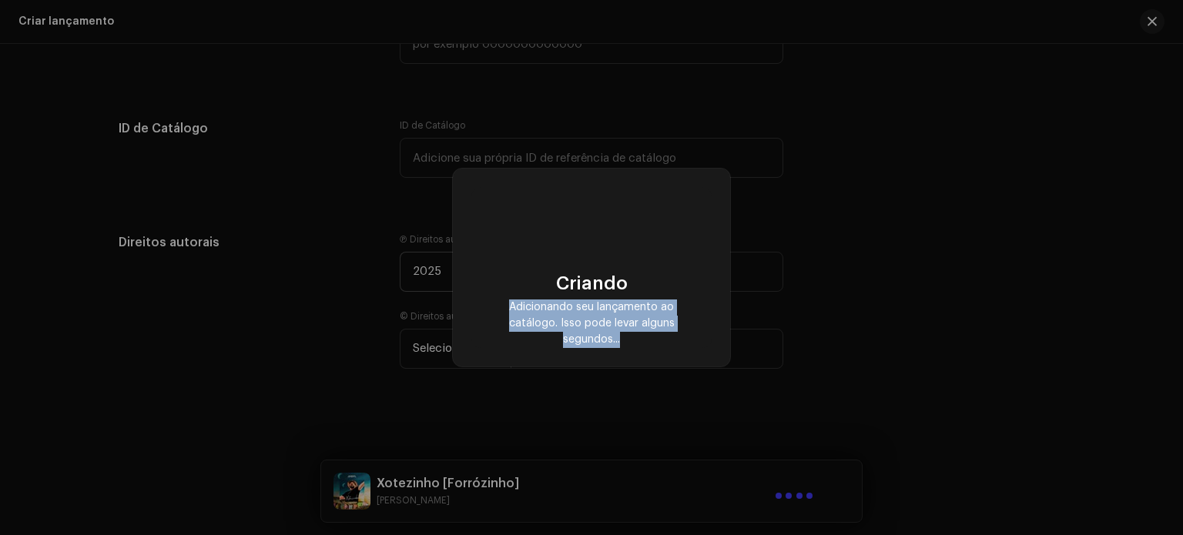
click at [819, 489] on div "Criando Adicionando seu lançamento ao catálogo. Isso pode levar alguns segundos…" at bounding box center [591, 267] width 1183 height 535
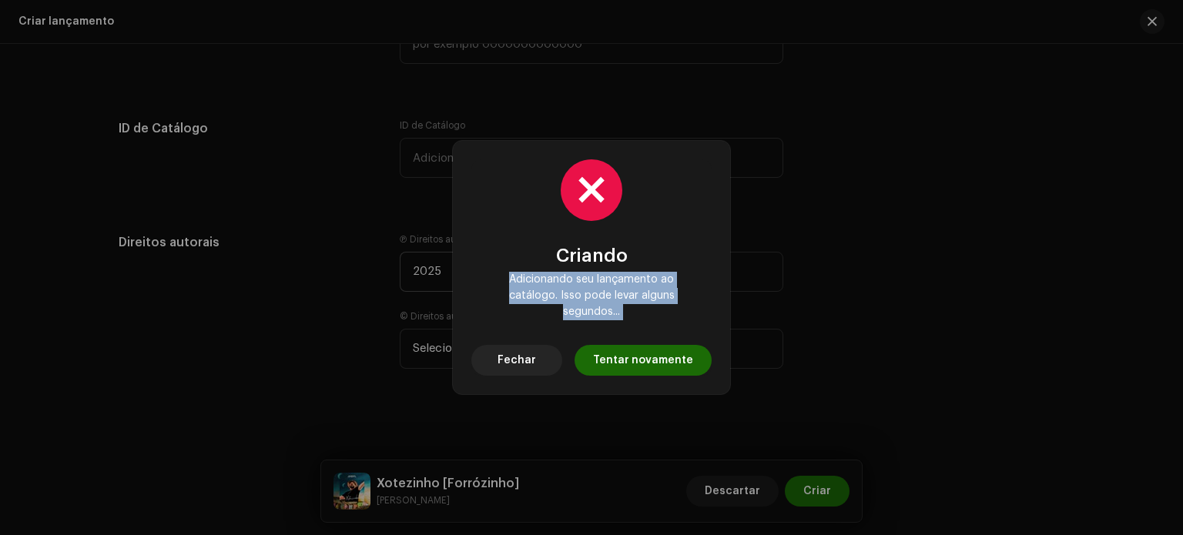
click at [819, 489] on div "Criando Adicionando seu lançamento ao catálogo. Isso pode levar alguns segundos…" at bounding box center [591, 267] width 1183 height 535
click at [695, 345] on button "Tentar novamente" at bounding box center [643, 360] width 137 height 31
click at [553, 353] on button "Fechar" at bounding box center [516, 360] width 91 height 31
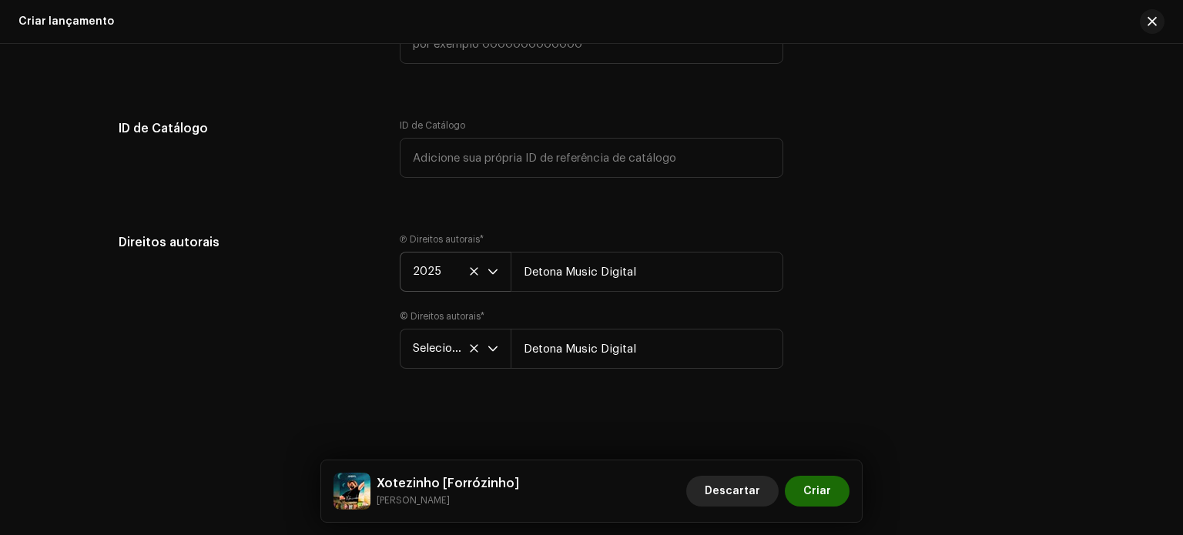
click at [722, 489] on font "Descartar" at bounding box center [732, 491] width 55 height 11
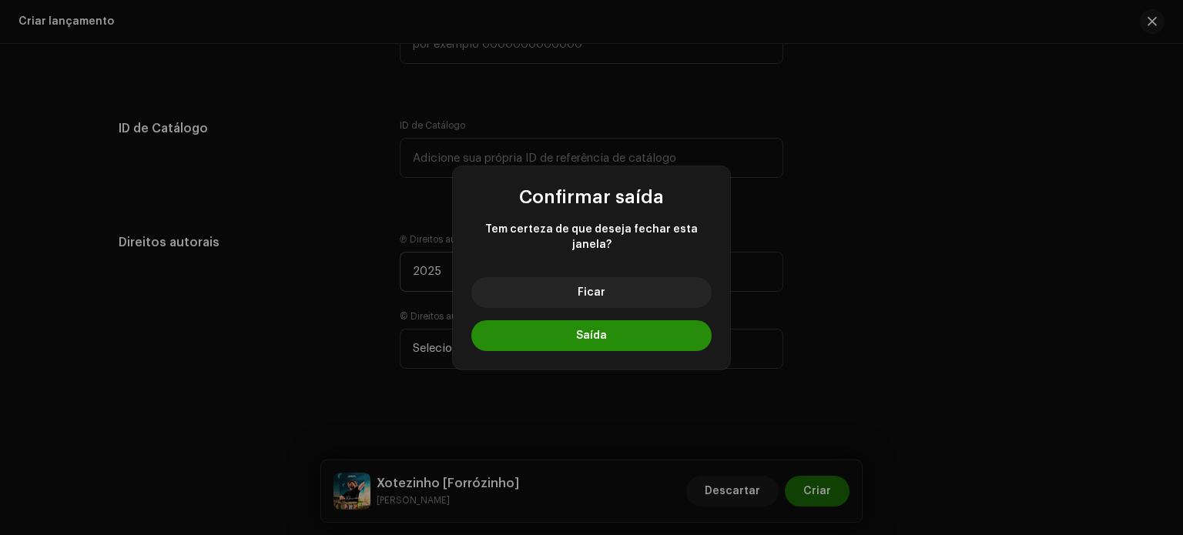
click at [619, 337] on button "Saída" at bounding box center [591, 335] width 240 height 31
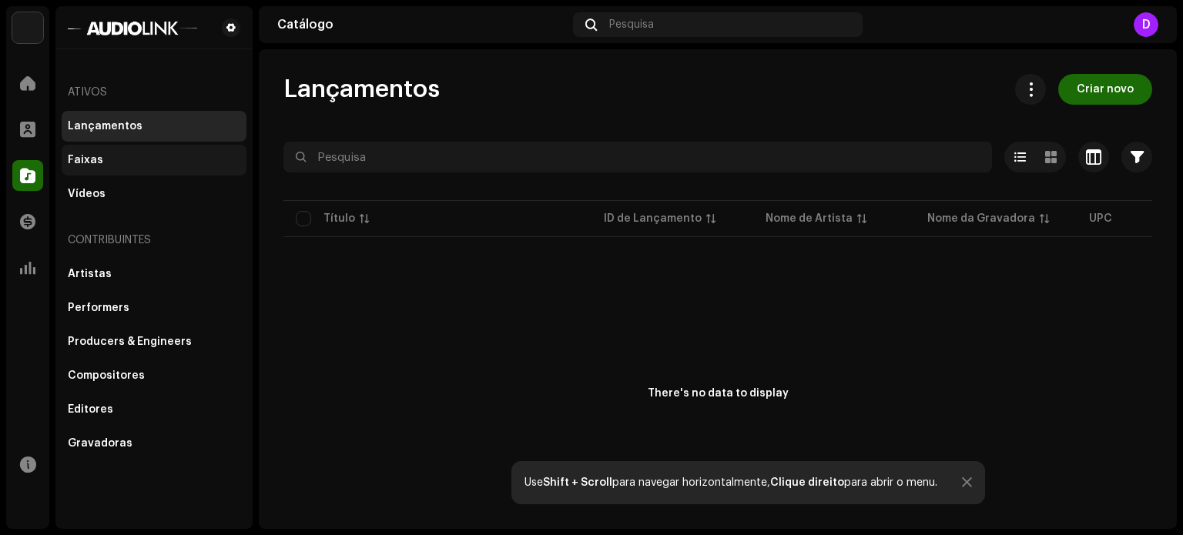
click at [125, 156] on div "Faixas" at bounding box center [154, 160] width 173 height 12
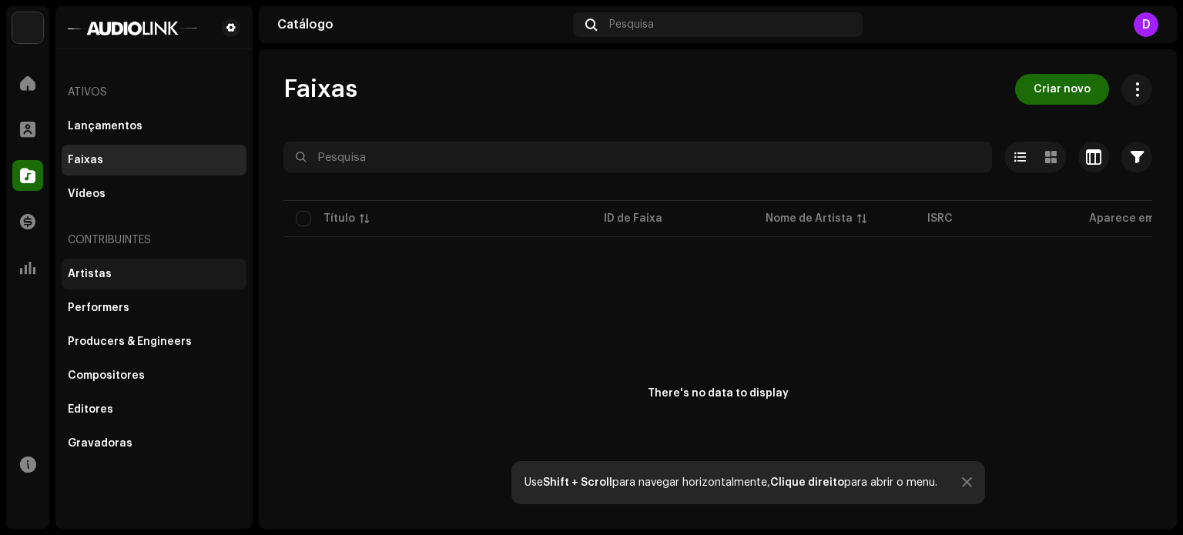
click at [176, 266] on div "Artistas" at bounding box center [154, 274] width 185 height 31
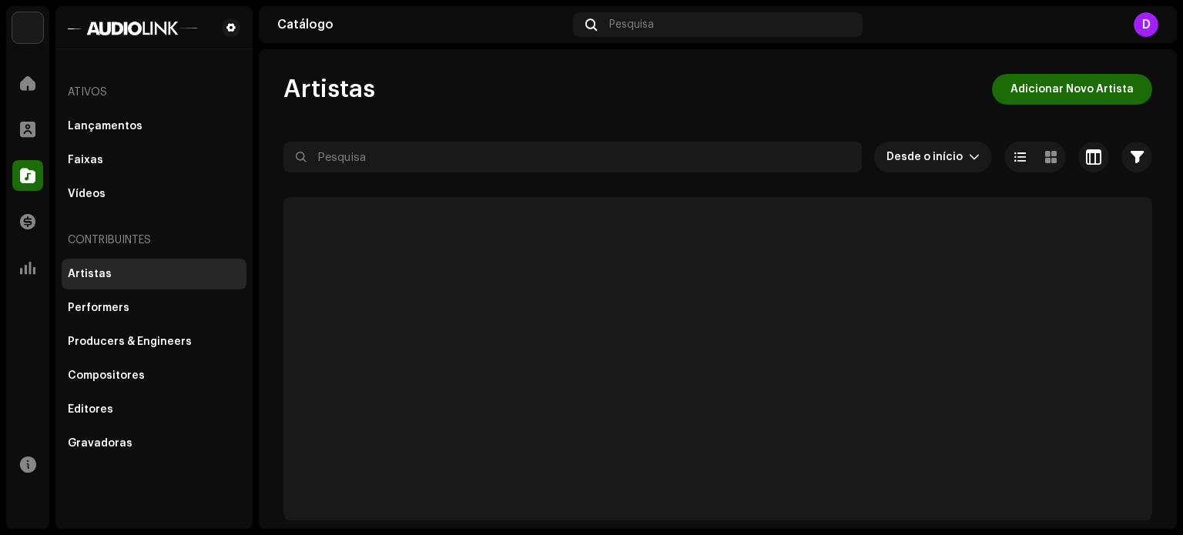
click at [176, 266] on div "Artistas" at bounding box center [154, 274] width 185 height 31
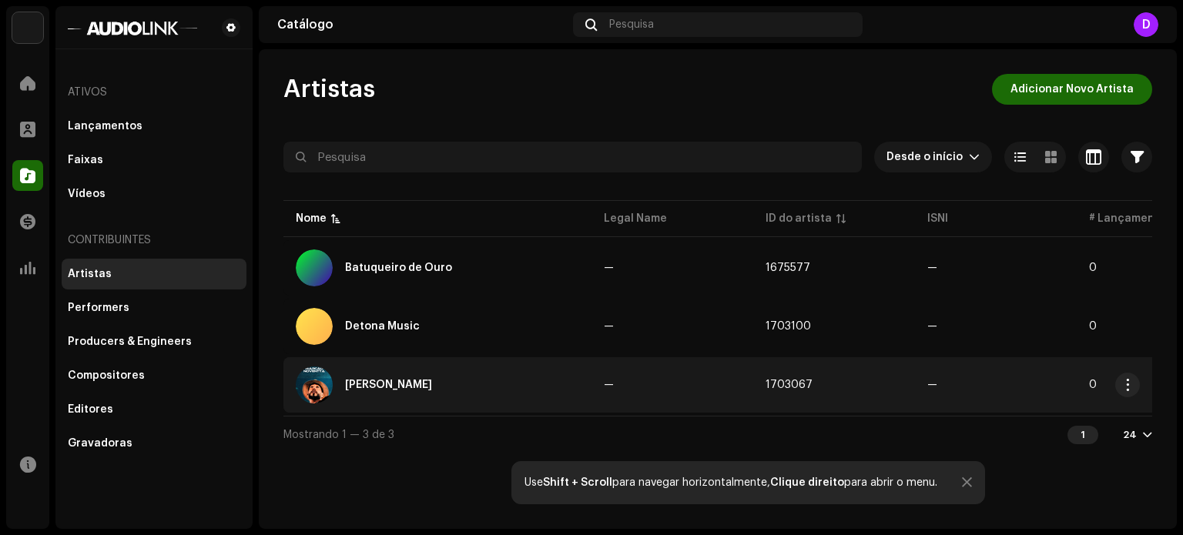
click at [395, 387] on div "[PERSON_NAME]" at bounding box center [388, 385] width 87 height 11
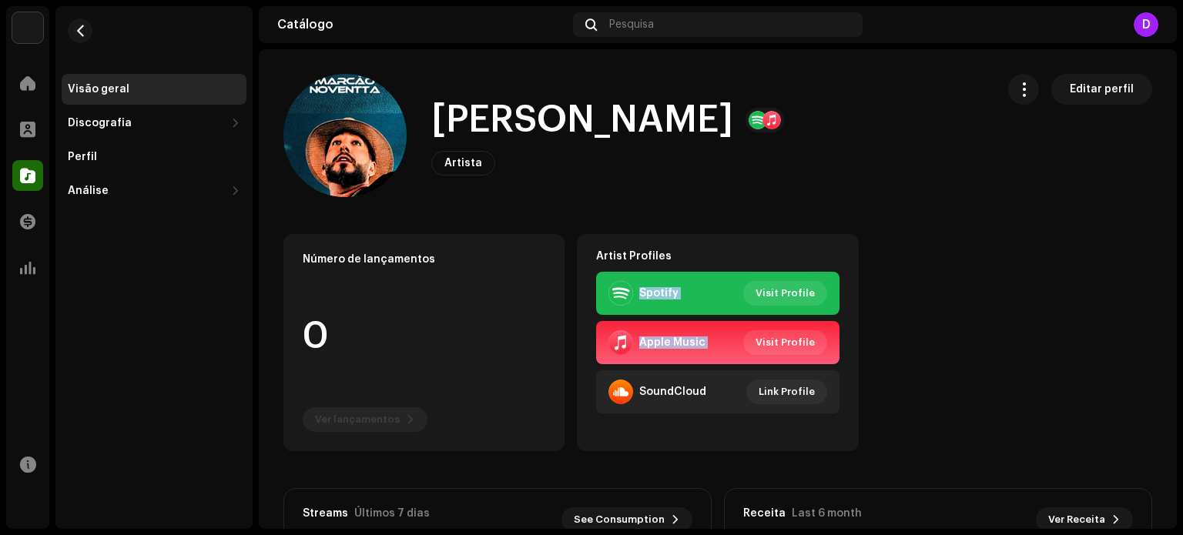
drag, startPoint x: 1179, startPoint y: 221, endPoint x: 1182, endPoint y: 321, distance: 100.2
click at [1182, 321] on div "Detona Music Digital Home Perfil Catálogo Transações Análise Recursos Visão ger…" at bounding box center [591, 267] width 1183 height 535
click at [111, 119] on div "Discografia" at bounding box center [100, 123] width 64 height 12
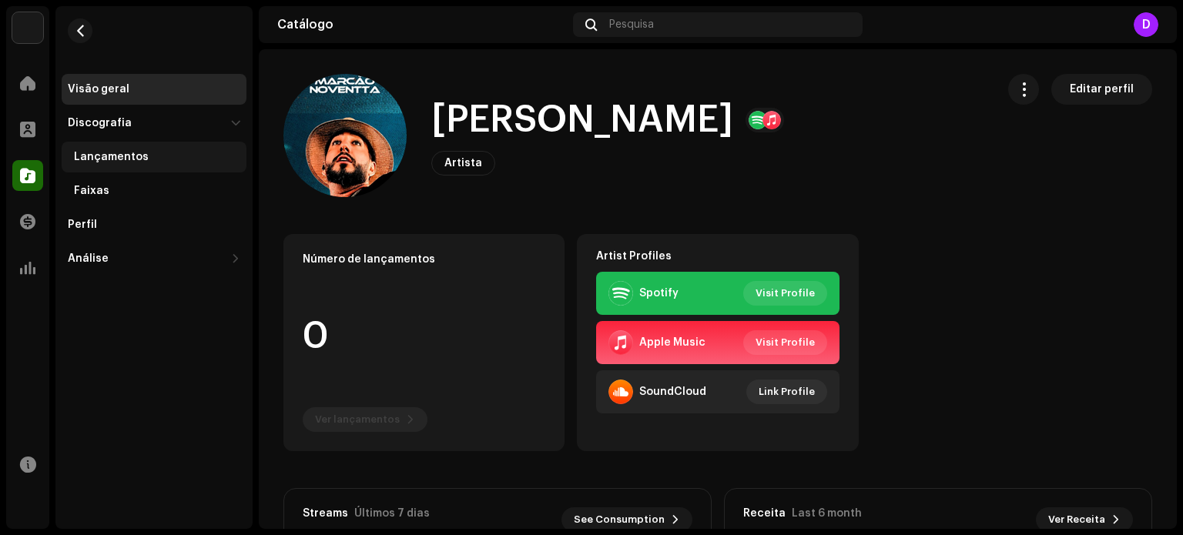
click at [124, 164] on div "Lançamentos" at bounding box center [154, 157] width 185 height 31
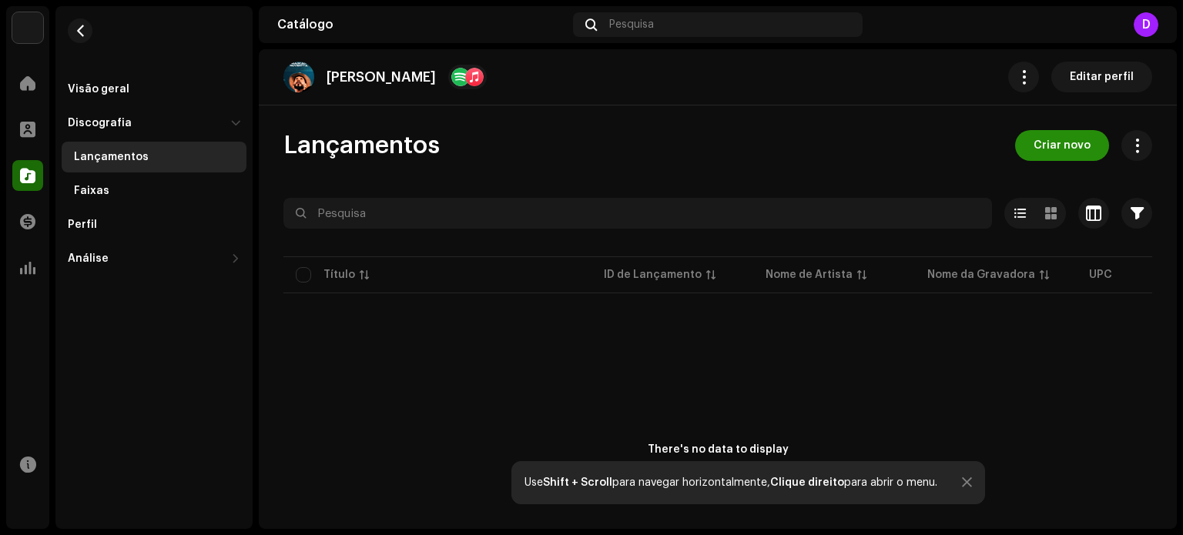
click at [1063, 148] on span "Criar novo" at bounding box center [1062, 145] width 57 height 31
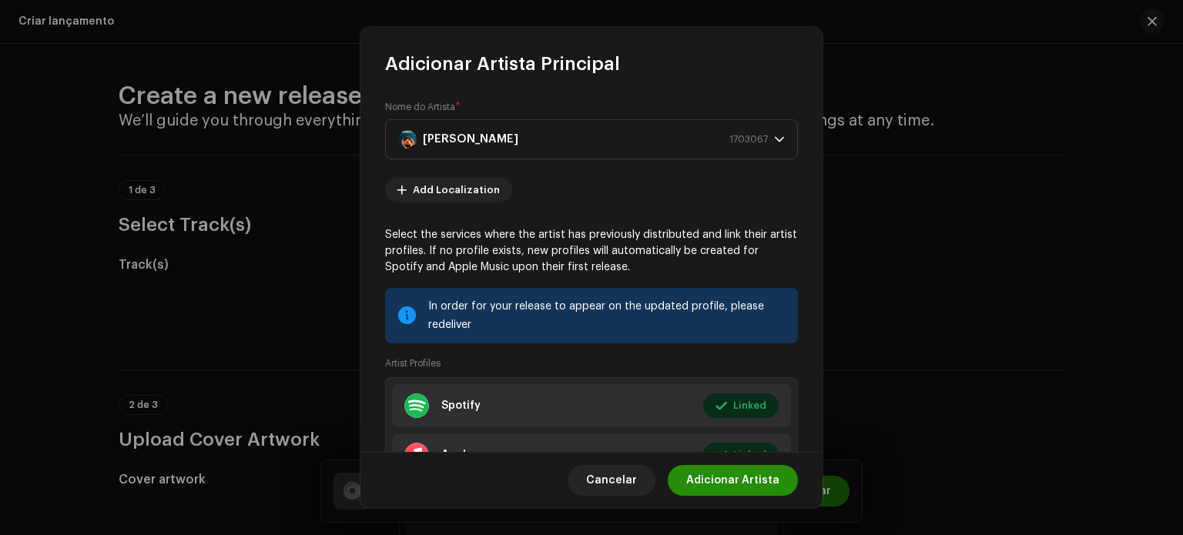
click at [760, 479] on span "Adicionar Artista" at bounding box center [732, 480] width 93 height 31
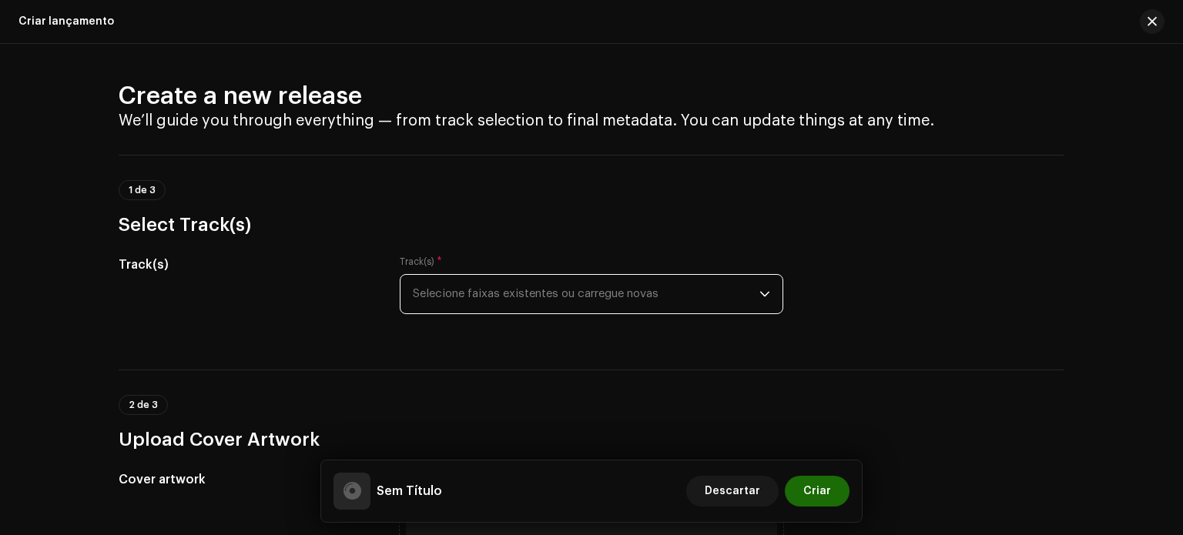
click at [471, 287] on span "Selecione faixas existentes ou carregue novas" at bounding box center [586, 294] width 347 height 39
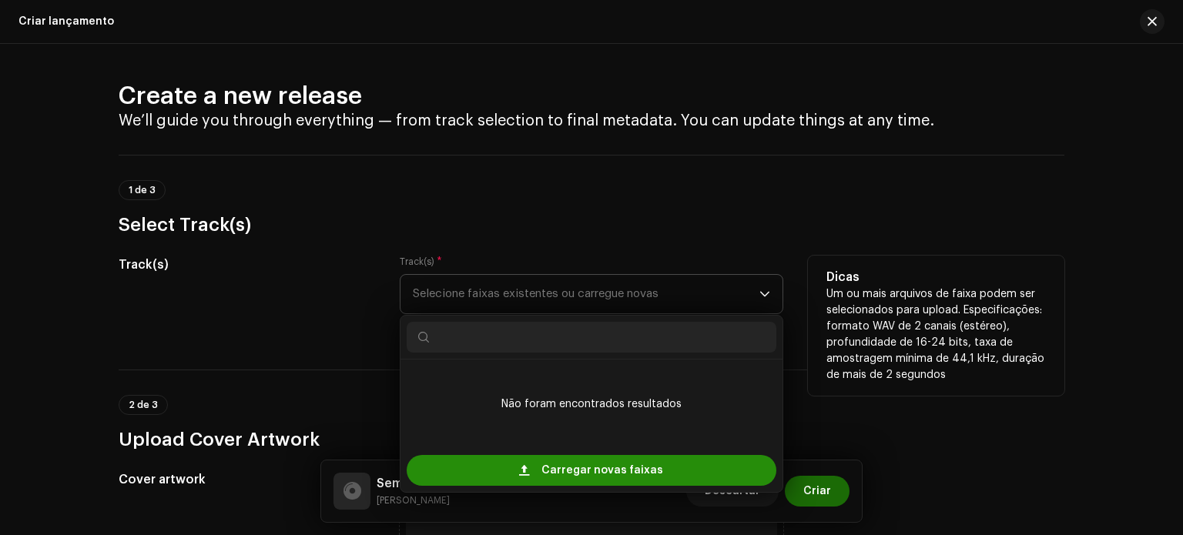
click at [557, 472] on span "Carregar novas faixas" at bounding box center [602, 470] width 122 height 31
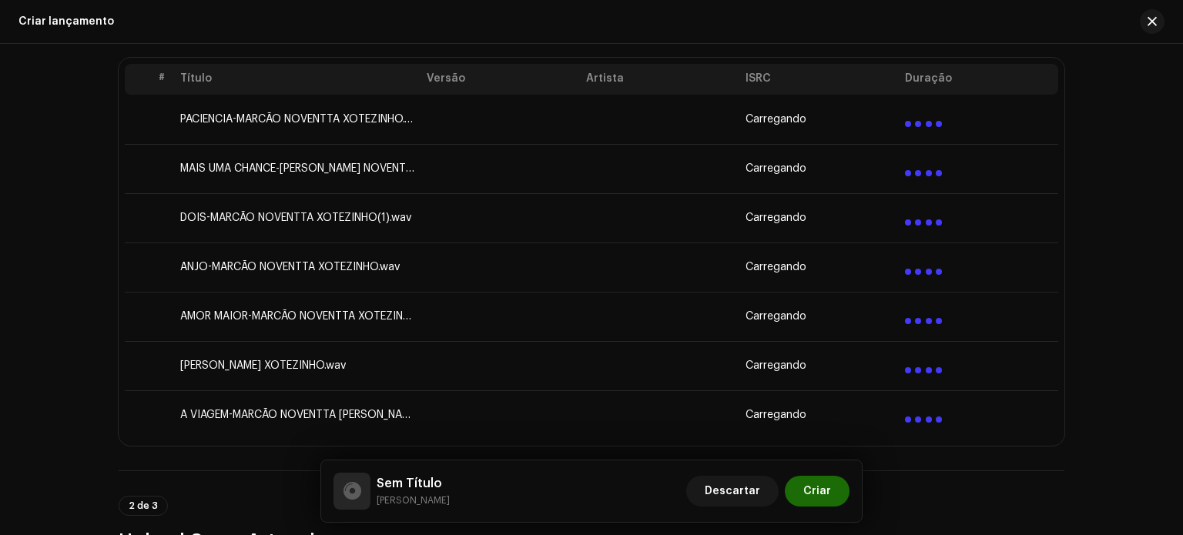
scroll to position [333, 0]
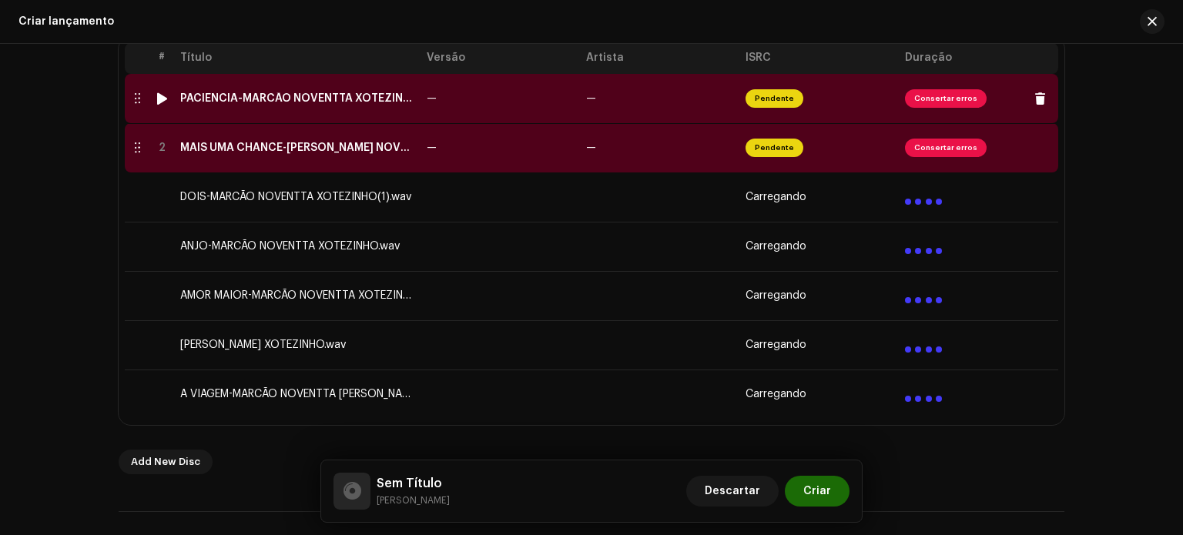
click at [374, 98] on div "PACIENCIA-MARCÃO NOVENTTA XOTEZINHO.wav" at bounding box center [297, 98] width 234 height 12
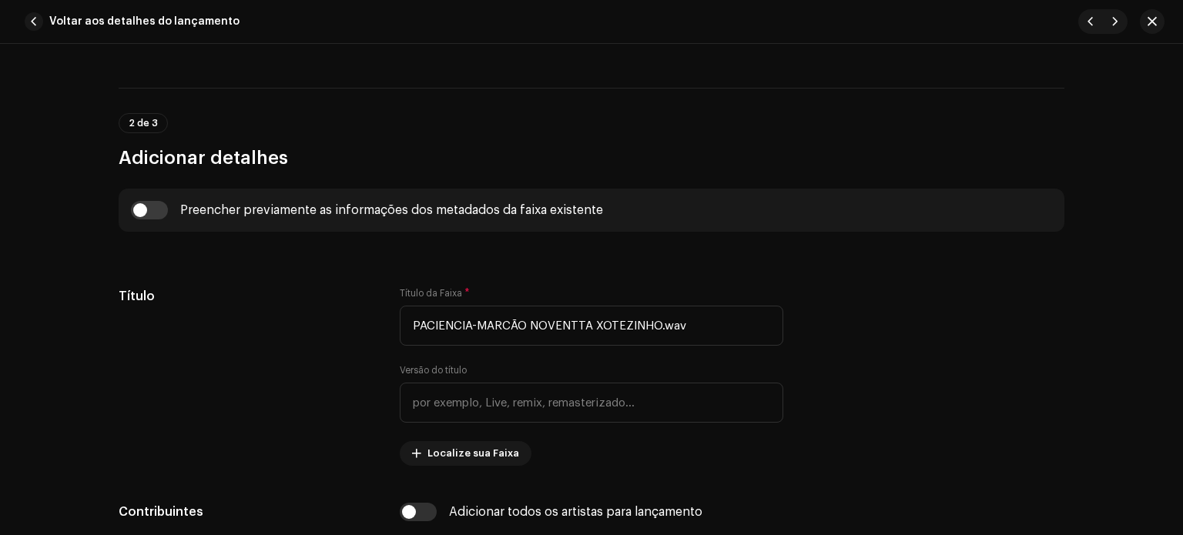
scroll to position [511, 0]
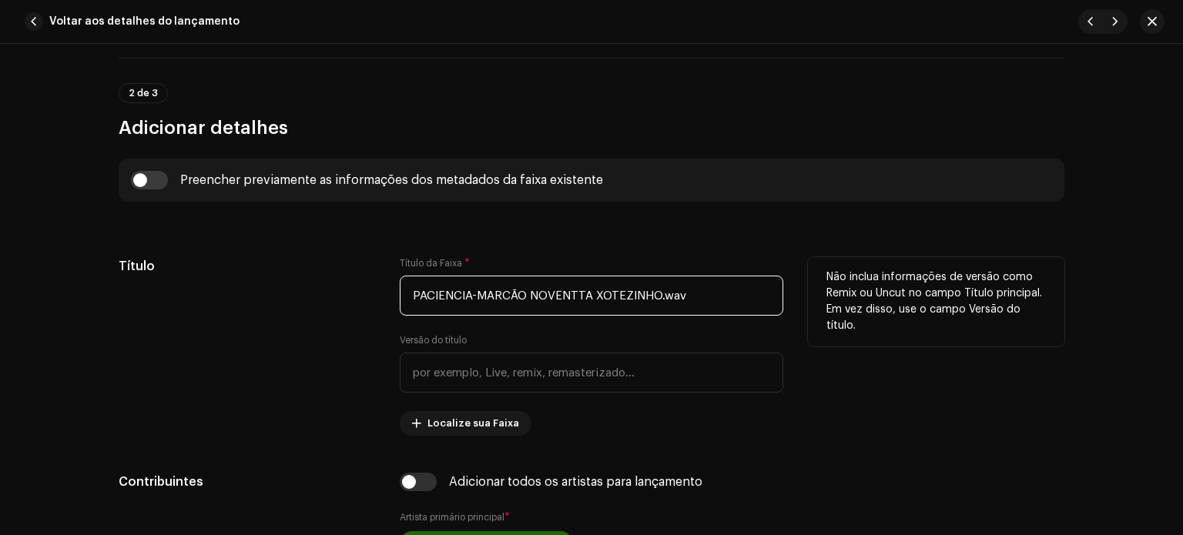
drag, startPoint x: 699, startPoint y: 295, endPoint x: 203, endPoint y: 261, distance: 497.9
click at [200, 261] on div "Título Título da Faixa * PACIENCIA-MARCÃO NOVENTTA XOTEZINHO.wav Versão do títu…" at bounding box center [592, 346] width 946 height 179
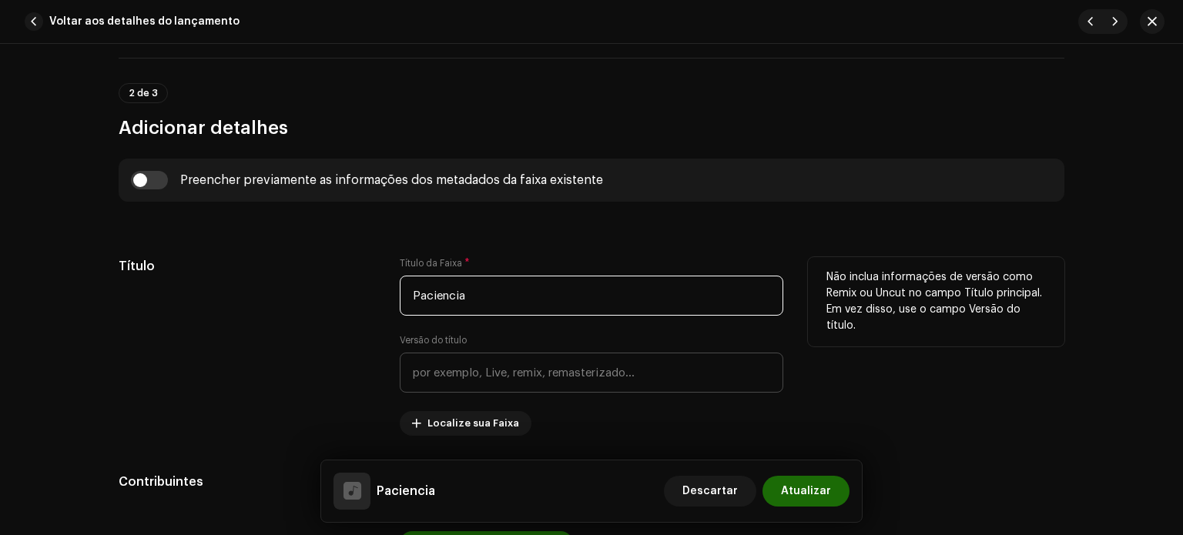
type input "Paciencia"
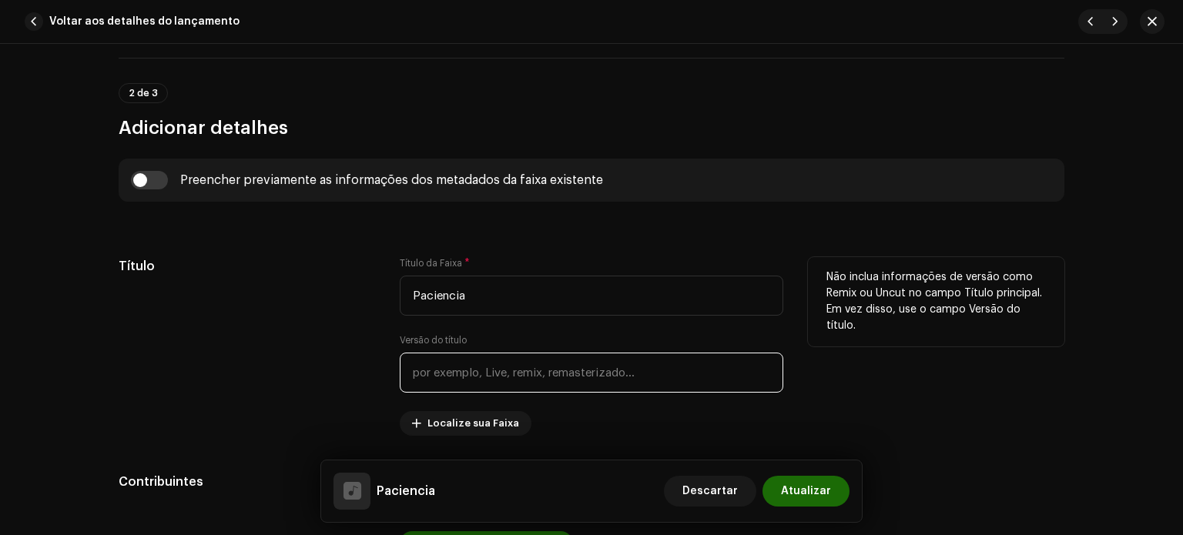
click at [417, 384] on input "text" at bounding box center [592, 373] width 384 height 40
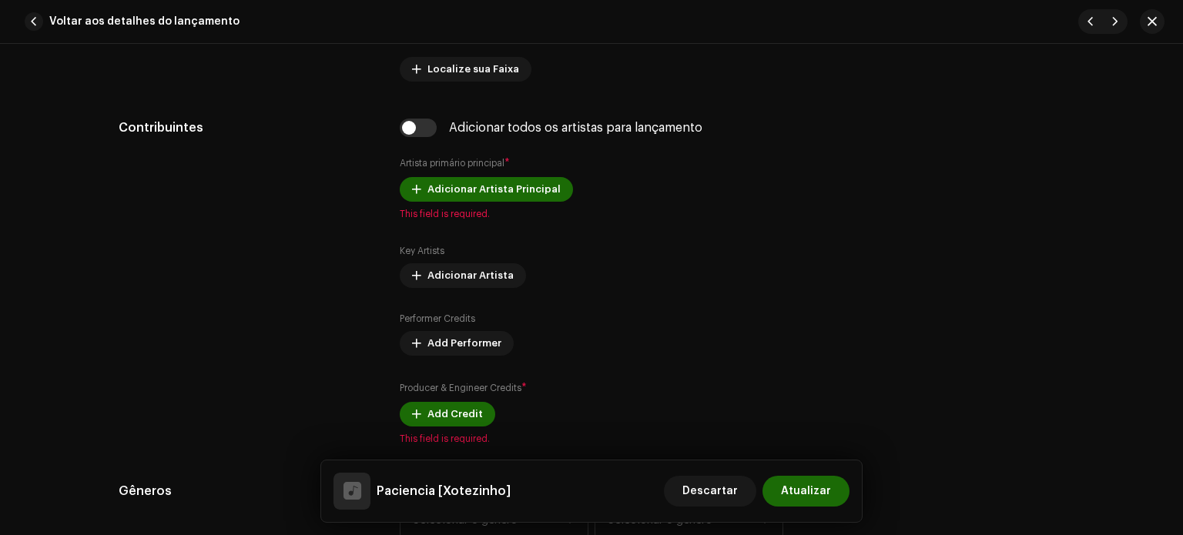
scroll to position [875, 0]
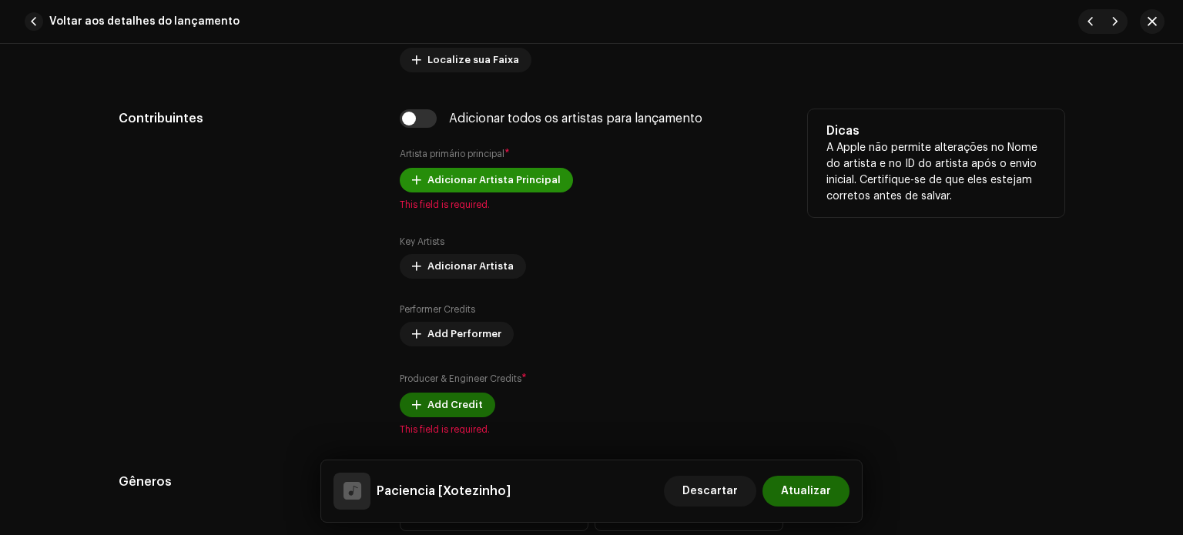
type input "Xotezinho"
click at [444, 176] on span "Adicionar Artista Principal" at bounding box center [493, 180] width 133 height 31
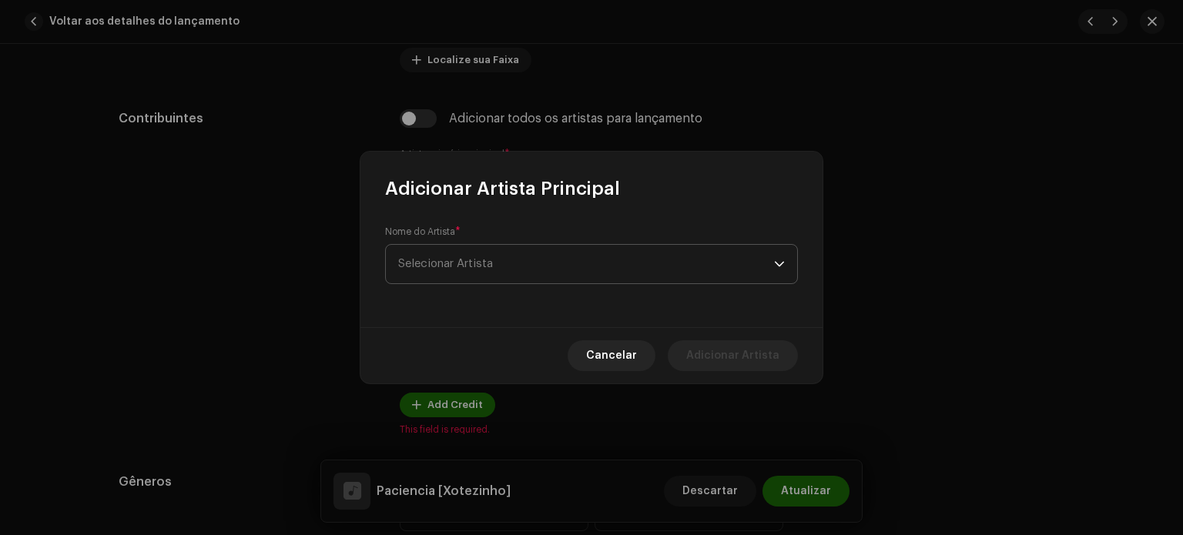
click at [471, 270] on span "Selecionar Artista" at bounding box center [445, 264] width 95 height 12
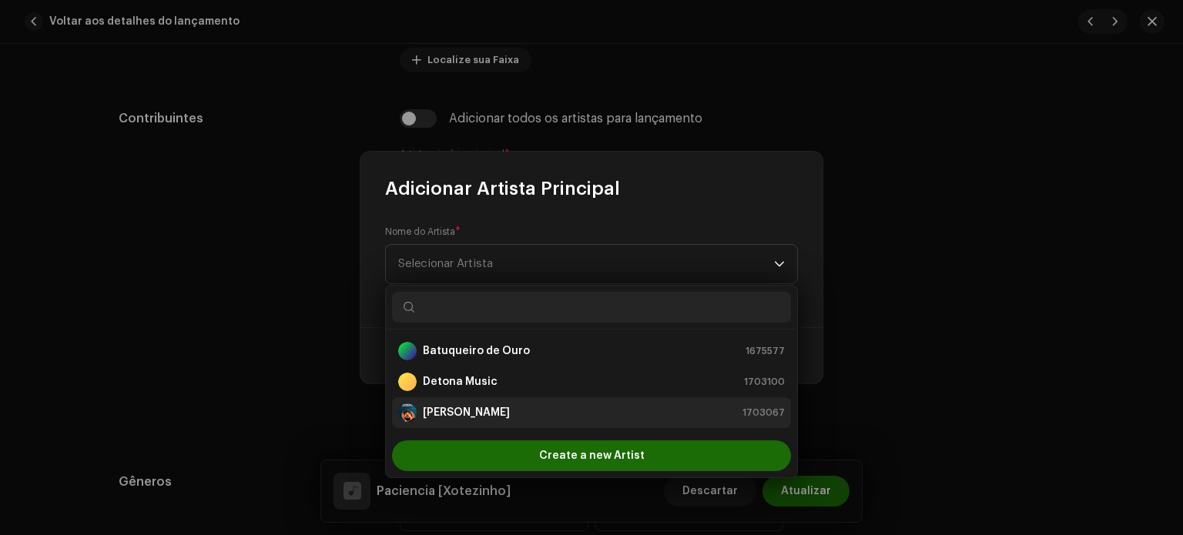
click at [462, 411] on strong "[PERSON_NAME]" at bounding box center [466, 412] width 87 height 15
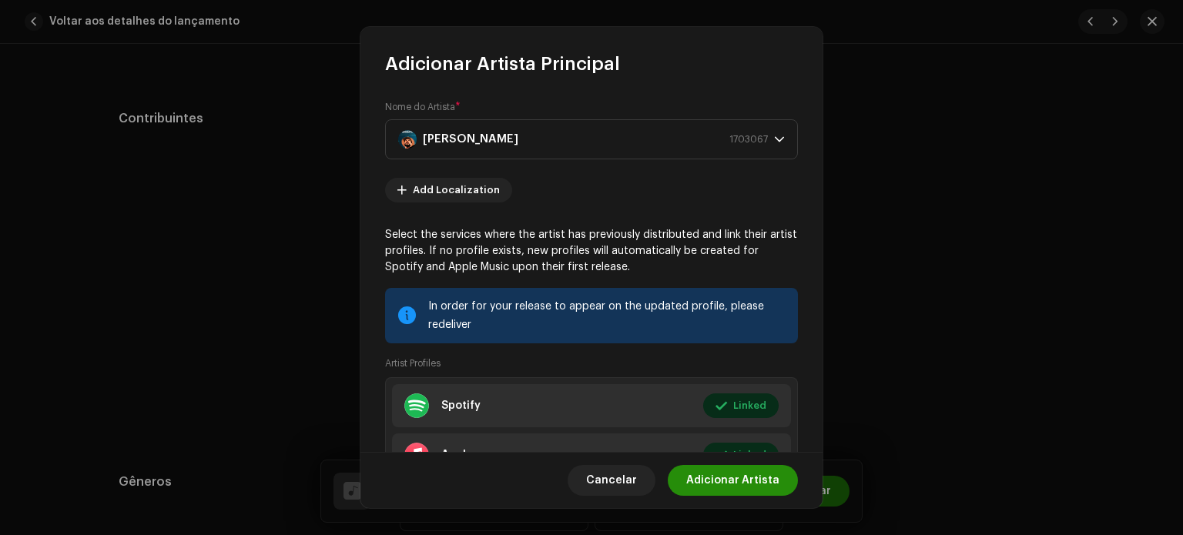
click at [729, 474] on span "Adicionar Artista" at bounding box center [732, 480] width 93 height 31
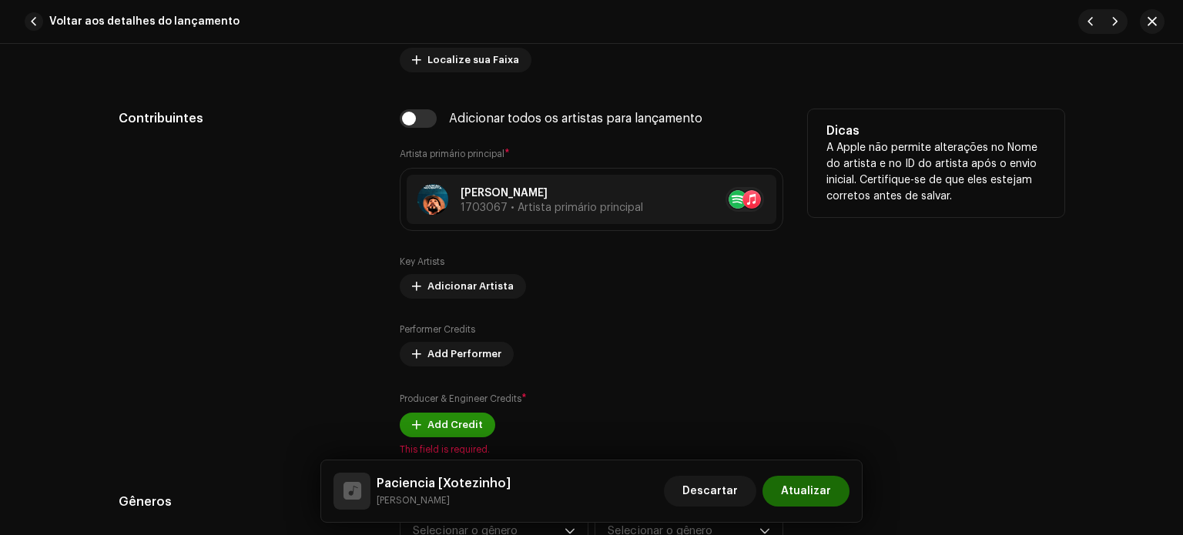
click at [472, 431] on span "Add Credit" at bounding box center [454, 425] width 55 height 31
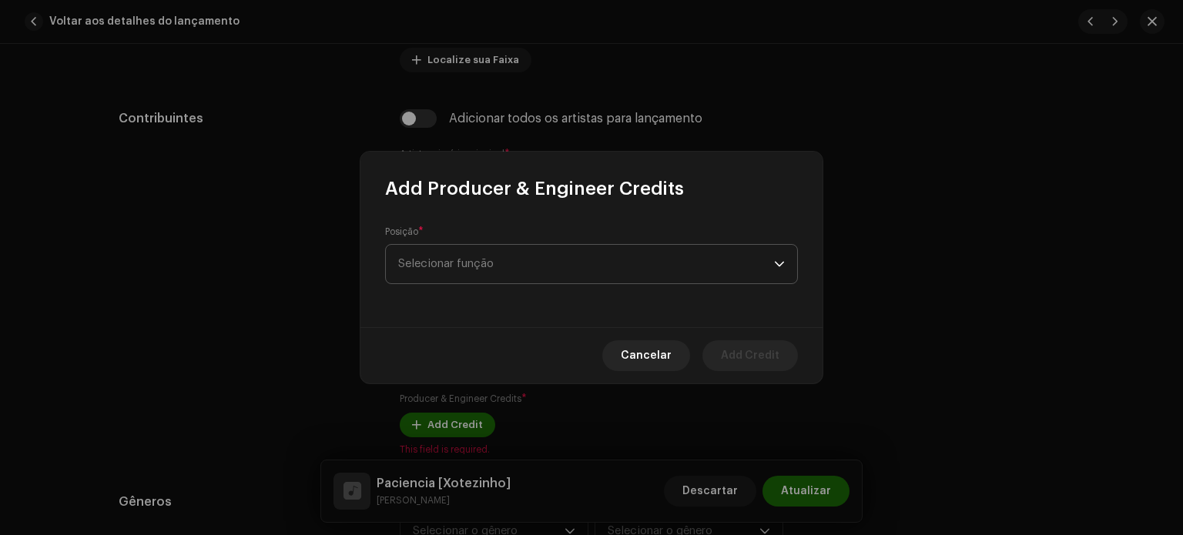
click at [481, 251] on span "Selecionar função" at bounding box center [586, 264] width 376 height 39
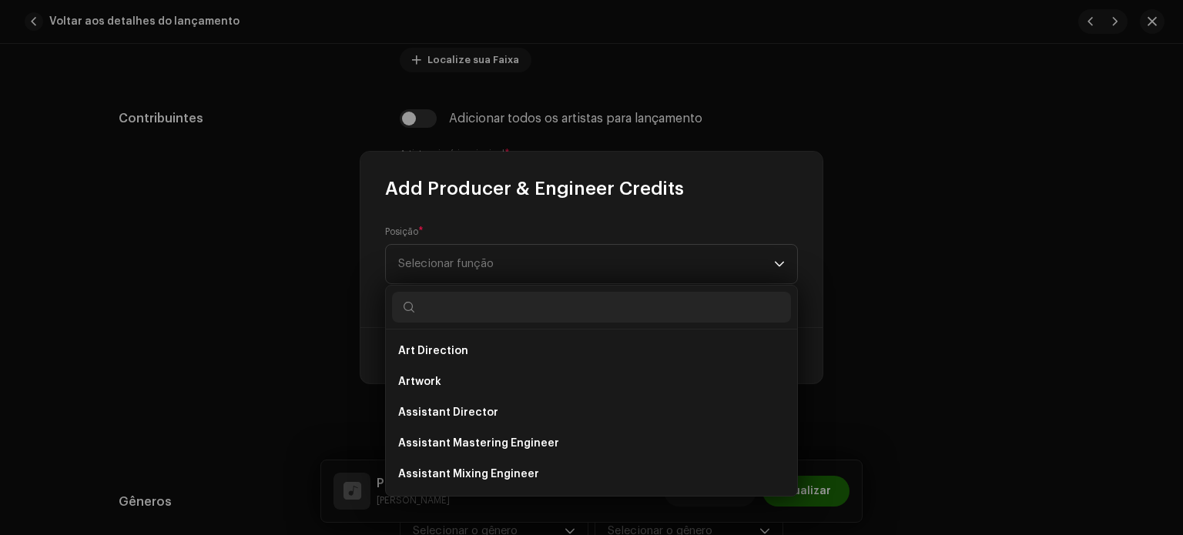
click at [742, 226] on div "Posição * Selecionar função" at bounding box center [591, 255] width 413 height 59
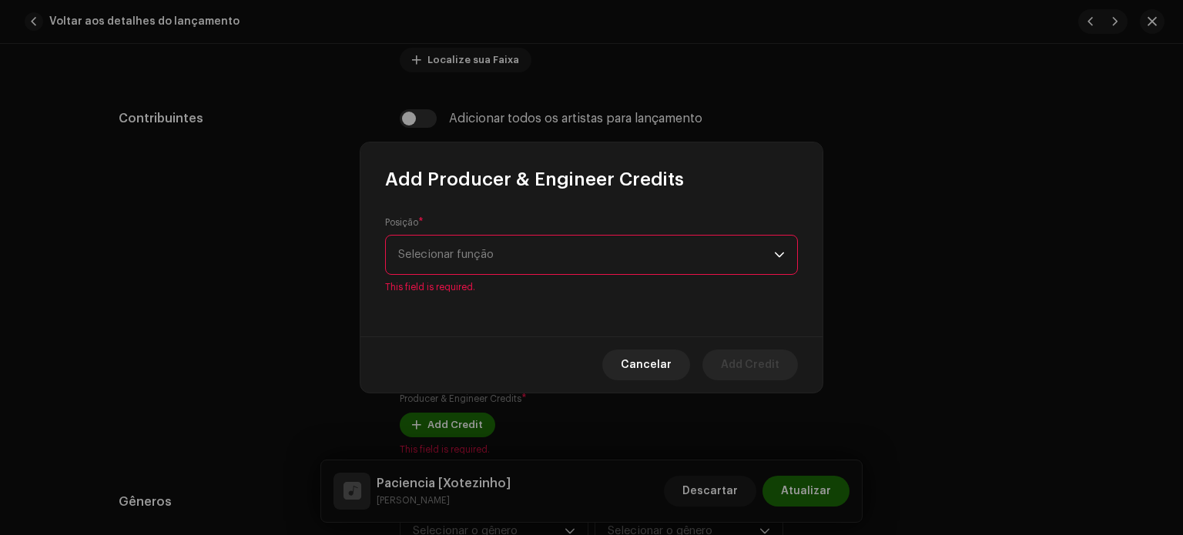
click at [736, 248] on span "Selecionar função" at bounding box center [586, 255] width 376 height 39
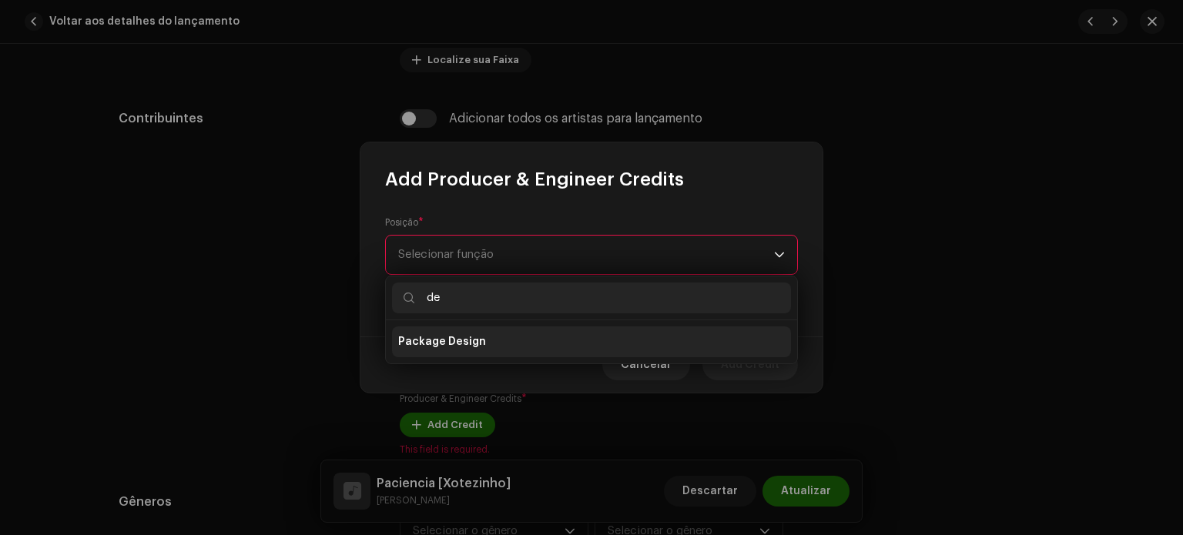
type input "d"
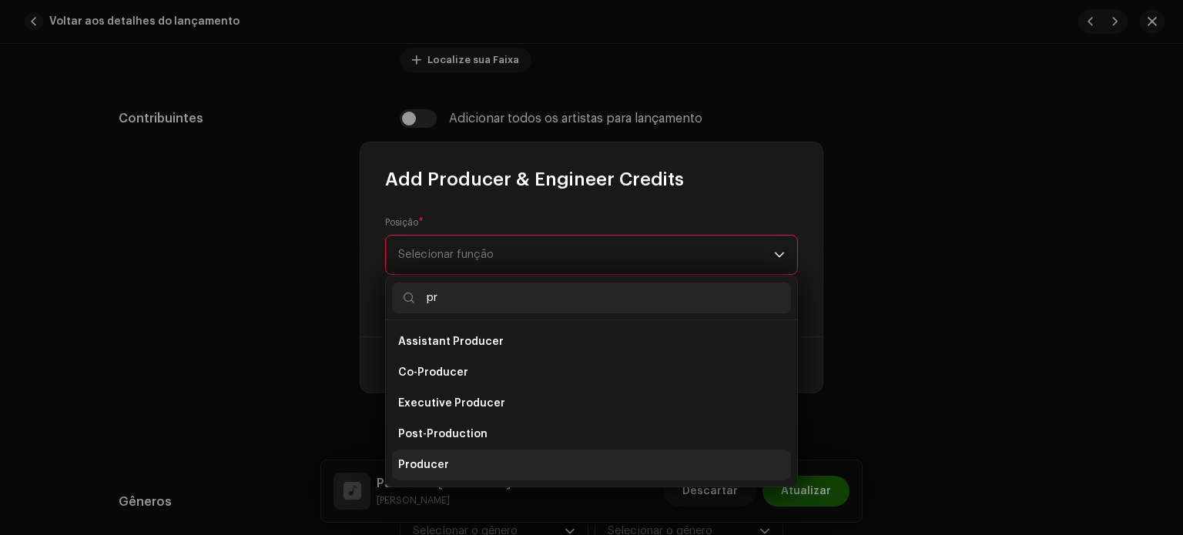
type input "pr"
click at [438, 460] on span "Producer" at bounding box center [423, 464] width 51 height 15
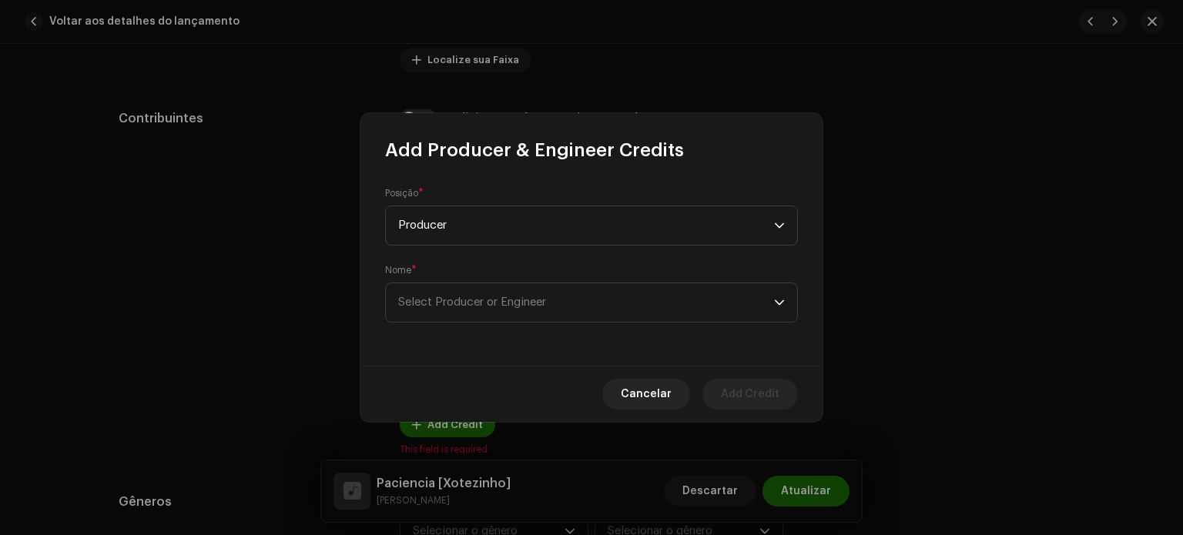
click at [461, 269] on div "Nome * Select Producer or Engineer" at bounding box center [591, 293] width 413 height 59
click at [464, 304] on span "Select Producer or Engineer" at bounding box center [472, 303] width 148 height 12
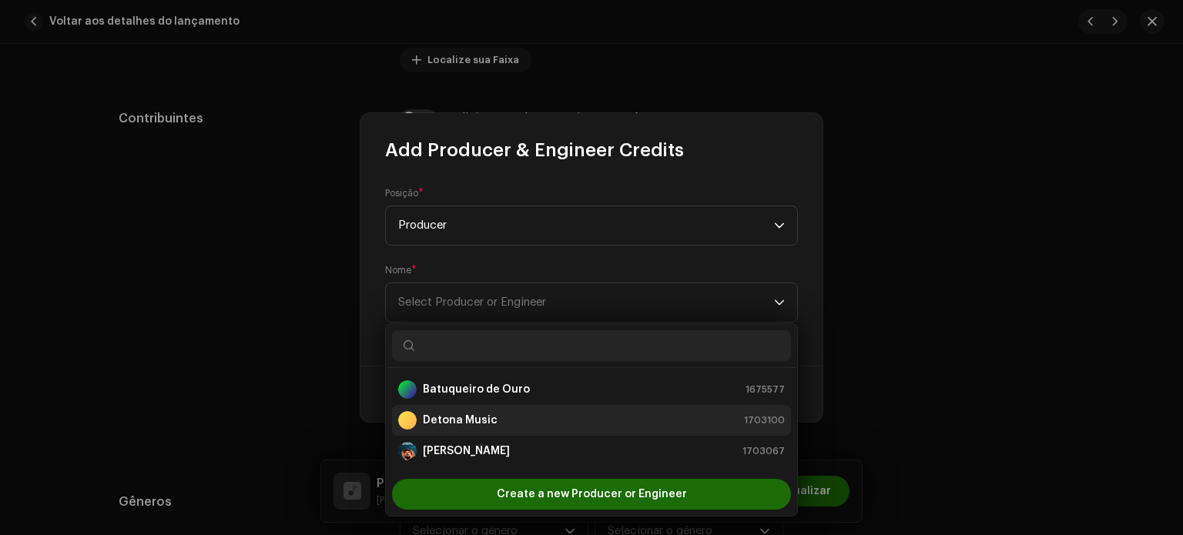
click at [446, 427] on strong "Detona Music" at bounding box center [460, 420] width 75 height 15
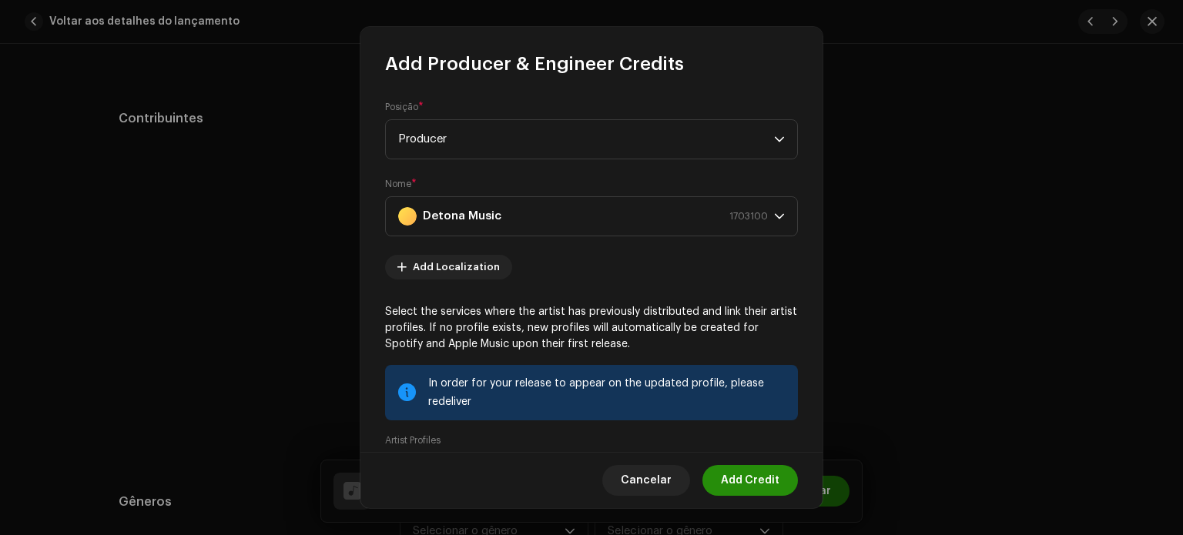
click at [739, 477] on span "Add Credit" at bounding box center [750, 480] width 59 height 31
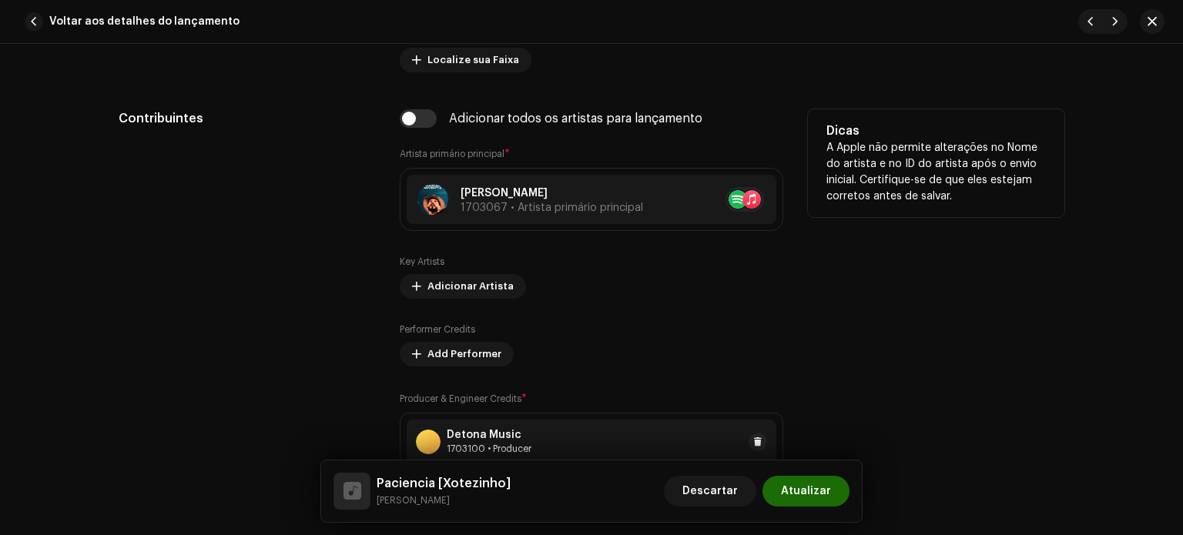
click at [549, 434] on div "Detona Music 1703100 • Producer" at bounding box center [592, 442] width 370 height 45
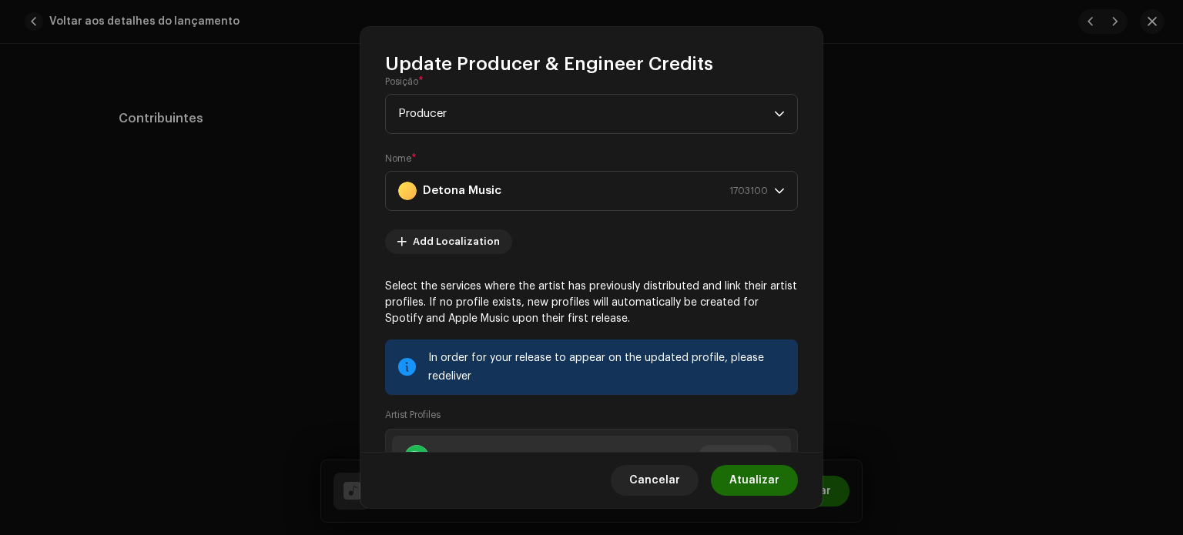
scroll to position [195, 0]
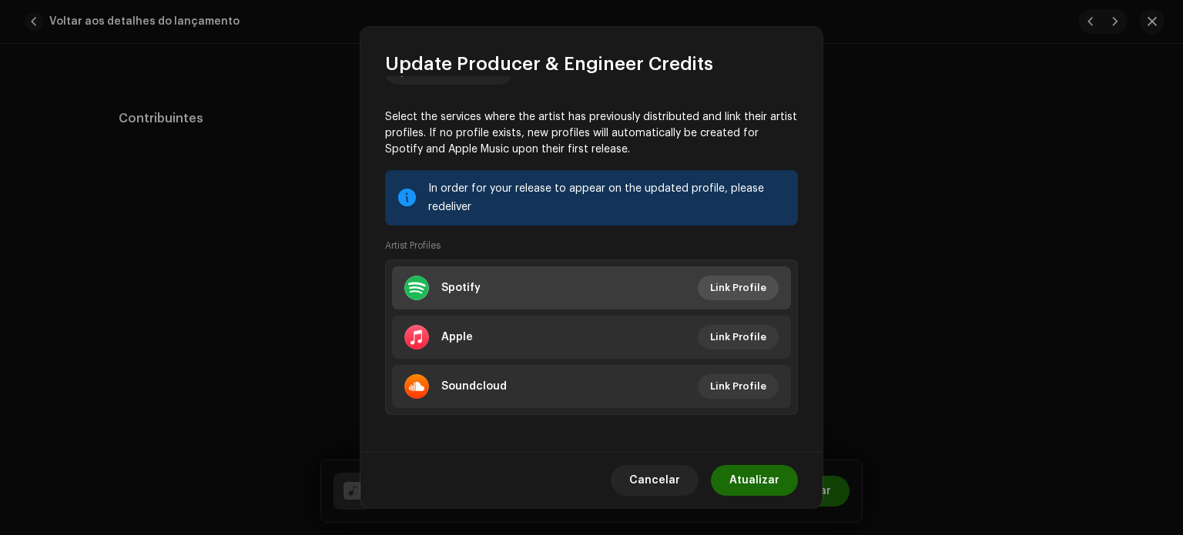
click at [730, 290] on span "Link Profile" at bounding box center [738, 288] width 56 height 31
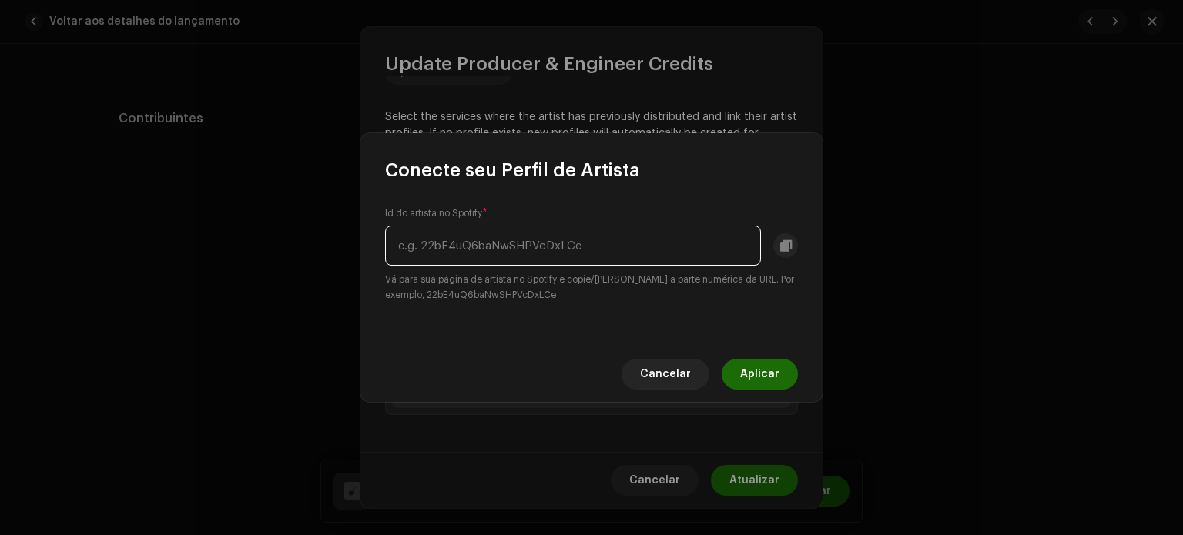
paste input "62pkRjAwm4eoxBbVYIxx1A"
type input "62pkRjAwm4eoxBbVYIxx1A"
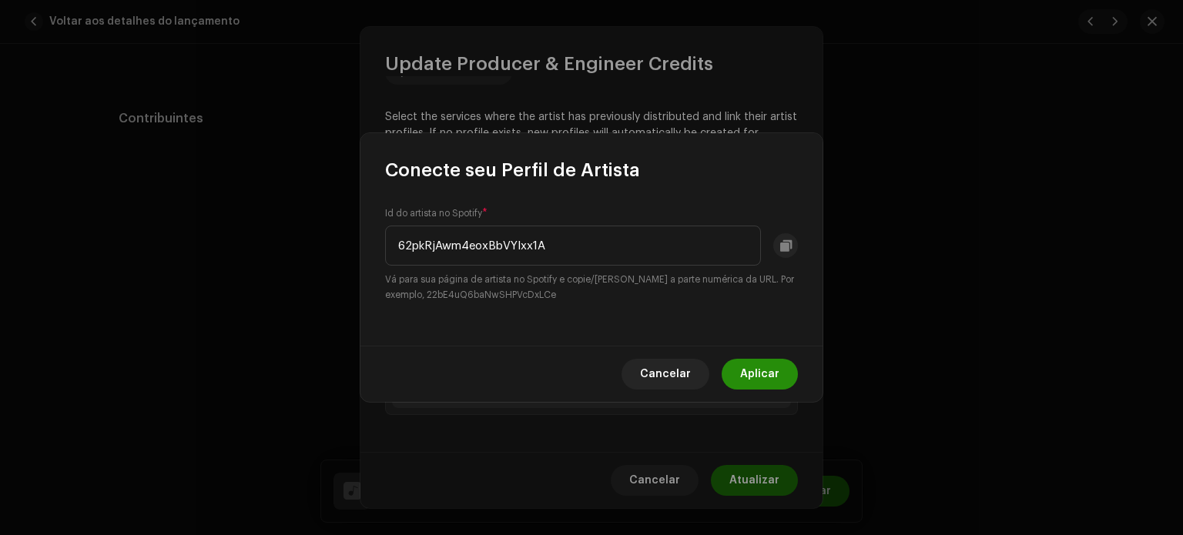
click at [754, 383] on span "Aplicar" at bounding box center [759, 374] width 39 height 31
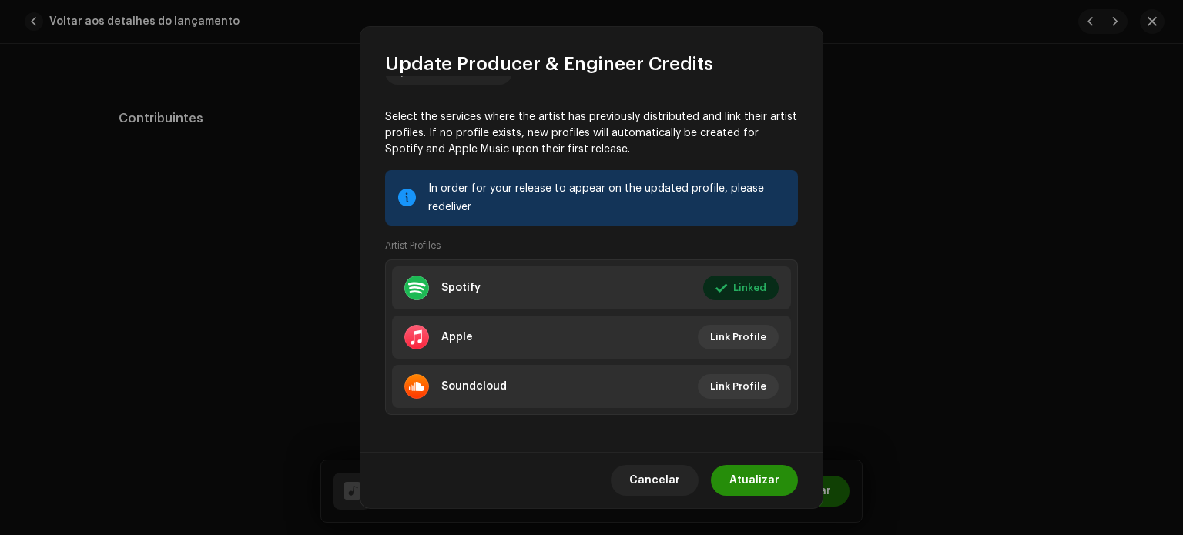
click at [763, 476] on span "Atualizar" at bounding box center [754, 480] width 50 height 31
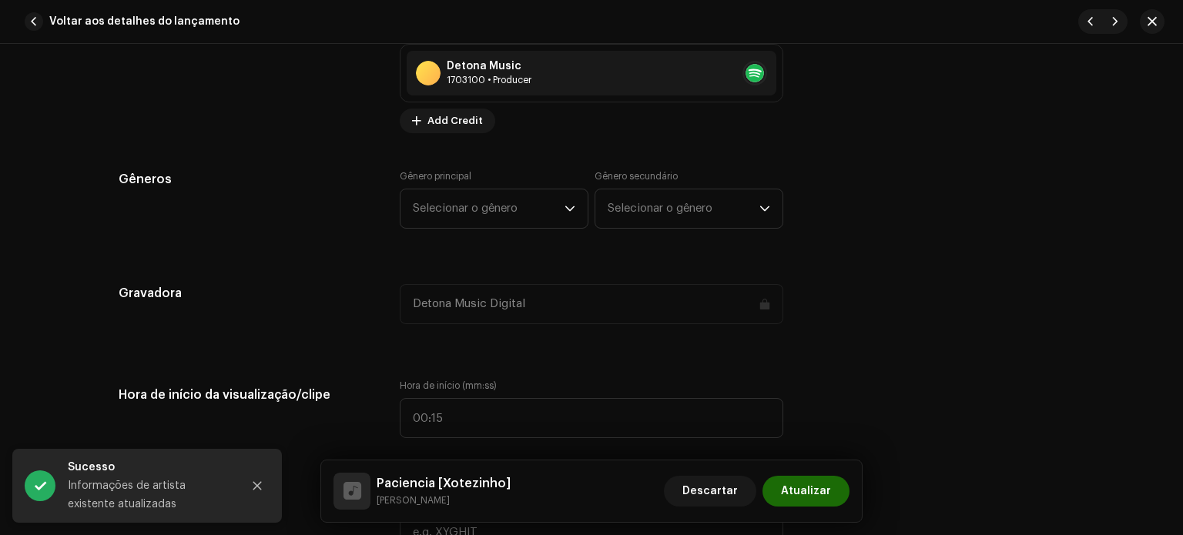
scroll to position [1328, 0]
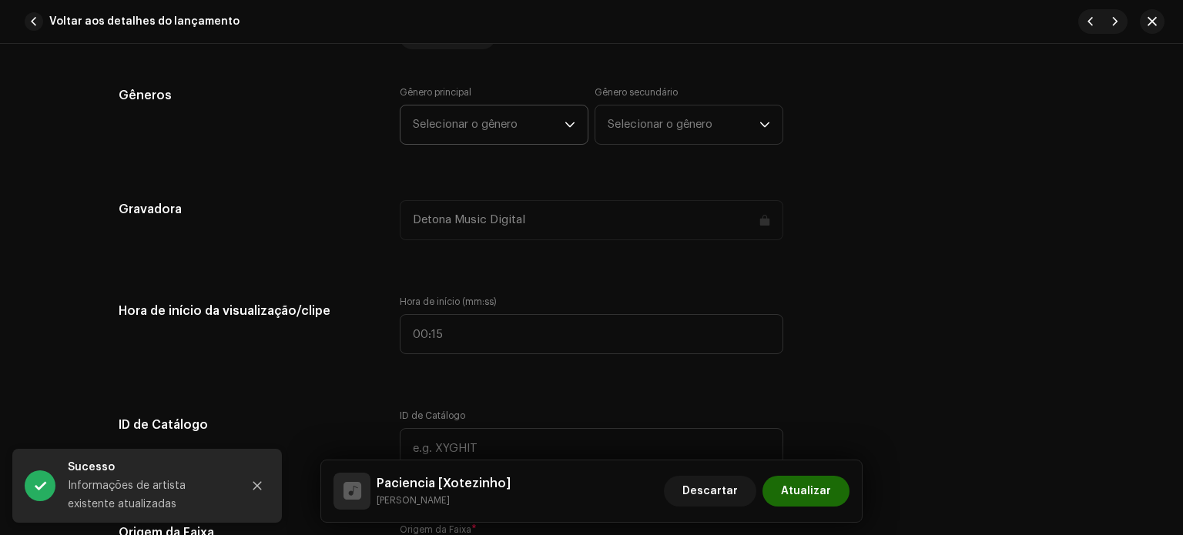
click at [545, 119] on span "Selecionar o gênero" at bounding box center [489, 125] width 152 height 39
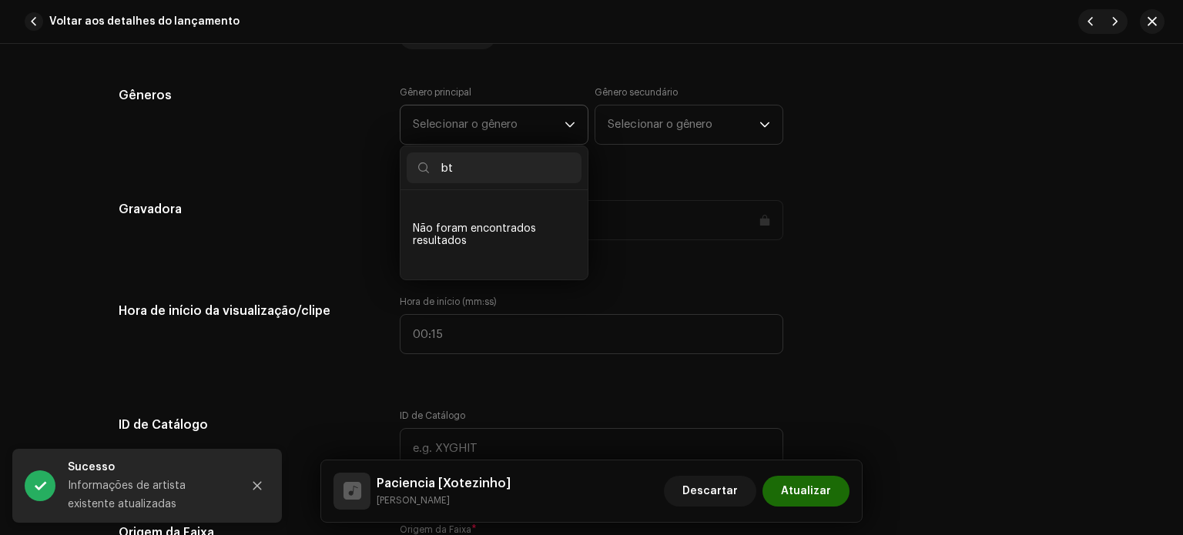
type input "b"
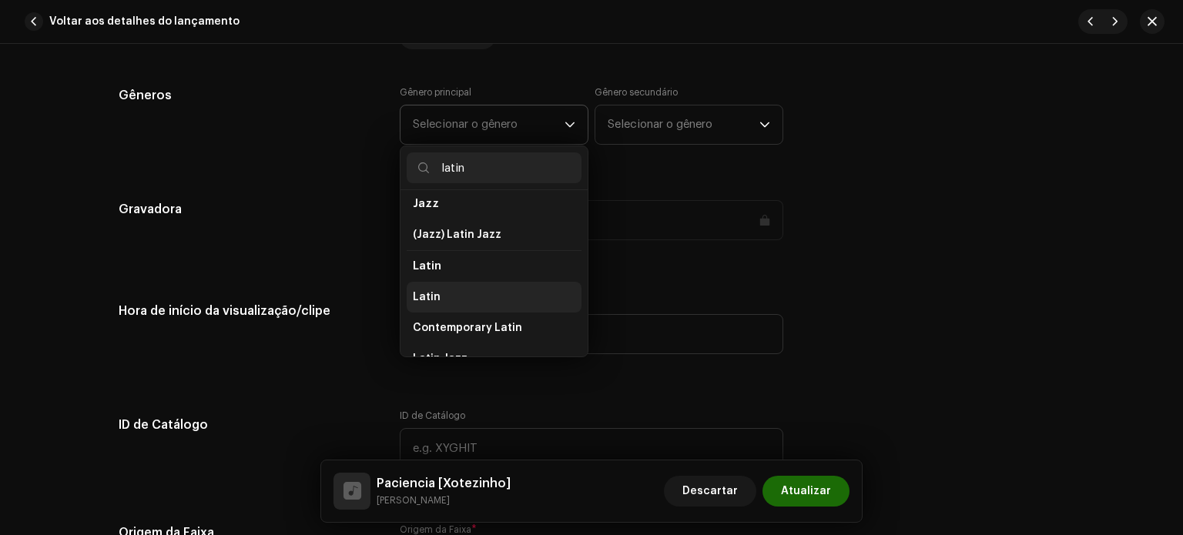
scroll to position [77, 0]
type input "latin"
click at [434, 287] on span "Latin" at bounding box center [427, 290] width 28 height 15
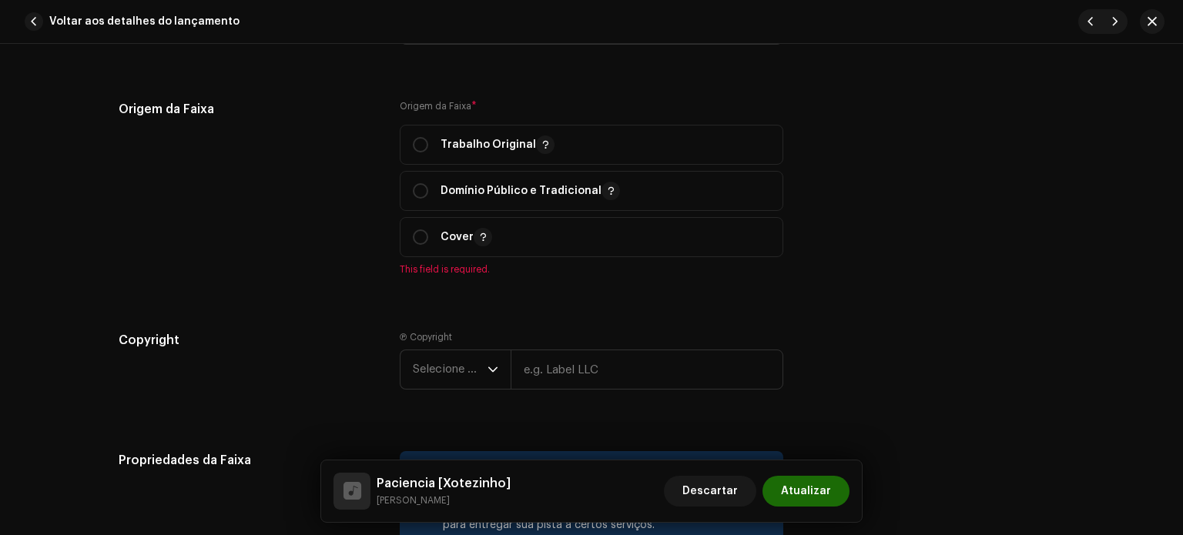
scroll to position [1747, 0]
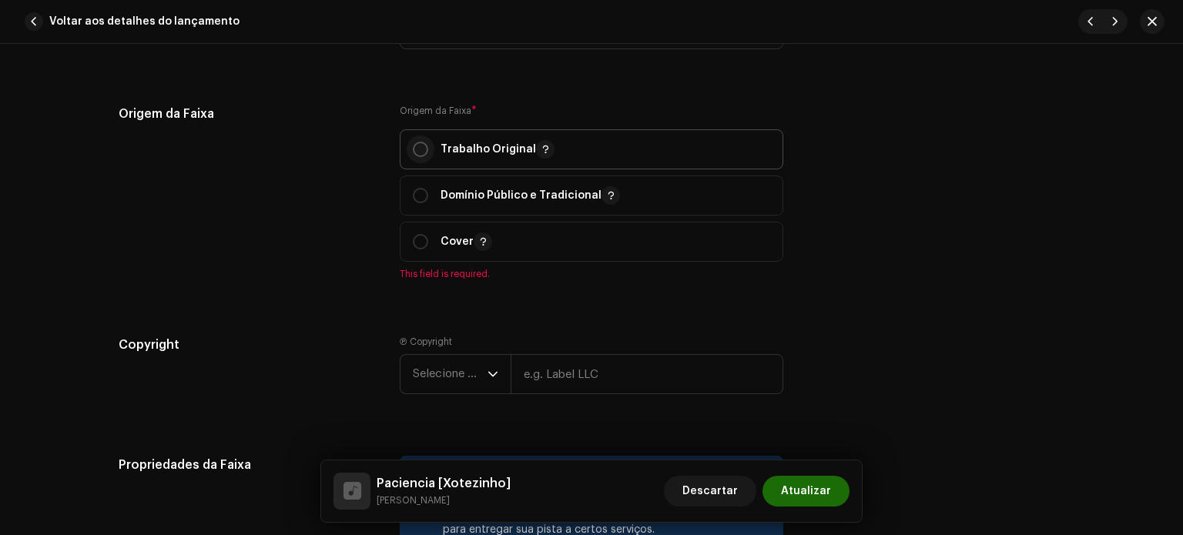
click at [414, 151] on input "radio" at bounding box center [420, 149] width 15 height 15
radio input "true"
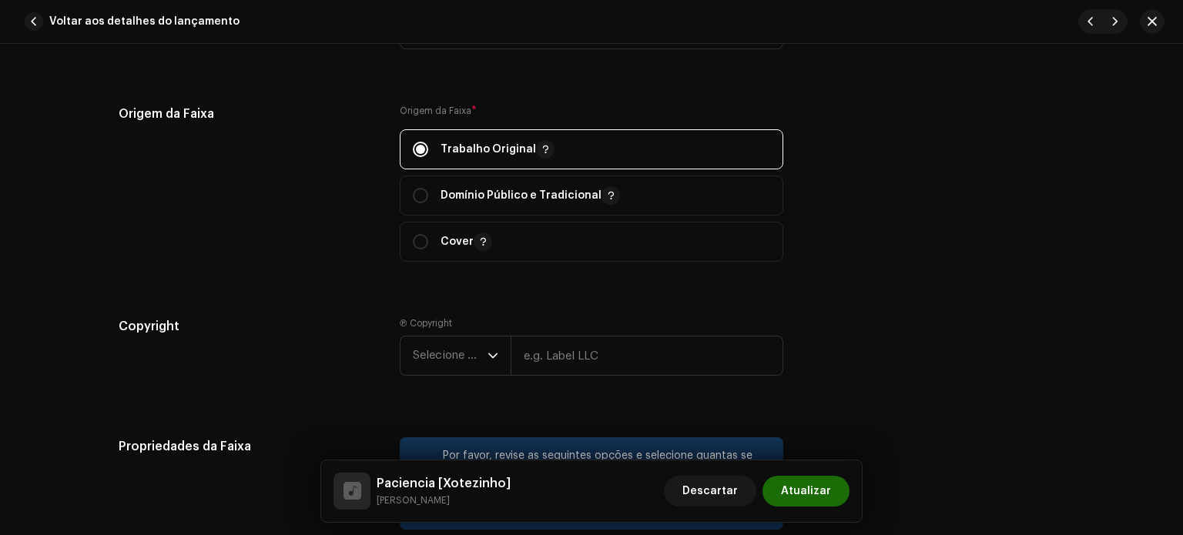
scroll to position [2178, 0]
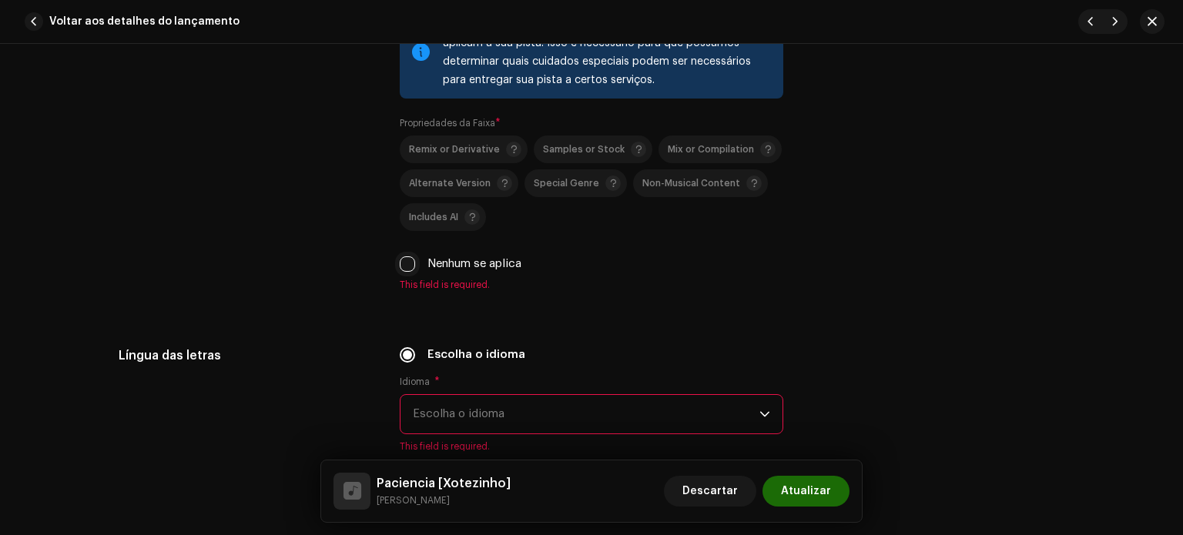
click at [400, 267] on input "Nenhum se aplica" at bounding box center [407, 263] width 15 height 15
checkbox input "true"
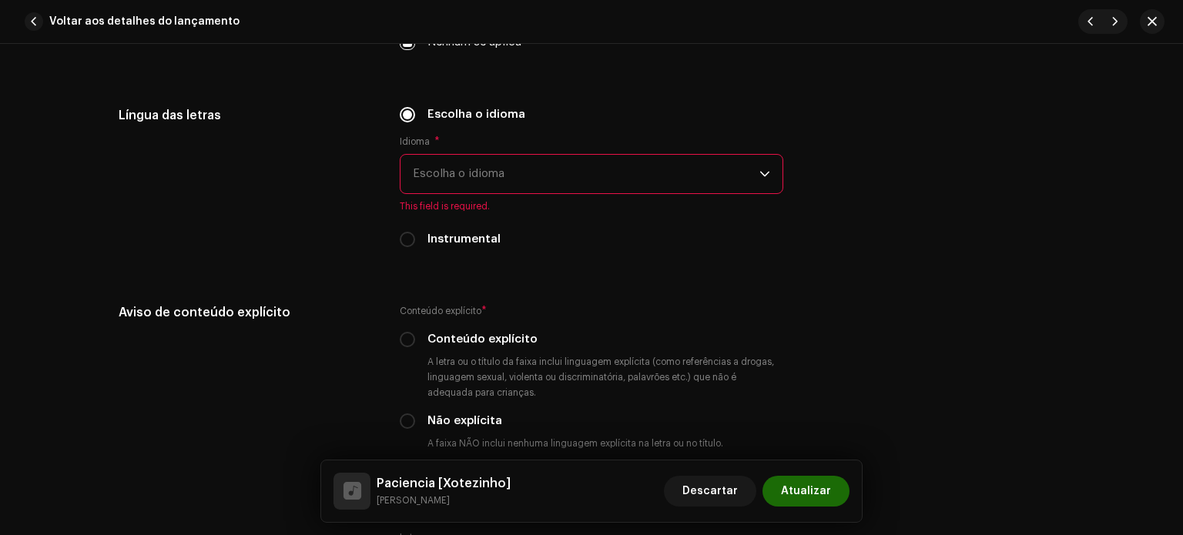
scroll to position [2417, 0]
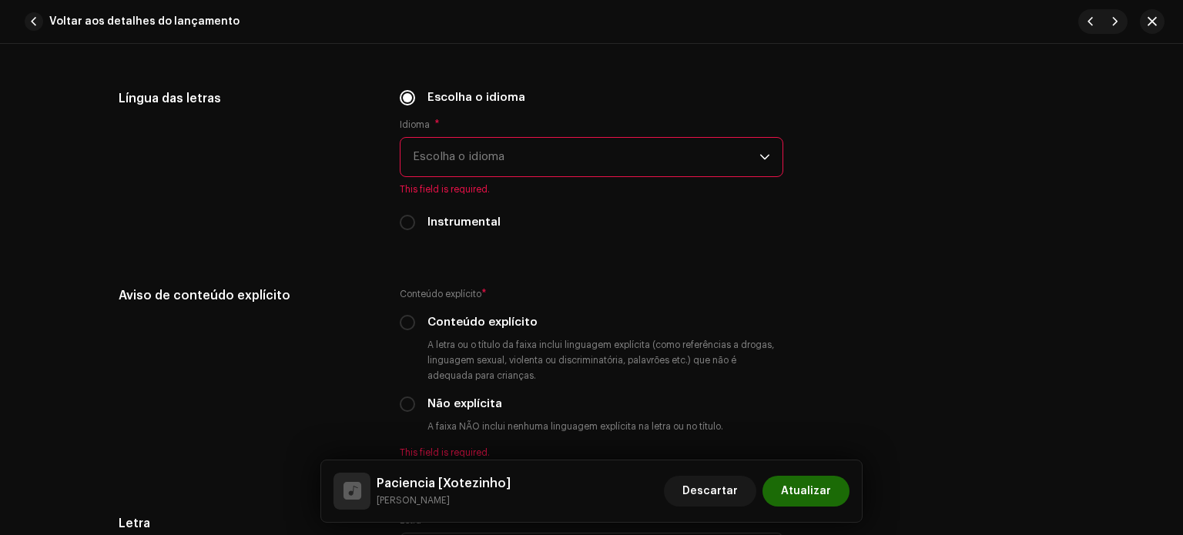
click at [466, 169] on span "Escolha o idioma" at bounding box center [586, 157] width 347 height 39
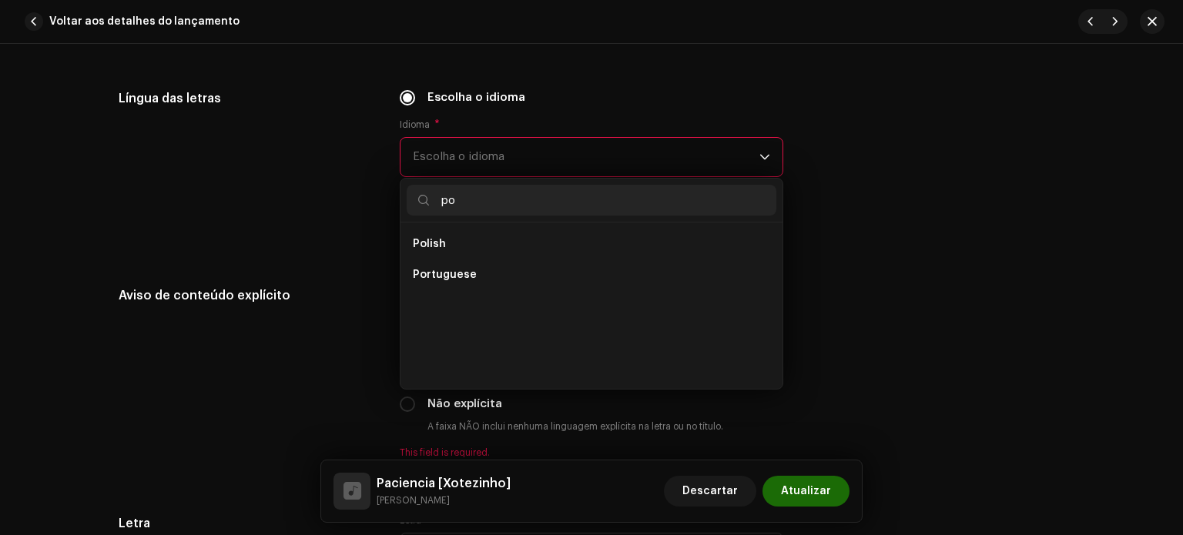
scroll to position [0, 0]
type input "po"
click at [470, 276] on li "Portuguese" at bounding box center [592, 275] width 370 height 31
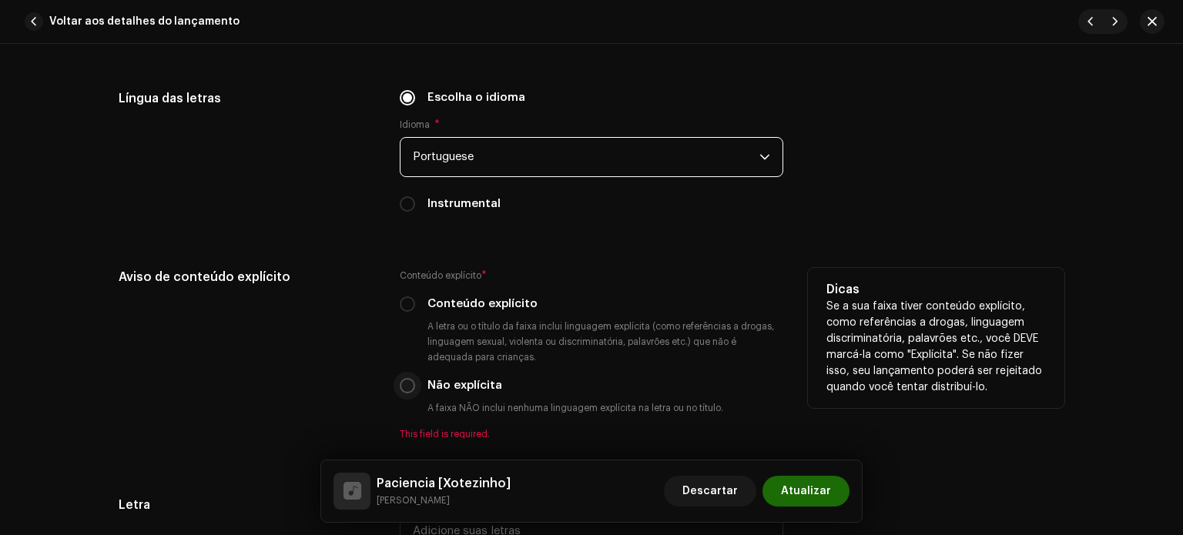
click at [406, 384] on input "Não explícita" at bounding box center [407, 385] width 15 height 15
radio input "true"
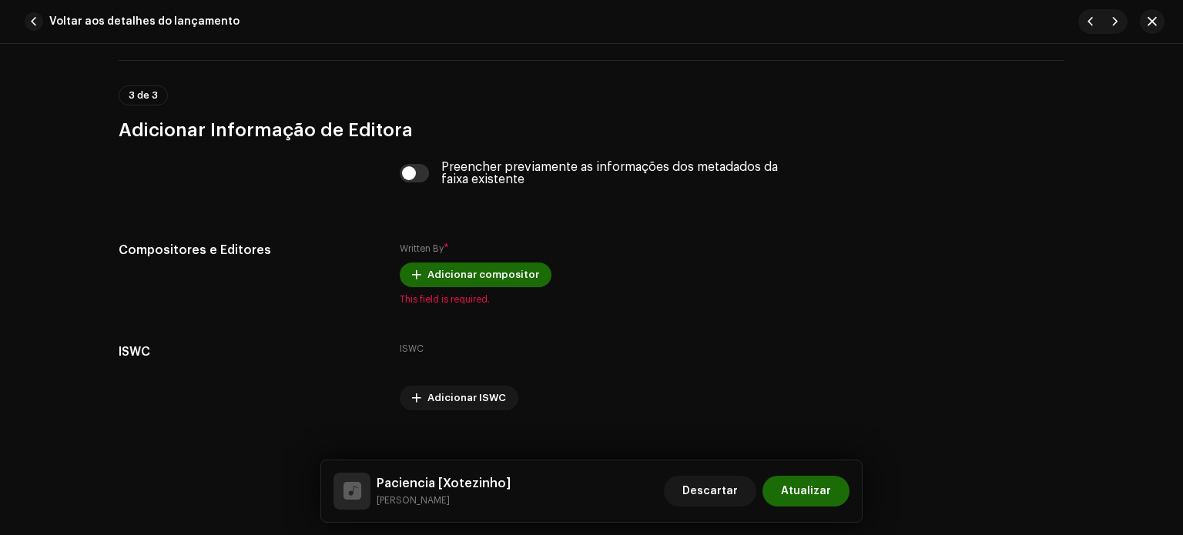
scroll to position [2993, 0]
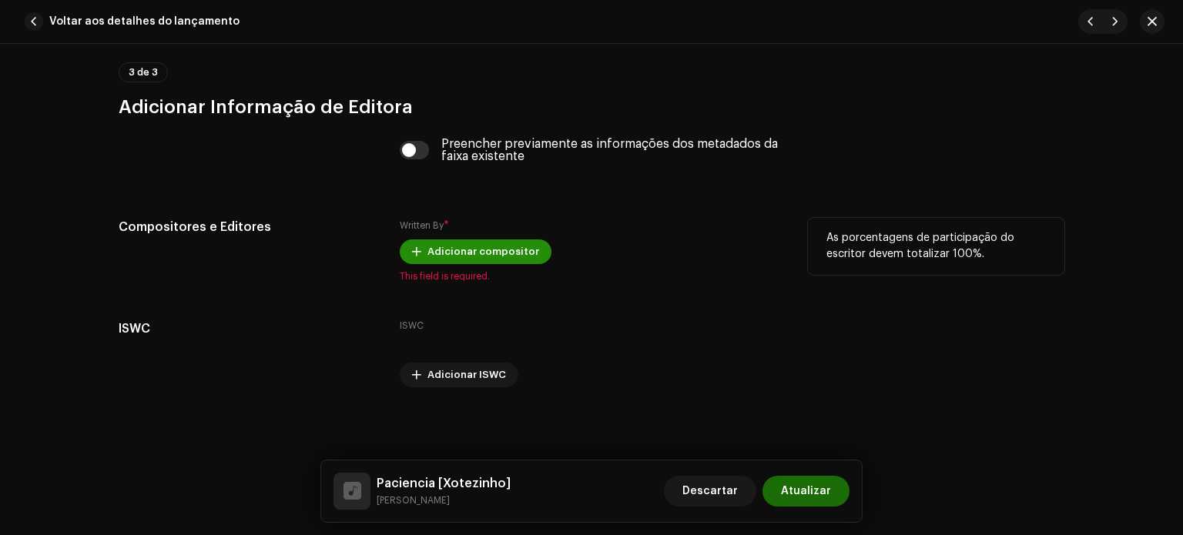
click at [453, 246] on span "Adicionar compositor" at bounding box center [483, 251] width 112 height 31
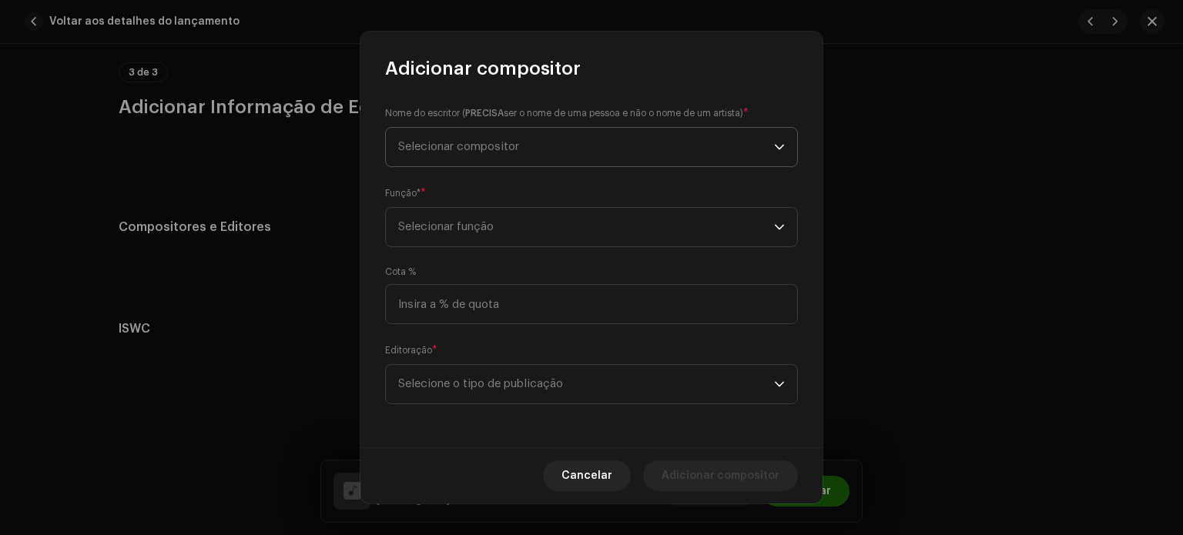
click at [471, 159] on span "Selecionar compositor" at bounding box center [586, 147] width 376 height 39
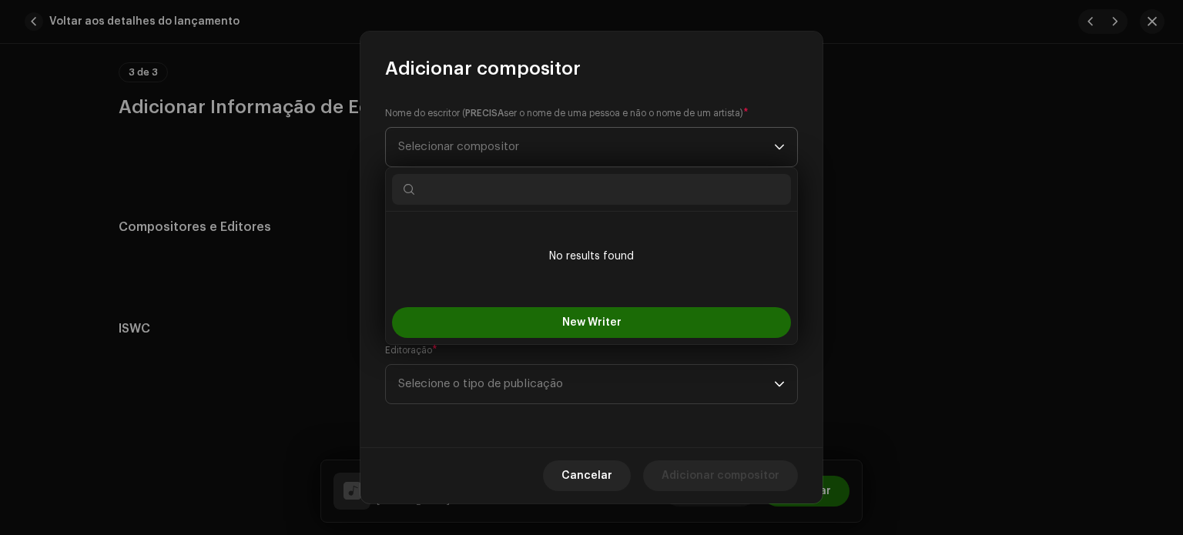
click at [474, 152] on span "Selecionar compositor" at bounding box center [458, 147] width 121 height 12
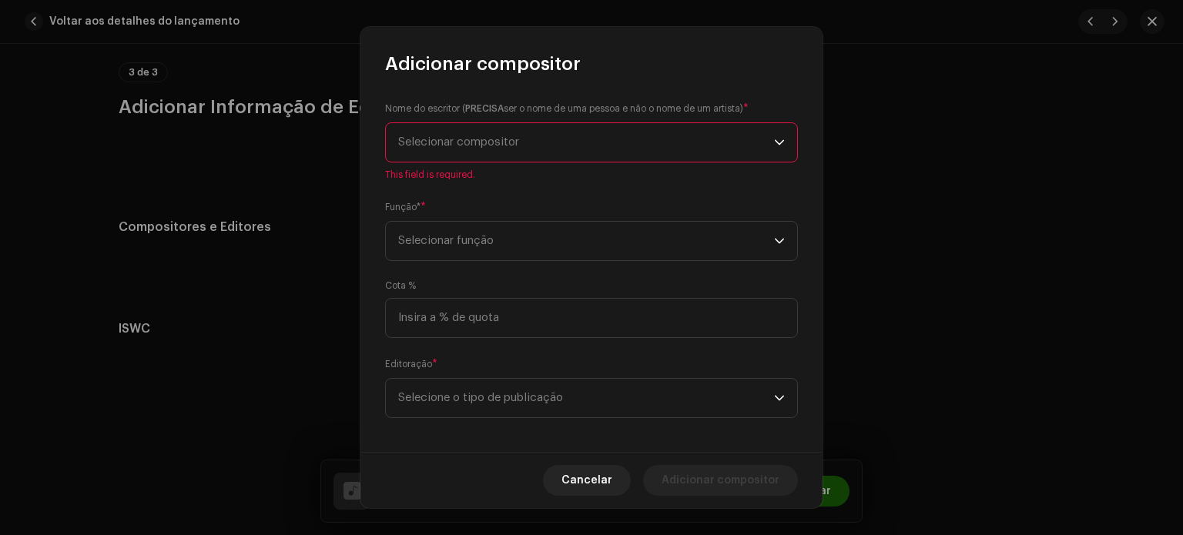
click at [493, 144] on span "Selecionar compositor" at bounding box center [458, 142] width 121 height 12
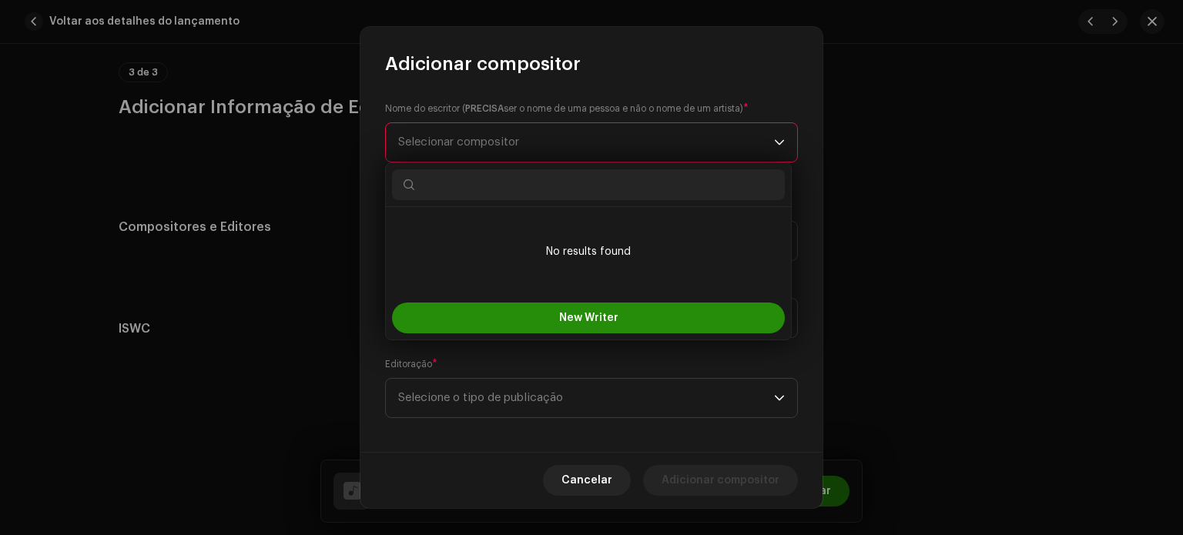
click at [591, 313] on span "New Writer" at bounding box center [588, 318] width 59 height 11
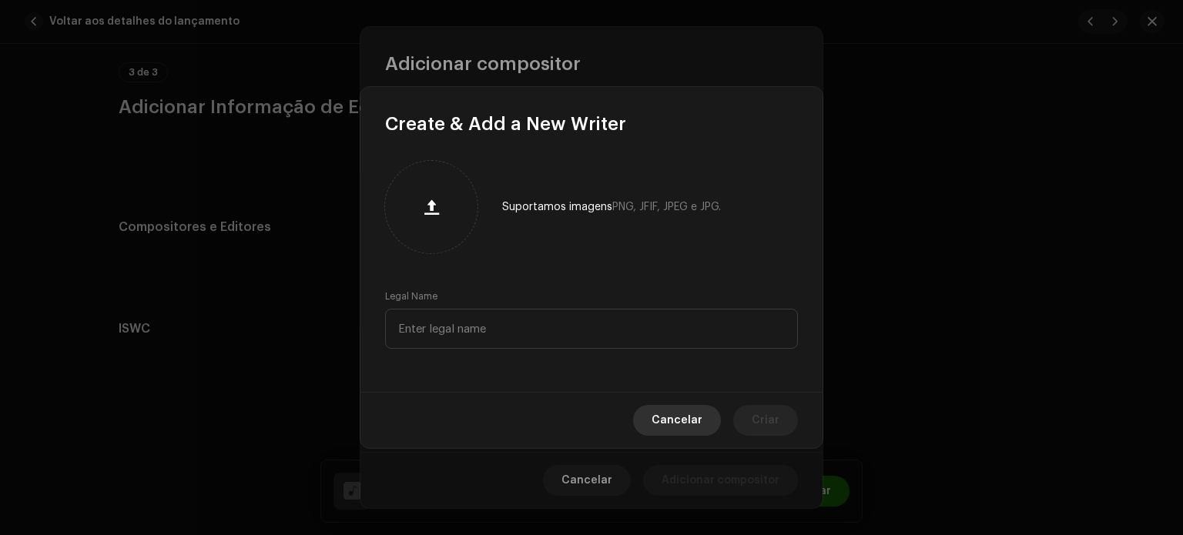
click at [666, 411] on span "Cancelar" at bounding box center [677, 420] width 51 height 31
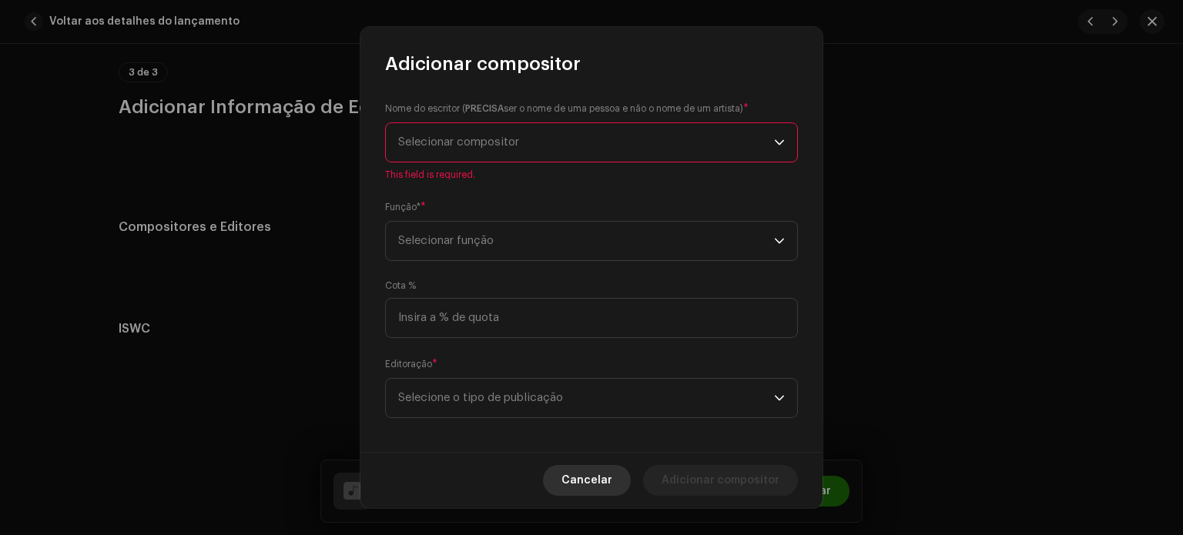
click at [601, 490] on span "Cancelar" at bounding box center [586, 480] width 51 height 31
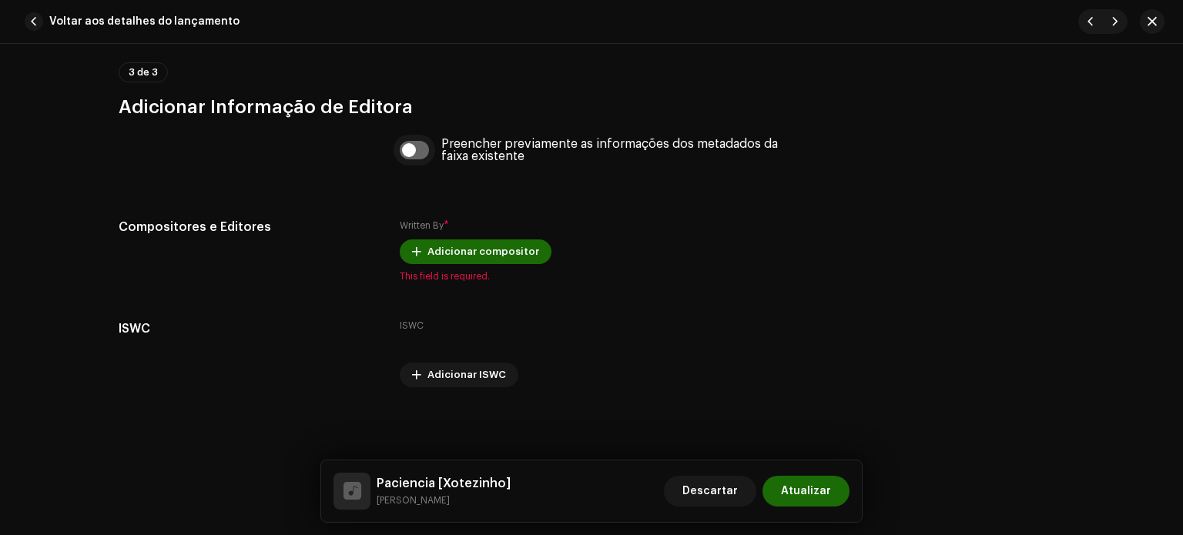
click at [421, 151] on input "checkbox" at bounding box center [415, 150] width 30 height 18
checkbox input "true"
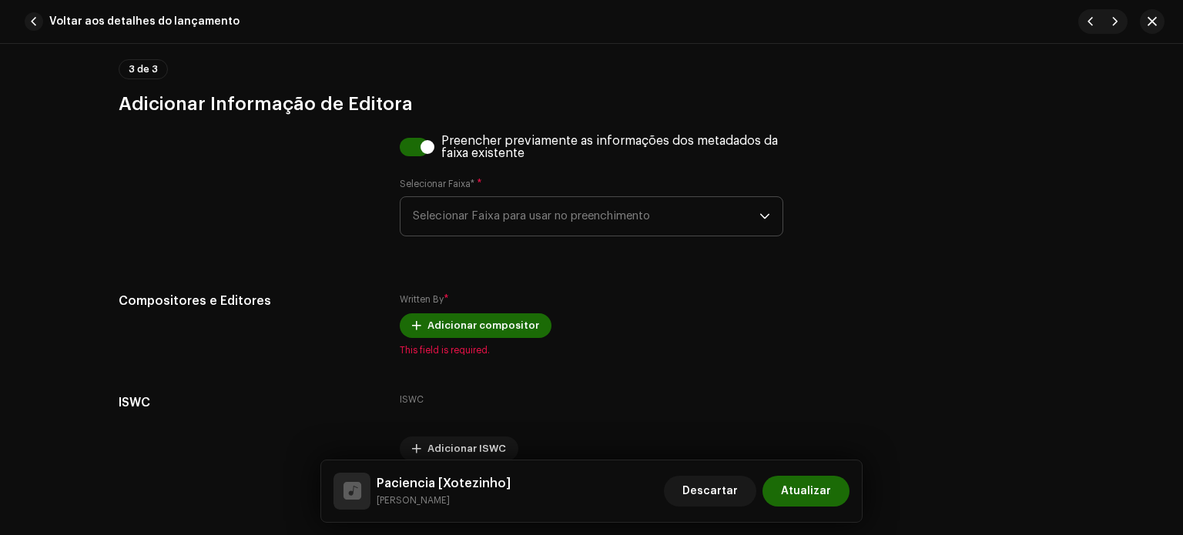
click at [462, 207] on span "Selecionar Faixa para usar no preenchimento" at bounding box center [586, 216] width 347 height 39
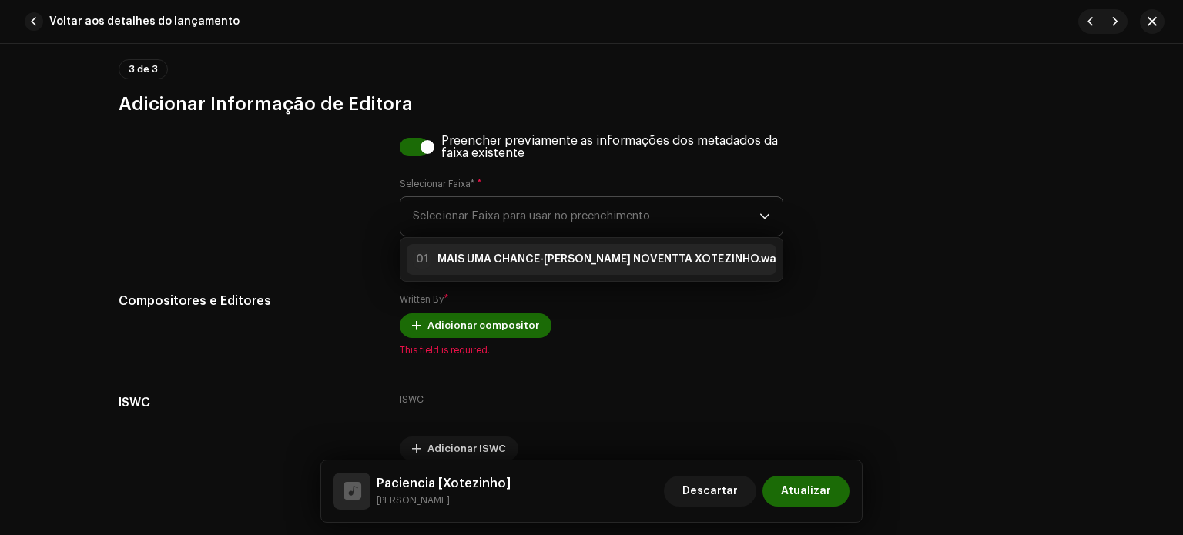
click at [488, 263] on strong "MAIS UMA CHANCE-[PERSON_NAME] NOVENTTA XOTEZINHO.wav" at bounding box center [609, 259] width 345 height 15
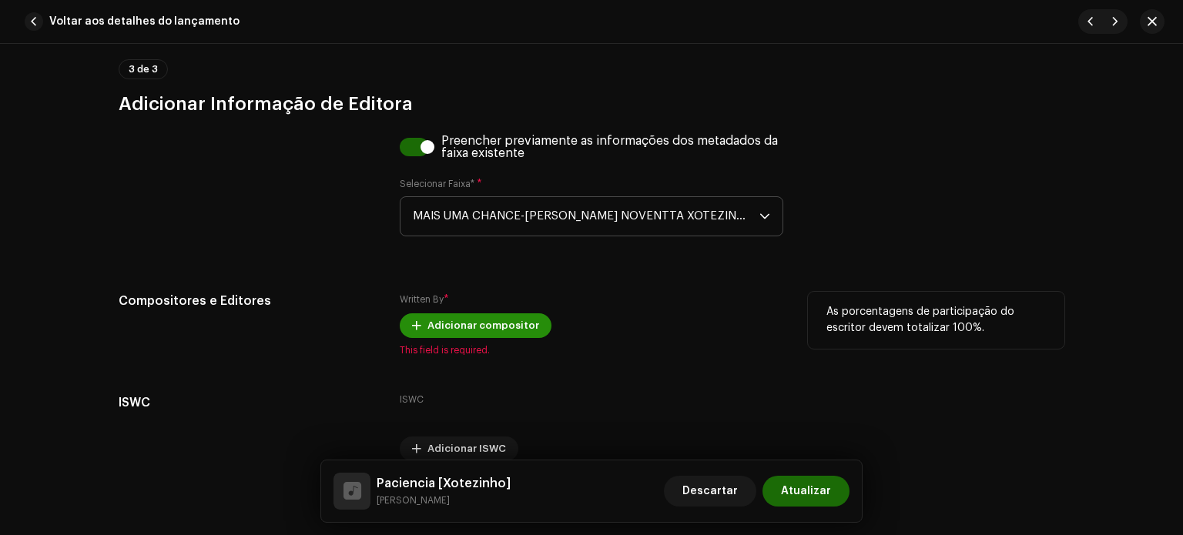
click at [474, 328] on span "Adicionar compositor" at bounding box center [483, 325] width 112 height 31
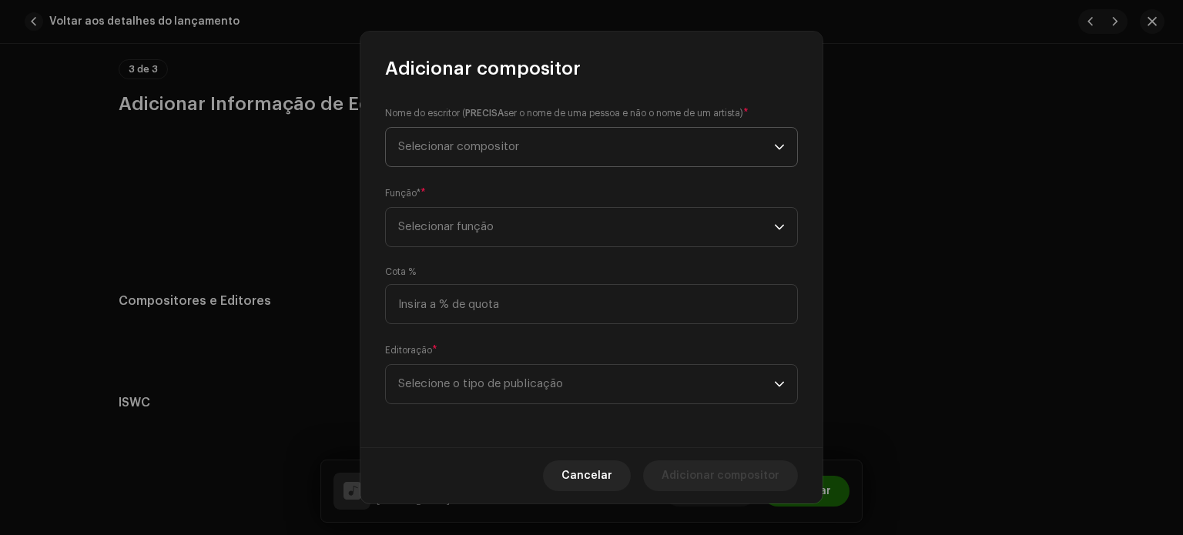
click at [511, 166] on p-select "Selecionar compositor" at bounding box center [591, 147] width 413 height 40
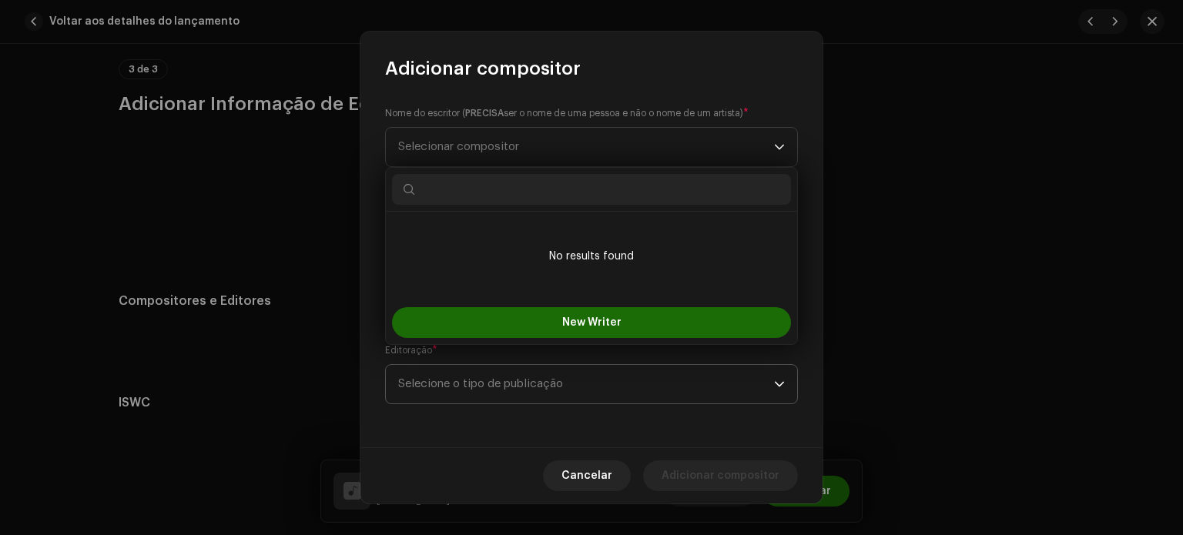
click at [567, 381] on span "Selecione o tipo de publicação" at bounding box center [586, 384] width 376 height 39
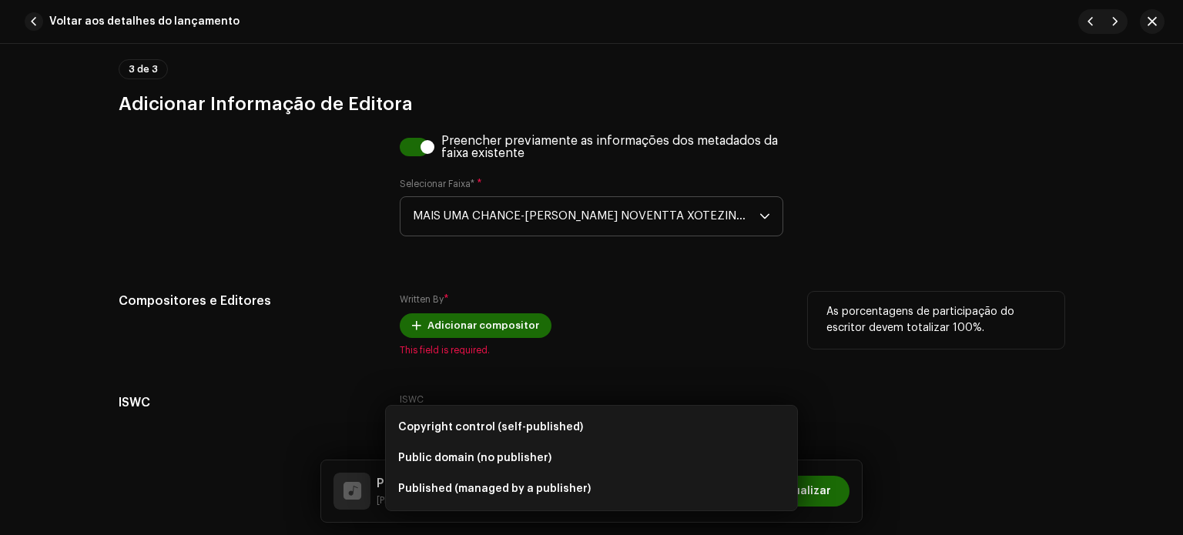
click at [302, 345] on div "Adicionar compositor Nome do escritor ( PRECISA ser o nome de uma pessoa e não …" at bounding box center [591, 267] width 1183 height 535
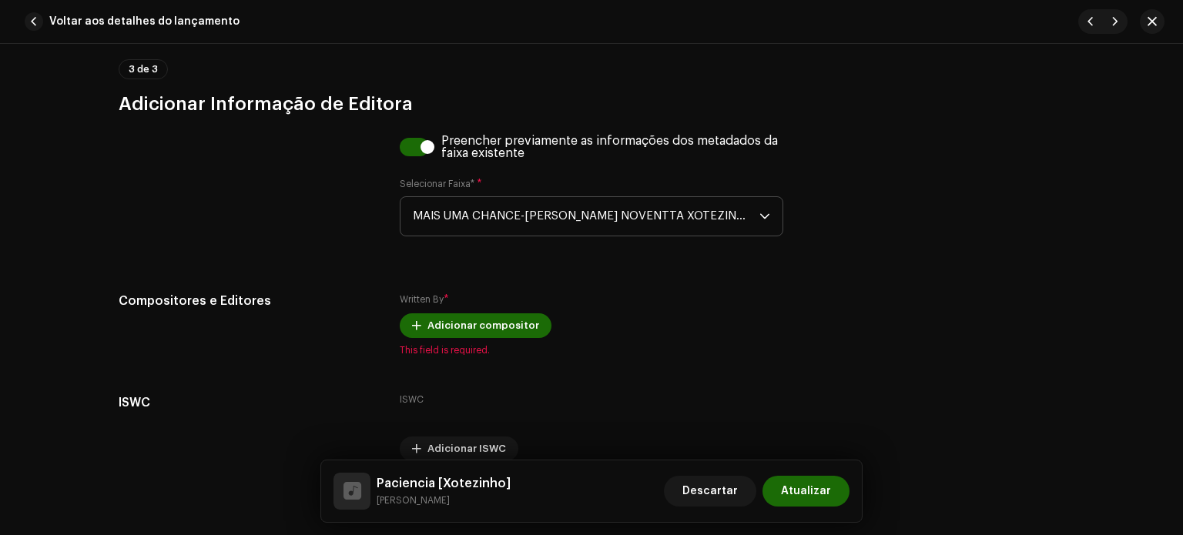
drag, startPoint x: 718, startPoint y: 495, endPoint x: 730, endPoint y: 370, distance: 126.1
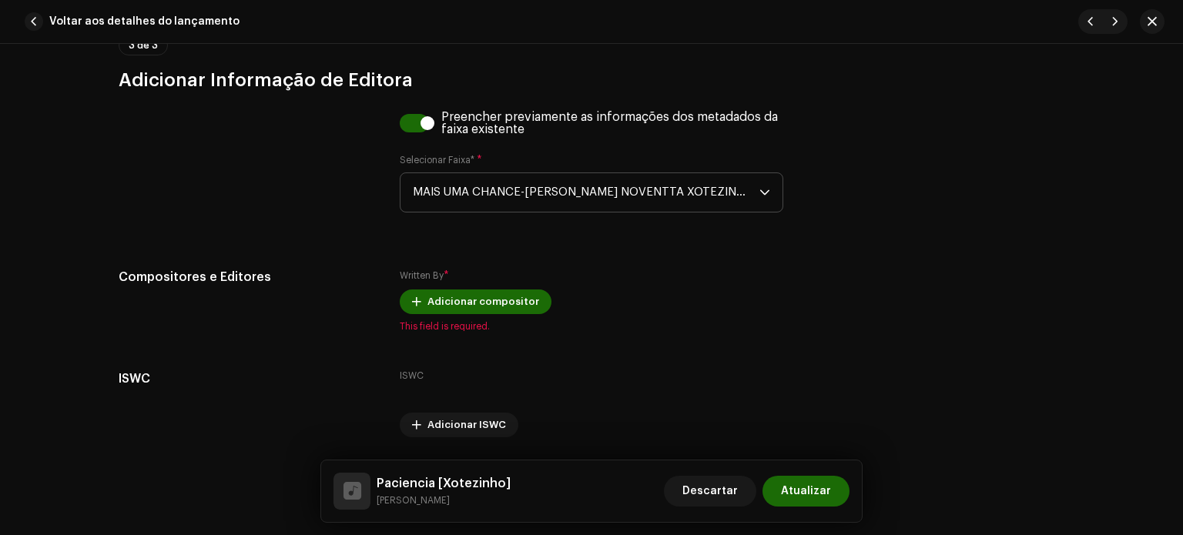
scroll to position [3071, 0]
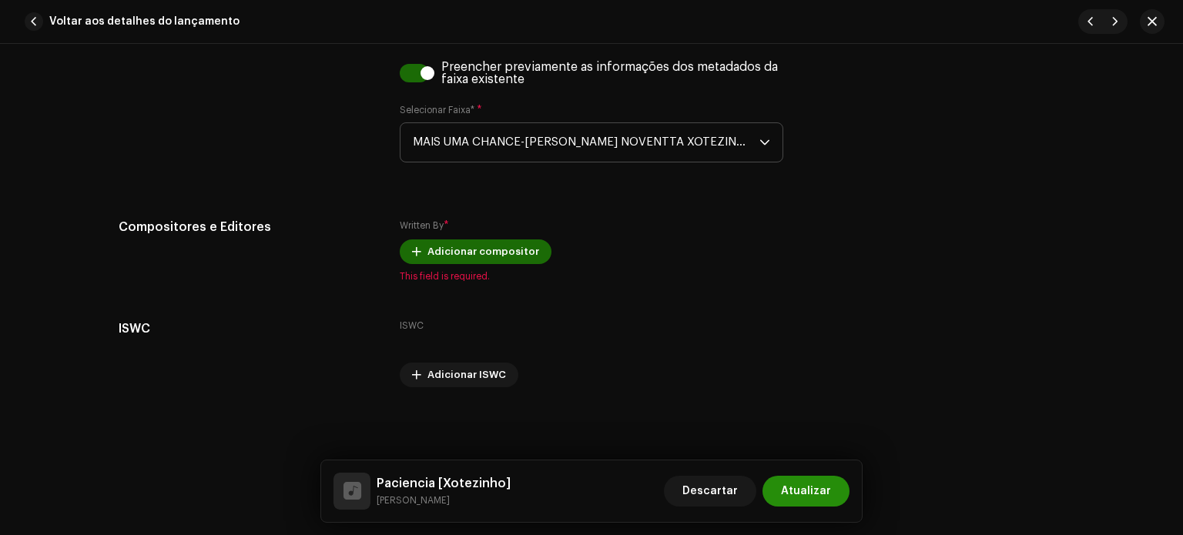
click at [823, 488] on span "Atualizar" at bounding box center [806, 491] width 50 height 31
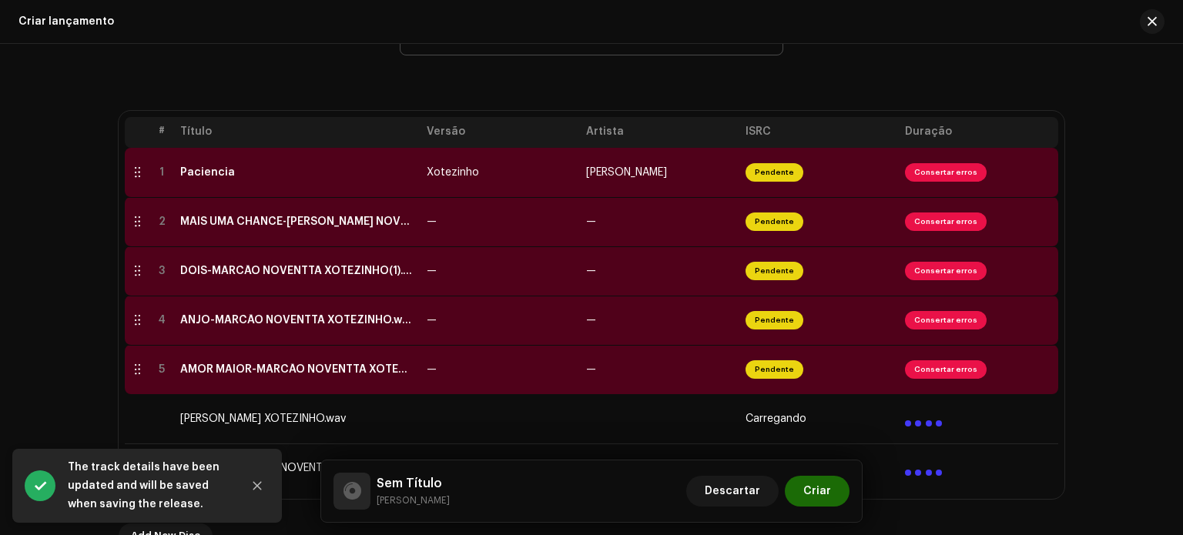
scroll to position [287, 0]
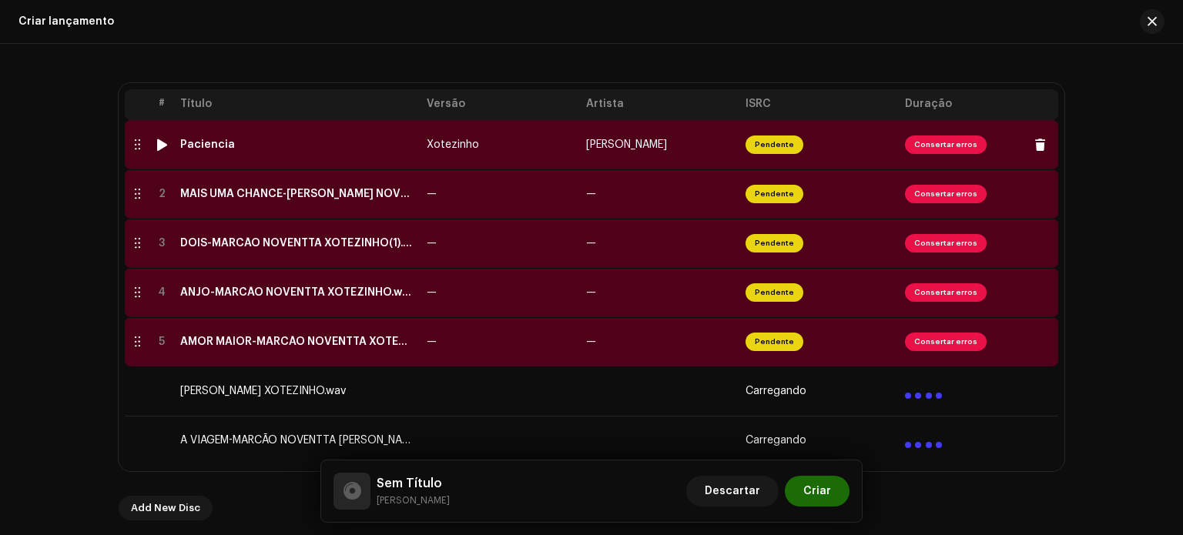
click at [206, 144] on div "Paciencia" at bounding box center [207, 145] width 55 height 12
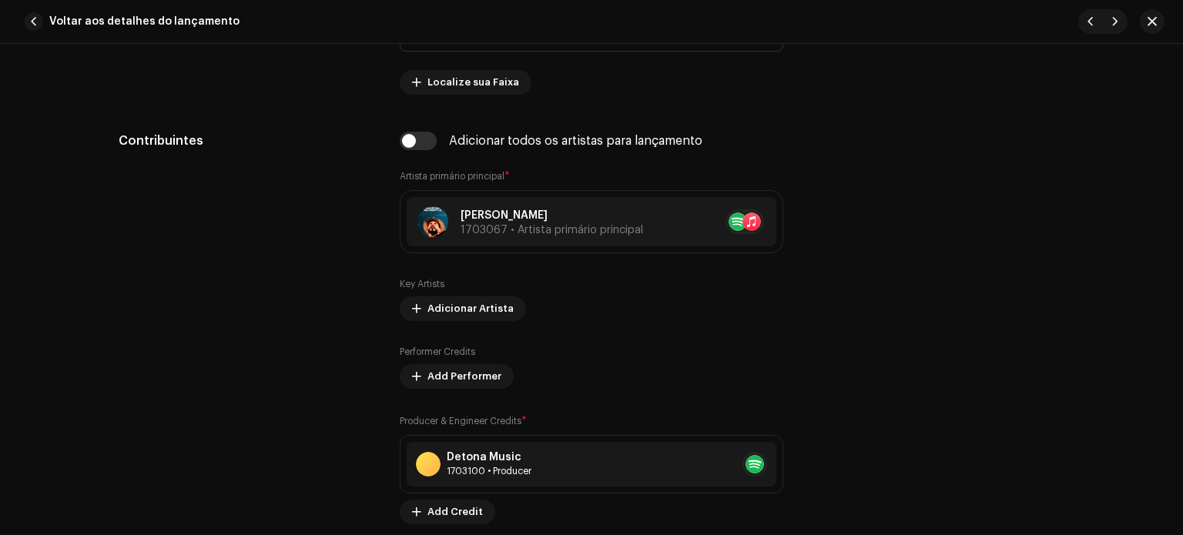
scroll to position [856, 0]
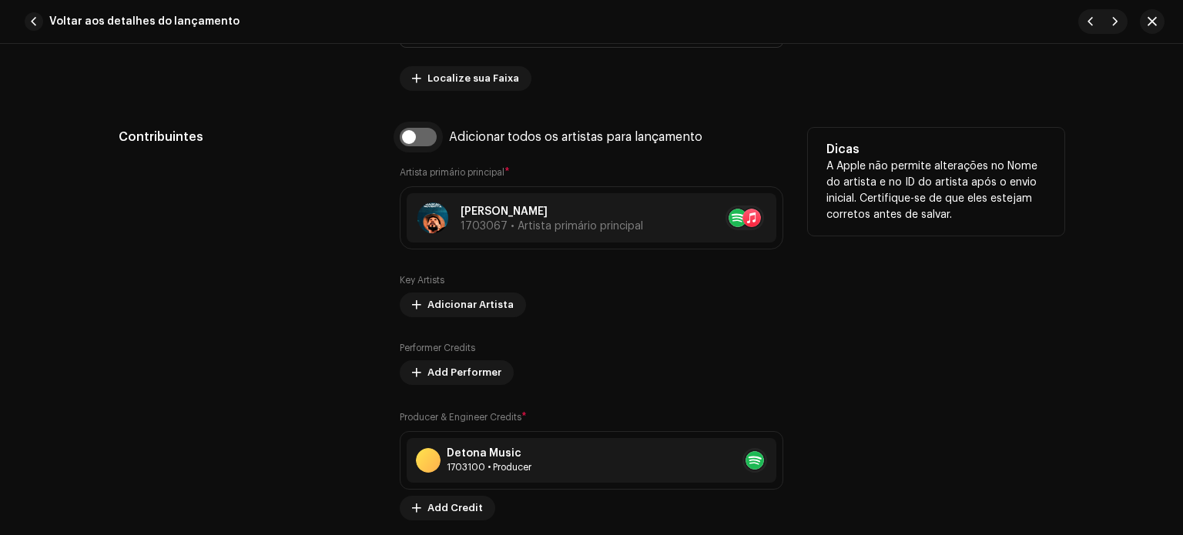
click at [422, 135] on input "checkbox" at bounding box center [418, 137] width 37 height 18
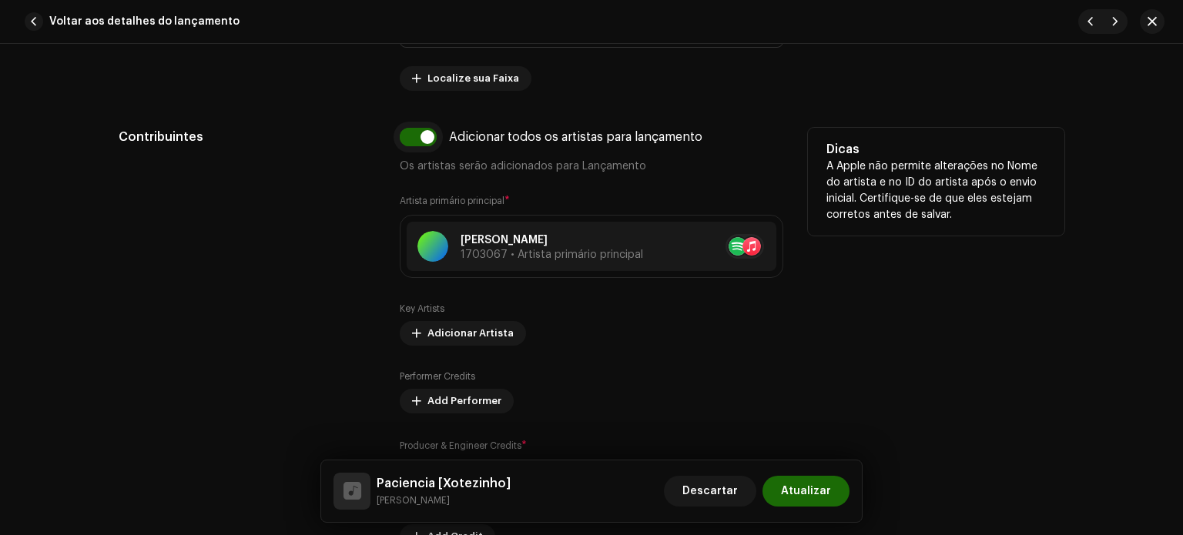
click at [419, 136] on input "checkbox" at bounding box center [418, 137] width 37 height 18
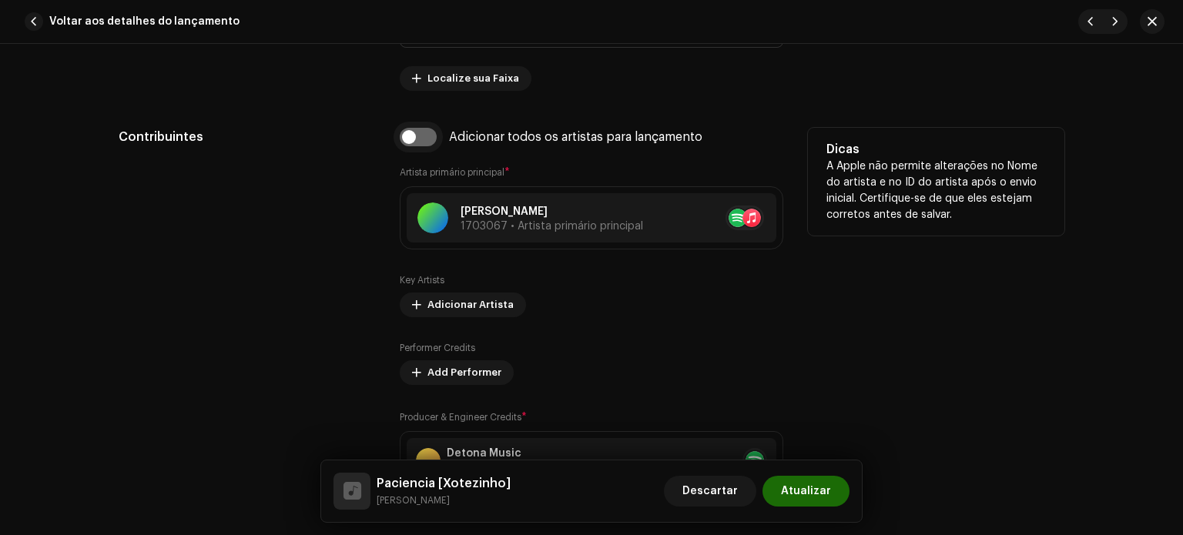
click at [421, 137] on input "checkbox" at bounding box center [418, 137] width 37 height 18
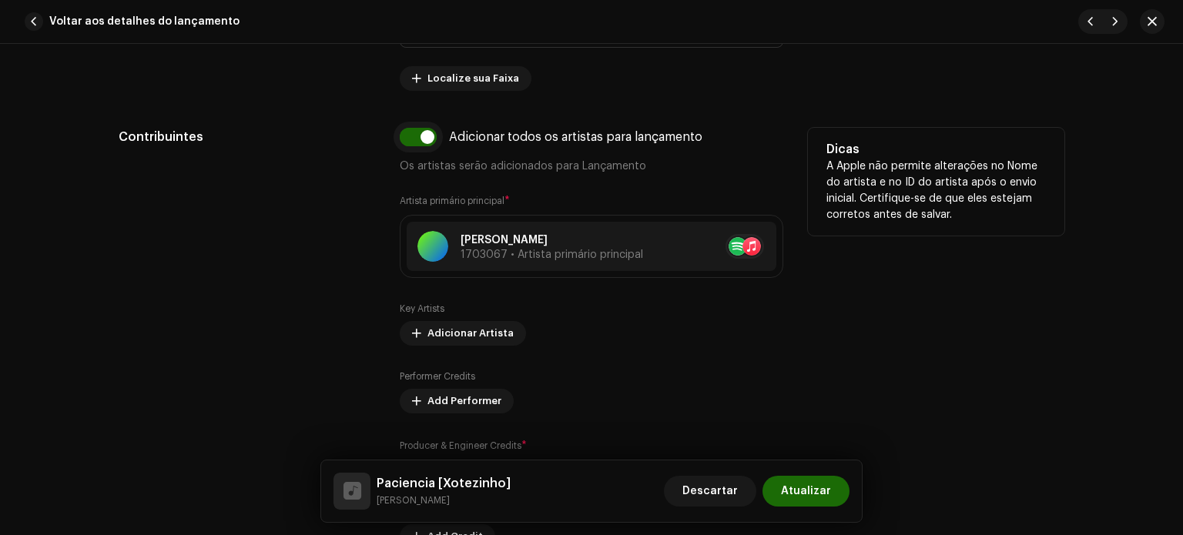
click at [421, 137] on input "checkbox" at bounding box center [418, 137] width 37 height 18
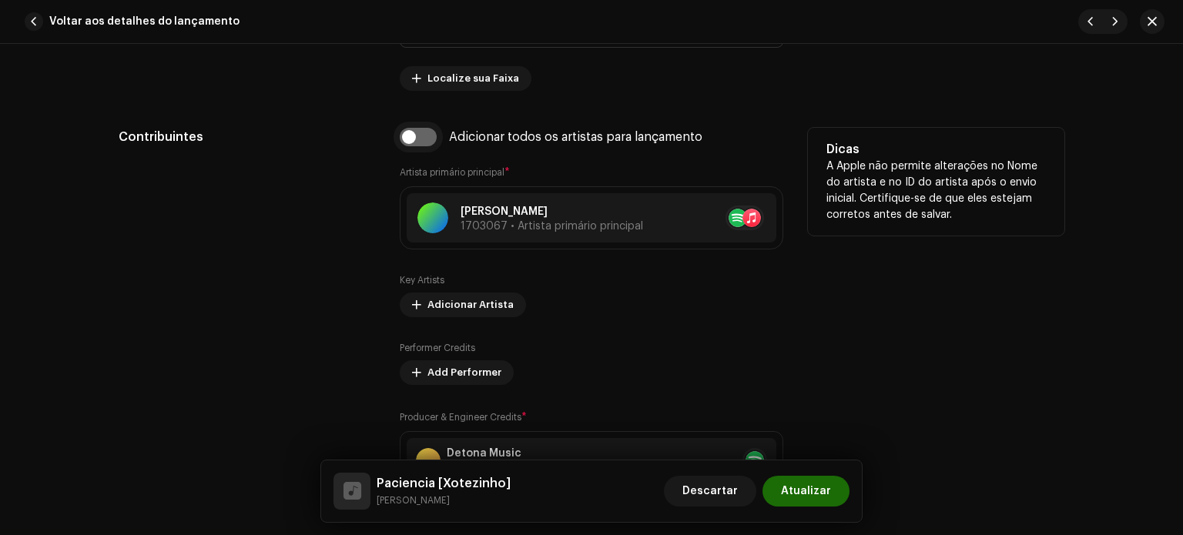
click at [422, 137] on input "checkbox" at bounding box center [418, 137] width 37 height 18
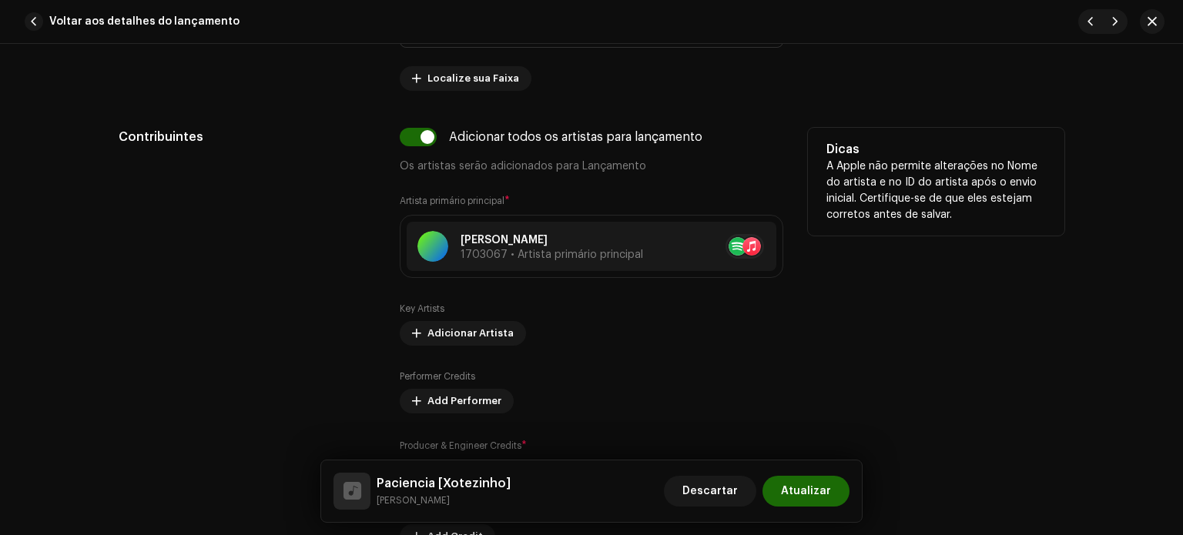
click at [528, 177] on div "Adicionar todos os artistas para lançamento Os artistas serão adicionados para …" at bounding box center [592, 338] width 384 height 421
click at [420, 129] on input "checkbox" at bounding box center [418, 137] width 37 height 18
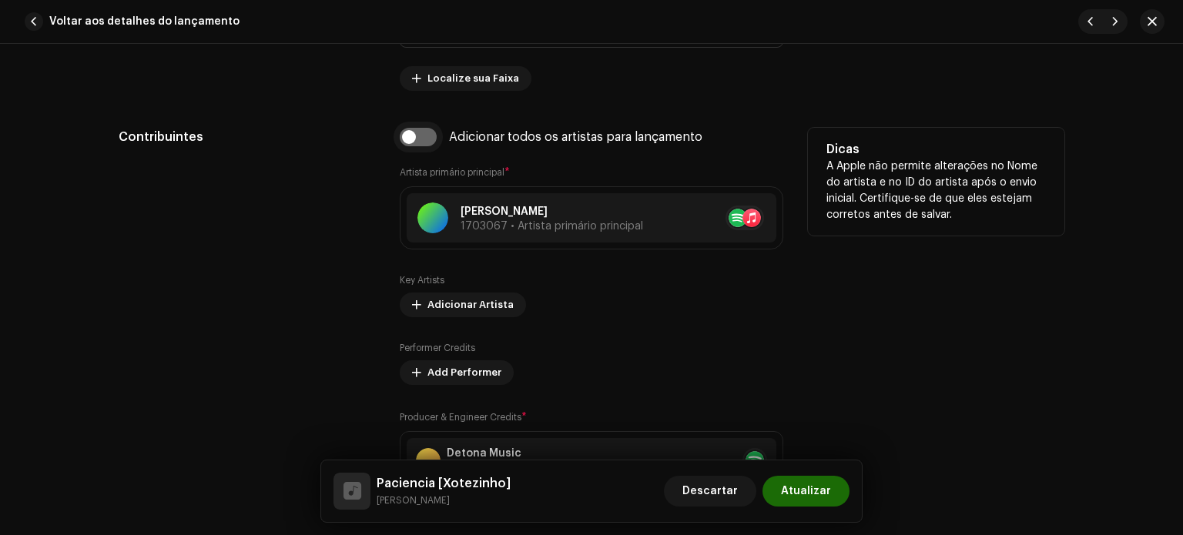
click at [413, 136] on input "checkbox" at bounding box center [418, 137] width 37 height 18
checkbox input "true"
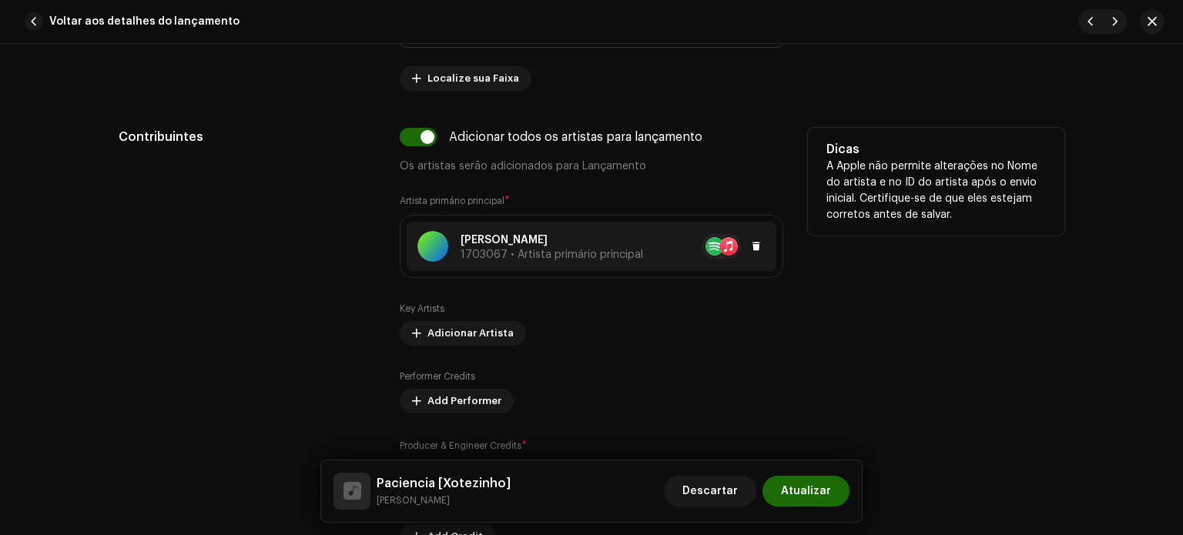
click at [484, 250] on span "1703067 • Artista primário principal" at bounding box center [552, 255] width 183 height 11
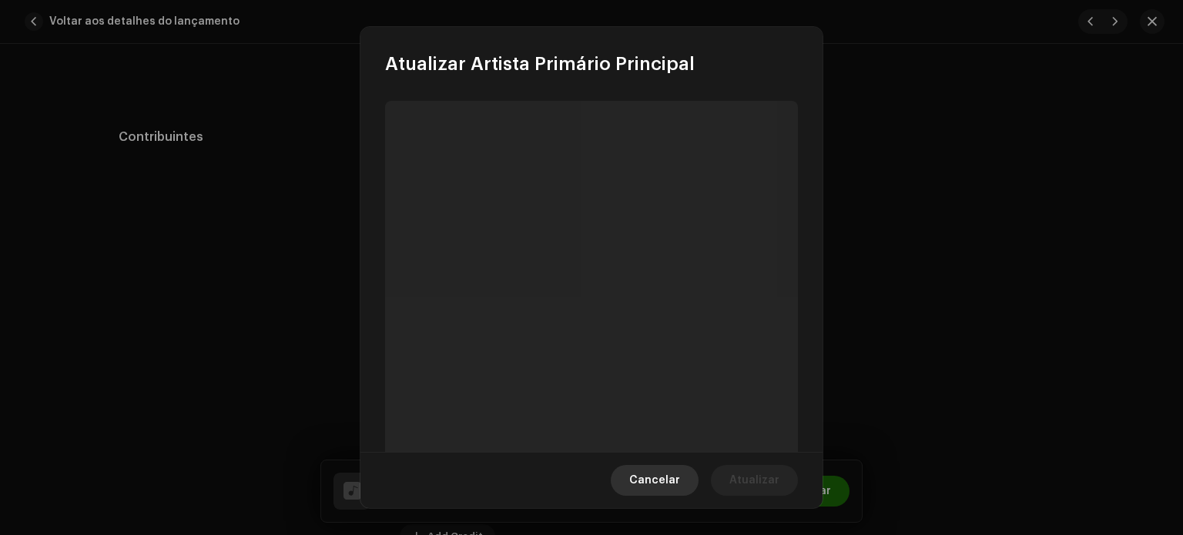
click at [659, 494] on span "Cancelar" at bounding box center [654, 480] width 51 height 31
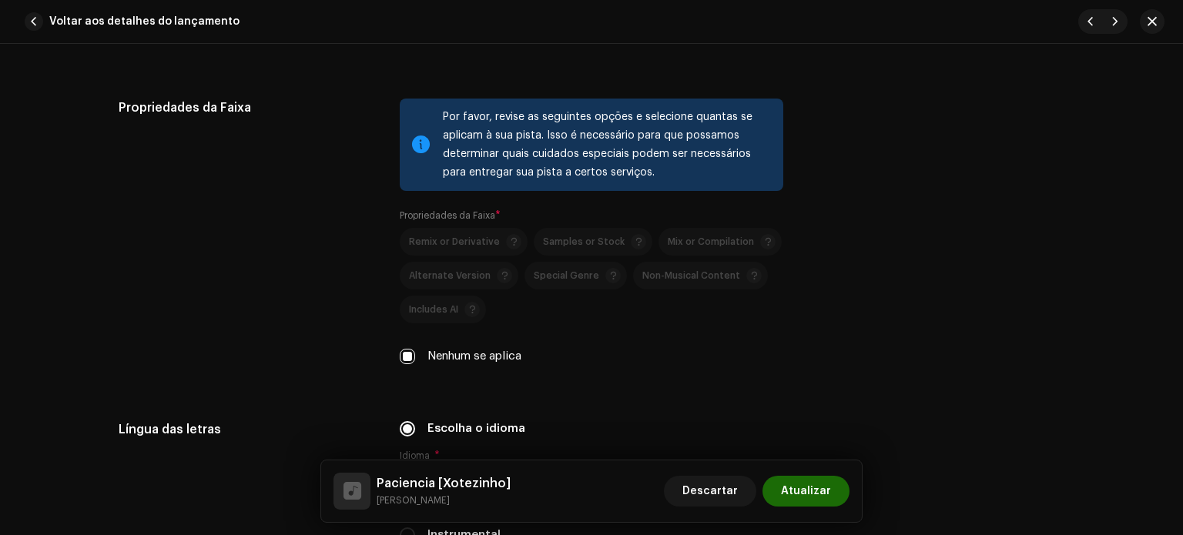
scroll to position [1920, 0]
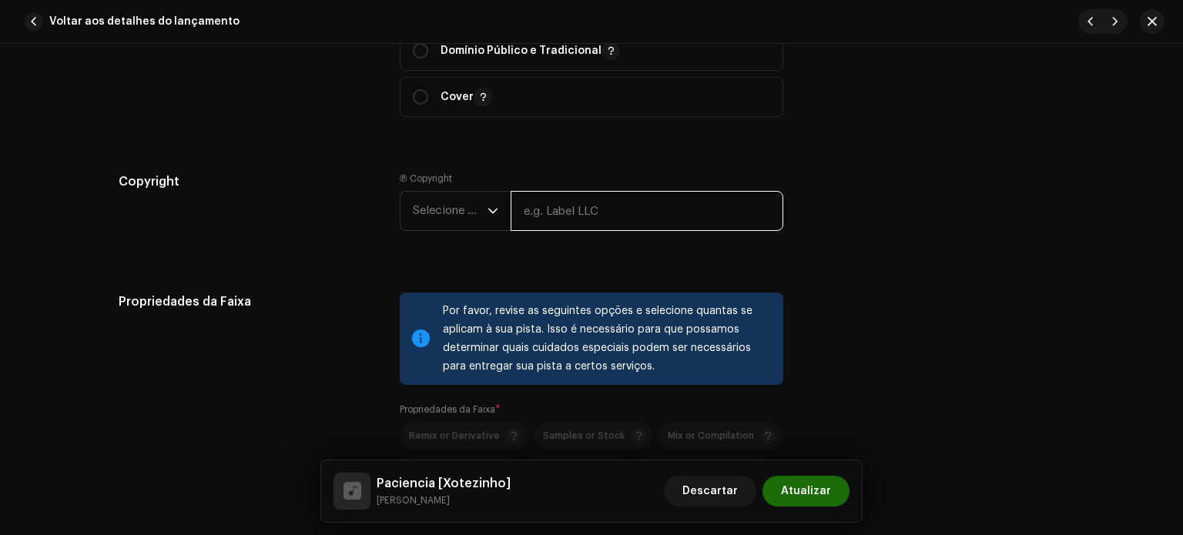
click at [588, 215] on input "text" at bounding box center [647, 211] width 273 height 40
type input "Detona Music Digital"
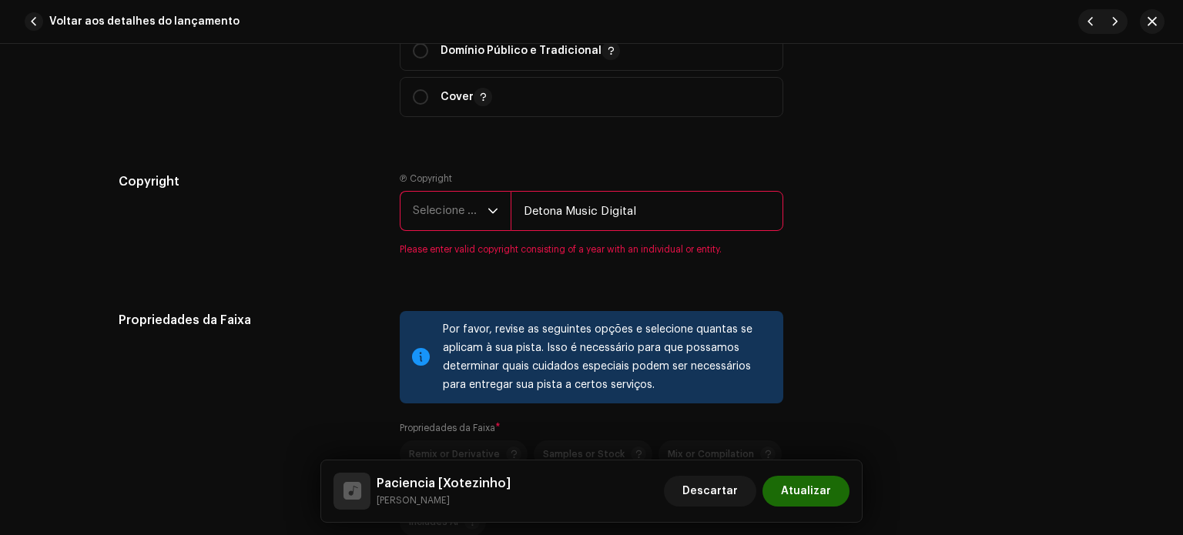
click at [447, 212] on span "Selecione o ano" at bounding box center [450, 211] width 75 height 39
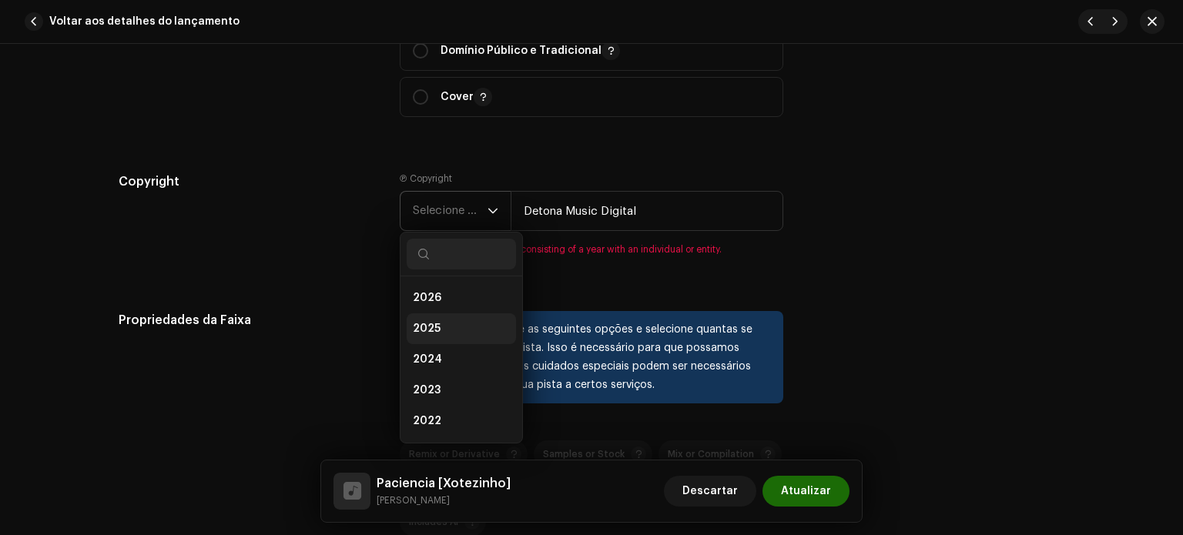
click at [447, 324] on li "2025" at bounding box center [461, 328] width 109 height 31
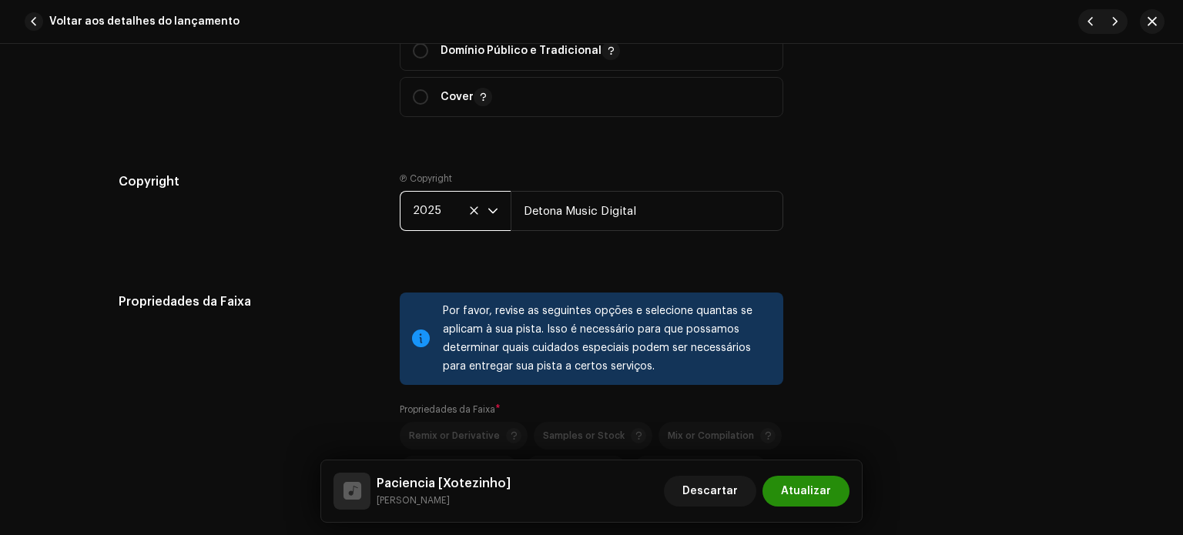
click at [804, 480] on span "Atualizar" at bounding box center [806, 491] width 50 height 31
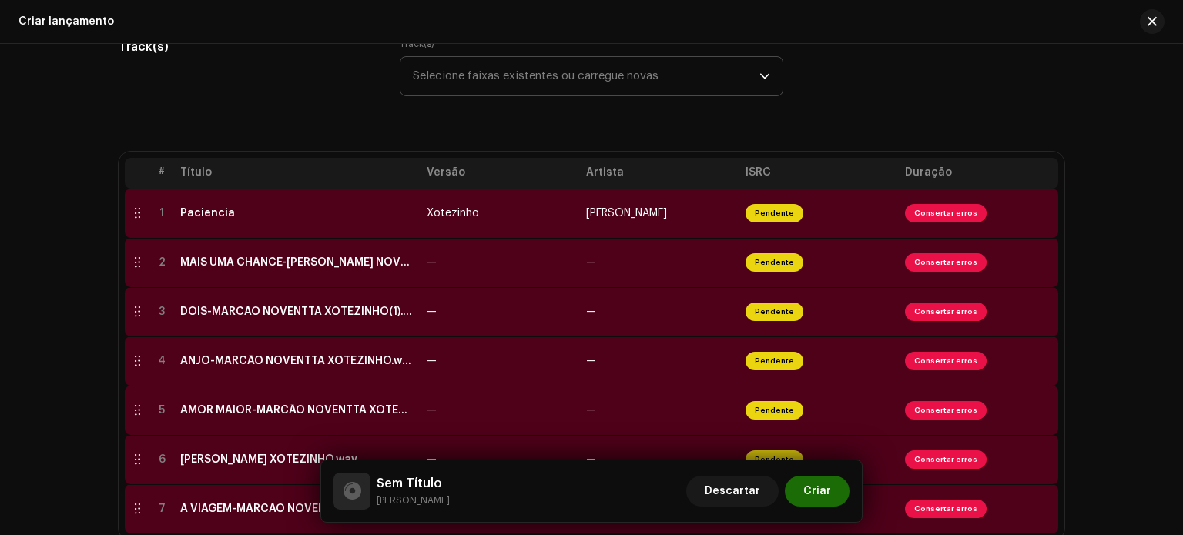
scroll to position [209, 0]
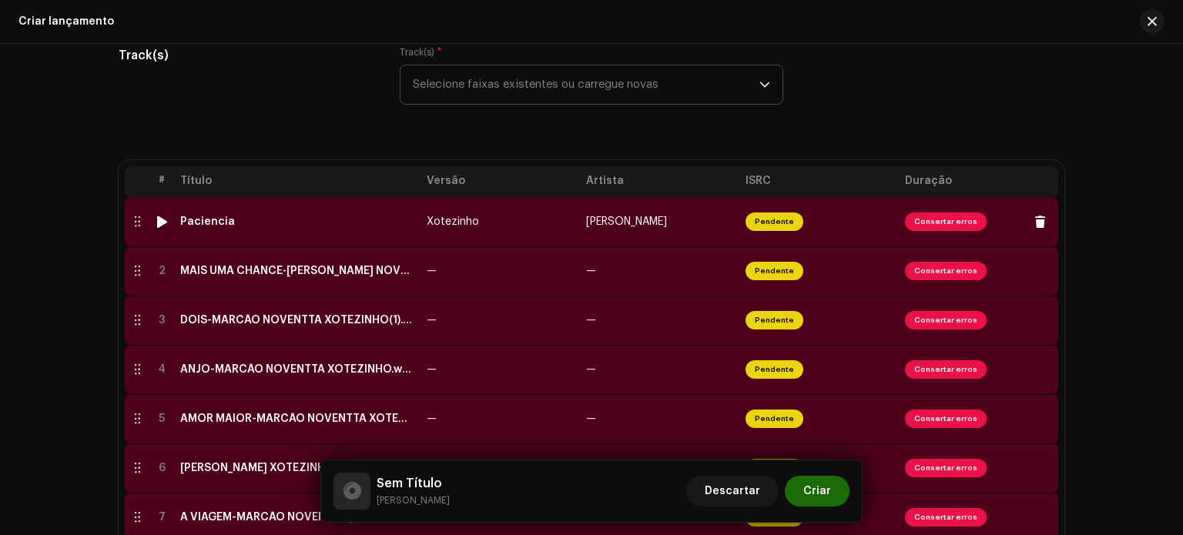
click at [456, 227] on td "Xotezinho" at bounding box center [500, 221] width 159 height 49
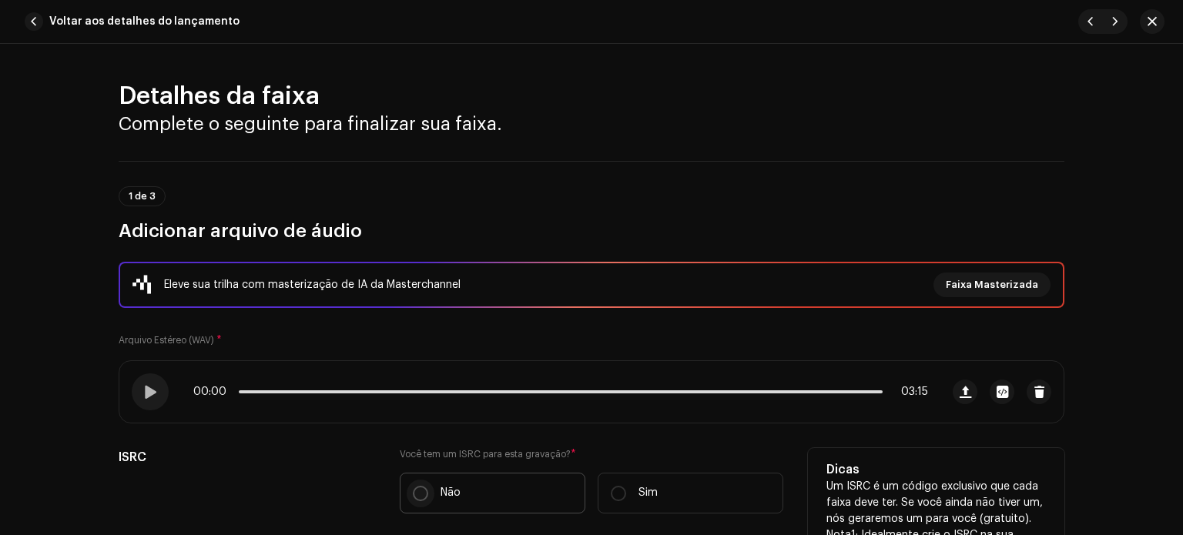
click at [413, 487] on input "Não" at bounding box center [420, 493] width 15 height 15
radio input "true"
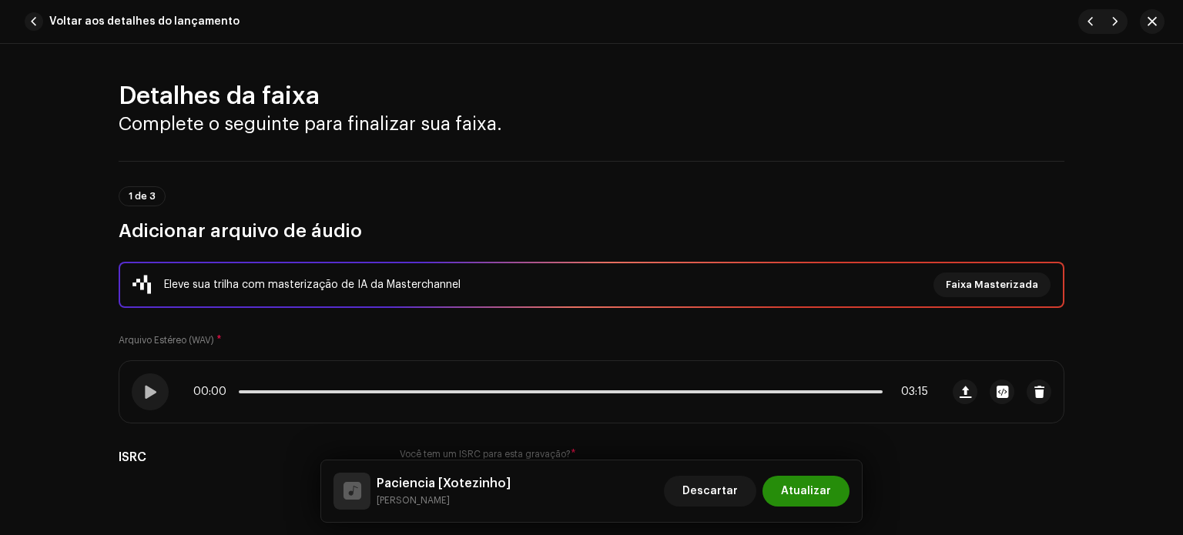
click at [823, 488] on span "Atualizar" at bounding box center [806, 491] width 50 height 31
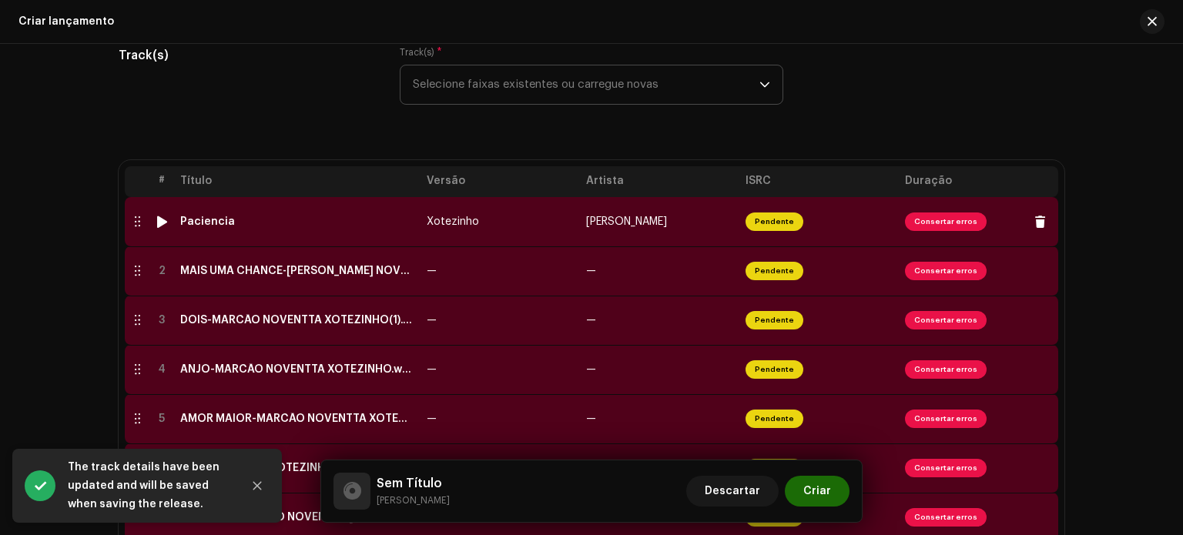
click at [552, 230] on td "Xotezinho" at bounding box center [500, 221] width 159 height 49
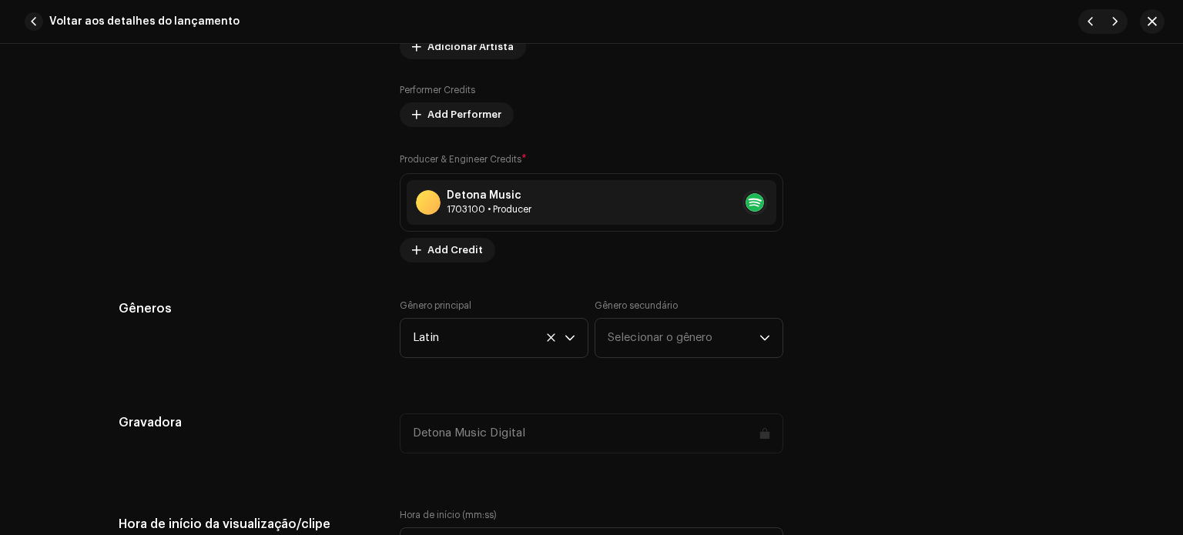
scroll to position [1187, 0]
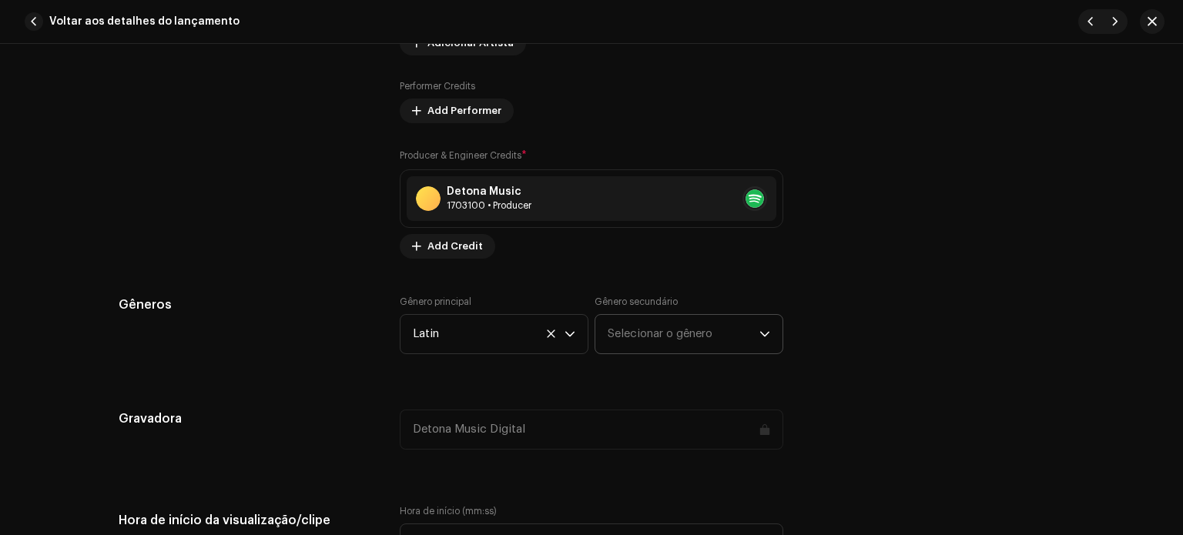
click at [659, 331] on span "Selecionar o gênero" at bounding box center [684, 334] width 152 height 39
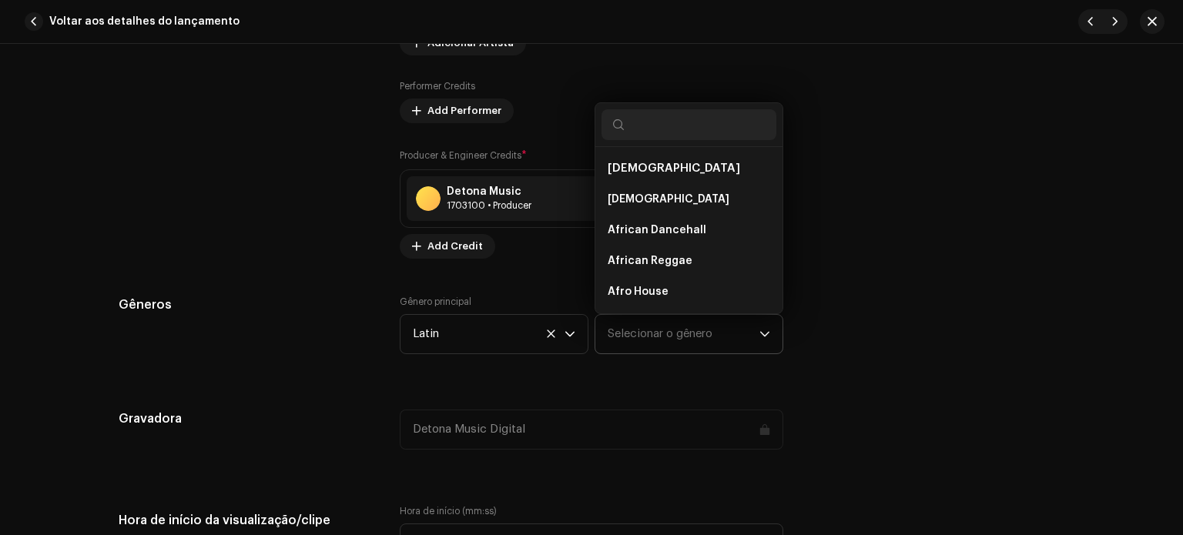
type input "l"
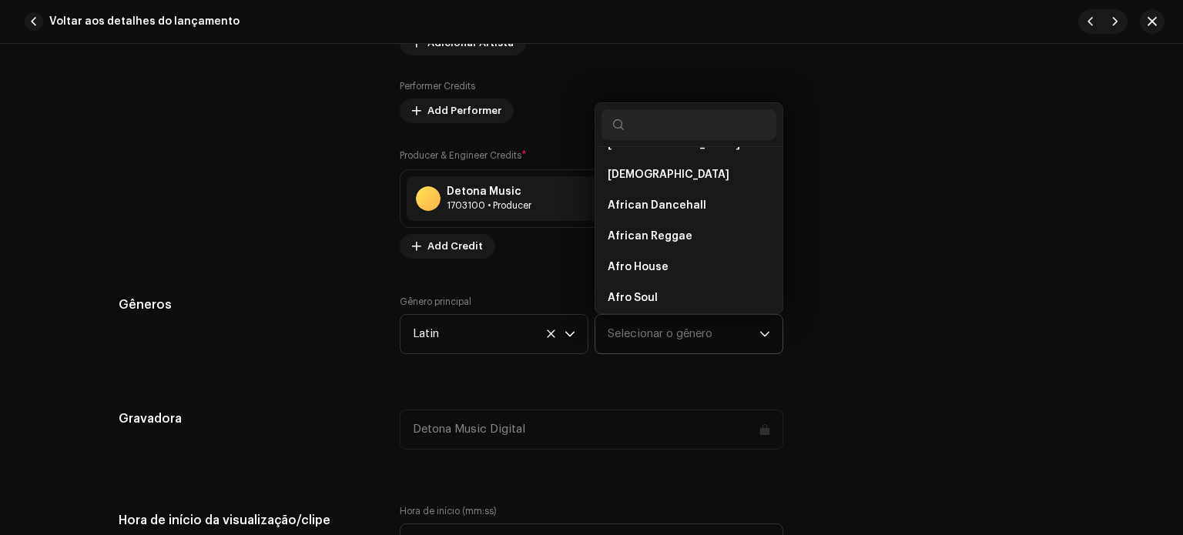
scroll to position [0, 0]
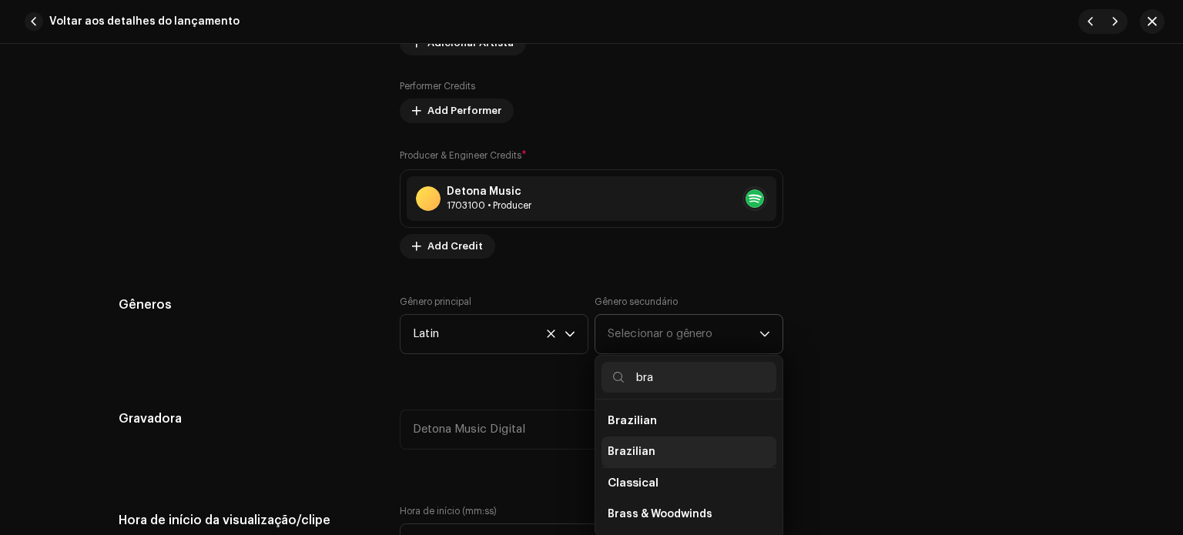
type input "bra"
click at [652, 456] on li "Brazilian" at bounding box center [689, 452] width 175 height 31
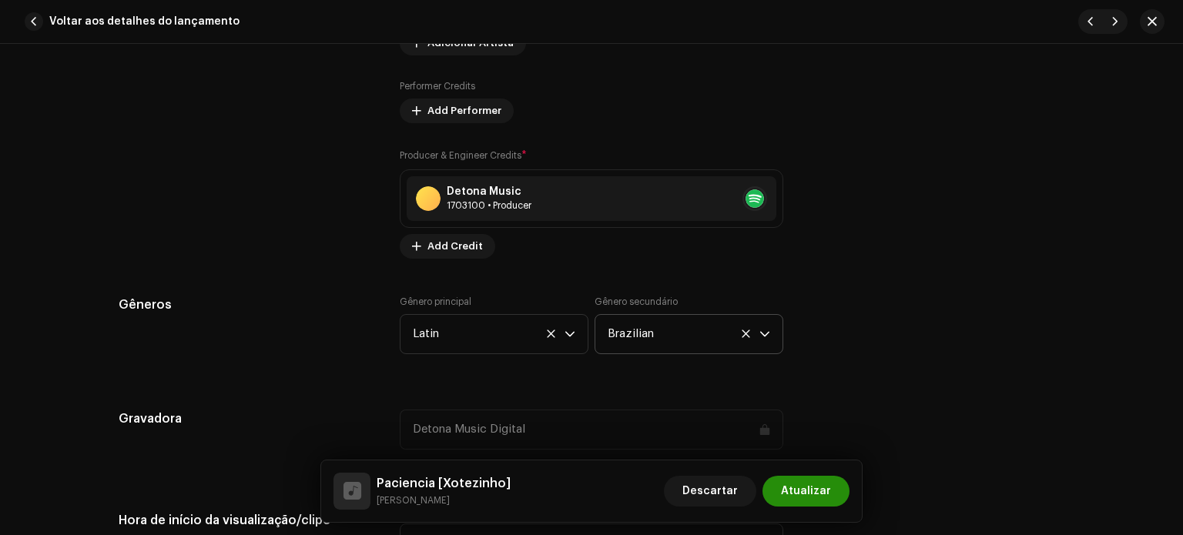
click at [816, 480] on span "Atualizar" at bounding box center [806, 491] width 50 height 31
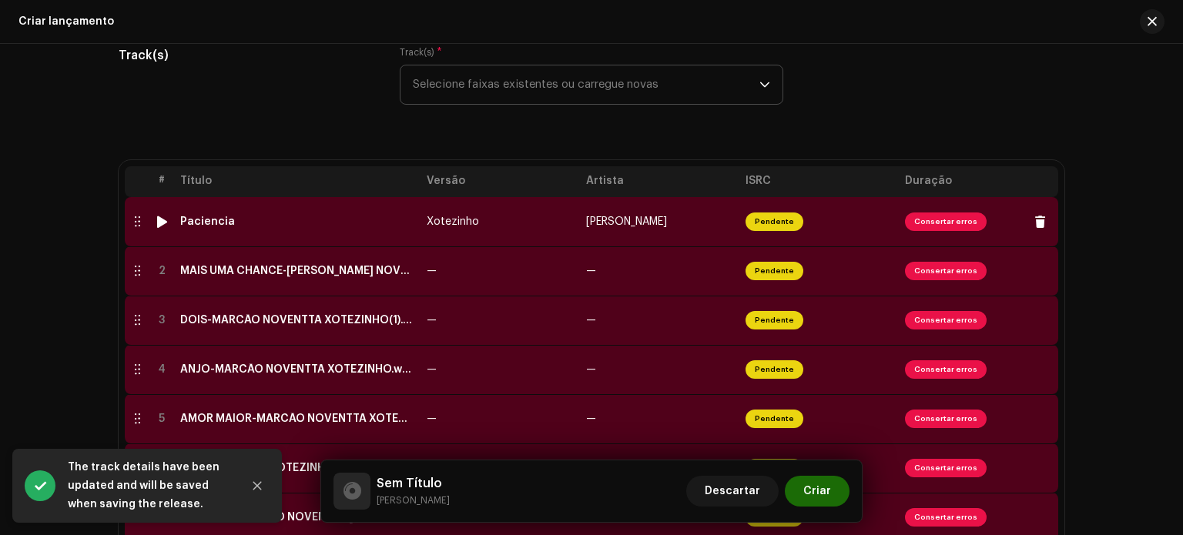
click at [618, 199] on td "[PERSON_NAME]" at bounding box center [659, 221] width 159 height 49
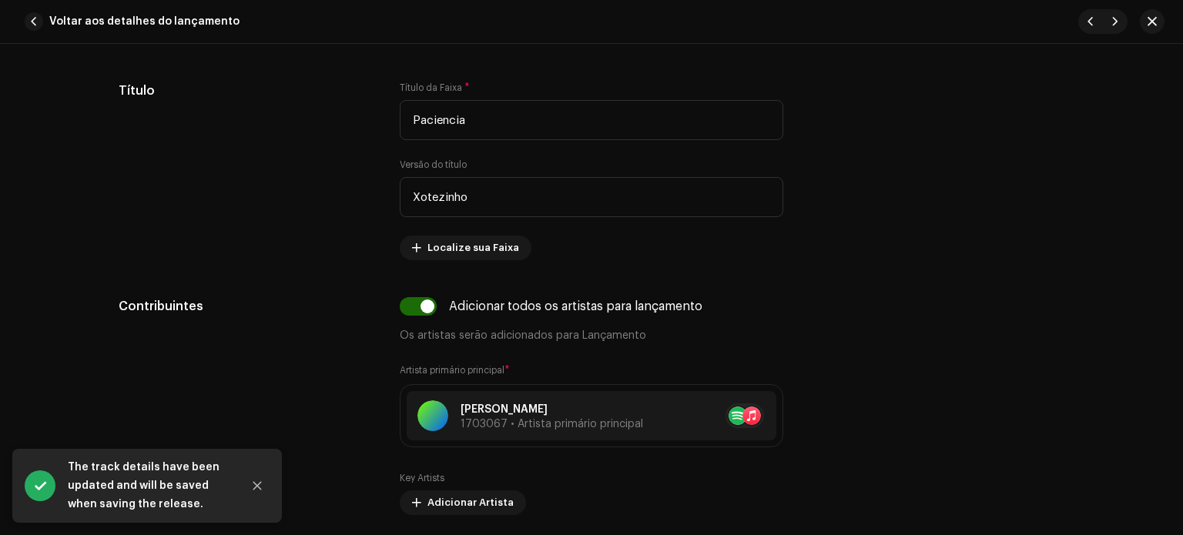
scroll to position [773, 0]
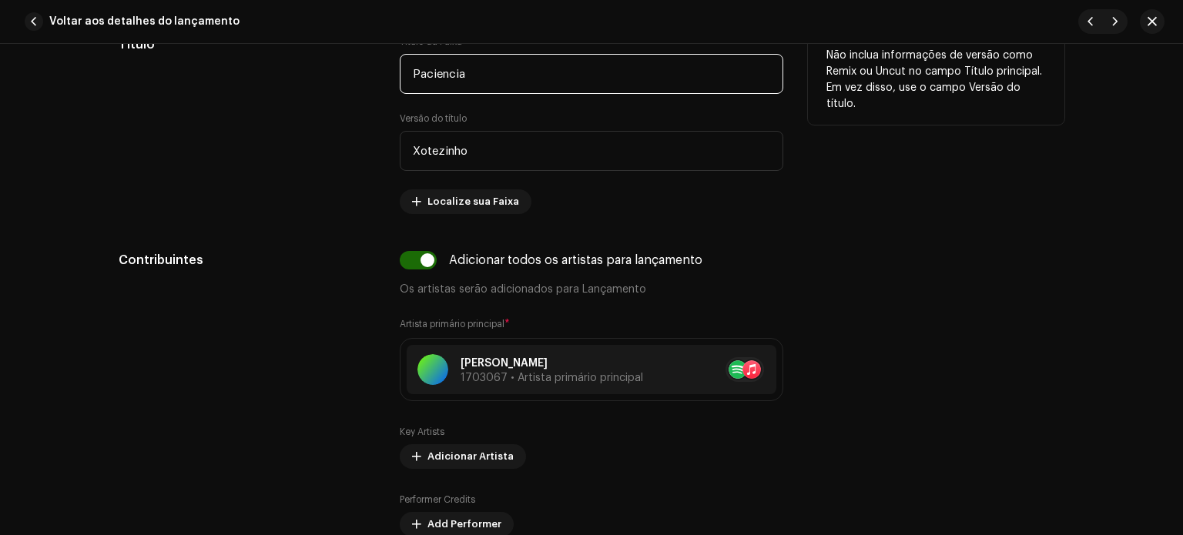
click at [411, 73] on input "Paciencia" at bounding box center [592, 74] width 384 height 40
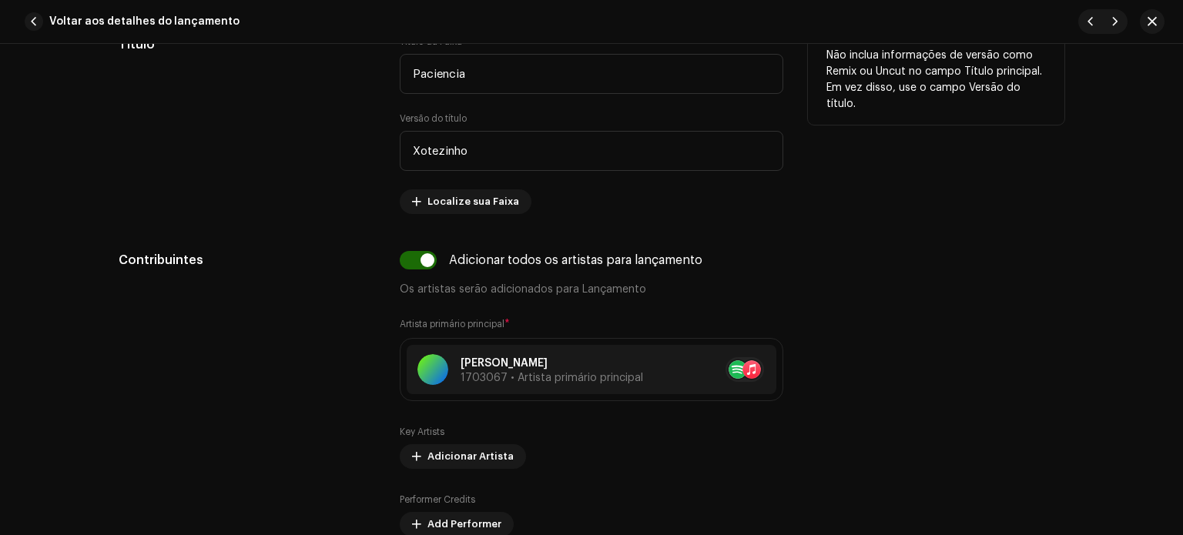
click at [1044, 134] on div "Não inclua informações de versão como Remix ou Uncut no campo Título principal.…" at bounding box center [936, 124] width 256 height 179
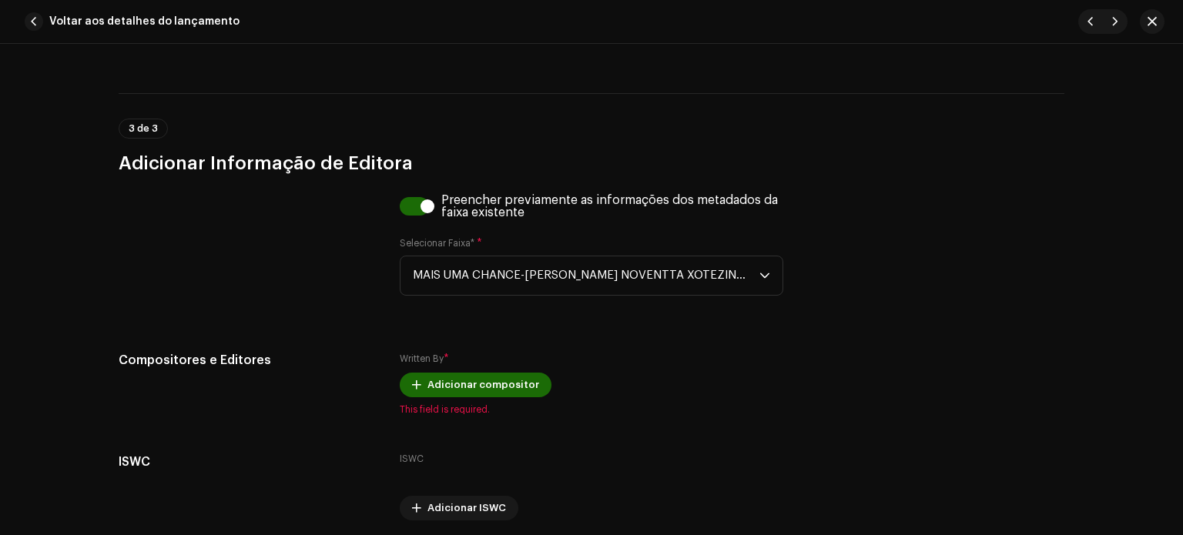
scroll to position [3016, 0]
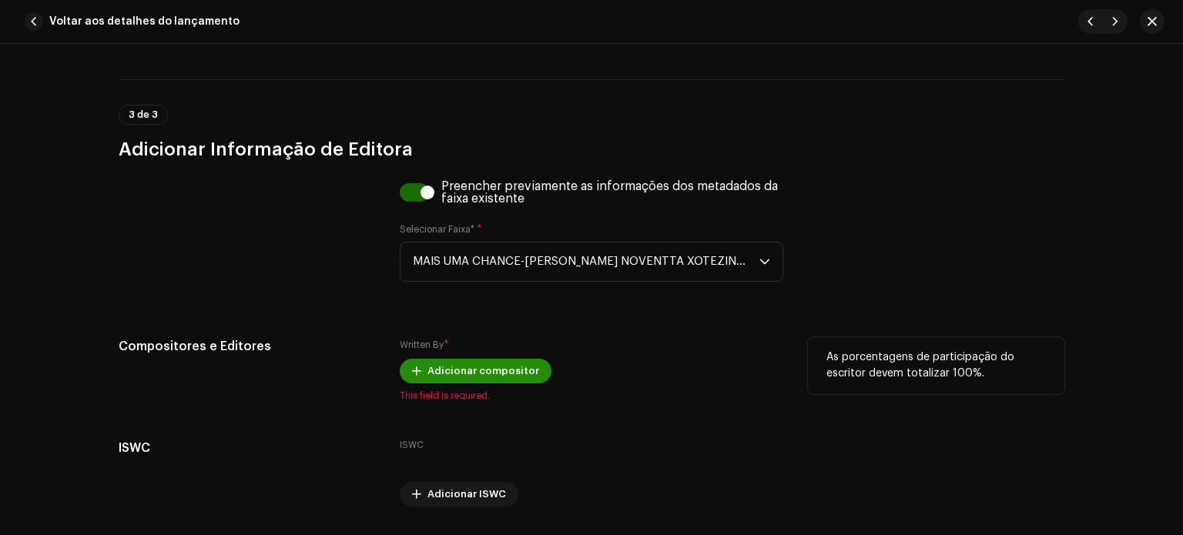
click at [477, 380] on span "Adicionar compositor" at bounding box center [483, 371] width 112 height 31
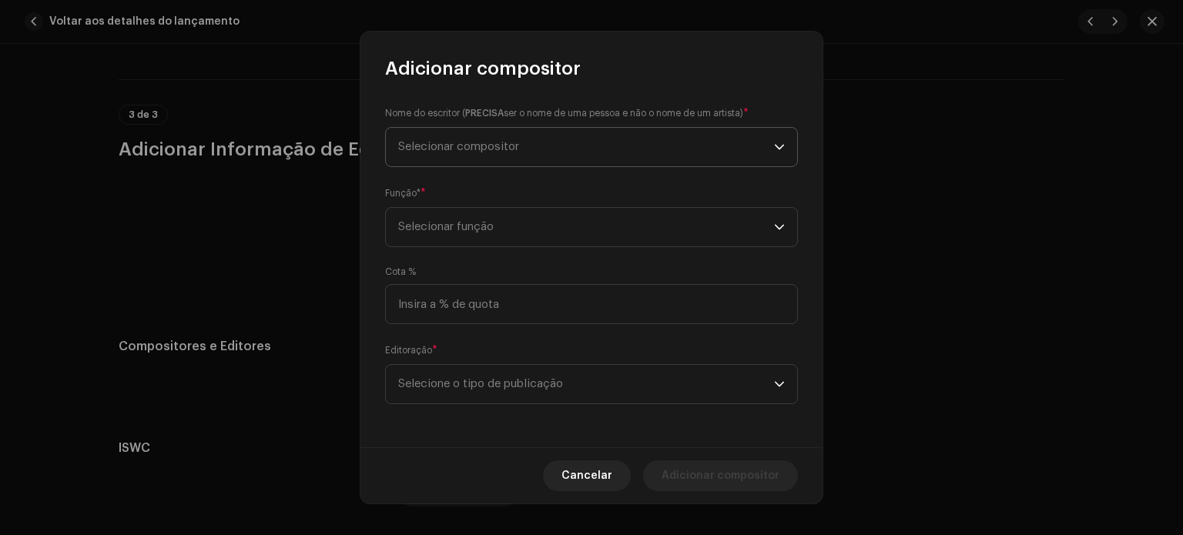
click at [436, 129] on span "Selecionar compositor" at bounding box center [586, 147] width 376 height 39
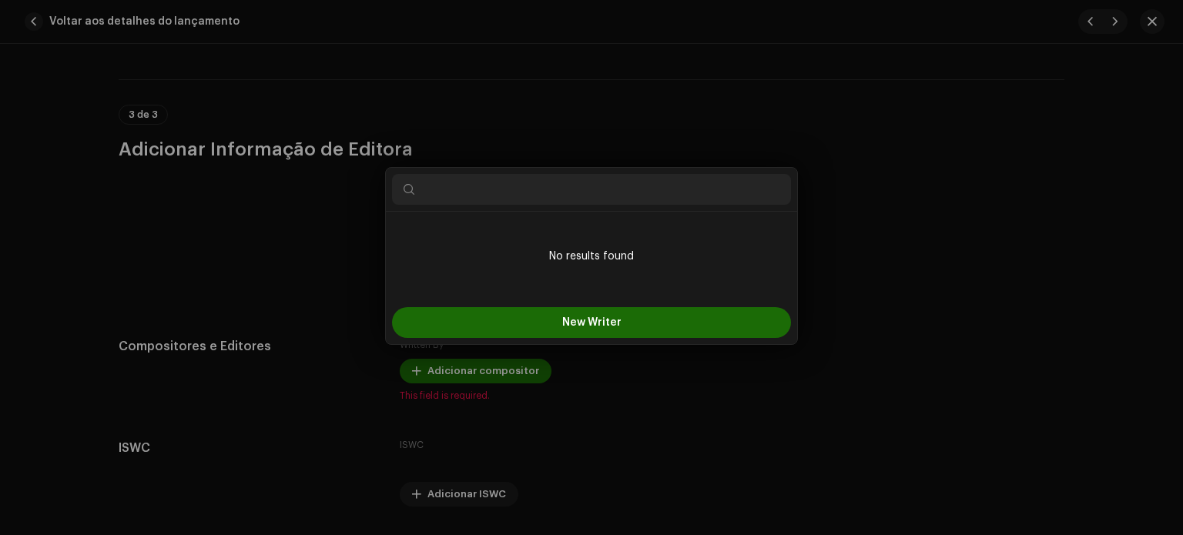
click at [357, 222] on div "Adicionar compositor Nome do escritor ( PRECISA ser o nome de uma pessoa e não …" at bounding box center [591, 267] width 1183 height 535
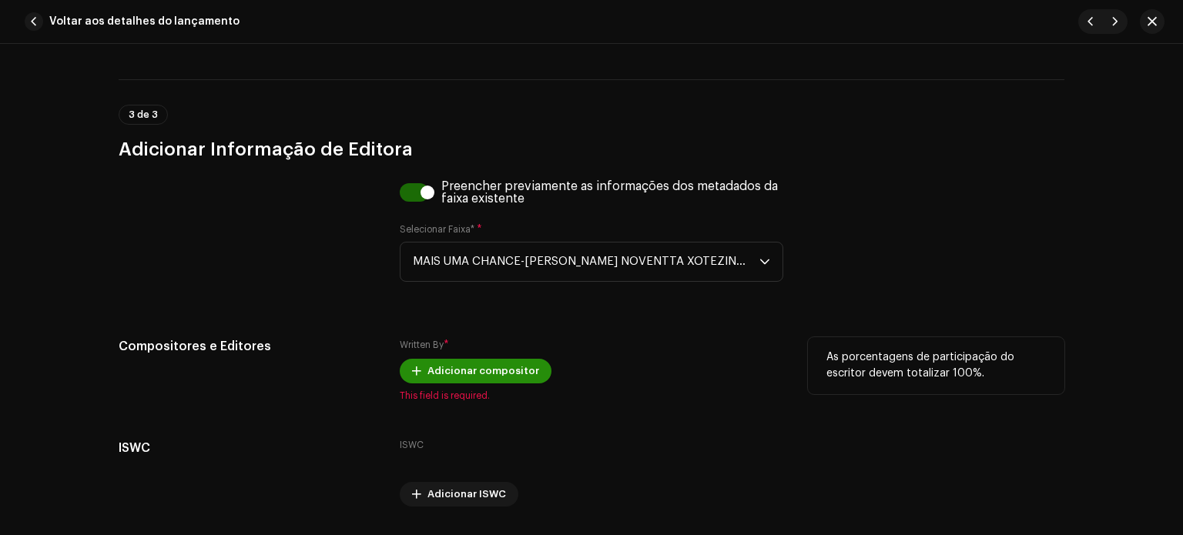
click at [464, 377] on span "Adicionar compositor" at bounding box center [483, 371] width 112 height 31
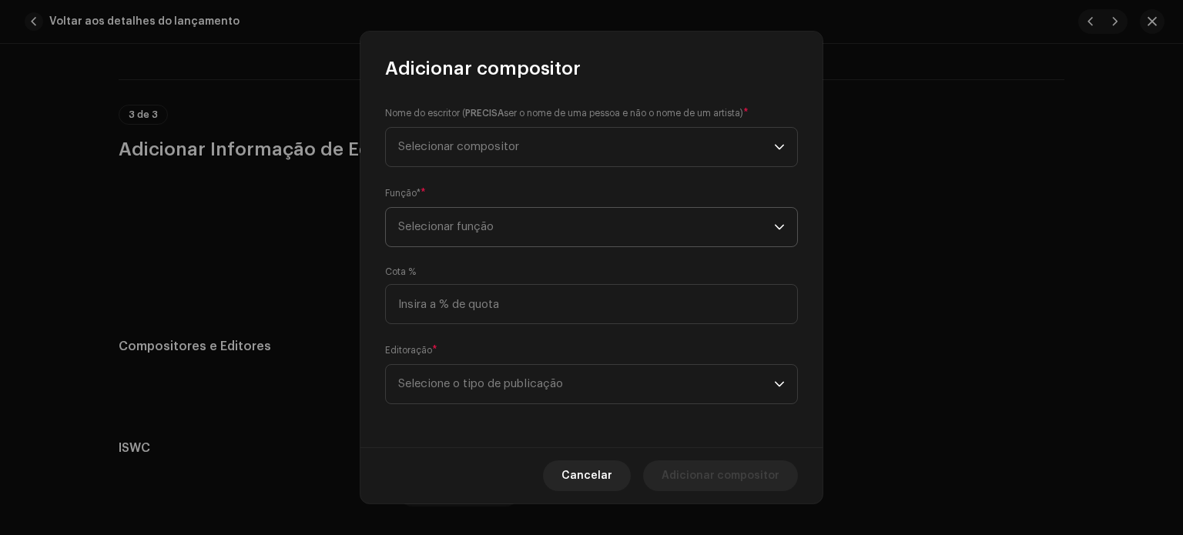
click at [459, 215] on span "Selecionar função" at bounding box center [586, 227] width 376 height 39
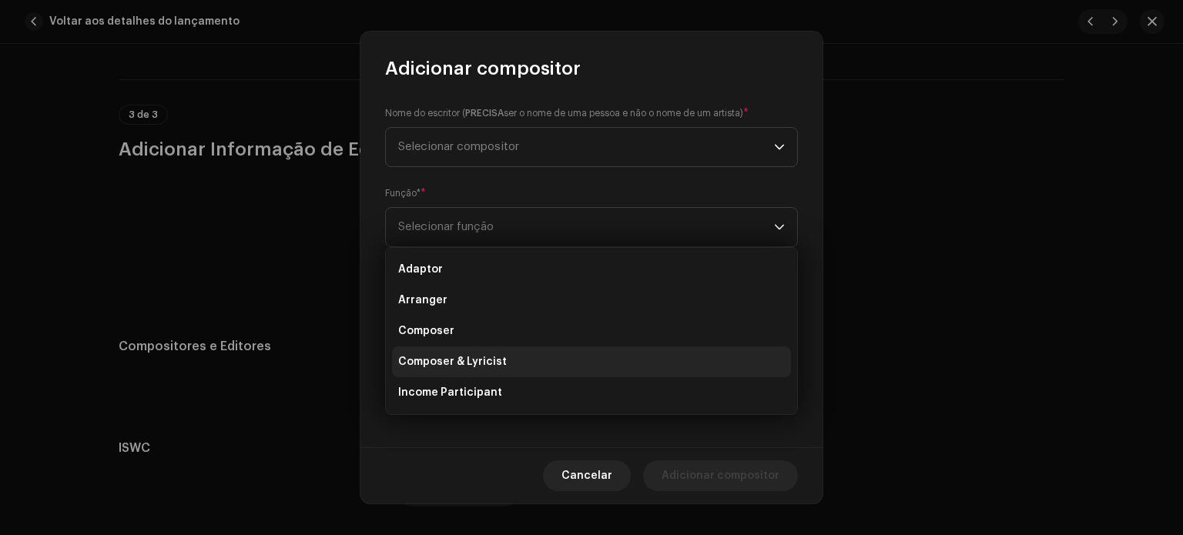
click at [460, 360] on span "Composer & Lyricist" at bounding box center [452, 361] width 109 height 15
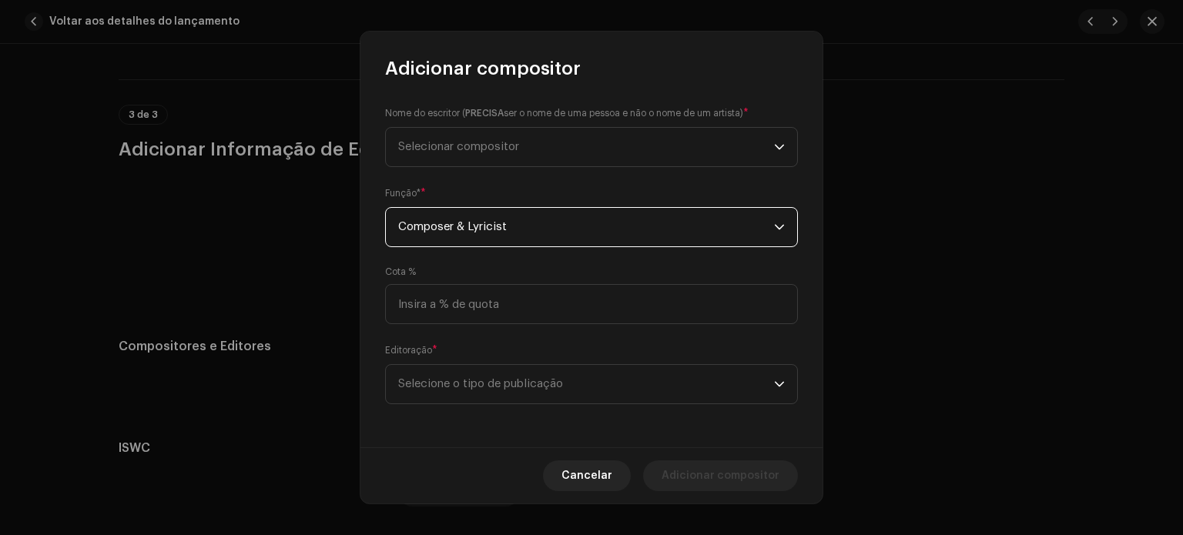
click at [450, 230] on span "Composer & Lyricist" at bounding box center [586, 227] width 376 height 39
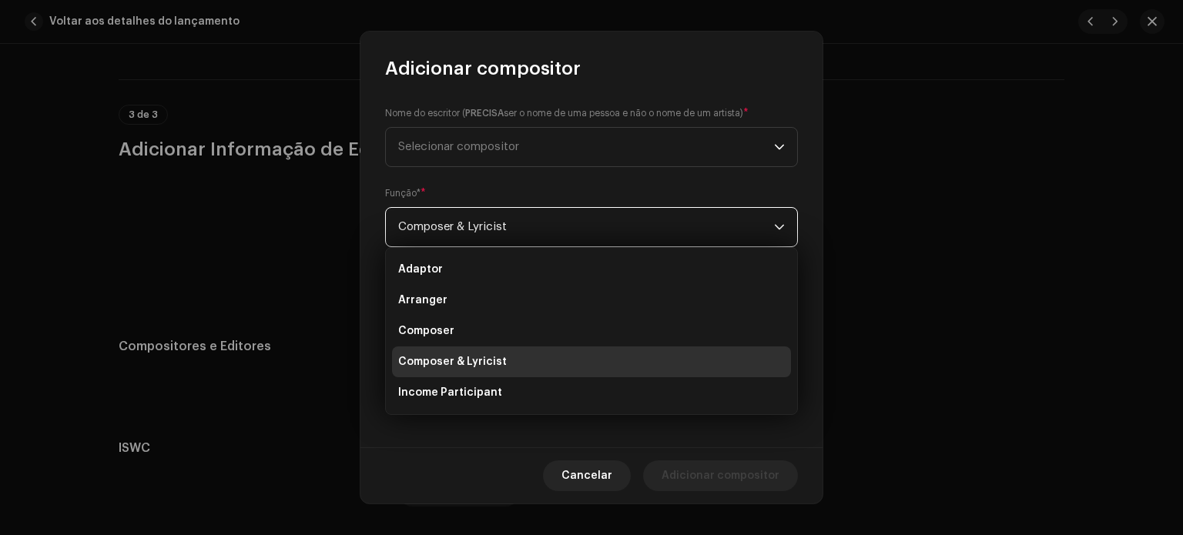
click at [578, 221] on span "Composer & Lyricist" at bounding box center [586, 227] width 376 height 39
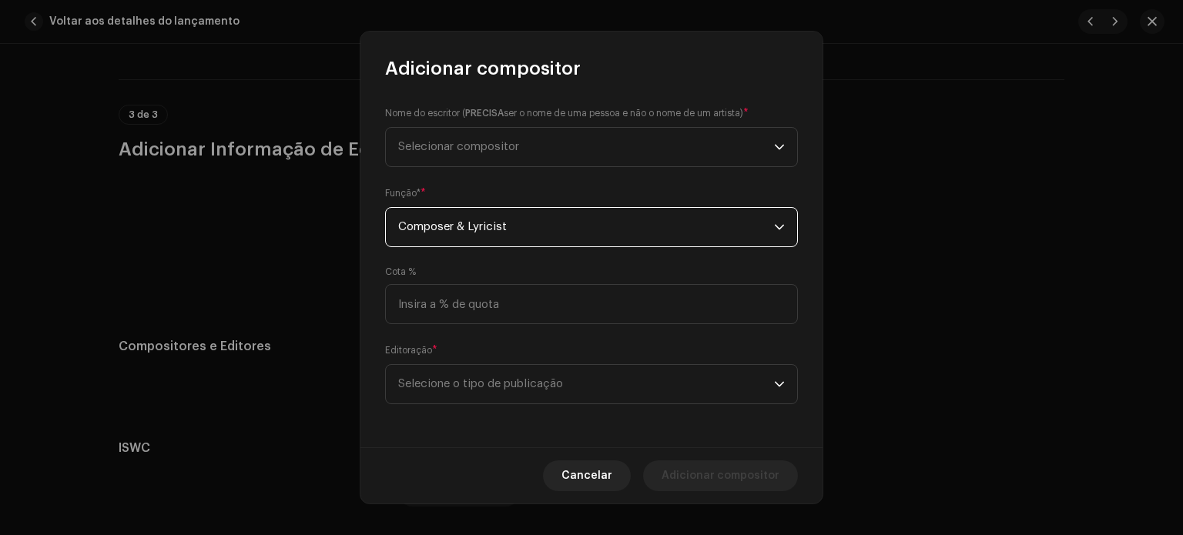
click at [578, 221] on span "Composer & Lyricist" at bounding box center [586, 227] width 376 height 39
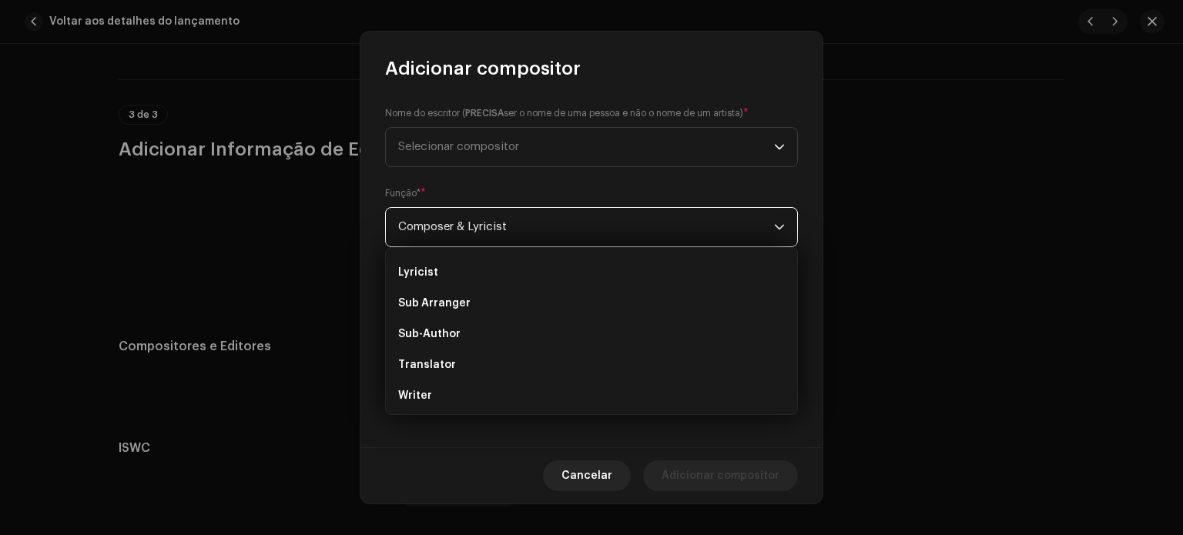
scroll to position [154, 0]
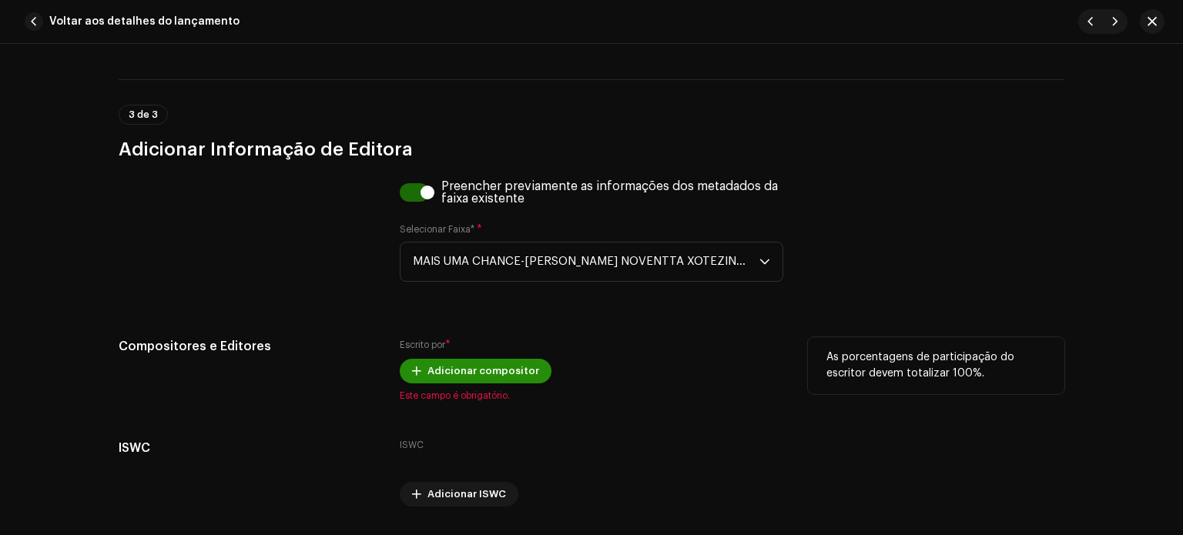
click at [490, 380] on span "Adicionar compositor" at bounding box center [483, 371] width 112 height 31
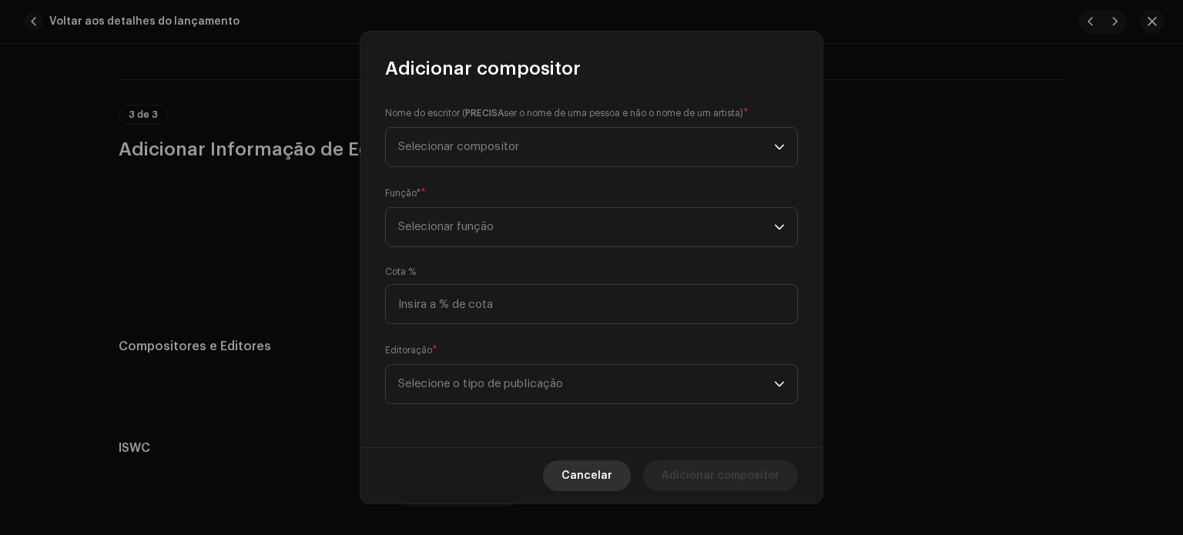
click at [619, 475] on button "Cancelar" at bounding box center [587, 476] width 88 height 31
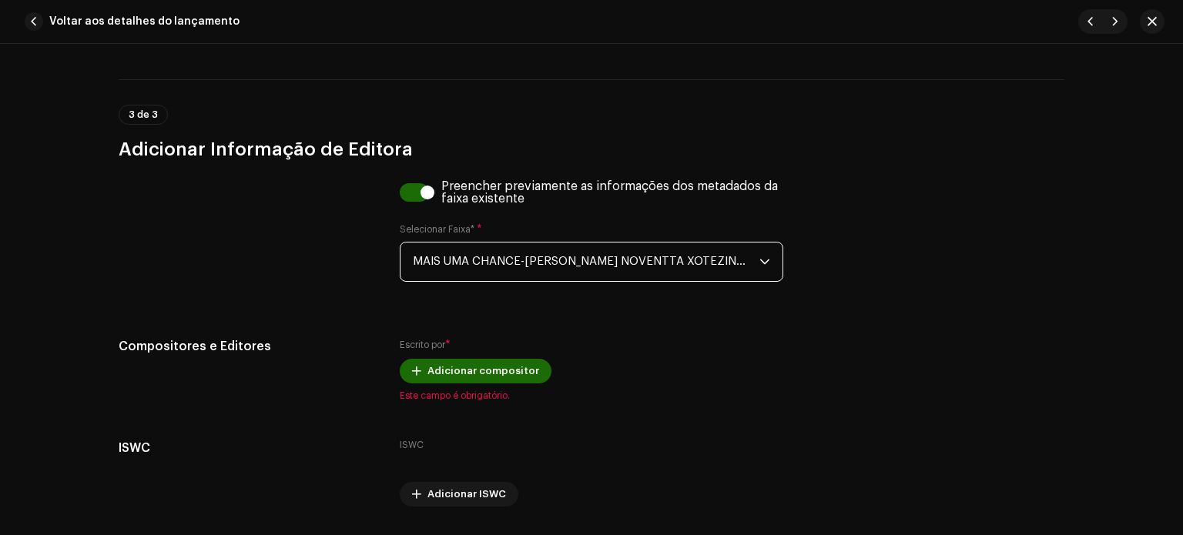
click at [635, 273] on span "MAIS UMA CHANCE-[PERSON_NAME] NOVENTTA XOTEZINHO.wav" at bounding box center [586, 262] width 347 height 39
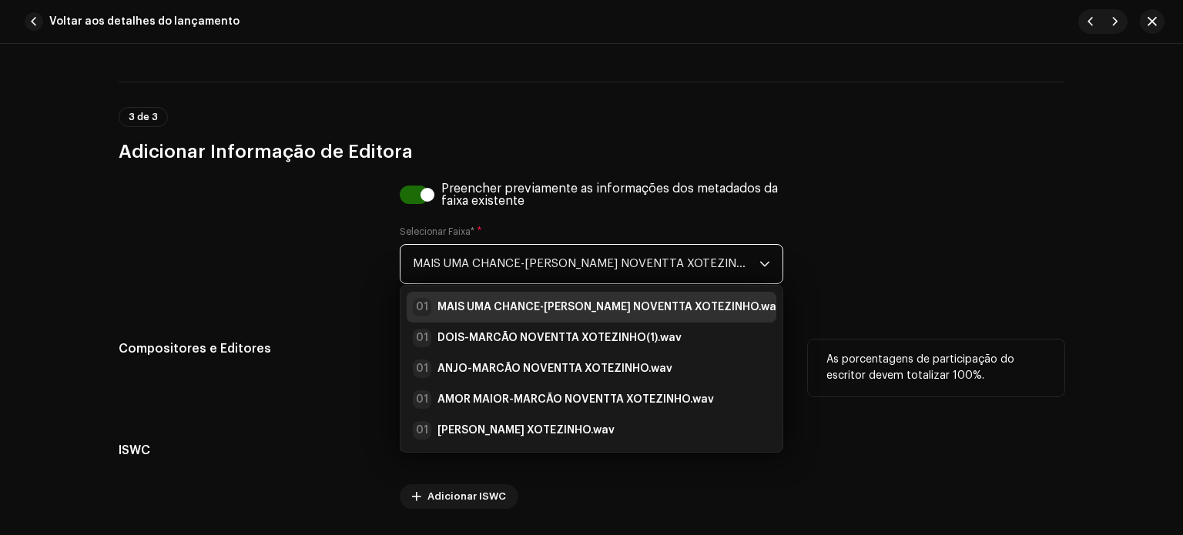
scroll to position [3016, 0]
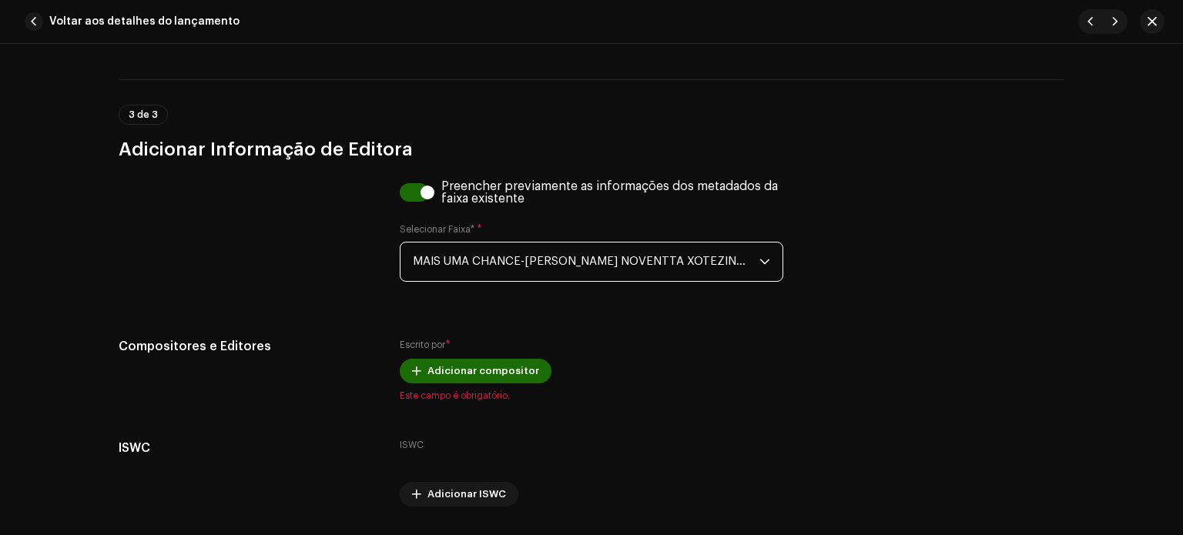
click at [491, 266] on span "MAIS UMA CHANCE-[PERSON_NAME] NOVENTTA XOTEZINHO.wav" at bounding box center [586, 262] width 347 height 39
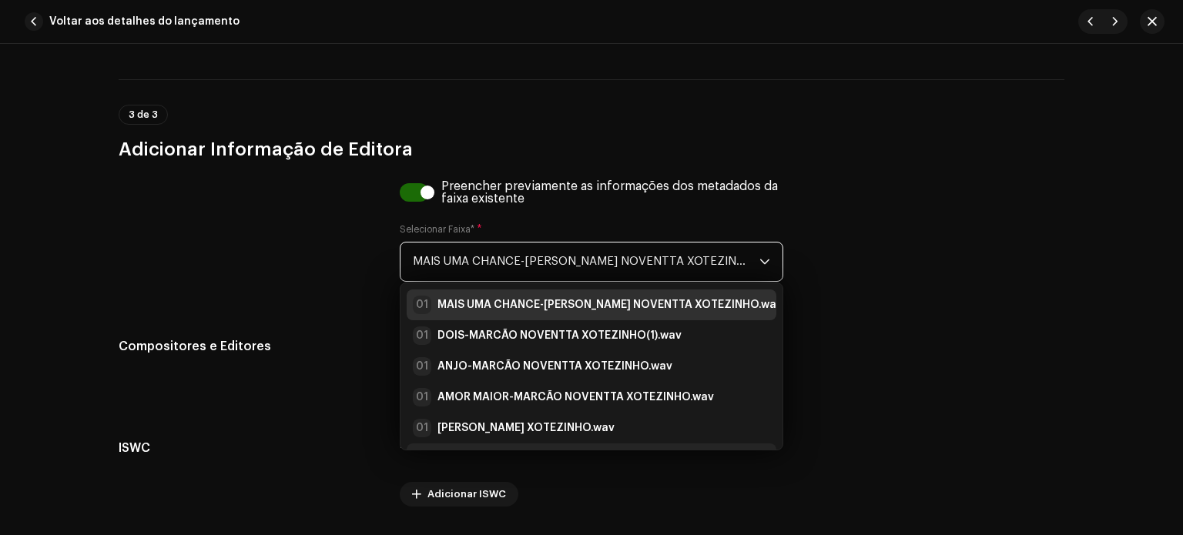
scroll to position [25, 0]
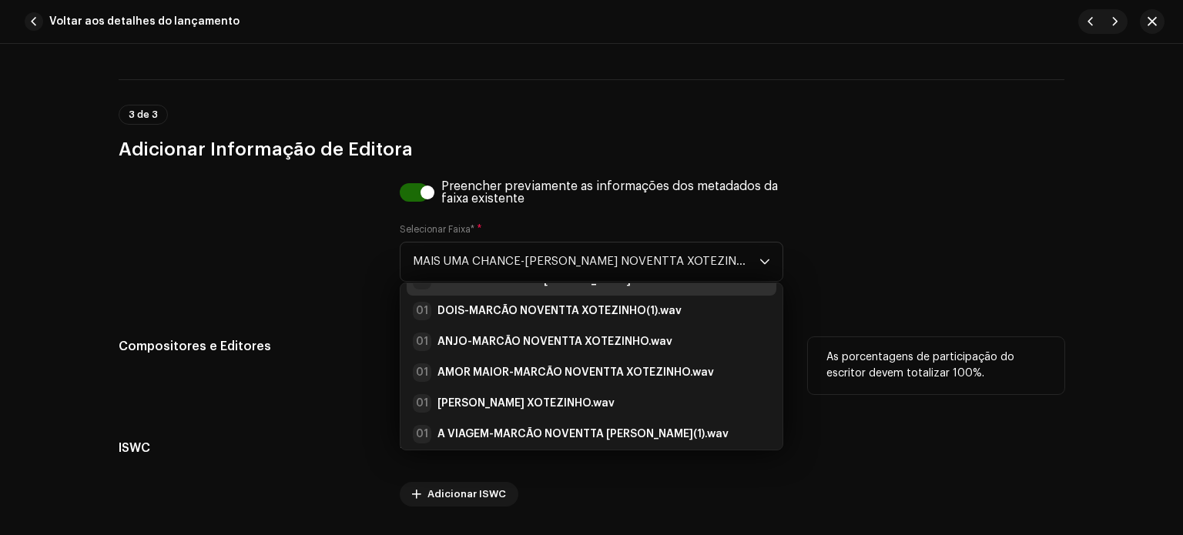
click at [344, 377] on div "Compositores e Editores" at bounding box center [247, 369] width 256 height 65
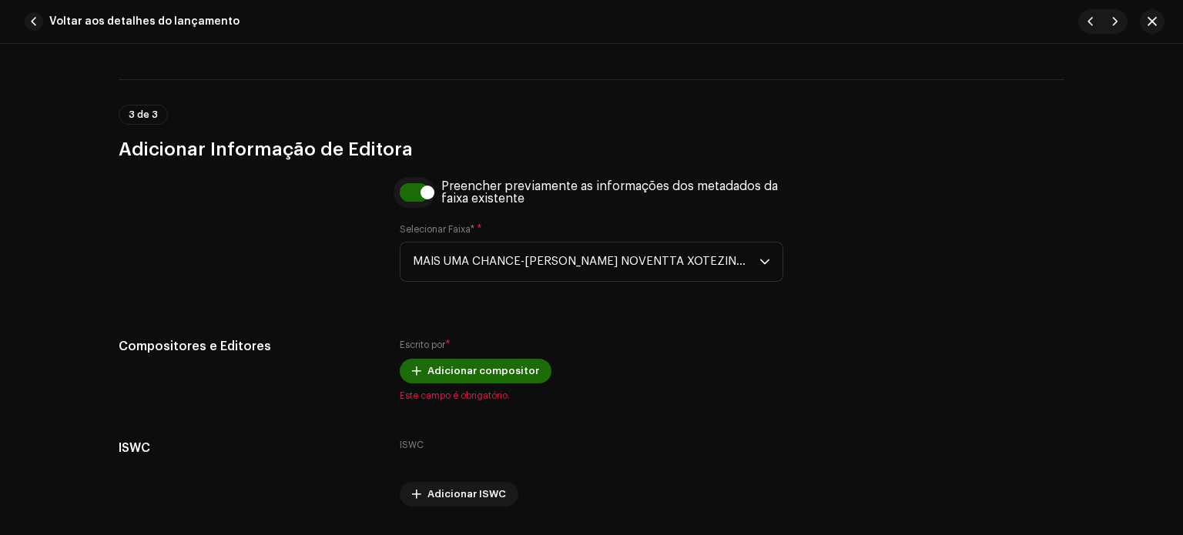
click at [416, 199] on input "checkbox" at bounding box center [415, 192] width 30 height 18
checkbox input "false"
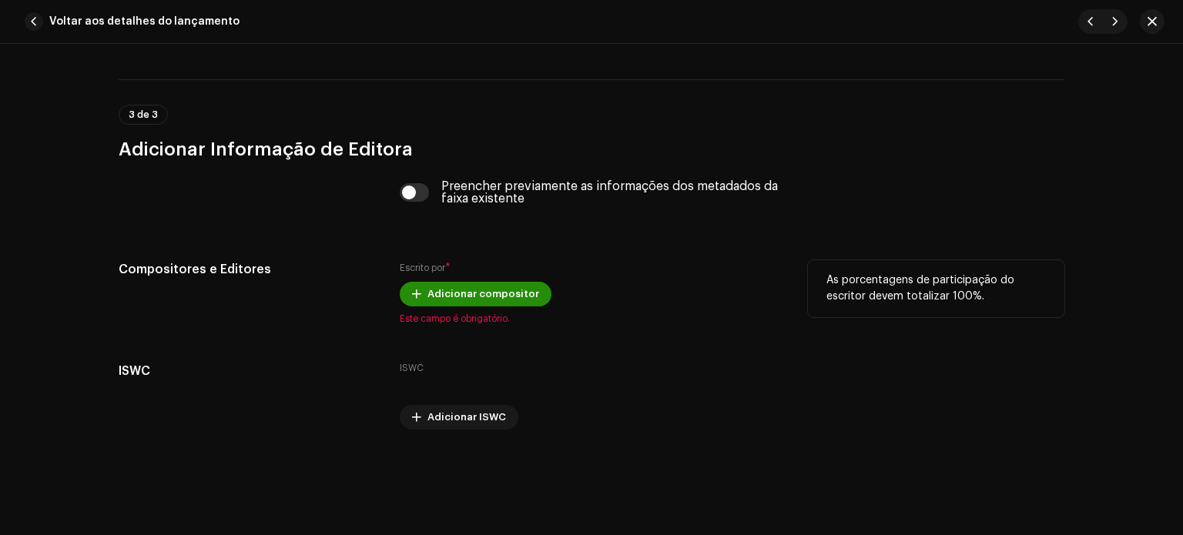
click at [490, 303] on span "Adicionar compositor" at bounding box center [483, 294] width 112 height 31
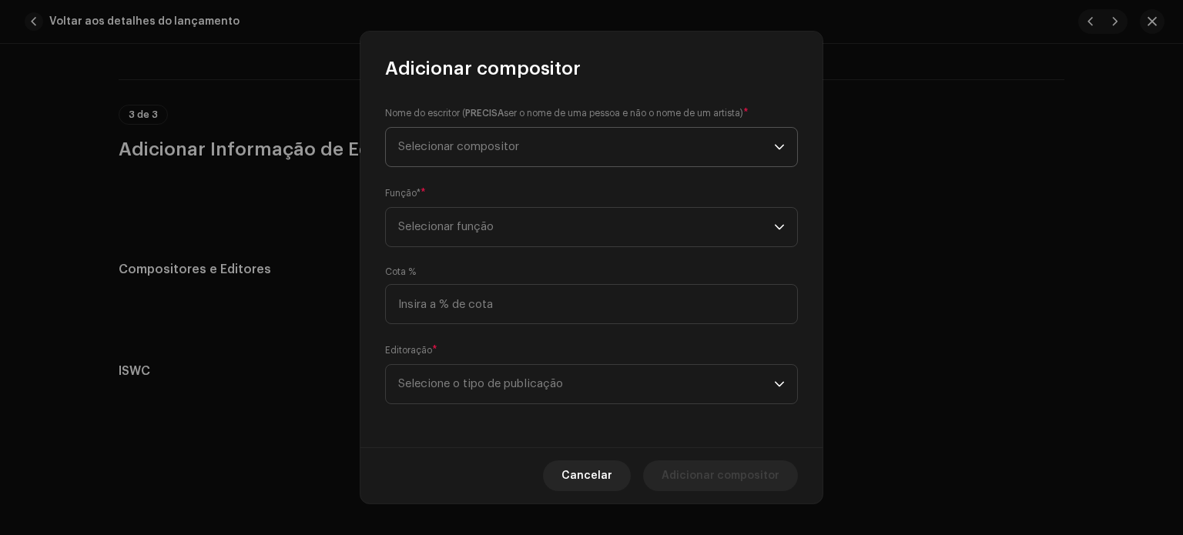
click at [467, 145] on font "Selecionar compositor" at bounding box center [458, 147] width 121 height 12
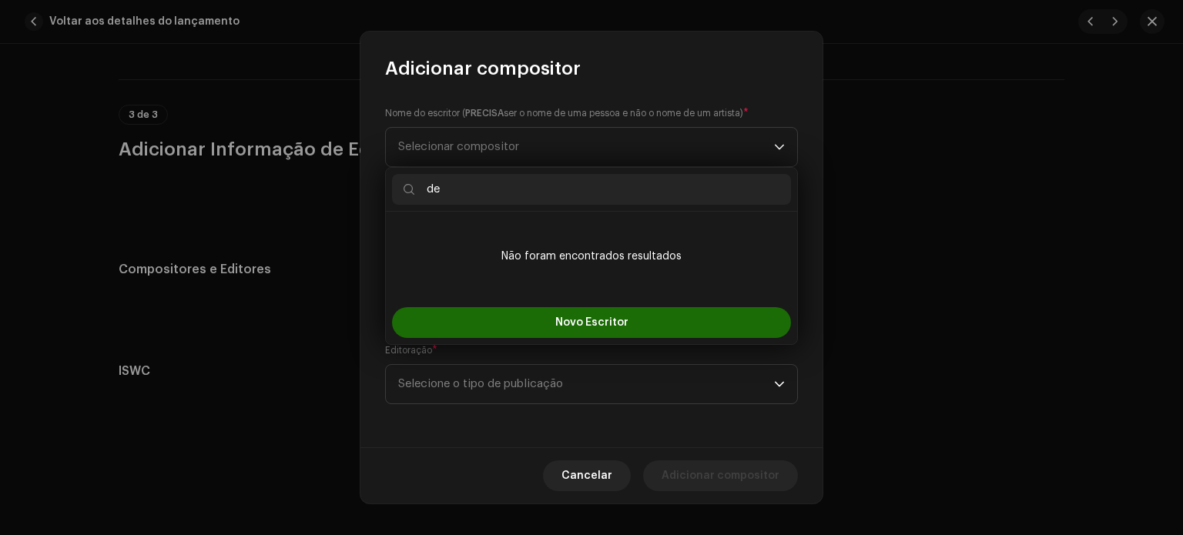
type input "d"
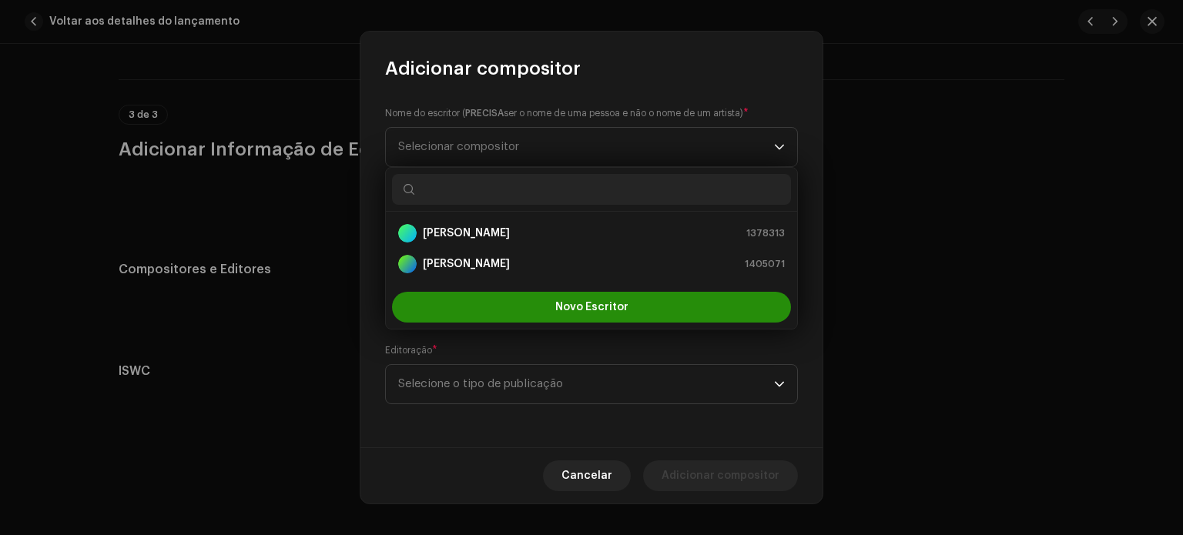
click at [565, 313] on button "Novo Escritor" at bounding box center [591, 307] width 399 height 31
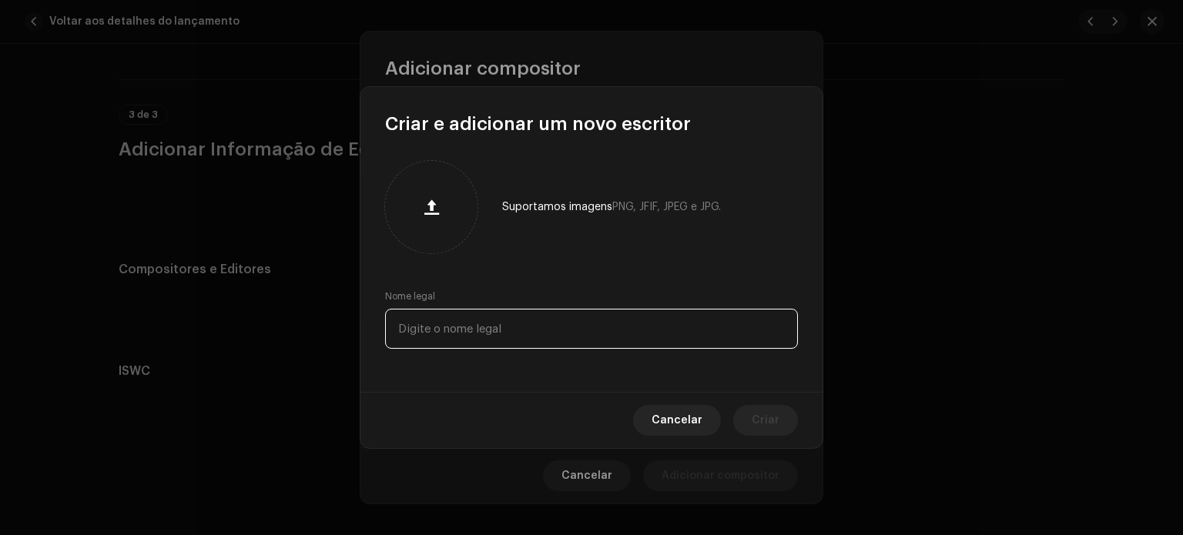
click at [494, 335] on input "text" at bounding box center [591, 329] width 413 height 40
type input "d"
type input "Detona Music"
click at [761, 416] on font "Criar" at bounding box center [766, 420] width 28 height 11
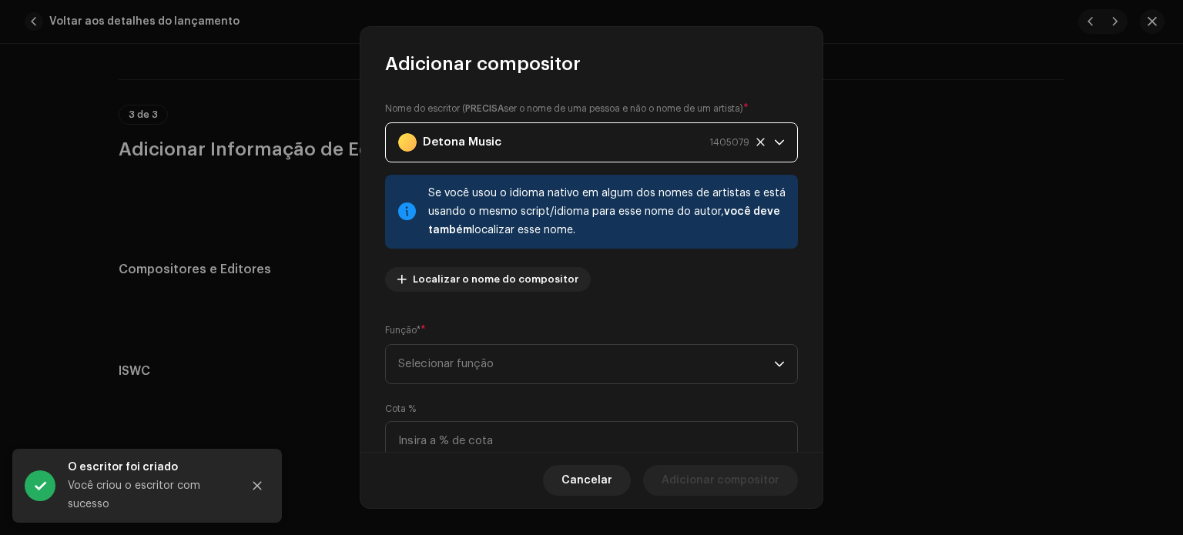
click at [513, 142] on div "Detona Music 1405079" at bounding box center [573, 142] width 351 height 39
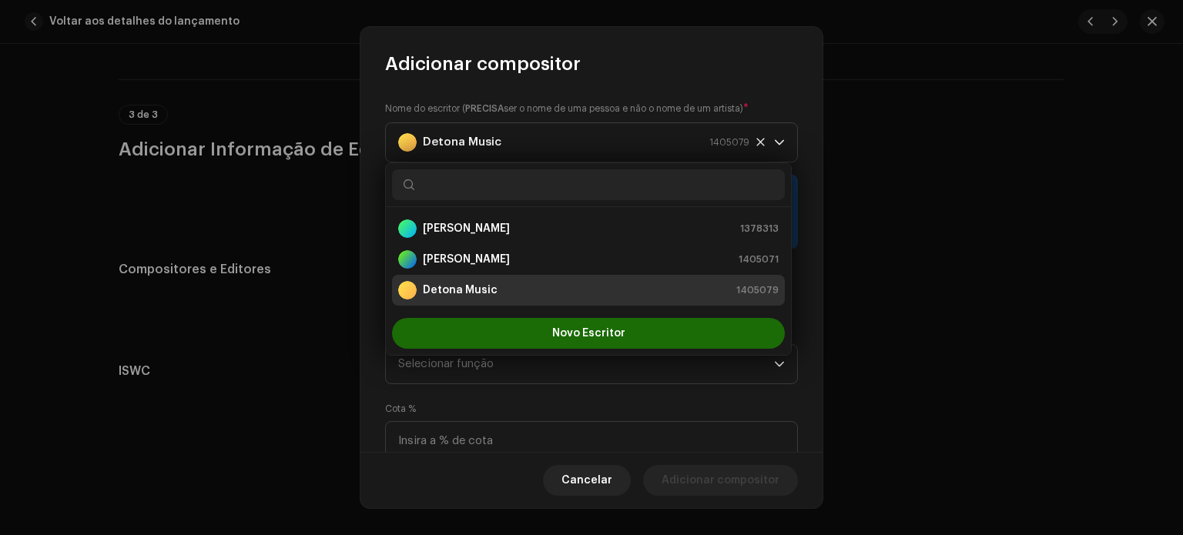
click at [465, 288] on font "Detona Music" at bounding box center [460, 290] width 75 height 11
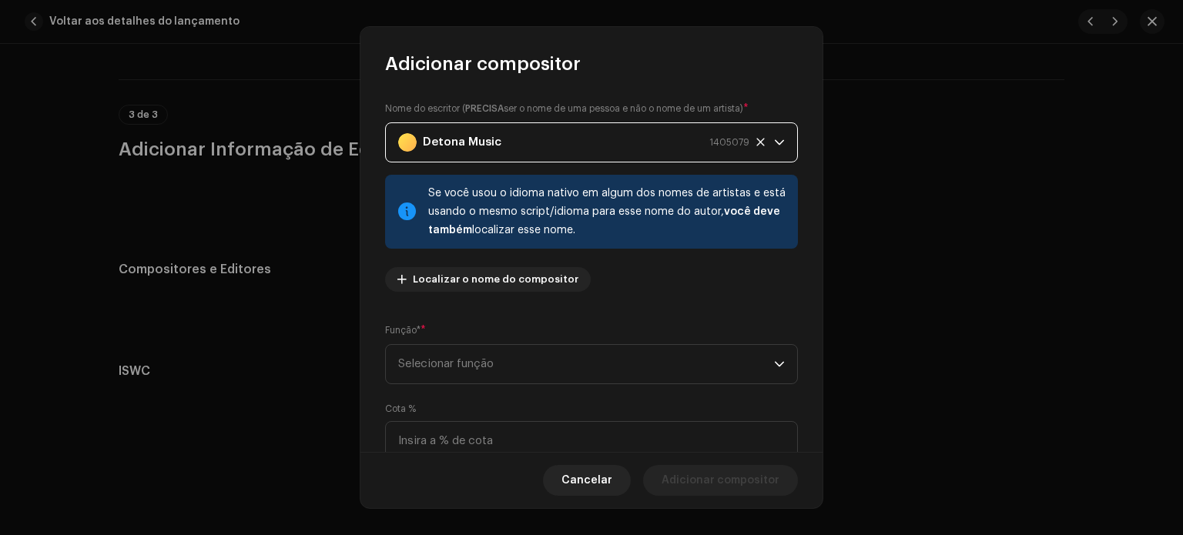
click at [470, 139] on strong "Detona Music" at bounding box center [462, 142] width 79 height 39
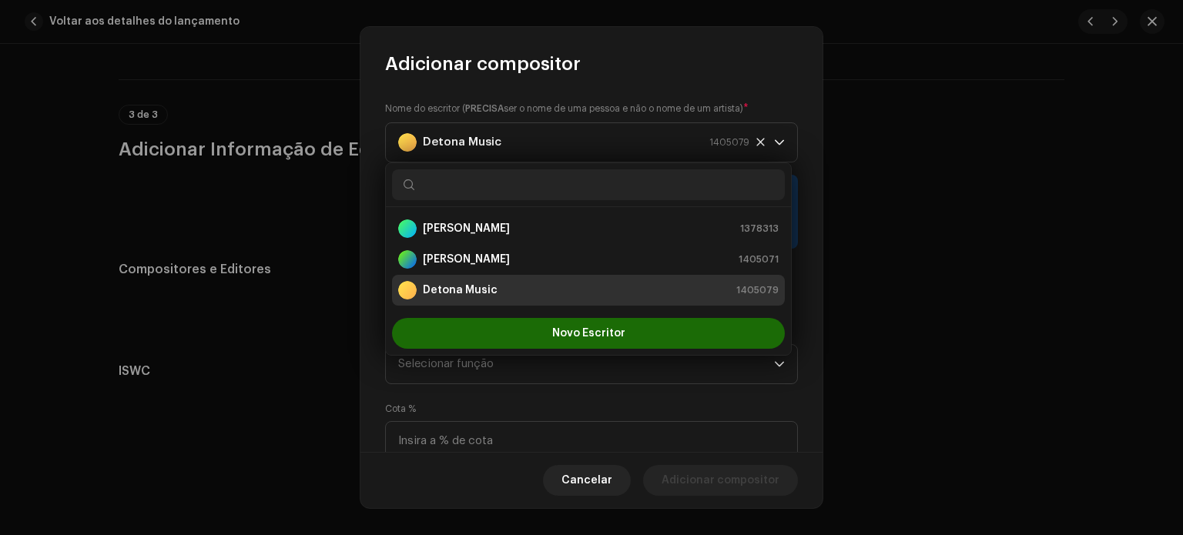
click at [488, 288] on font "Detona Music" at bounding box center [460, 290] width 75 height 11
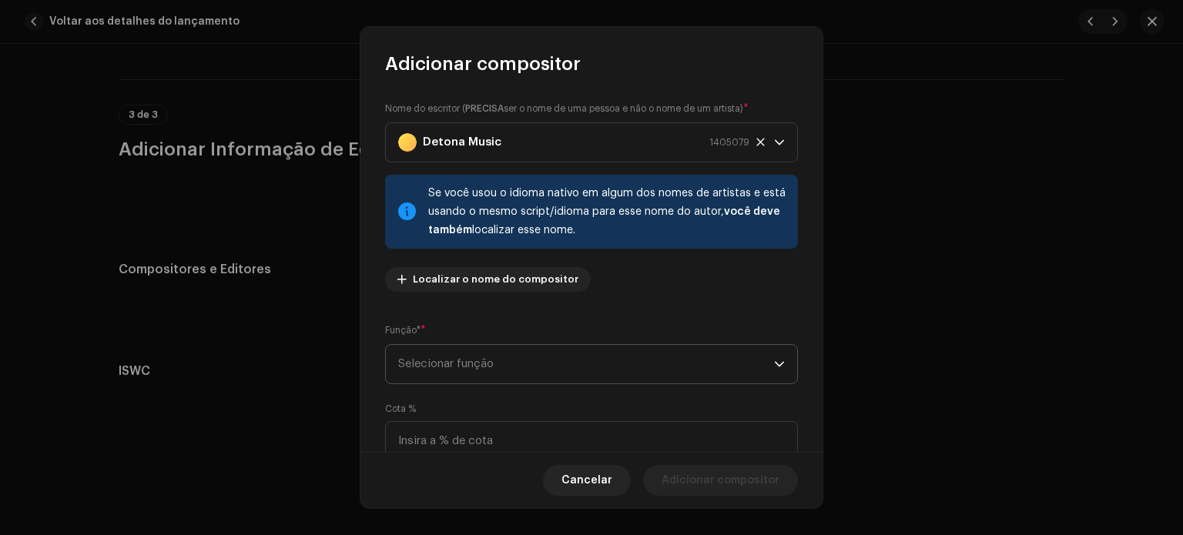
click at [433, 364] on font "Selecionar função" at bounding box center [446, 364] width 96 height 12
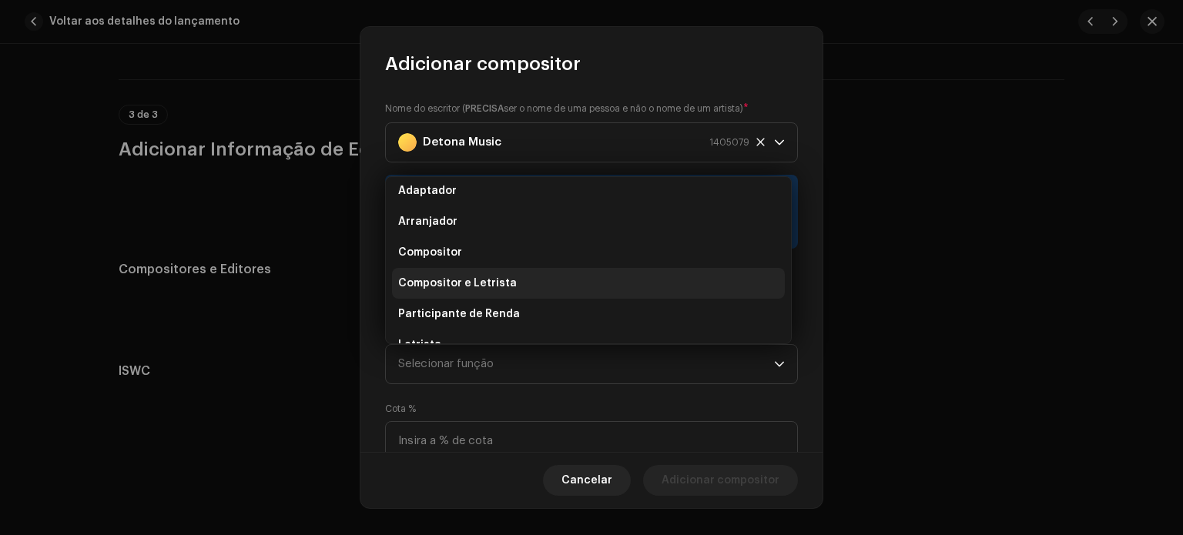
scroll to position [0, 0]
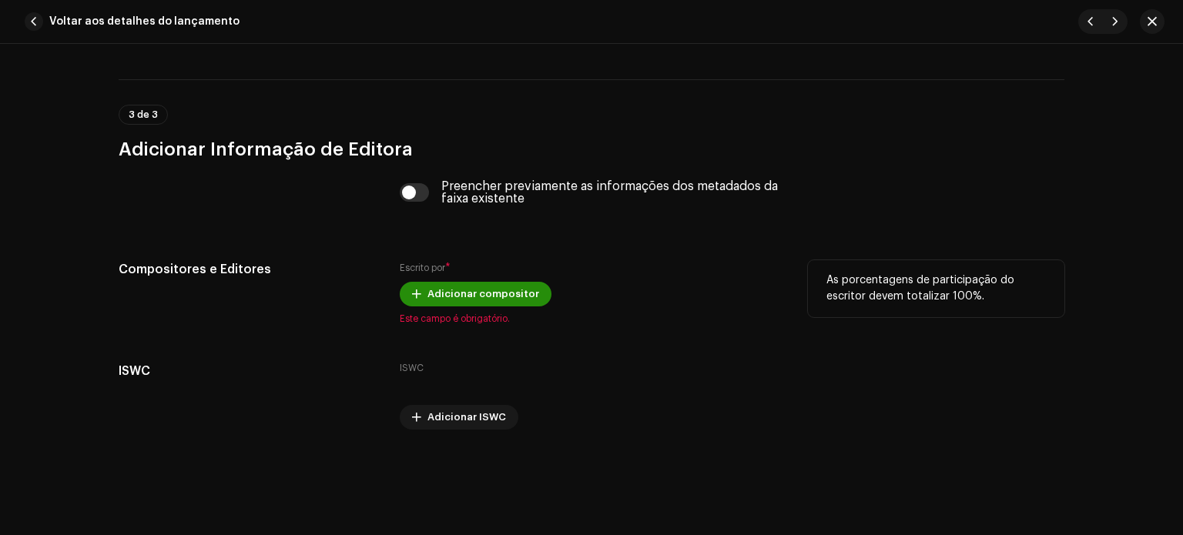
click at [478, 300] on span "Adicionar compositor" at bounding box center [483, 294] width 112 height 31
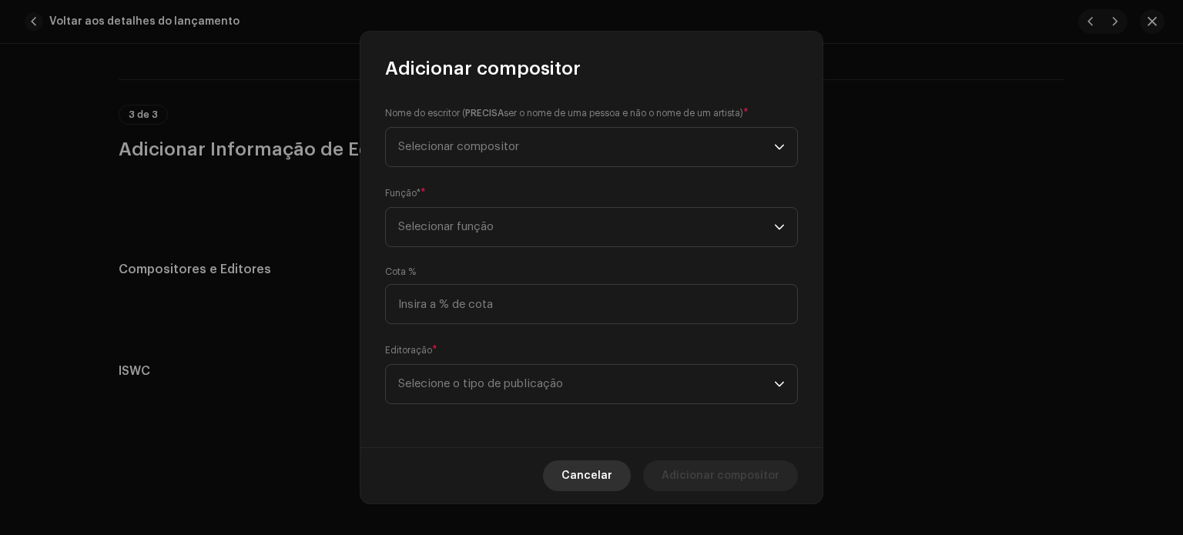
click at [588, 478] on font "Cancelar" at bounding box center [586, 476] width 51 height 11
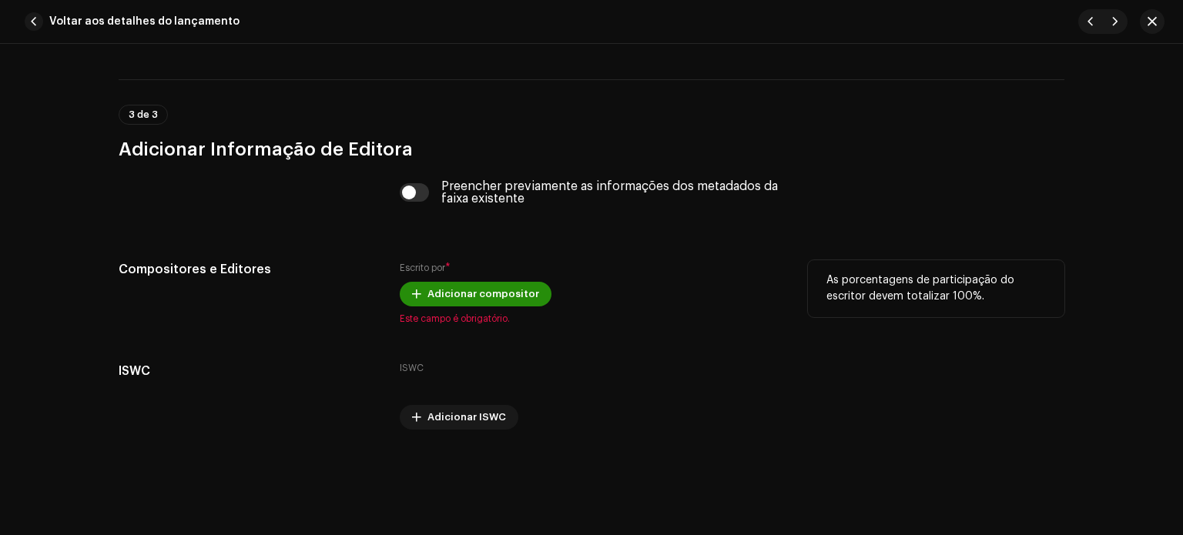
click at [487, 295] on span "Adicionar compositor" at bounding box center [483, 294] width 112 height 31
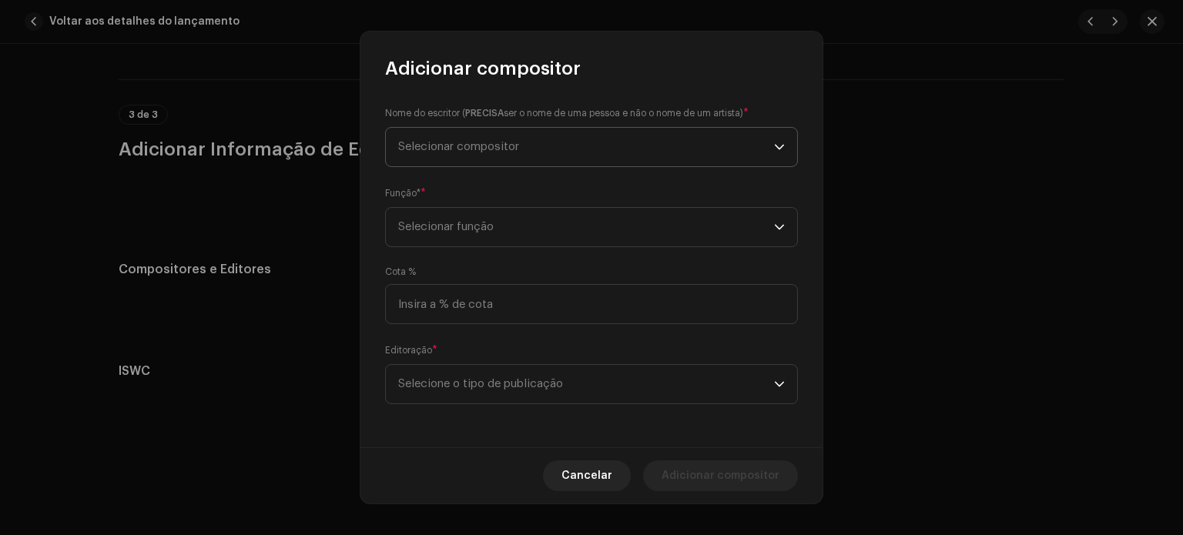
click at [464, 150] on font "Selecionar compositor" at bounding box center [458, 147] width 121 height 12
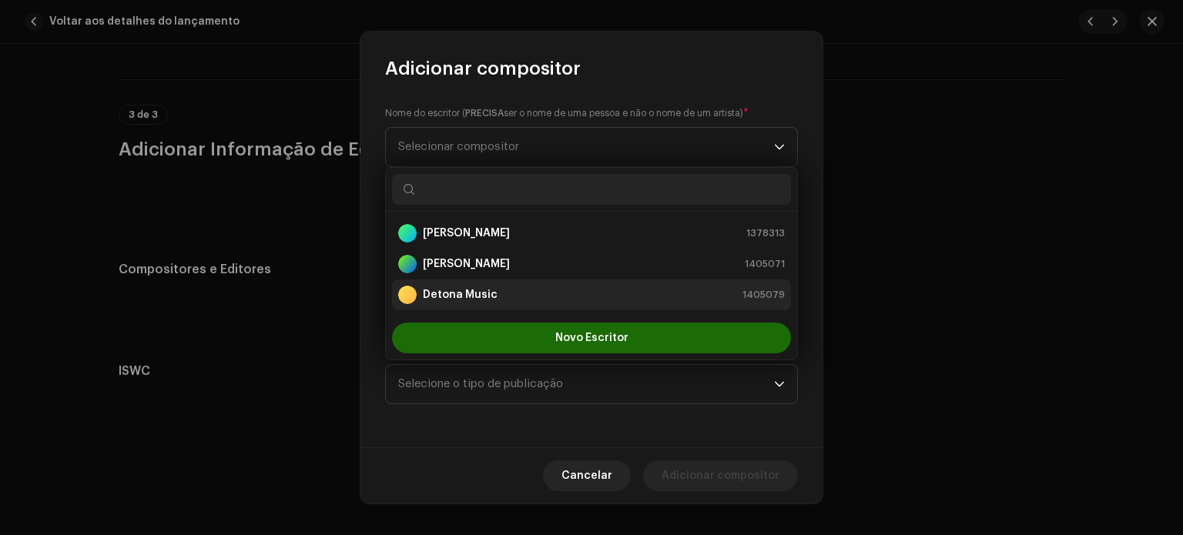
click at [468, 294] on font "Detona Music" at bounding box center [460, 295] width 75 height 11
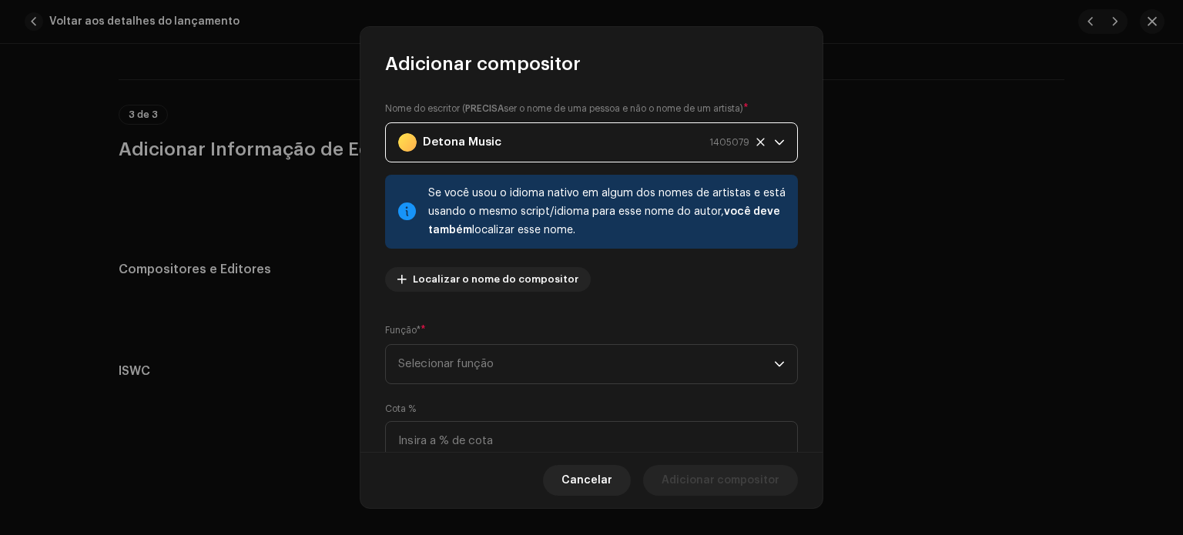
click at [471, 156] on strong "Detona Music" at bounding box center [462, 142] width 79 height 39
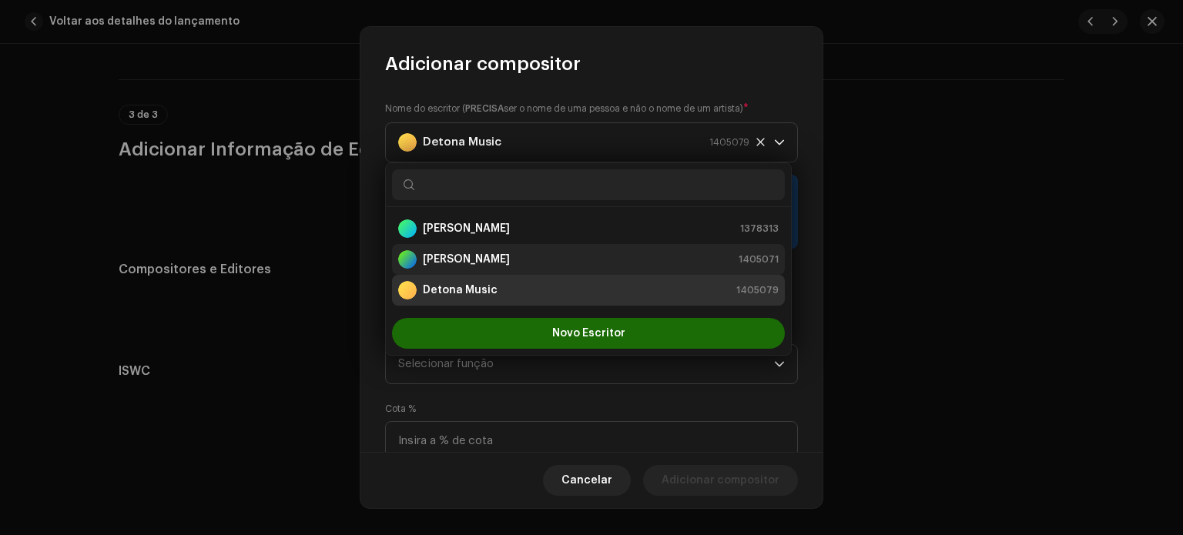
click at [481, 264] on font "[PERSON_NAME]" at bounding box center [466, 259] width 87 height 11
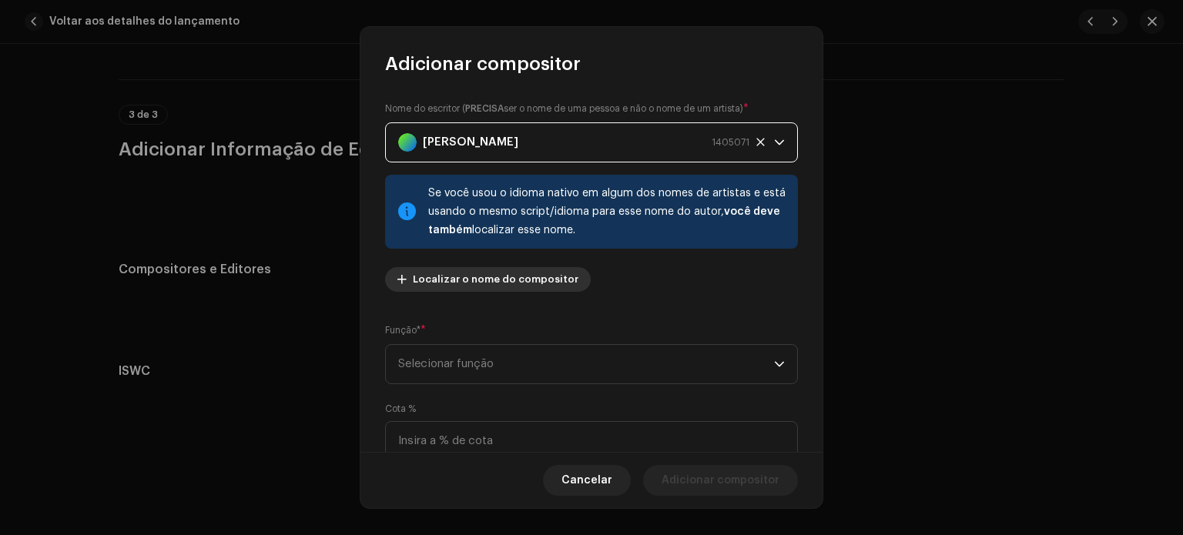
click at [476, 287] on span "Localizar o nome do compositor" at bounding box center [496, 279] width 166 height 31
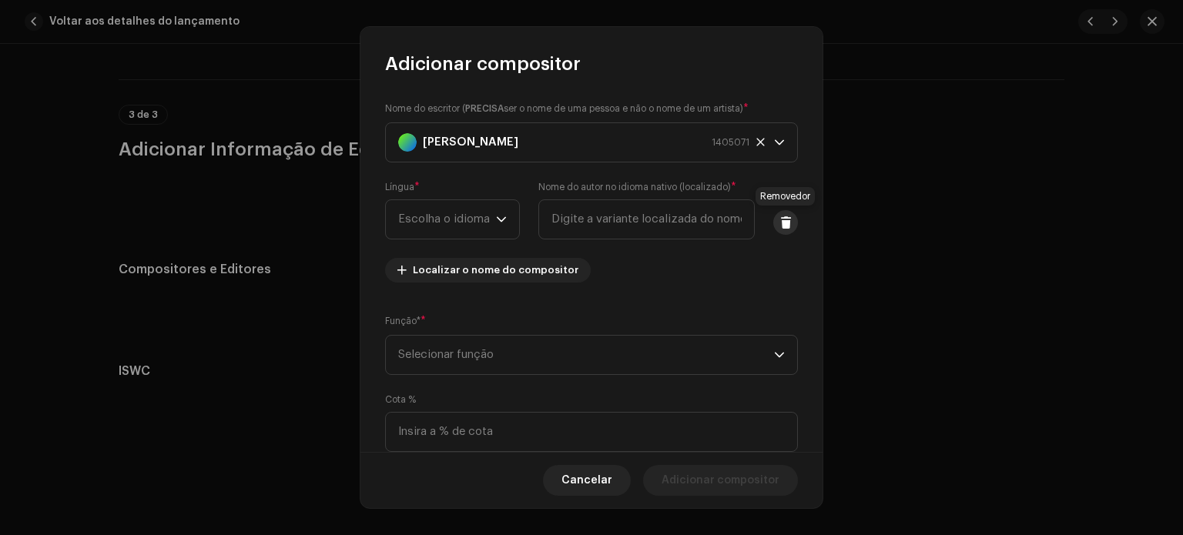
click at [780, 224] on span at bounding box center [786, 222] width 12 height 12
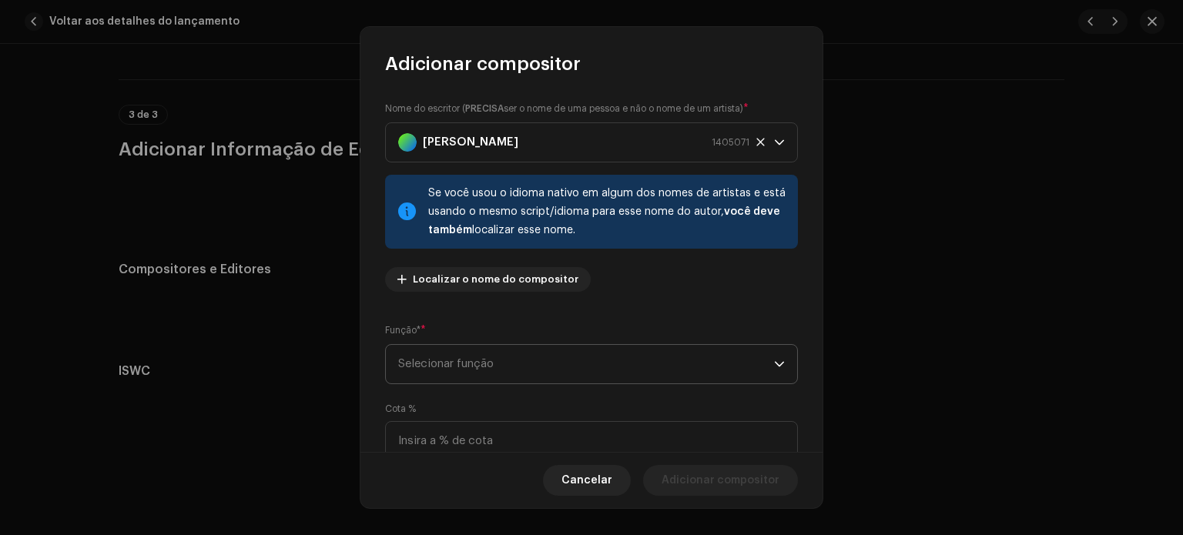
click at [471, 364] on font "Selecionar função" at bounding box center [446, 364] width 96 height 12
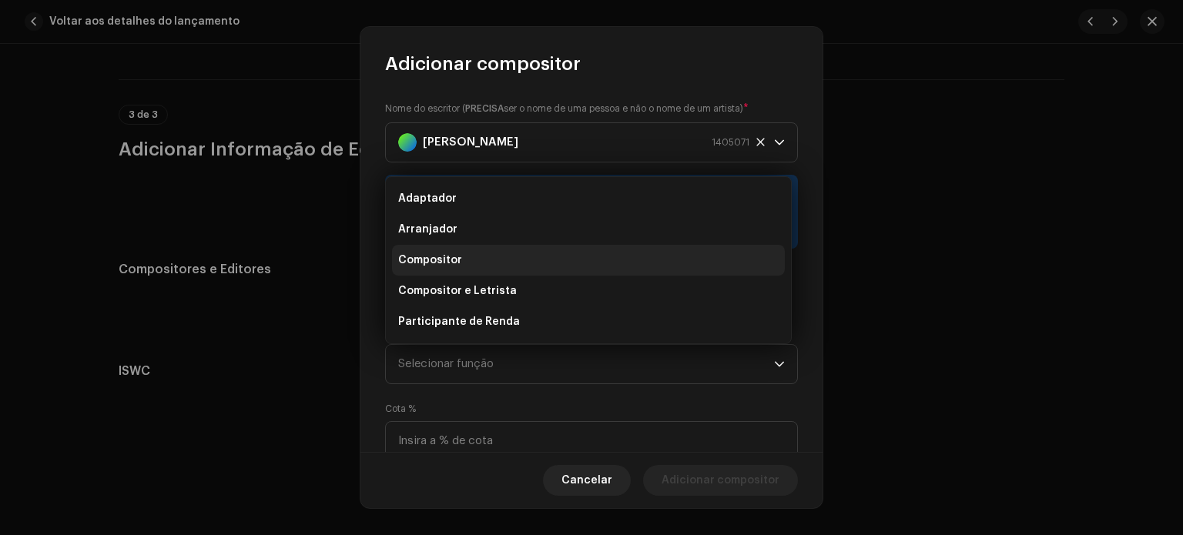
click at [443, 263] on font "Compositor" at bounding box center [430, 260] width 64 height 11
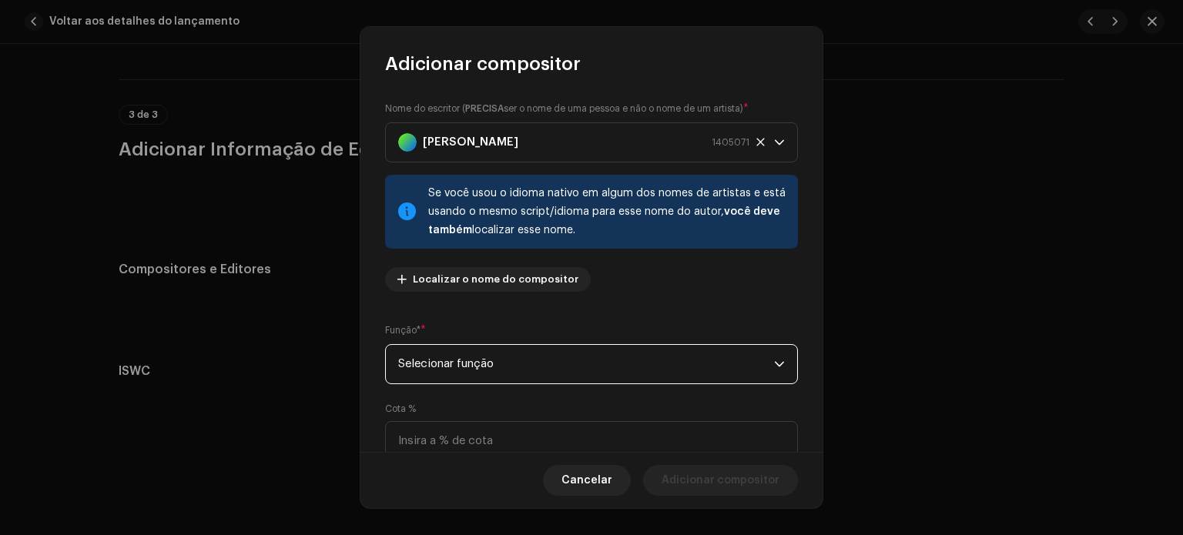
click at [434, 363] on font "Selecionar função" at bounding box center [446, 364] width 96 height 12
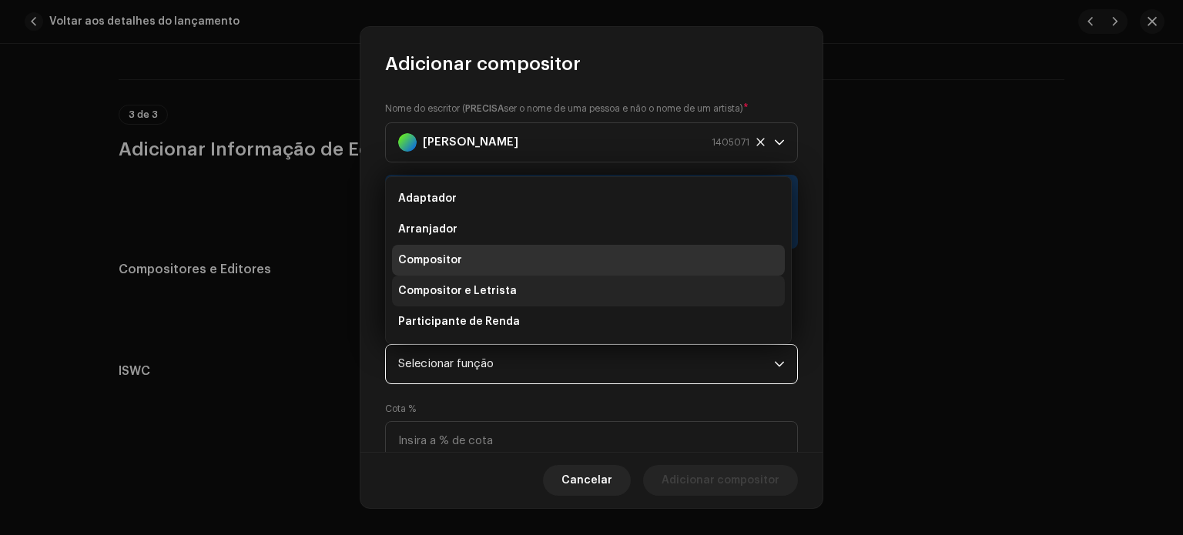
click at [447, 292] on font "Compositor e Letrista" at bounding box center [457, 291] width 119 height 11
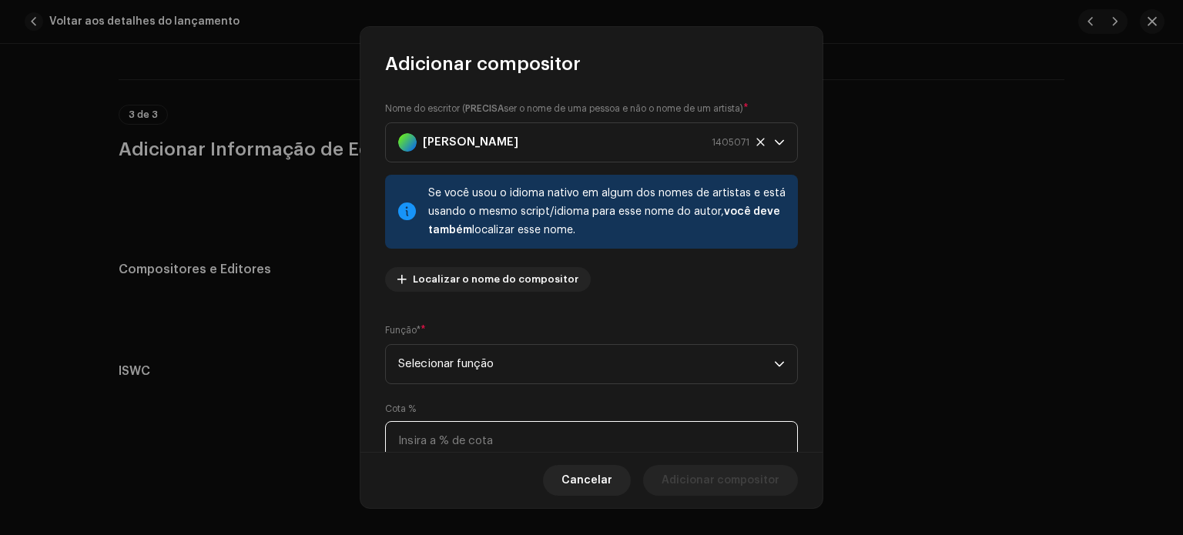
click at [465, 441] on input at bounding box center [591, 441] width 413 height 40
type input "70,00"
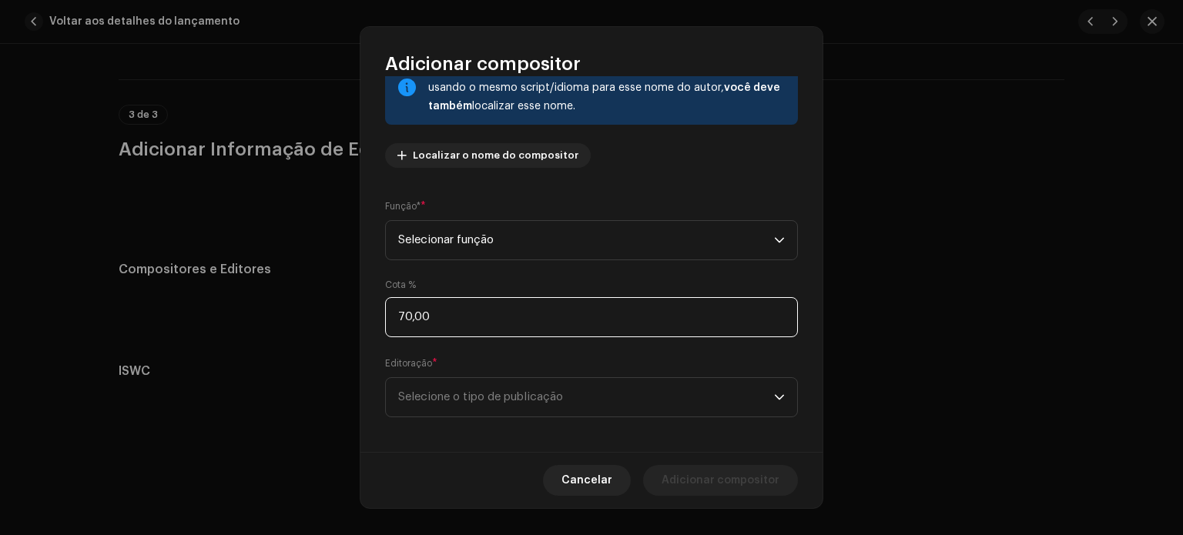
scroll to position [132, 0]
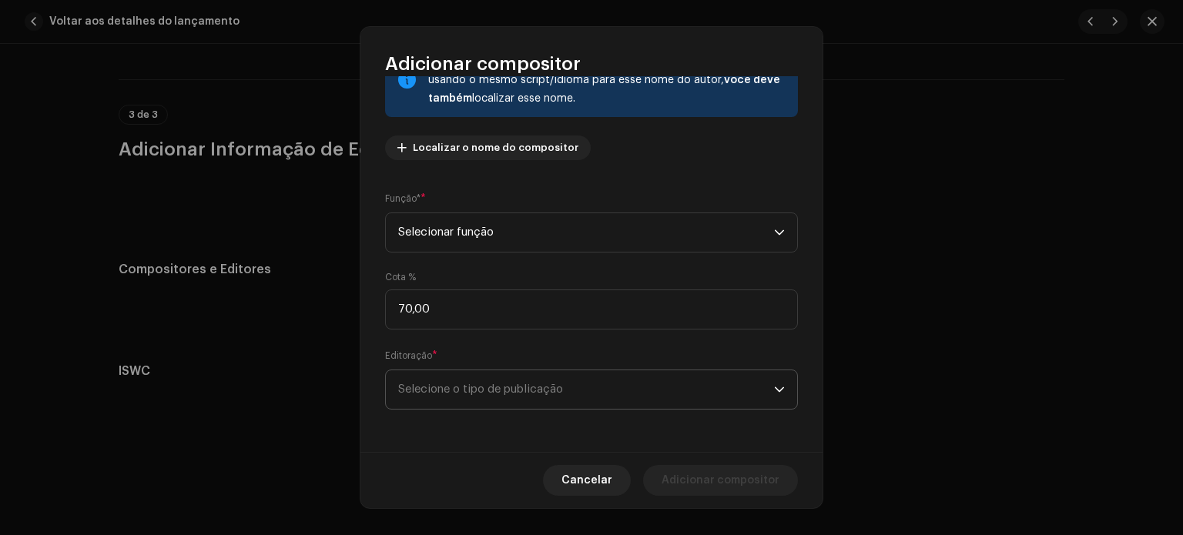
click at [421, 390] on font "Selecione o tipo de publicação" at bounding box center [480, 390] width 165 height 12
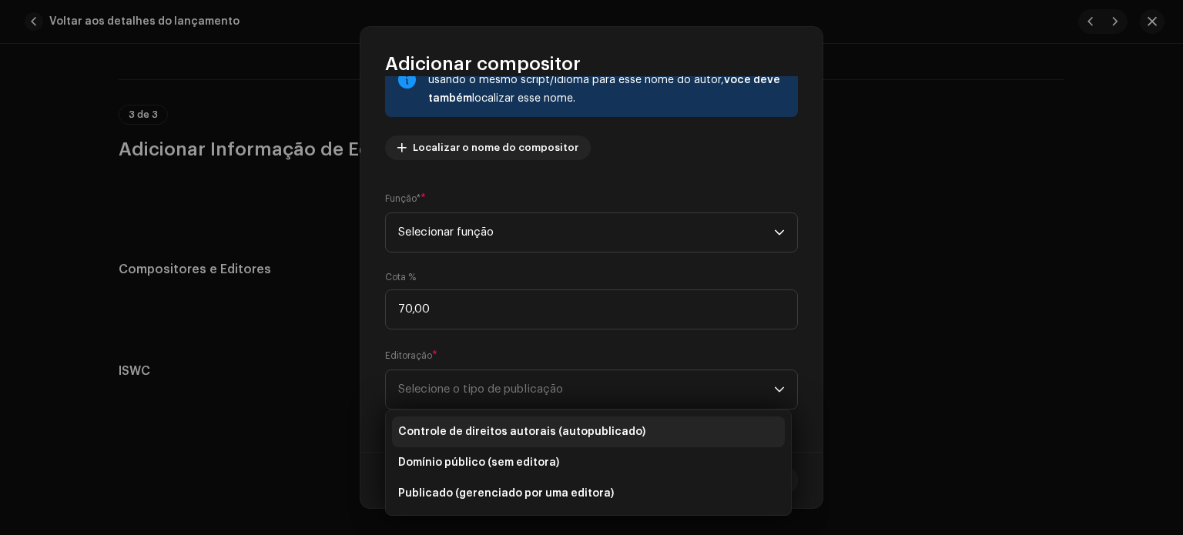
click at [485, 436] on font "Controle de direitos autorais (autopublicado)" at bounding box center [521, 432] width 247 height 11
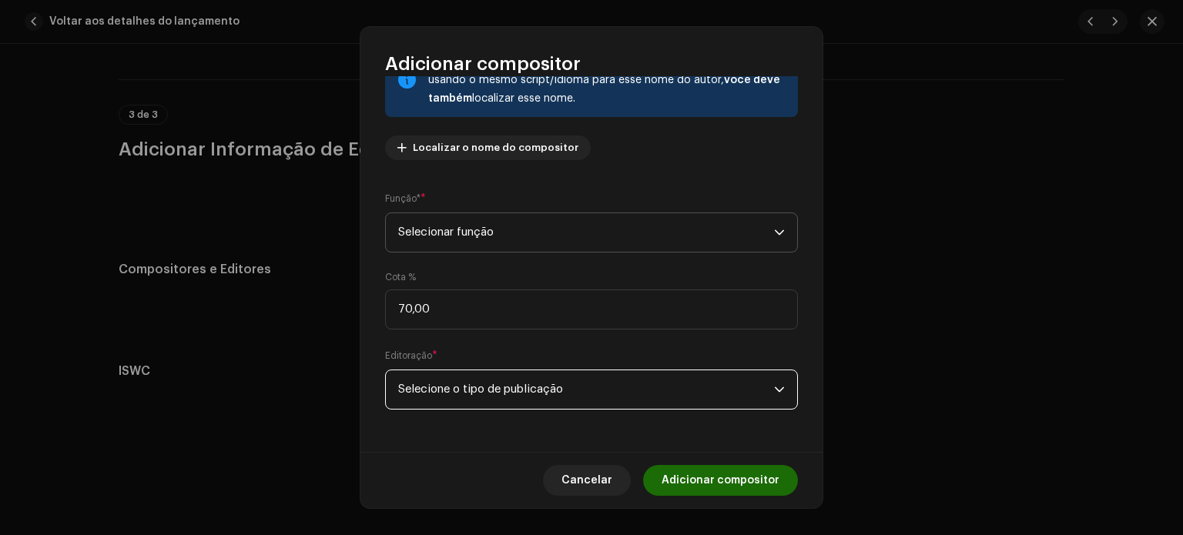
click at [441, 243] on span "Selecionar função" at bounding box center [586, 232] width 376 height 39
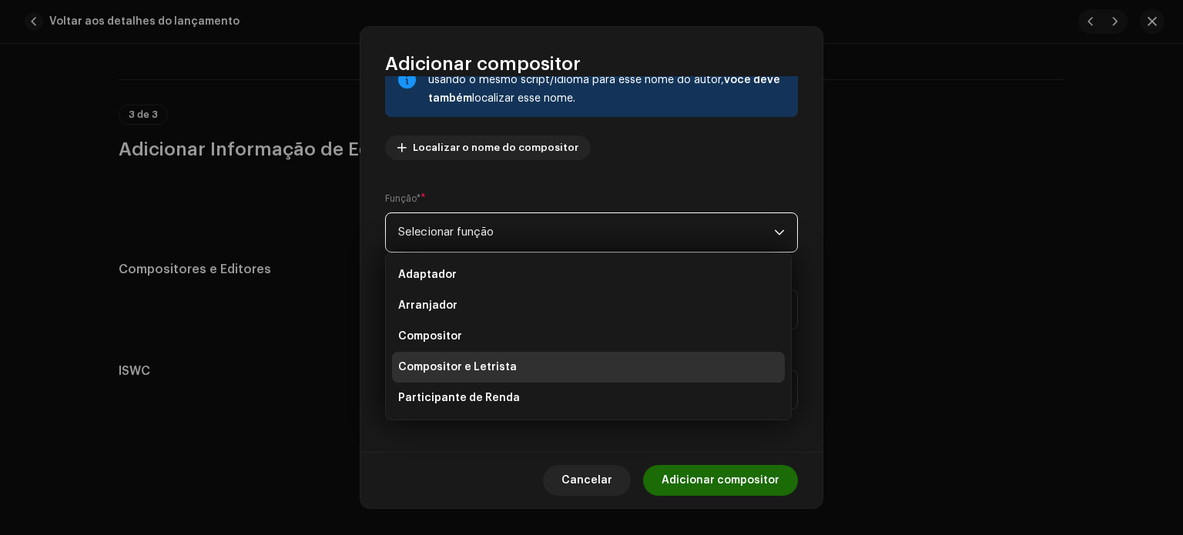
click at [441, 243] on span "Selecionar função" at bounding box center [586, 232] width 376 height 39
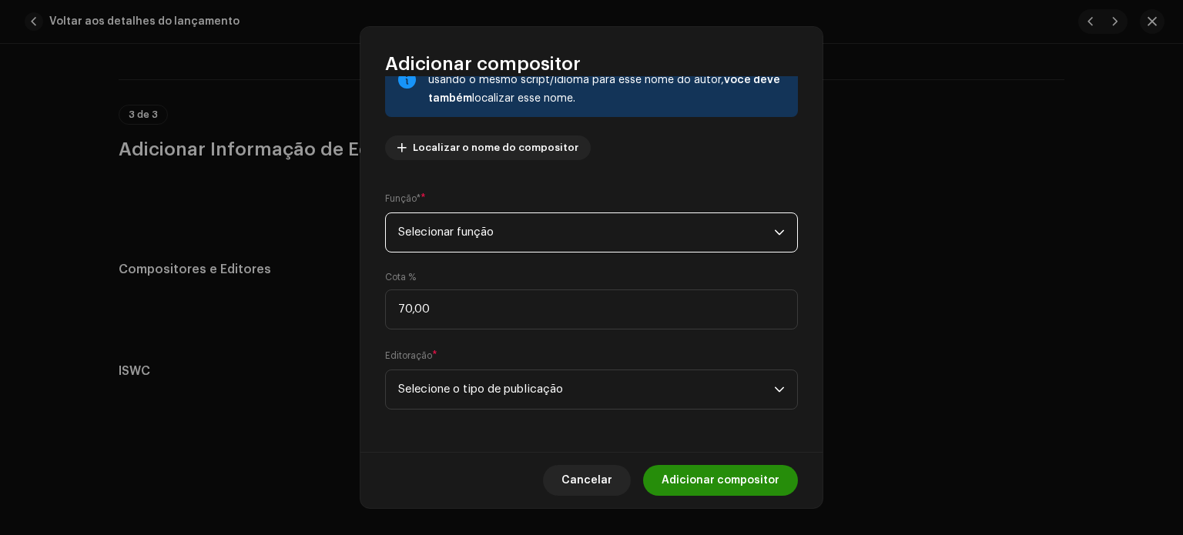
click at [707, 474] on span "Adicionar compositor" at bounding box center [721, 480] width 118 height 31
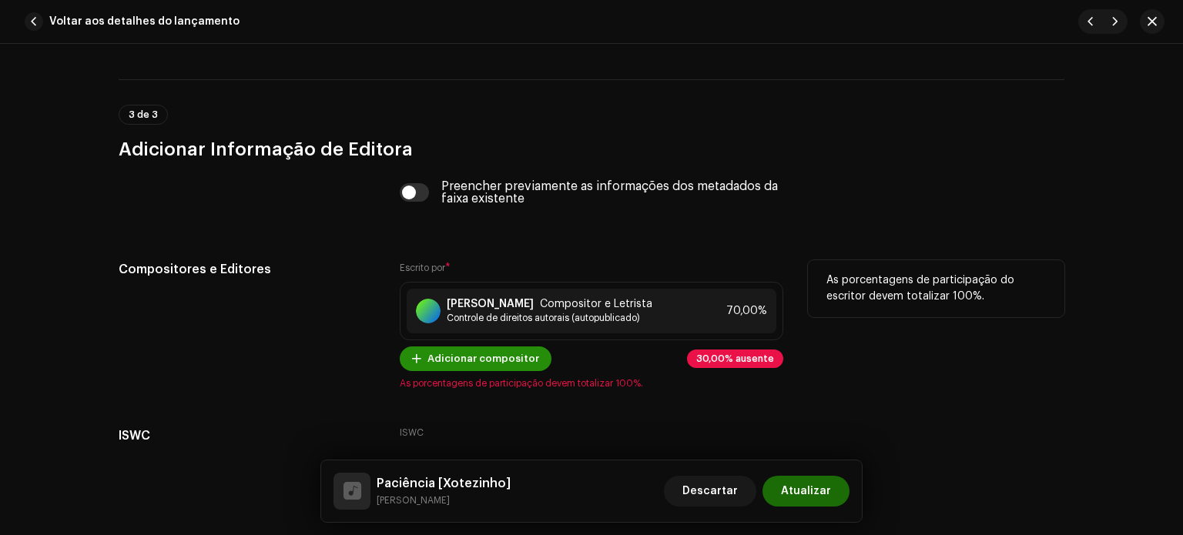
click at [446, 366] on span "Adicionar compositor" at bounding box center [483, 359] width 112 height 31
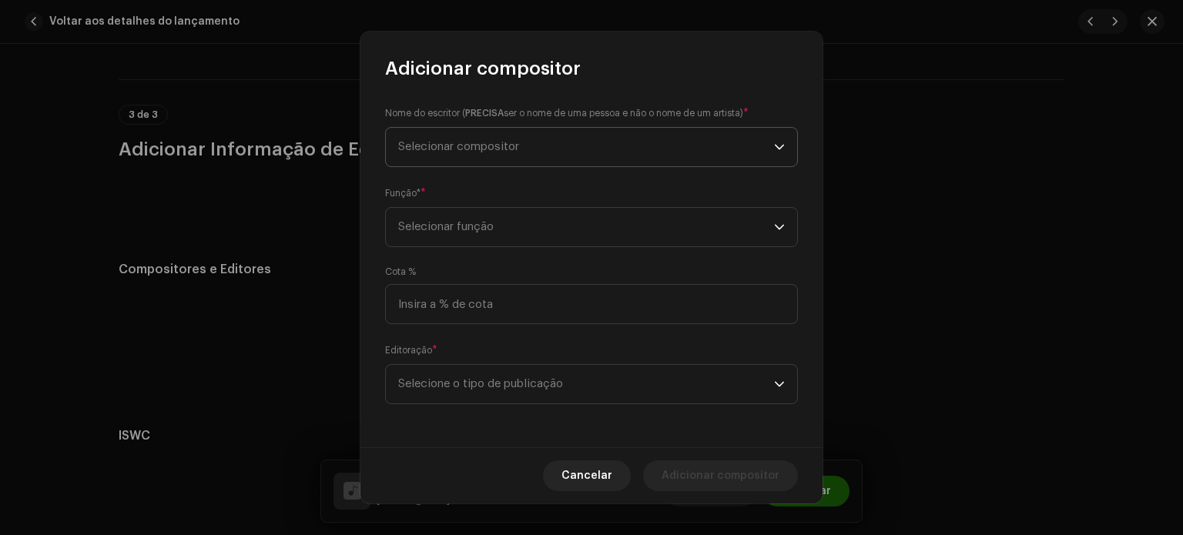
click at [470, 156] on span "Selecionar compositor" at bounding box center [586, 147] width 376 height 39
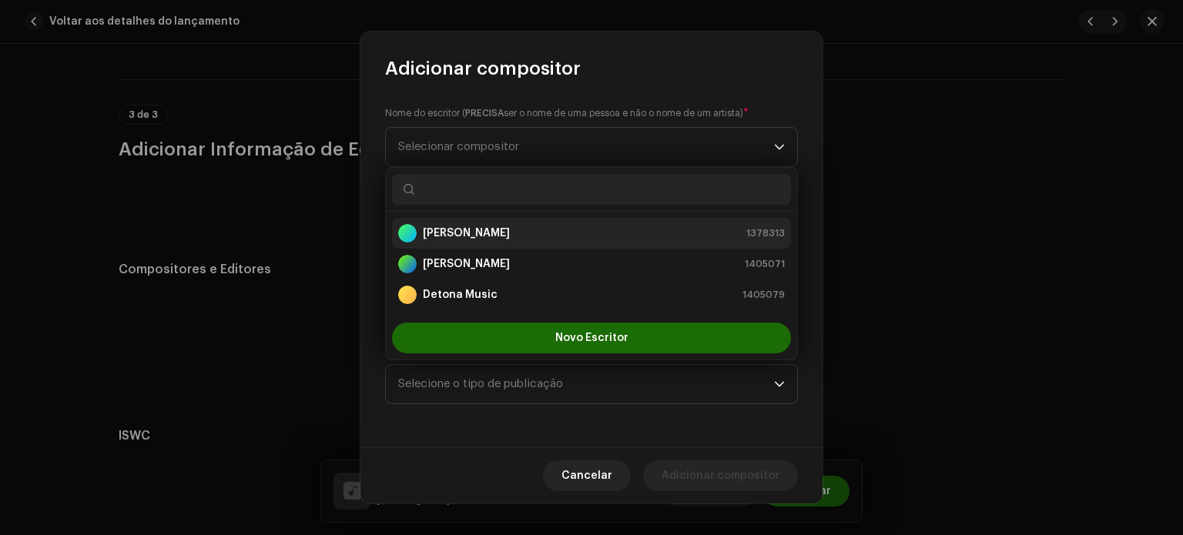
click at [465, 239] on strong "[PERSON_NAME]" at bounding box center [466, 233] width 87 height 15
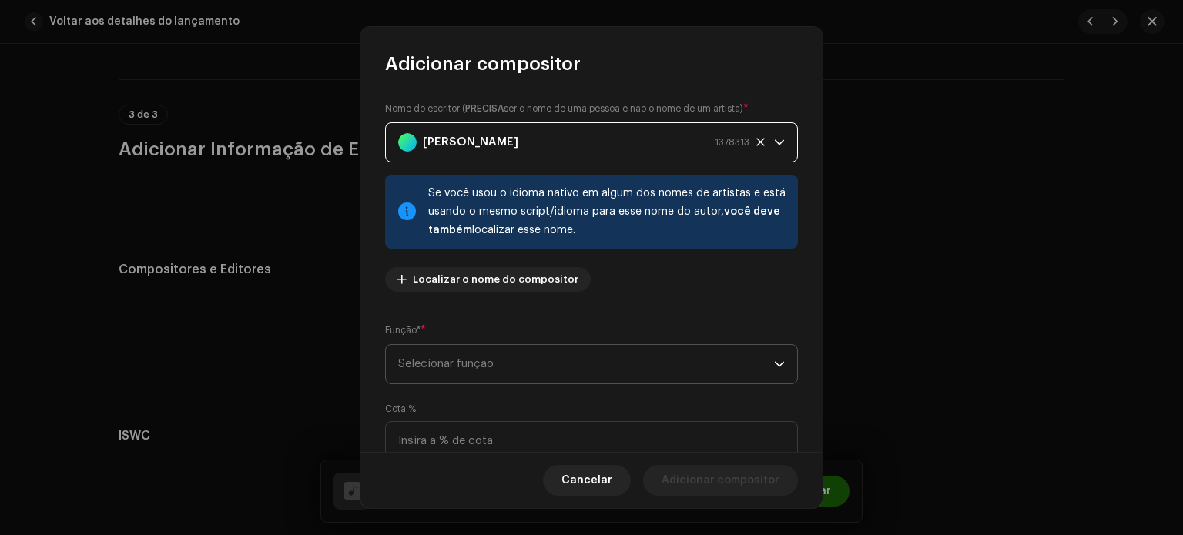
click at [468, 363] on font "Selecionar função" at bounding box center [446, 364] width 96 height 12
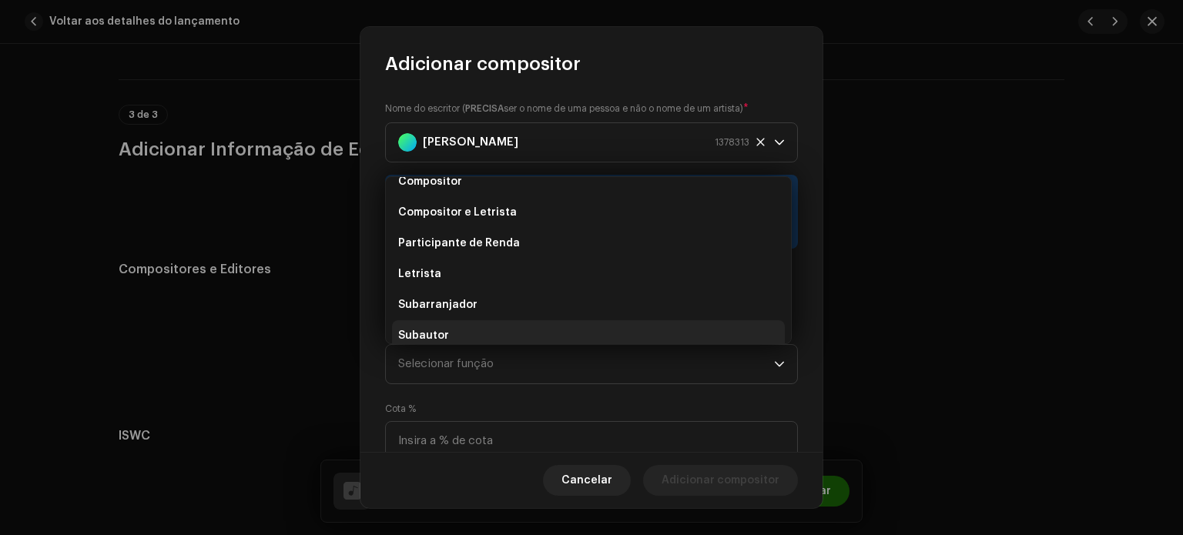
scroll to position [102, 0]
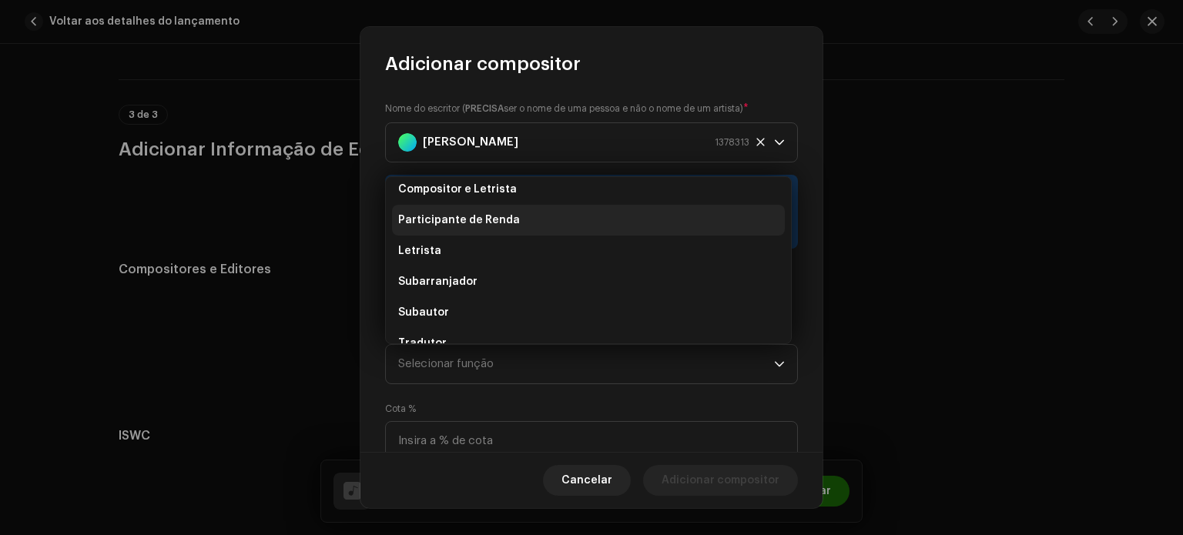
click at [444, 217] on font "Participante de Renda" at bounding box center [459, 220] width 122 height 11
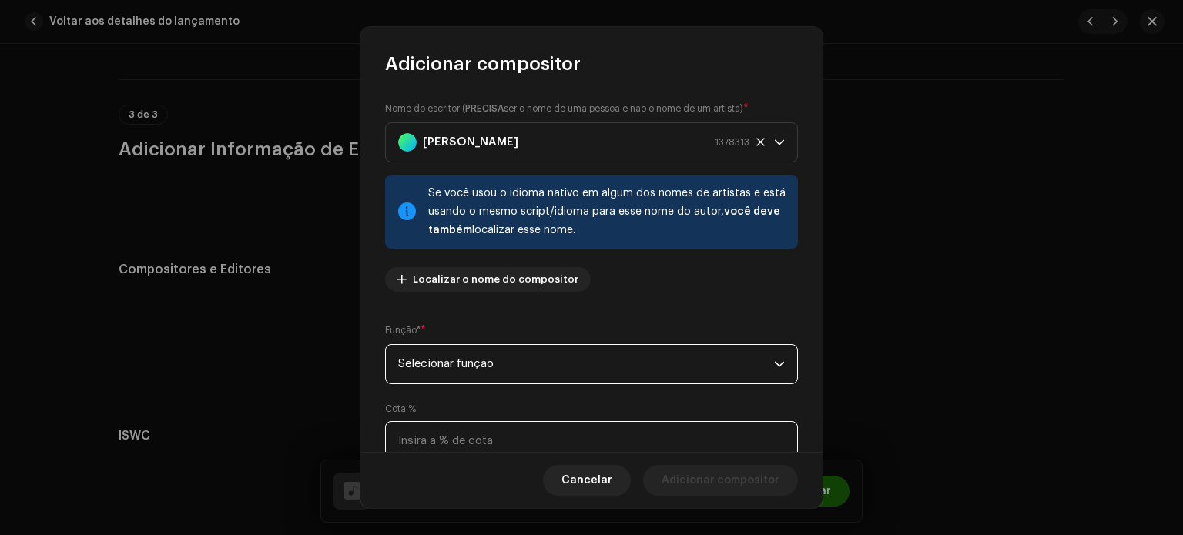
click at [451, 441] on input at bounding box center [591, 441] width 413 height 40
type input "30,00"
click at [604, 481] on font "Cancelar" at bounding box center [586, 480] width 51 height 11
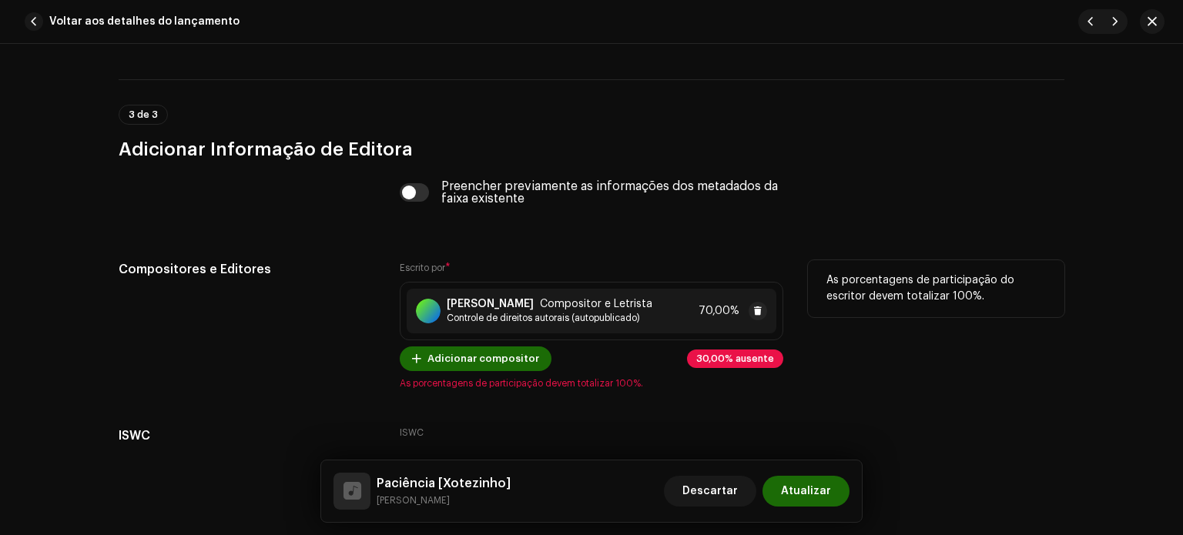
click at [508, 318] on font "Controle de direitos autorais (autopublicado)" at bounding box center [543, 317] width 193 height 9
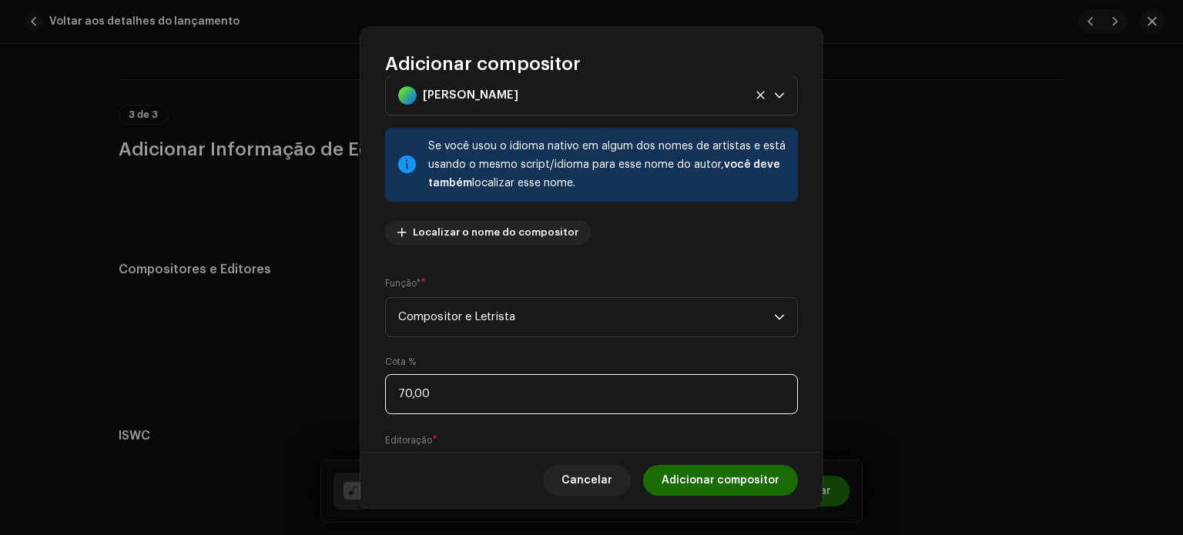
drag, startPoint x: 449, startPoint y: 447, endPoint x: 345, endPoint y: 445, distance: 104.0
click at [345, 445] on div "Adicionar compositor Nome do escritor ( PRECISA ser o nome de [PERSON_NAME] e n…" at bounding box center [591, 267] width 1183 height 535
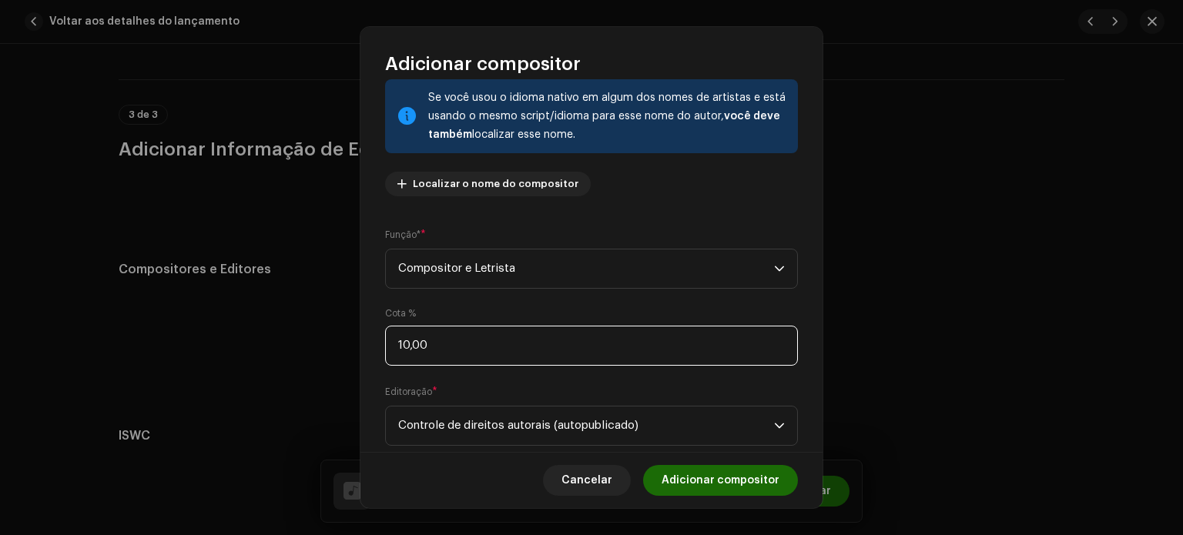
type input "100,00"
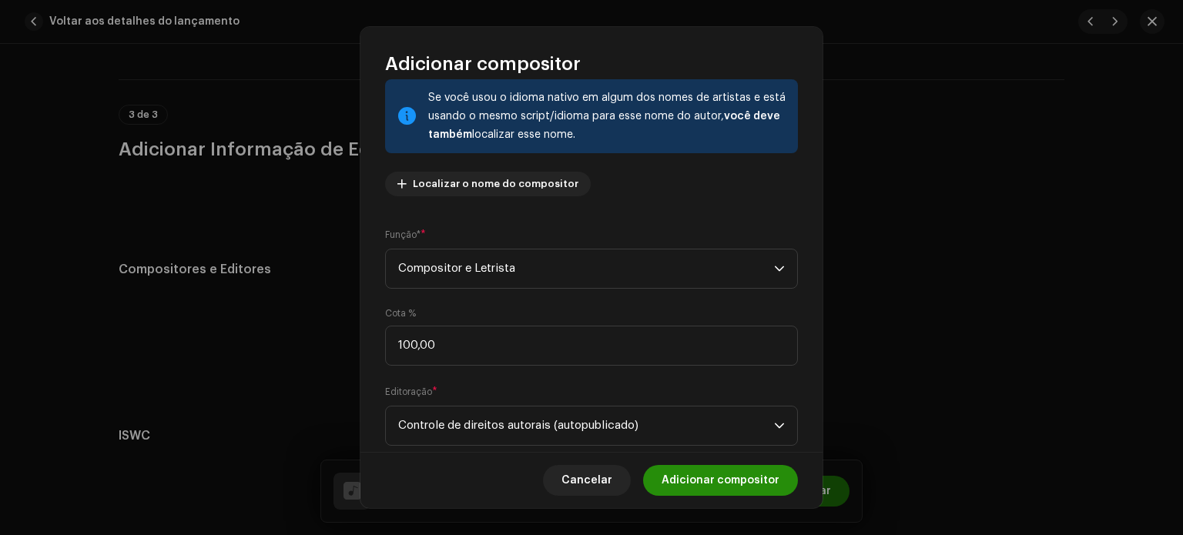
click at [700, 483] on font "Adicionar compositor" at bounding box center [721, 480] width 118 height 11
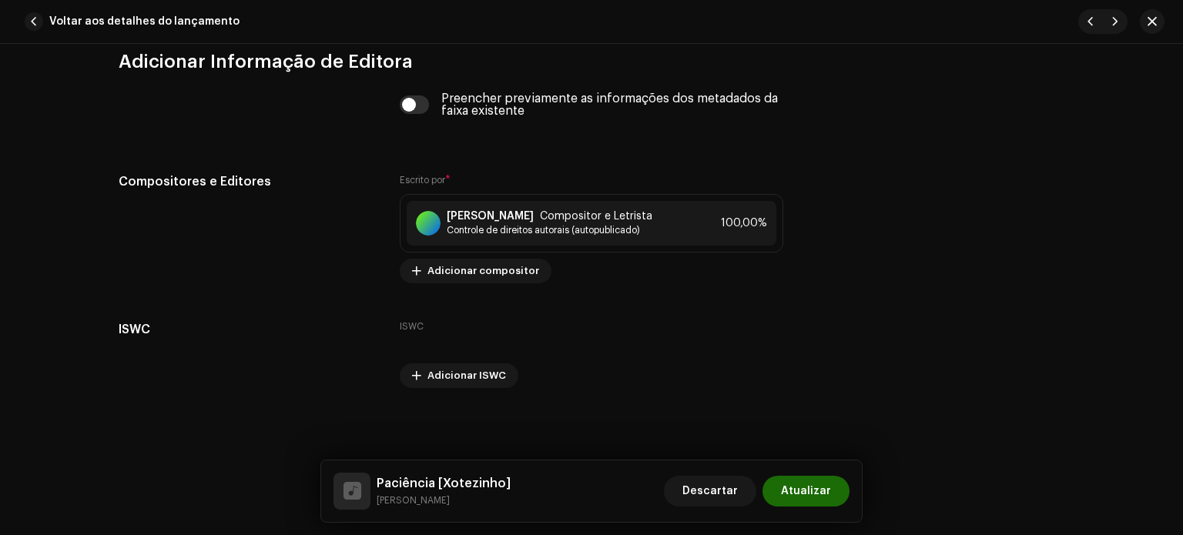
scroll to position [3107, 0]
click at [792, 494] on span "Atualizar" at bounding box center [806, 491] width 50 height 31
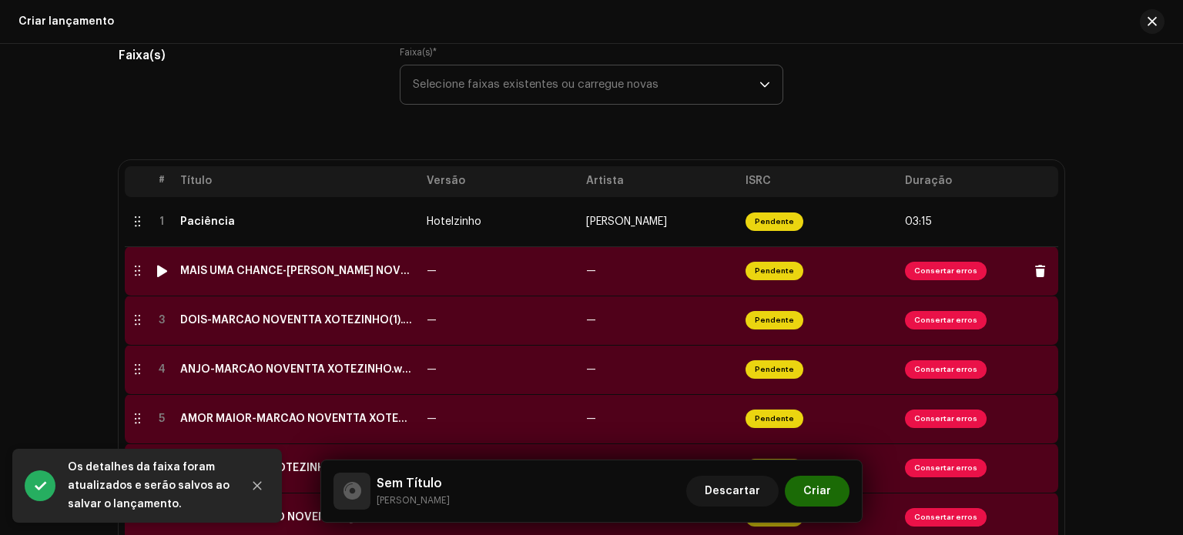
click at [410, 270] on div "MAIS UMA CHANCE-[PERSON_NAME] NOVENTTA XOTEZINHO.wav" at bounding box center [297, 271] width 234 height 12
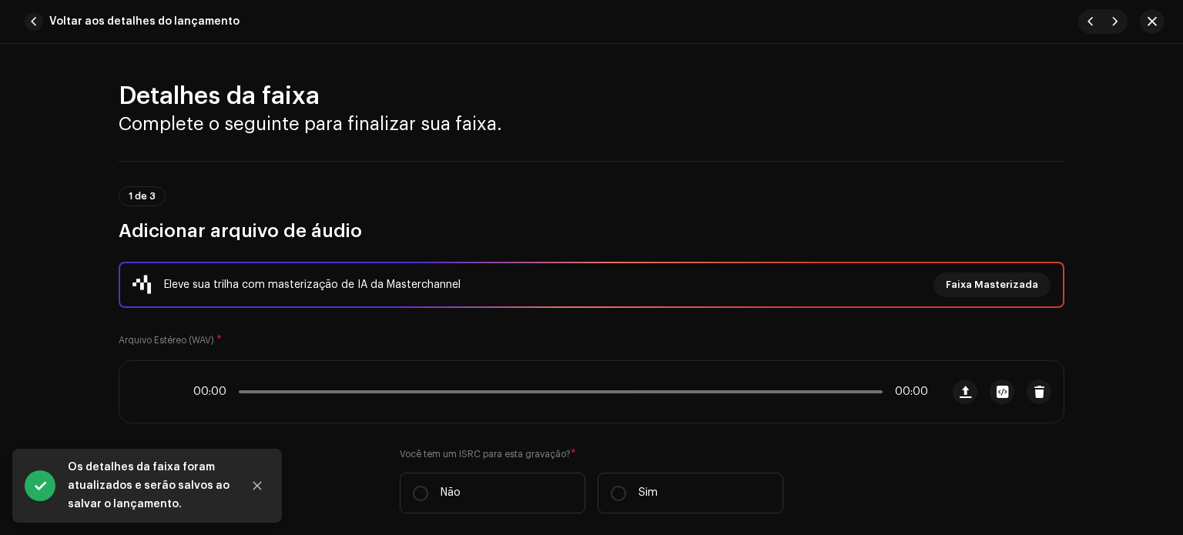
click at [410, 270] on div "Eleve sua trilha com masterização de IA da Masterchannel Faixa Masterizada" at bounding box center [592, 285] width 946 height 46
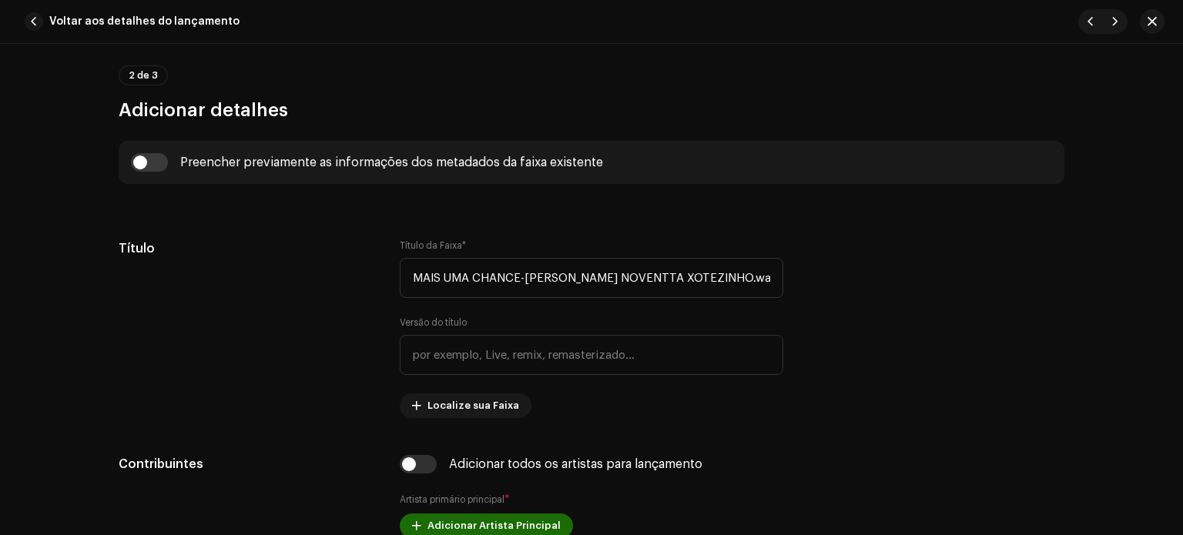
scroll to position [577, 0]
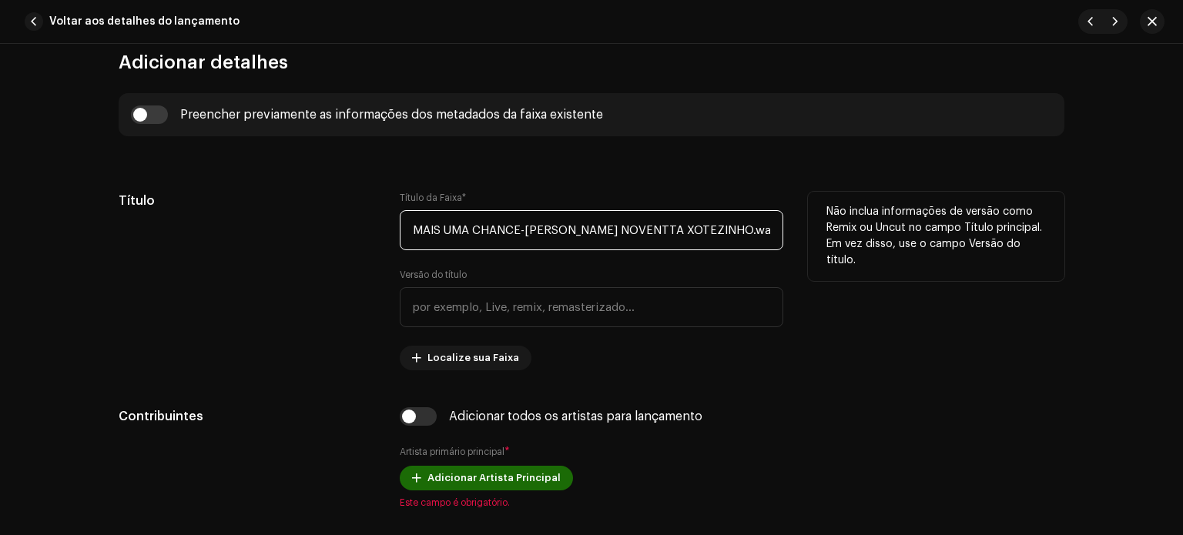
drag, startPoint x: 401, startPoint y: 230, endPoint x: 515, endPoint y: 238, distance: 114.3
click at [515, 238] on input "MAIS UMA CHANCE-[PERSON_NAME] NOVENTTA XOTEZINHO.wav" at bounding box center [592, 230] width 384 height 40
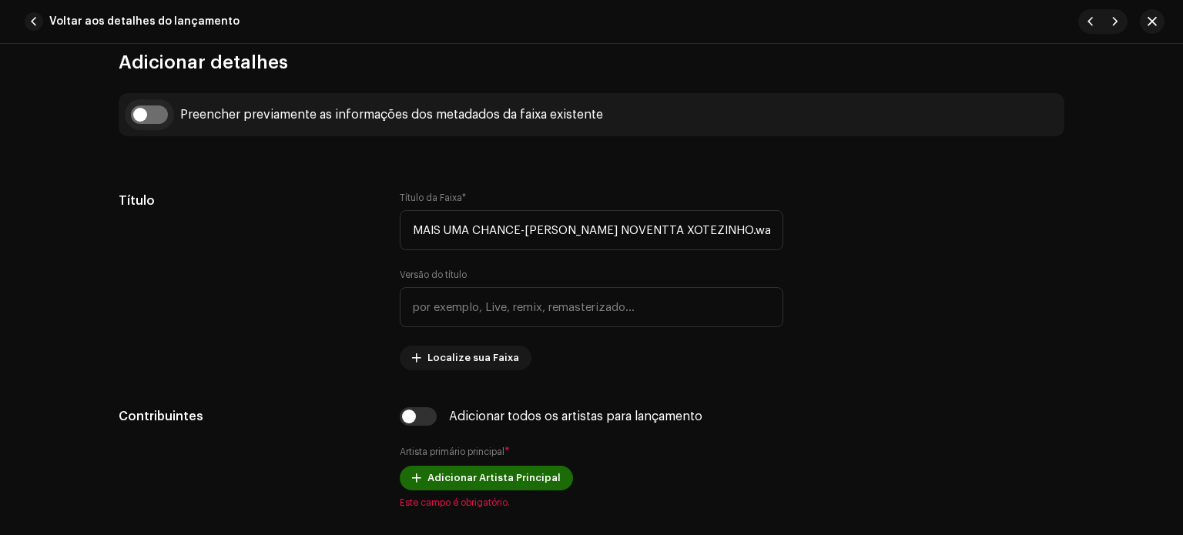
click at [154, 115] on input "checkbox" at bounding box center [149, 115] width 37 height 18
checkbox input "true"
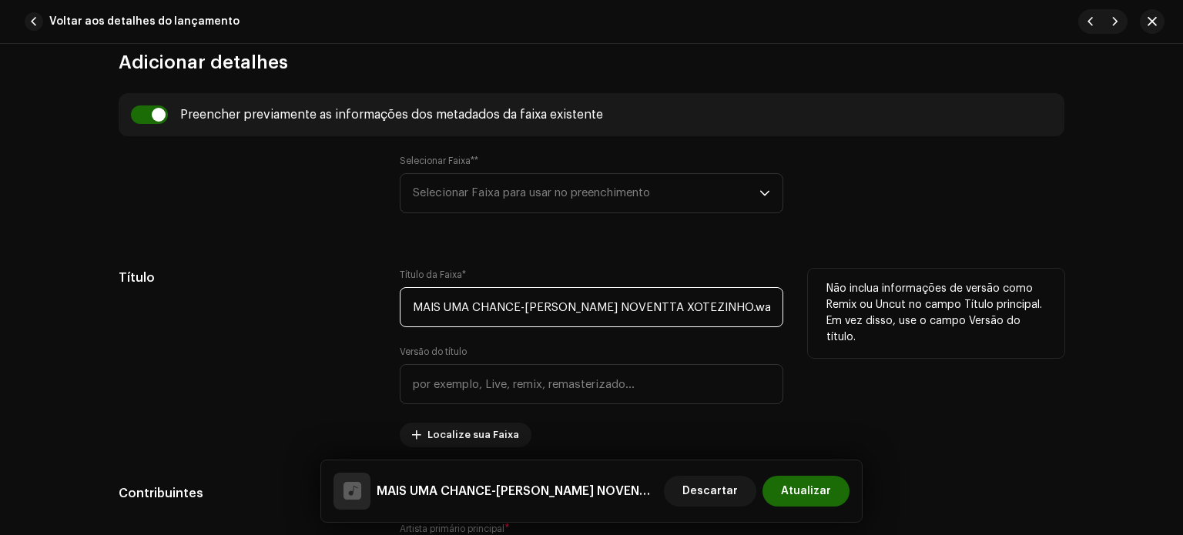
click at [490, 303] on input "MAIS UMA CHANCE-[PERSON_NAME] NOVENTTA XOTEZINHO.wav" at bounding box center [592, 307] width 384 height 40
type input "Mais uma Chance"
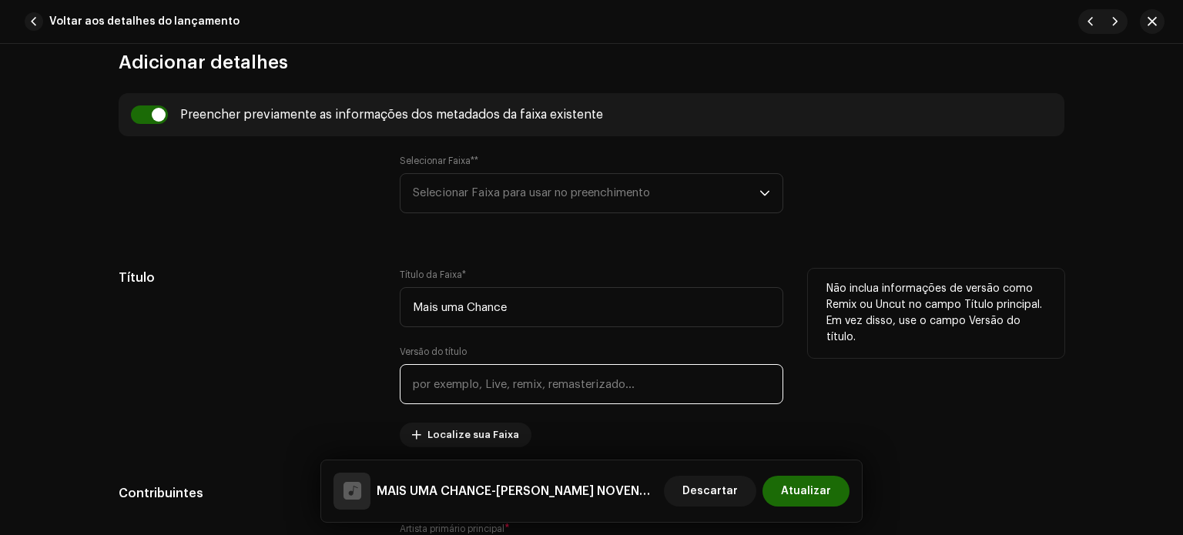
click at [465, 377] on input "text" at bounding box center [592, 384] width 384 height 40
type input "Xotezinho"
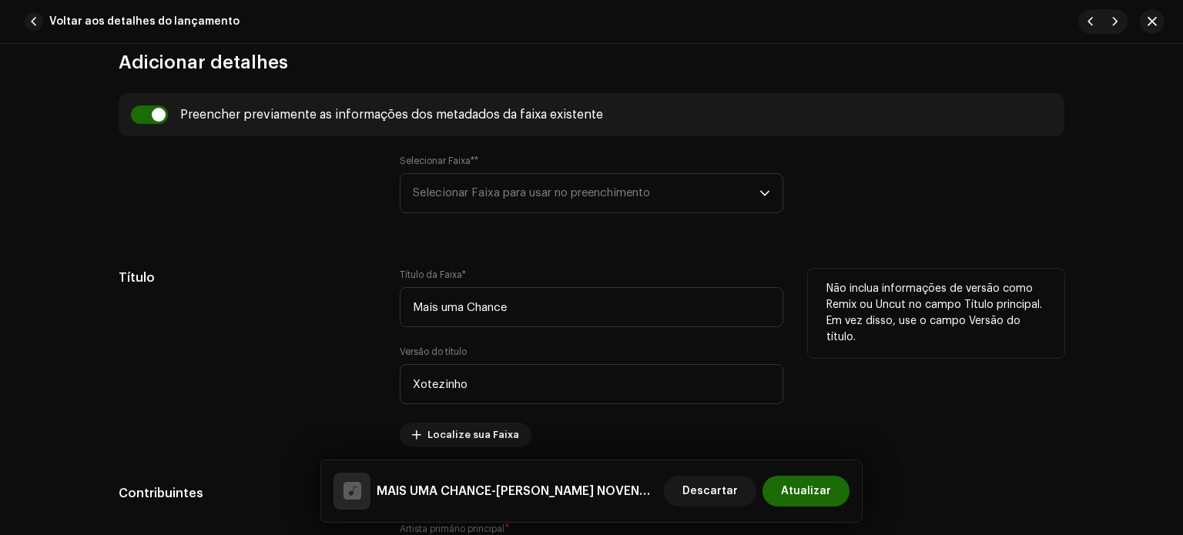
click at [332, 355] on div "Título" at bounding box center [247, 358] width 256 height 179
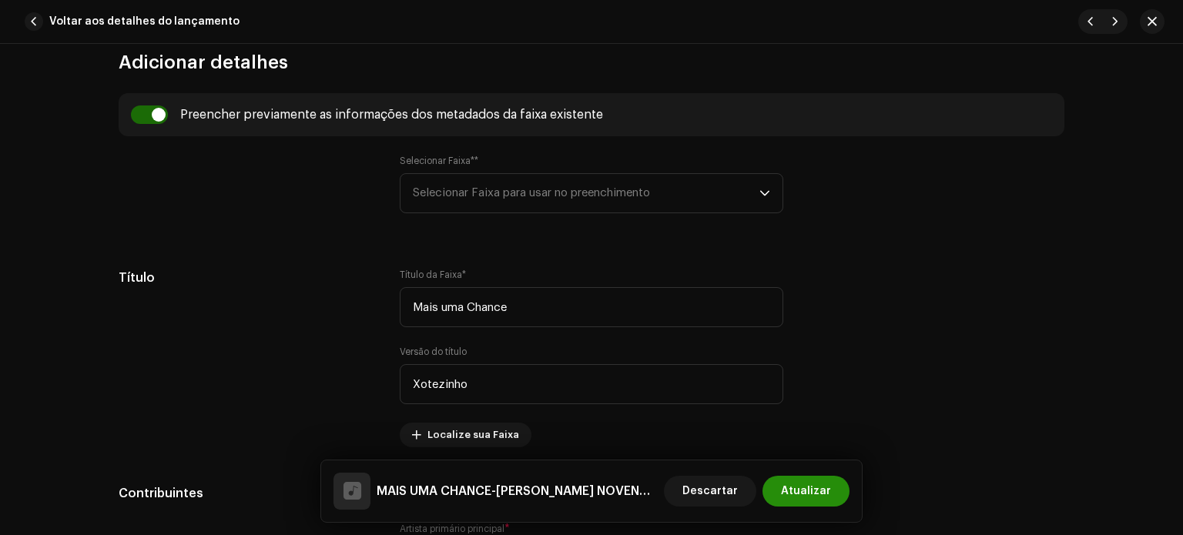
click at [816, 480] on span "Atualizar" at bounding box center [806, 491] width 50 height 31
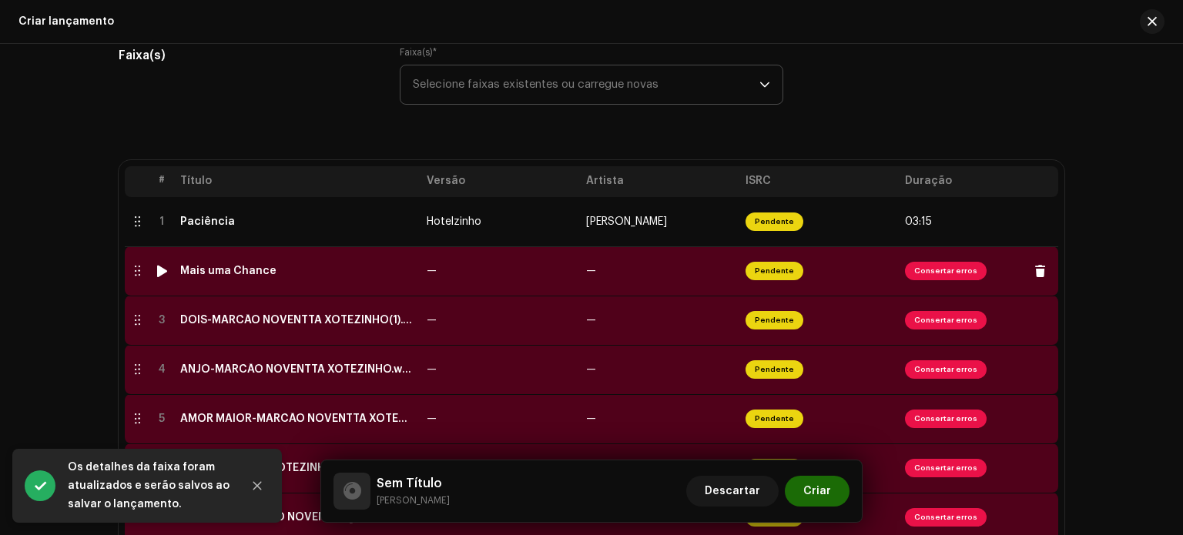
click at [325, 286] on td "Mais uma Chance" at bounding box center [297, 270] width 246 height 49
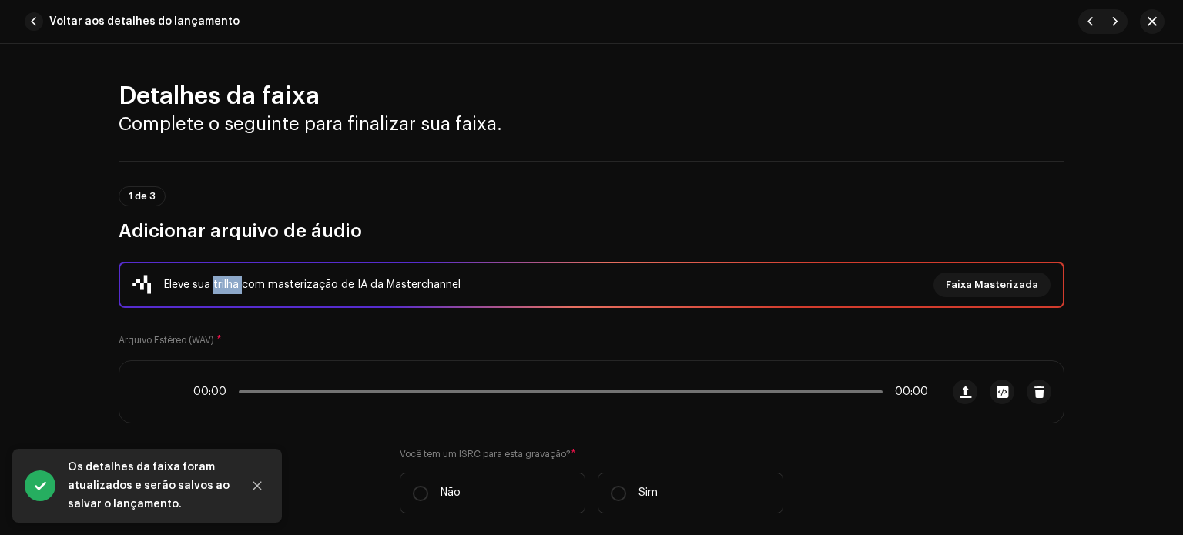
click at [325, 286] on div "Eleve sua trilha com masterização de IA da Masterchannel Faixa Masterizada" at bounding box center [591, 285] width 918 height 25
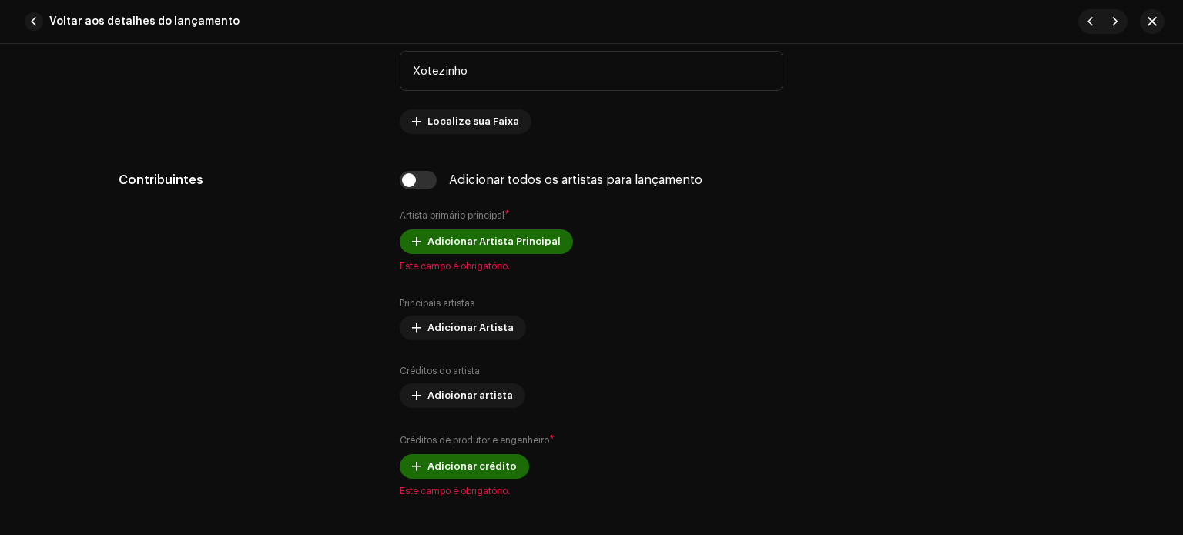
scroll to position [927, 0]
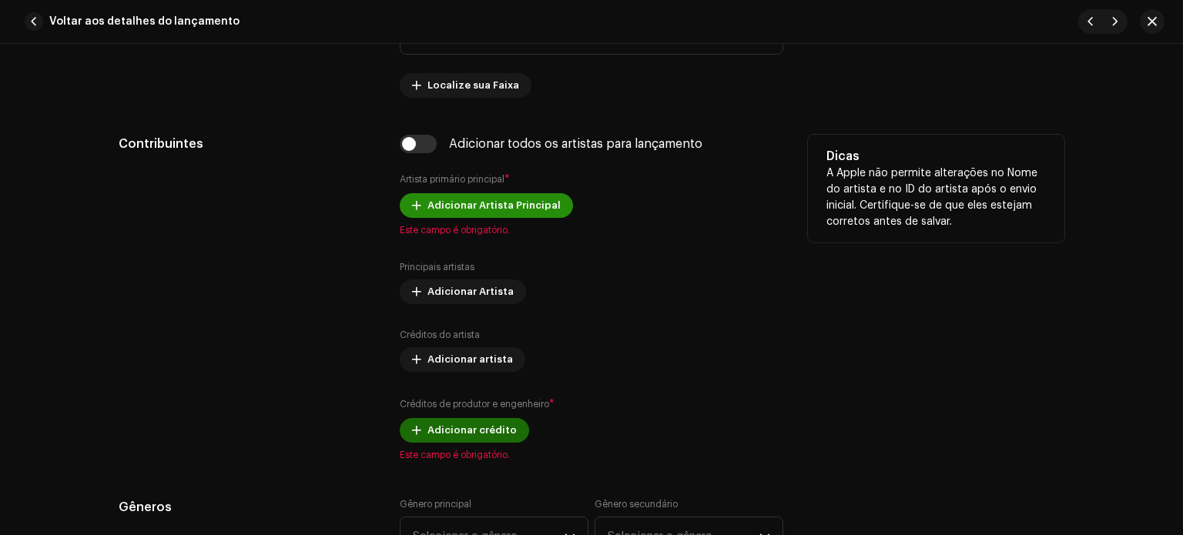
click at [450, 210] on font "Adicionar Artista Principal" at bounding box center [493, 205] width 133 height 10
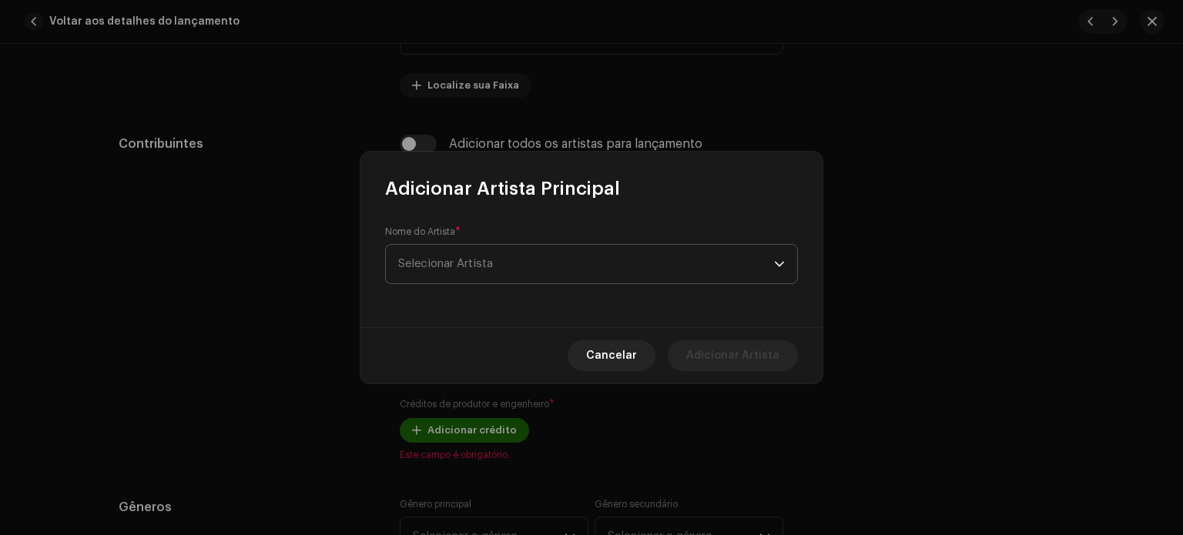
click at [469, 267] on span "Selecionar Artista" at bounding box center [445, 264] width 95 height 12
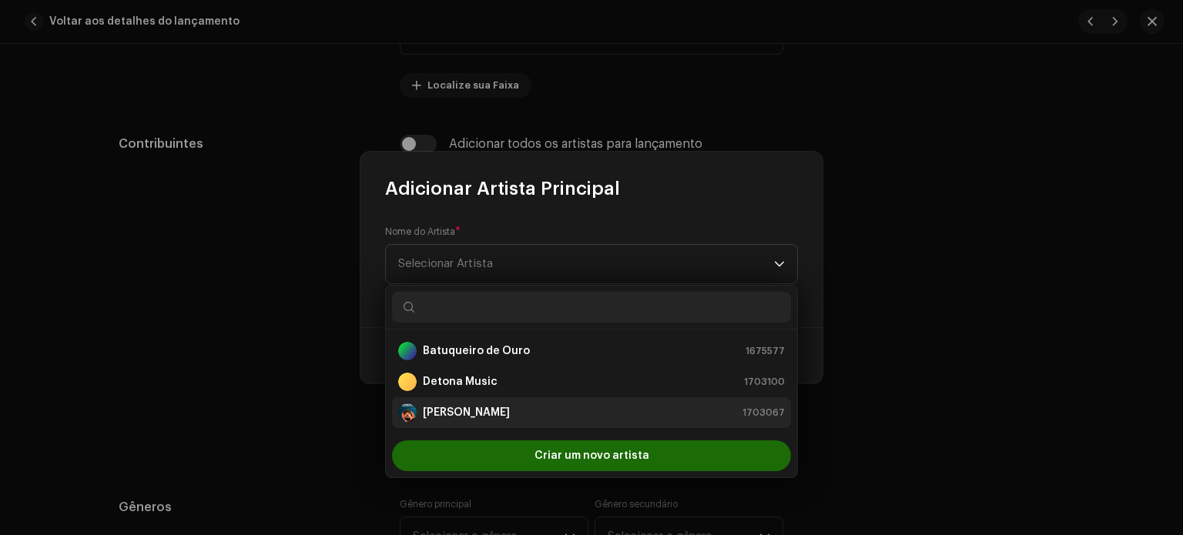
click at [457, 415] on font "[PERSON_NAME]" at bounding box center [466, 412] width 87 height 11
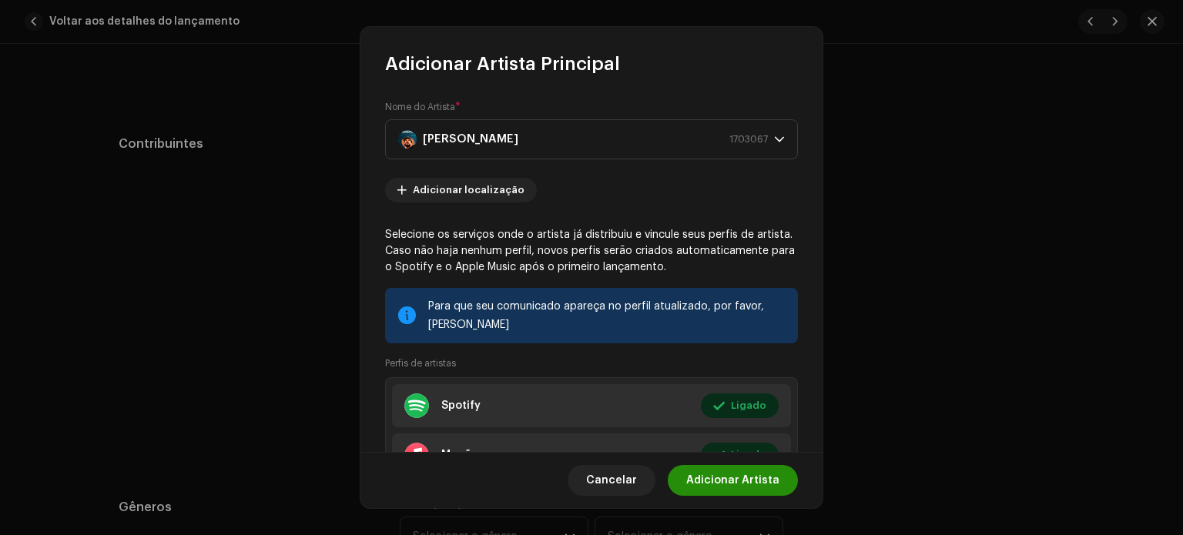
click at [730, 483] on font "Adicionar Artista" at bounding box center [732, 480] width 93 height 11
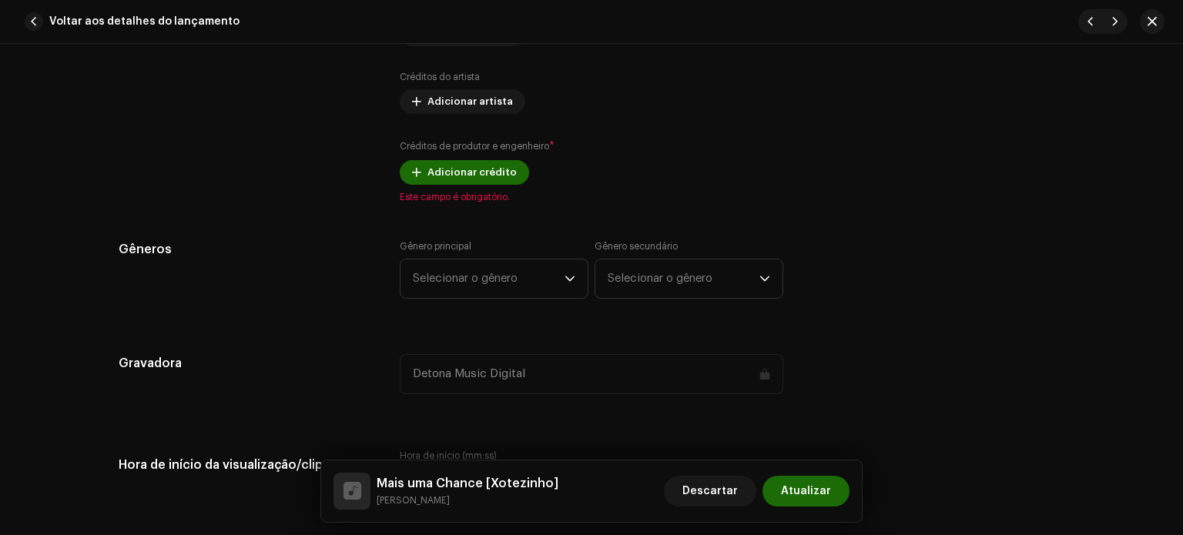
scroll to position [1236, 0]
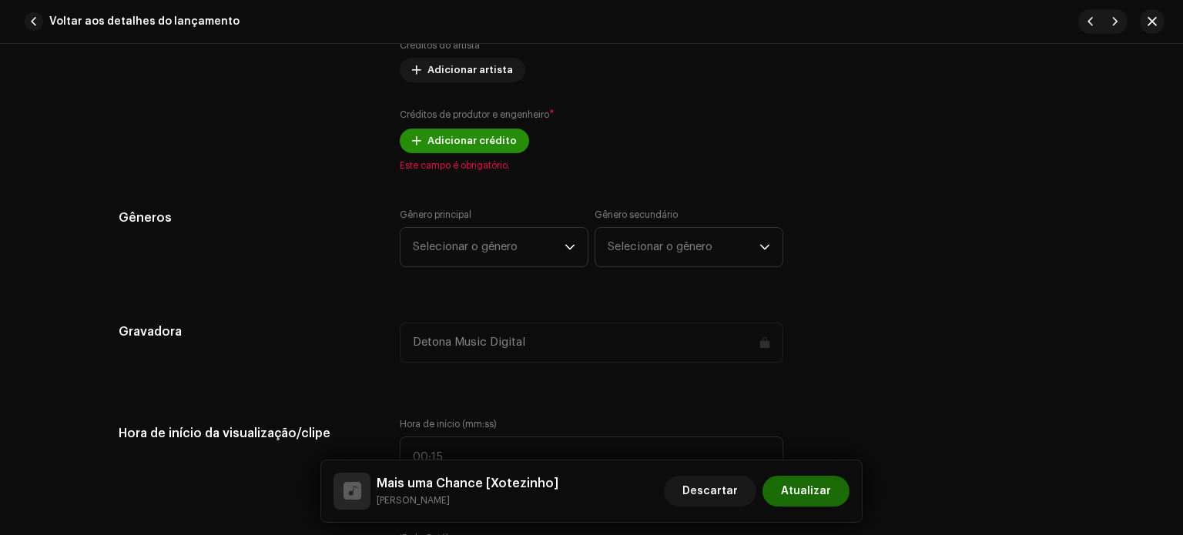
click at [433, 146] on span "Adicionar crédito" at bounding box center [471, 141] width 89 height 31
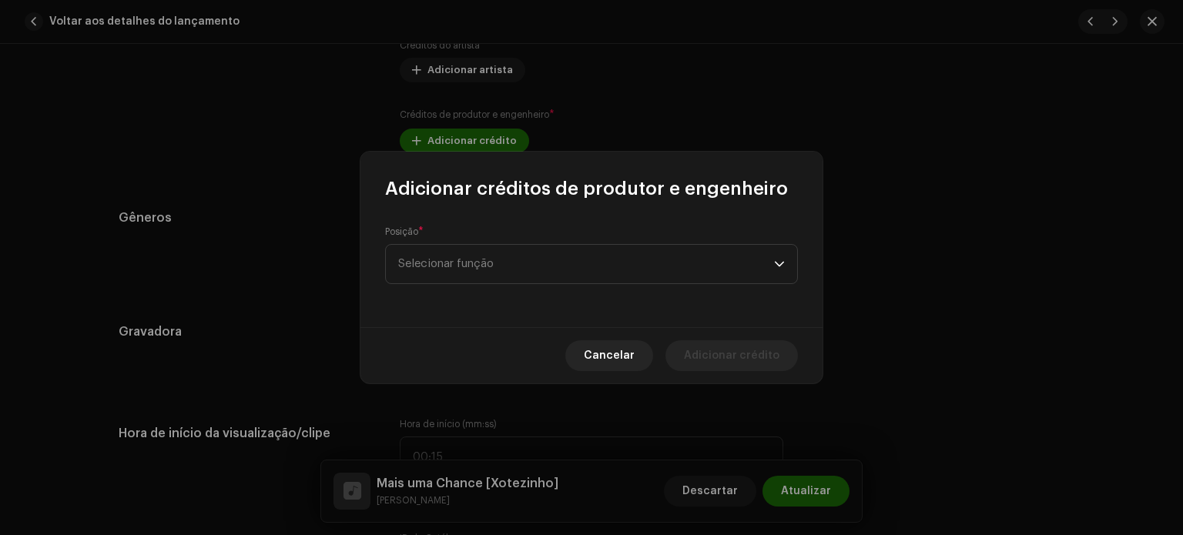
click at [472, 291] on div "Posição * Selecionar função" at bounding box center [591, 264] width 462 height 126
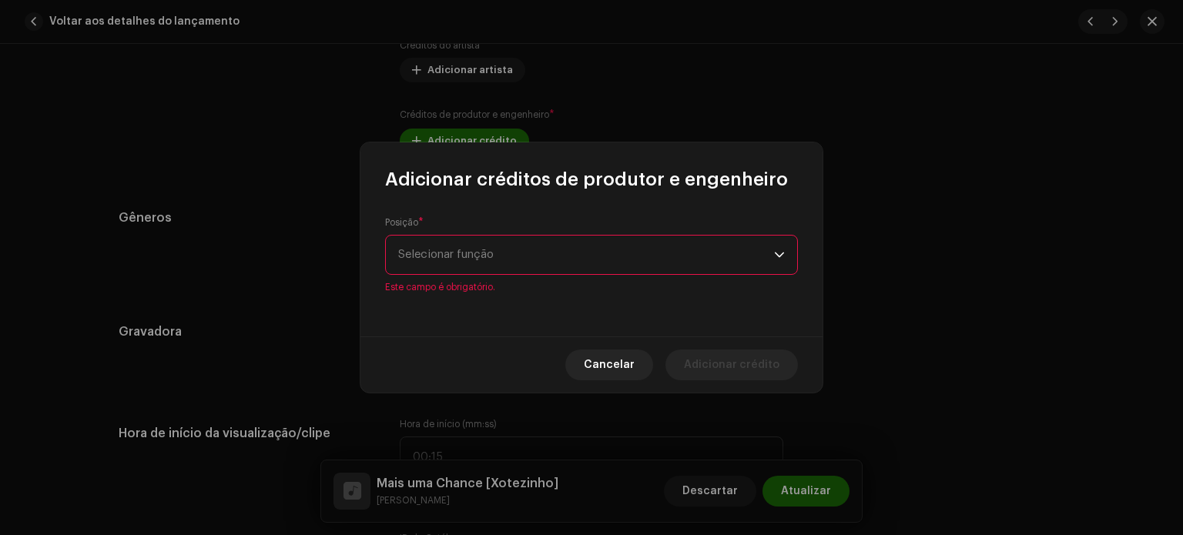
click at [478, 264] on span "Selecionar função" at bounding box center [586, 255] width 376 height 39
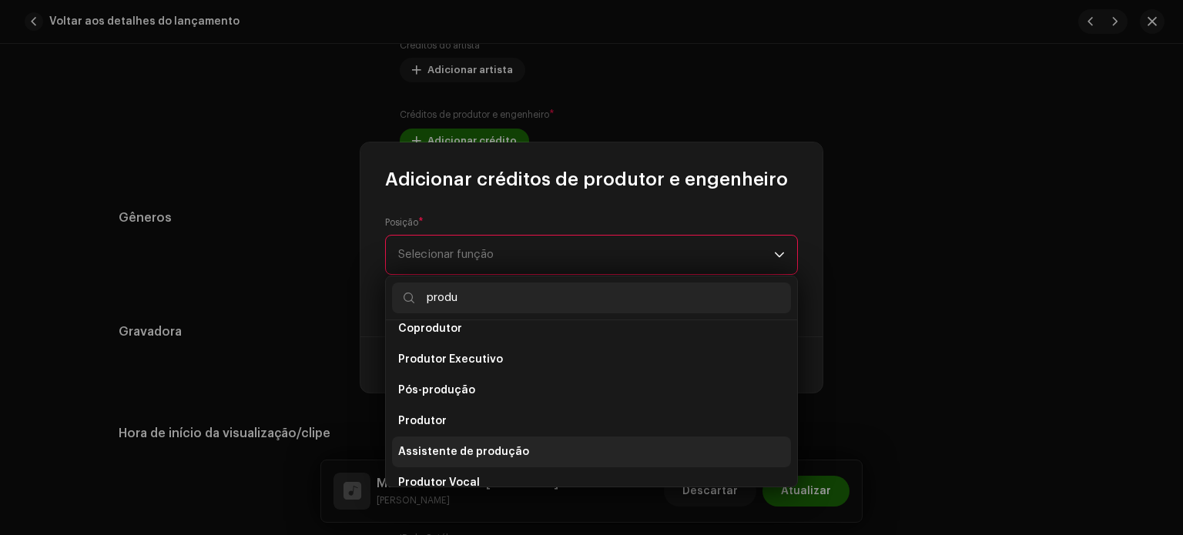
scroll to position [62, 0]
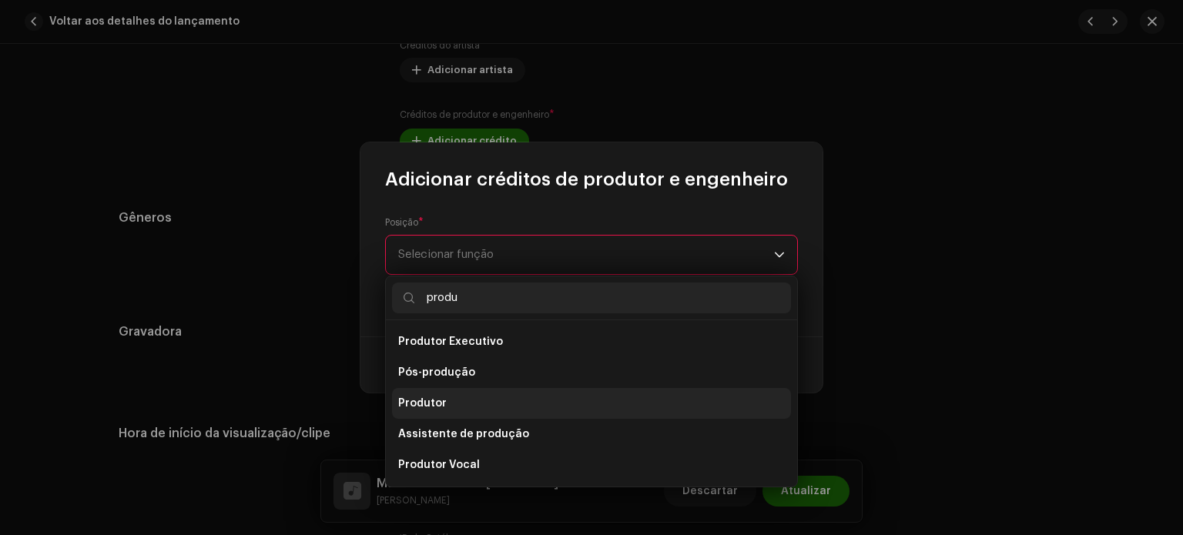
type input "produ"
click at [426, 404] on font "Produtor" at bounding box center [422, 403] width 49 height 11
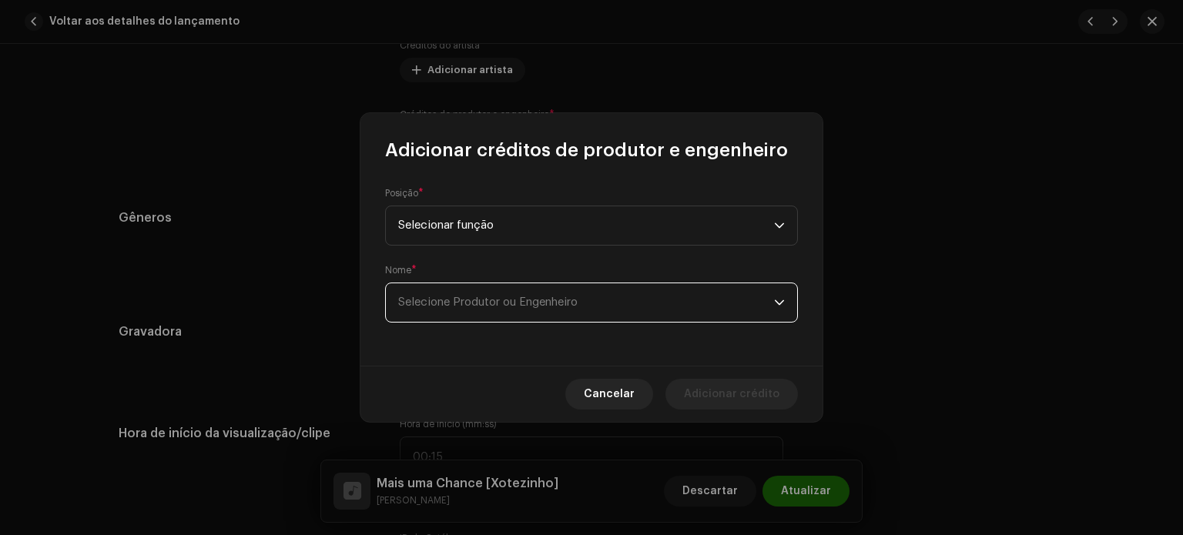
click at [602, 305] on span "Selecione Produtor ou Engenheiro" at bounding box center [586, 302] width 376 height 39
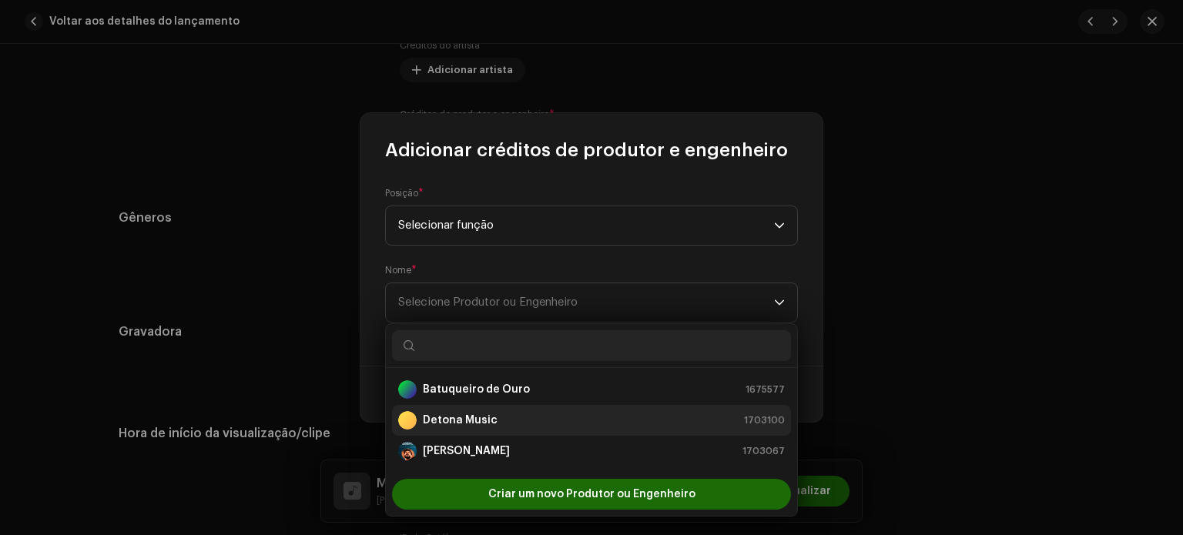
click at [483, 427] on div "Detona Music" at bounding box center [447, 420] width 99 height 18
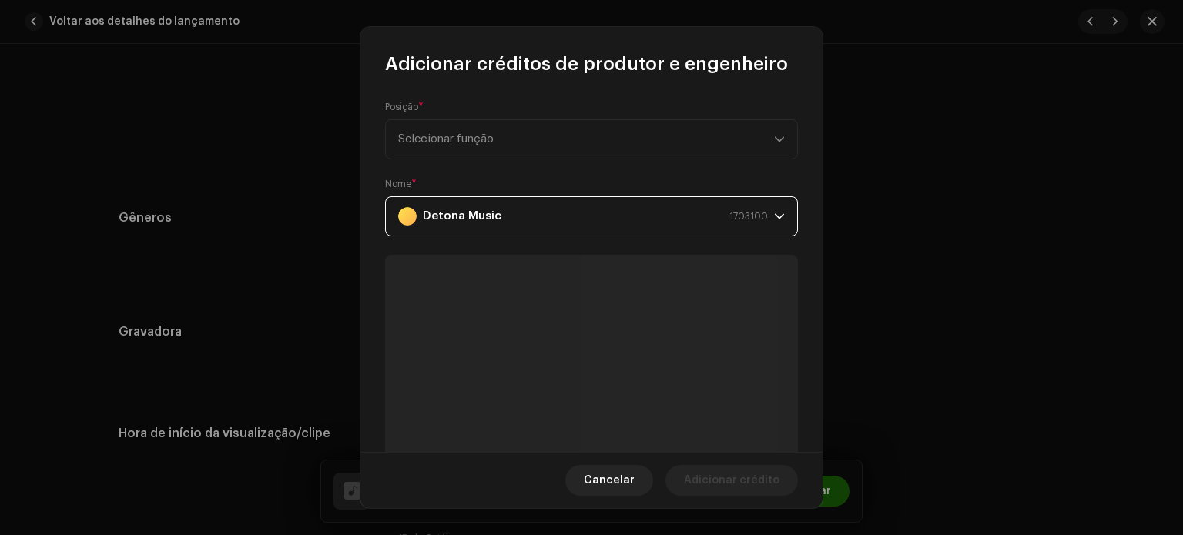
click at [538, 219] on div "Detona Music 1703100" at bounding box center [583, 216] width 370 height 39
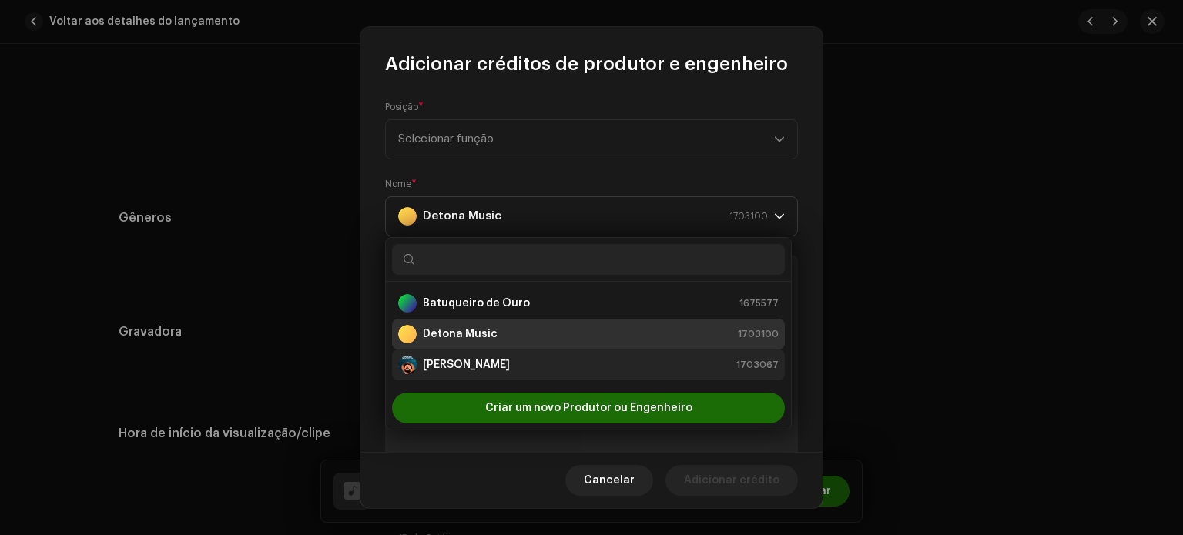
click at [490, 367] on font "[PERSON_NAME]" at bounding box center [466, 365] width 87 height 11
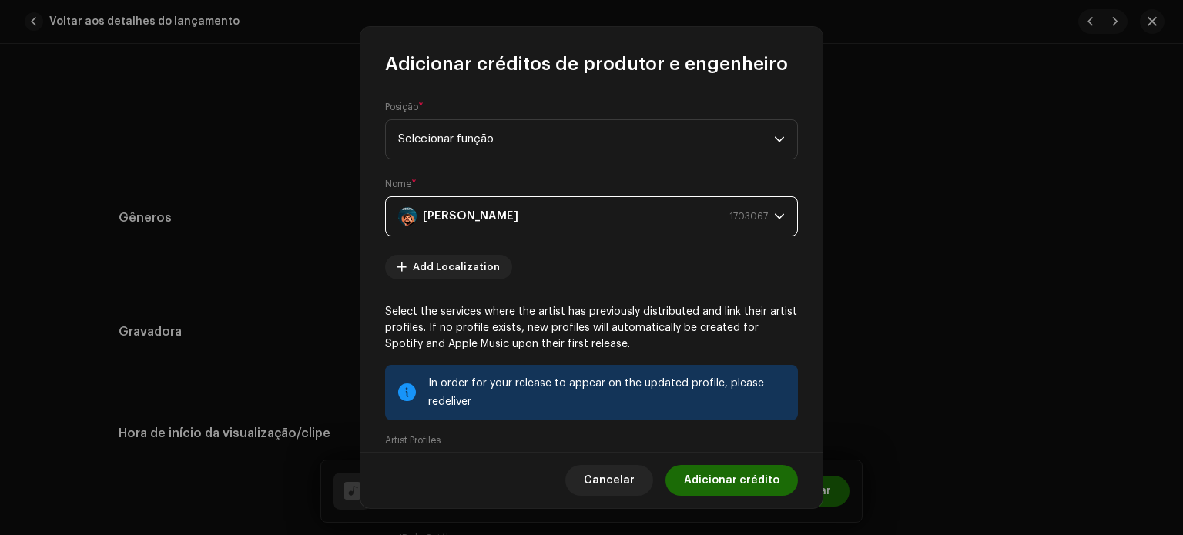
click at [667, 320] on p "Select the services where the artist has previously distributed and link their …" at bounding box center [591, 328] width 413 height 49
click at [504, 209] on strong "[PERSON_NAME]" at bounding box center [471, 216] width 96 height 39
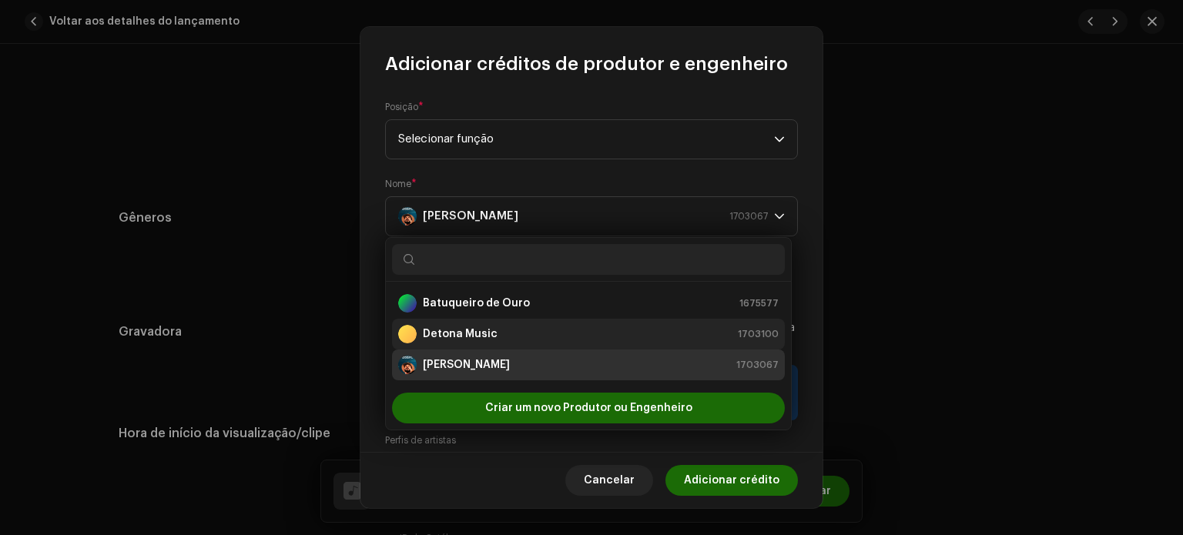
click at [456, 337] on strong "Detona Music" at bounding box center [460, 334] width 75 height 15
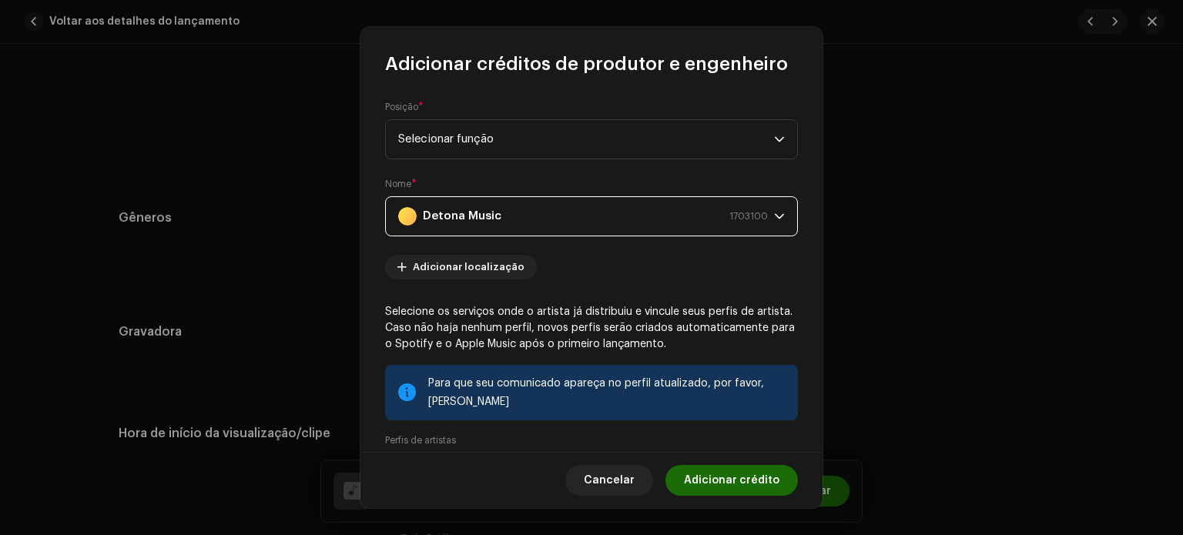
click at [445, 215] on strong "Detona Music" at bounding box center [462, 216] width 79 height 39
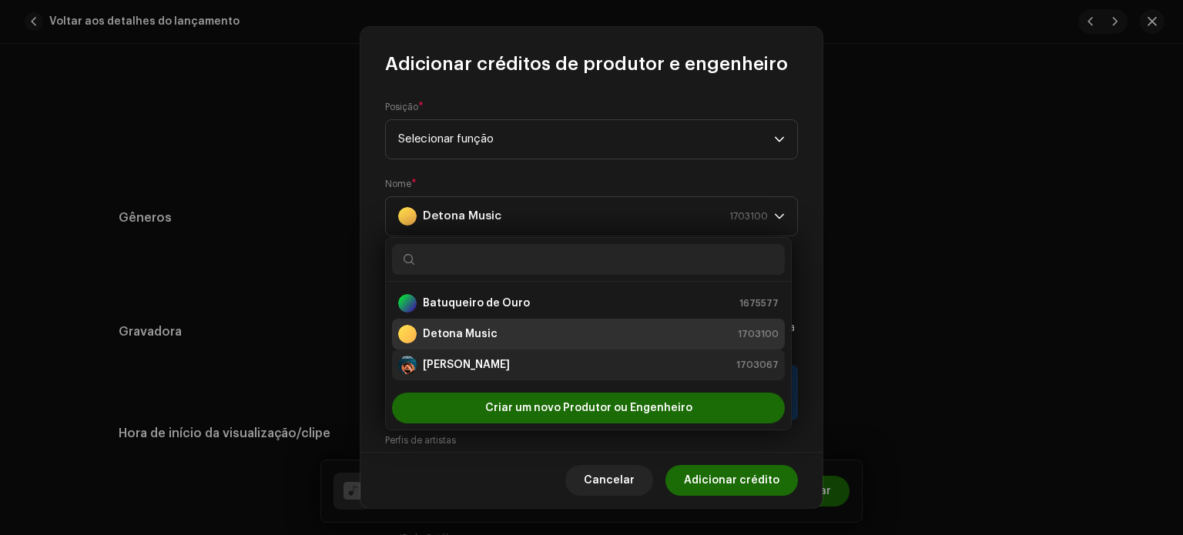
click at [471, 363] on font "[PERSON_NAME]" at bounding box center [466, 365] width 87 height 11
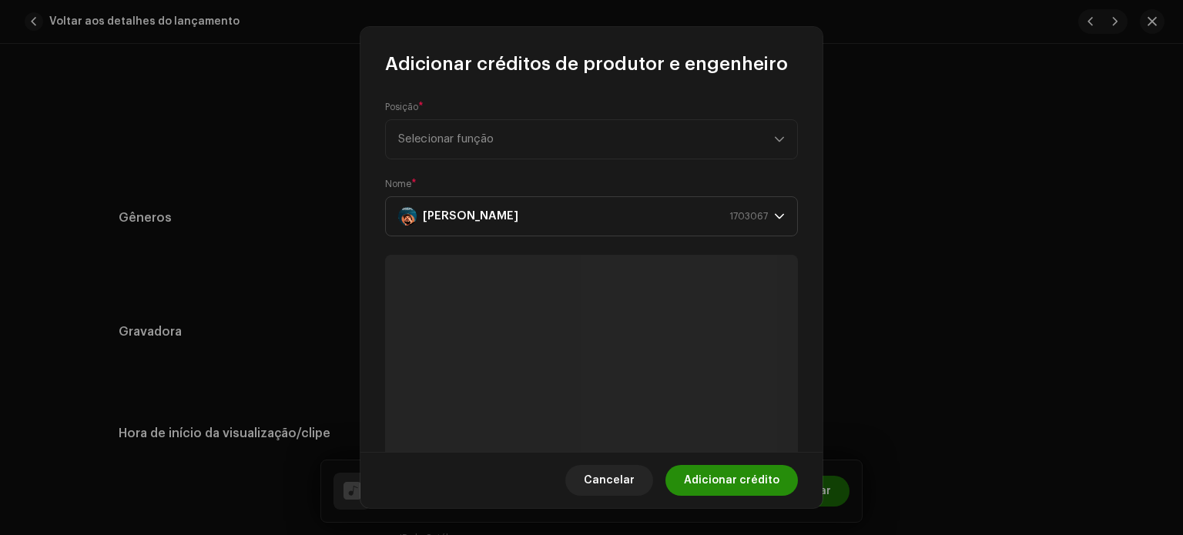
click at [716, 481] on font "Adicionar crédito" at bounding box center [732, 480] width 96 height 11
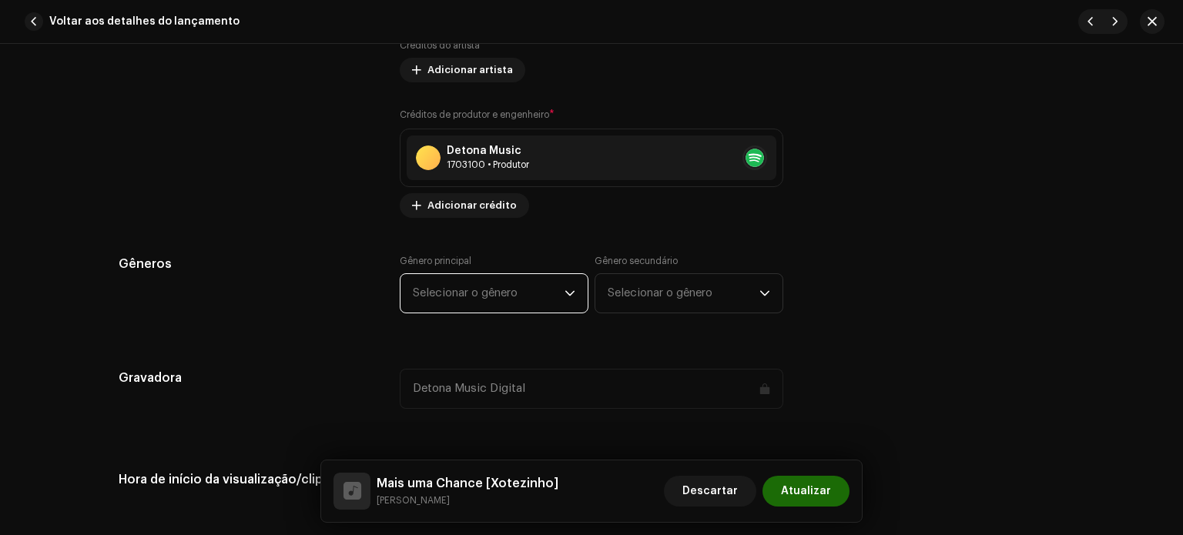
click at [541, 304] on span "Selecionar o gênero" at bounding box center [489, 293] width 152 height 39
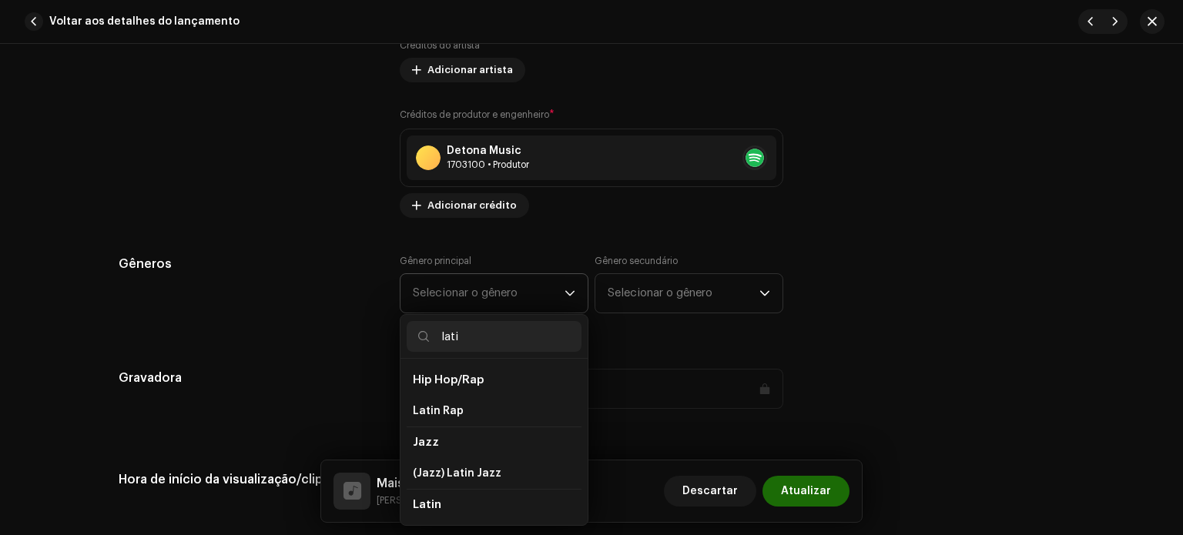
type input "latin"
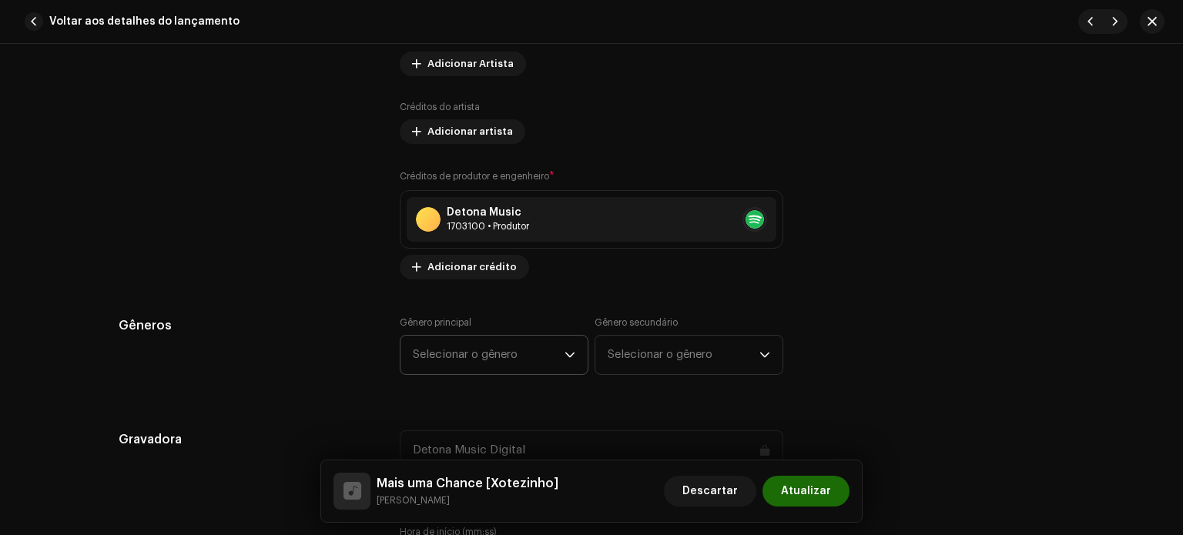
scroll to position [1236, 0]
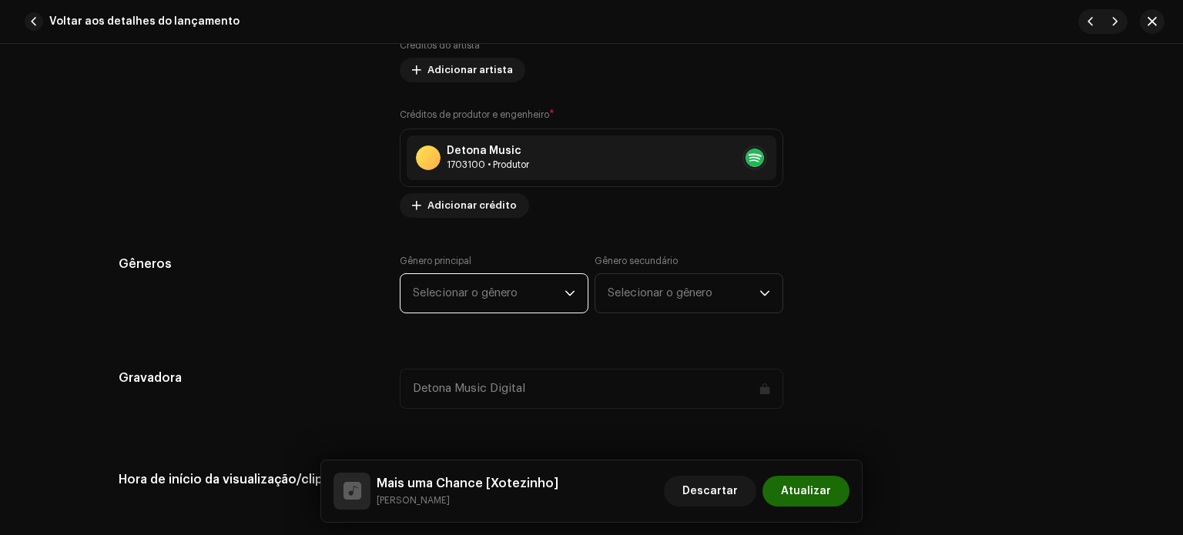
click at [444, 304] on span "Selecionar o gênero" at bounding box center [489, 293] width 152 height 39
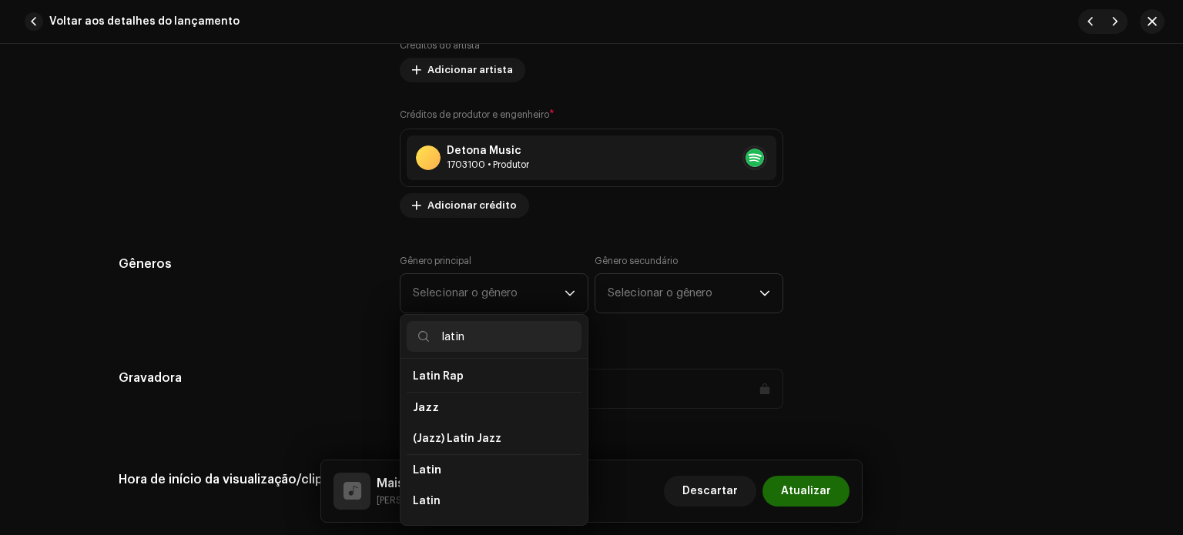
scroll to position [37, 0]
type input "latin"
click at [452, 496] on li "Latin" at bounding box center [494, 499] width 175 height 31
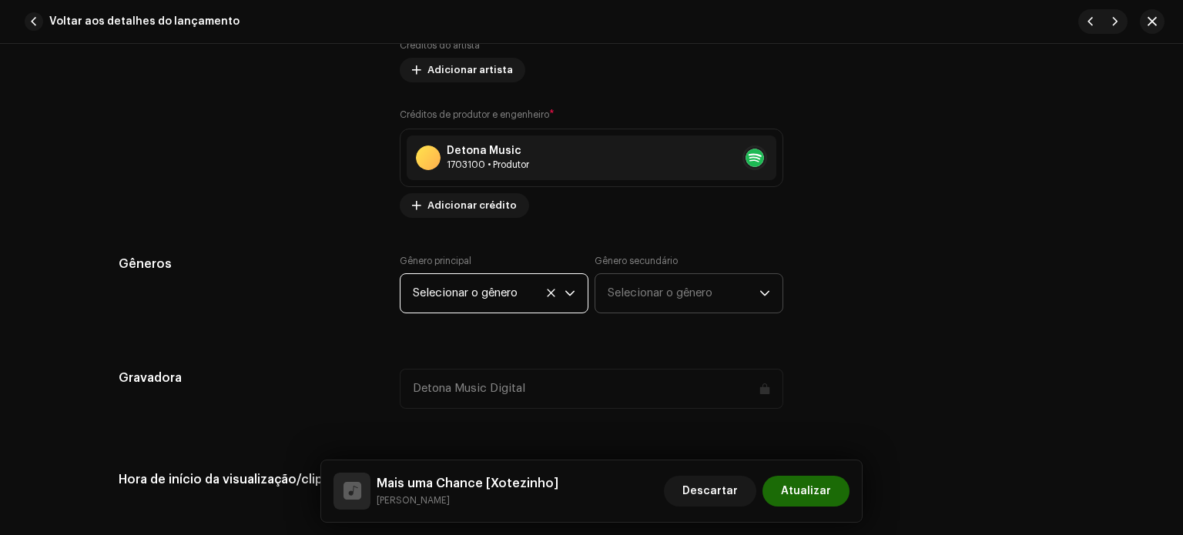
click at [638, 293] on font "Selecionar o gênero" at bounding box center [660, 293] width 105 height 12
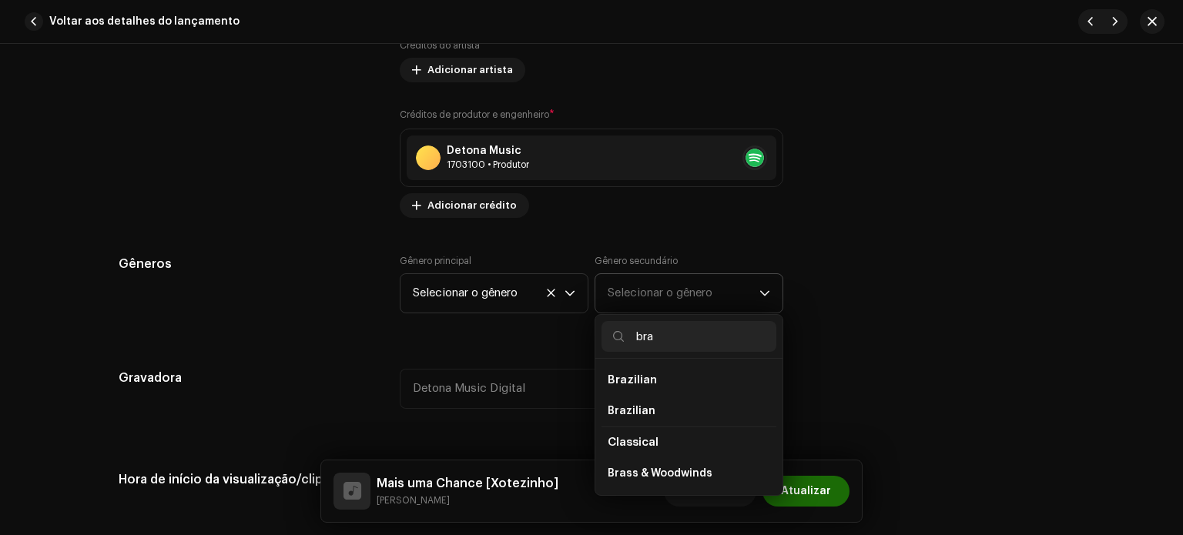
type input "bra"
click at [649, 384] on span "Brazilian" at bounding box center [632, 380] width 49 height 12
click at [643, 401] on li "Brazilian" at bounding box center [689, 411] width 175 height 31
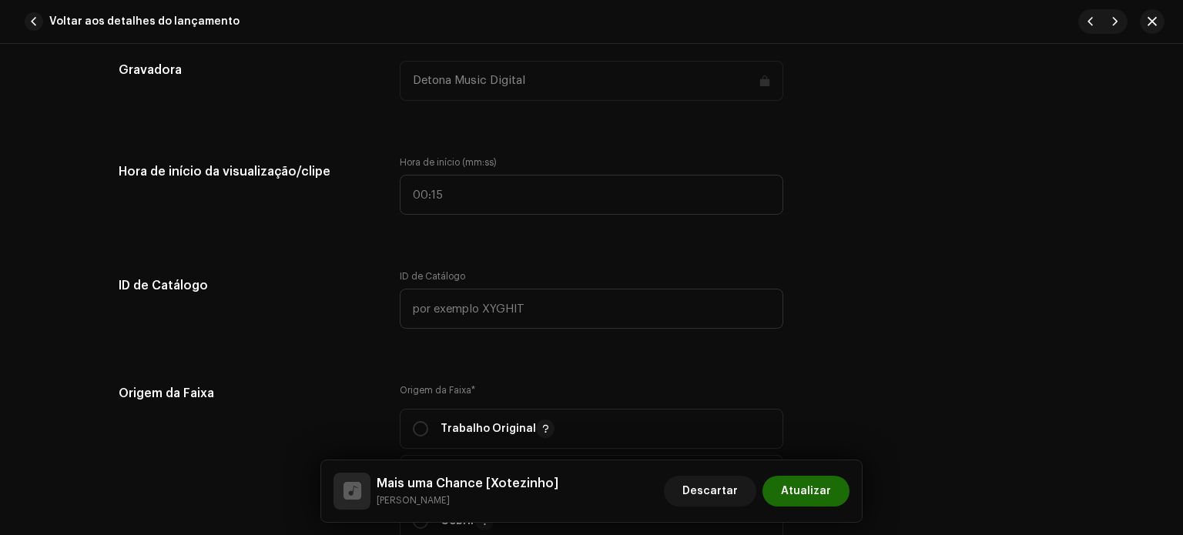
scroll to position [1621, 0]
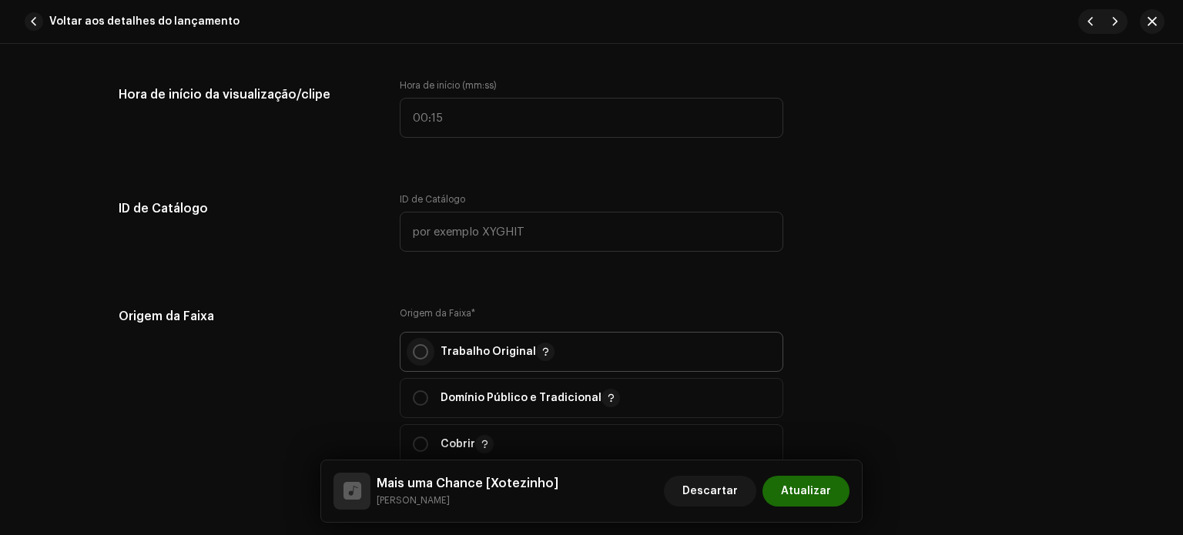
click at [415, 351] on input "radio" at bounding box center [420, 351] width 15 height 15
radio input "true"
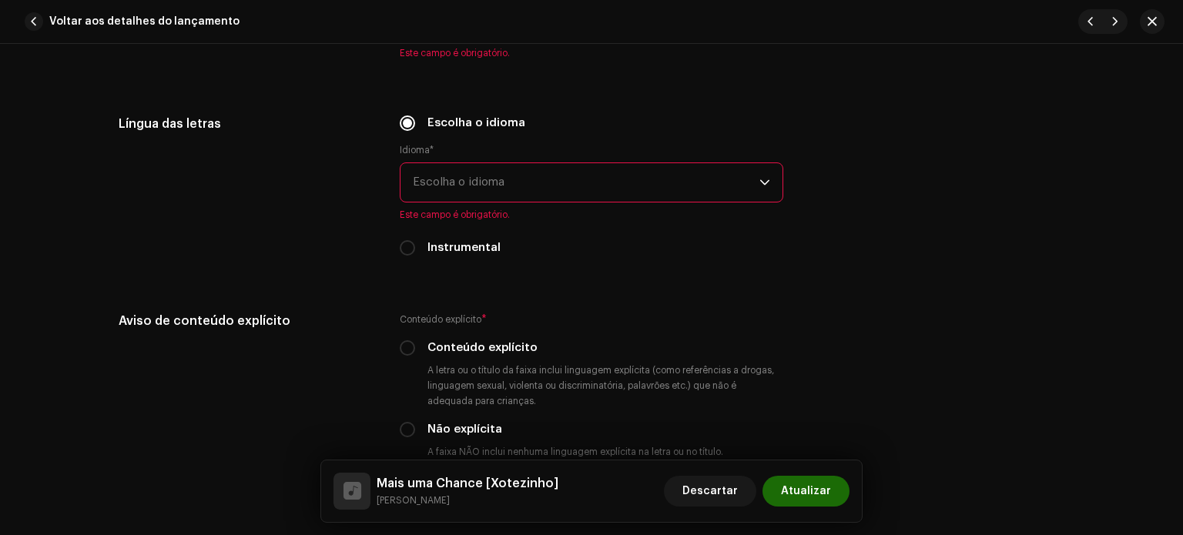
scroll to position [2492, 0]
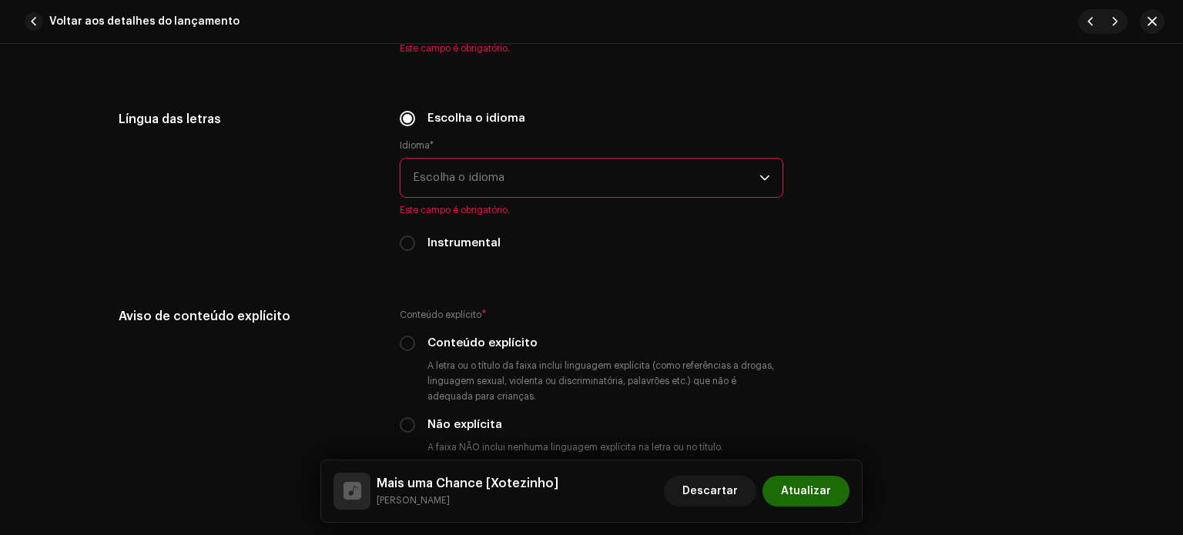
click at [435, 183] on font "Escolha o idioma" at bounding box center [459, 178] width 92 height 12
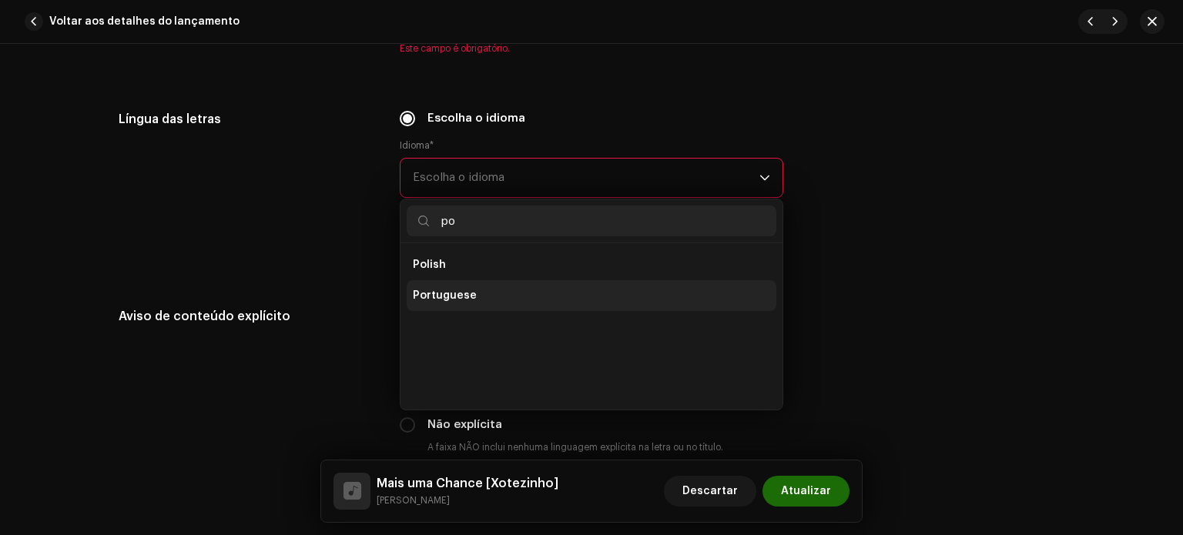
scroll to position [0, 0]
type input "po"
click at [457, 301] on span "Portuguese" at bounding box center [445, 295] width 64 height 15
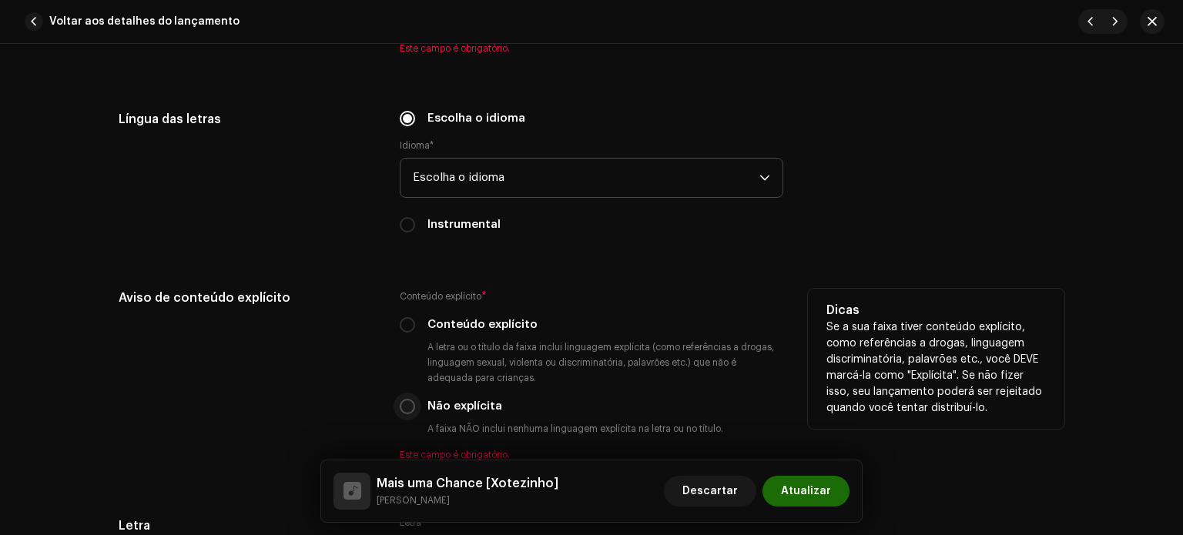
click at [401, 412] on input "Não explícita" at bounding box center [407, 406] width 15 height 15
radio input "true"
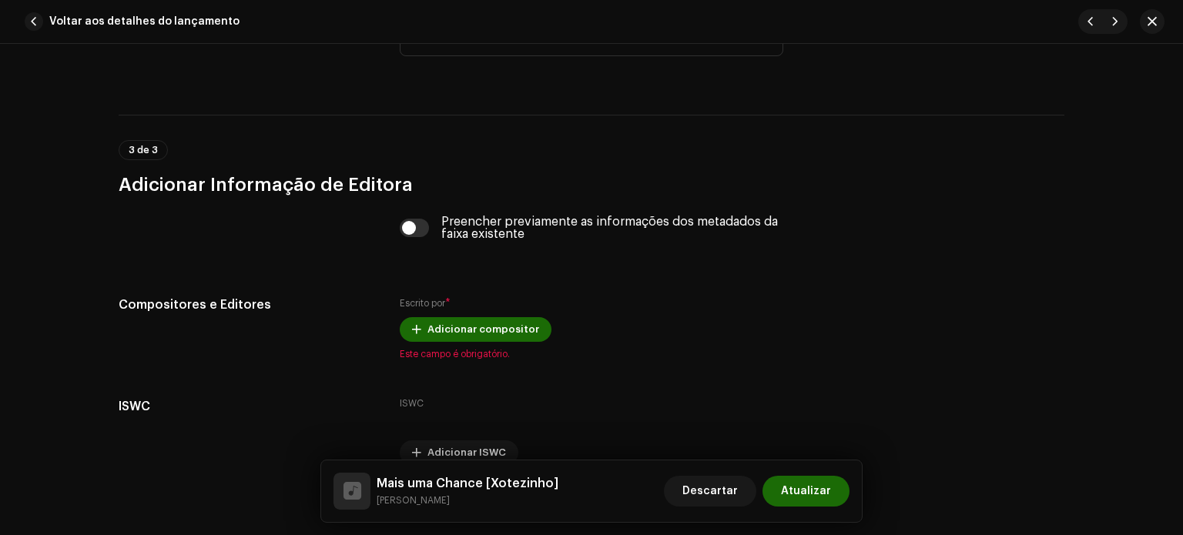
scroll to position [3062, 0]
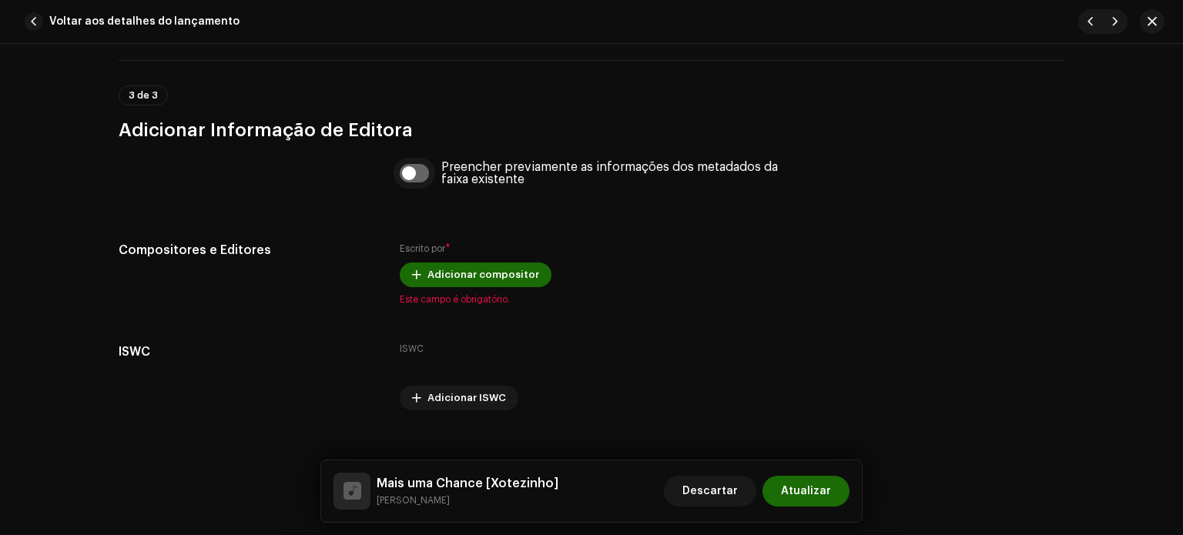
click at [424, 176] on input "checkbox" at bounding box center [415, 173] width 30 height 18
checkbox input "true"
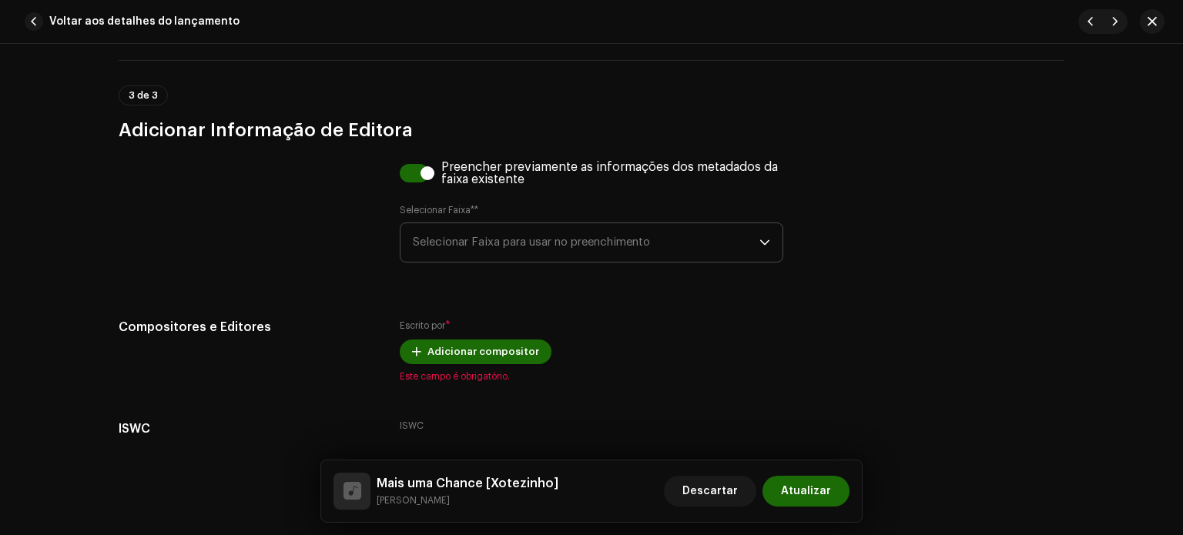
click at [469, 230] on span "Selecionar Faixa para usar no preenchimento" at bounding box center [586, 242] width 347 height 39
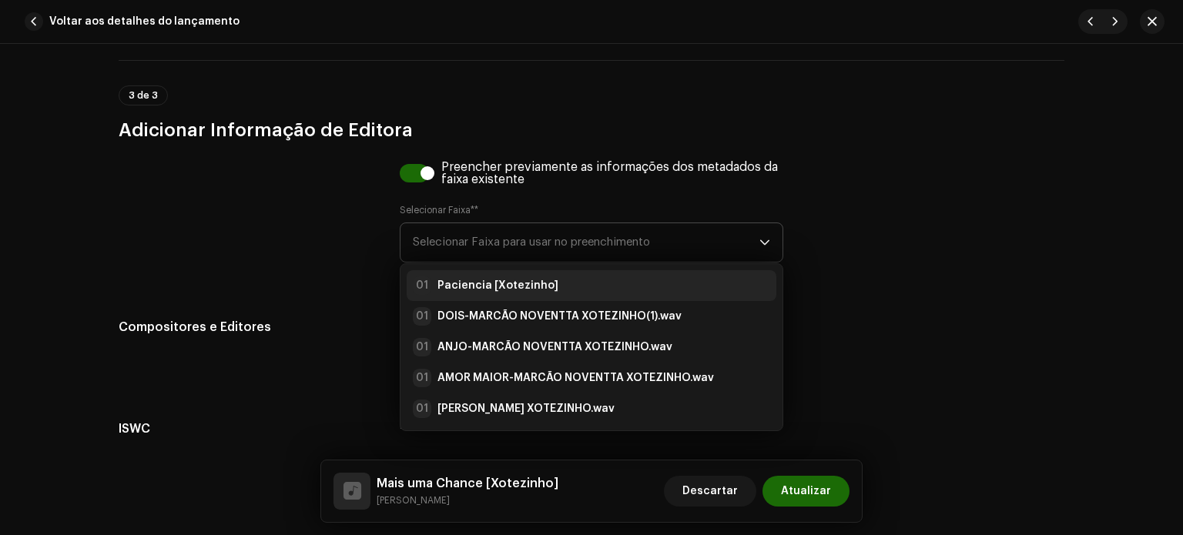
click at [487, 283] on strong "Paciencia [Xotezinho]" at bounding box center [497, 285] width 121 height 15
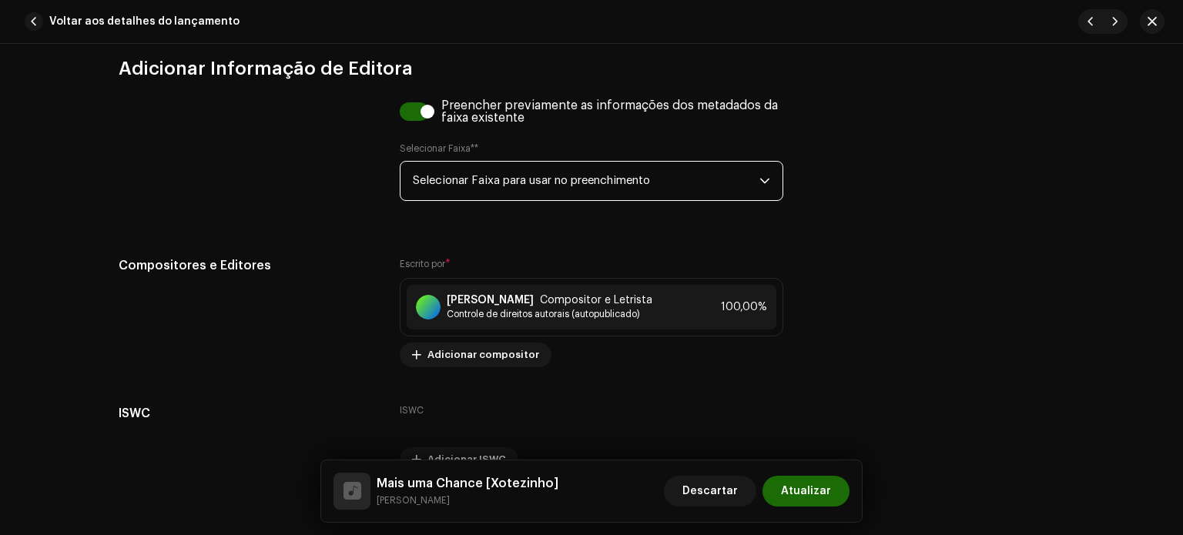
scroll to position [3212, 0]
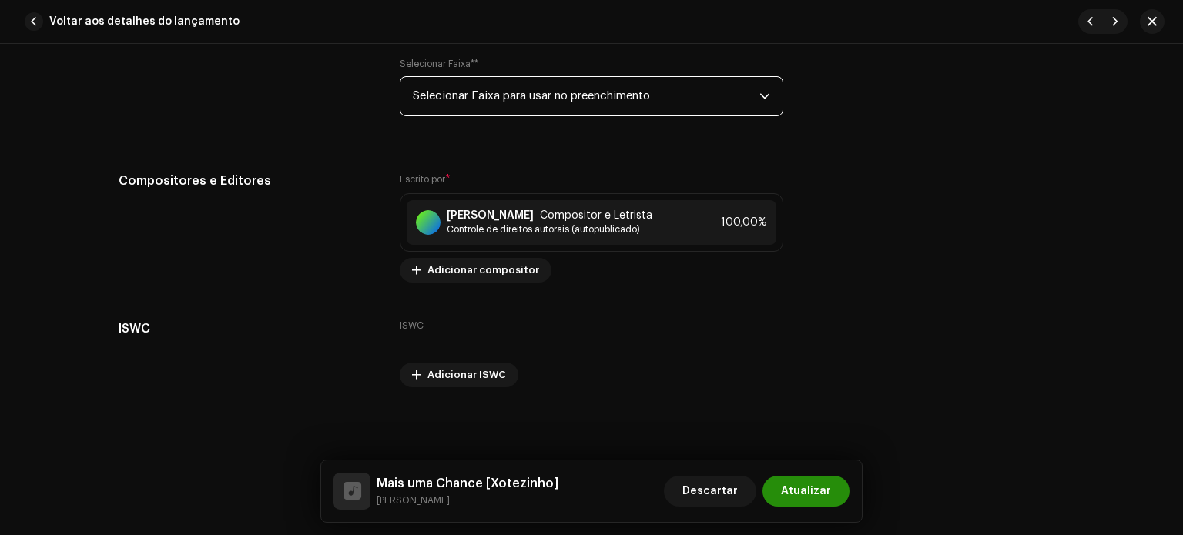
click at [809, 483] on span "Atualizar" at bounding box center [806, 491] width 50 height 31
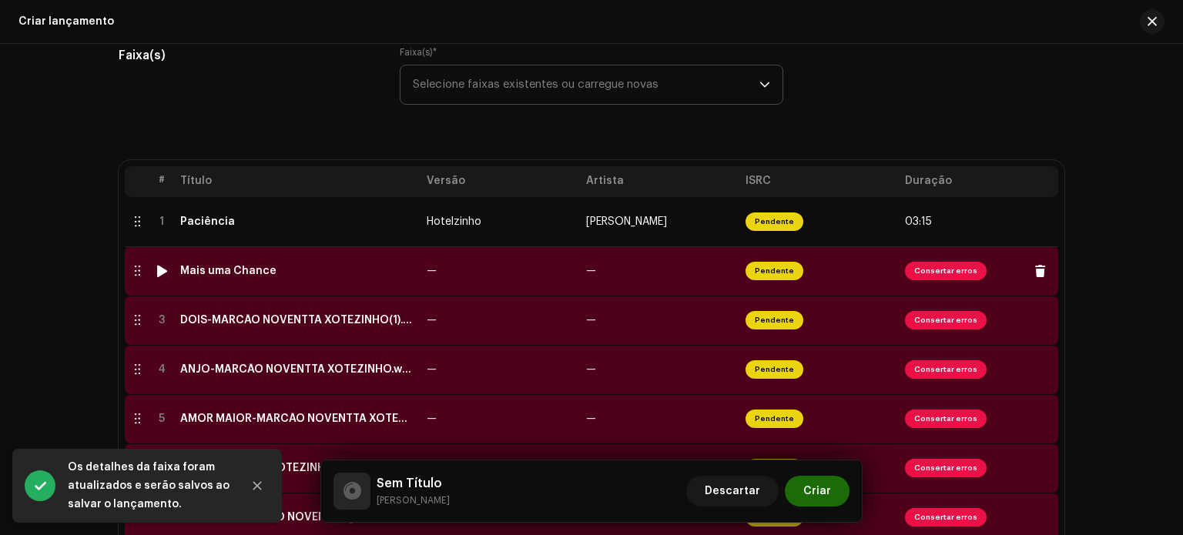
click at [390, 277] on div "Mais uma Chance" at bounding box center [297, 271] width 234 height 12
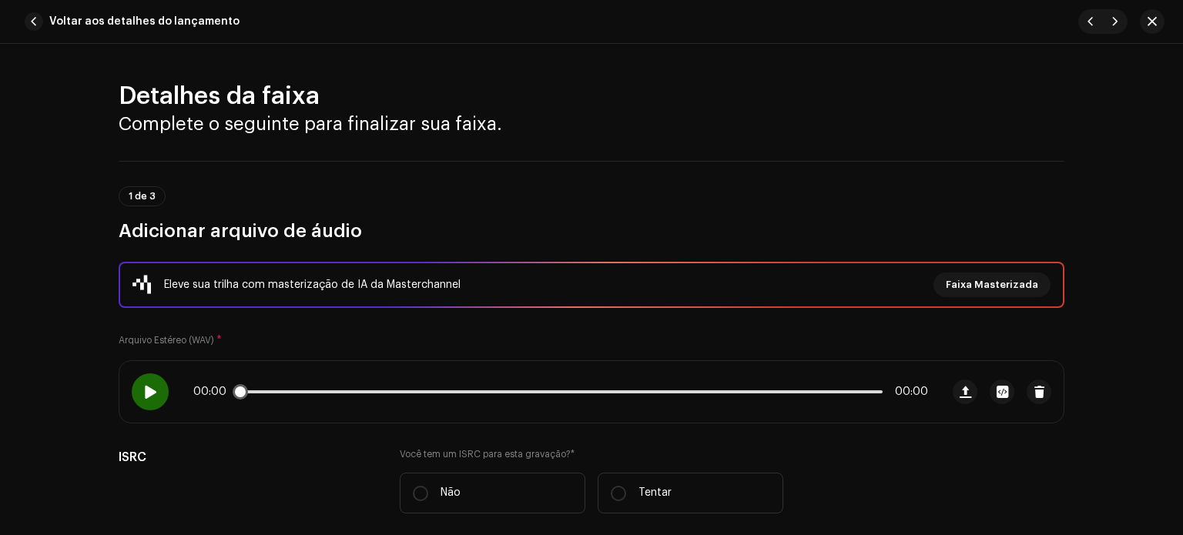
click at [143, 396] on span at bounding box center [149, 392] width 13 height 12
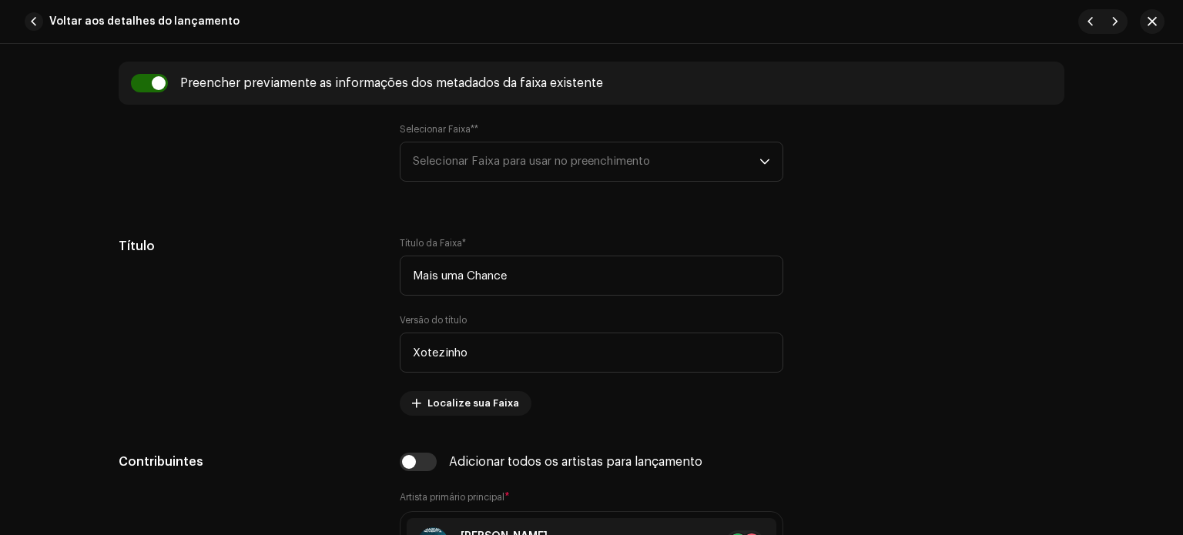
scroll to position [612, 0]
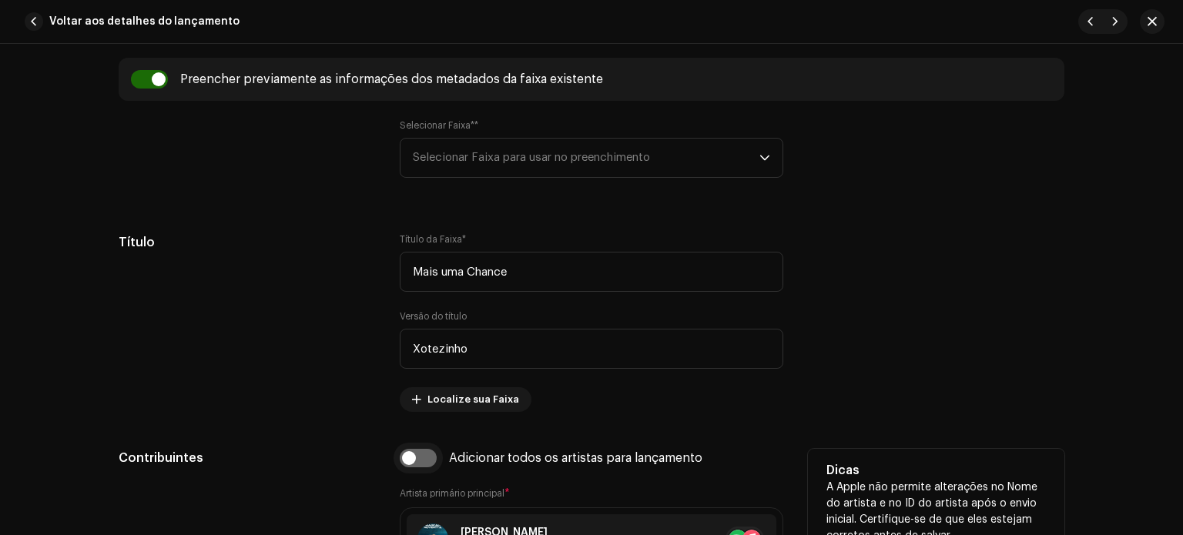
click at [413, 460] on input "checkbox" at bounding box center [418, 458] width 37 height 18
checkbox input "true"
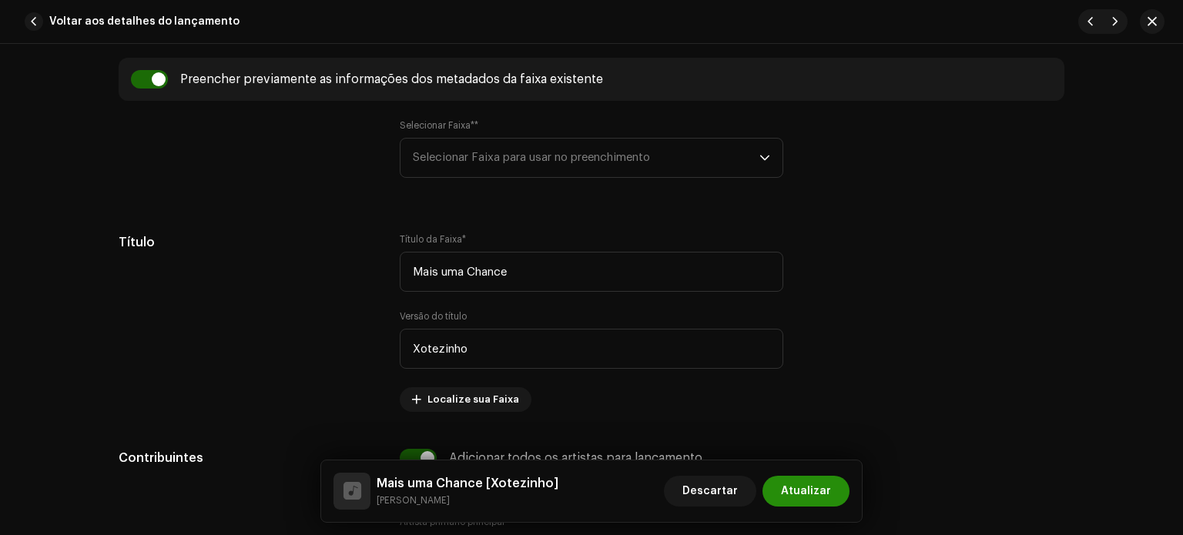
click at [795, 486] on font "Atualizar" at bounding box center [806, 491] width 50 height 11
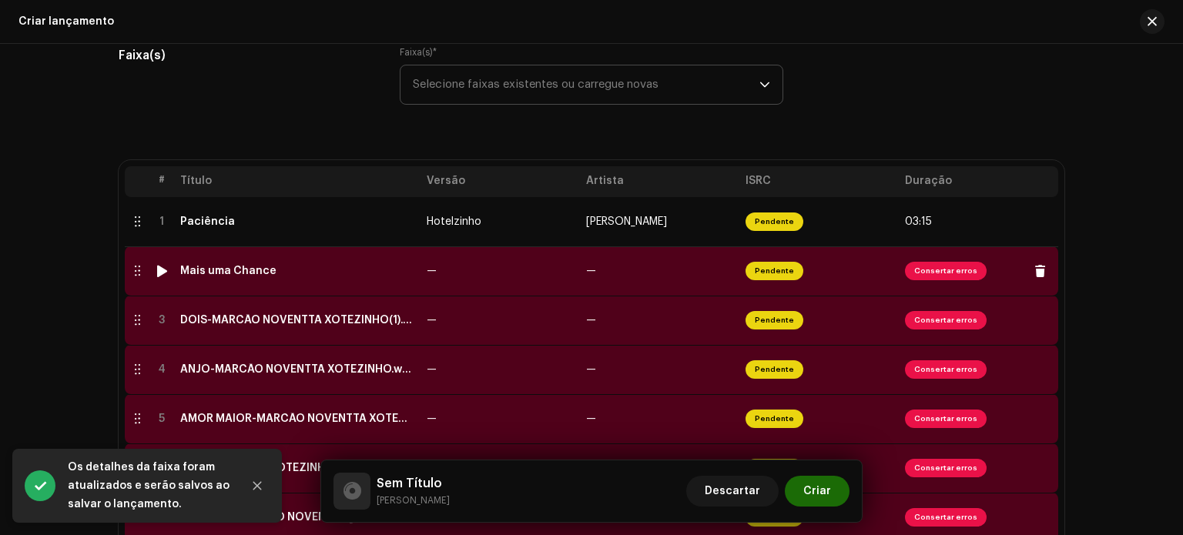
click at [421, 280] on td "—" at bounding box center [500, 270] width 159 height 49
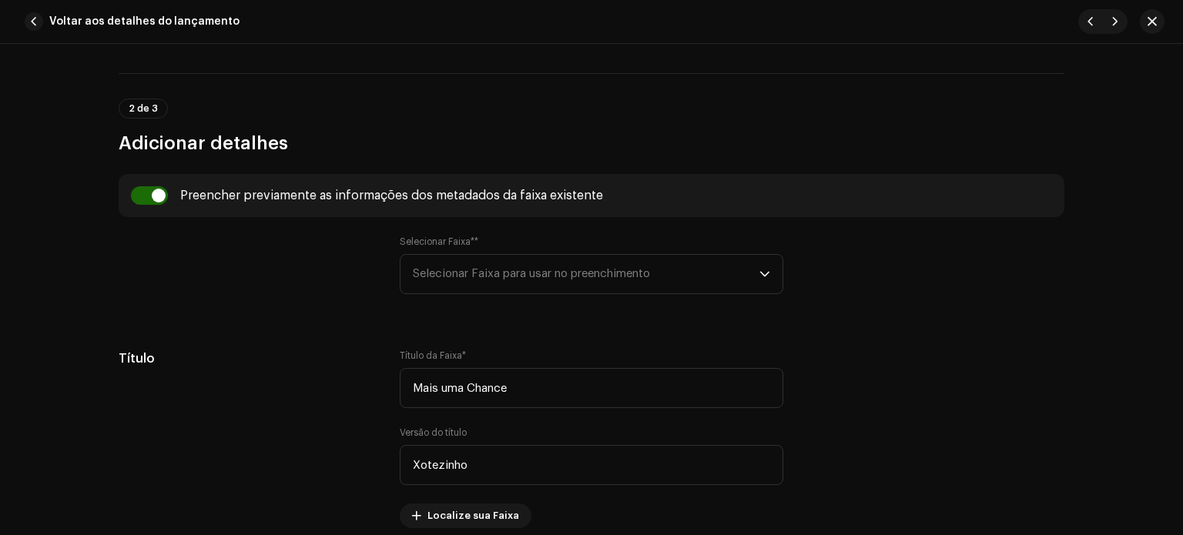
scroll to position [280, 0]
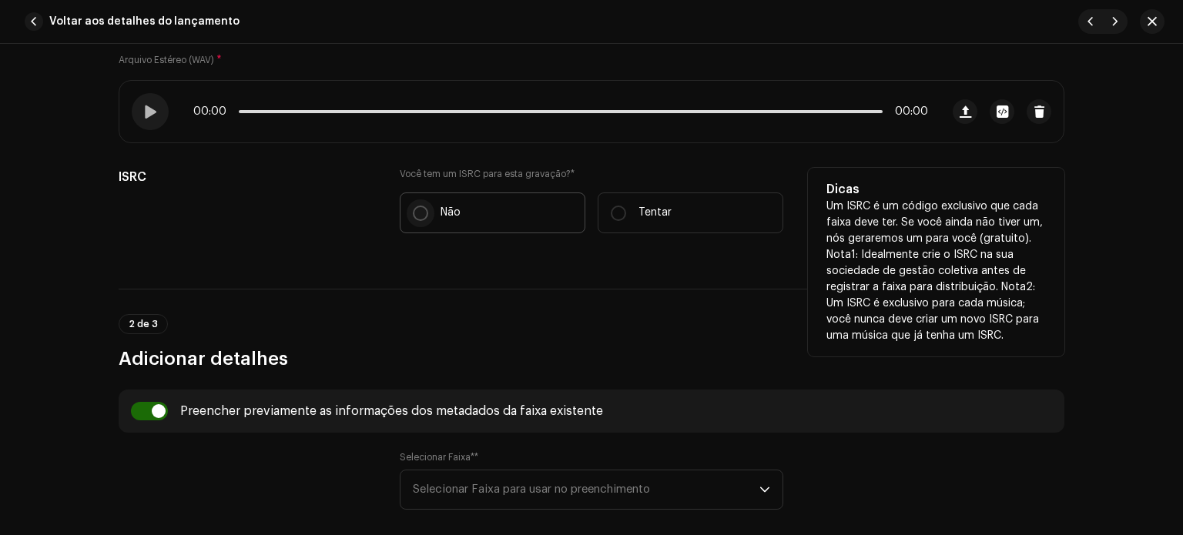
click at [424, 213] on input "Não" at bounding box center [420, 213] width 15 height 15
radio input "true"
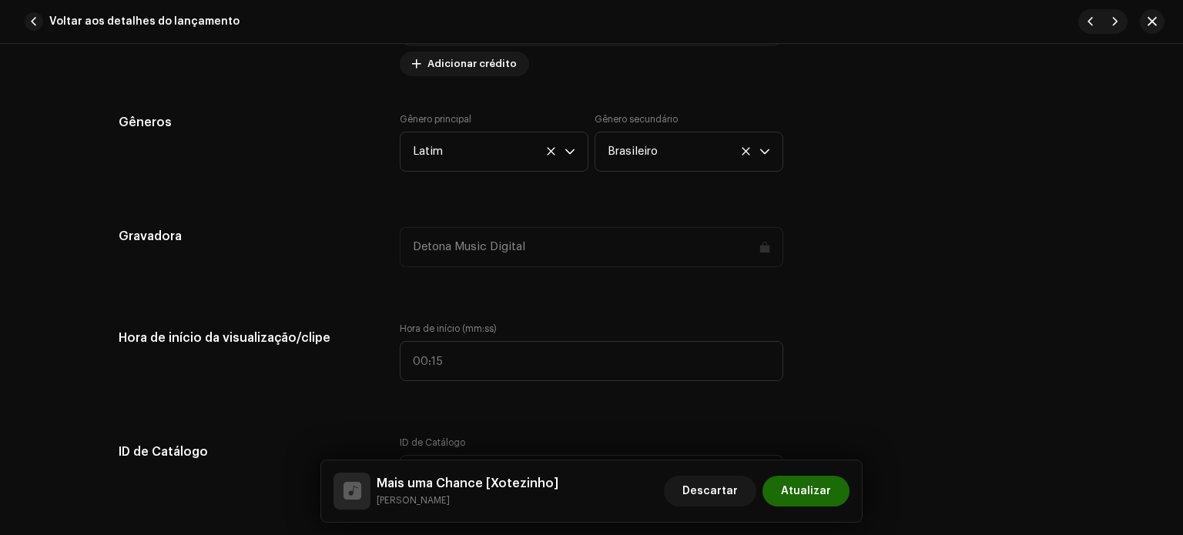
scroll to position [1489, 0]
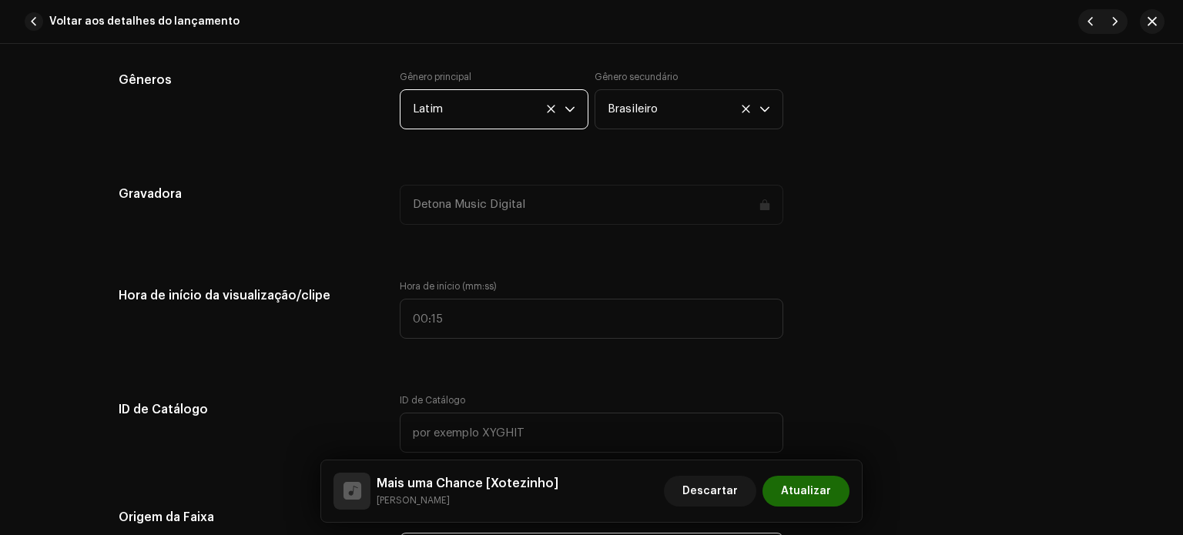
click at [496, 112] on span "Latim" at bounding box center [489, 109] width 152 height 39
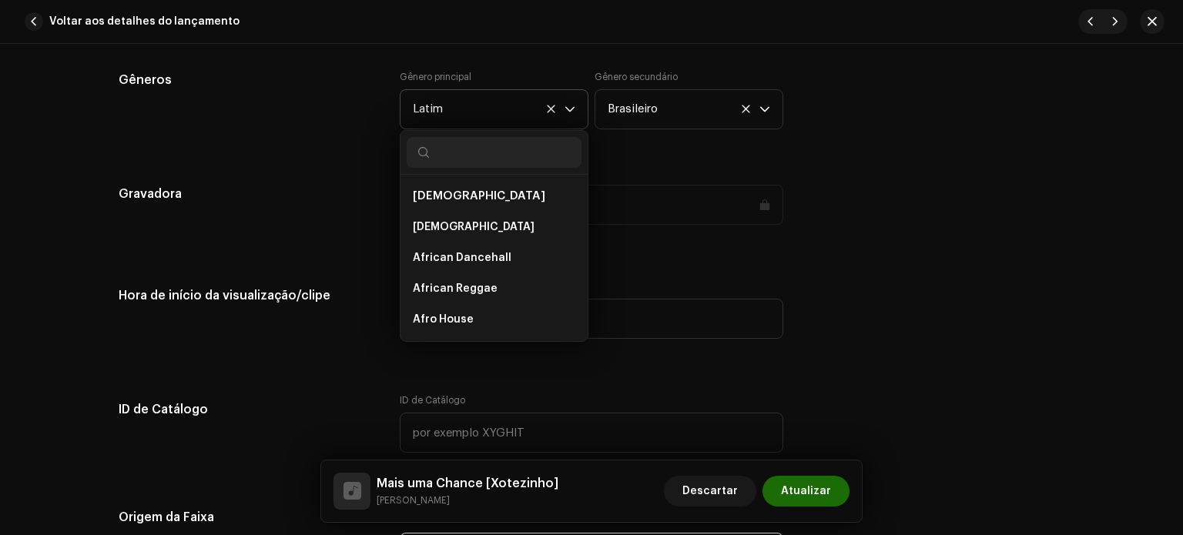
scroll to position [8607, 0]
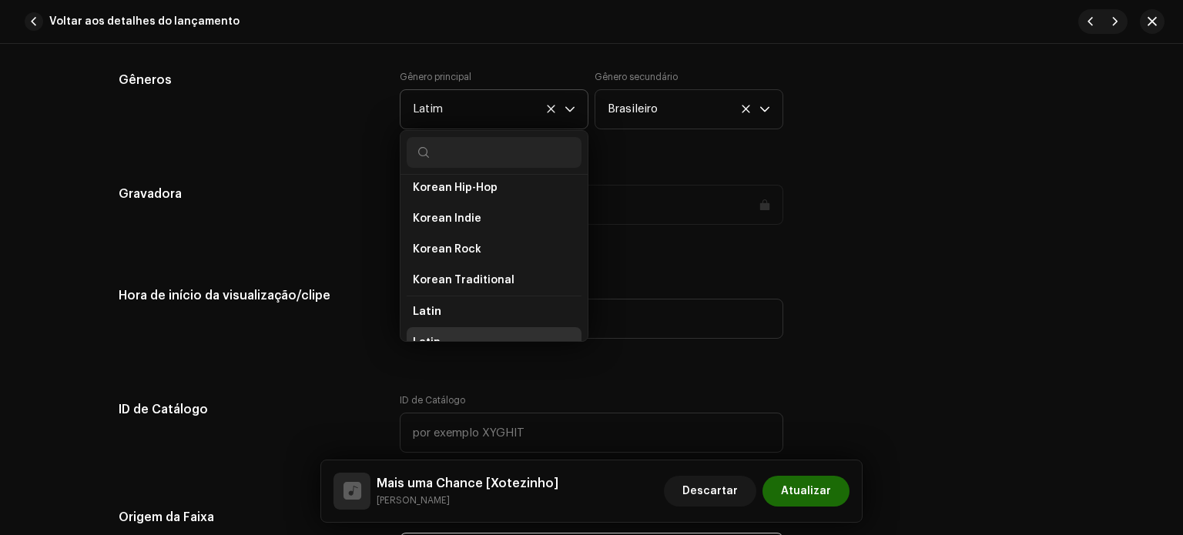
click at [433, 335] on span "Latin" at bounding box center [427, 342] width 28 height 15
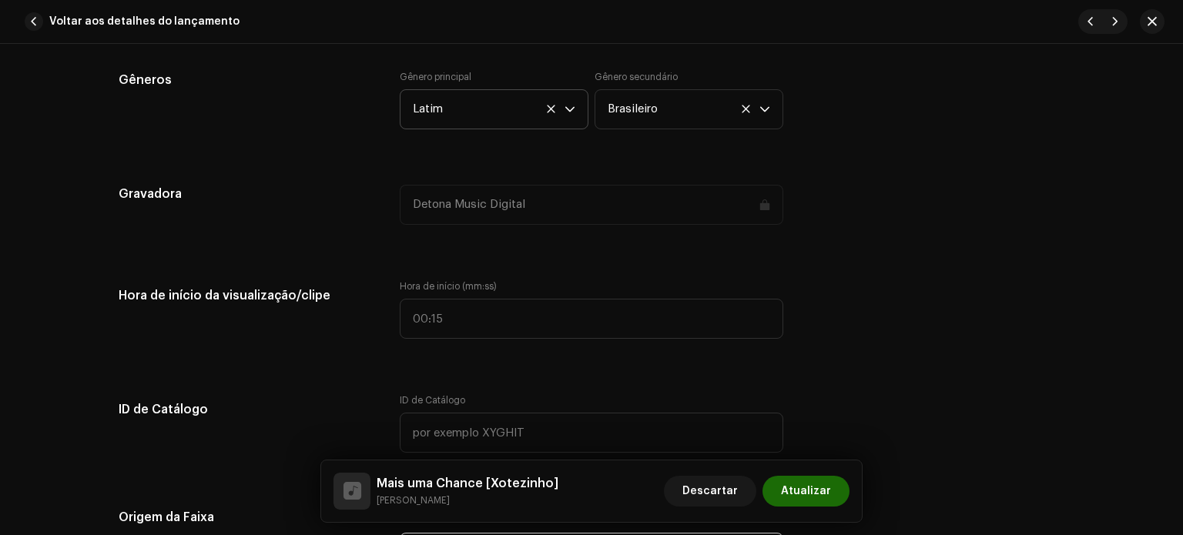
click at [549, 107] on icon at bounding box center [551, 109] width 8 height 8
click at [511, 101] on span "Latim" at bounding box center [489, 109] width 152 height 39
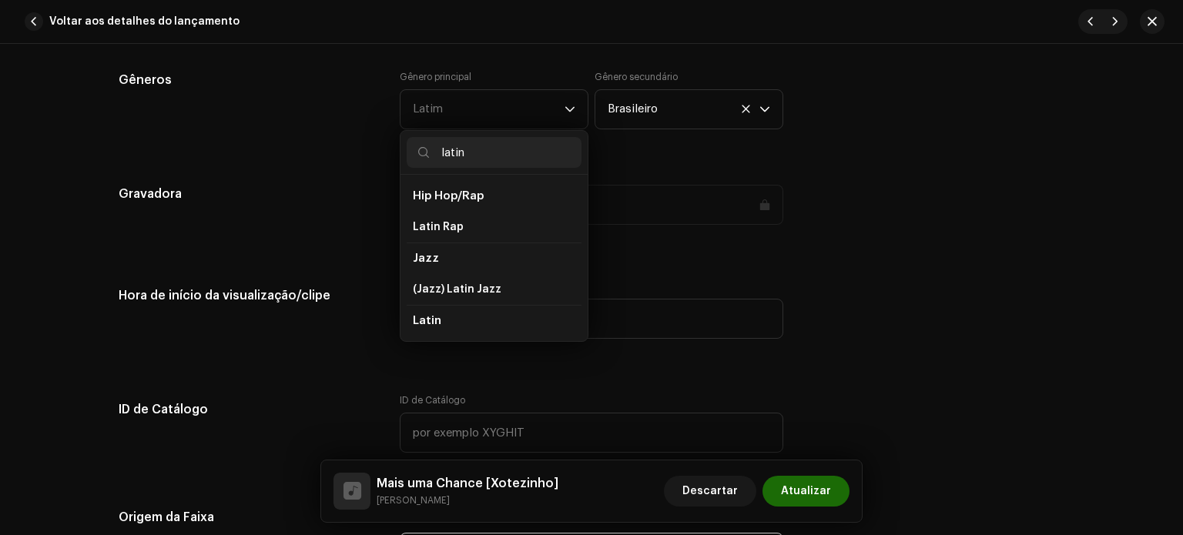
scroll to position [25, 0]
type input "latin"
click at [442, 290] on li "Latin" at bounding box center [494, 296] width 175 height 32
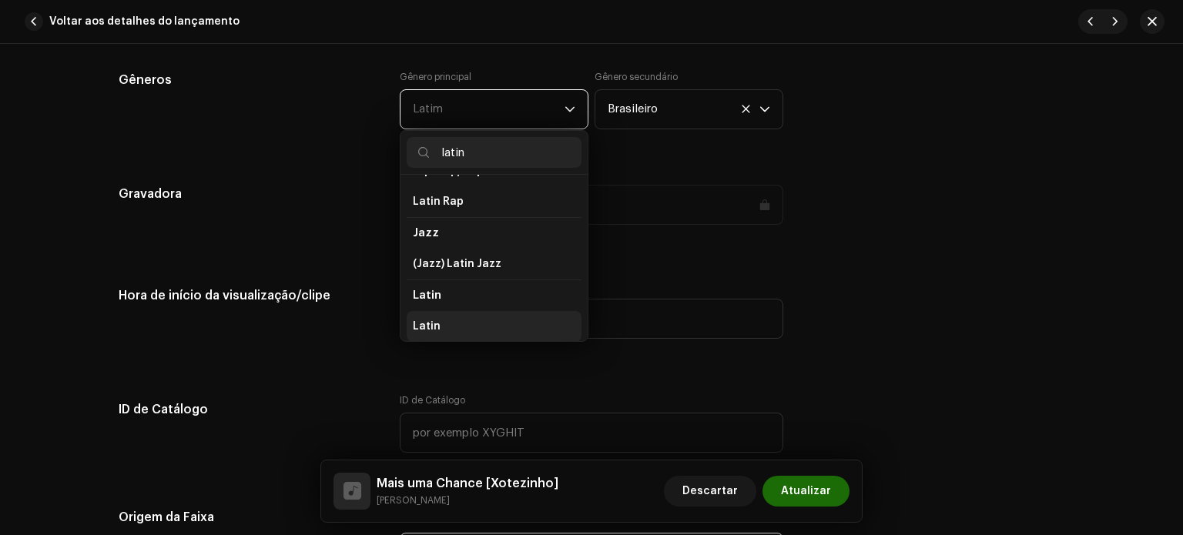
click at [435, 320] on li "Latin" at bounding box center [494, 326] width 175 height 31
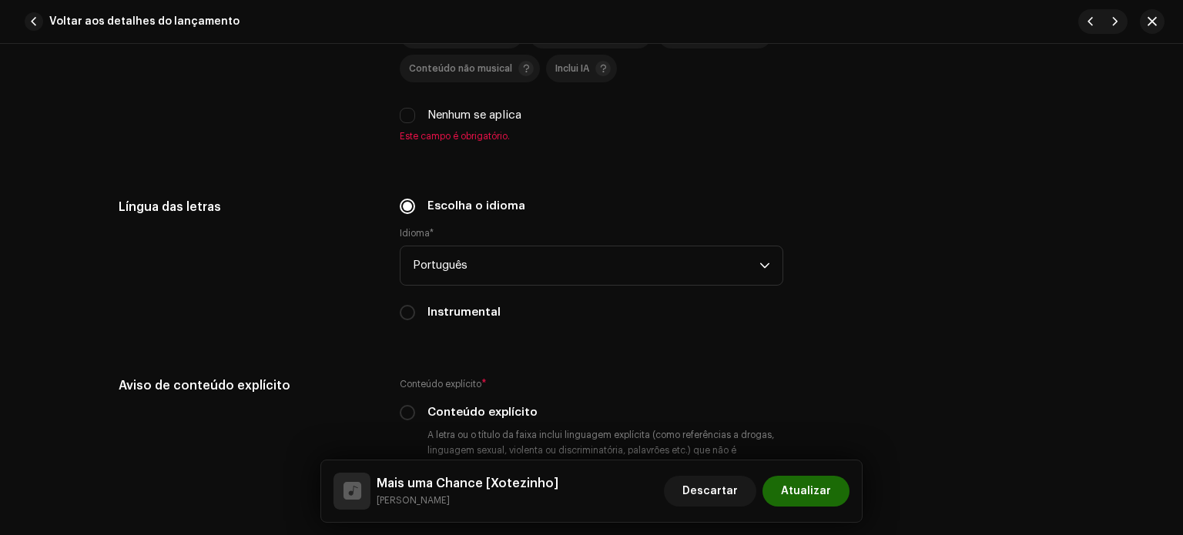
scroll to position [2468, 0]
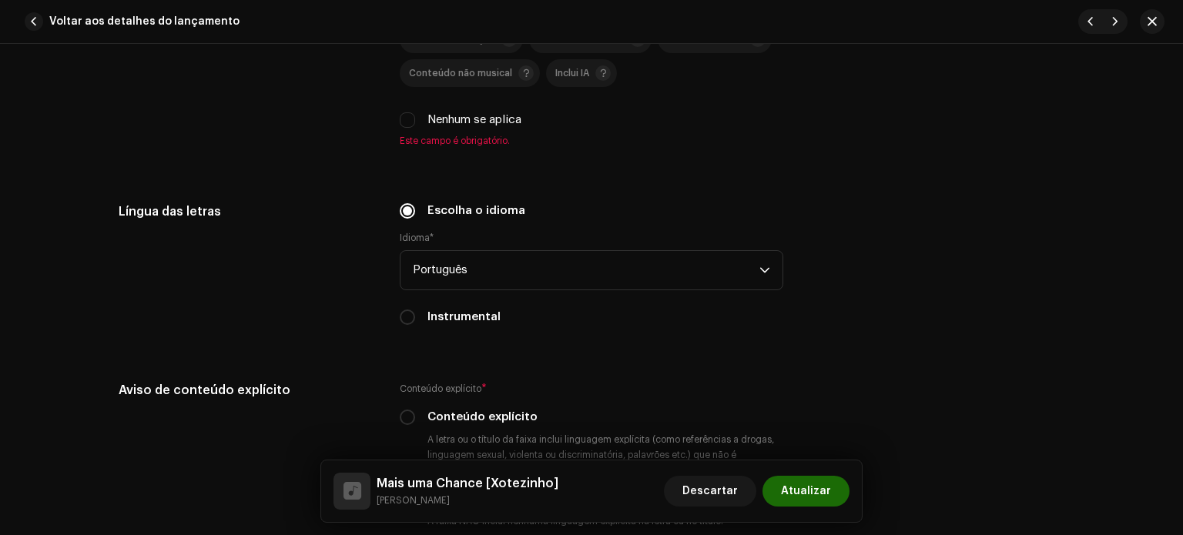
click at [401, 122] on input "Nenhum se aplica" at bounding box center [407, 119] width 15 height 15
checkbox input "true"
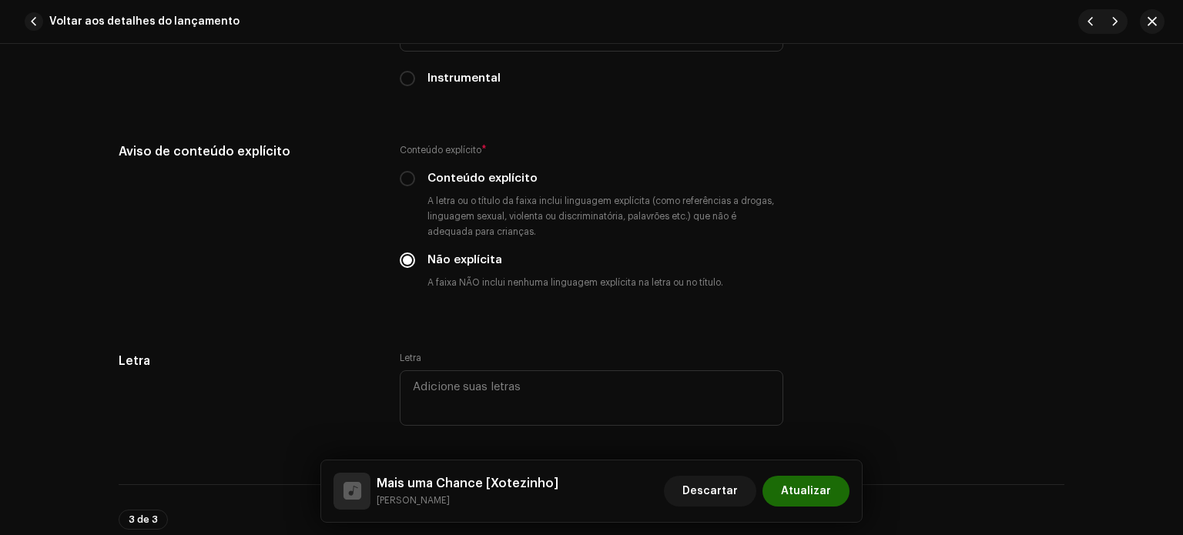
scroll to position [2650, 0]
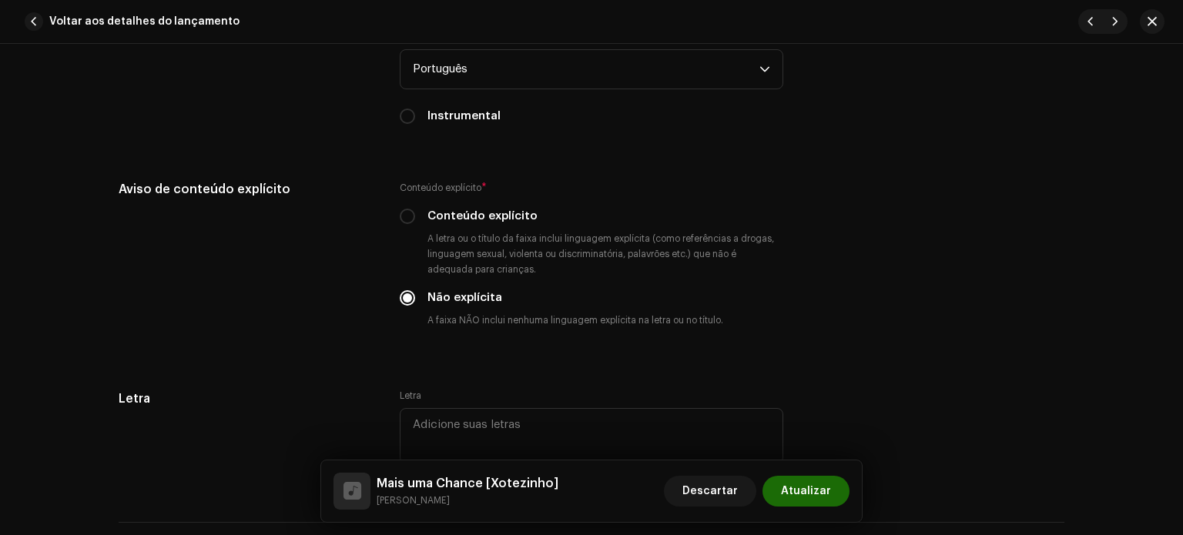
drag, startPoint x: 1175, startPoint y: 419, endPoint x: 1182, endPoint y: 437, distance: 19.0
click at [1182, 468] on div "Detalhes da faixa Complete o seguinte para finalizar sua faixa. 1 de 3 Adiciona…" at bounding box center [591, 289] width 1183 height 491
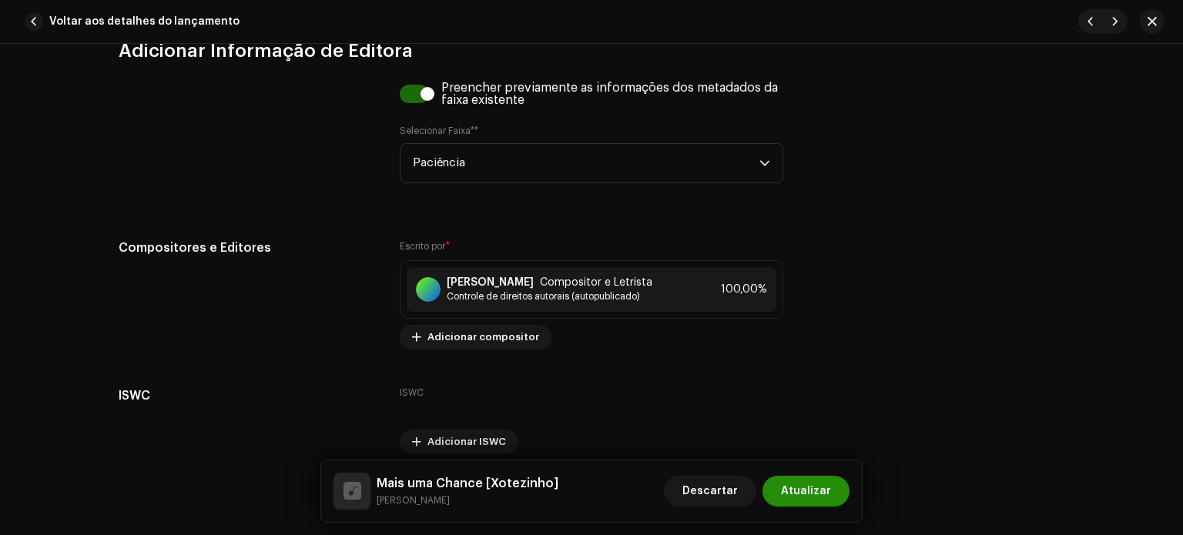
click at [794, 494] on font "Atualizar" at bounding box center [806, 491] width 50 height 11
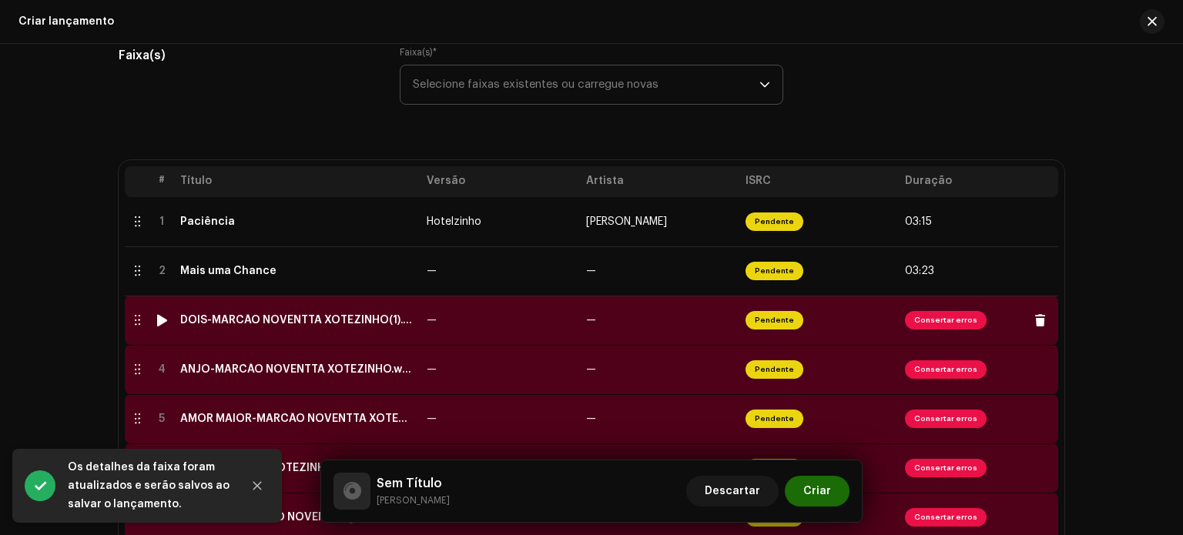
click at [435, 328] on td "—" at bounding box center [500, 320] width 159 height 49
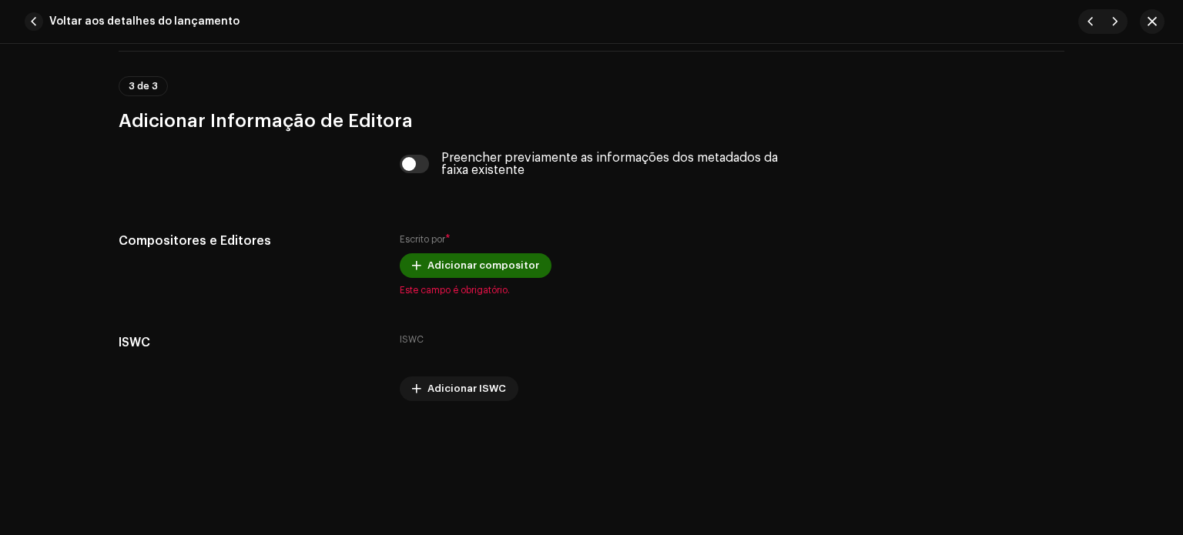
scroll to position [3001, 0]
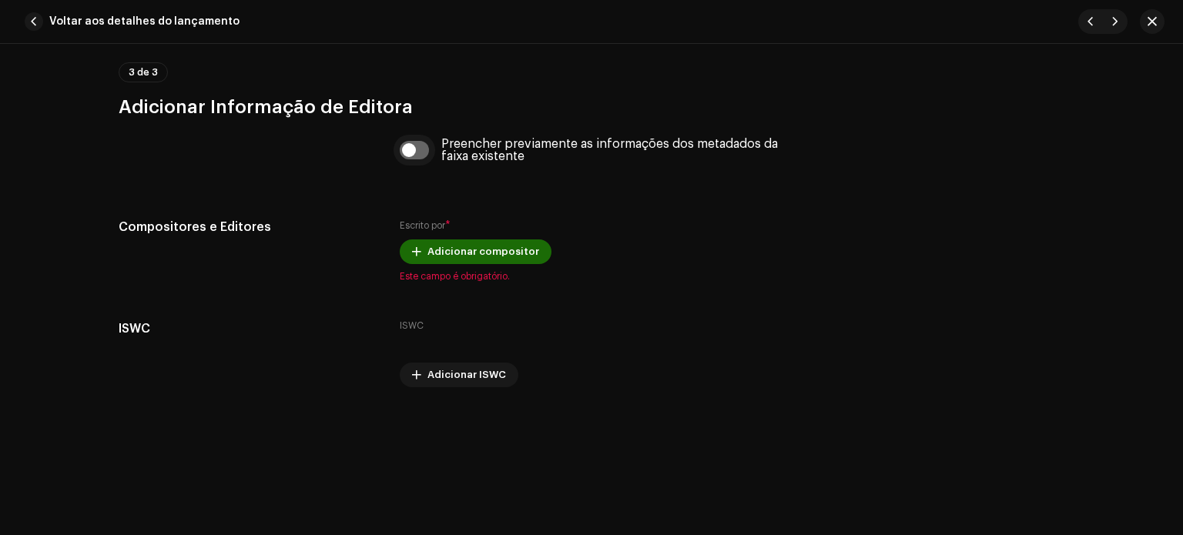
click at [413, 150] on input "checkbox" at bounding box center [415, 150] width 30 height 18
checkbox input "true"
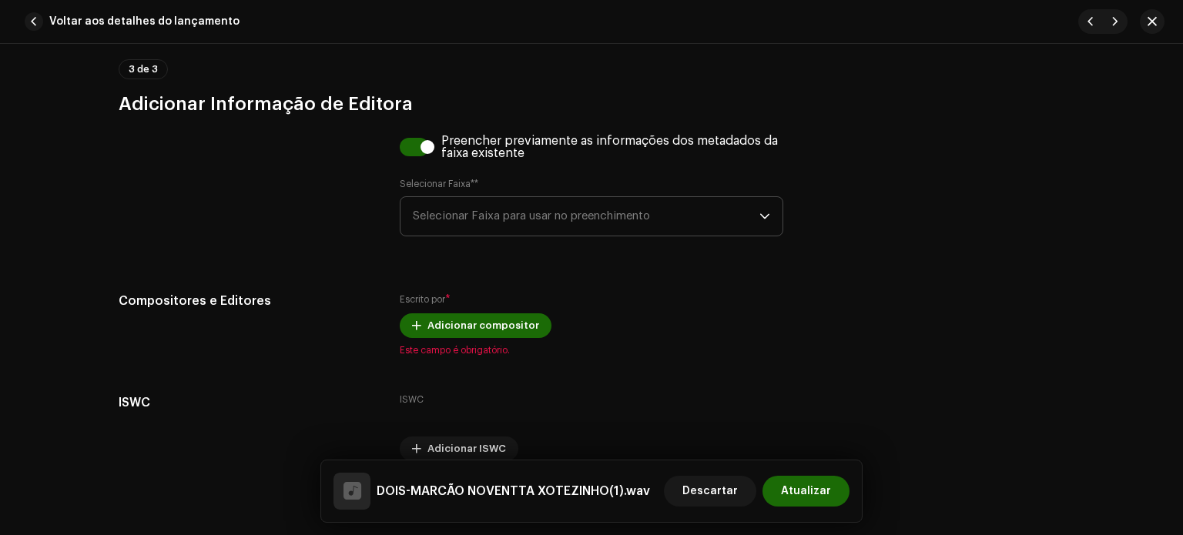
click at [465, 218] on font "Selecionar Faixa para usar no preenchimento" at bounding box center [531, 216] width 237 height 12
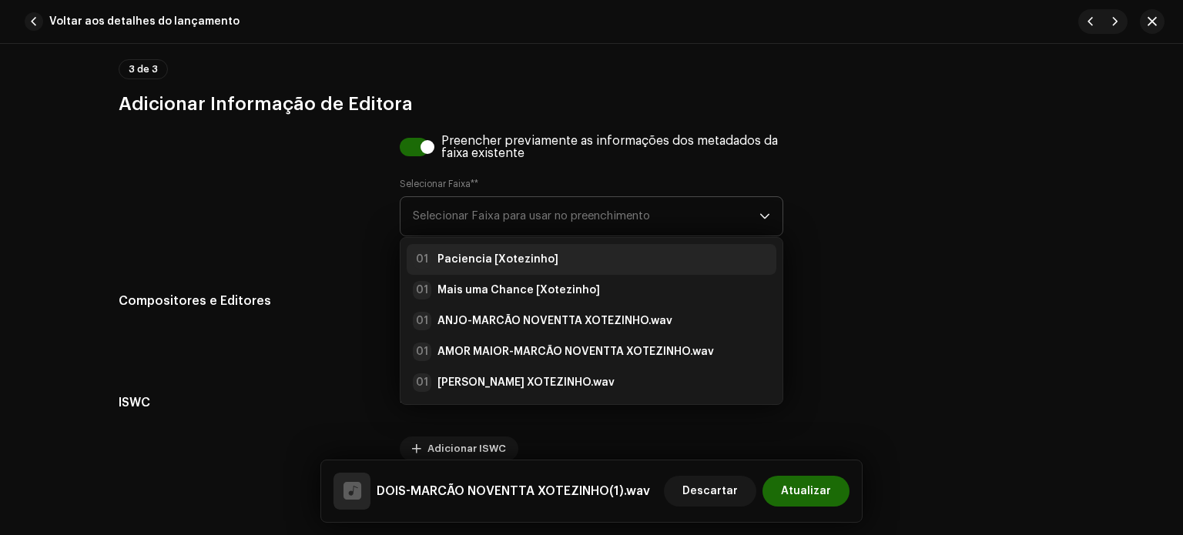
click at [467, 258] on strong "Paciencia [Xotezinho]" at bounding box center [497, 259] width 121 height 15
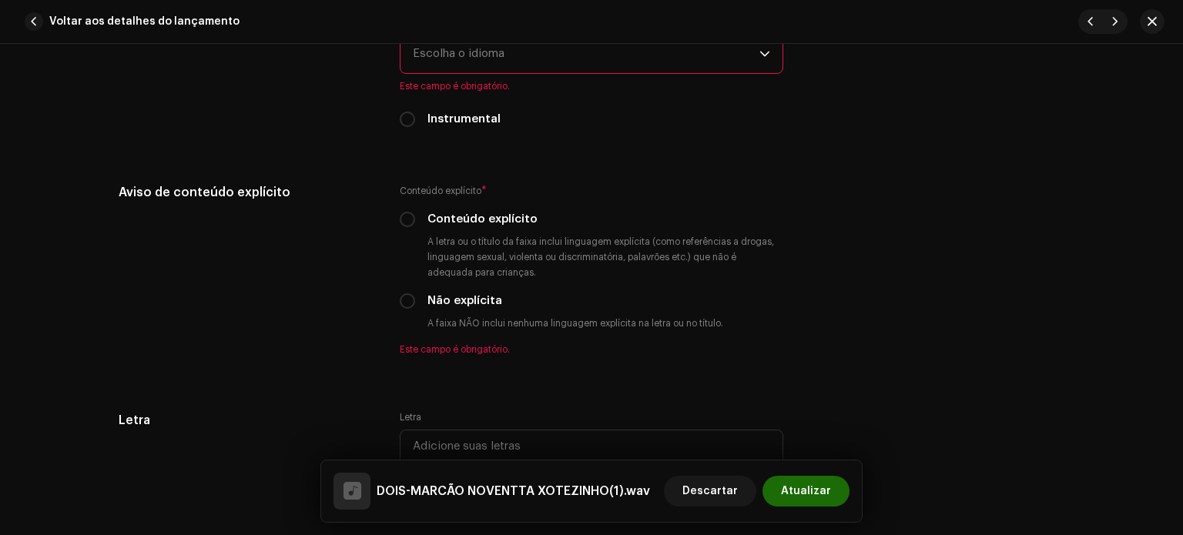
scroll to position [2418, 0]
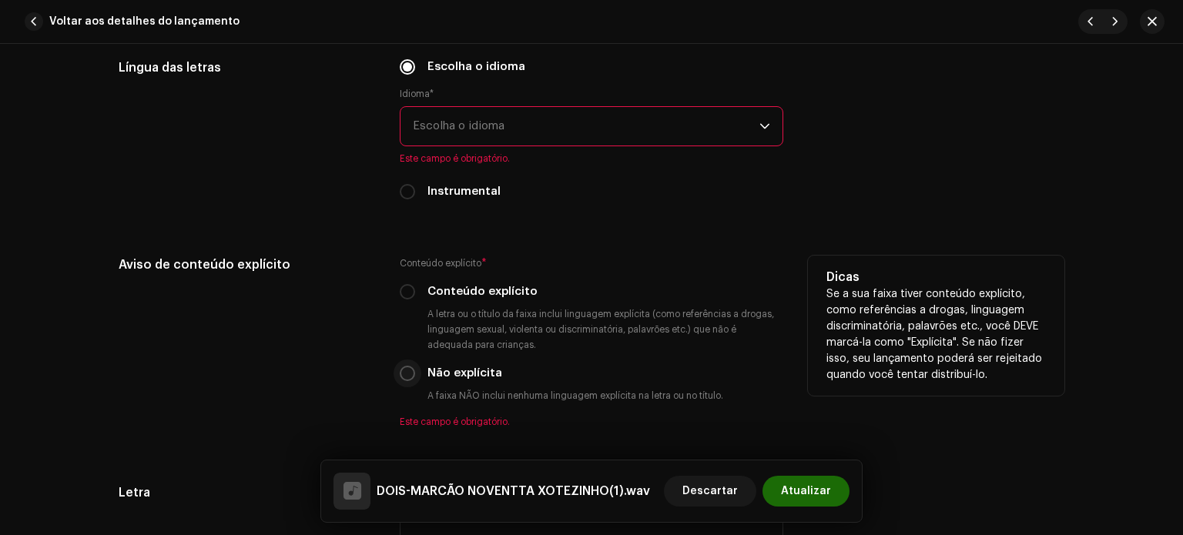
click at [404, 381] on input "Não explícita" at bounding box center [407, 373] width 15 height 15
radio input "true"
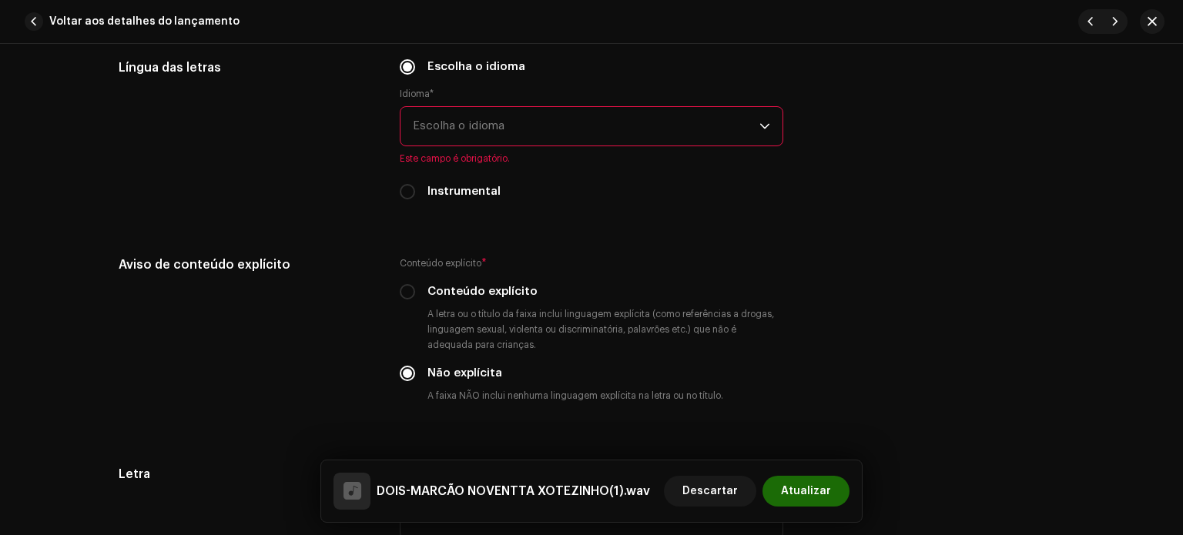
click at [434, 125] on font "Escolha o idioma" at bounding box center [459, 126] width 92 height 12
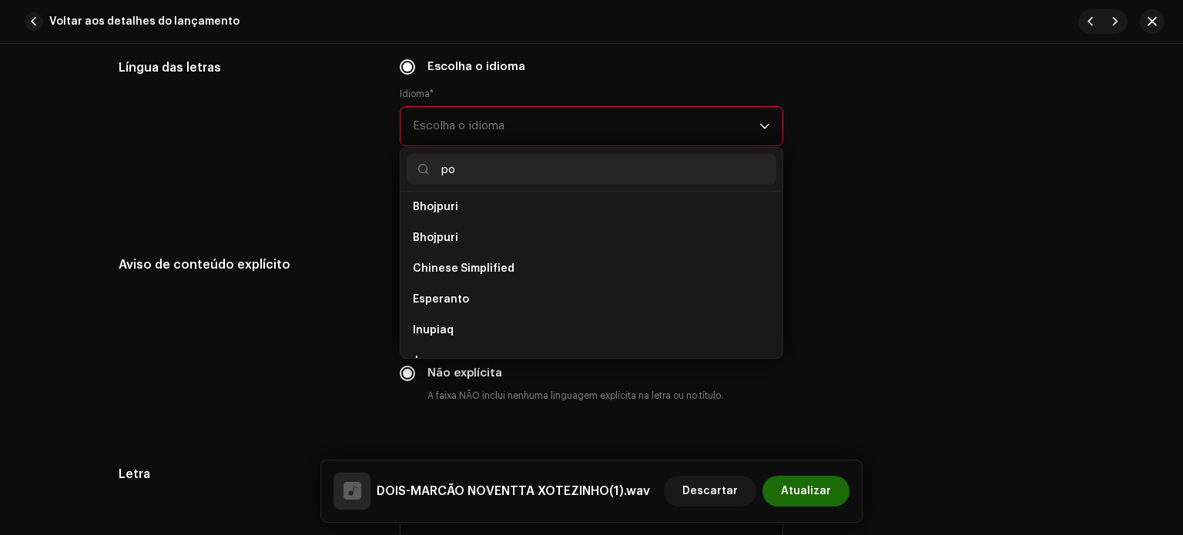
scroll to position [0, 0]
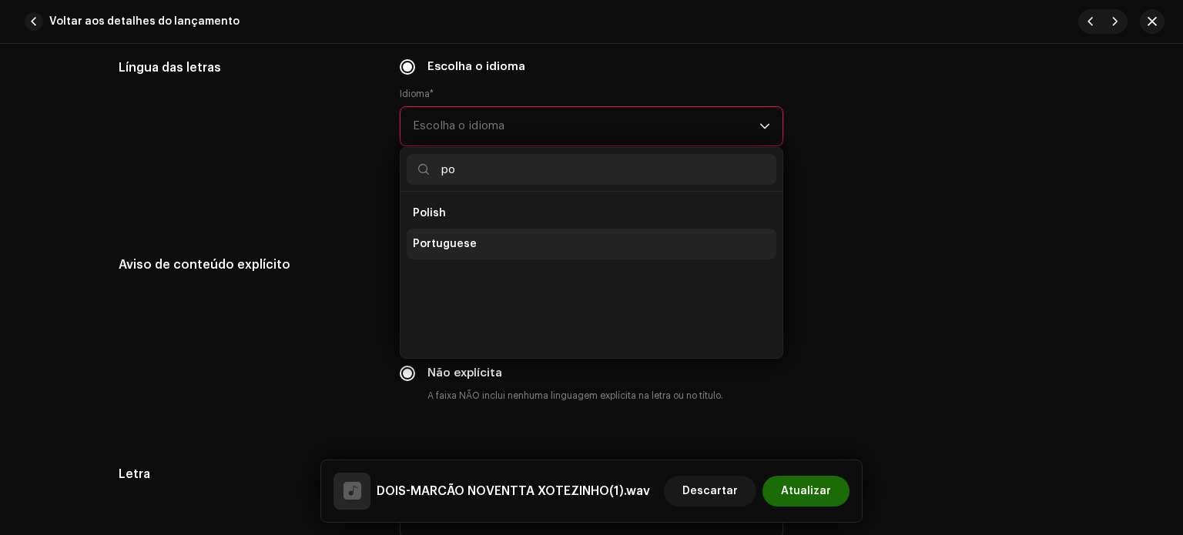
type input "po"
click at [464, 260] on li "Portuguese" at bounding box center [592, 244] width 370 height 31
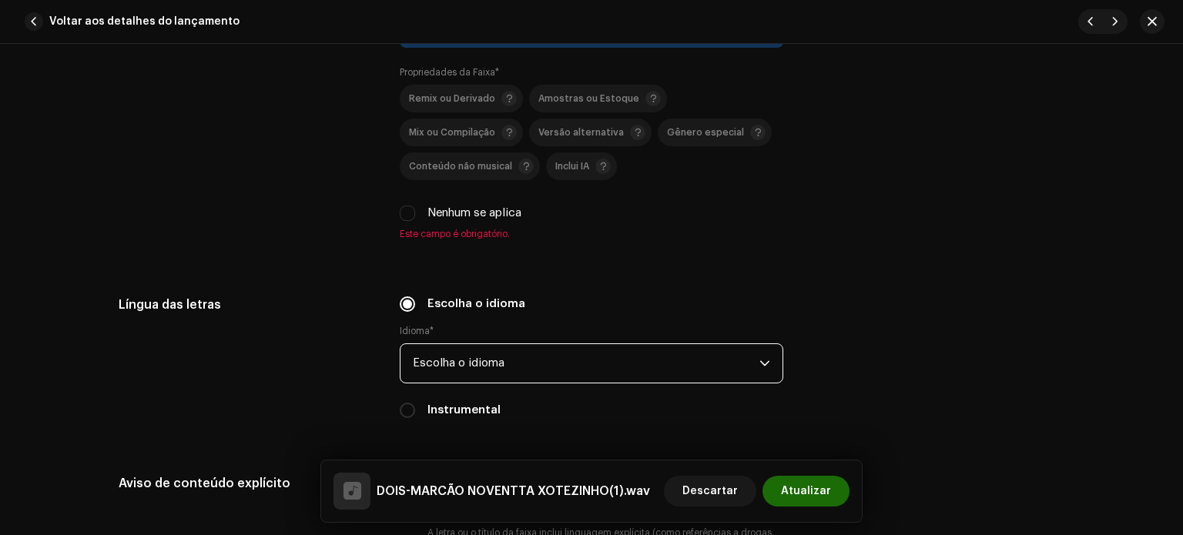
scroll to position [2140, 0]
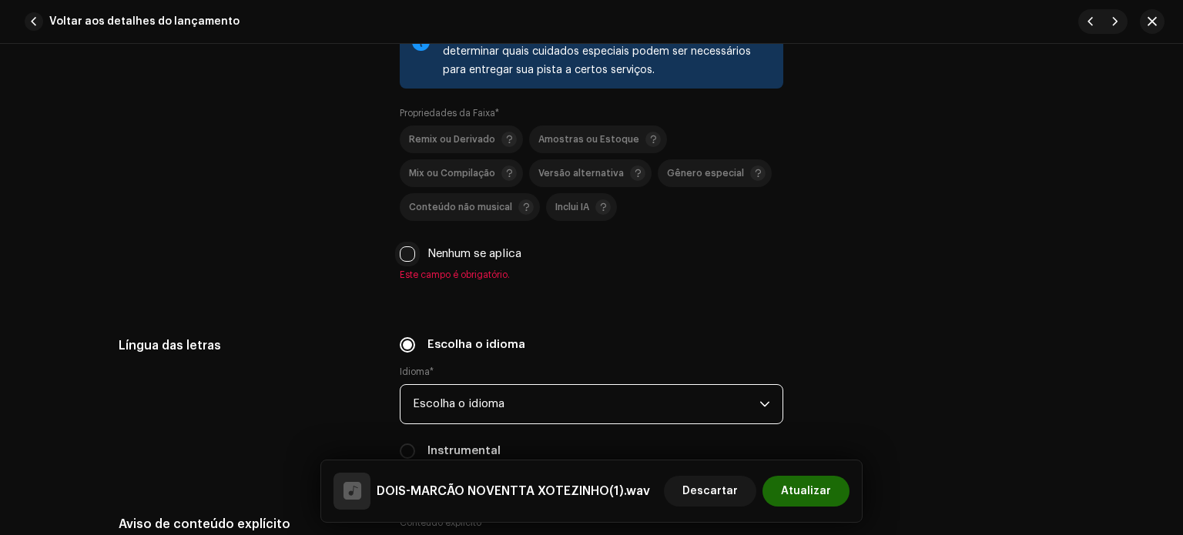
click at [410, 256] on input "Nenhum se aplica" at bounding box center [407, 253] width 15 height 15
checkbox input "true"
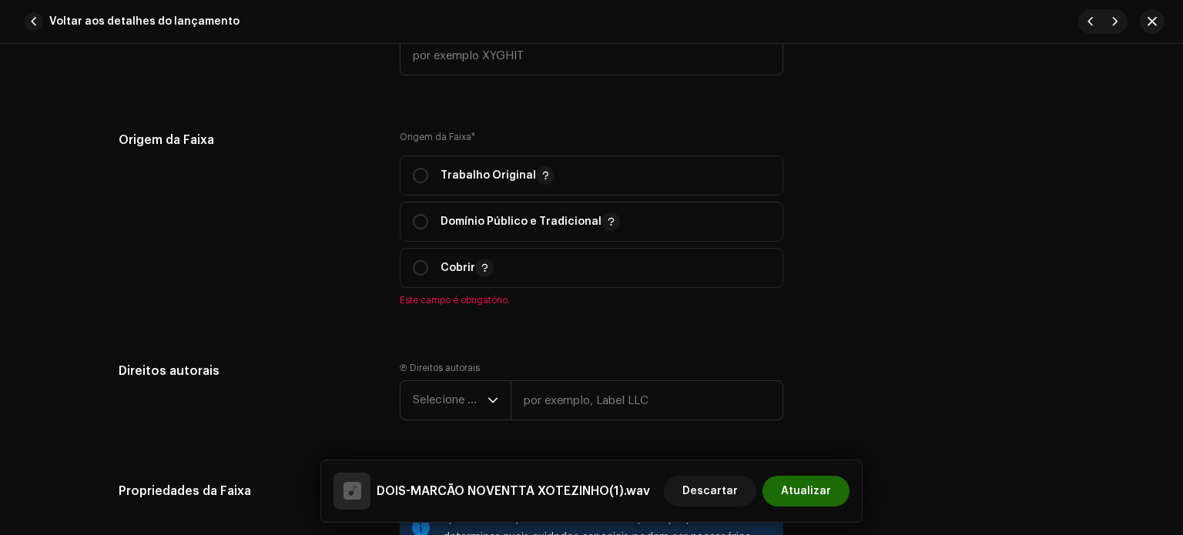
scroll to position [1610, 0]
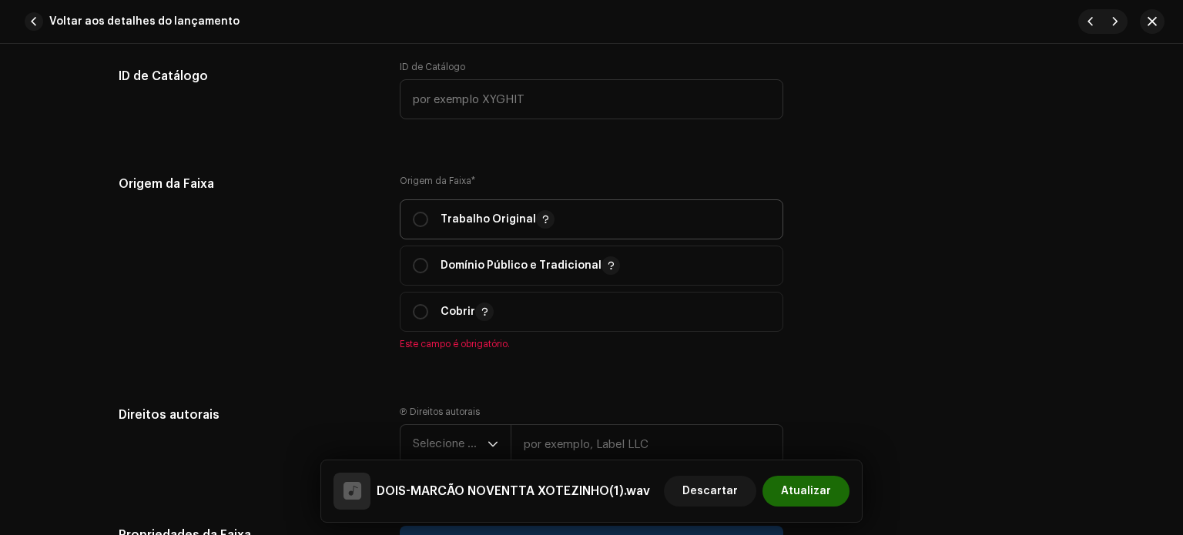
click at [493, 212] on p "Trabalho Original" at bounding box center [498, 219] width 114 height 18
radio input "true"
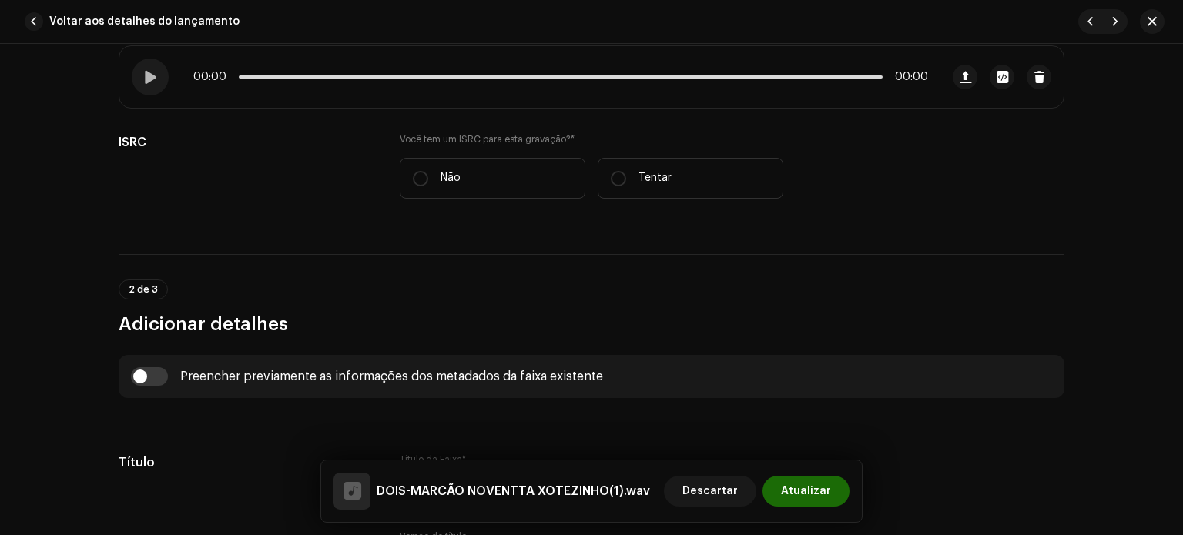
scroll to position [293, 0]
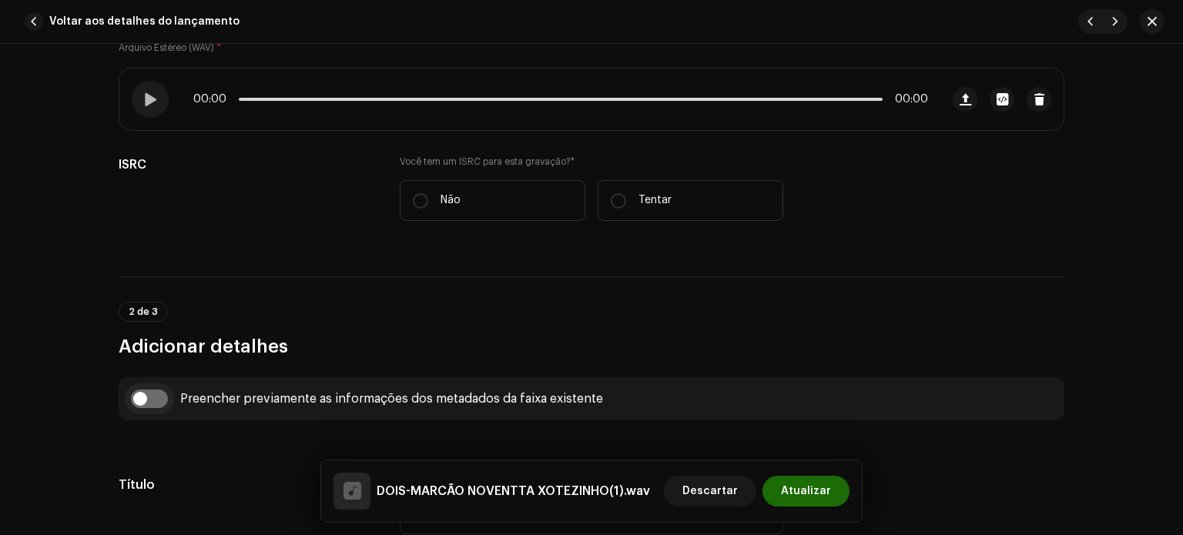
click at [161, 396] on input "checkbox" at bounding box center [149, 399] width 37 height 18
checkbox input "true"
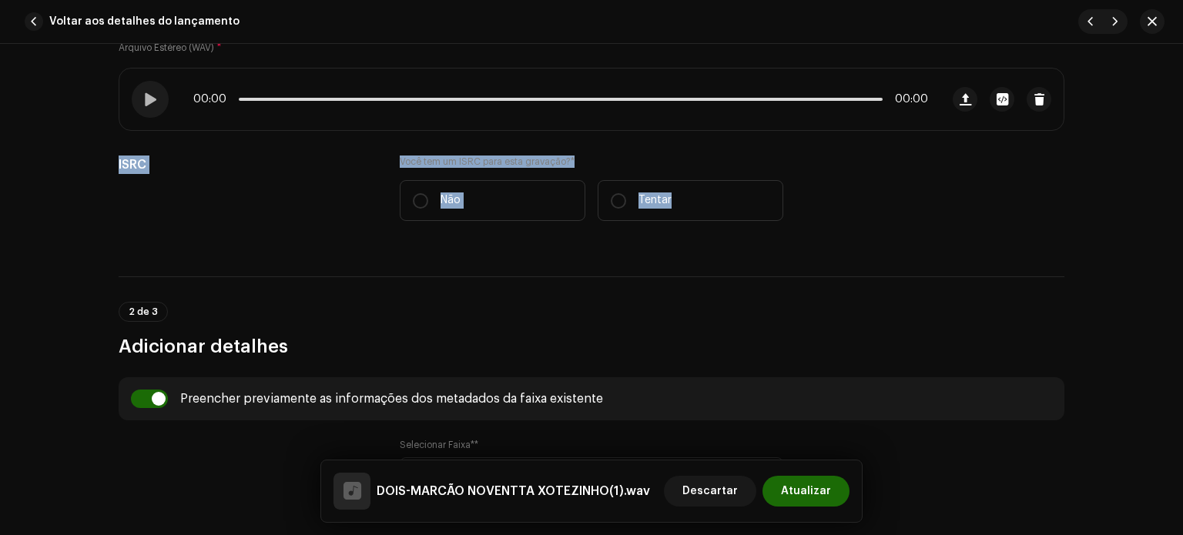
drag, startPoint x: 1176, startPoint y: 126, endPoint x: 1181, endPoint y: 144, distance: 19.3
click at [1178, 154] on div "Detalhes da faixa Complete o seguinte para finalizar sua faixa. 1 de 3 Adiciona…" at bounding box center [591, 289] width 1183 height 491
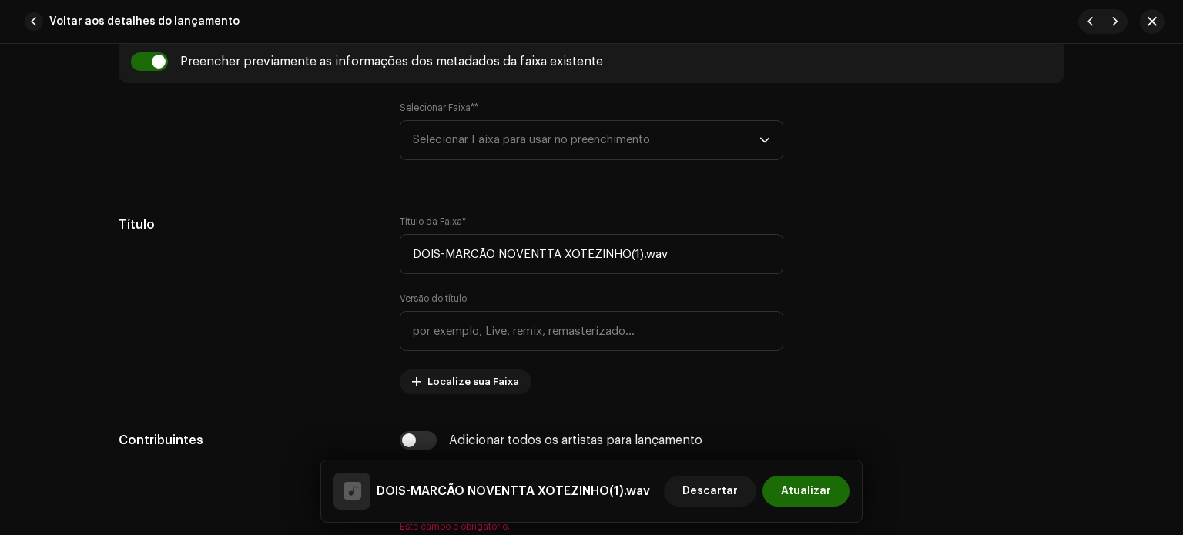
scroll to position [680, 0]
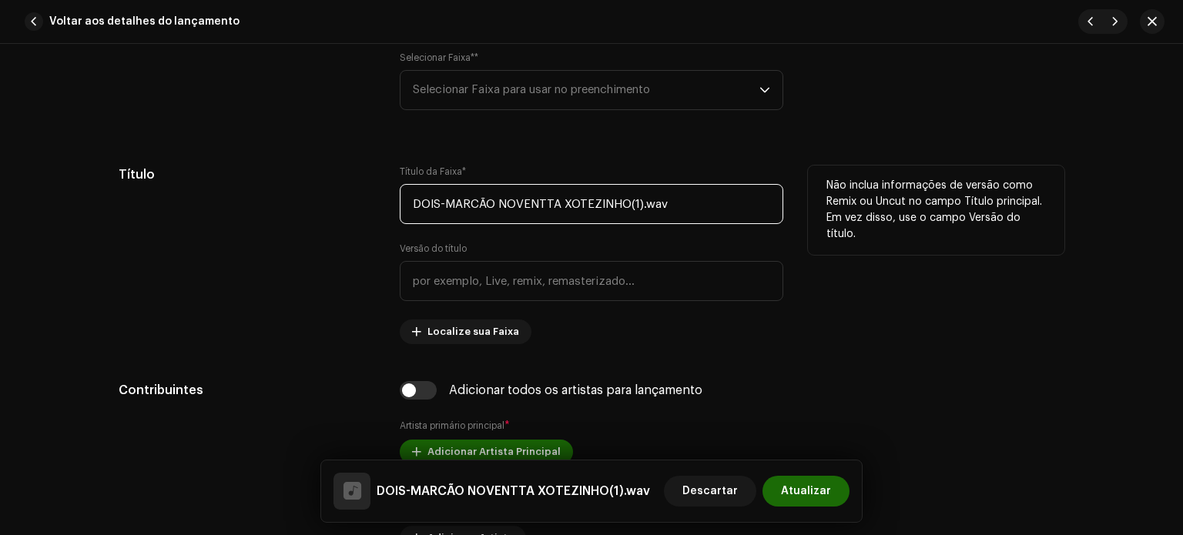
drag, startPoint x: 716, startPoint y: 197, endPoint x: 307, endPoint y: 221, distance: 409.7
click at [307, 221] on div "Título Título da Faixa * DOIS-MARCÃO NOVENTTA XOTEZINHO(1).wav Versão do título…" at bounding box center [592, 255] width 946 height 179
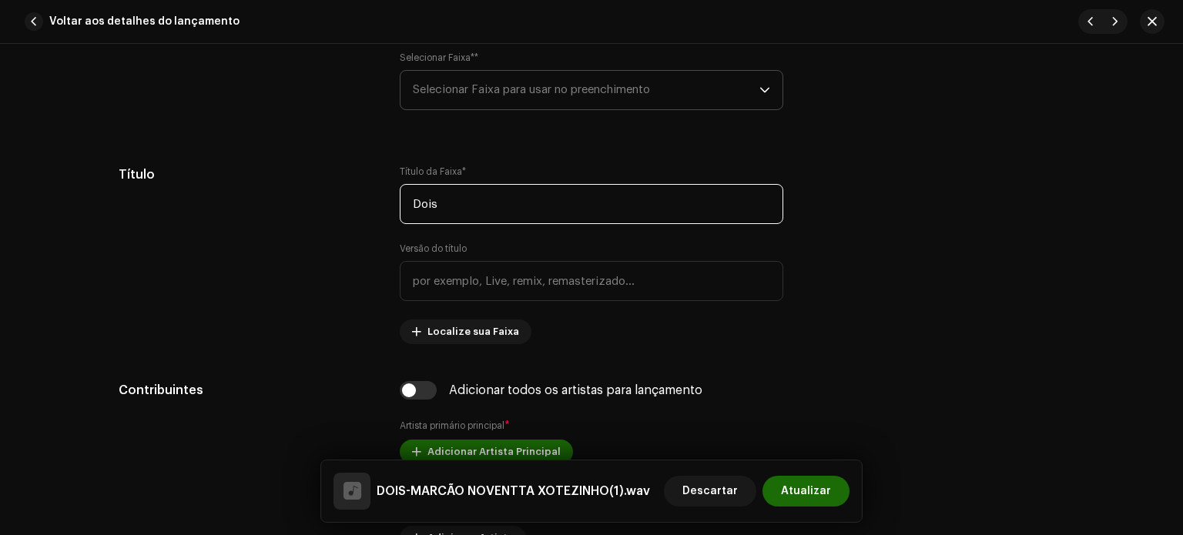
type input "Dois"
click at [444, 95] on font "Selecionar Faixa para usar no preenchimento" at bounding box center [531, 90] width 237 height 12
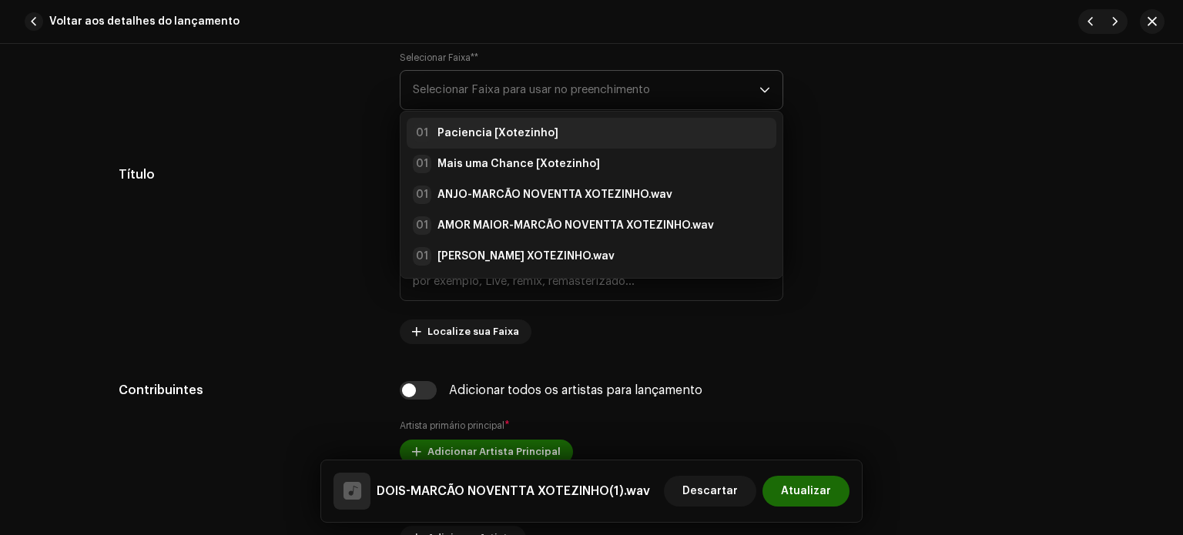
click at [449, 130] on strong "Paciencia [Xotezinho]" at bounding box center [497, 133] width 121 height 15
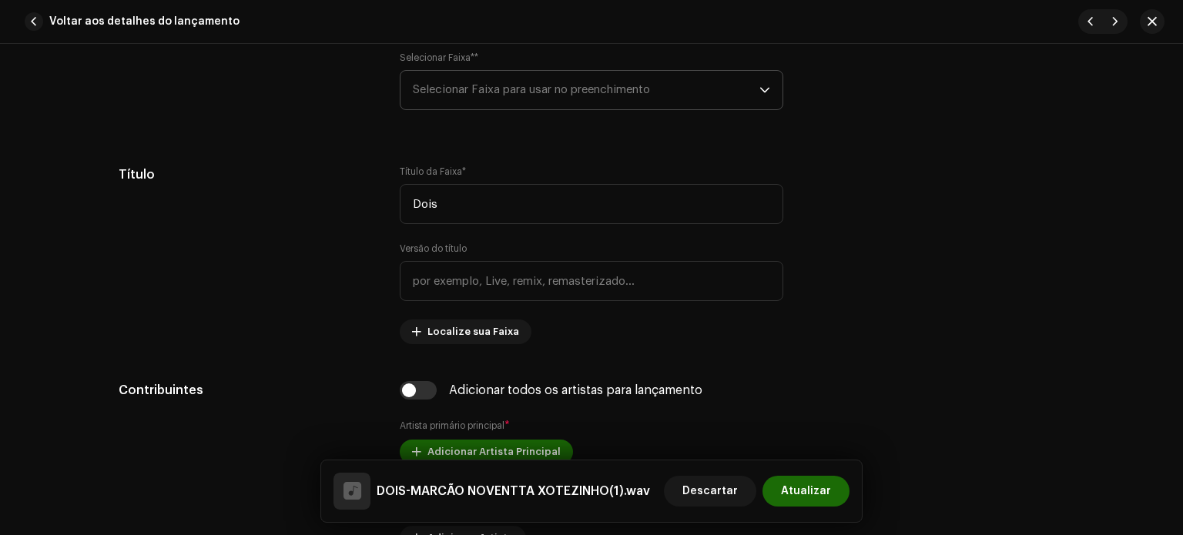
type input "Xotezinho"
type input "Detona Music Digital"
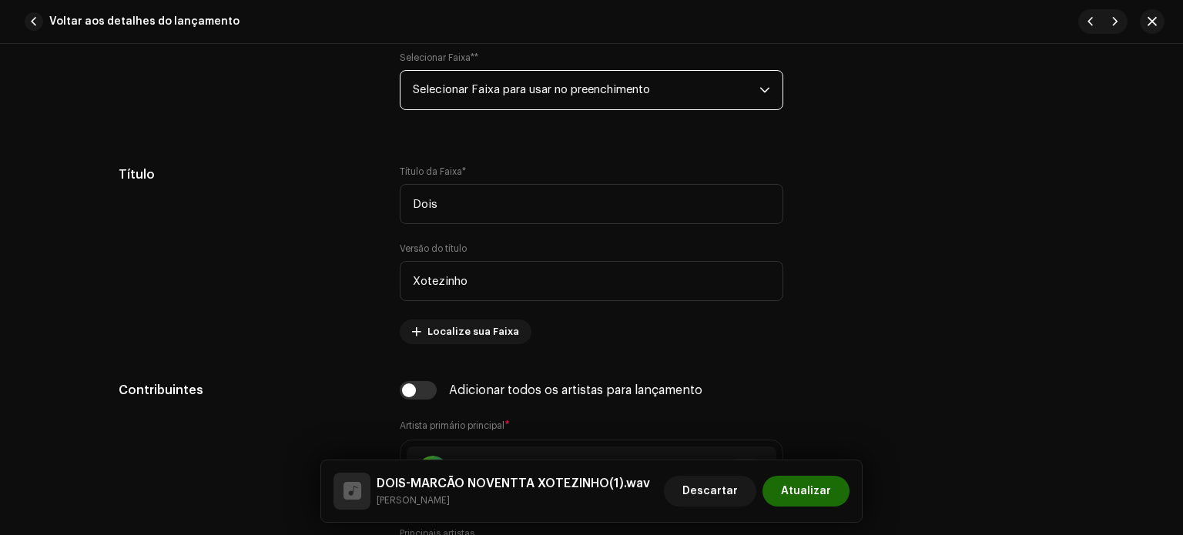
click at [478, 96] on span "Selecionar Faixa para usar no preenchimento" at bounding box center [586, 90] width 347 height 39
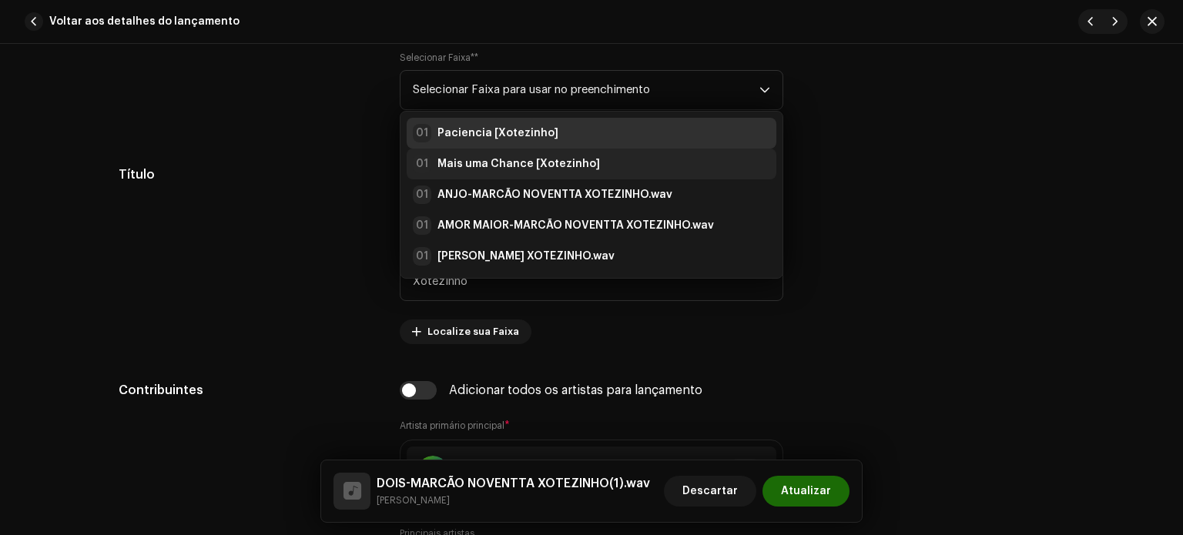
click at [470, 163] on strong "Mais uma Chance [Xotezinho]" at bounding box center [518, 163] width 163 height 15
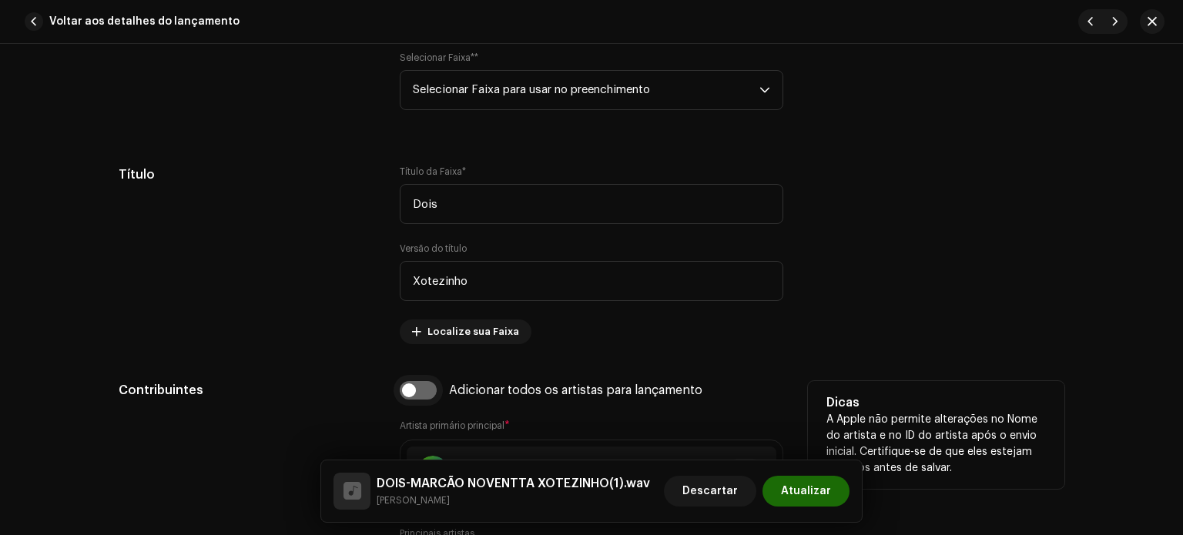
click at [418, 397] on input "checkbox" at bounding box center [418, 390] width 37 height 18
checkbox input "true"
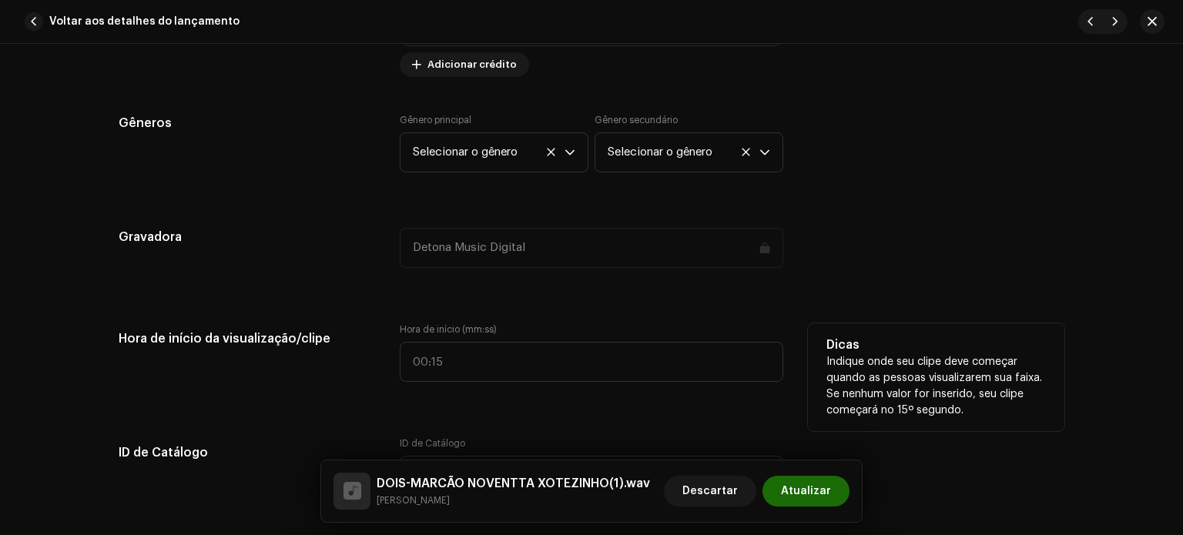
scroll to position [1406, 0]
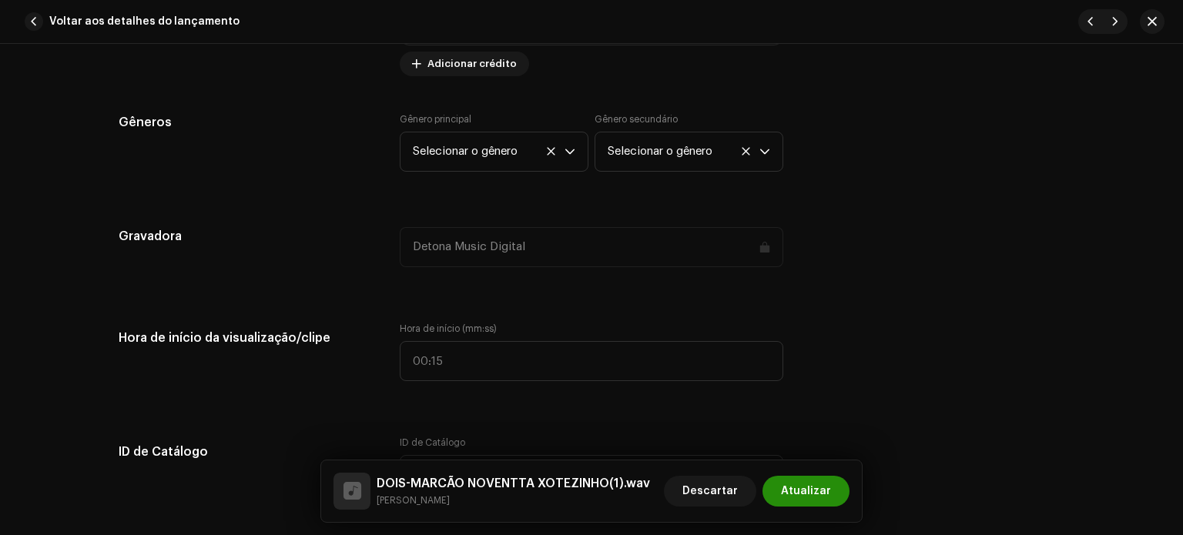
click at [780, 505] on button "Atualizar" at bounding box center [805, 491] width 87 height 31
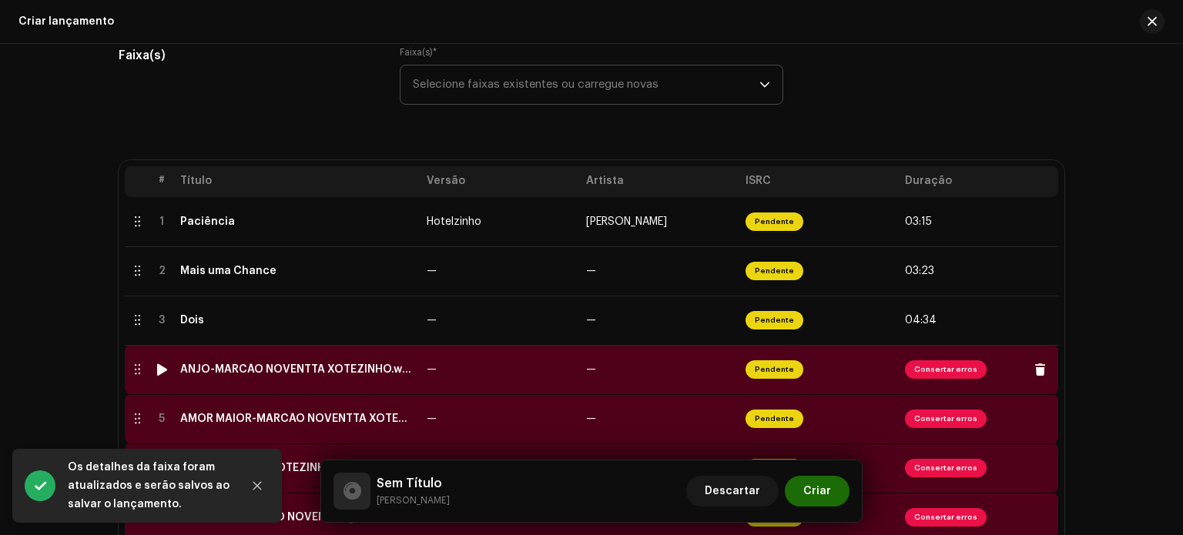
click at [485, 378] on td "—" at bounding box center [500, 369] width 159 height 49
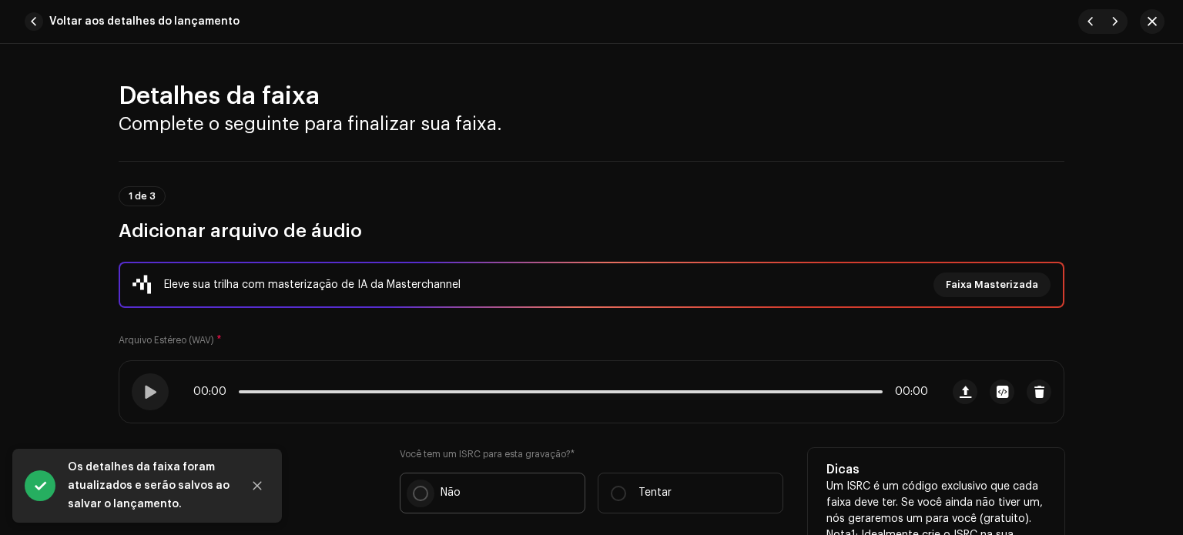
click at [422, 491] on input "Não" at bounding box center [420, 493] width 15 height 15
radio input "true"
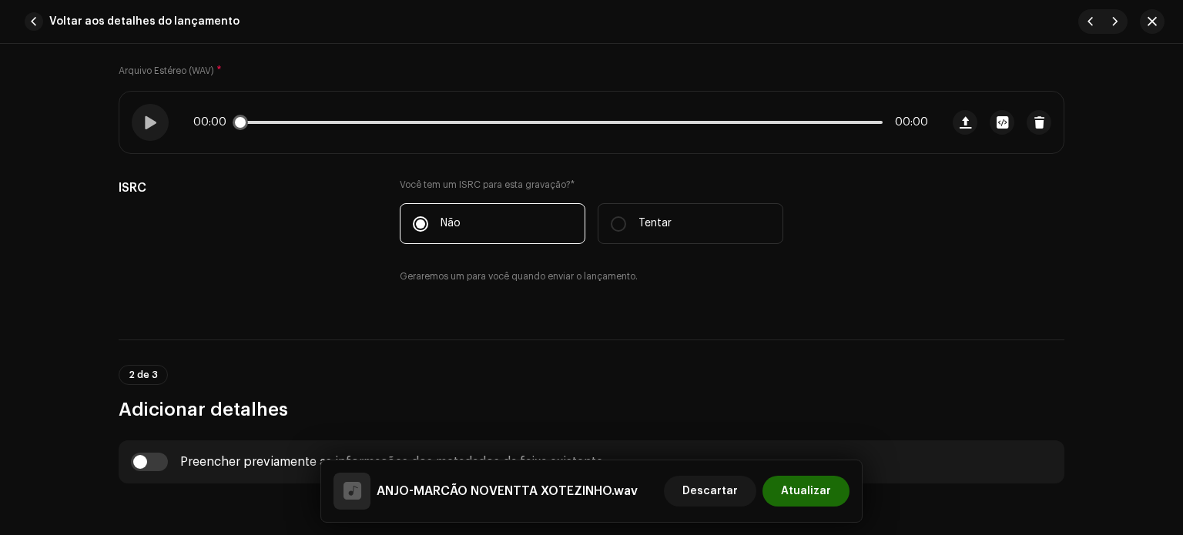
scroll to position [279, 0]
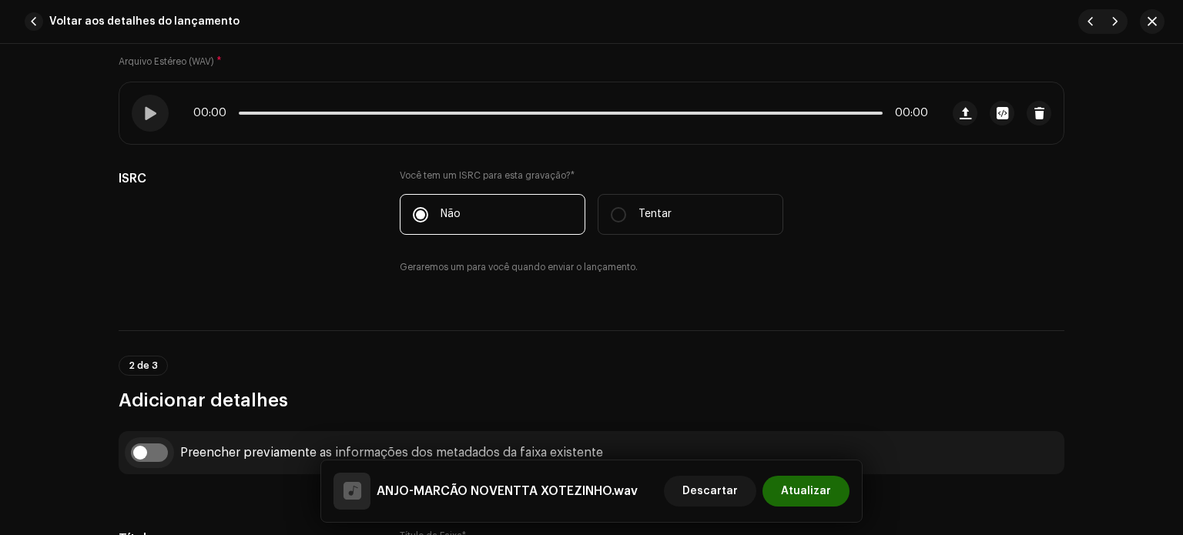
click at [146, 451] on input "checkbox" at bounding box center [149, 453] width 37 height 18
checkbox input "true"
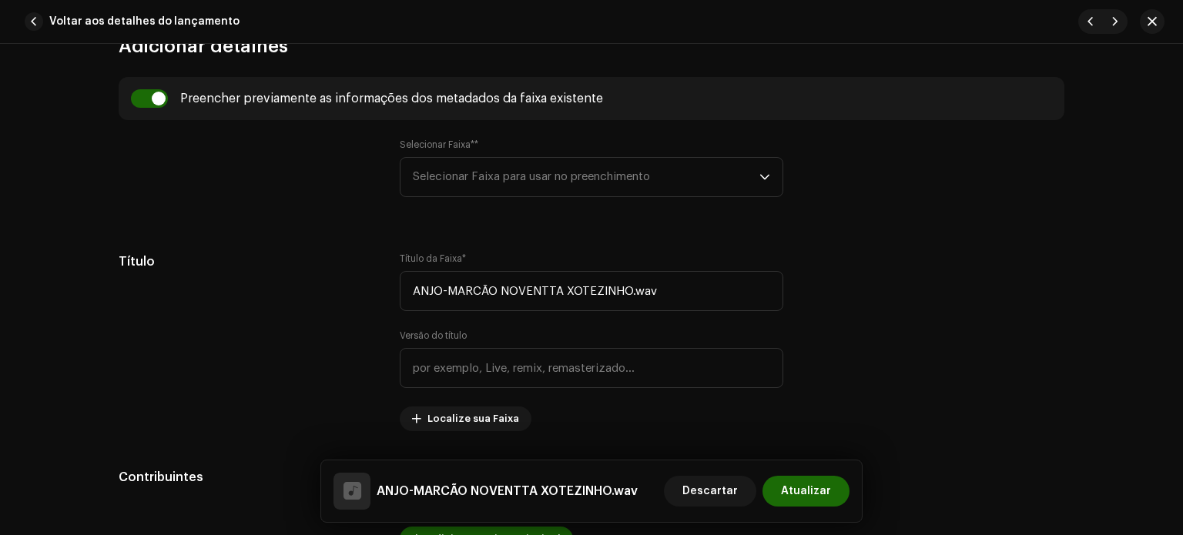
scroll to position [638, 0]
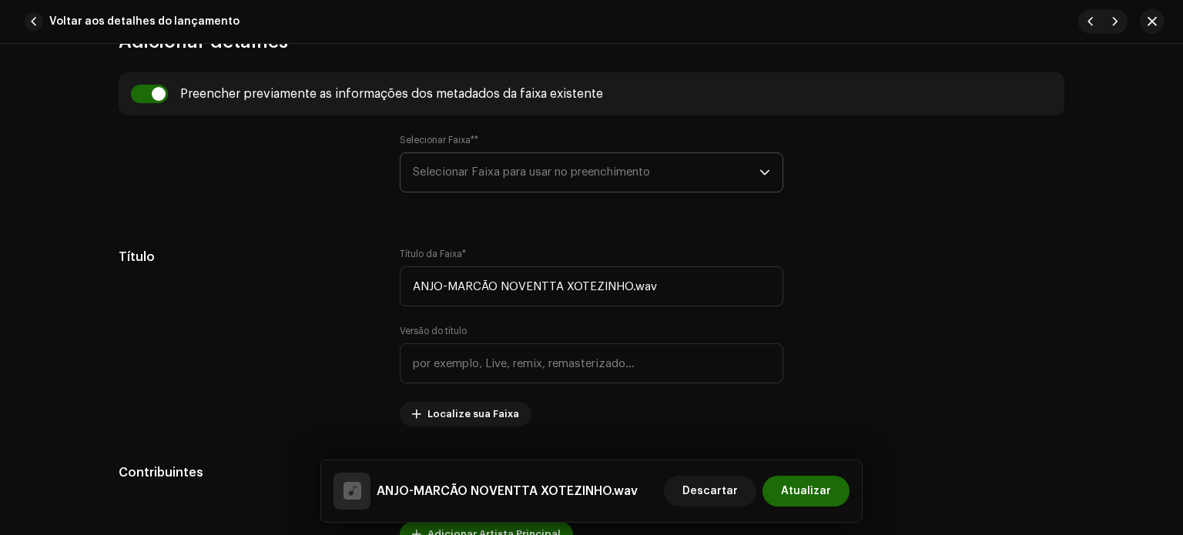
click at [575, 169] on font "Selecionar Faixa para usar no preenchimento" at bounding box center [531, 172] width 237 height 12
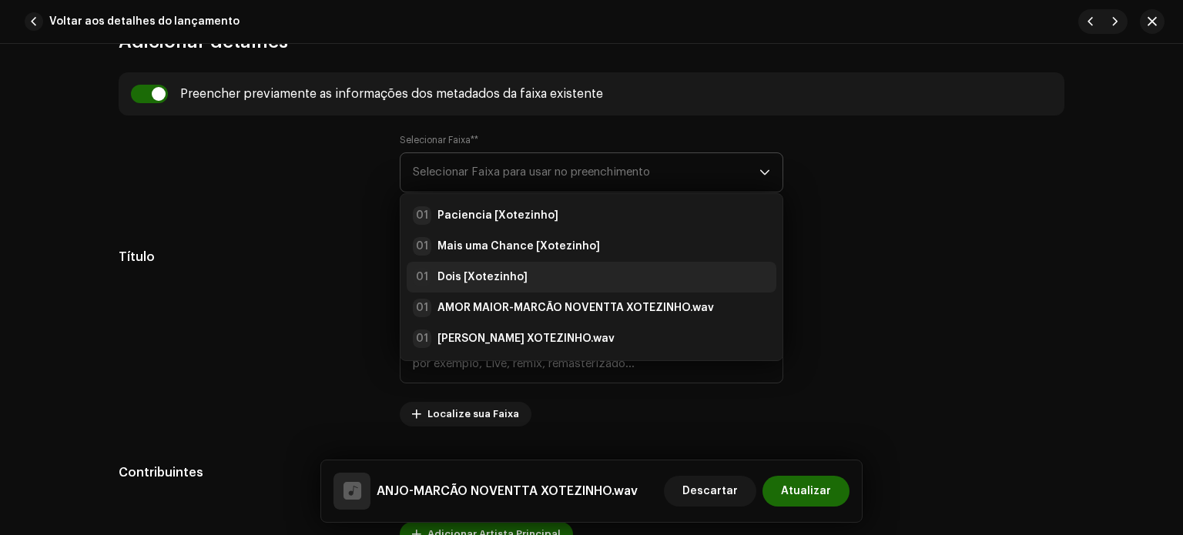
click at [505, 275] on strong "Dois [Xotezinho]" at bounding box center [482, 277] width 90 height 15
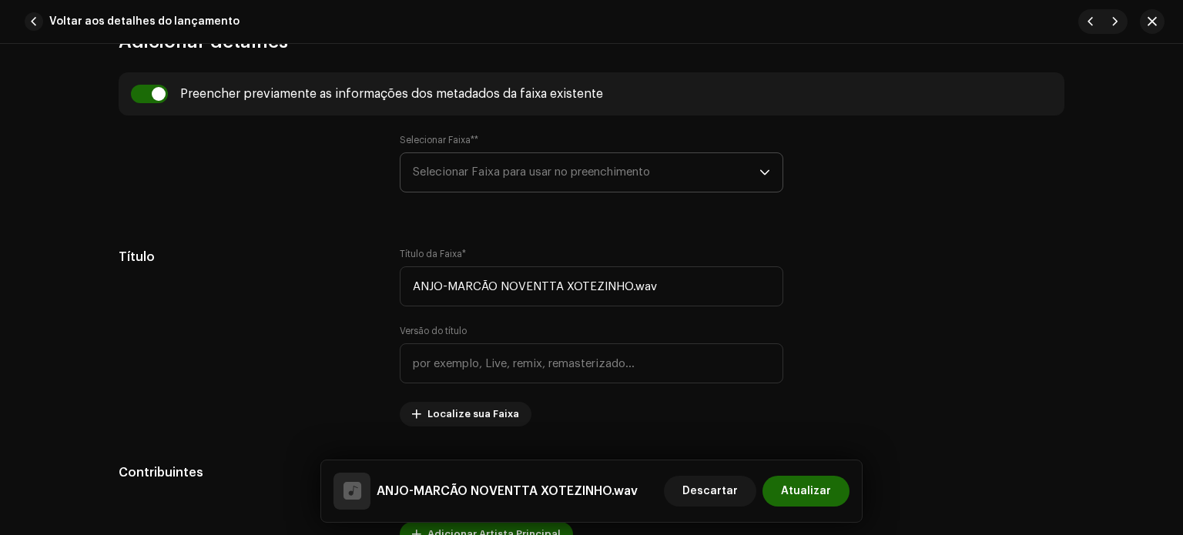
type input "Dois"
type input "Xotezinho"
radio input "true"
type input "Detona Music Digital"
checkbox input "true"
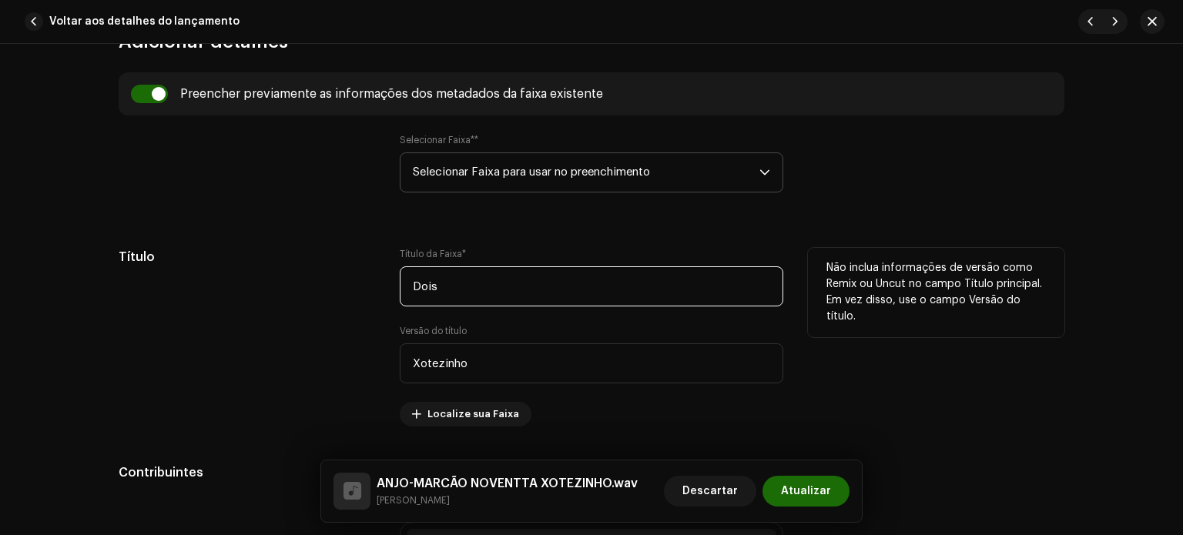
drag, startPoint x: 443, startPoint y: 289, endPoint x: 367, endPoint y: 289, distance: 75.5
click at [367, 289] on div "Título Título da Faixa * Dois Versão do título Xotezinho Localize sua Faixa Não…" at bounding box center [592, 337] width 946 height 179
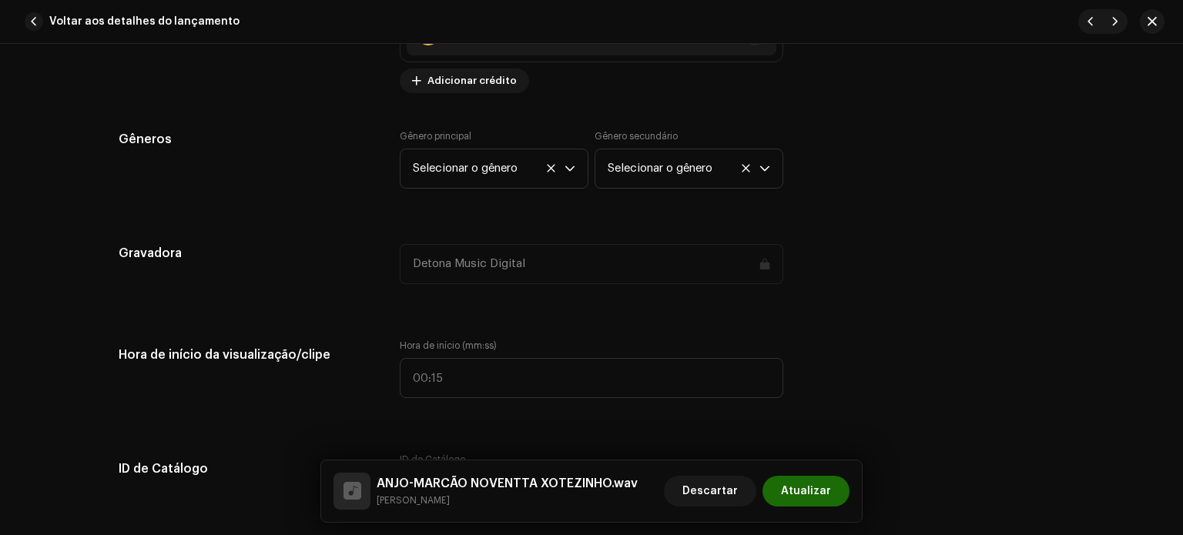
scroll to position [1406, 0]
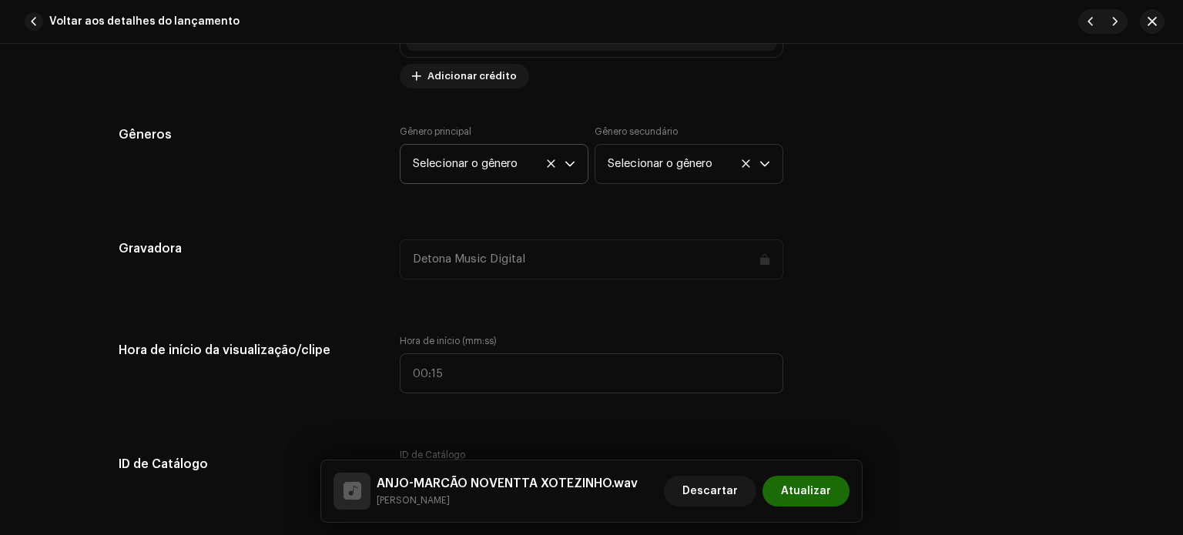
type input "Anjo"
click at [511, 171] on span "Selecionar o gênero" at bounding box center [489, 164] width 152 height 39
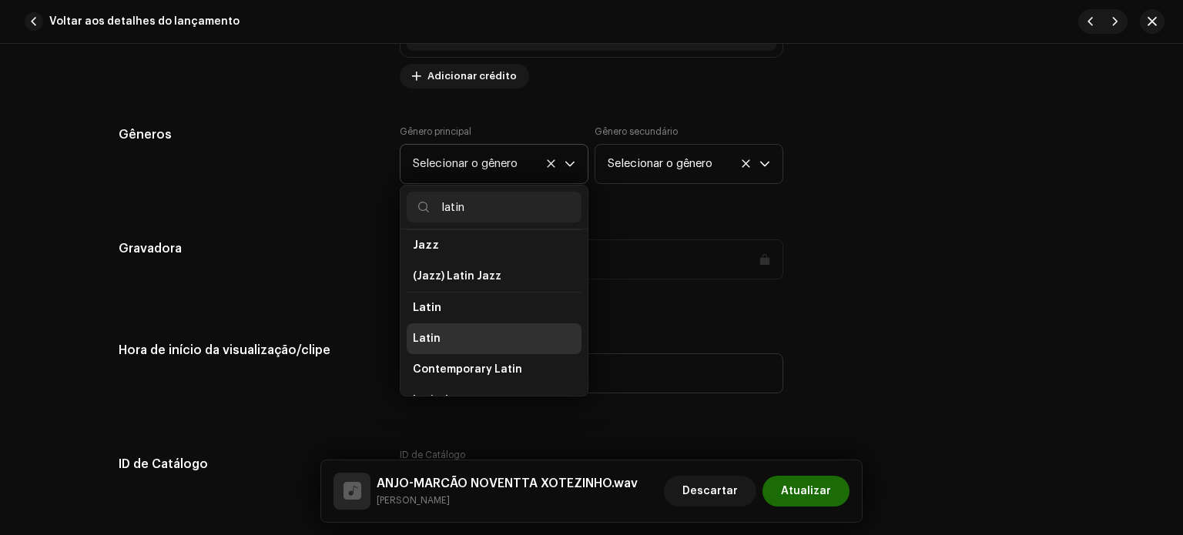
scroll to position [37, 0]
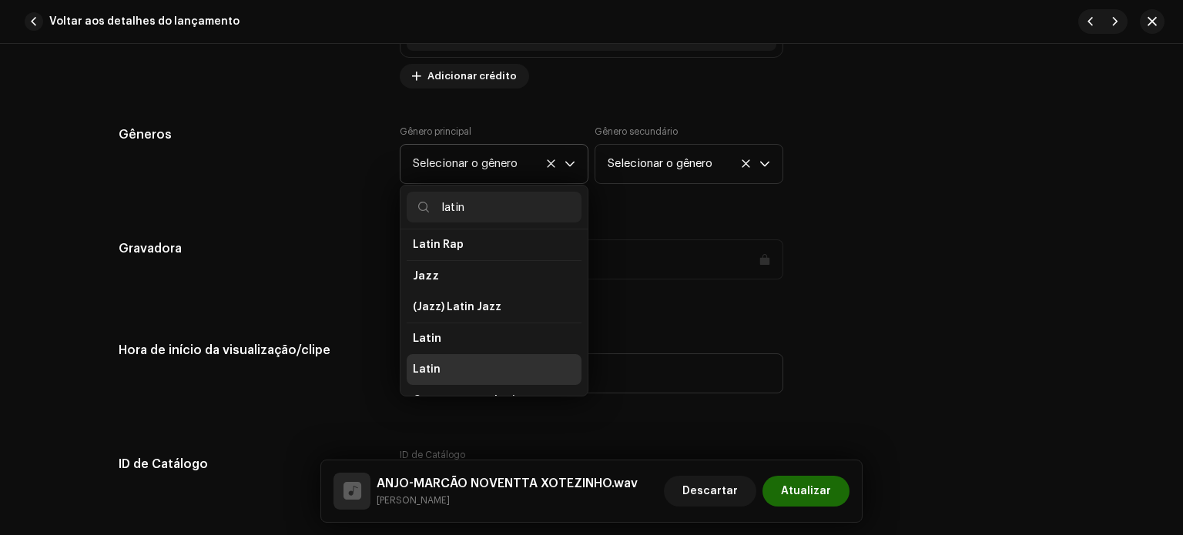
type input "latin"
click at [447, 363] on li "Latin" at bounding box center [494, 369] width 175 height 31
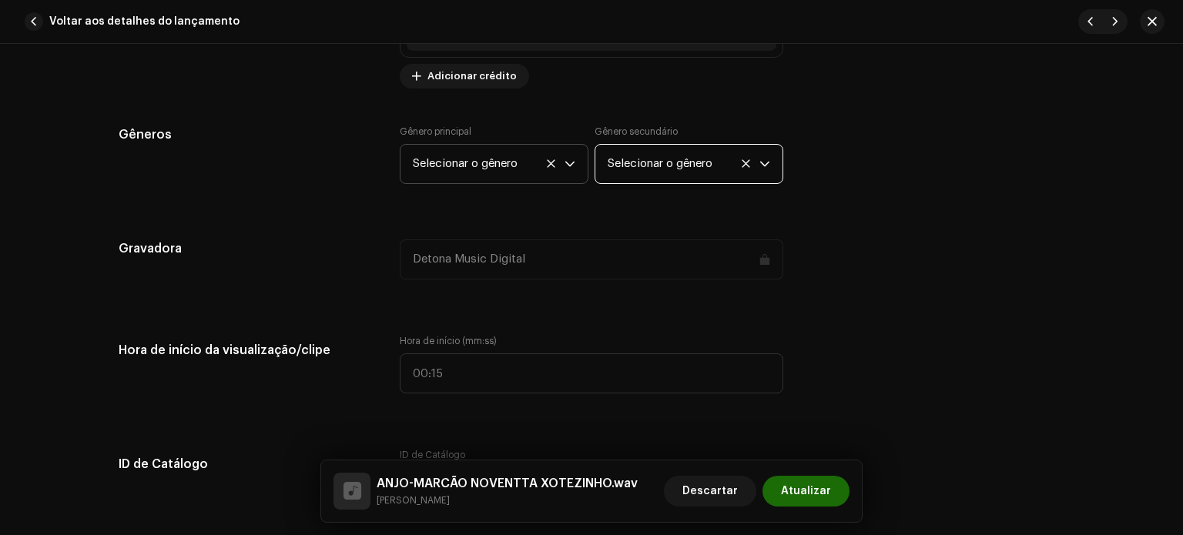
click at [665, 146] on span "Selecionar o gênero" at bounding box center [684, 164] width 152 height 39
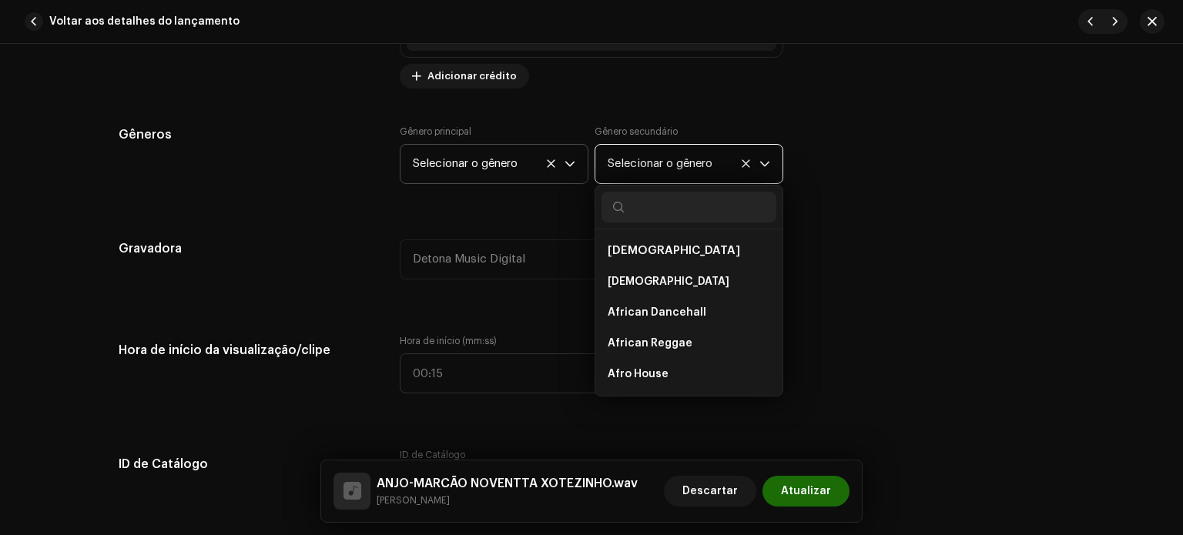
click at [666, 162] on font "Selecionar o gênero" at bounding box center [660, 164] width 105 height 12
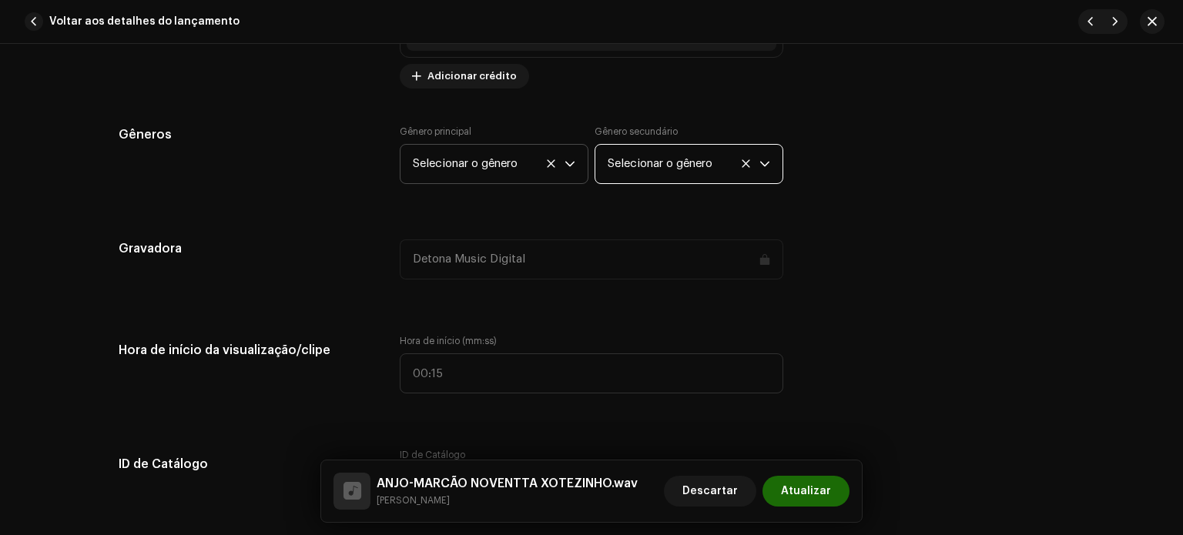
scroll to position [1815, 0]
click at [666, 162] on font "Selecionar o gênero" at bounding box center [660, 164] width 105 height 12
click at [668, 163] on font "Selecionar o gênero" at bounding box center [660, 164] width 105 height 12
click at [642, 169] on font "Selecionar o gênero" at bounding box center [660, 164] width 105 height 12
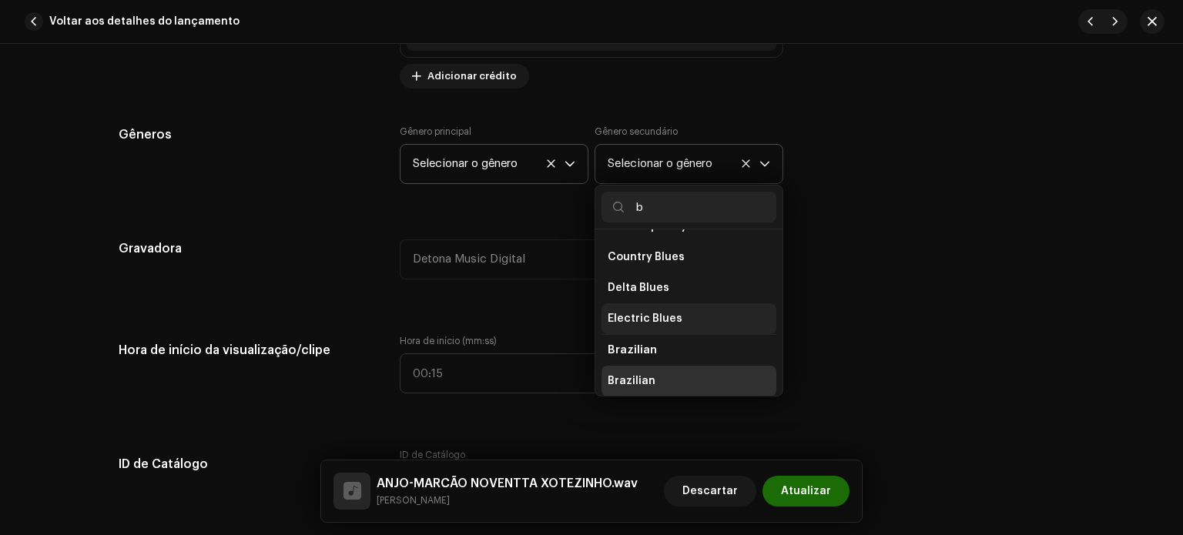
scroll to position [624, 0]
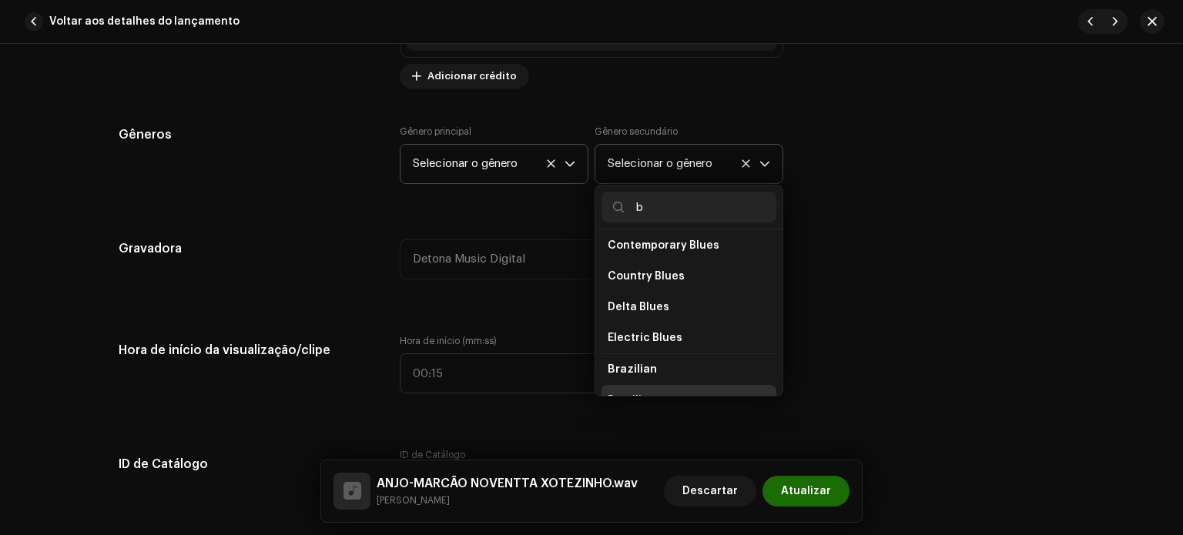
type input "b"
click at [644, 367] on span "Brazilian" at bounding box center [632, 370] width 49 height 12
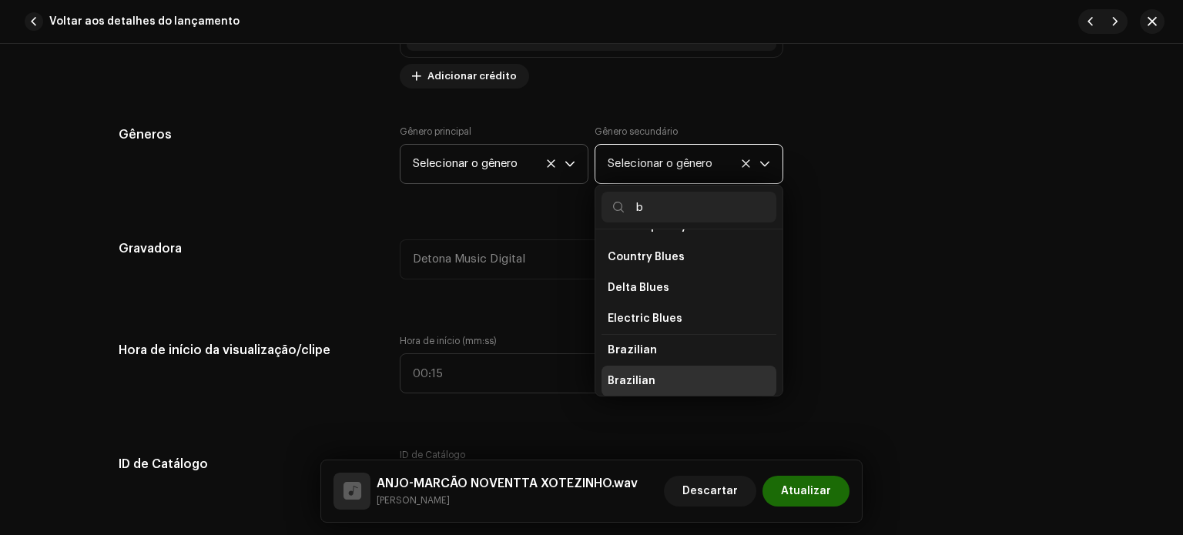
click at [650, 394] on li "Brazilian" at bounding box center [689, 381] width 175 height 31
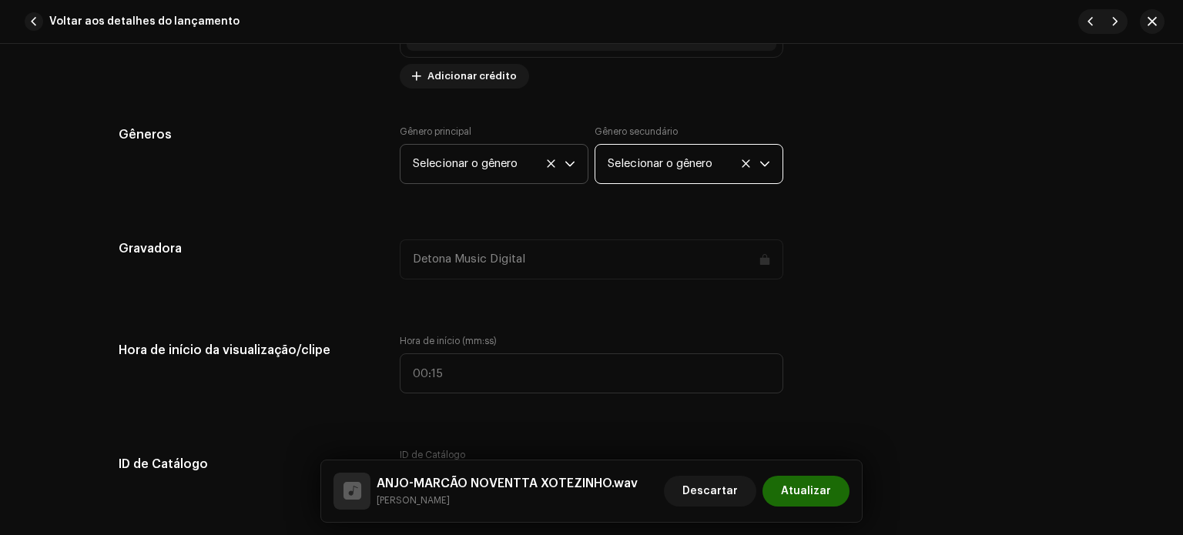
click at [682, 161] on font "Selecionar o gênero" at bounding box center [660, 164] width 105 height 12
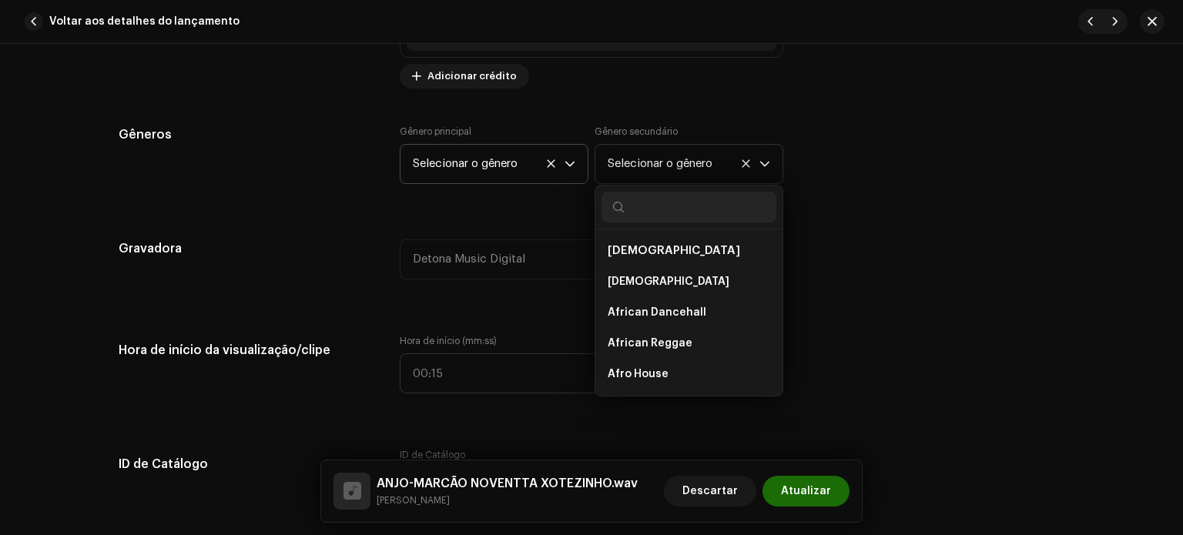
click at [760, 163] on icon "gatilho suspenso" at bounding box center [764, 164] width 9 height 5
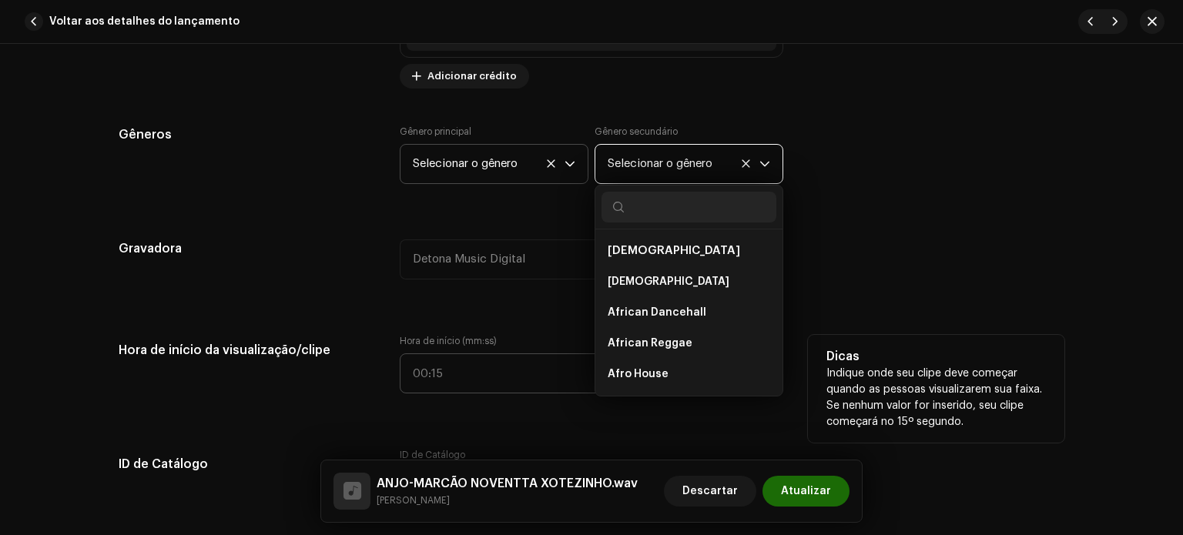
scroll to position [0, 0]
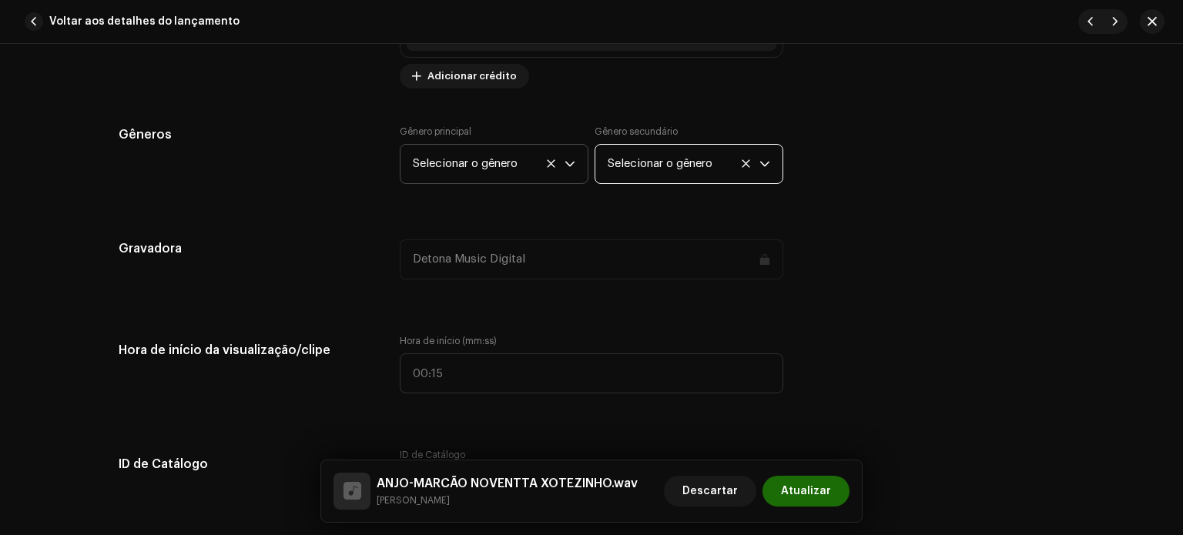
click at [622, 176] on span "Selecionar o gênero" at bounding box center [684, 164] width 152 height 39
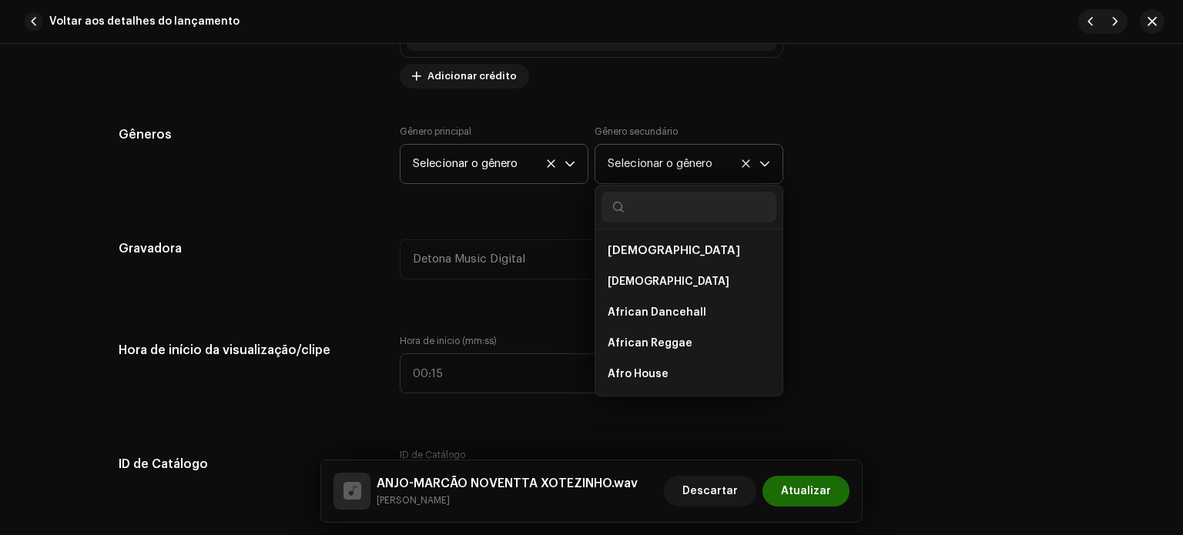
scroll to position [1815, 0]
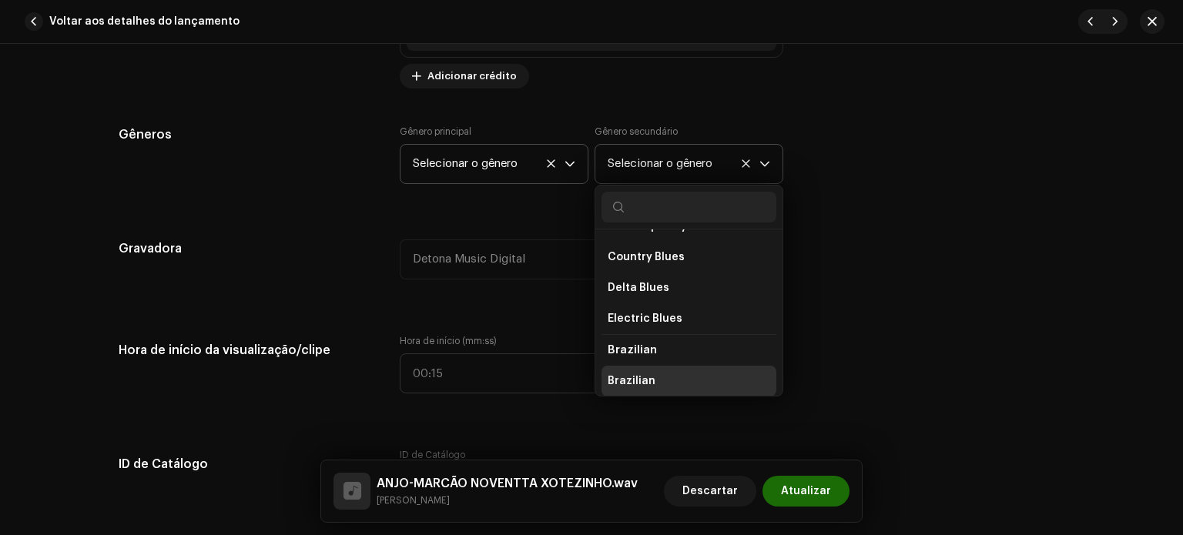
click at [635, 377] on span "Brazilian" at bounding box center [632, 381] width 48 height 15
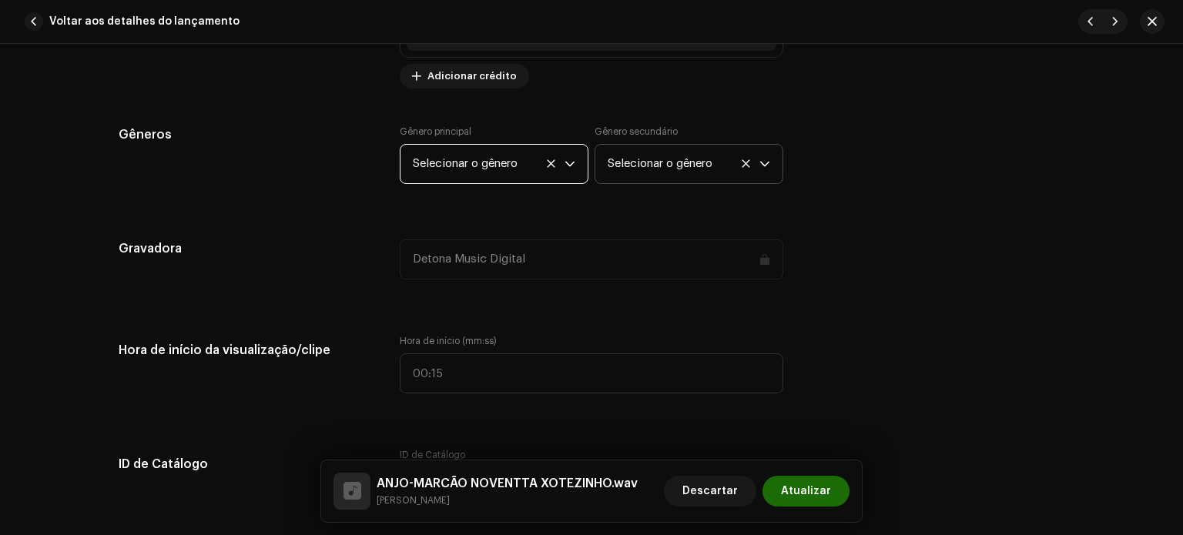
click at [524, 166] on span "Selecionar o gênero" at bounding box center [489, 164] width 152 height 39
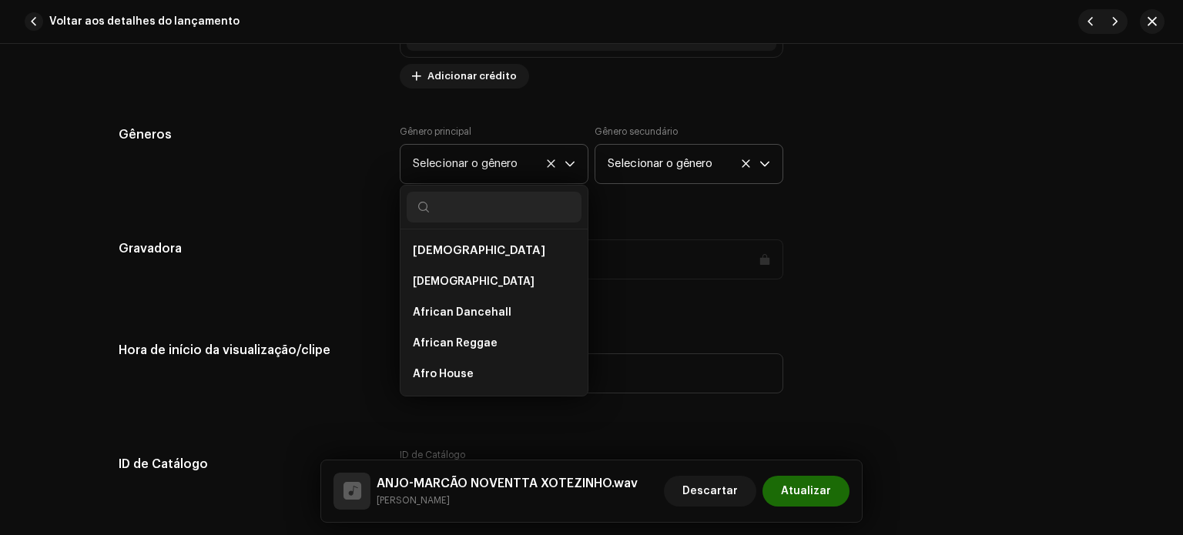
scroll to position [8607, 0]
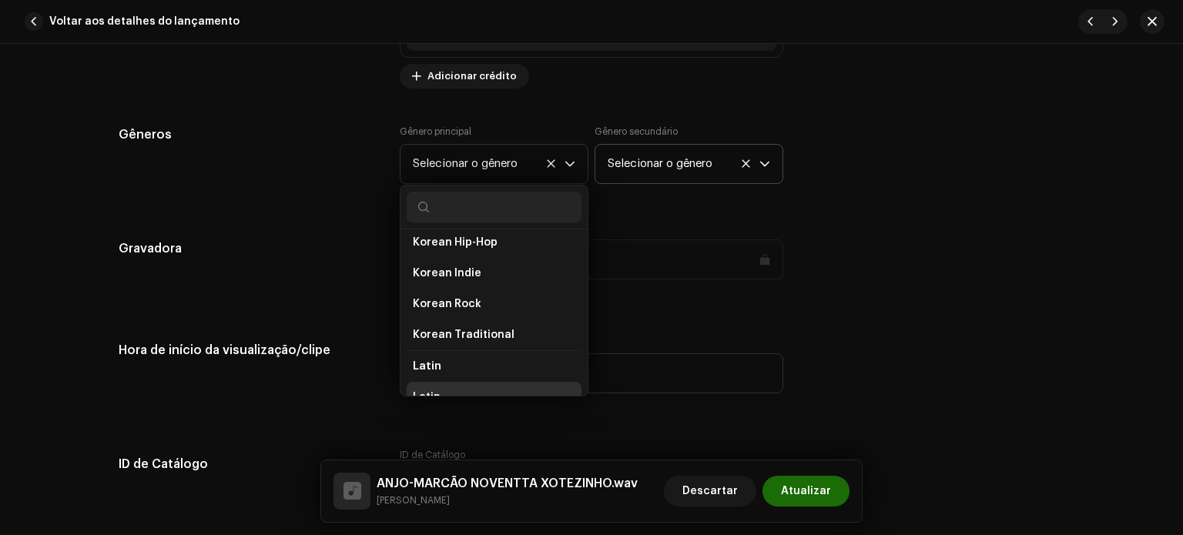
click at [468, 384] on li "Latin" at bounding box center [494, 397] width 175 height 31
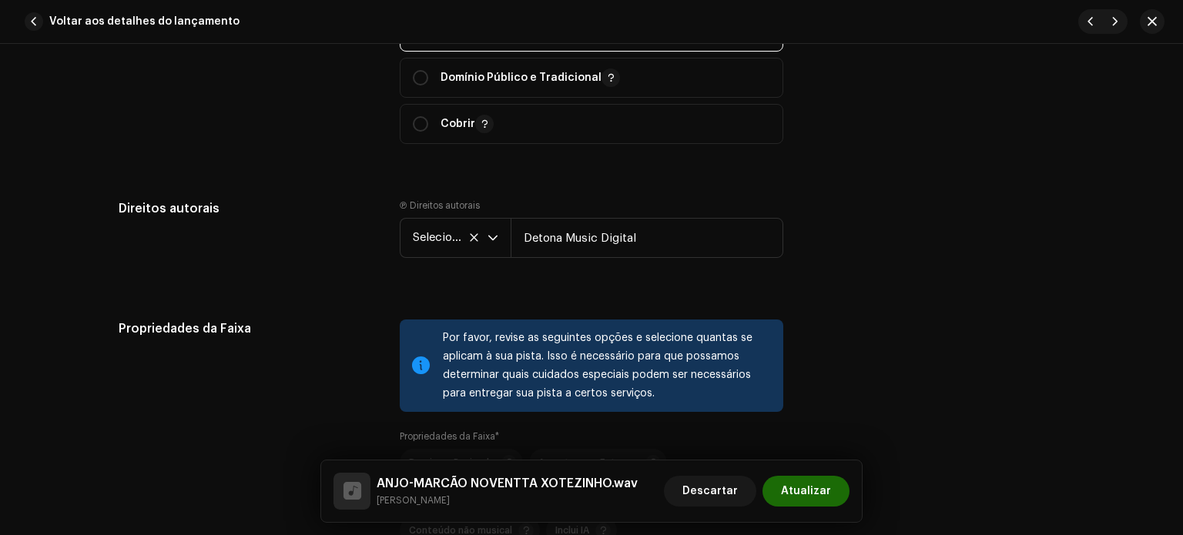
scroll to position [1986, 0]
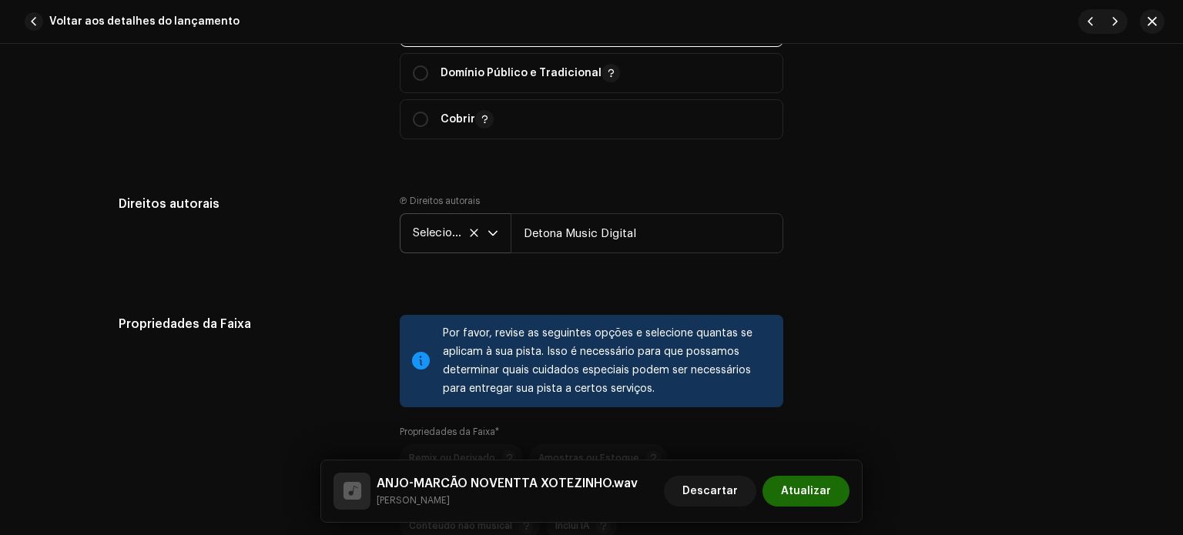
click at [472, 238] on icon at bounding box center [474, 233] width 10 height 10
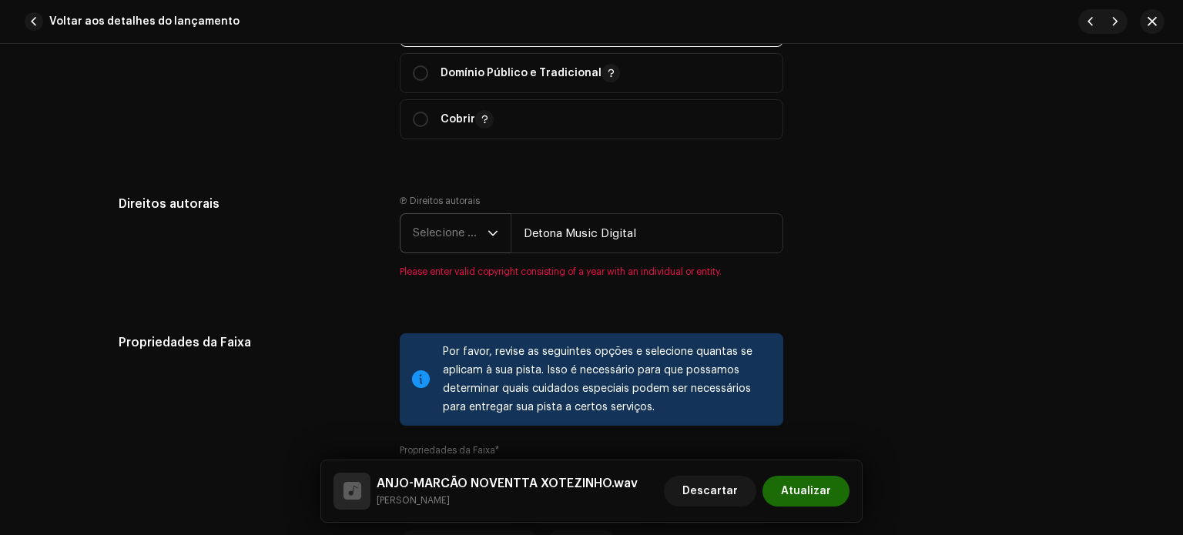
click at [488, 230] on icon "gatilho suspenso" at bounding box center [493, 233] width 11 height 11
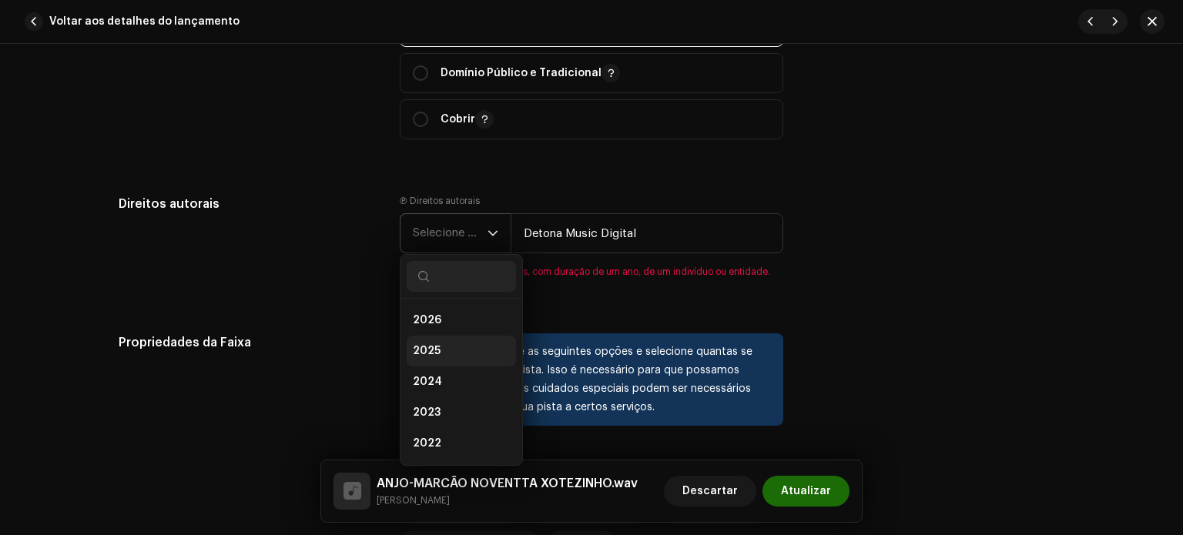
click at [440, 357] on li "2025" at bounding box center [461, 351] width 109 height 31
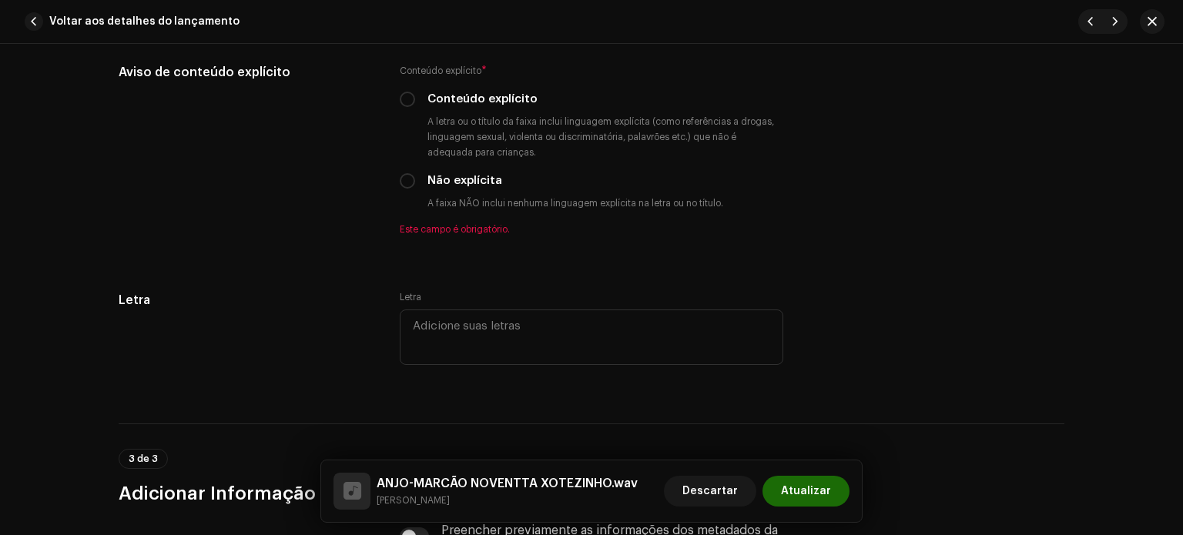
scroll to position [2753, 0]
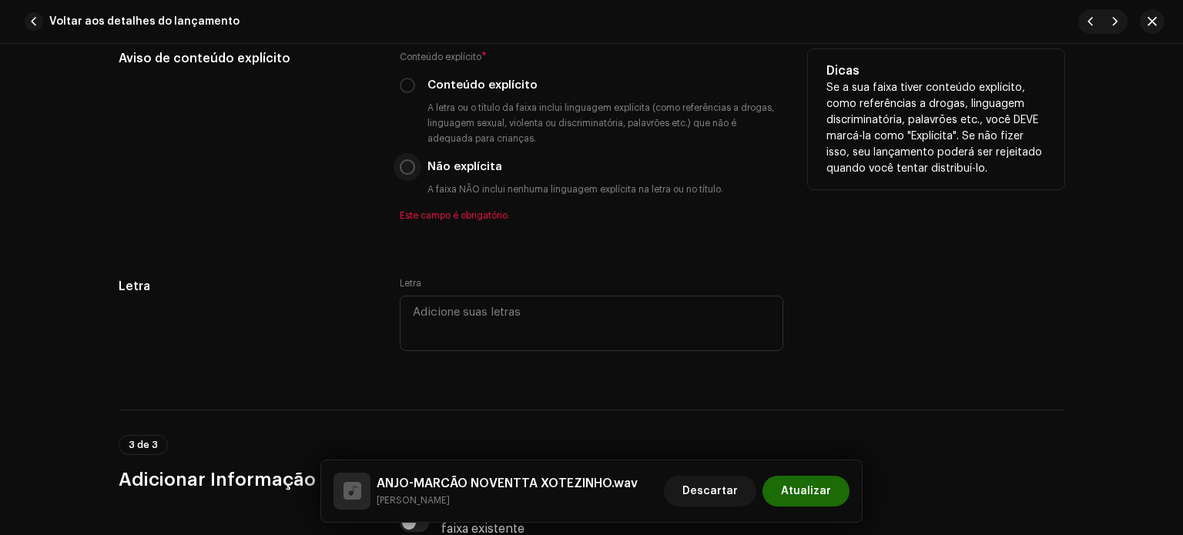
click at [404, 166] on input "Não explícita" at bounding box center [407, 166] width 15 height 15
radio input "true"
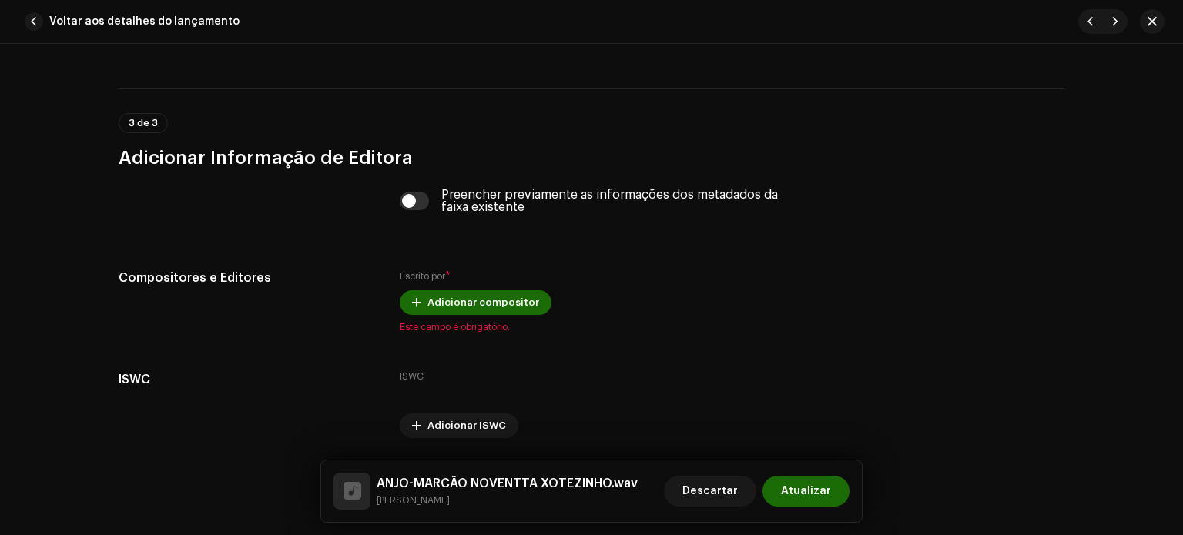
scroll to position [3111, 0]
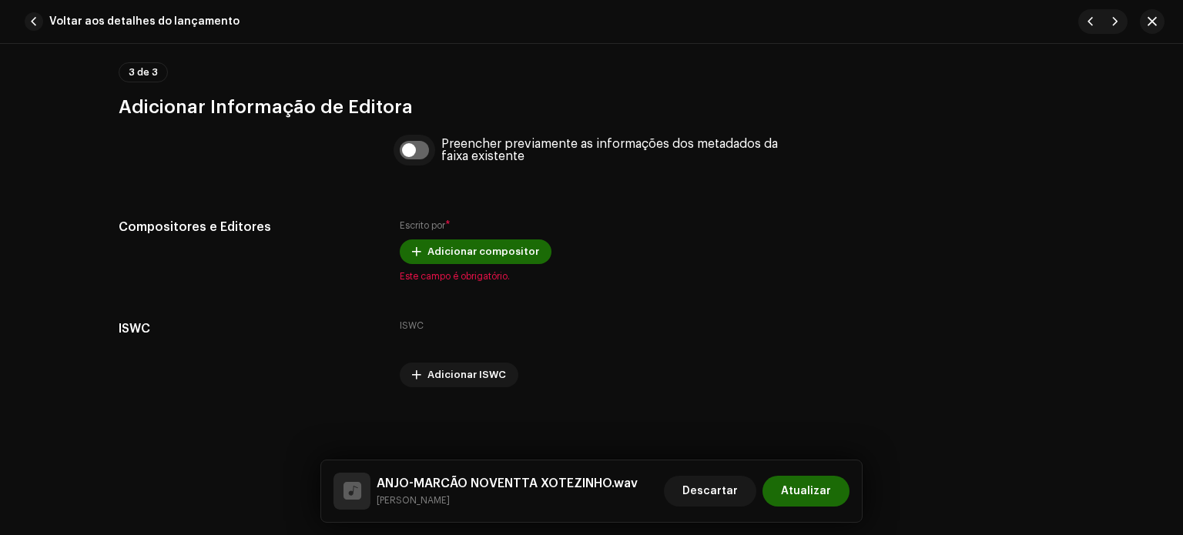
click at [408, 147] on input "checkbox" at bounding box center [415, 150] width 30 height 18
checkbox input "true"
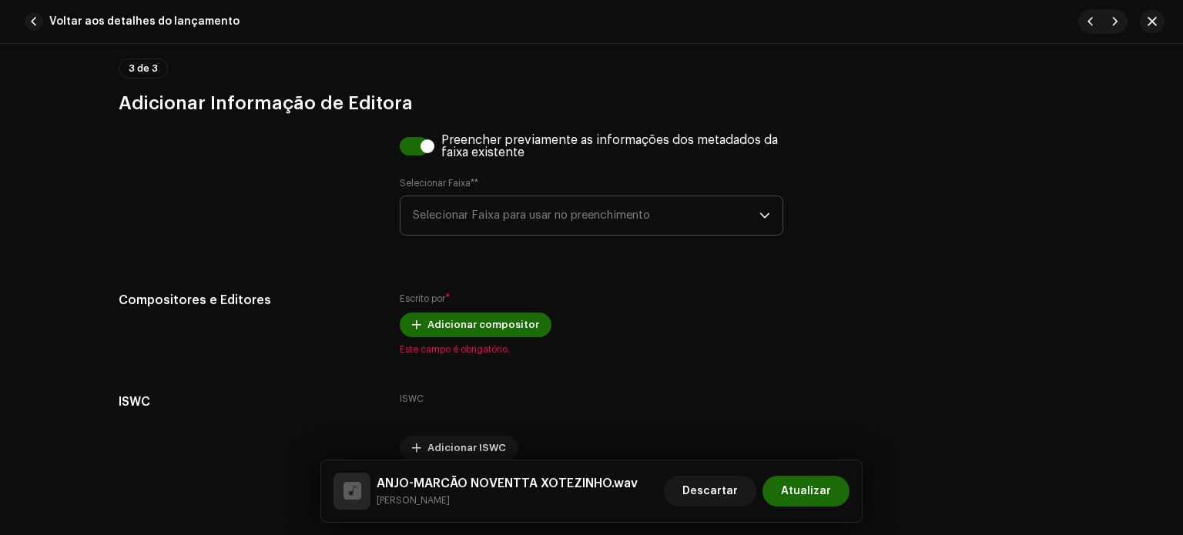
click at [458, 227] on span "Selecionar Faixa para usar no preenchimento" at bounding box center [586, 215] width 347 height 39
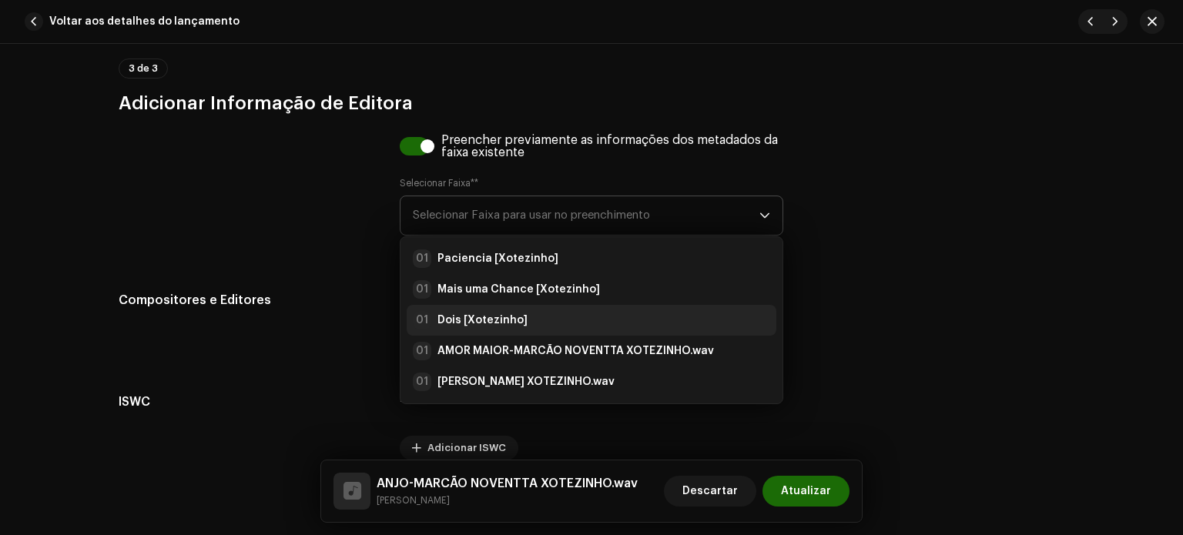
click at [470, 327] on strong "Dois [Xotezinho]" at bounding box center [482, 320] width 90 height 15
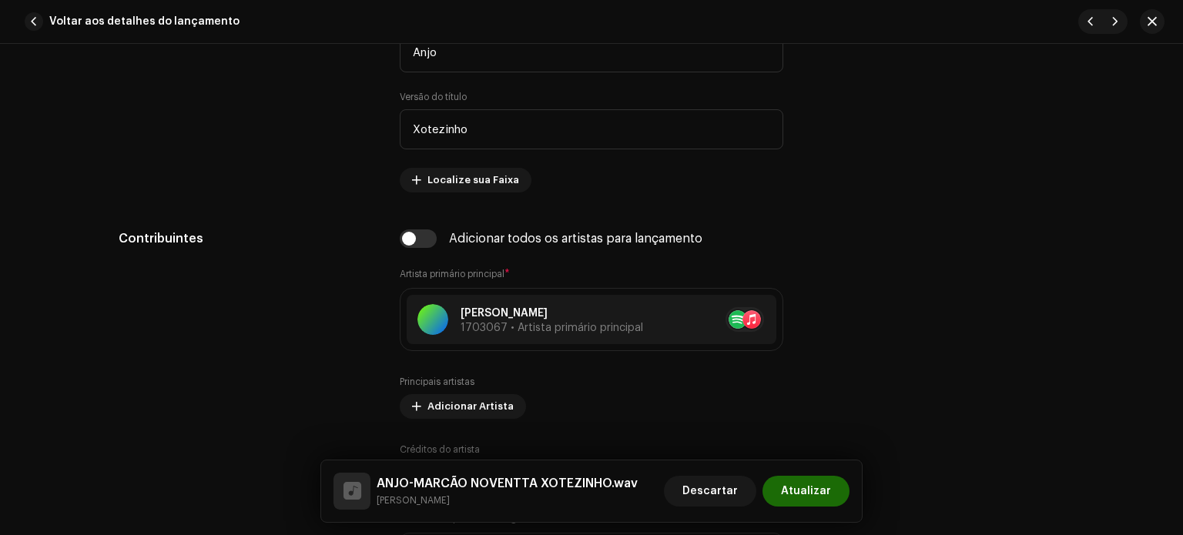
scroll to position [840, 0]
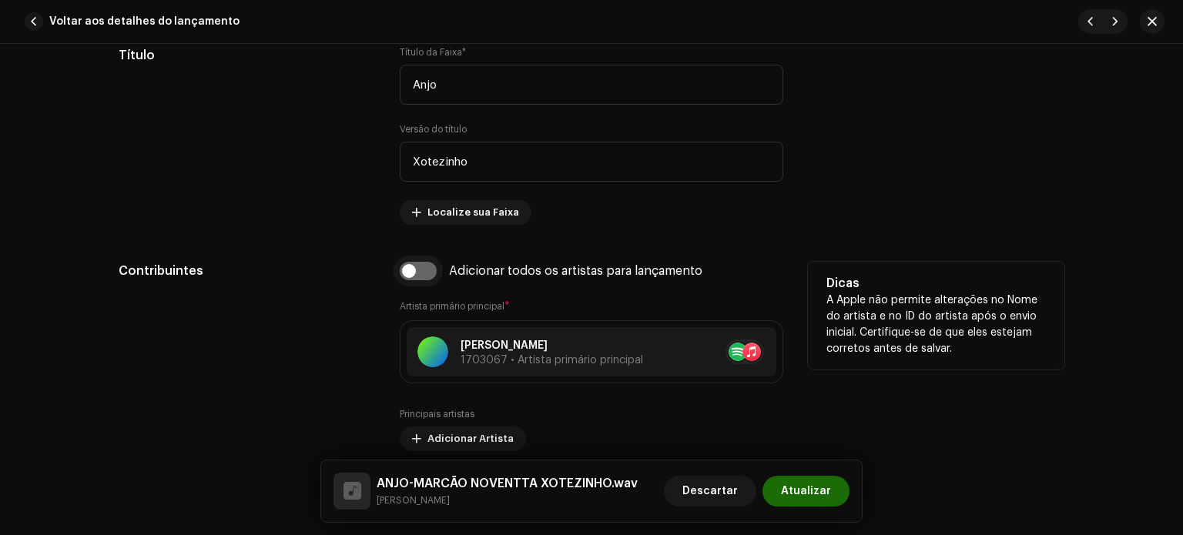
click at [430, 272] on input "checkbox" at bounding box center [418, 271] width 37 height 18
checkbox input "true"
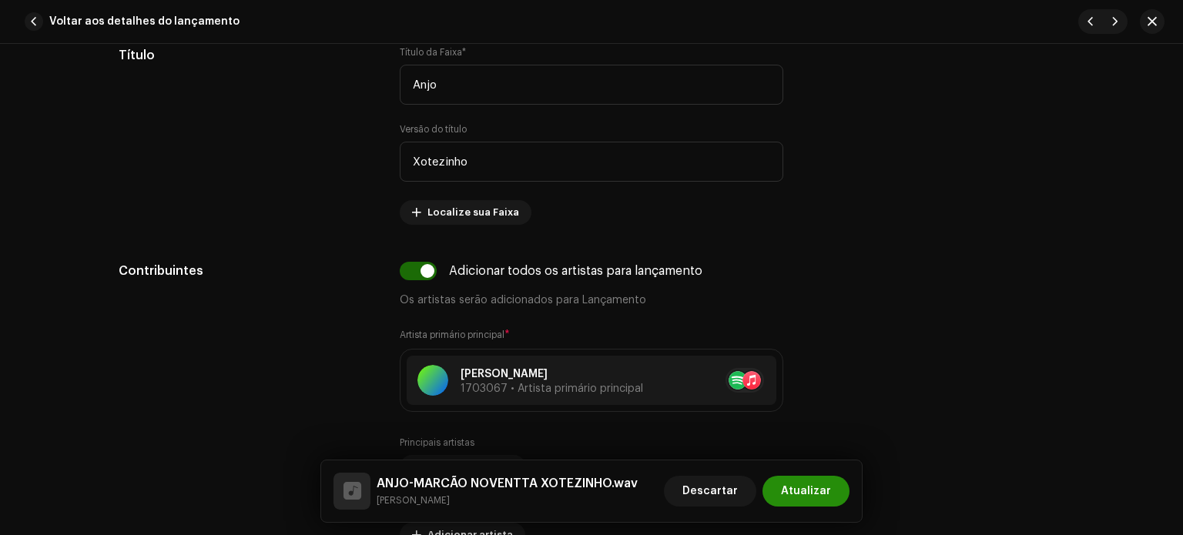
click at [809, 489] on font "Atualizar" at bounding box center [806, 491] width 50 height 11
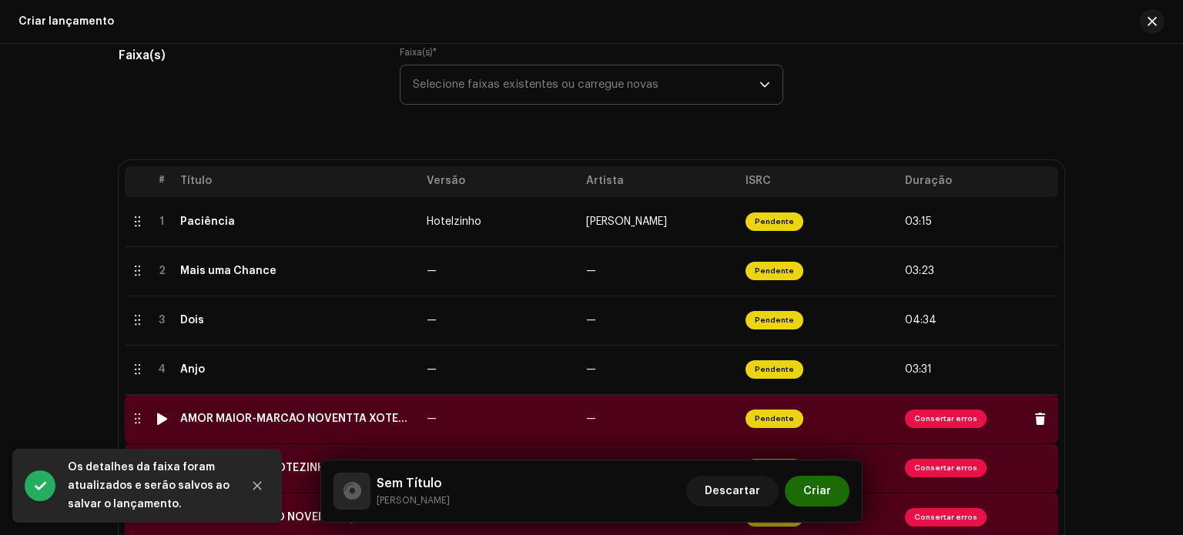
click at [484, 421] on td "—" at bounding box center [500, 418] width 159 height 49
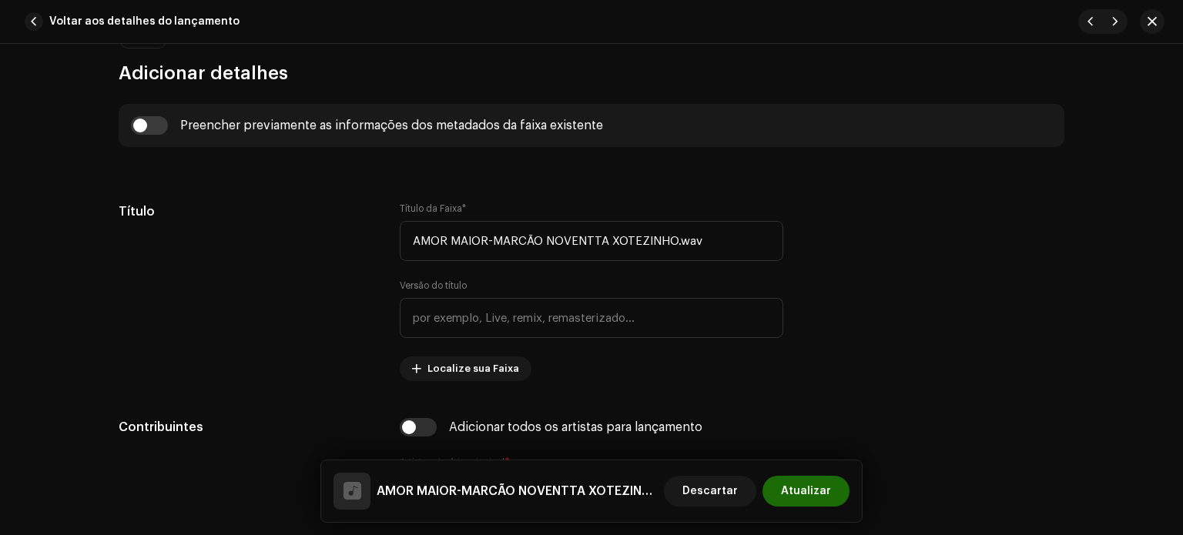
scroll to position [638, 0]
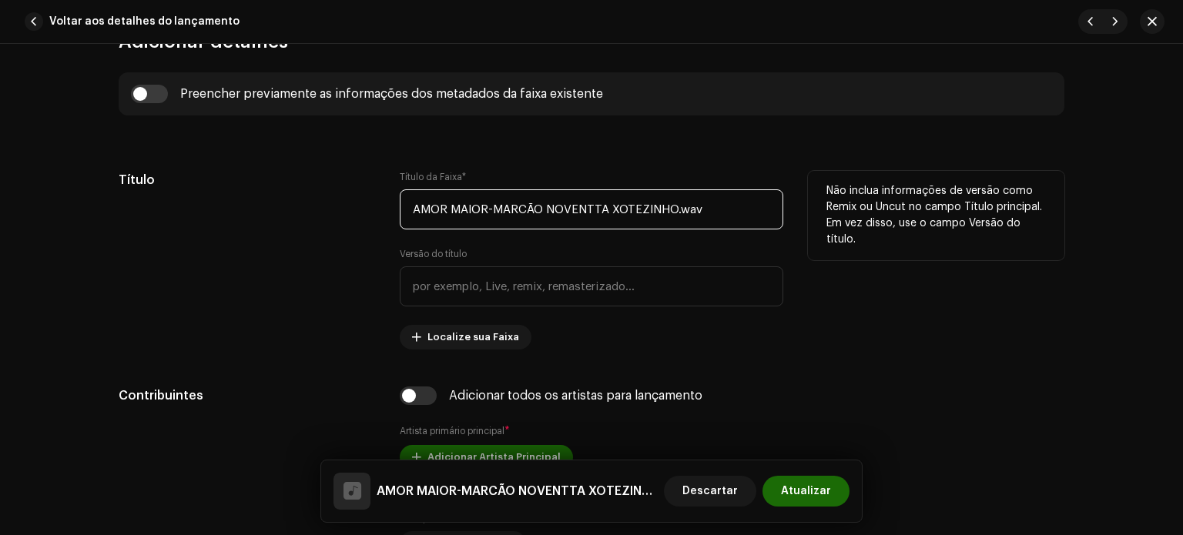
click at [471, 203] on input "AMOR MAIOR-MARCÃO NOVENTTA XOTEZINHO.wav" at bounding box center [592, 209] width 384 height 40
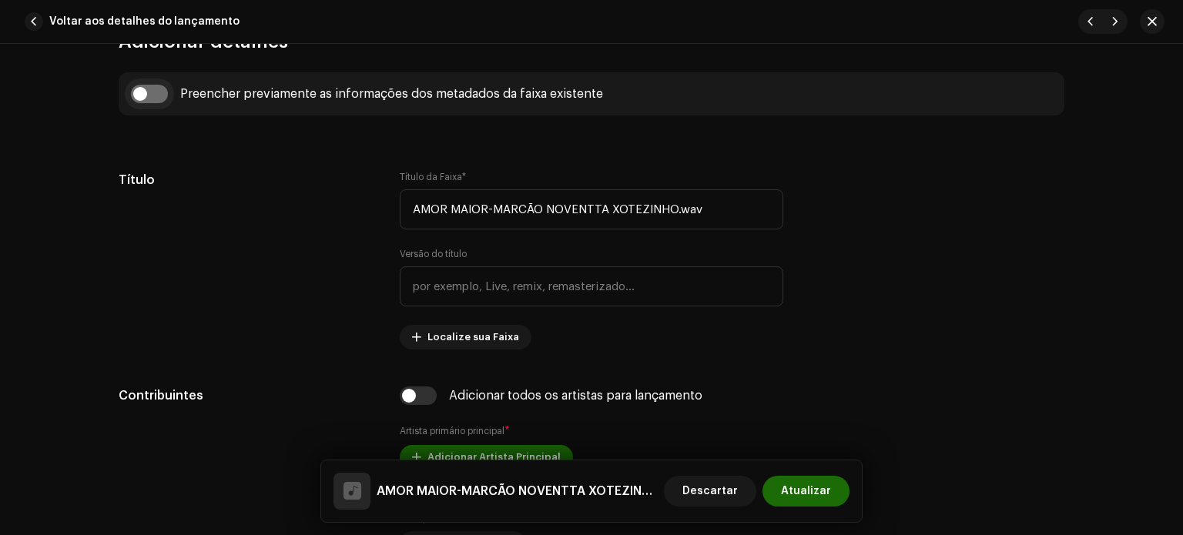
click at [139, 91] on input "checkbox" at bounding box center [149, 94] width 37 height 18
checkbox input "true"
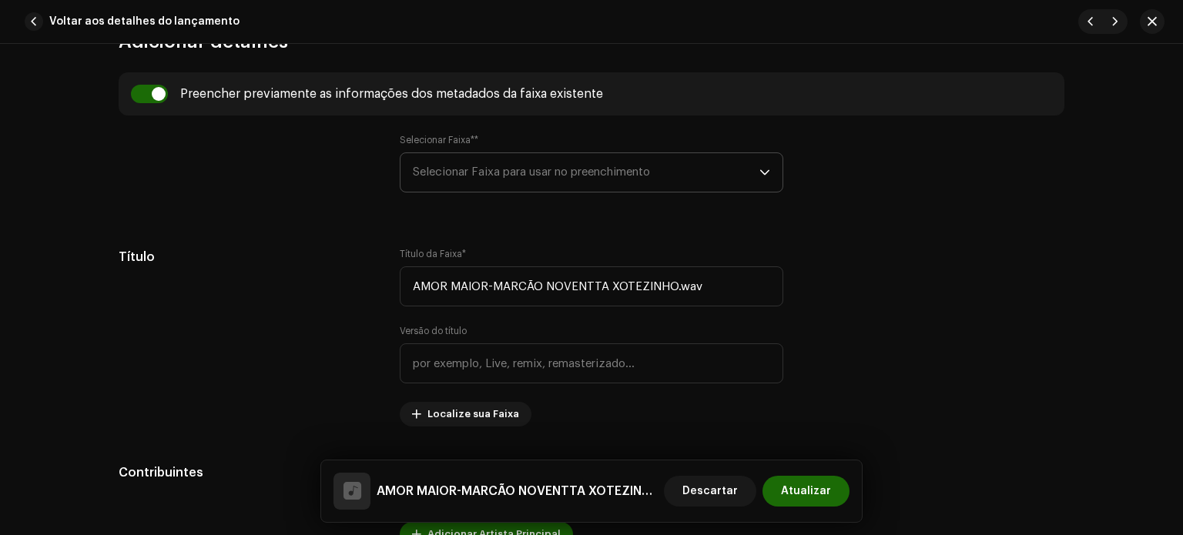
click at [499, 169] on font "Selecionar Faixa para usar no preenchimento" at bounding box center [531, 172] width 237 height 12
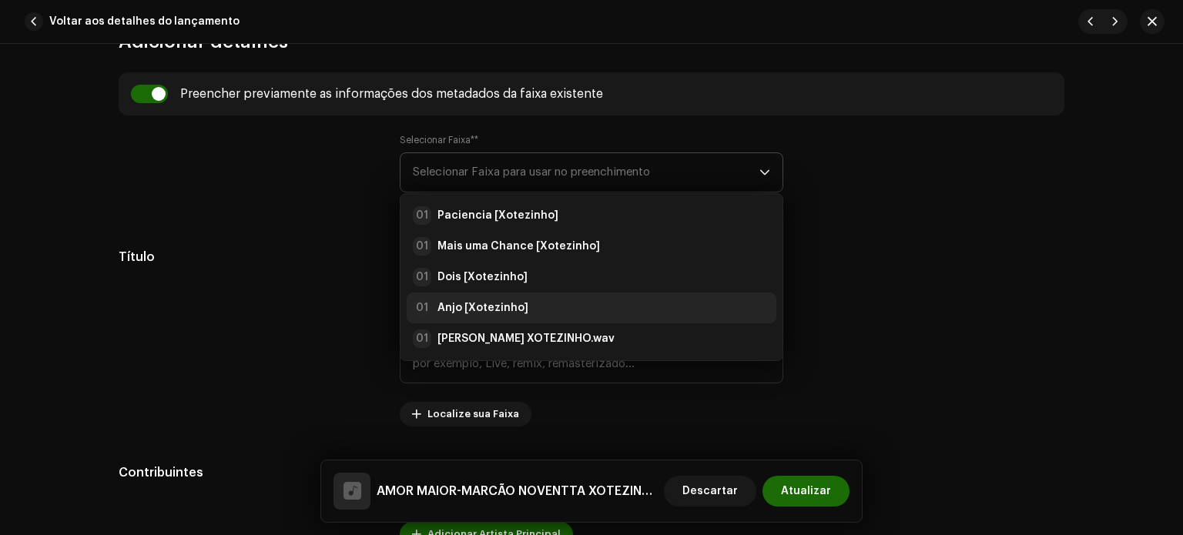
click at [486, 304] on strong "Anjo [Xotezinho]" at bounding box center [482, 307] width 91 height 15
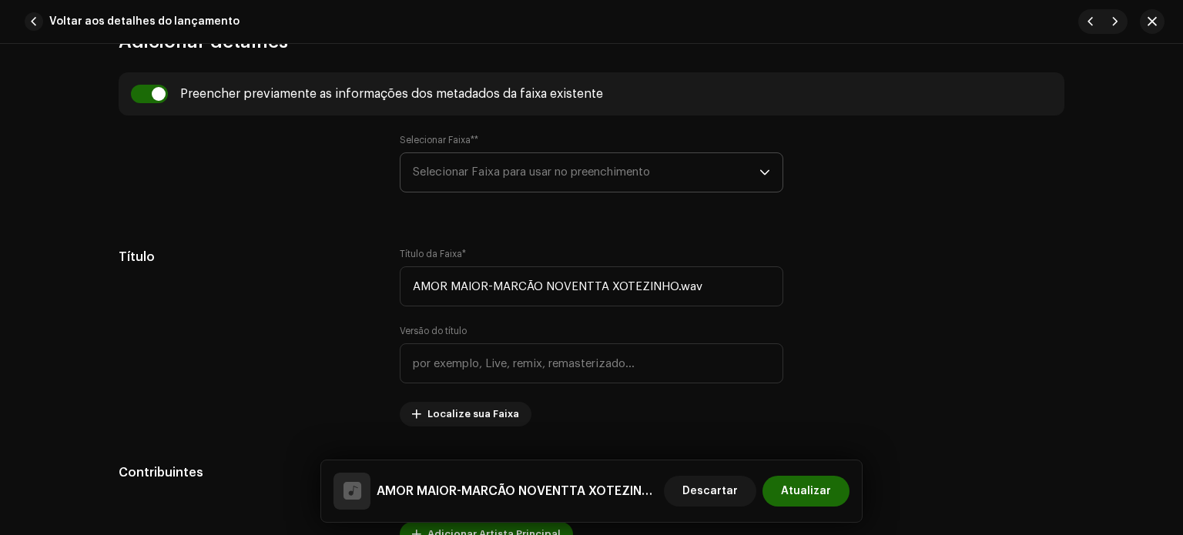
type input "Anjo"
type input "Xotezinho"
radio input "true"
type input "Detona Music Digital"
checkbox input "true"
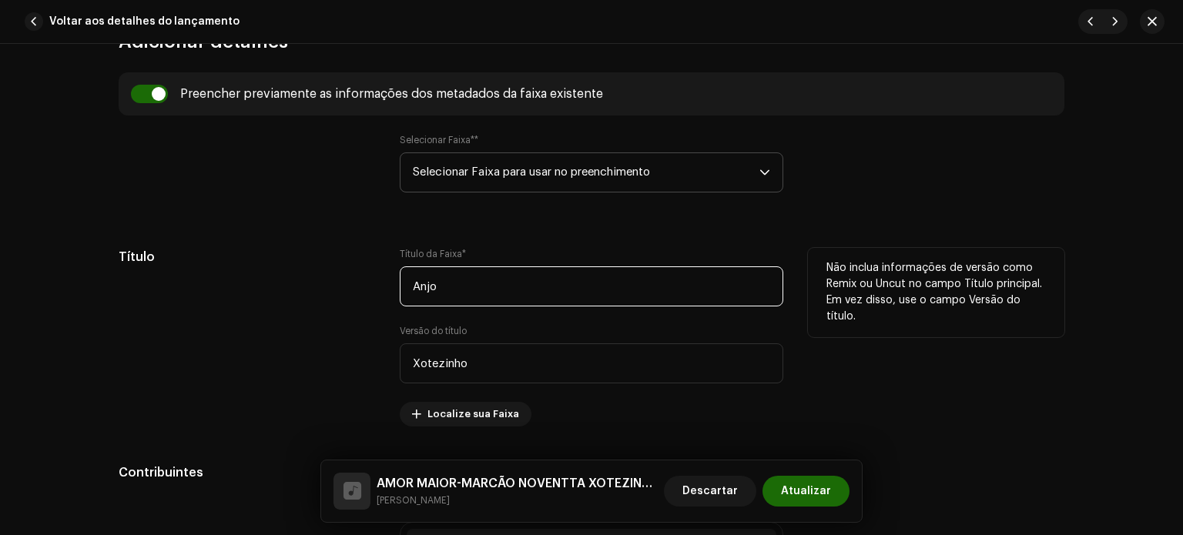
drag, startPoint x: 468, startPoint y: 274, endPoint x: 414, endPoint y: 265, distance: 54.7
click at [377, 280] on div "Título Título da Faixa * Anjo Versão do título Xotezinho Localize sua Faixa Não…" at bounding box center [592, 337] width 946 height 179
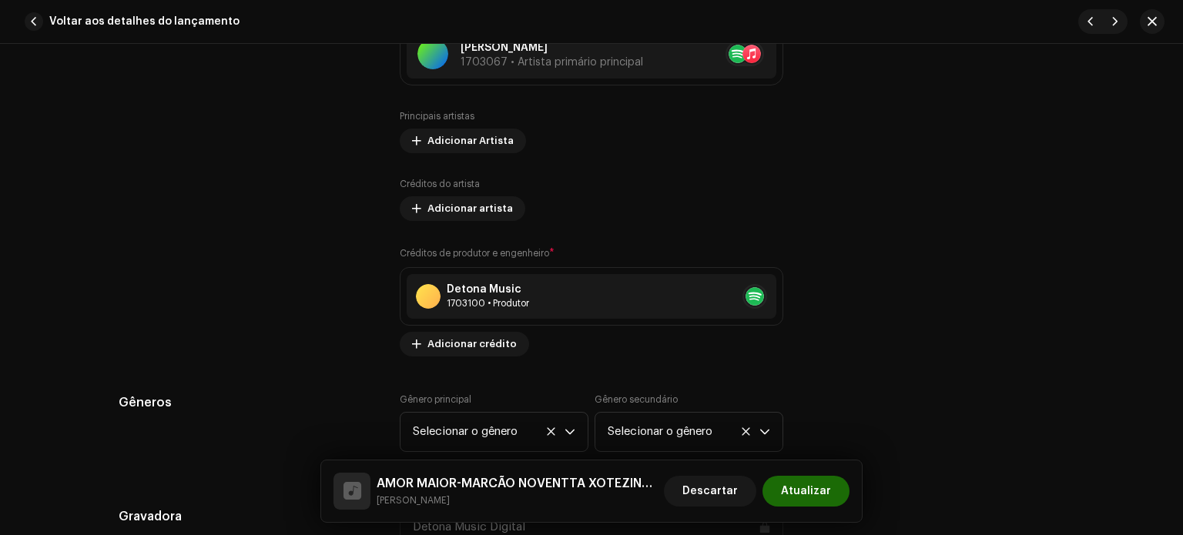
scroll to position [1047, 0]
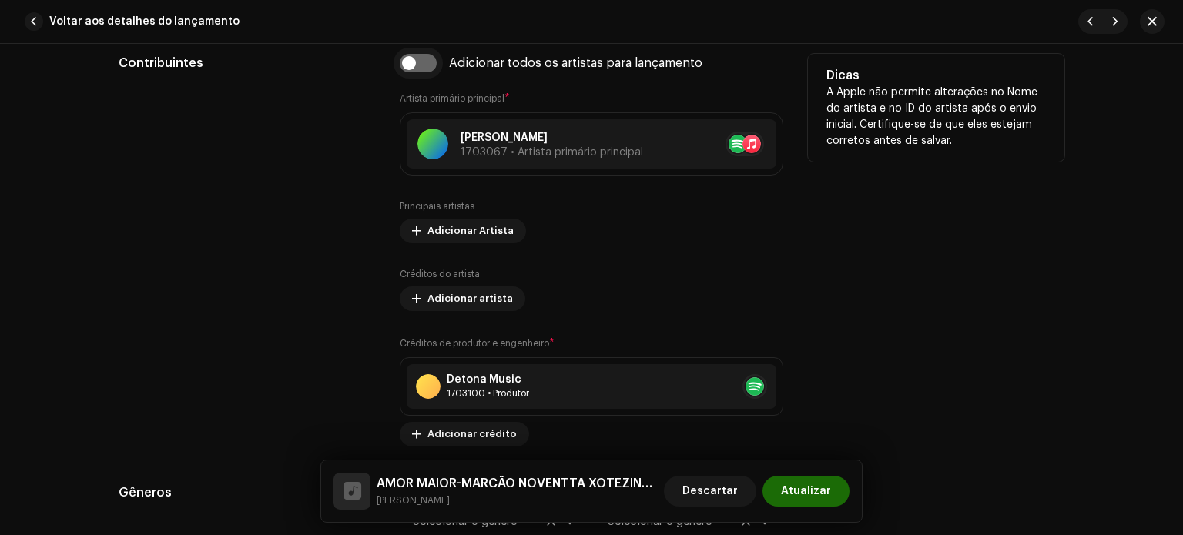
type input "Amor Maior"
click at [422, 66] on input "checkbox" at bounding box center [418, 63] width 37 height 18
checkbox input "true"
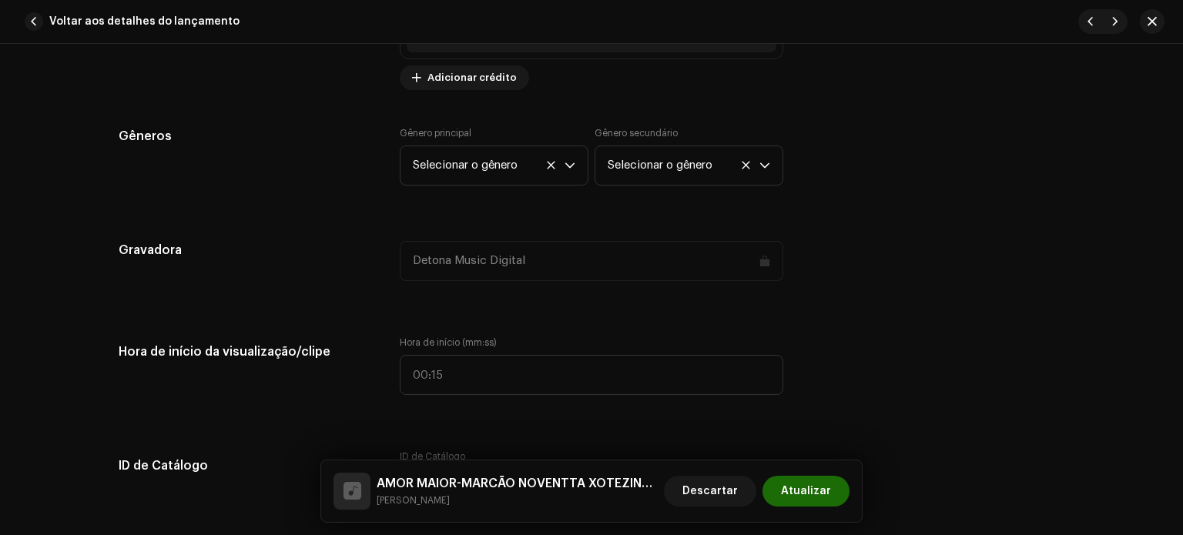
scroll to position [1436, 0]
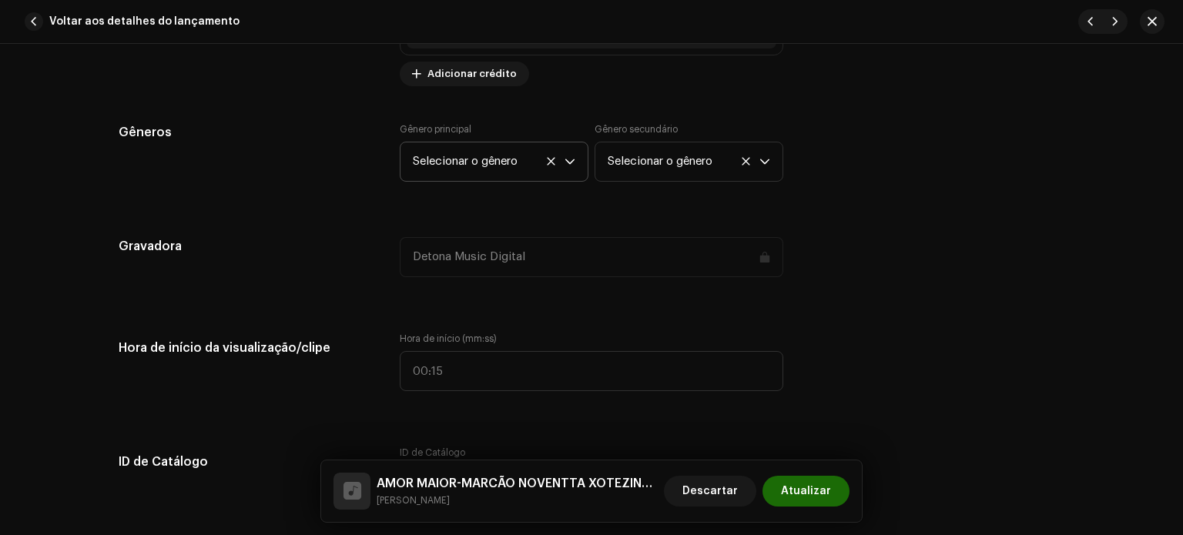
click at [581, 166] on p-select "Selecionar o gênero" at bounding box center [494, 162] width 189 height 40
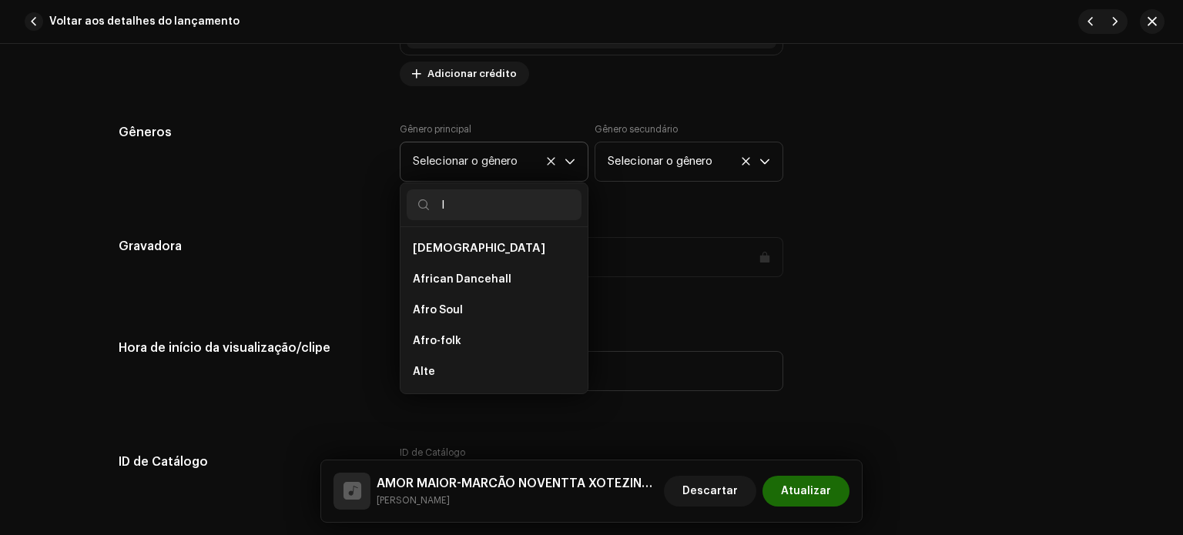
scroll to position [3983, 0]
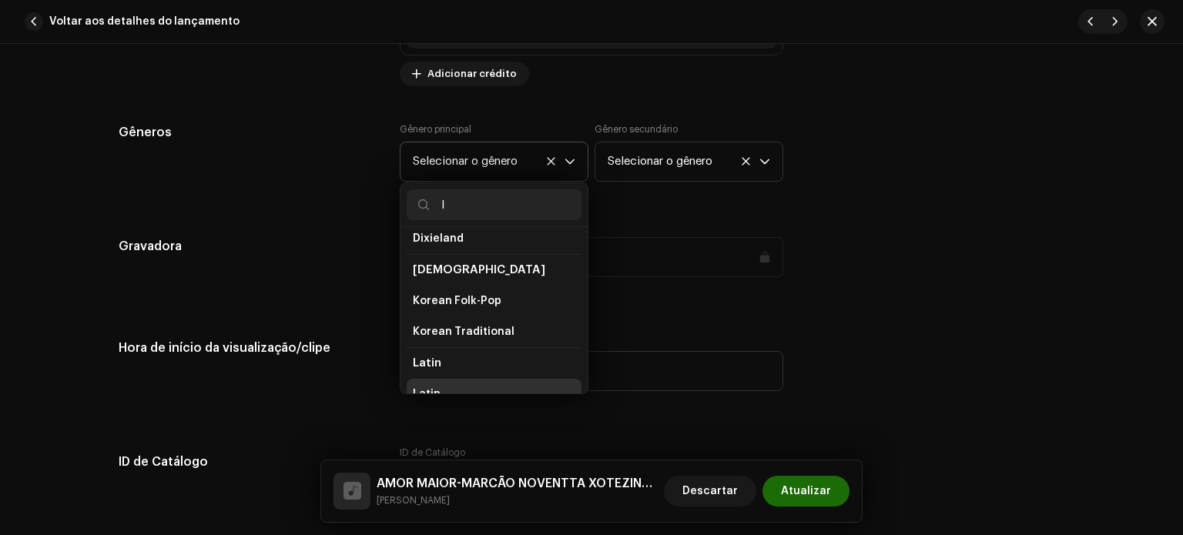
type input "l"
click at [464, 387] on li "Latin" at bounding box center [494, 394] width 175 height 31
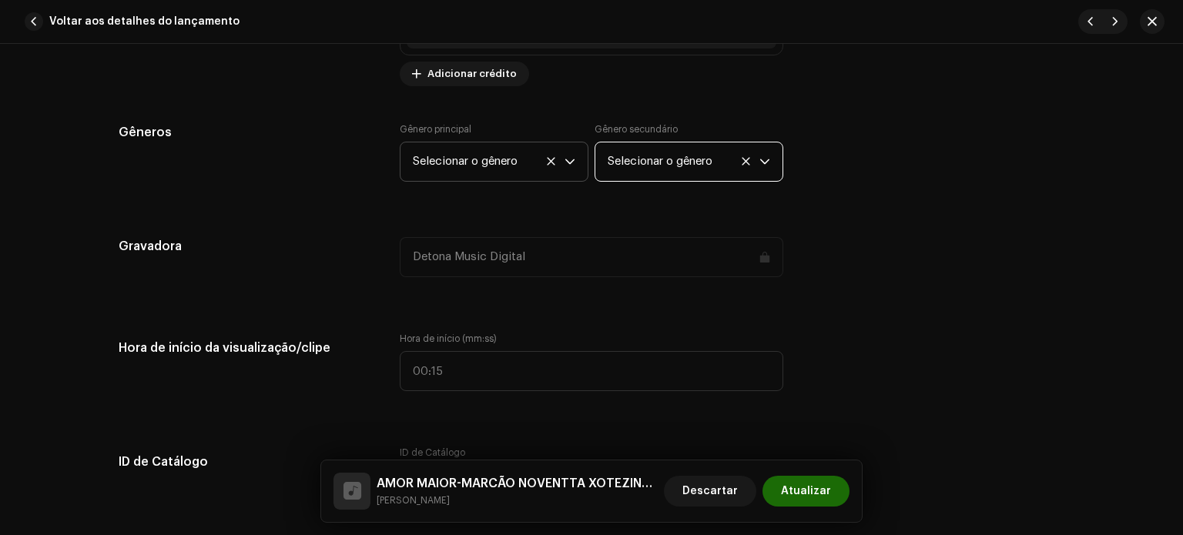
click at [681, 163] on font "Selecionar o gênero" at bounding box center [660, 162] width 105 height 12
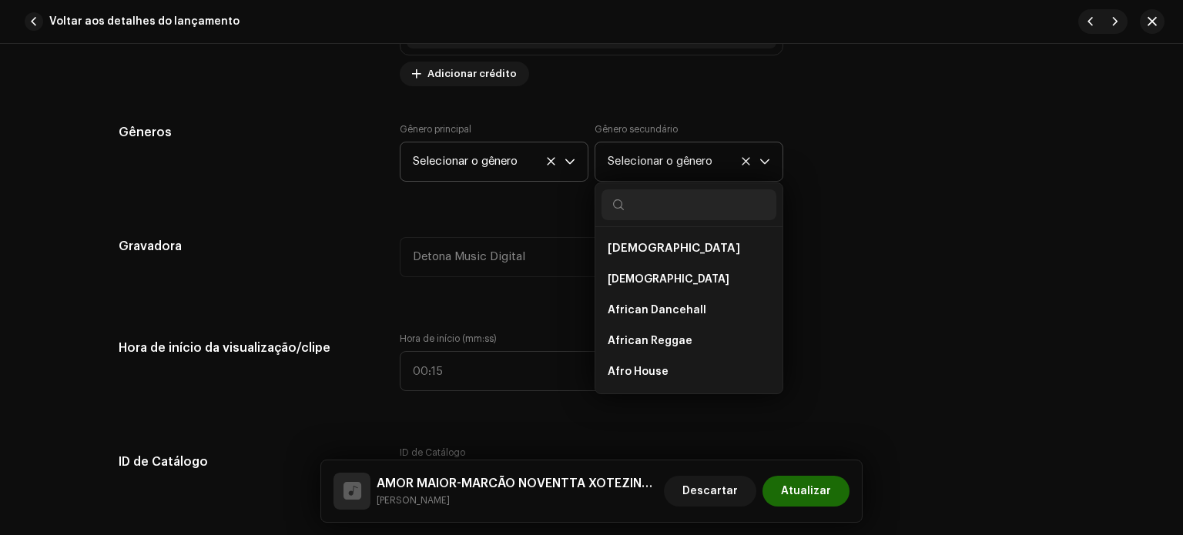
scroll to position [1815, 0]
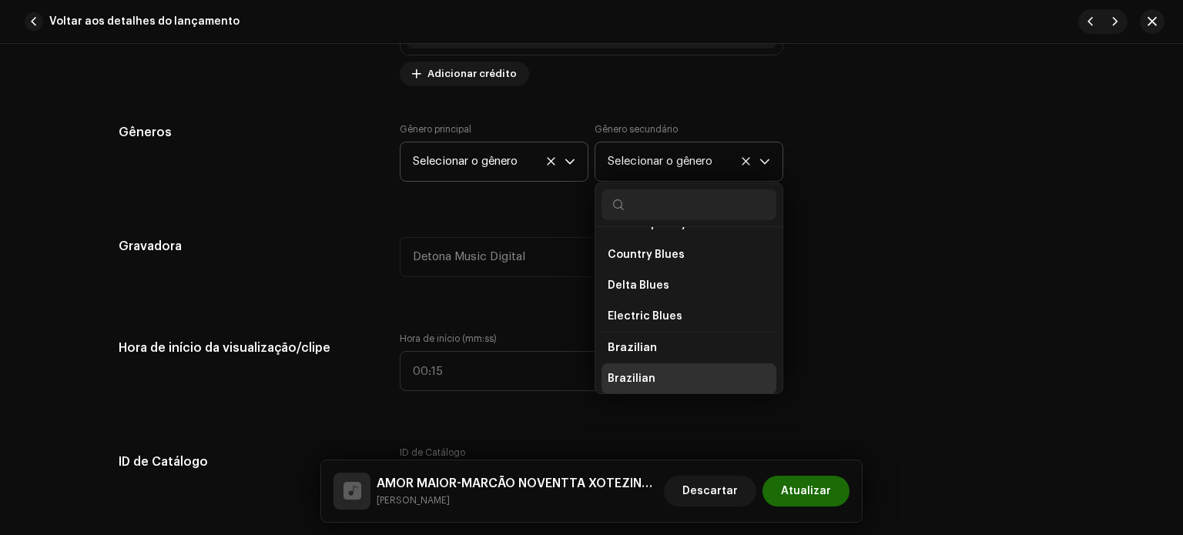
click at [650, 374] on li "Brazilian" at bounding box center [689, 379] width 175 height 31
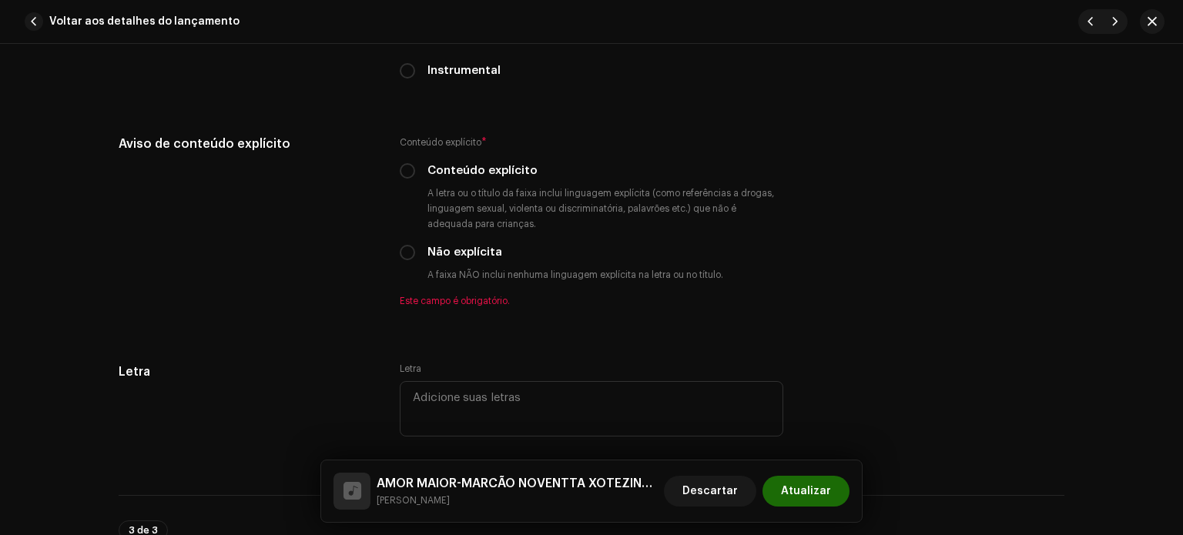
scroll to position [2686, 0]
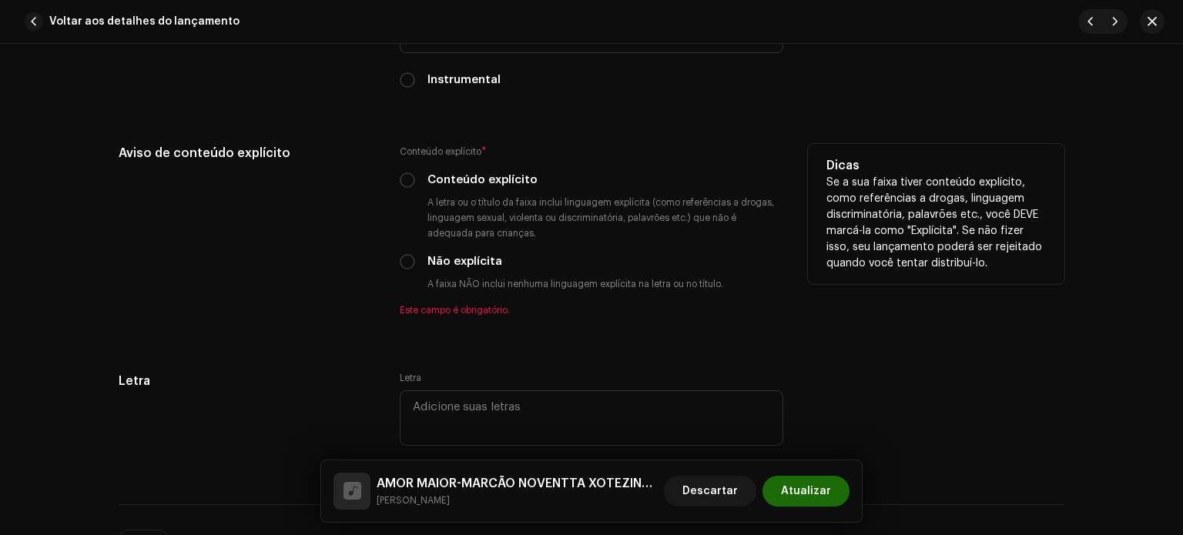
click at [414, 266] on div "Não explícita" at bounding box center [592, 261] width 384 height 17
click at [403, 260] on input "Não explícita" at bounding box center [407, 261] width 15 height 15
radio input "true"
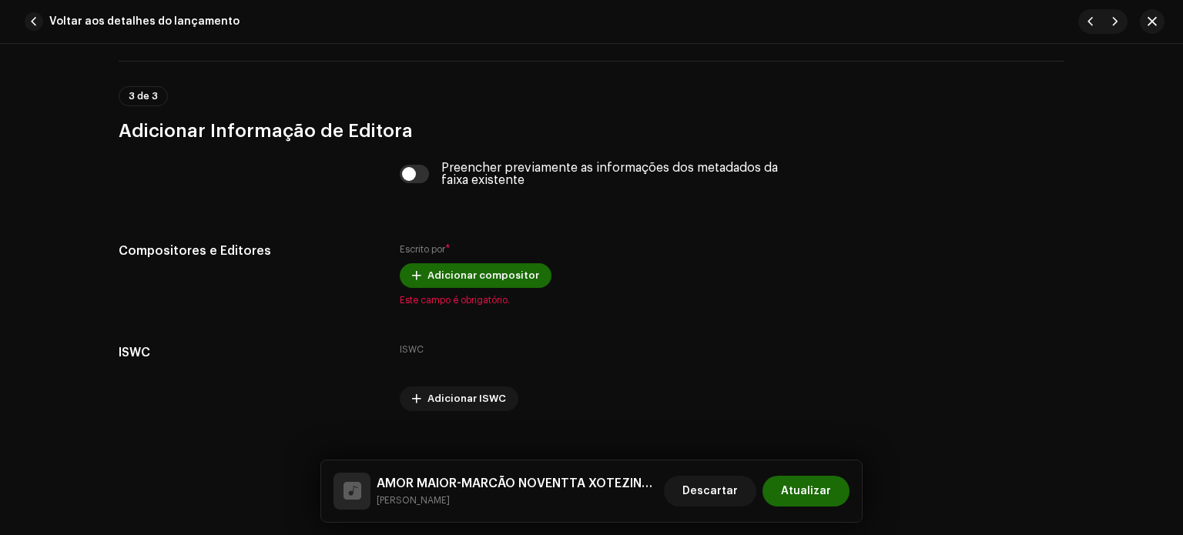
scroll to position [3139, 0]
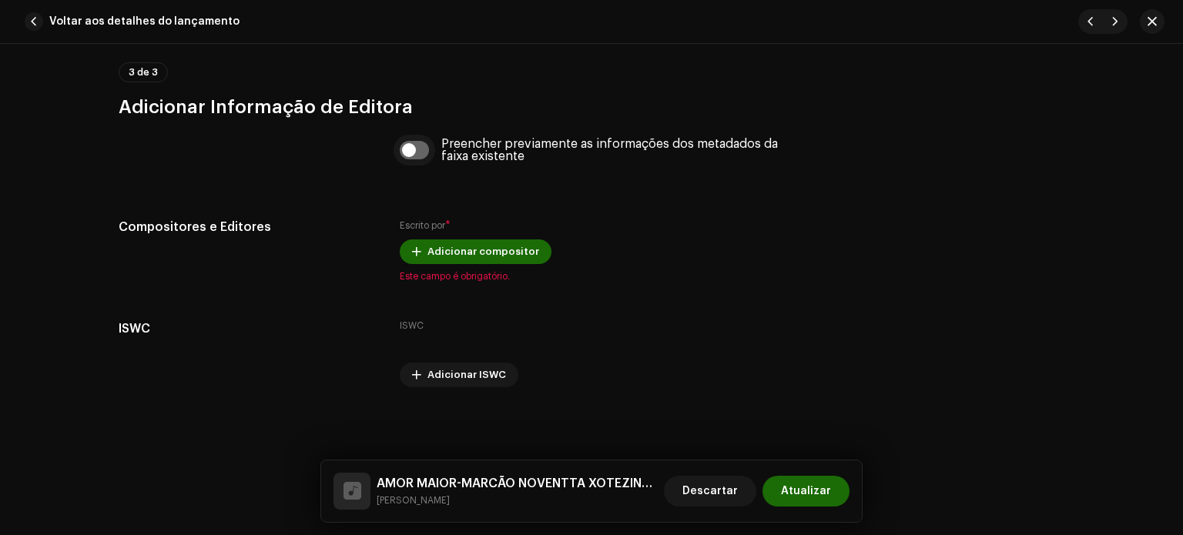
click at [407, 146] on input "checkbox" at bounding box center [415, 150] width 30 height 18
checkbox input "true"
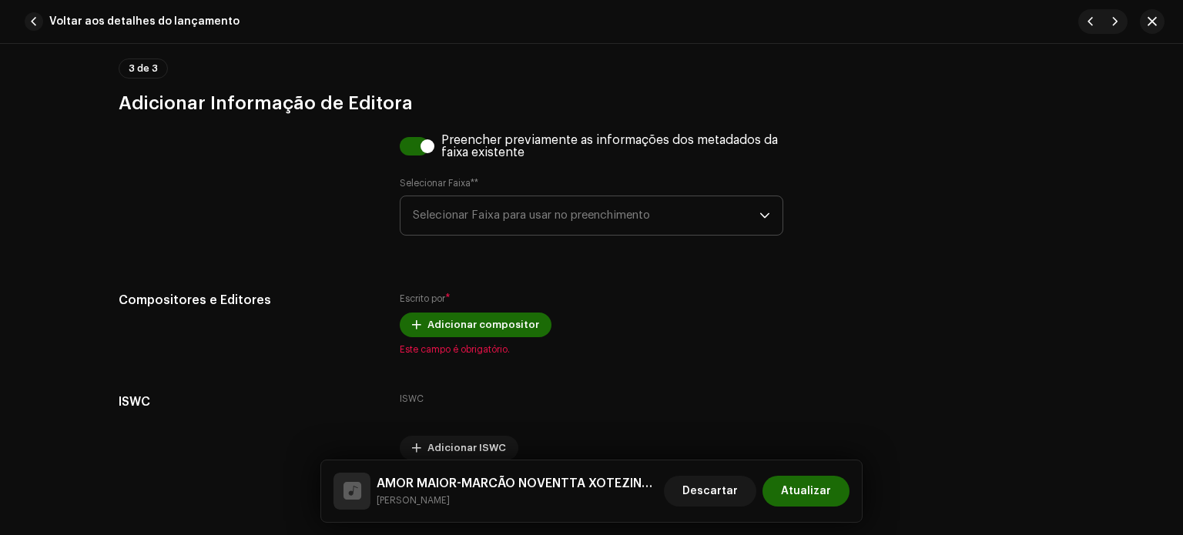
click at [507, 233] on span "Selecionar Faixa para usar no preenchimento" at bounding box center [586, 215] width 347 height 39
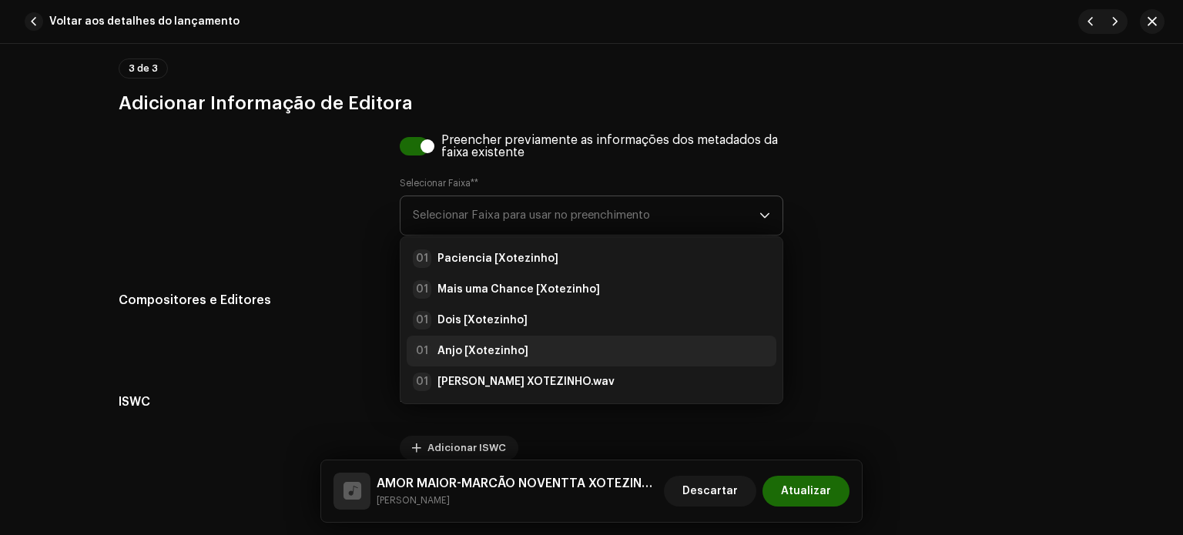
click at [483, 357] on strong "Anjo [Xotezinho]" at bounding box center [482, 351] width 91 height 15
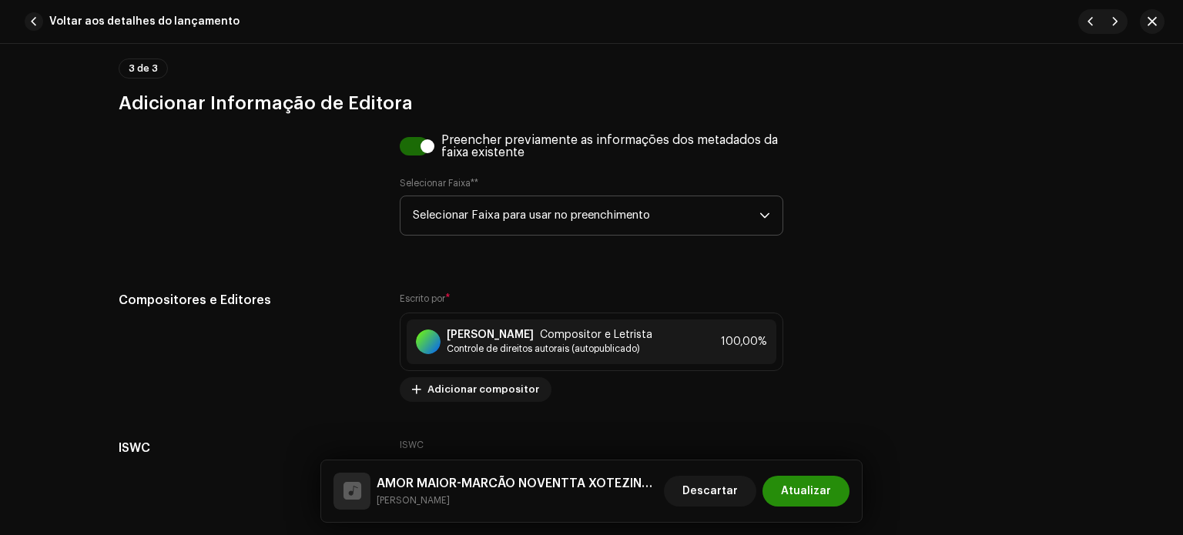
click at [808, 497] on span "Atualizar" at bounding box center [806, 491] width 50 height 31
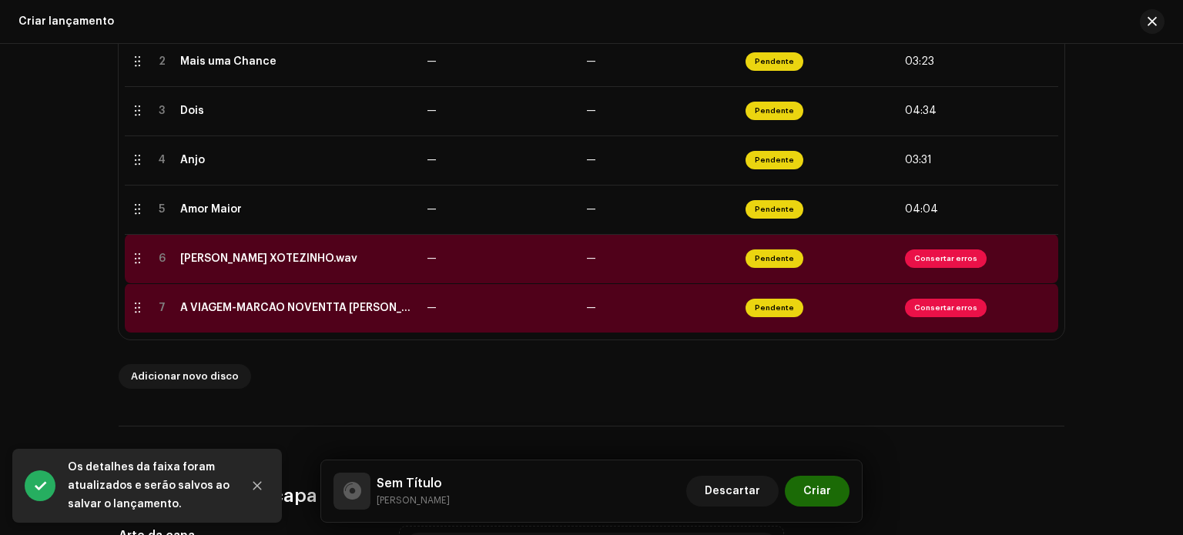
scroll to position [444, 0]
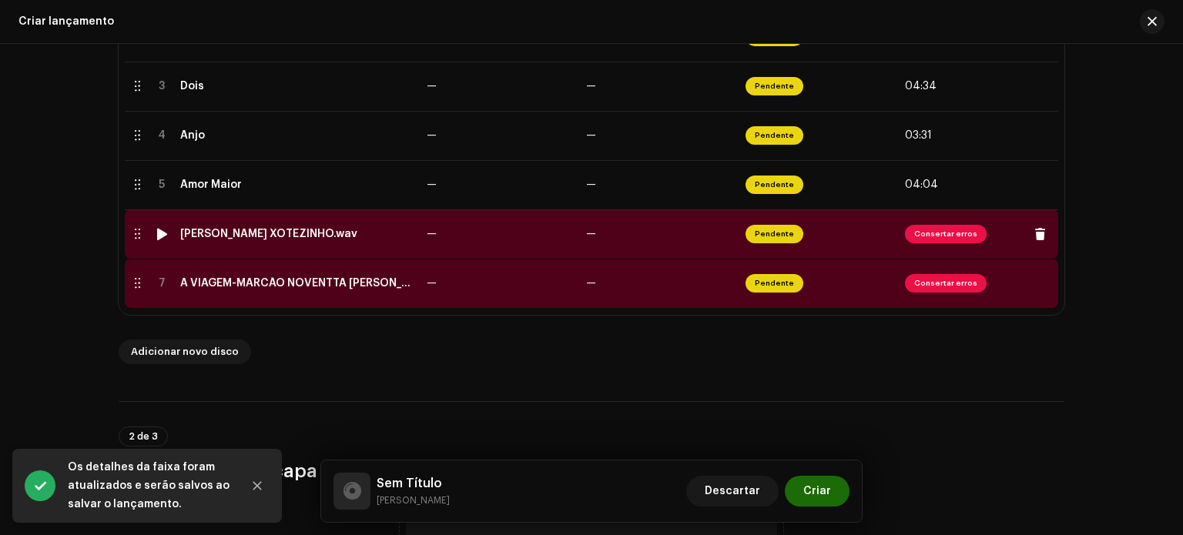
click at [345, 252] on td "[PERSON_NAME] XOTEZINHO.wav" at bounding box center [297, 233] width 246 height 49
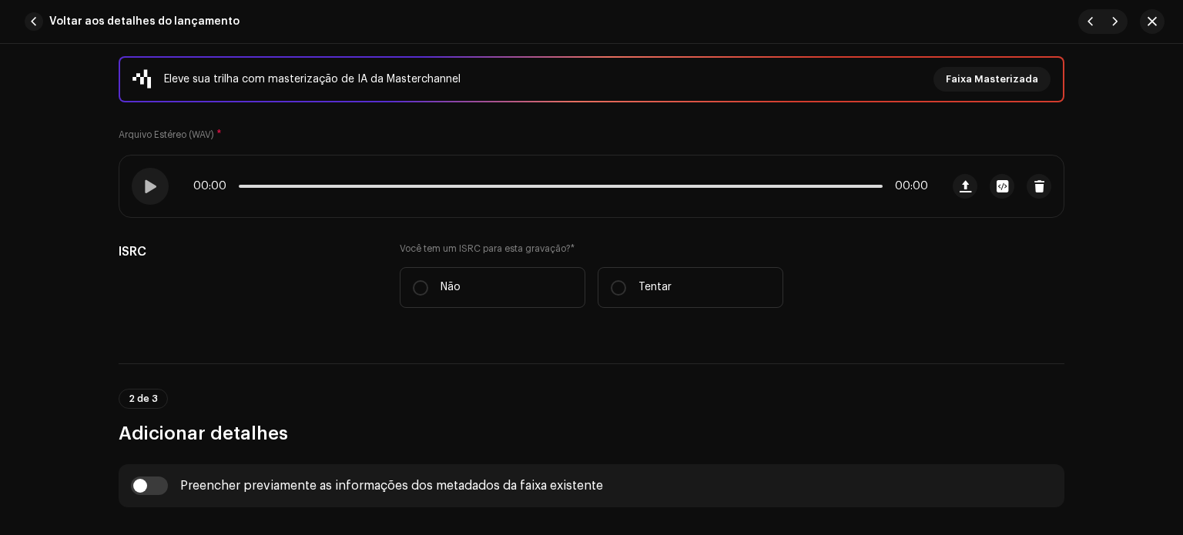
scroll to position [219, 0]
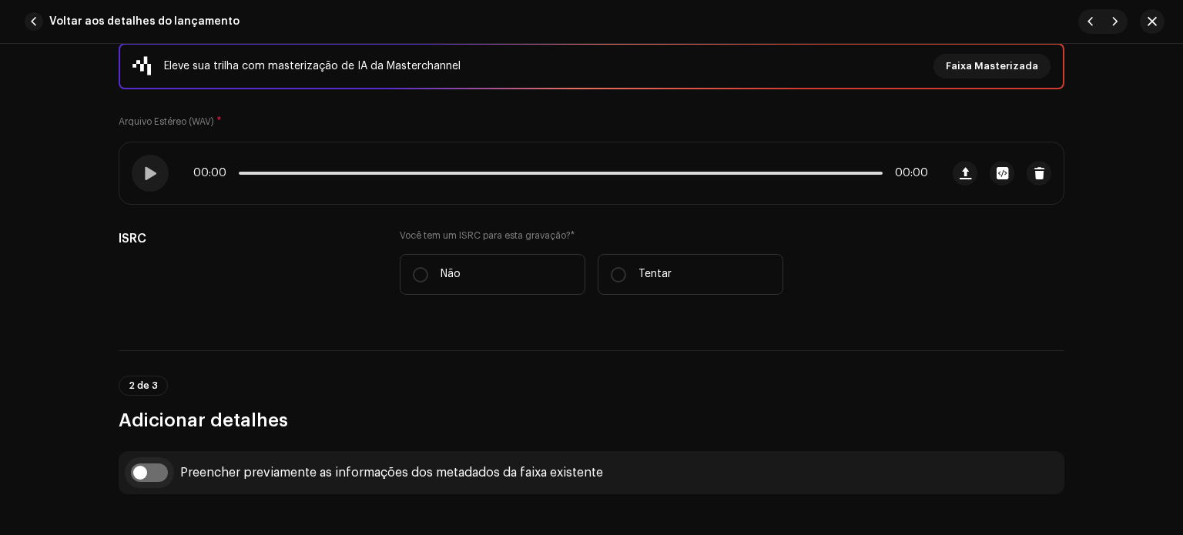
click at [163, 474] on input "checkbox" at bounding box center [149, 473] width 37 height 18
checkbox input "true"
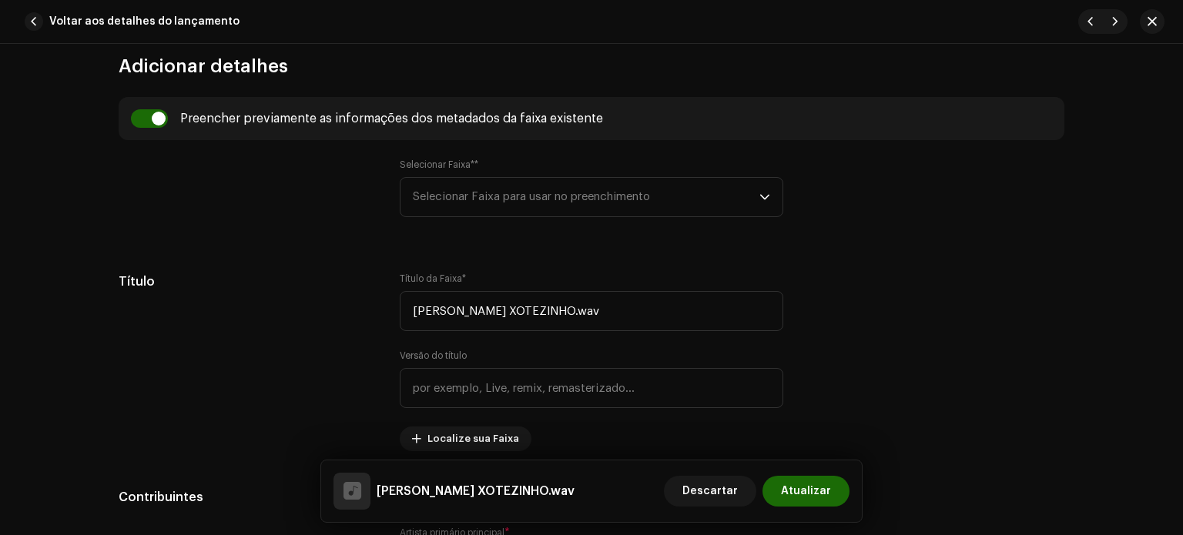
scroll to position [631, 0]
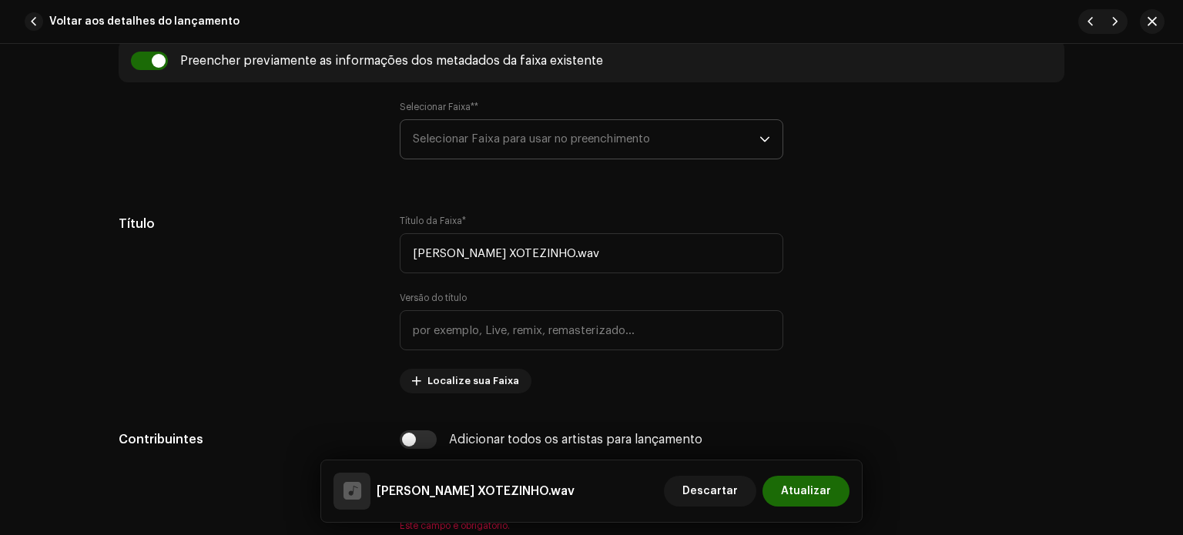
click at [456, 140] on font "Selecionar Faixa para usar no preenchimento" at bounding box center [531, 139] width 237 height 12
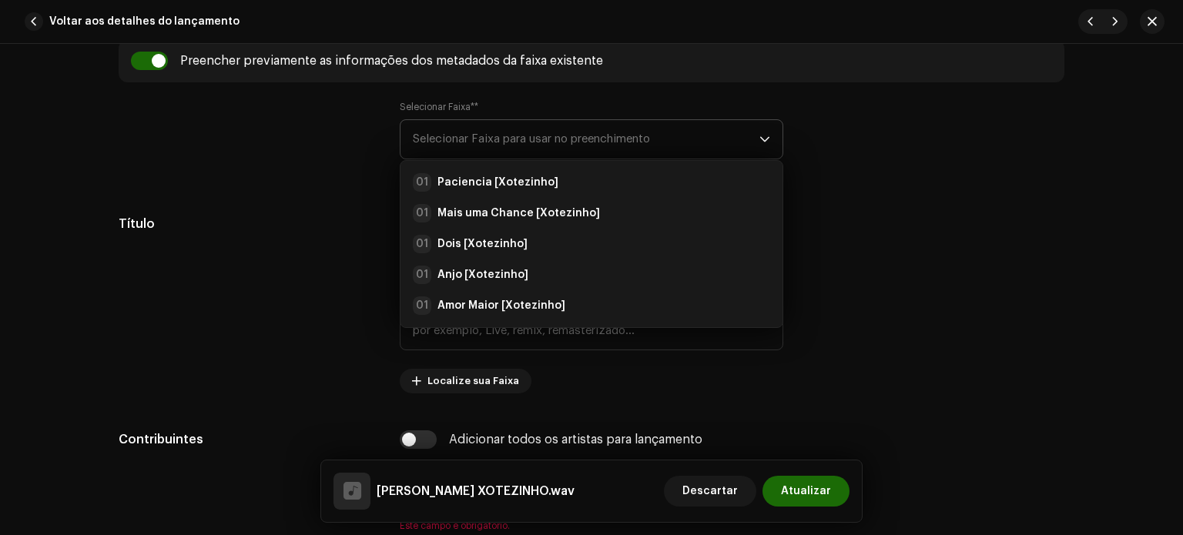
click at [770, 132] on p-select "Selecionar Faixa para usar no preenchimento 01 Paciencia [Xotezinho] 01 Mais um…" at bounding box center [592, 139] width 384 height 40
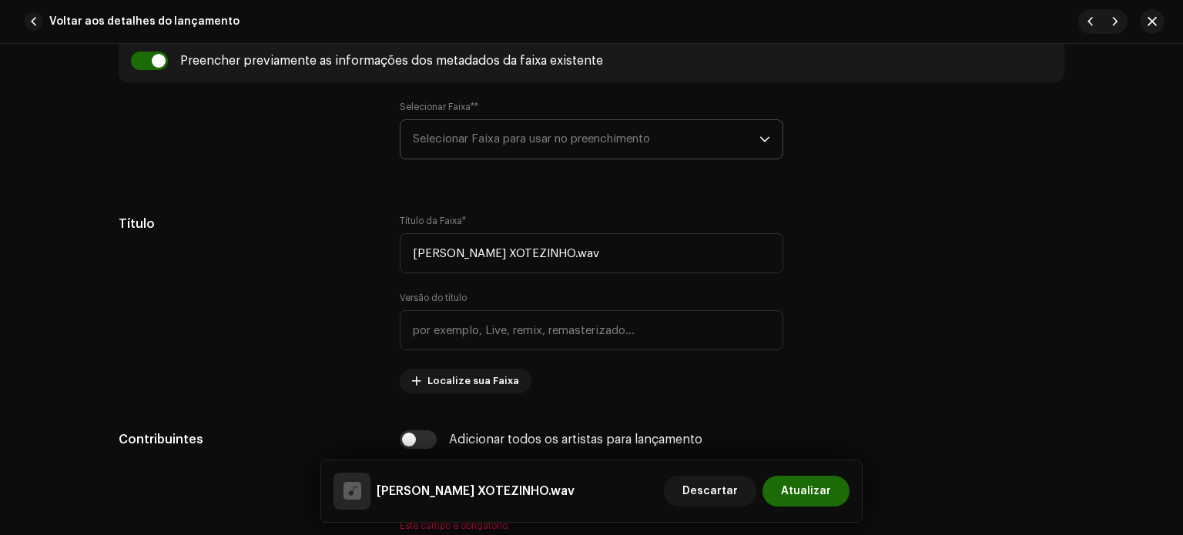
click at [762, 144] on div "gatilho suspenso" at bounding box center [764, 139] width 11 height 39
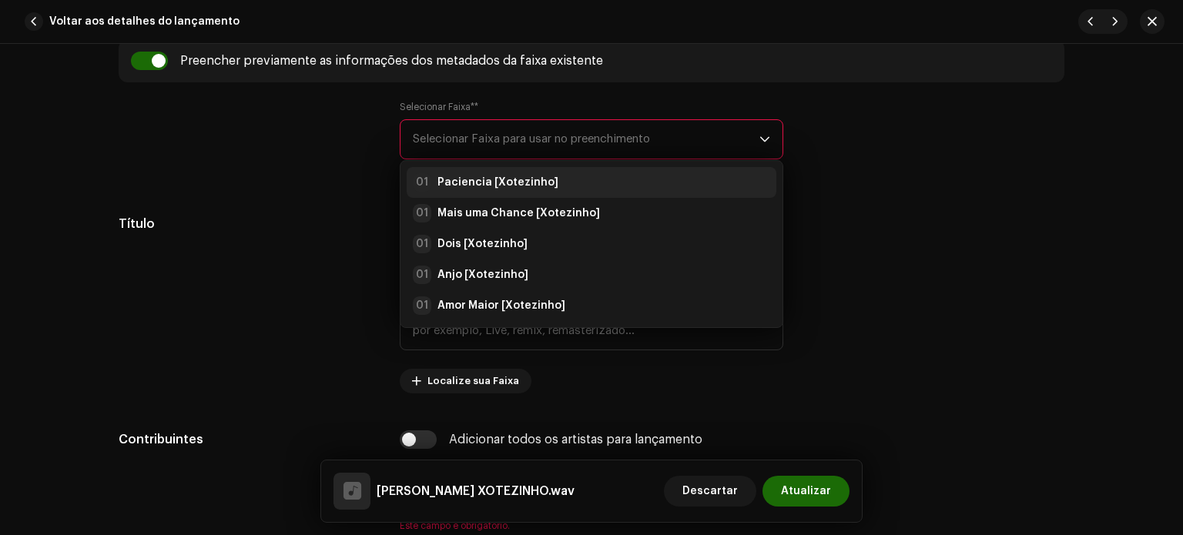
click at [498, 180] on strong "Paciencia [Xotezinho]" at bounding box center [497, 182] width 121 height 15
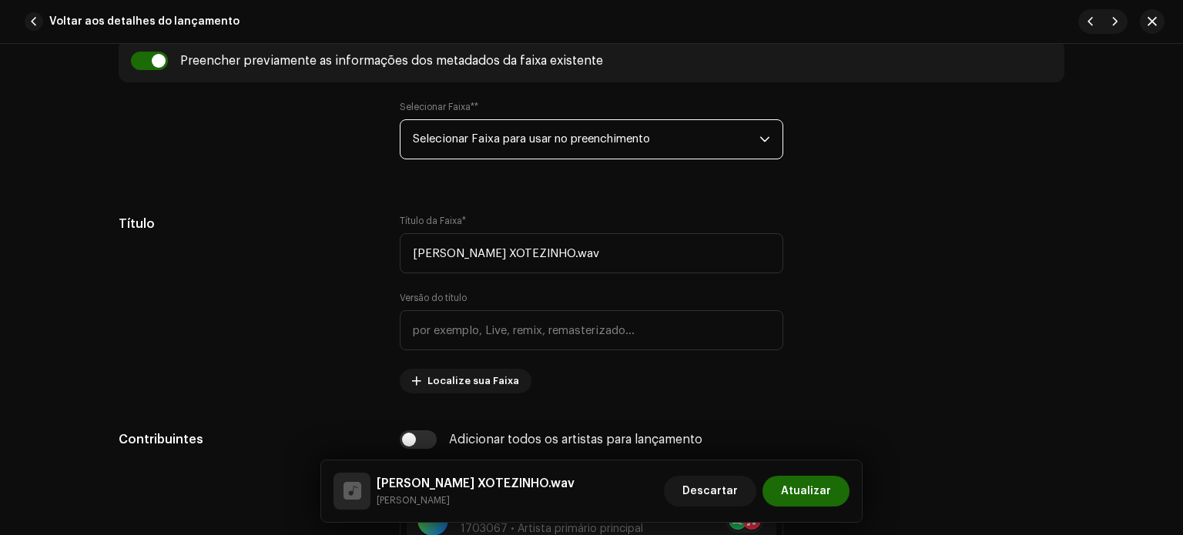
type input "Paciencia"
type input "Xotezinho"
radio input "true"
type input "Detona Music Digital"
checkbox input "true"
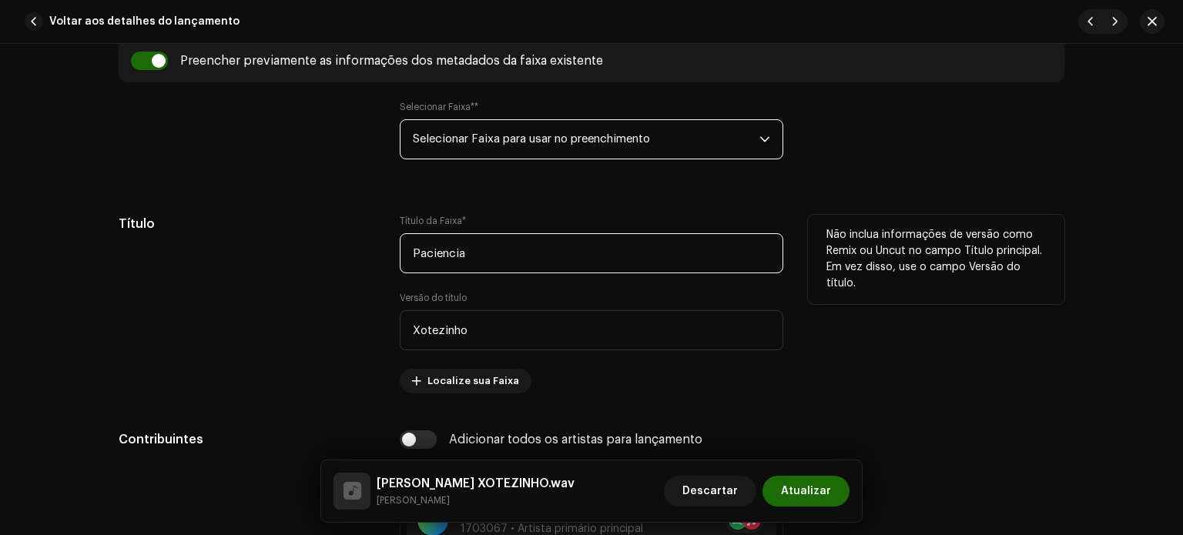
click at [358, 253] on div "Título Título da Faixa * Paciencia Versão do título Xotezinho Localize sua Faix…" at bounding box center [592, 304] width 946 height 179
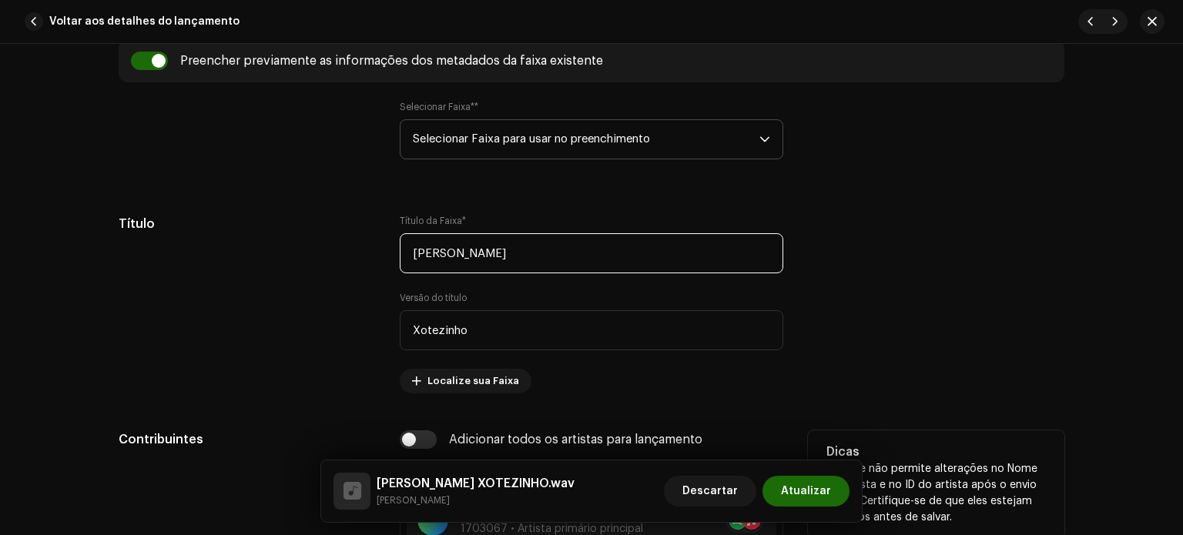
type input "[PERSON_NAME]"
click at [424, 442] on input "checkbox" at bounding box center [418, 440] width 37 height 18
checkbox input "true"
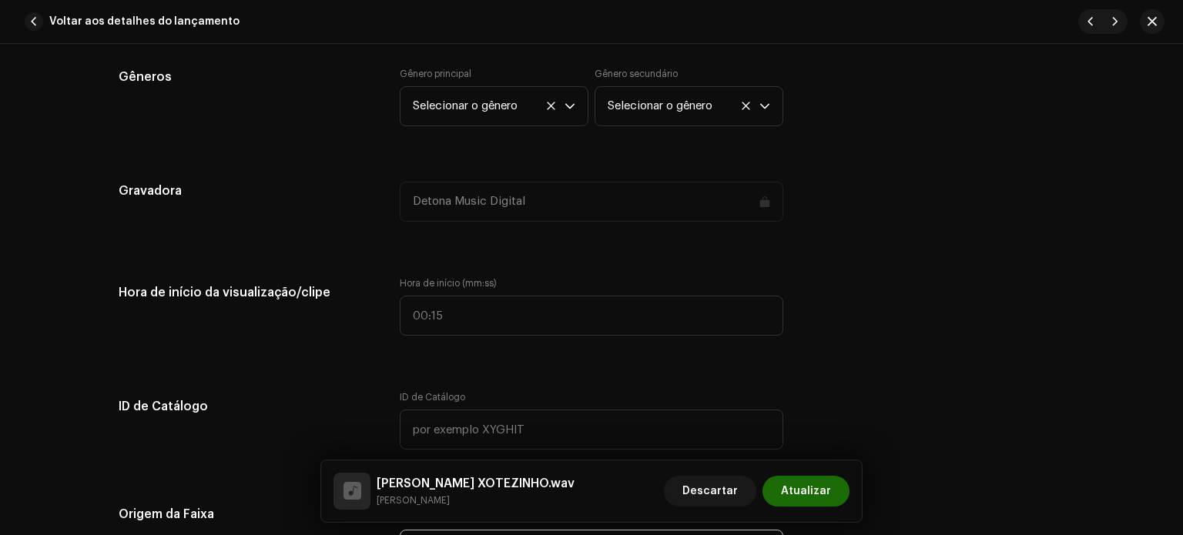
scroll to position [1461, 0]
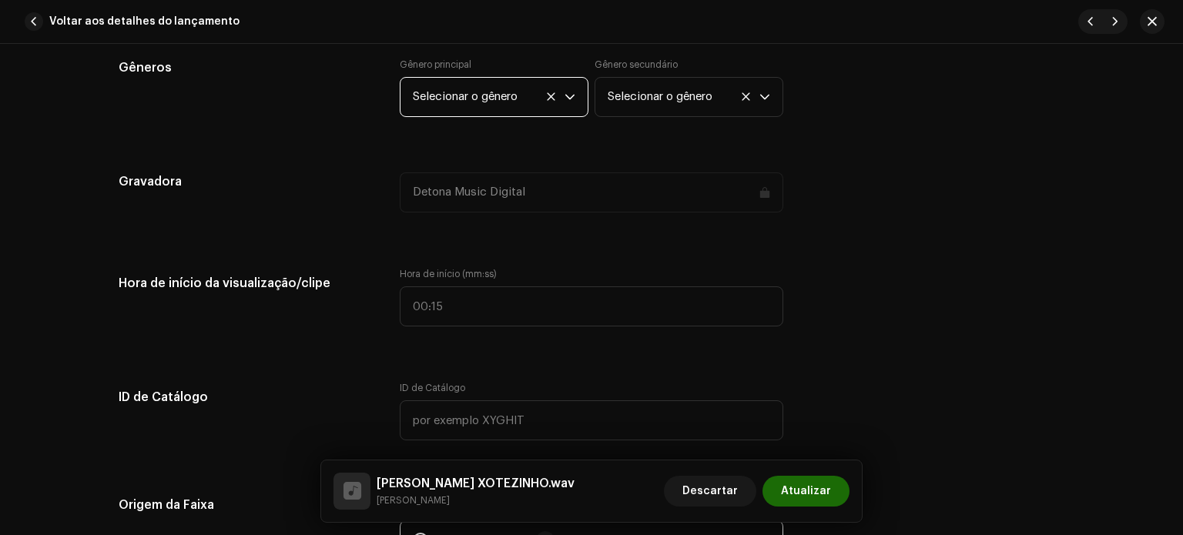
click at [558, 91] on span "Selecionar o gênero" at bounding box center [489, 97] width 152 height 39
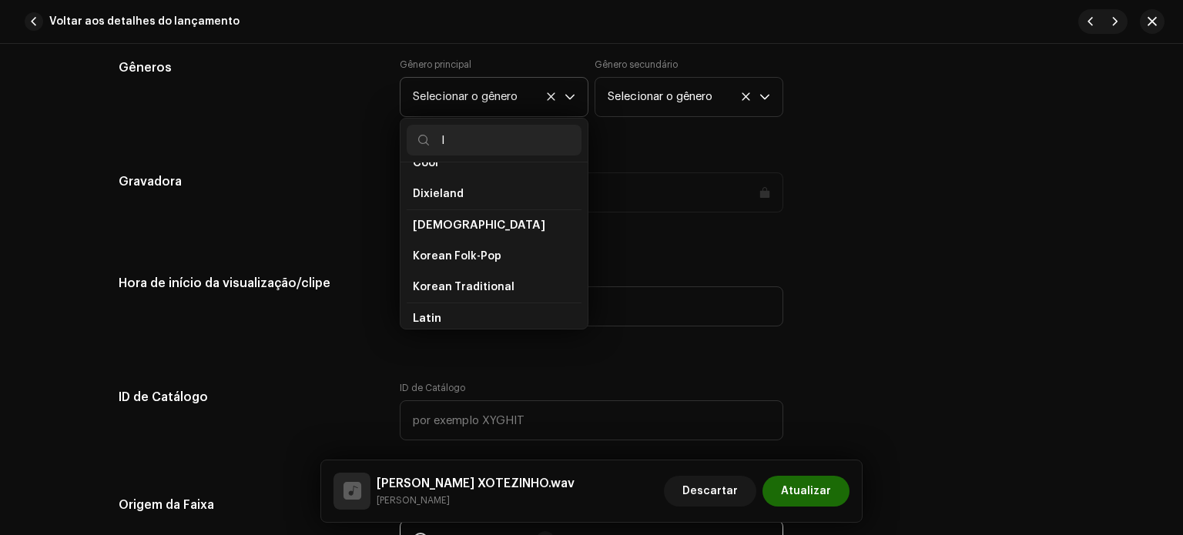
scroll to position [3983, 0]
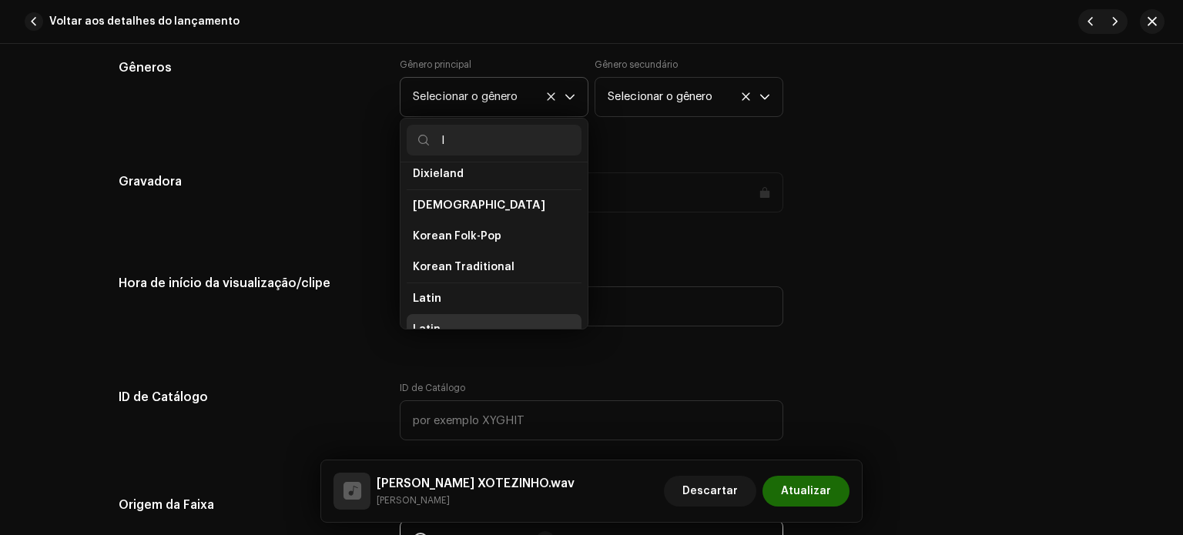
type input "l"
click at [431, 323] on li "Latin" at bounding box center [494, 329] width 175 height 31
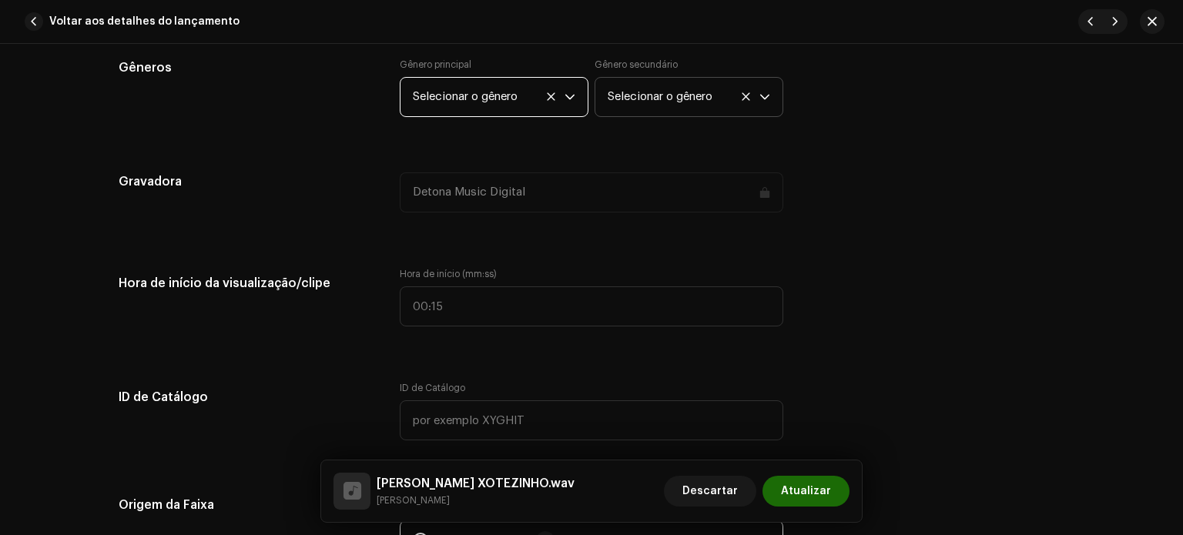
click at [688, 106] on span "Selecionar o gênero" at bounding box center [684, 97] width 152 height 39
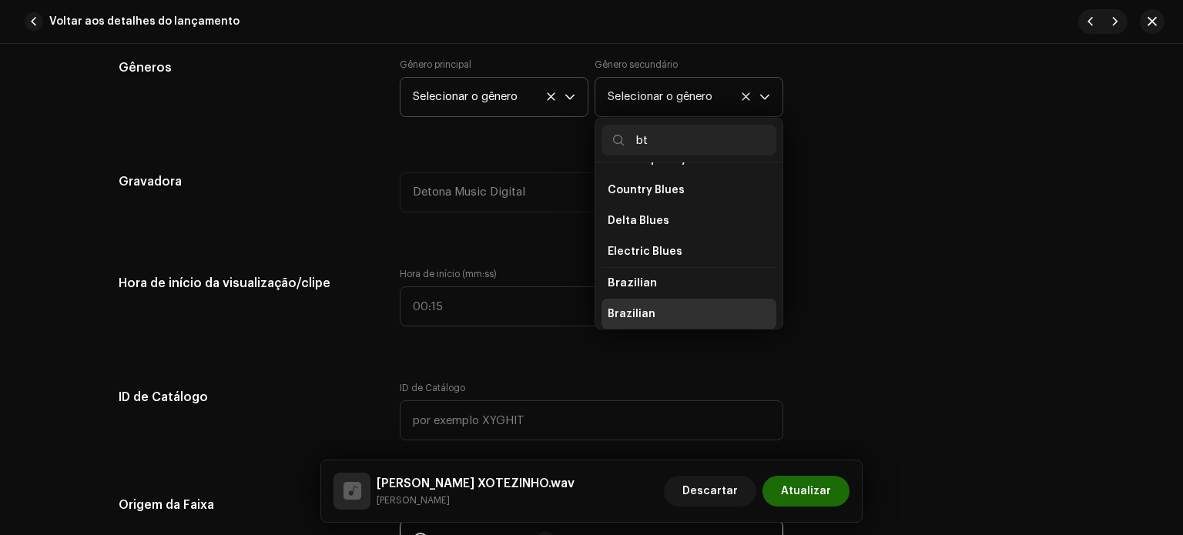
scroll to position [0, 0]
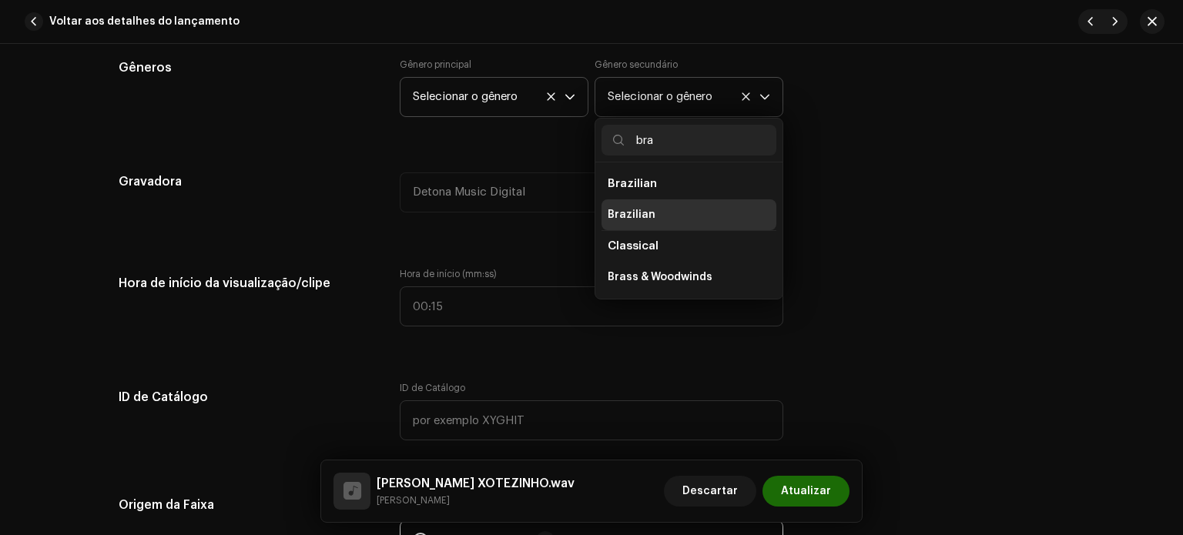
type input "bra"
click at [646, 215] on span "Brazilian" at bounding box center [632, 214] width 48 height 15
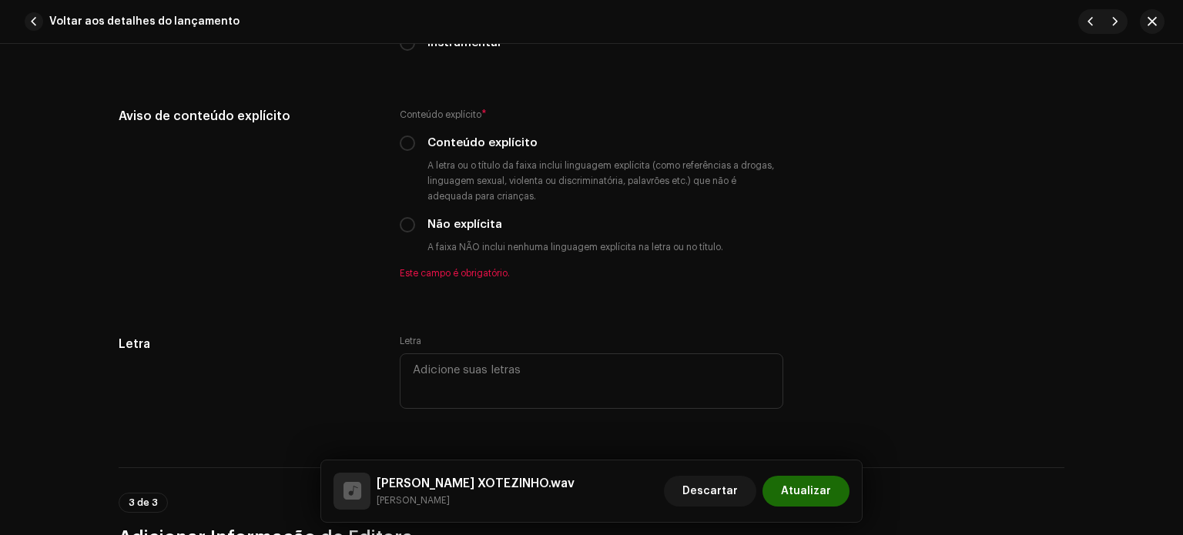
scroll to position [2715, 0]
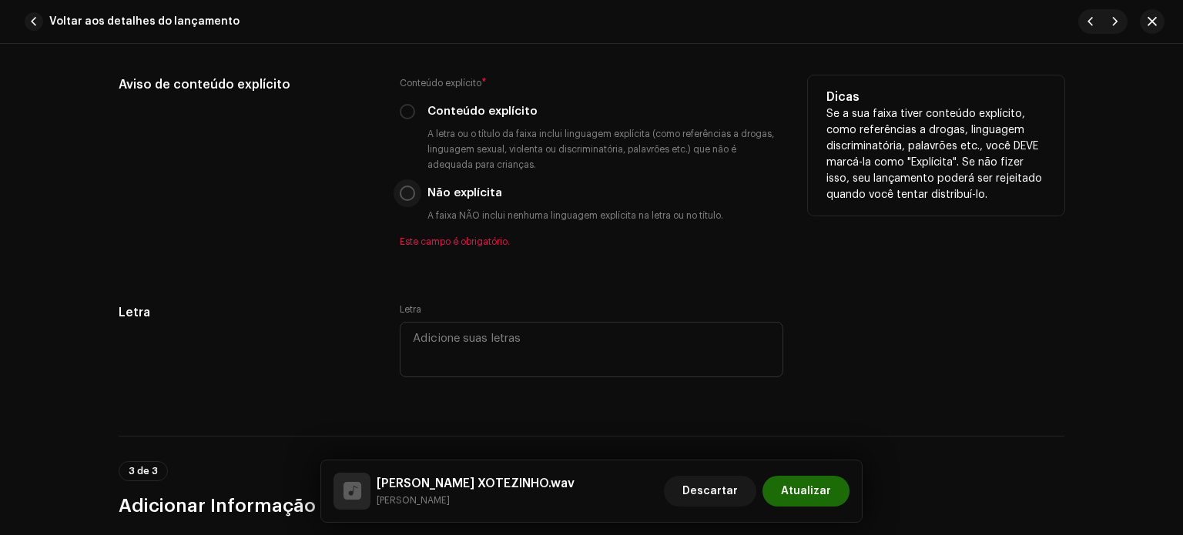
click at [407, 200] on input "Não explícita" at bounding box center [407, 193] width 15 height 15
radio input "true"
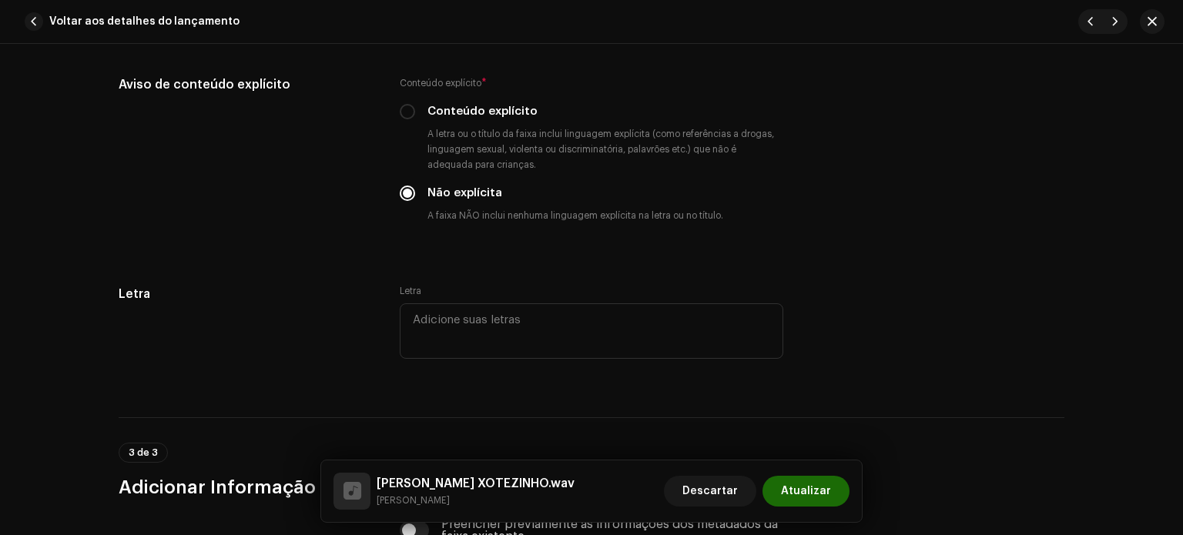
scroll to position [2986, 0]
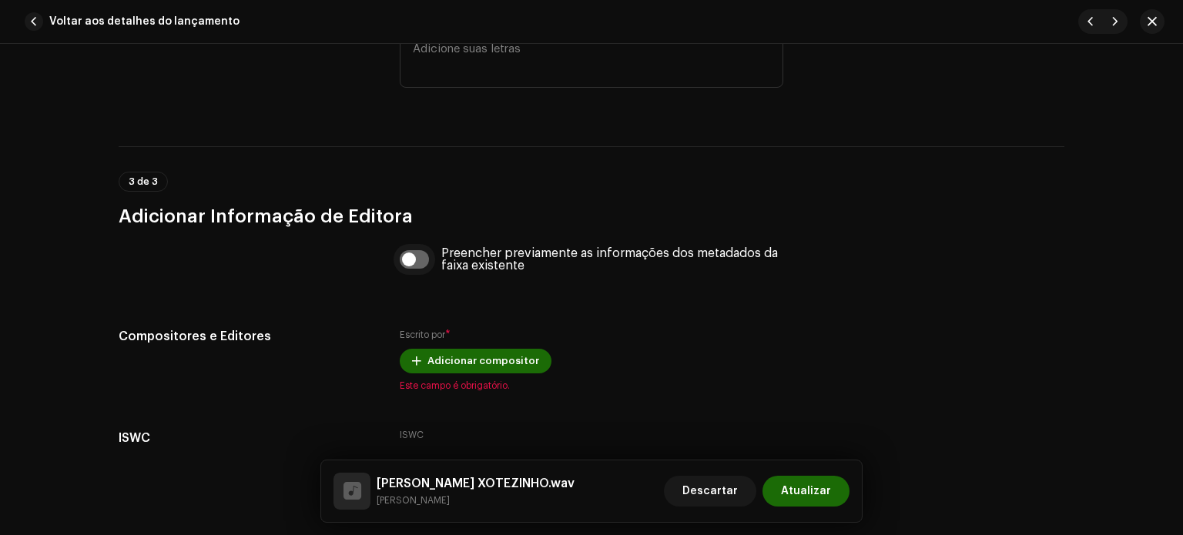
click at [410, 262] on input "checkbox" at bounding box center [415, 259] width 30 height 18
checkbox input "true"
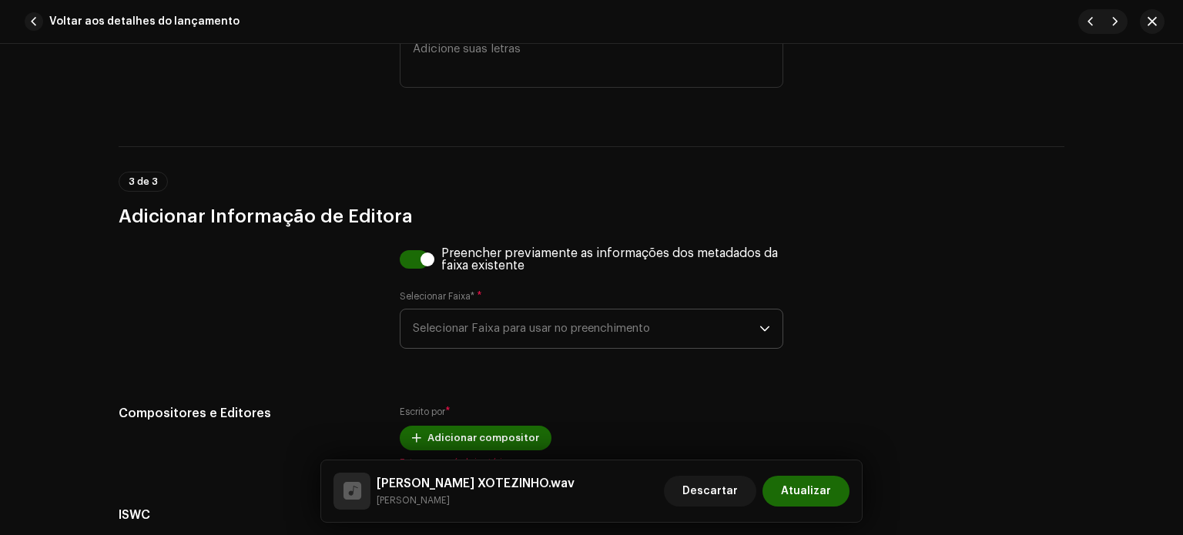
click at [459, 330] on span "Selecionar Faixa para usar no preenchimento" at bounding box center [586, 329] width 347 height 39
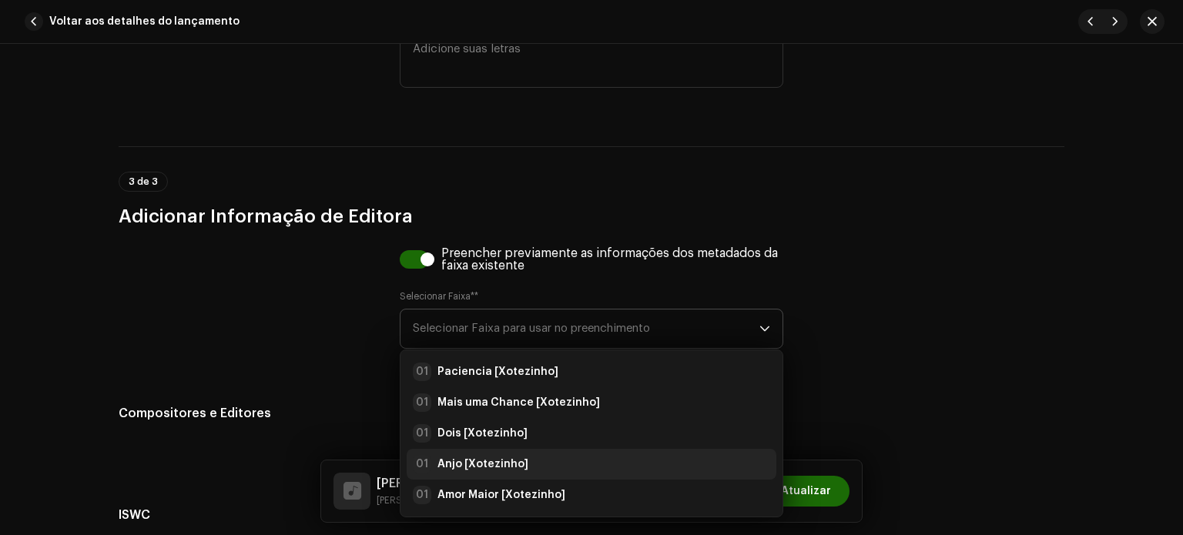
click at [470, 472] on strong "Anjo [Xotezinho]" at bounding box center [482, 464] width 91 height 15
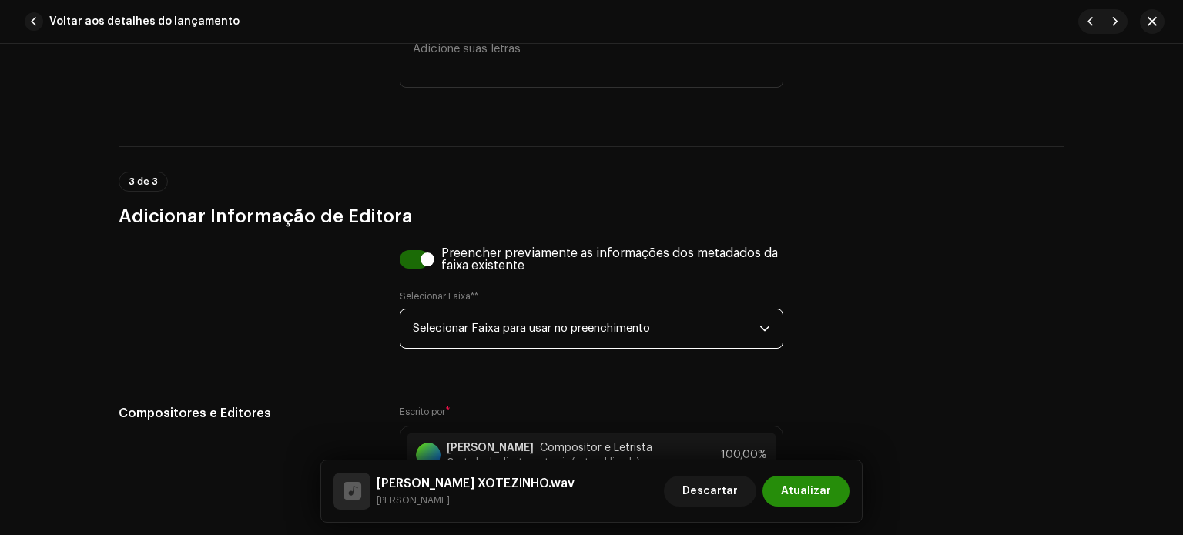
click at [813, 491] on font "Atualizar" at bounding box center [806, 491] width 50 height 11
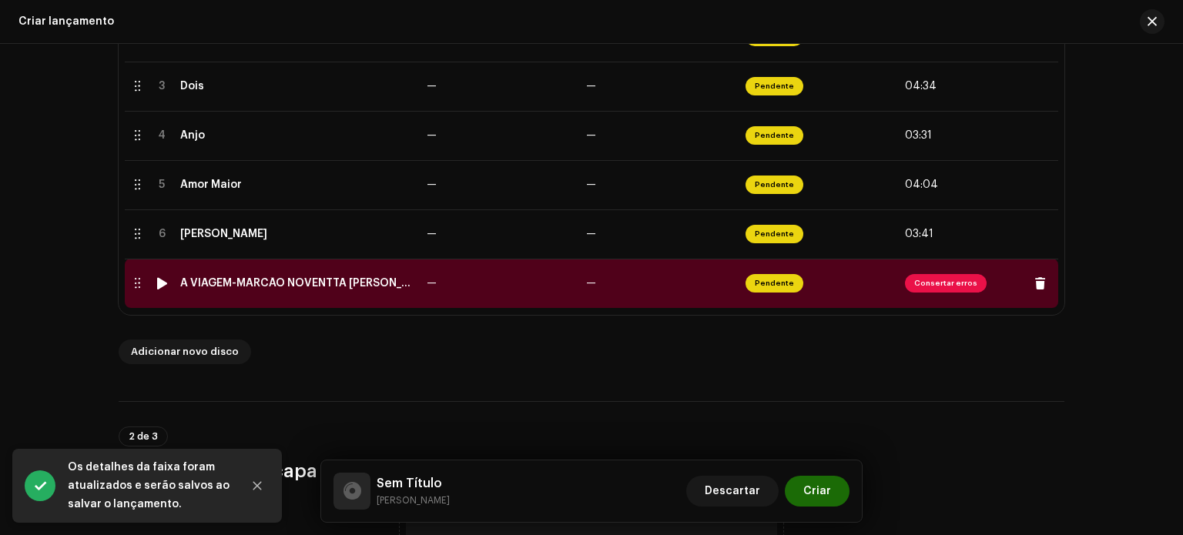
click at [265, 289] on div "A VIAGEM-MARCÃO NOVENTTA [PERSON_NAME](1).wav" at bounding box center [297, 283] width 234 height 12
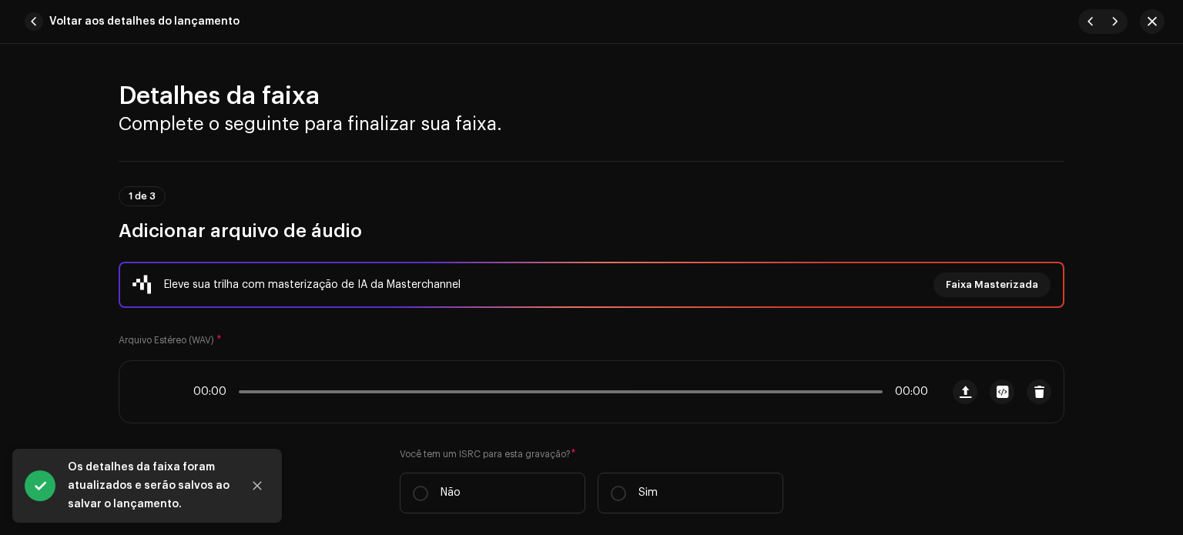
click at [265, 289] on div "Eleve sua trilha com masterização de IA da Masterchannel Faixa Masterizada" at bounding box center [592, 285] width 946 height 46
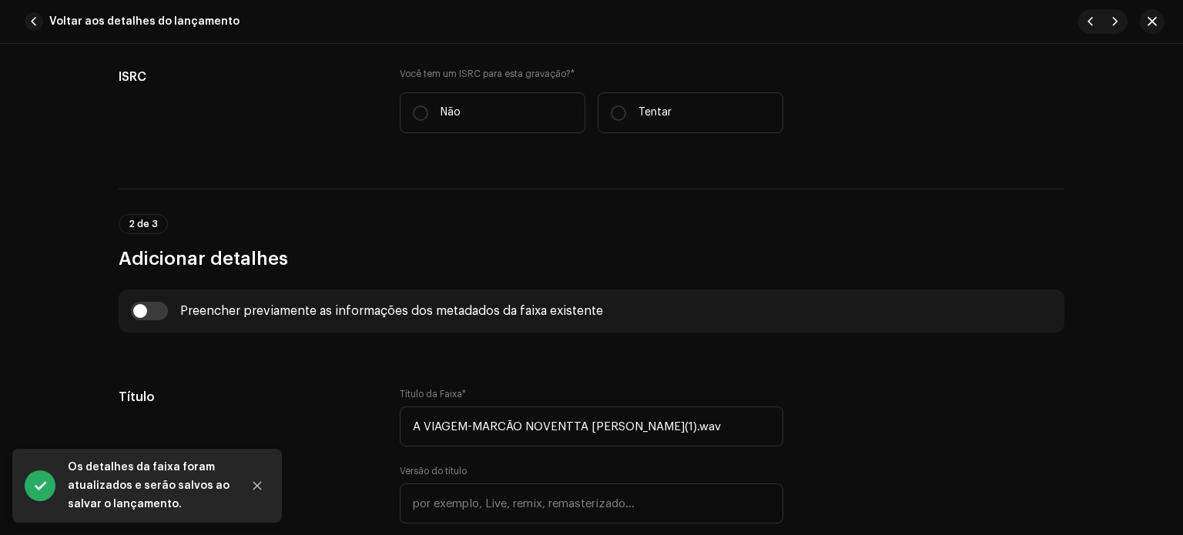
scroll to position [389, 0]
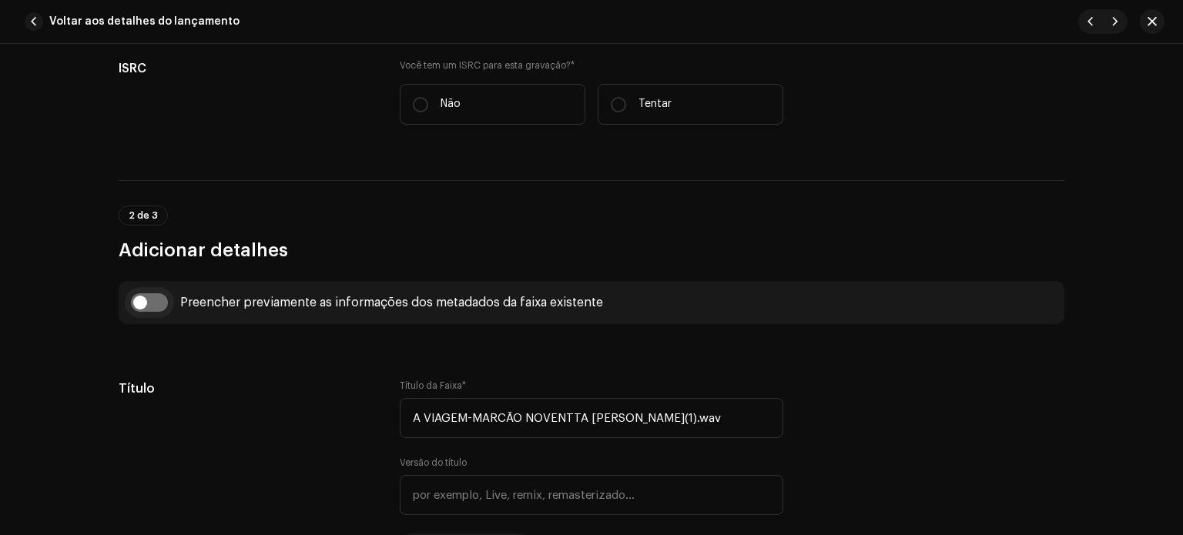
click at [157, 304] on input "checkbox" at bounding box center [149, 302] width 37 height 18
checkbox input "true"
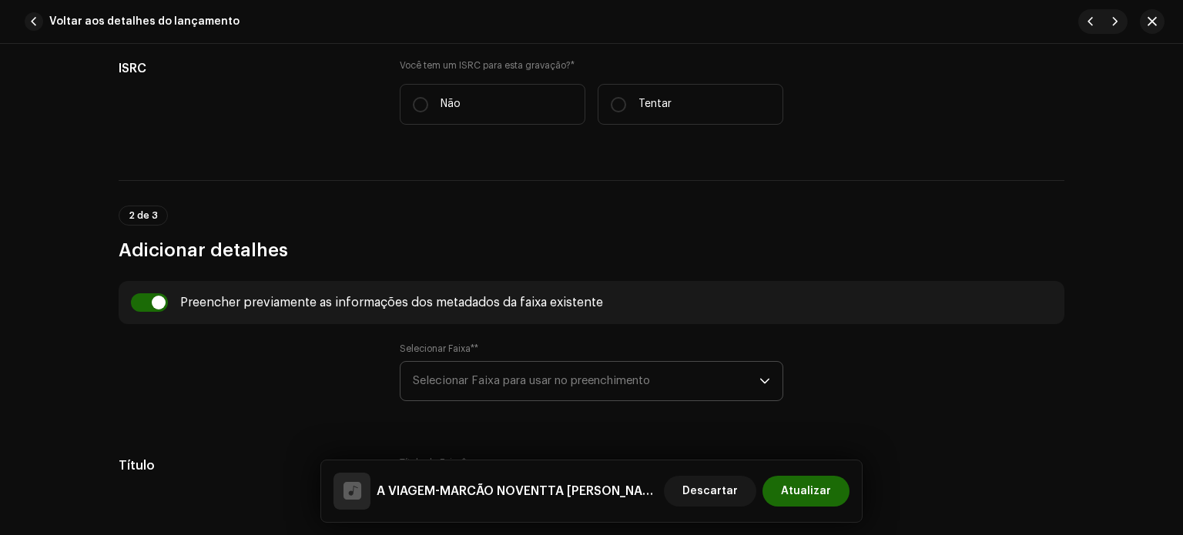
click at [513, 362] on span "Selecionar Faixa para usar no preenchimento" at bounding box center [586, 381] width 347 height 39
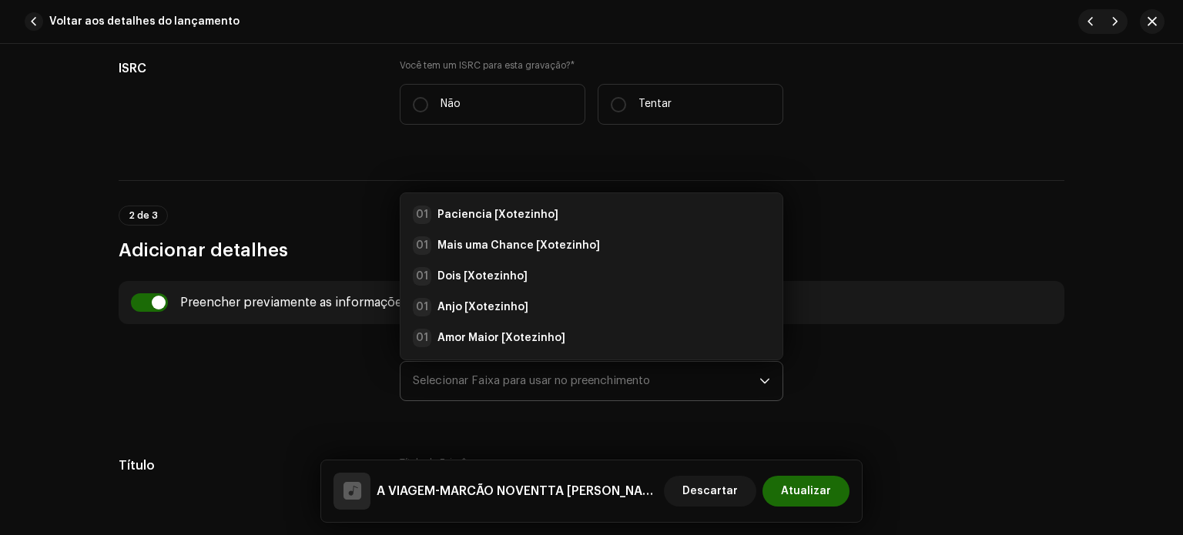
scroll to position [25, 0]
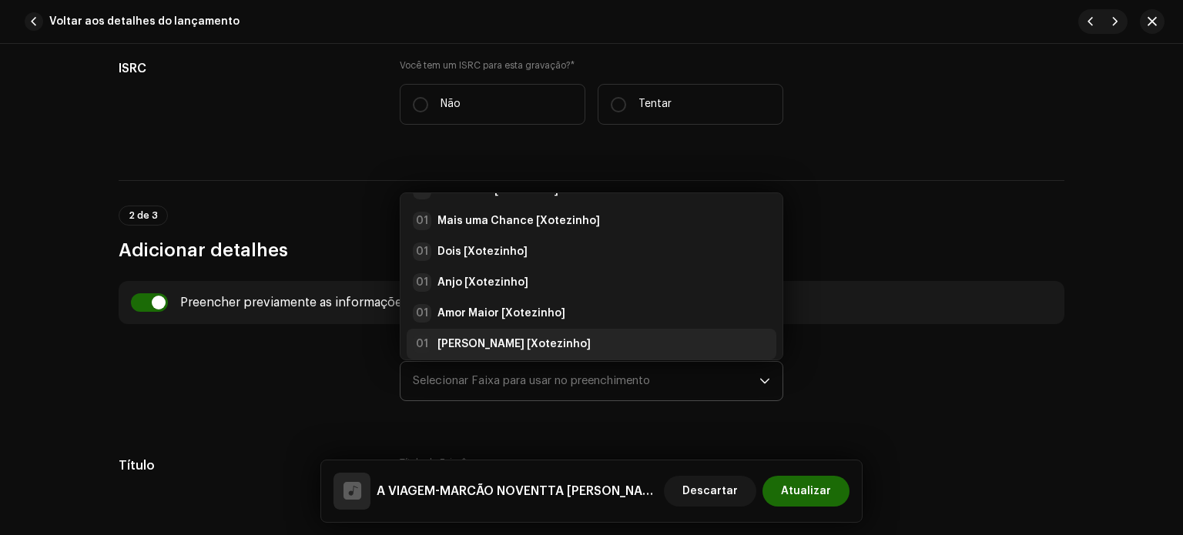
click at [454, 329] on li "01 [PERSON_NAME] [Xotezinho]" at bounding box center [592, 344] width 370 height 31
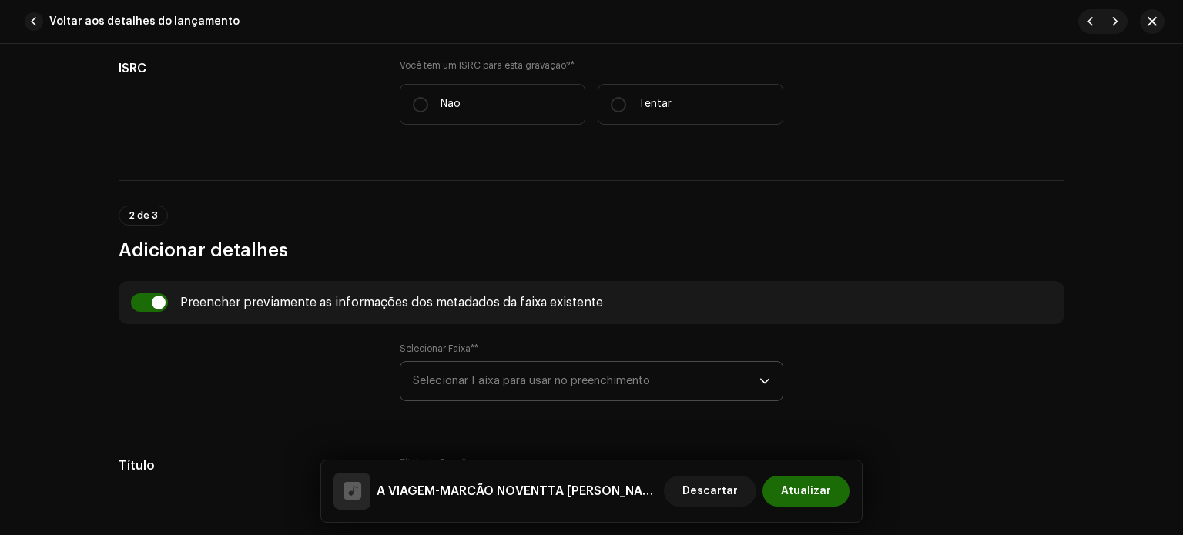
type input "[PERSON_NAME]"
type input "Xotezinho"
radio input "true"
type input "Detona Music Digital"
checkbox input "true"
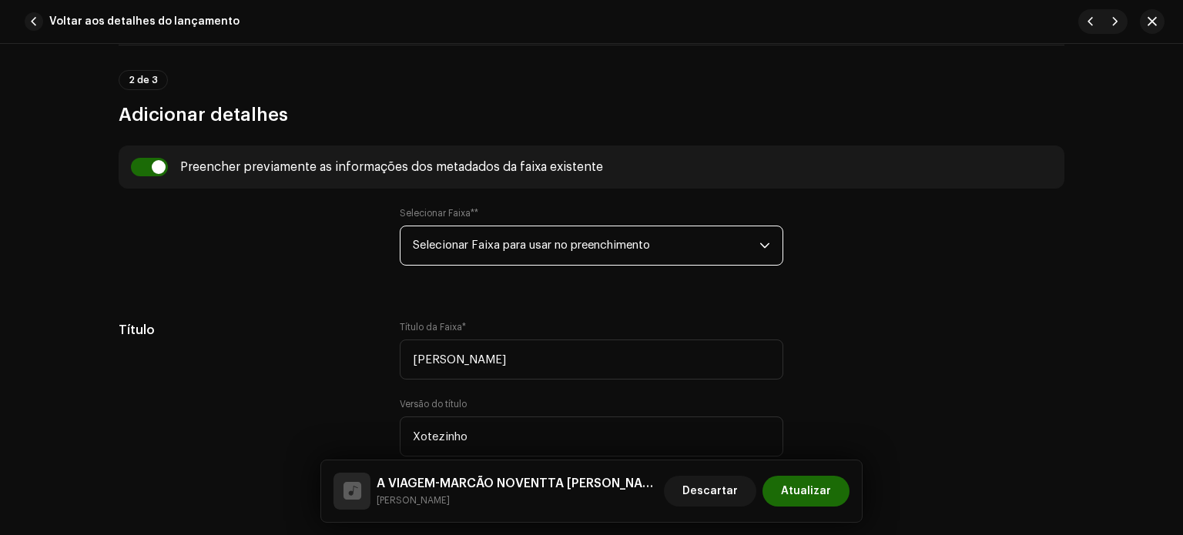
scroll to position [597, 0]
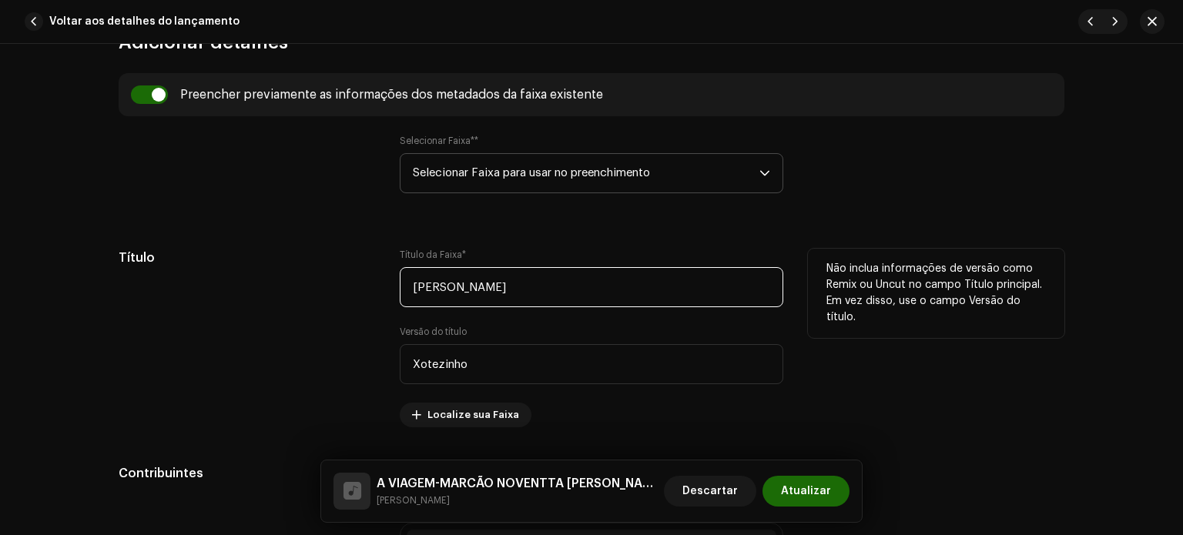
drag, startPoint x: 546, startPoint y: 298, endPoint x: 309, endPoint y: 290, distance: 237.3
click at [309, 290] on div "Título Título da Faixa * [PERSON_NAME] Versão do título Xotezinho Localize sua …" at bounding box center [592, 338] width 946 height 179
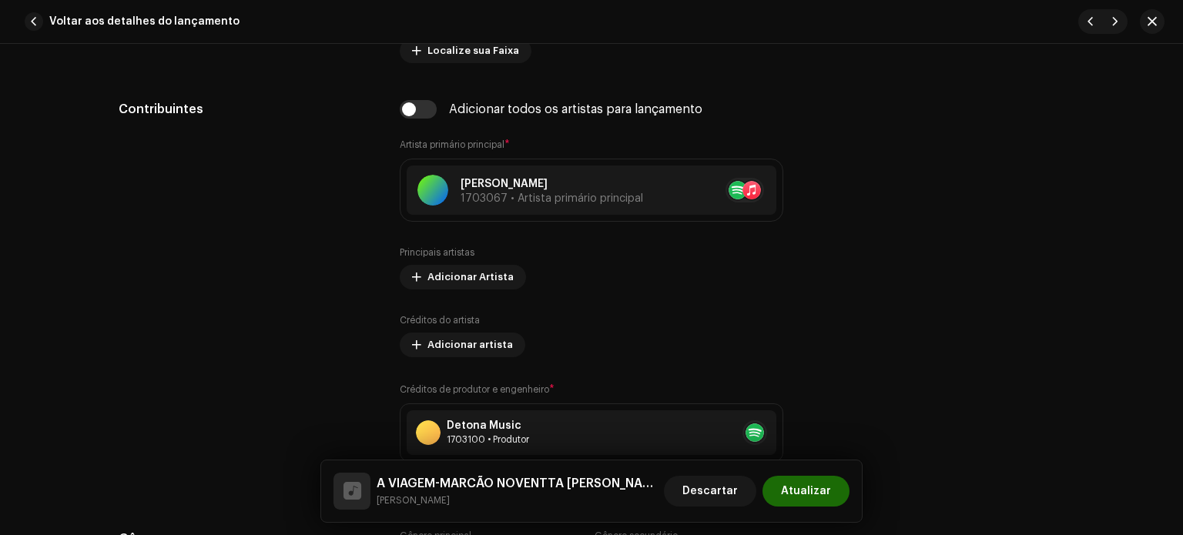
scroll to position [979, 0]
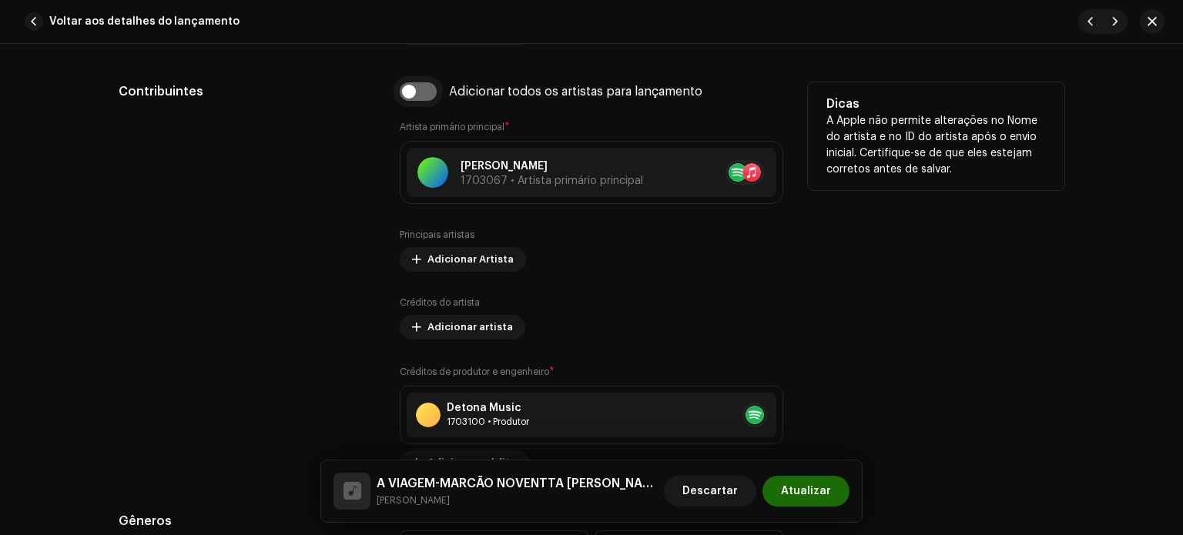
type input "A Viagem"
click at [407, 92] on input "checkbox" at bounding box center [418, 91] width 37 height 18
checkbox input "true"
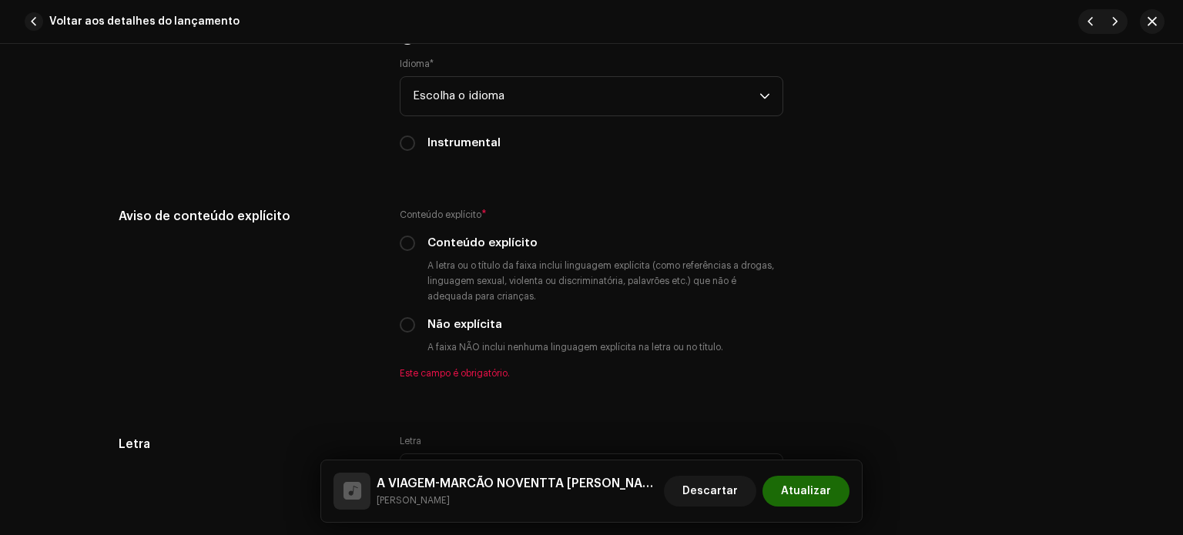
scroll to position [2606, 0]
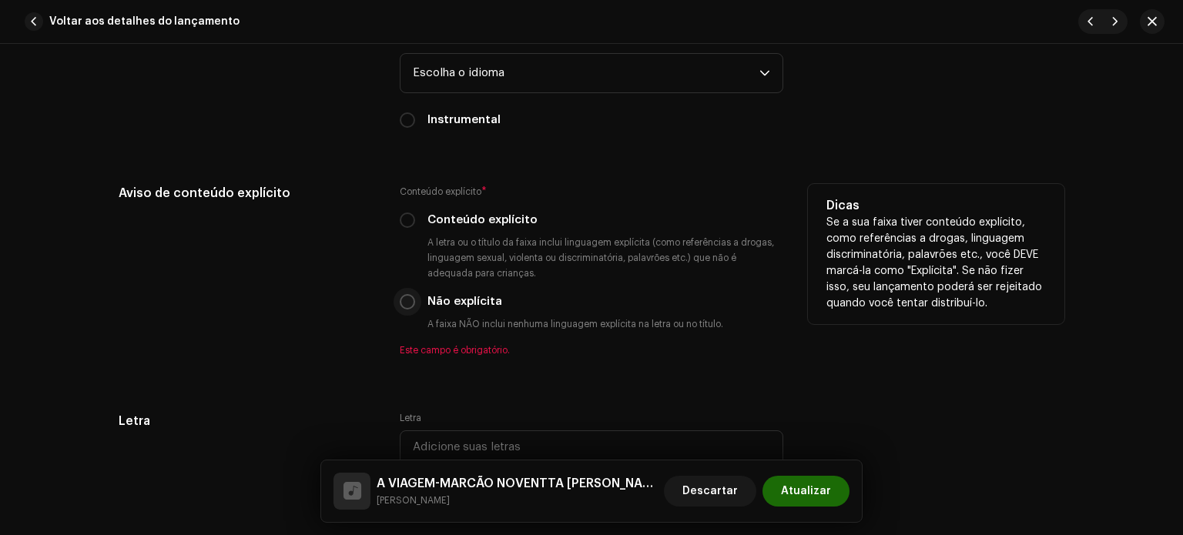
click at [404, 308] on input "Não explícita" at bounding box center [407, 301] width 15 height 15
radio input "true"
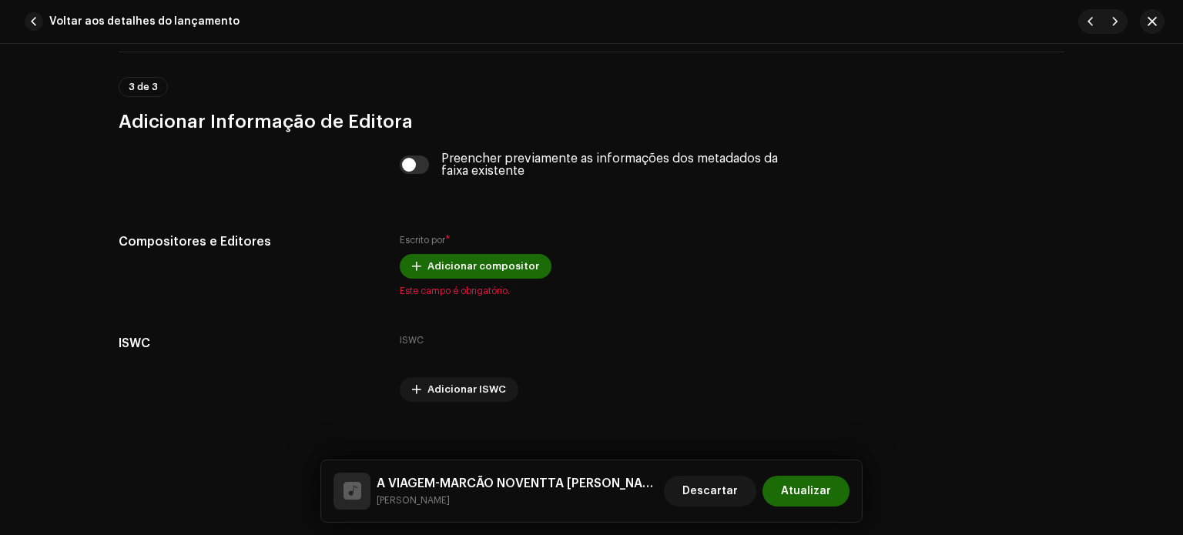
scroll to position [3099, 0]
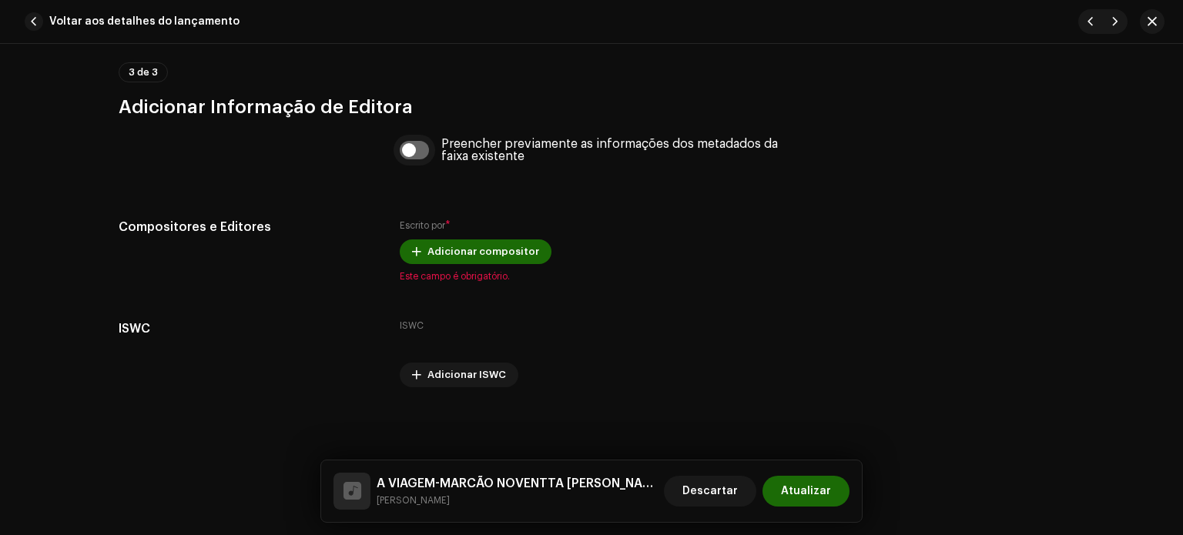
click at [414, 147] on input "checkbox" at bounding box center [415, 150] width 30 height 18
checkbox input "true"
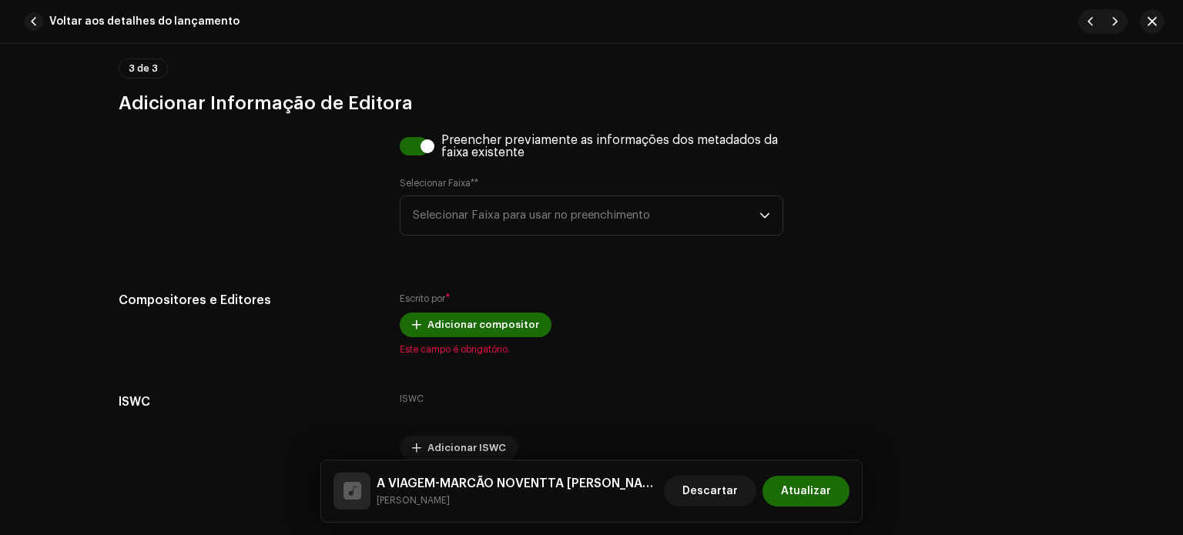
click at [447, 243] on div "Preencher previamente as informações dos metadados da faixa existente Seleciona…" at bounding box center [592, 194] width 384 height 120
click at [465, 213] on span "Selecionar Faixa para usar no preenchimento" at bounding box center [586, 215] width 347 height 39
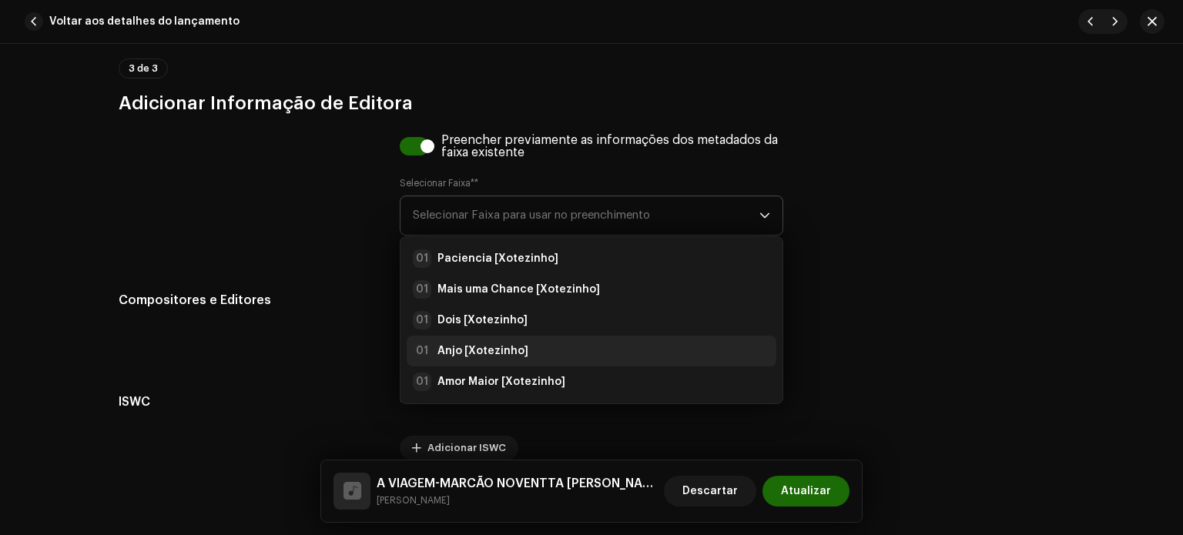
click at [468, 356] on strong "Anjo [Xotezinho]" at bounding box center [482, 351] width 91 height 15
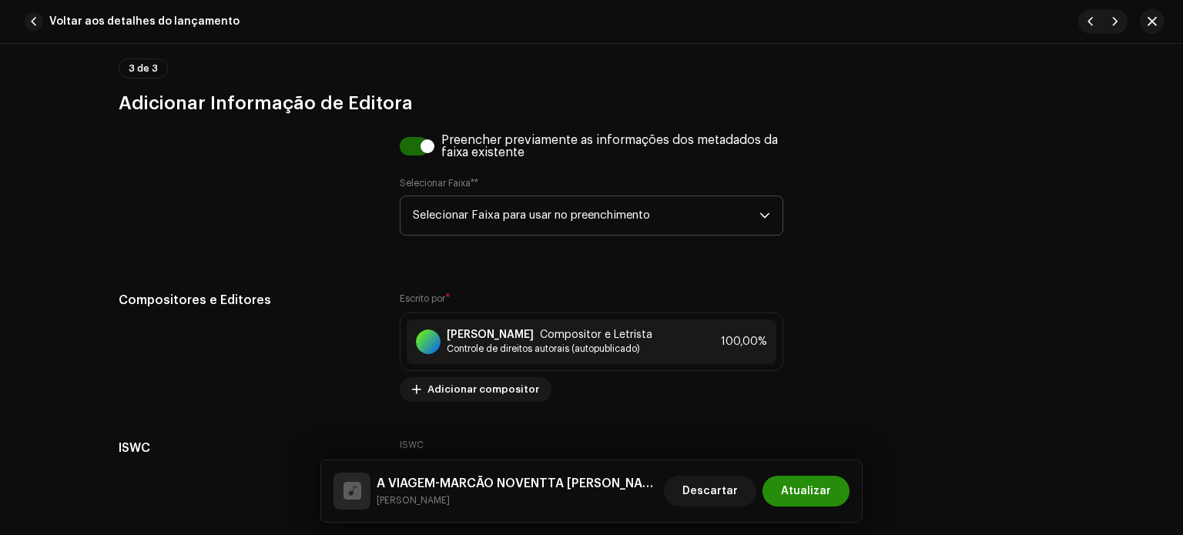
click at [810, 494] on font "Atualizar" at bounding box center [806, 491] width 50 height 11
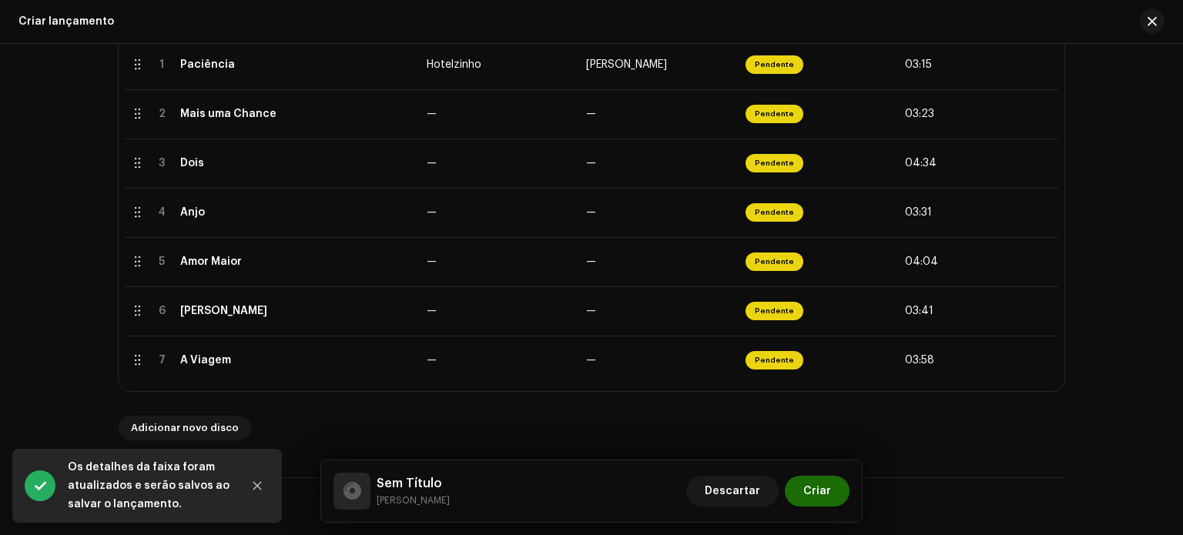
scroll to position [335, 0]
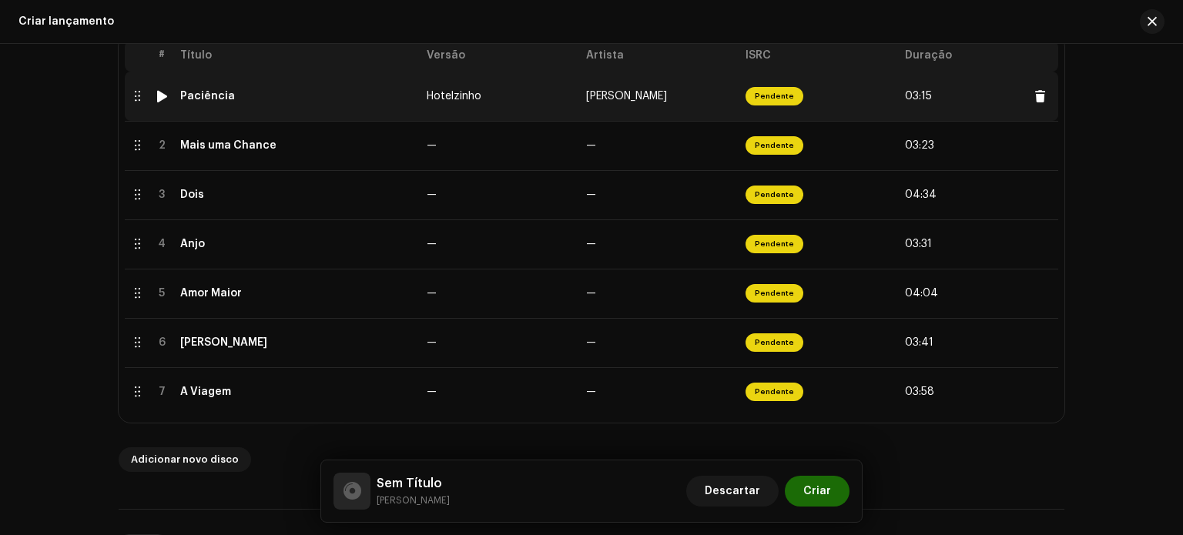
click at [440, 99] on font "Hotelzinho" at bounding box center [454, 96] width 55 height 11
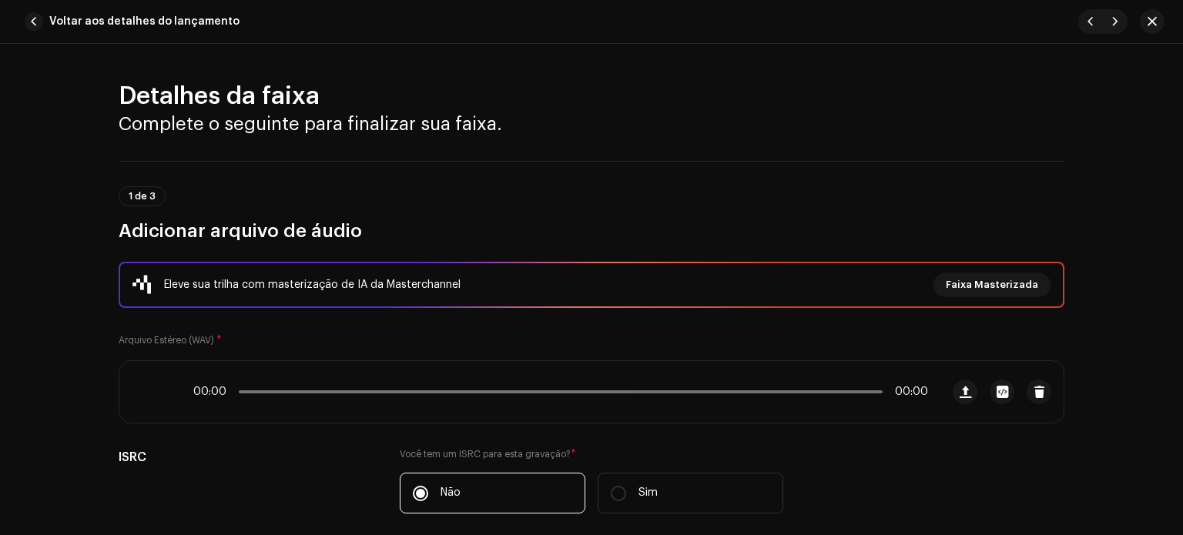
click at [440, 99] on div "Voltar aos detalhes do lançamento Detalhes da faixa Complete o seguinte para fi…" at bounding box center [591, 267] width 1183 height 535
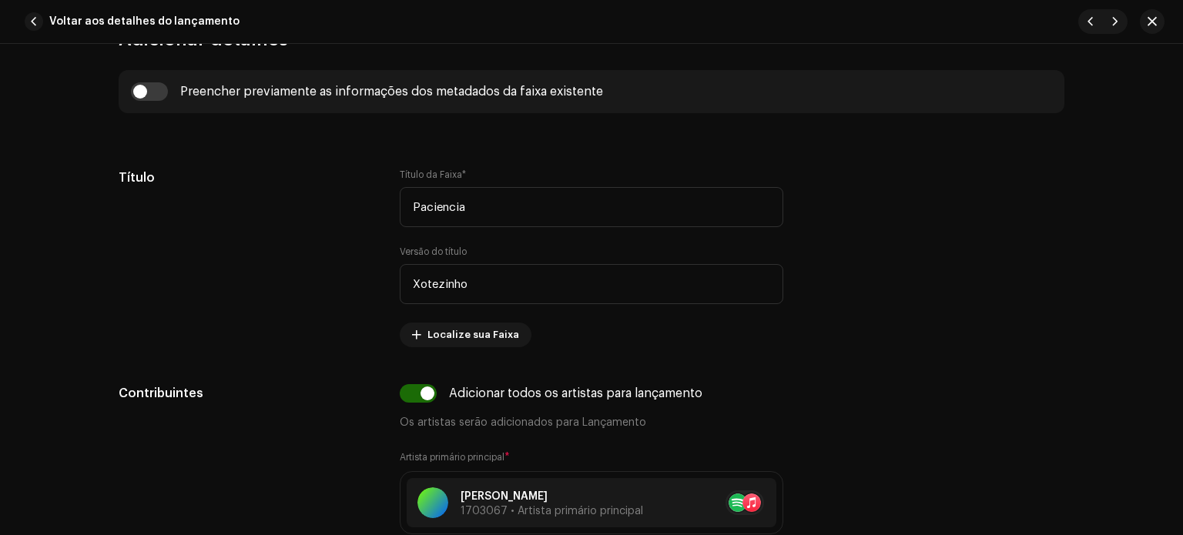
scroll to position [645, 0]
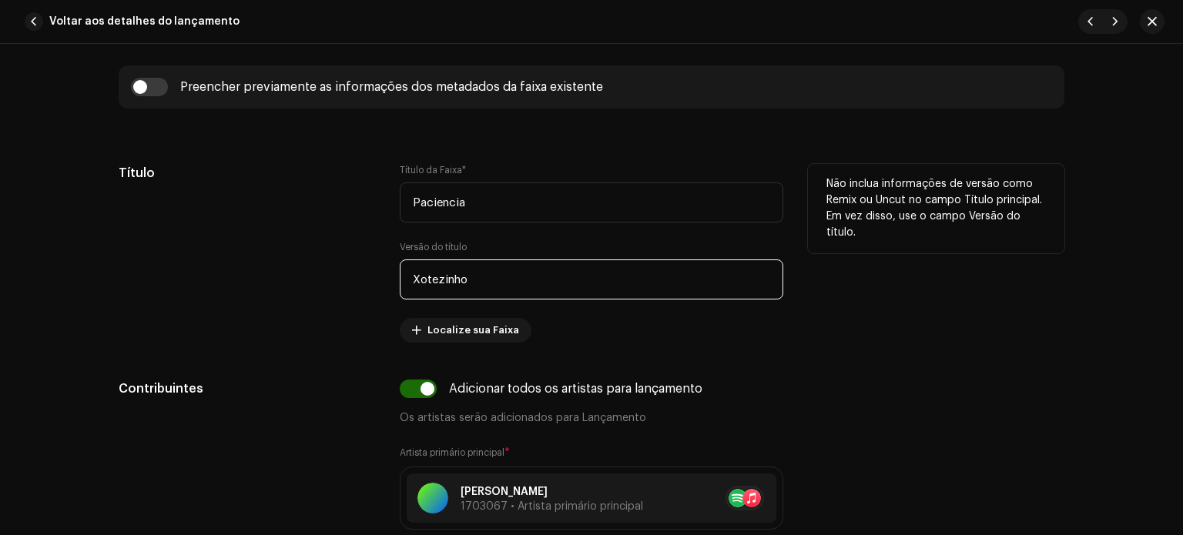
click at [417, 280] on input "Xotezinho" at bounding box center [592, 280] width 384 height 40
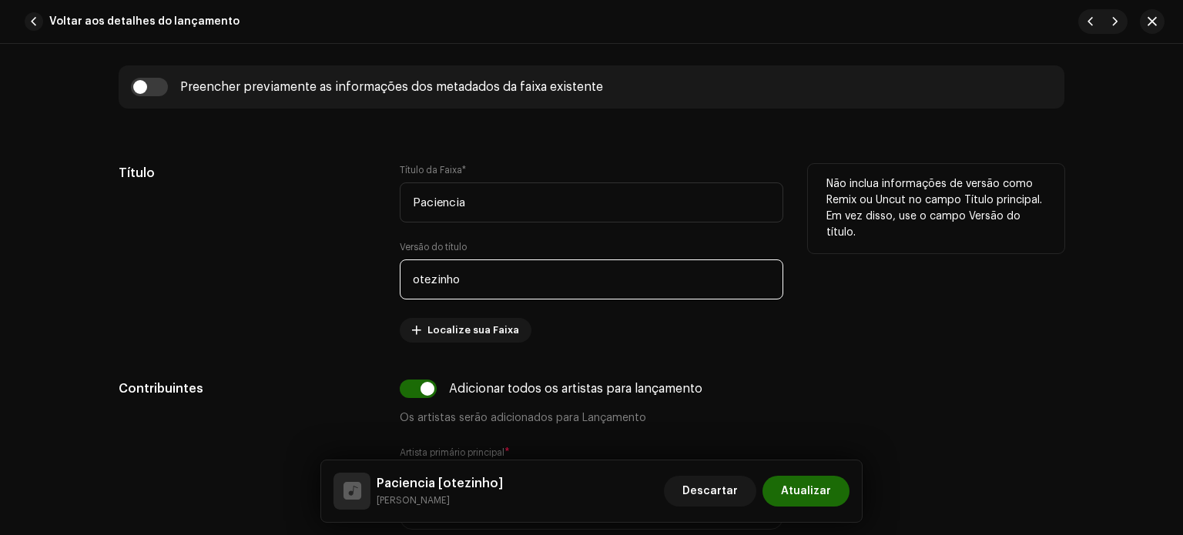
type input "Xotezinho"
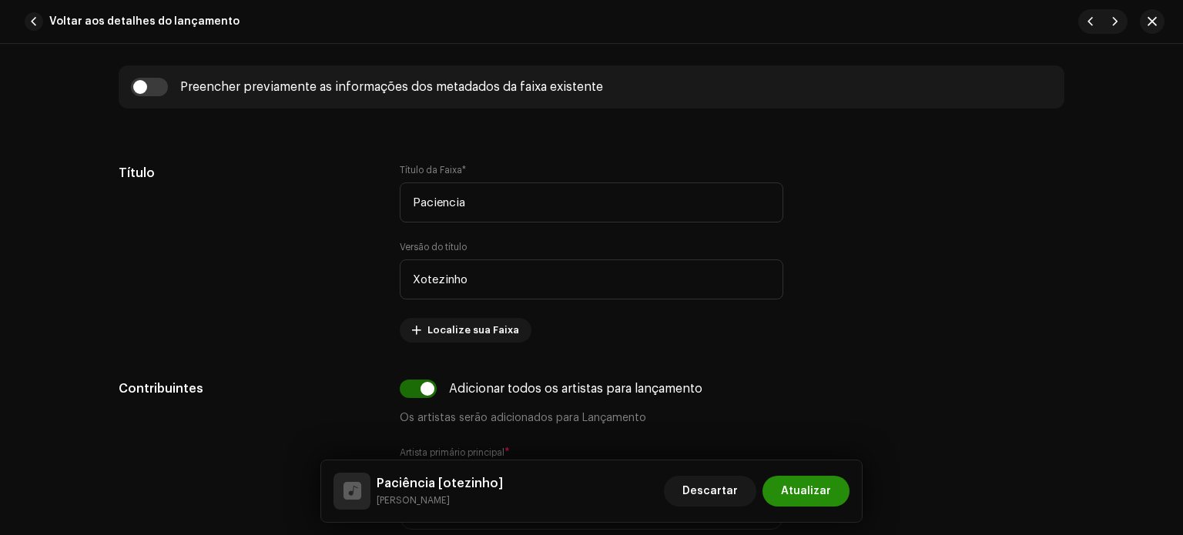
click at [831, 494] on button "Atualizar" at bounding box center [805, 491] width 87 height 31
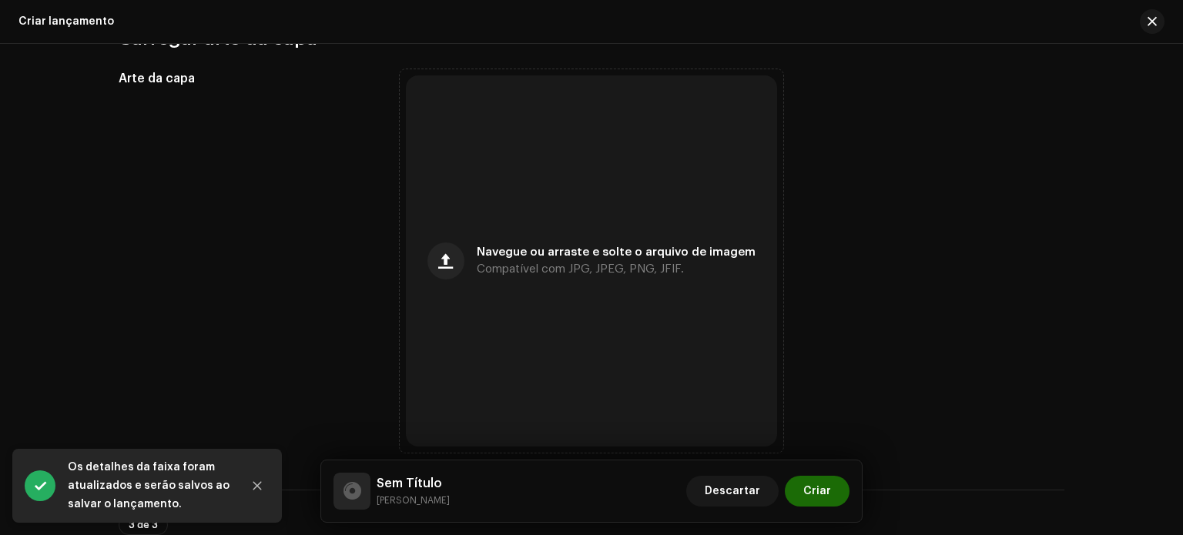
scroll to position [880, 0]
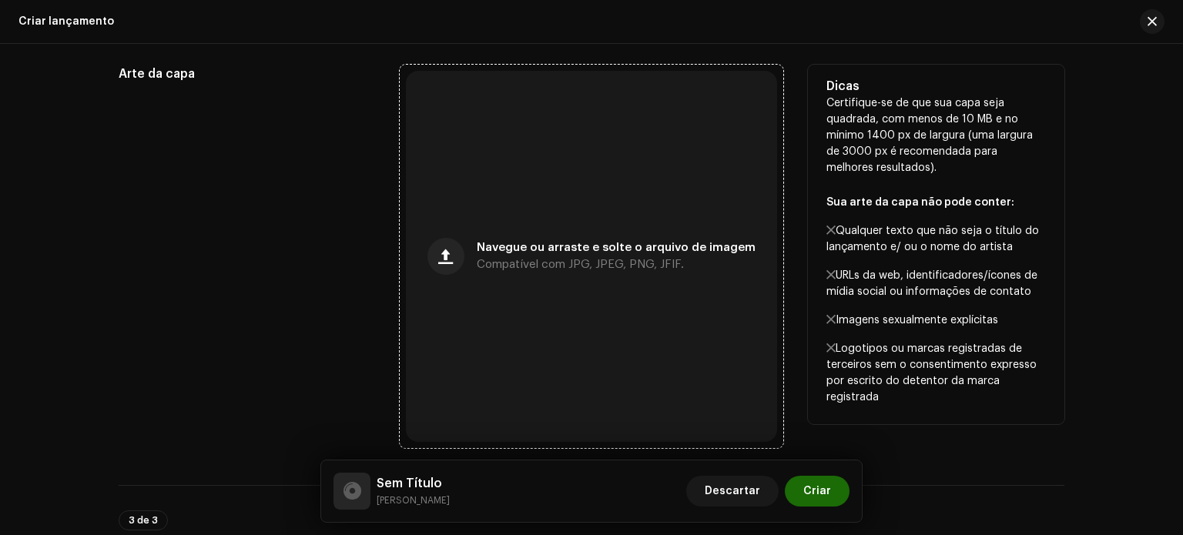
click at [602, 236] on div "Navegue ou arraste e solte o arquivo de imagem Compatível com JPG, JPEG, PNG, J…" at bounding box center [591, 256] width 371 height 371
